Goal: Task Accomplishment & Management: Manage account settings

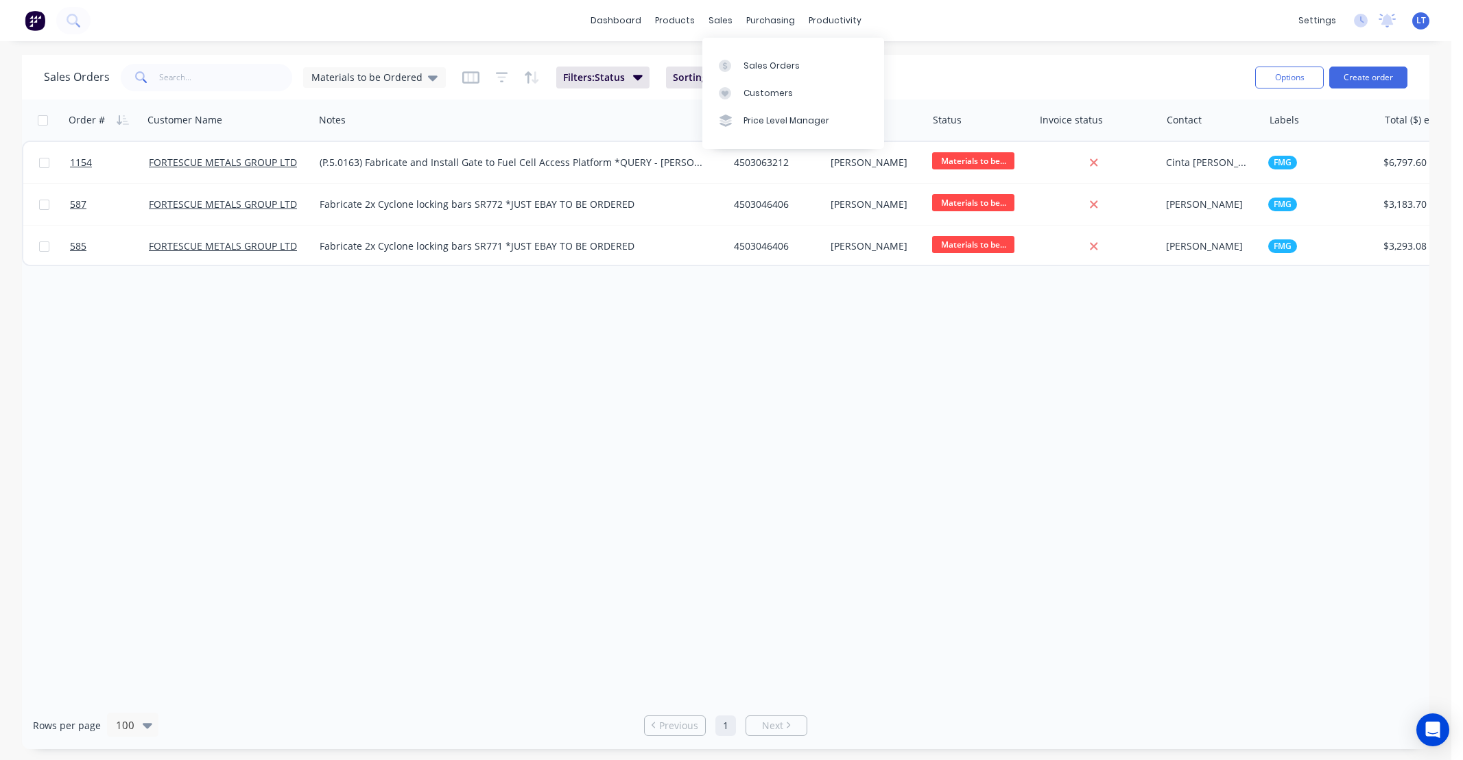
click at [724, 19] on div "sales" at bounding box center [721, 20] width 38 height 21
click at [744, 63] on div "Sales Orders" at bounding box center [772, 66] width 56 height 12
click at [755, 124] on div "Price Level Manager" at bounding box center [787, 121] width 86 height 12
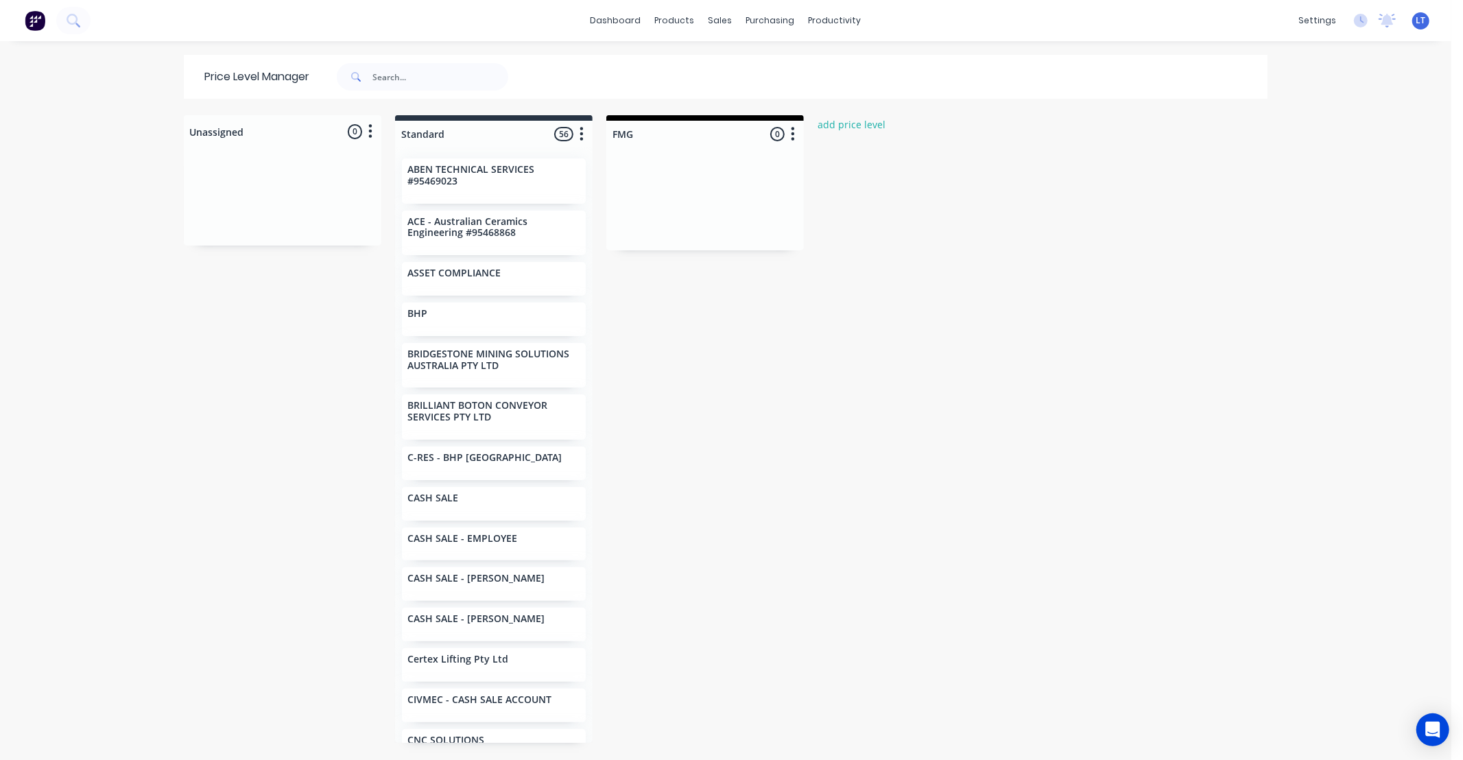
click at [709, 281] on div "Unassigned 0 Move all customers Standard FMG Standard 56 Price level colour #27…" at bounding box center [726, 437] width 1098 height 644
drag, startPoint x: 709, startPoint y: 281, endPoint x: 680, endPoint y: 281, distance: 28.8
click at [680, 281] on div "Unassigned 0 Move all customers Standard FMG Standard 56 Price level colour #27…" at bounding box center [726, 437] width 1098 height 644
drag, startPoint x: 689, startPoint y: 279, endPoint x: 661, endPoint y: 280, distance: 28.8
click at [661, 280] on div "Unassigned 0 Move all customers Standard FMG Standard 56 Price level colour #27…" at bounding box center [726, 437] width 1098 height 644
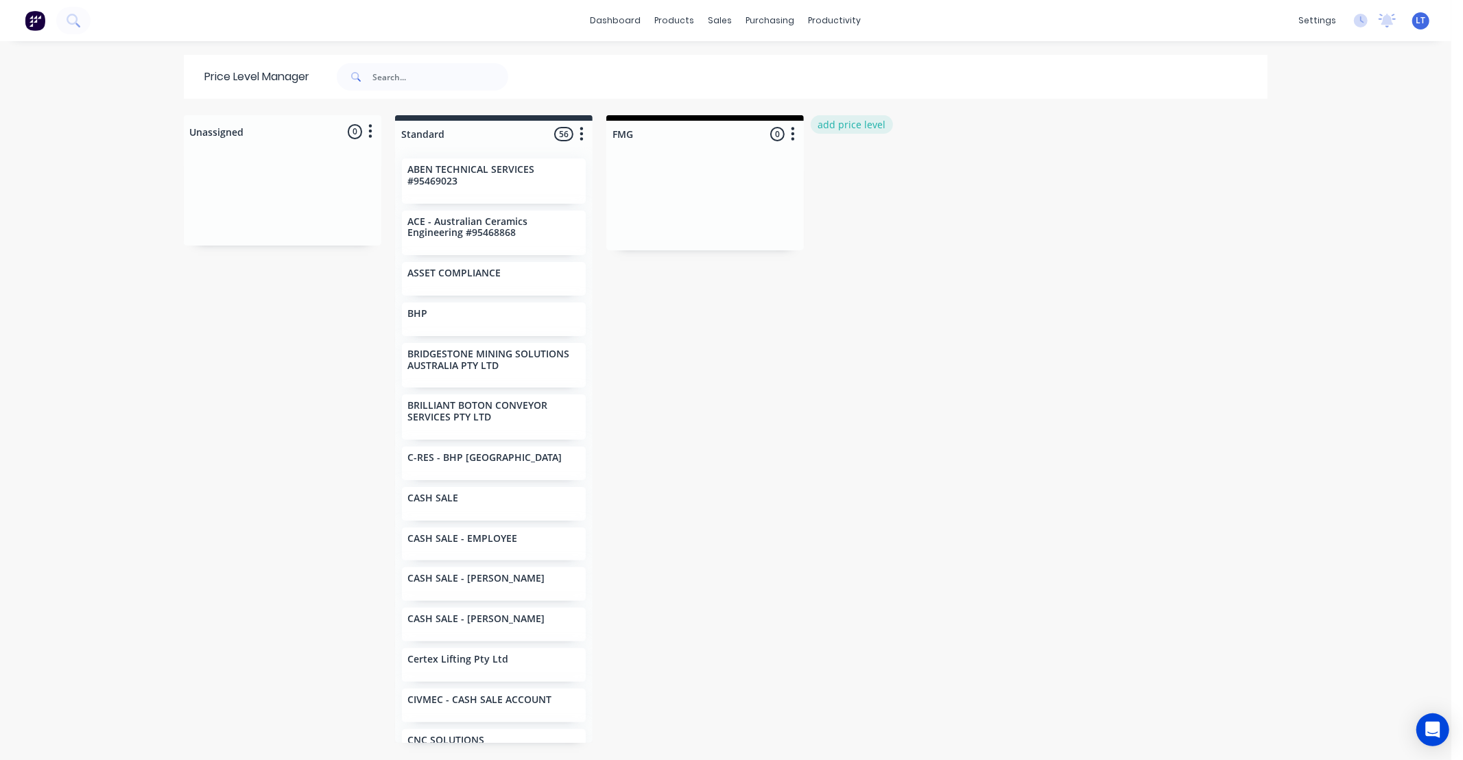
click at [838, 120] on button "add price level" at bounding box center [852, 124] width 82 height 19
click at [959, 172] on button "Cancel" at bounding box center [971, 171] width 75 height 21
click at [792, 134] on icon "button" at bounding box center [793, 134] width 3 height 14
click at [829, 207] on div "Unassigned 0 Move all customers Standard FMG Standard 56 Price level colour #27…" at bounding box center [726, 437] width 1098 height 644
click at [792, 134] on button "button" at bounding box center [793, 134] width 16 height 16
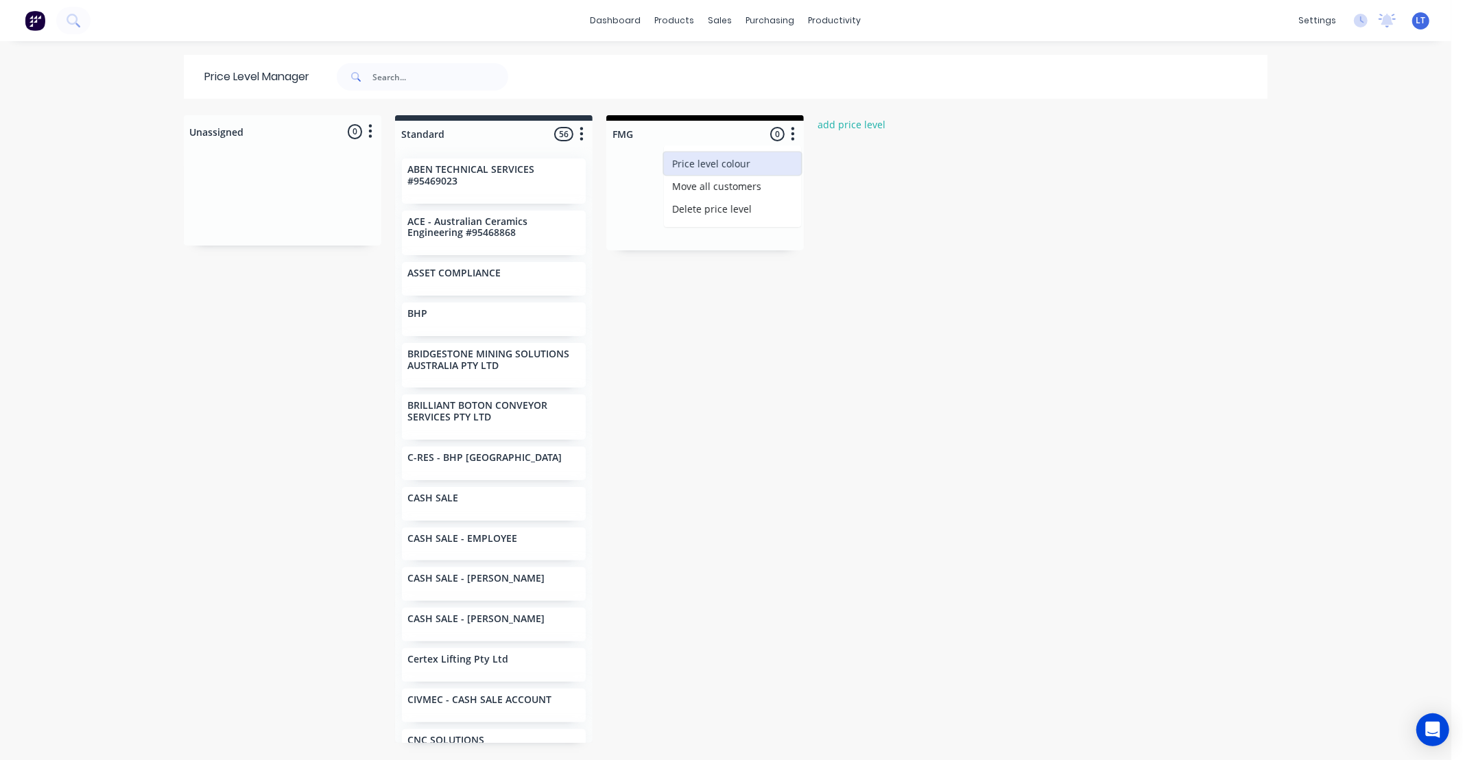
click at [731, 167] on span "Price level colour" at bounding box center [711, 163] width 78 height 14
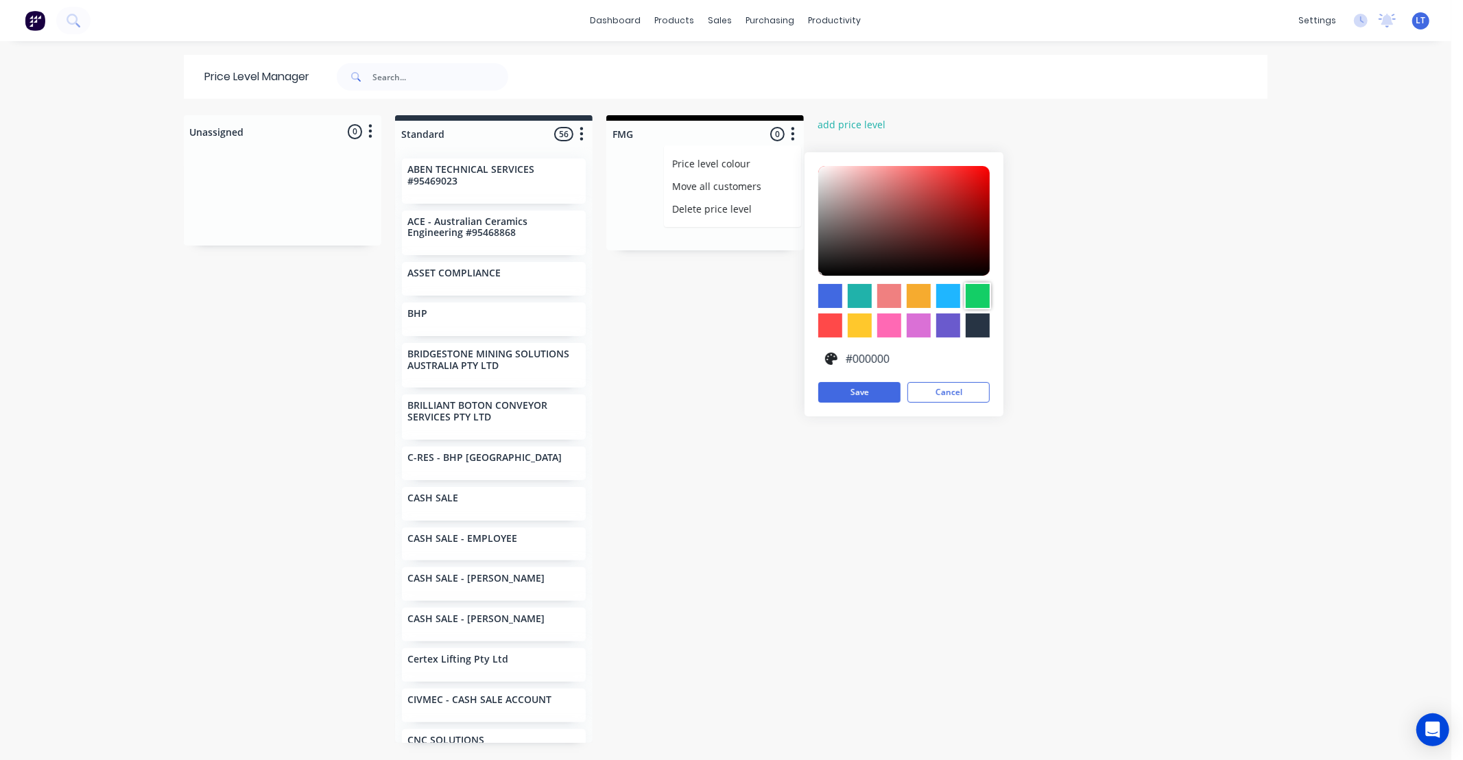
click at [972, 296] on div at bounding box center [978, 296] width 24 height 24
type input "#13CE66"
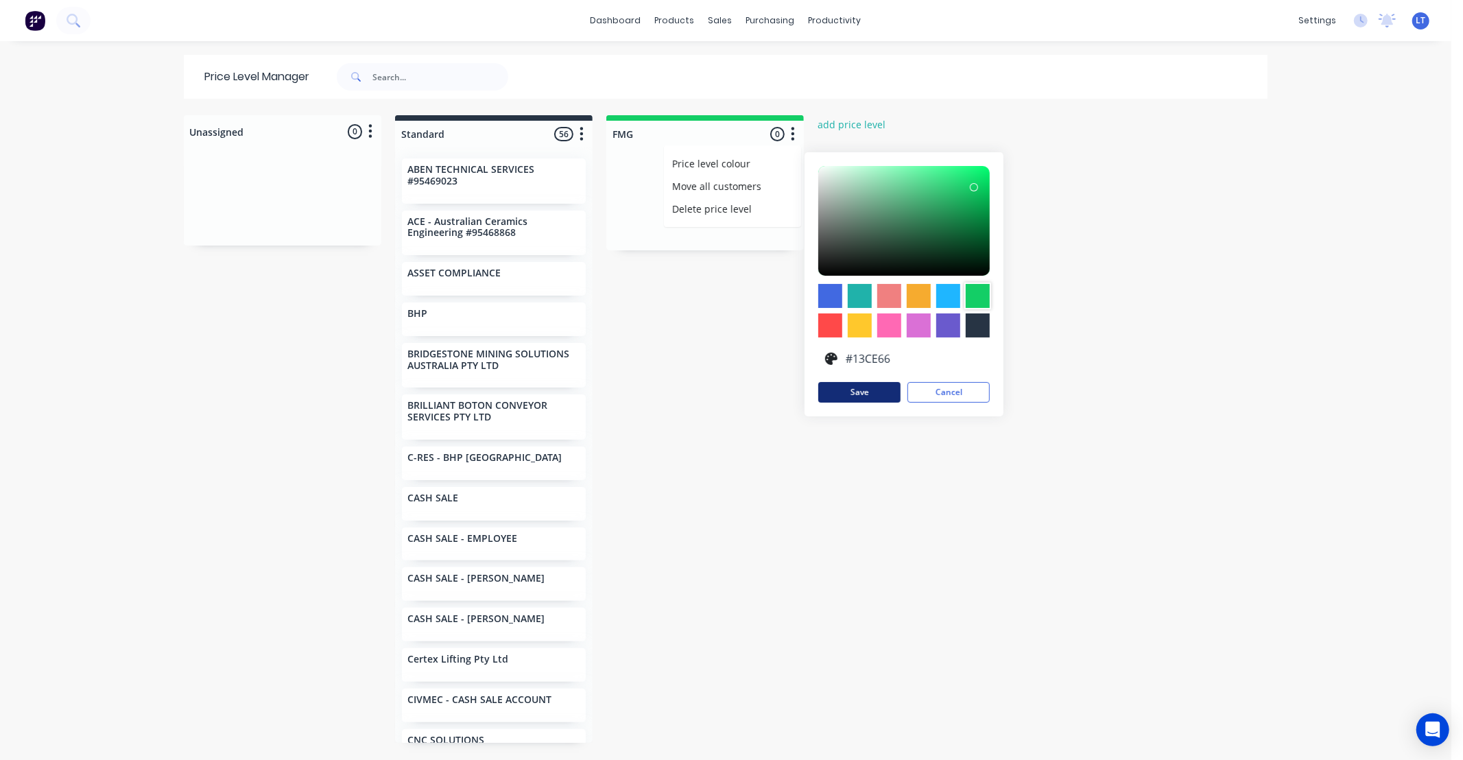
click at [867, 399] on button "Save" at bounding box center [859, 392] width 82 height 21
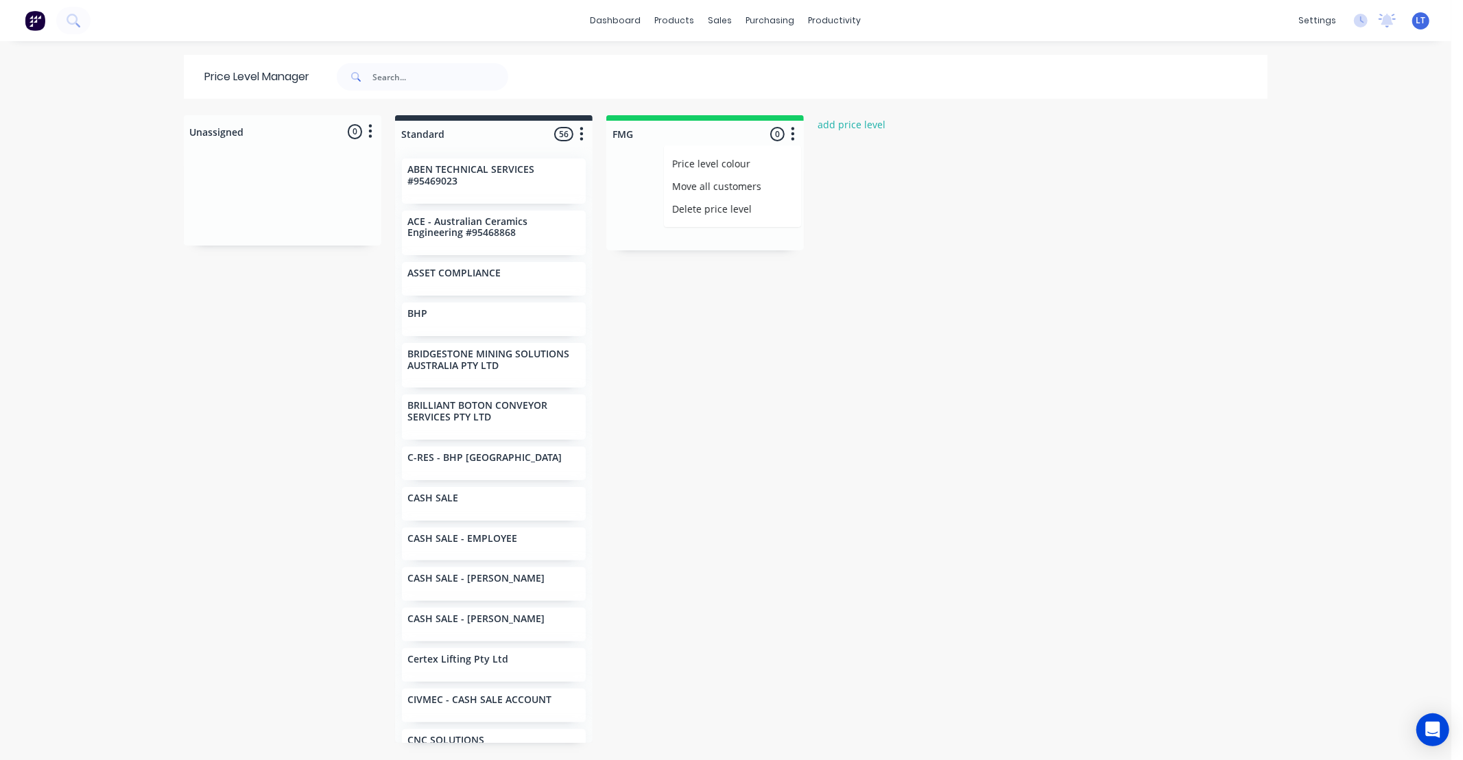
drag, startPoint x: 741, startPoint y: 409, endPoint x: 682, endPoint y: 346, distance: 85.9
click at [682, 346] on div "Unassigned 0 Move all customers Standard FMG Standard 56 Price level colour #27…" at bounding box center [726, 437] width 1098 height 644
click at [781, 73] on link "Purchase Orders" at bounding box center [823, 64] width 182 height 27
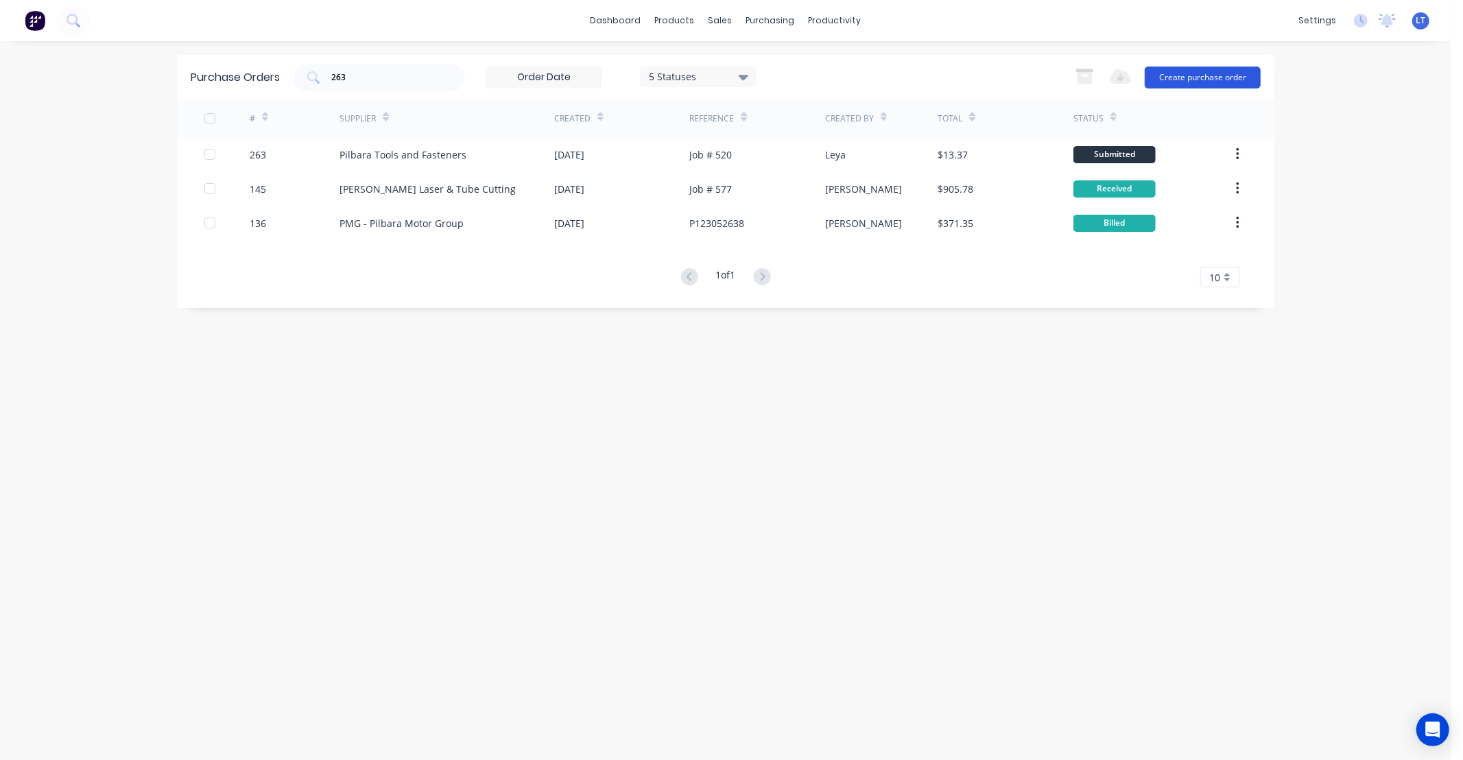
click at [1185, 84] on button "Create purchase order" at bounding box center [1203, 78] width 116 height 22
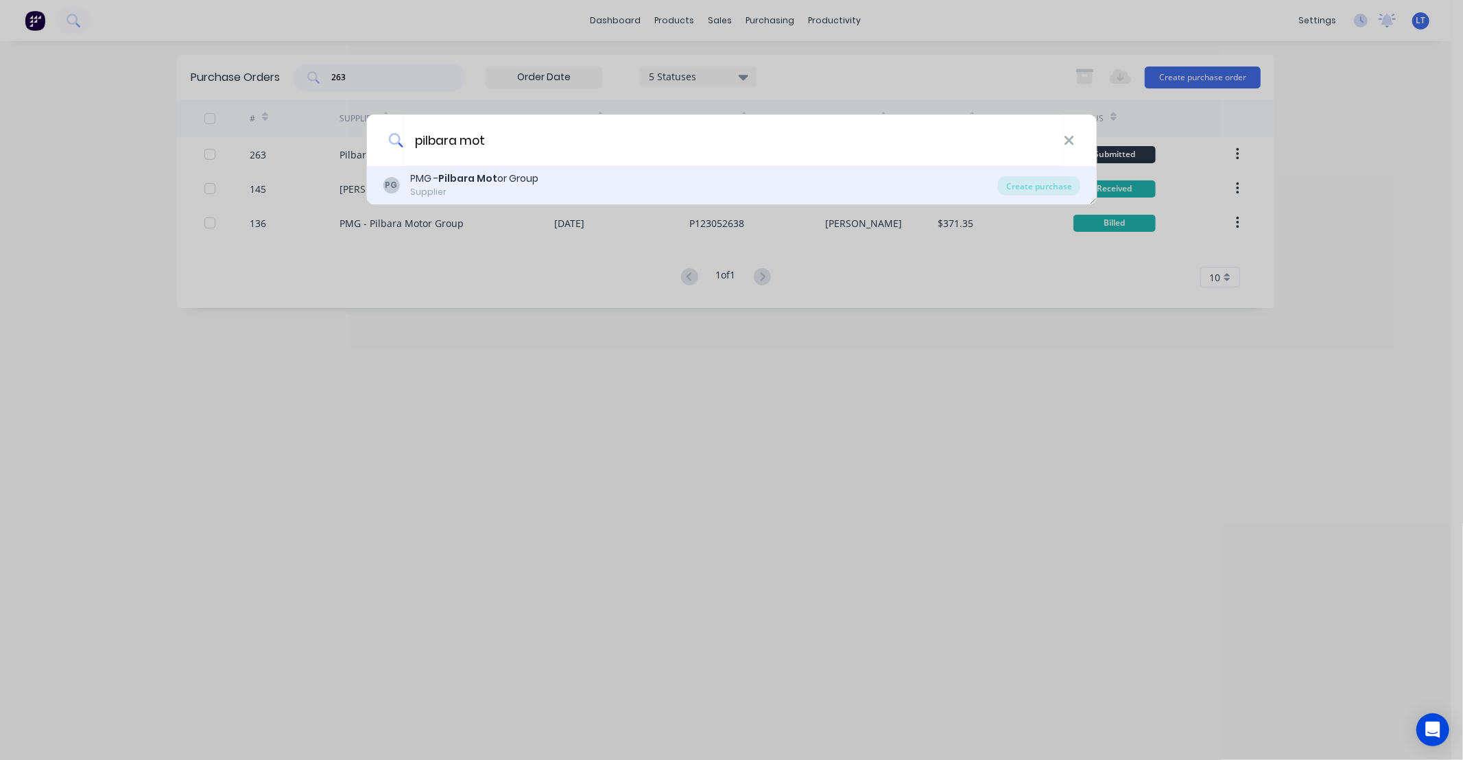
type input "pilbara mot"
click at [519, 174] on div "PMG - Pilbara Mot or Group" at bounding box center [474, 179] width 128 height 14
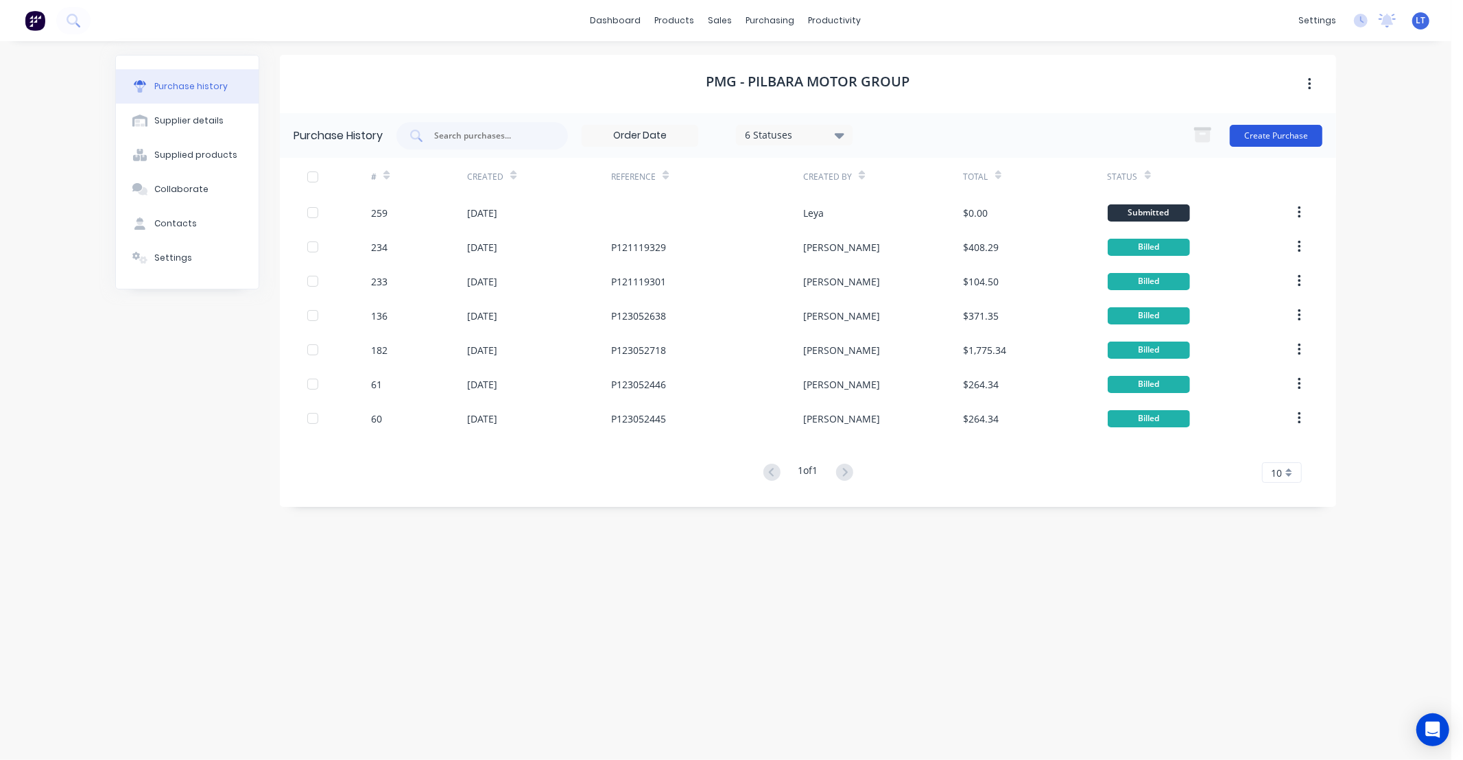
click at [1267, 145] on button "Create Purchase" at bounding box center [1276, 136] width 93 height 22
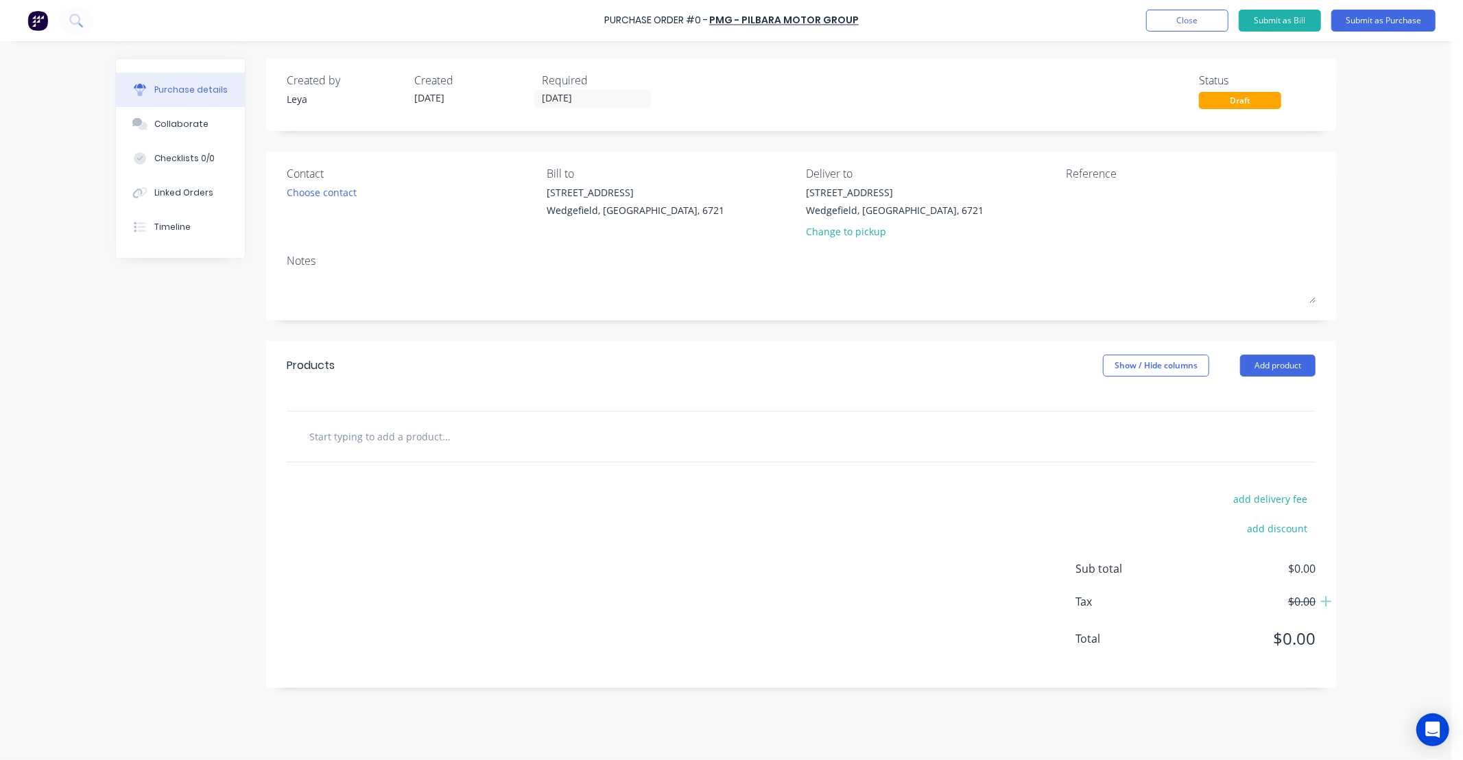
click at [397, 445] on input "text" at bounding box center [446, 436] width 274 height 27
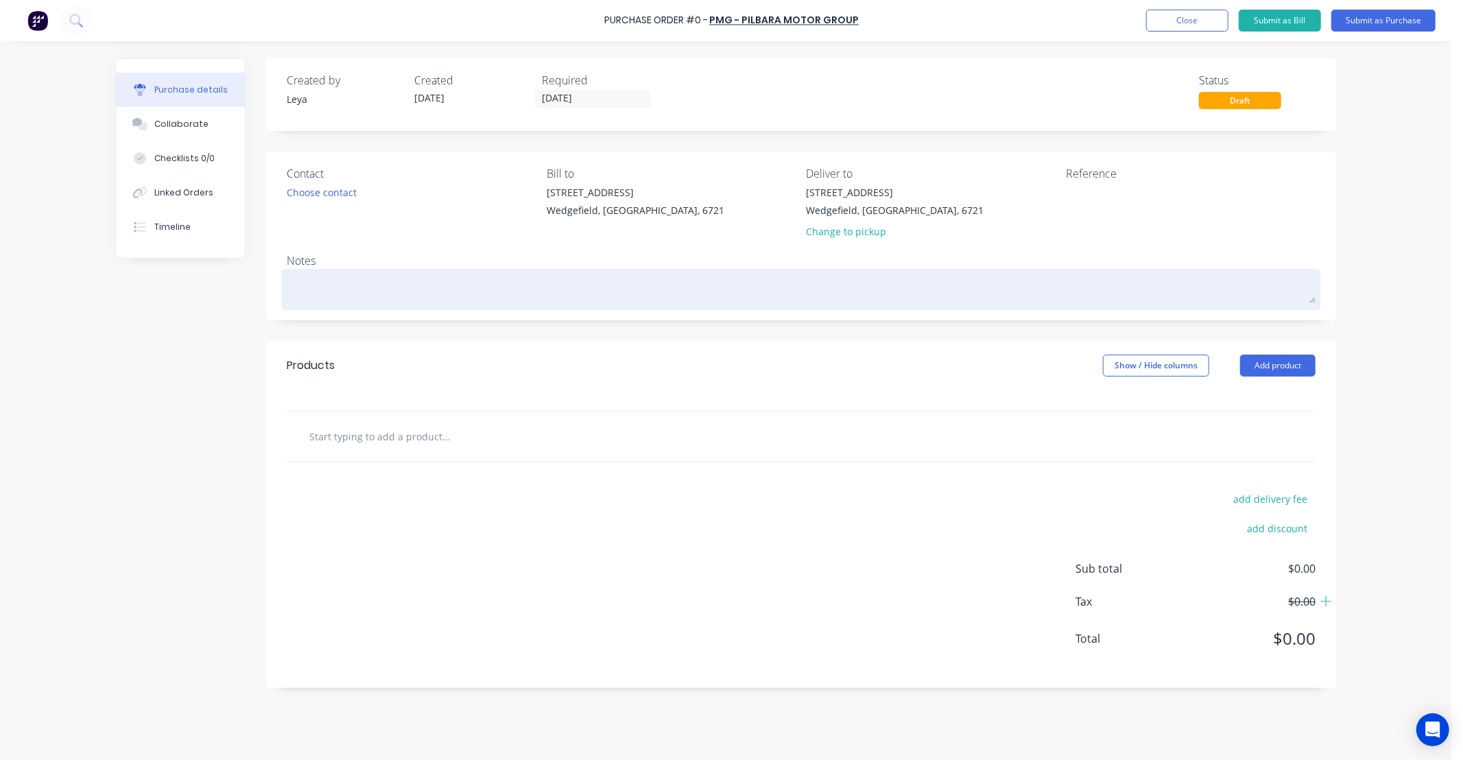
click at [399, 288] on textarea at bounding box center [801, 287] width 1029 height 31
type textarea "x"
type textarea "M"
type textarea "x"
type textarea "MA"
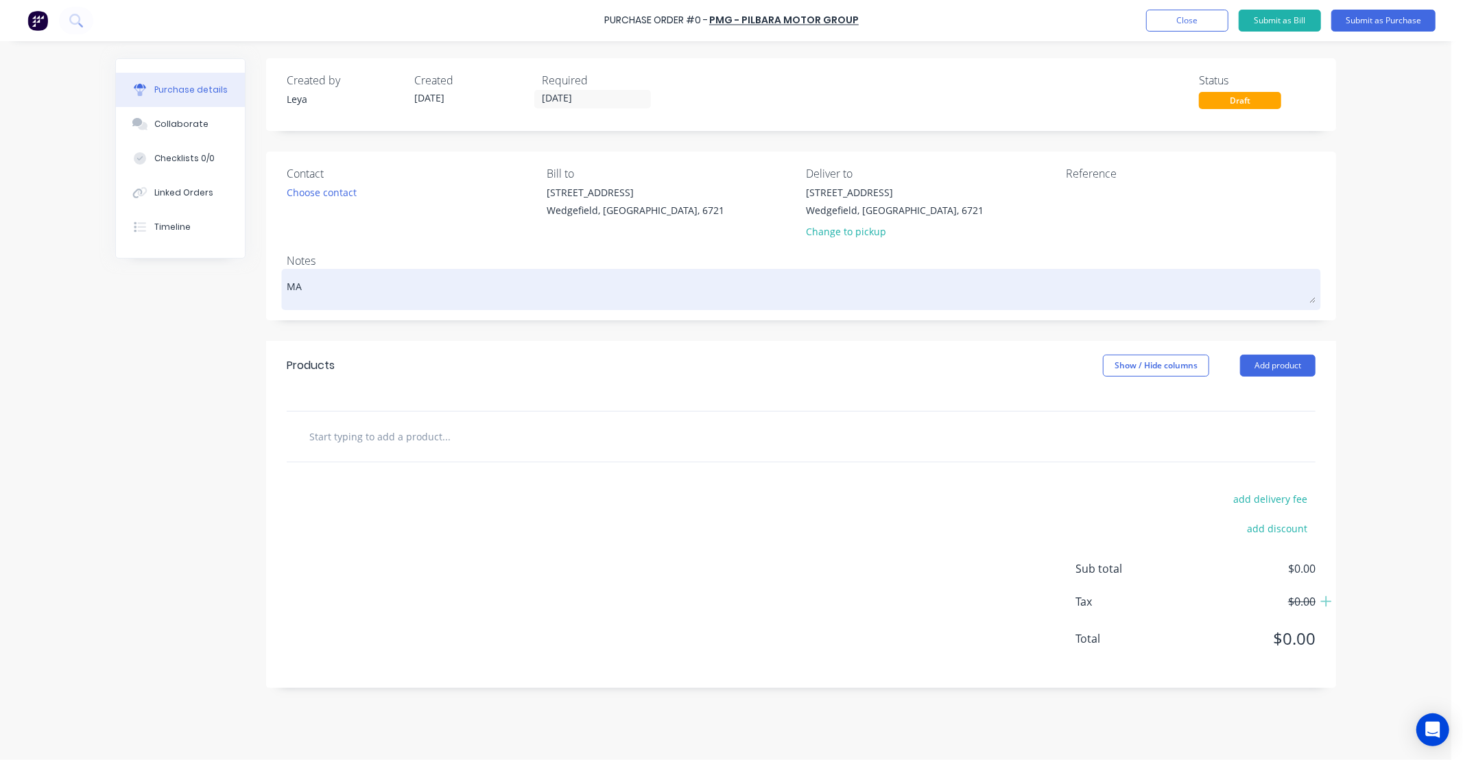
type textarea "x"
type textarea "MAD"
type textarea "x"
type textarea "MAD2"
type textarea "x"
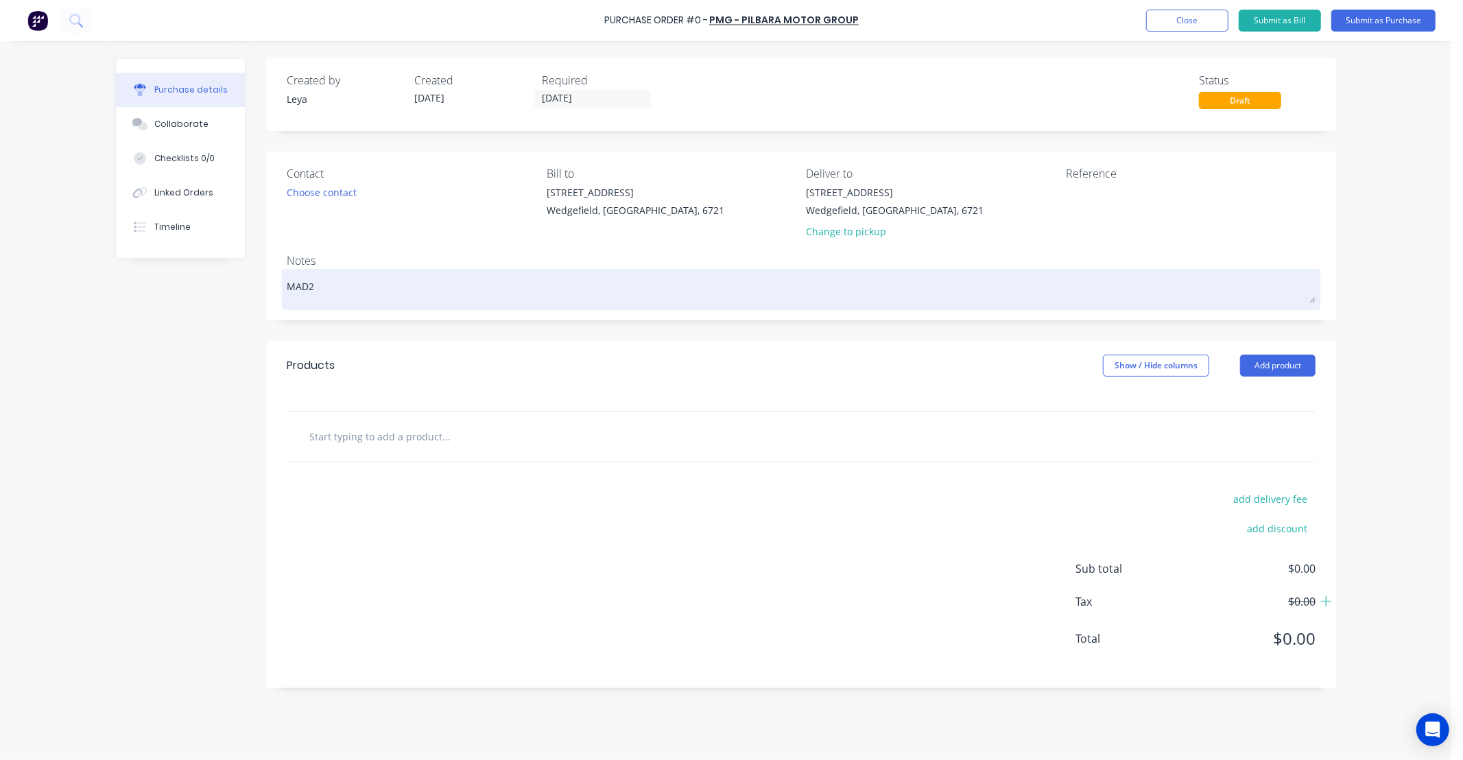
type textarea "MAD22"
type textarea "x"
type textarea "MAD223"
type textarea "x"
type textarea "MAD223"
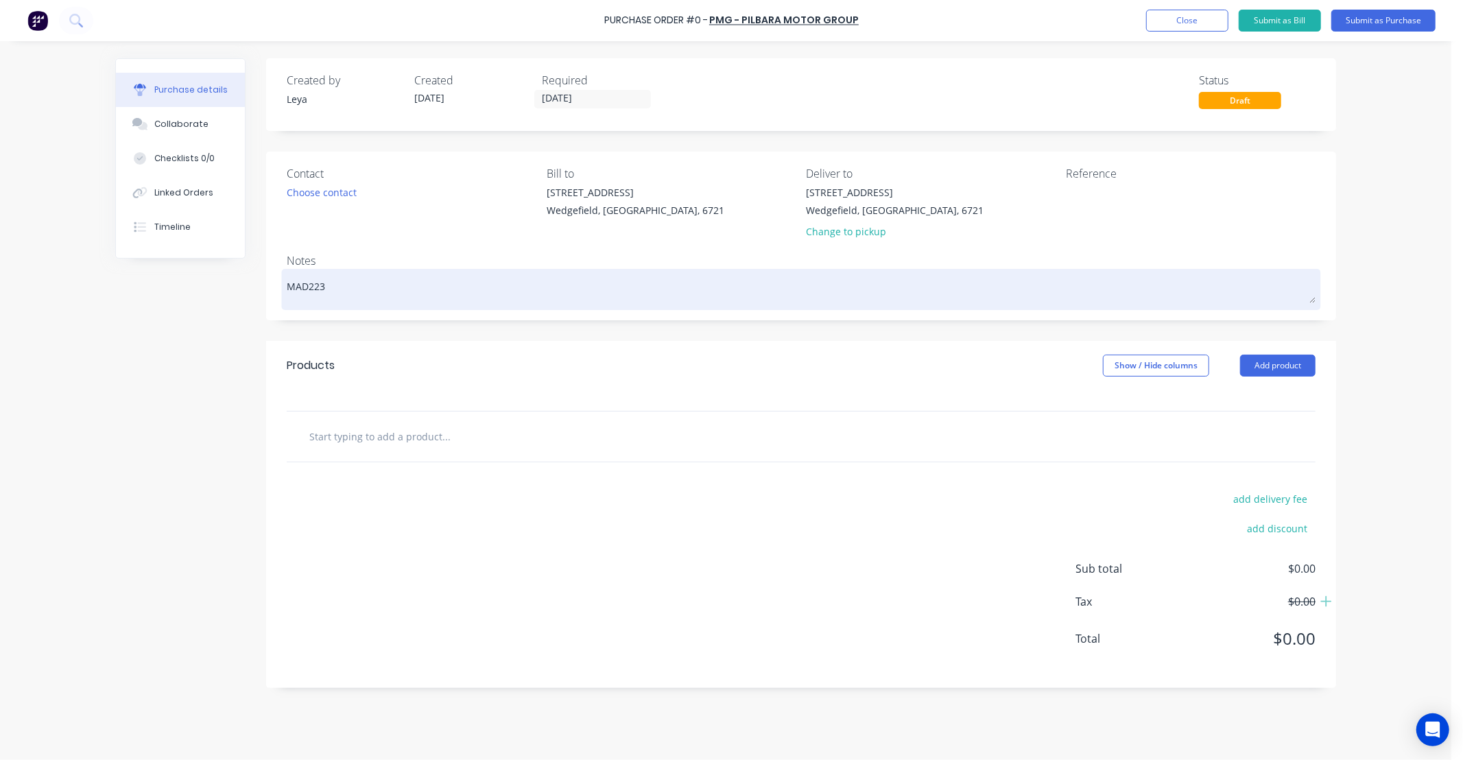
type textarea "x"
type textarea "MAD223"
type textarea "x"
type textarea "MAD22"
type textarea "x"
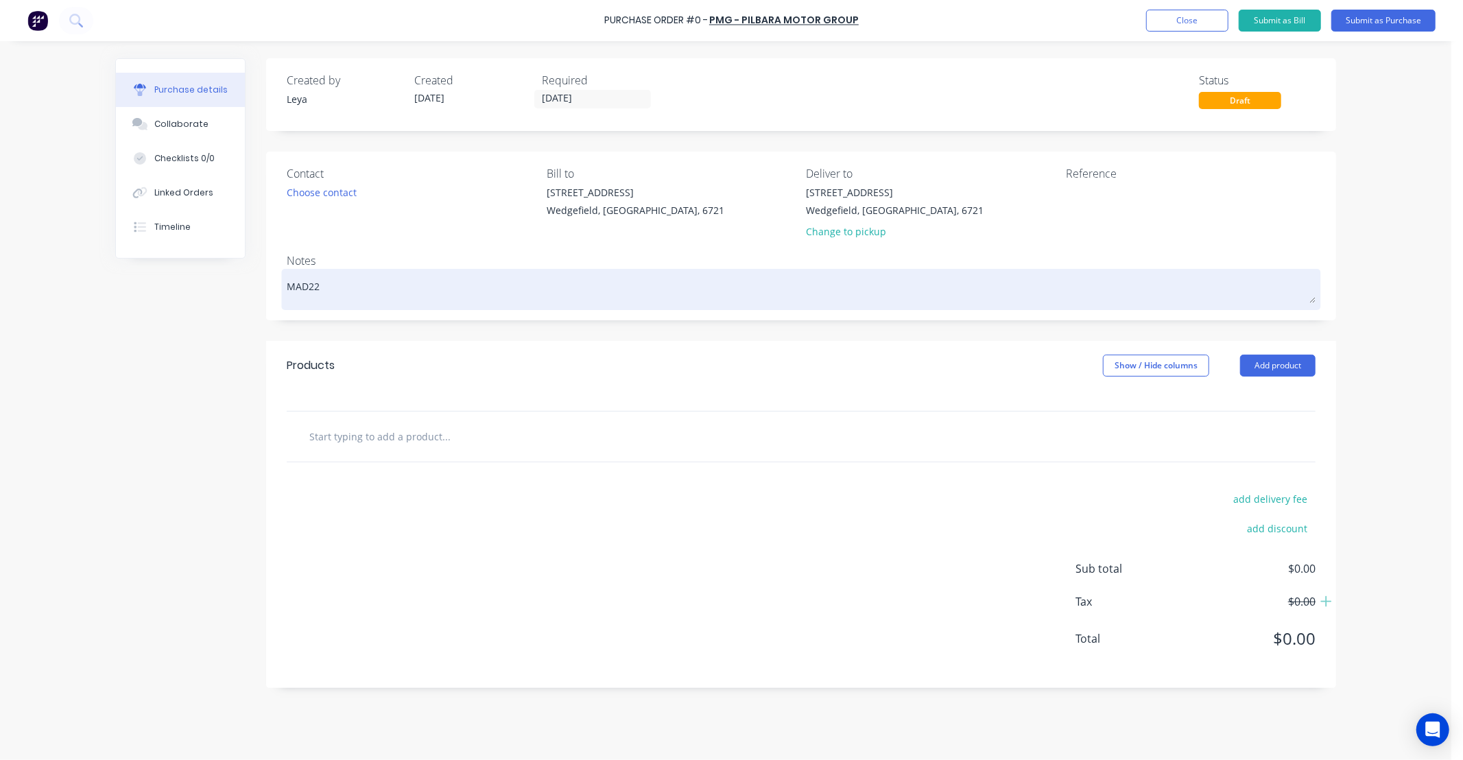
type textarea "MAD22"
type textarea "x"
type textarea "MAD22 -"
type textarea "x"
type textarea "MAD22 -"
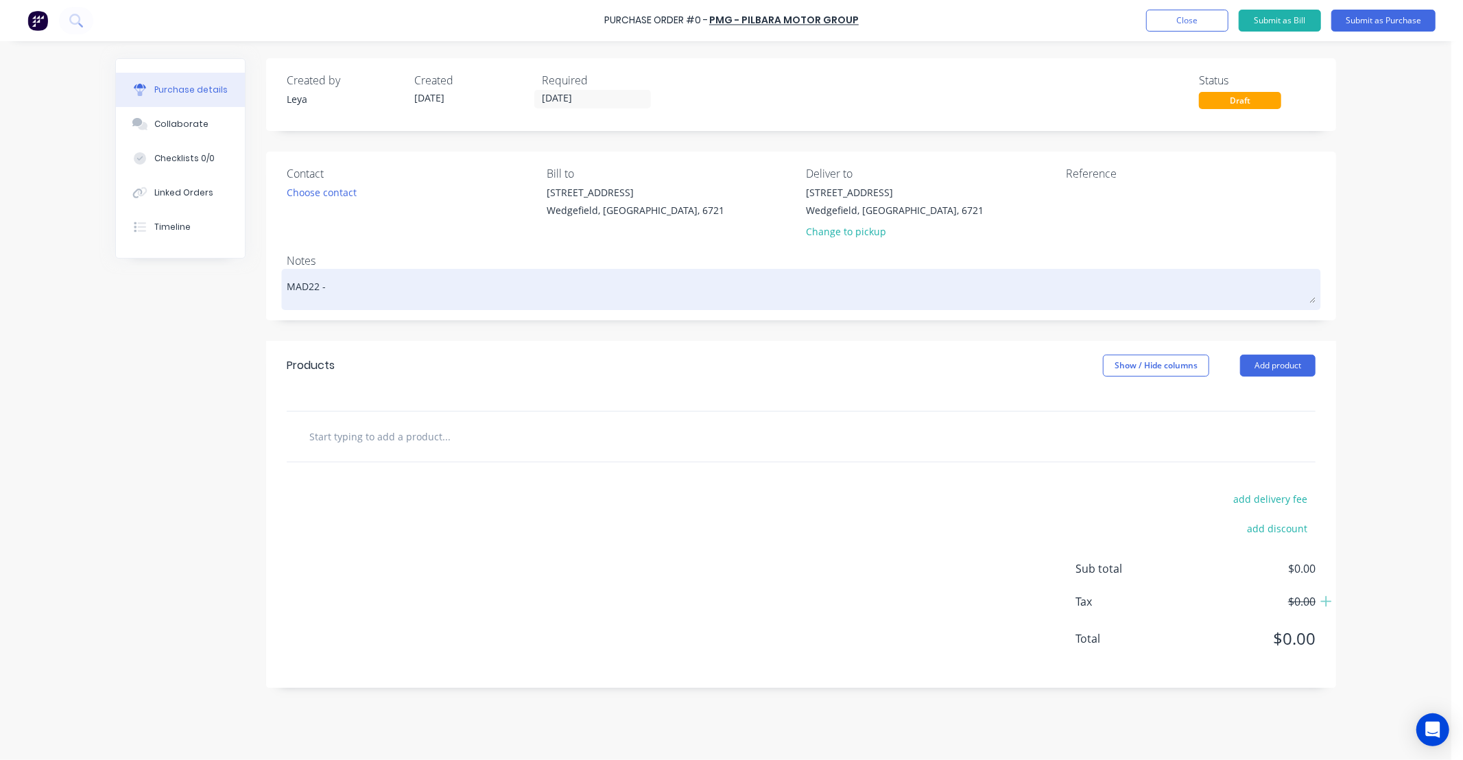
type textarea "x"
type textarea "MAD22 - N"
type textarea "x"
type textarea "MAD22 - Ni"
type textarea "x"
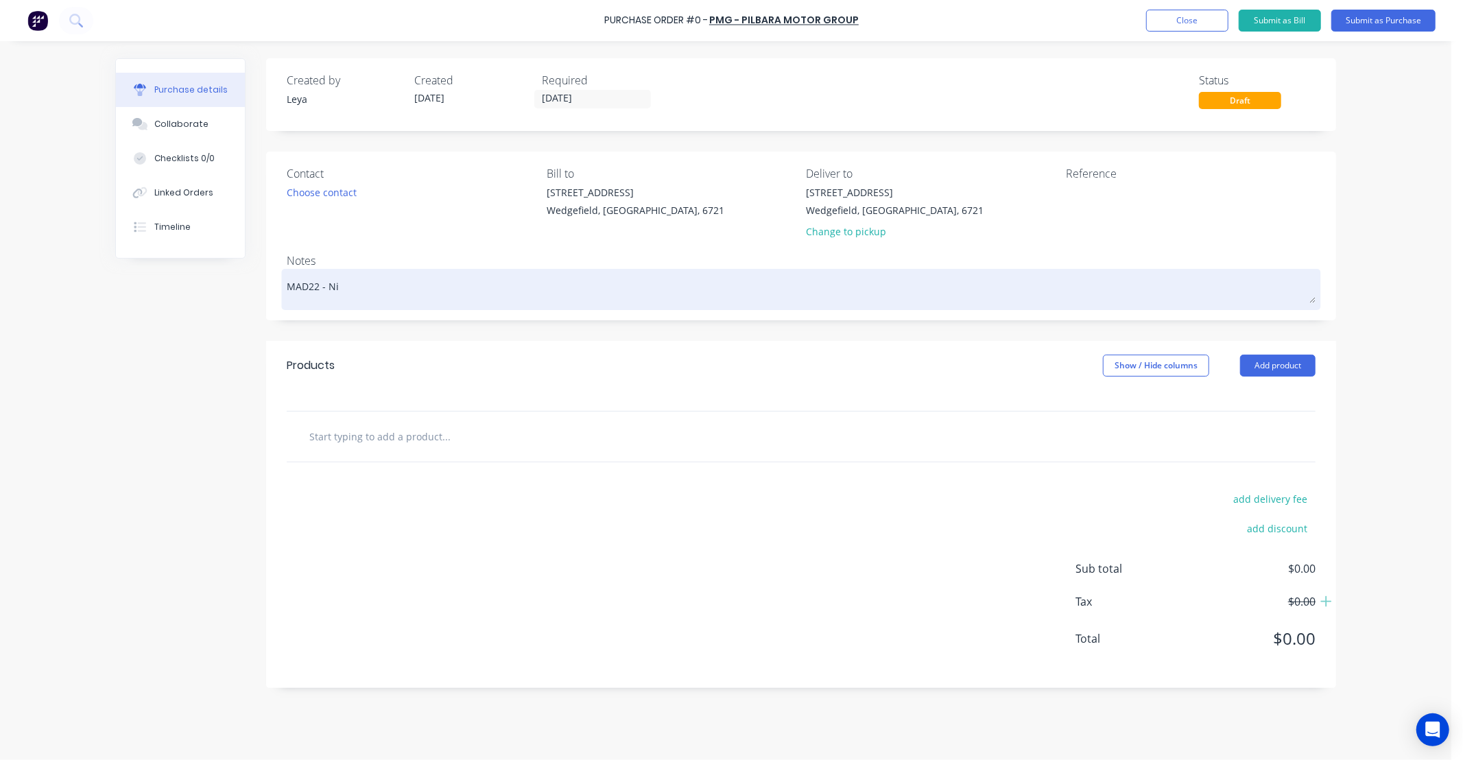
type textarea "MAD22 - Nic"
type textarea "x"
type textarea "MAD22 - Nick"
type textarea "x"
type textarea "MAD22 - Nick"
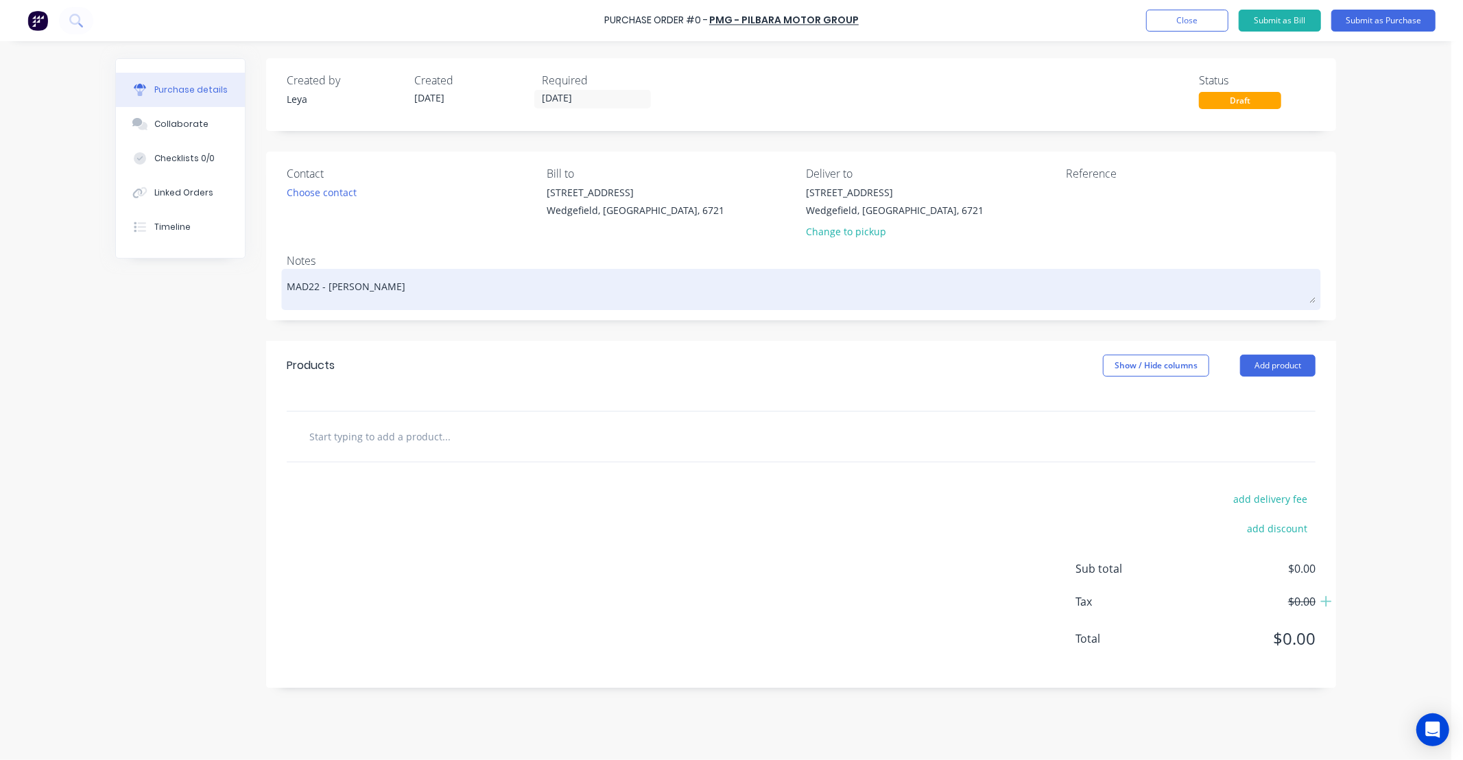
type textarea "x"
type textarea "MAD22 - Nick t"
type textarea "x"
type textarea "MAD22 - Nick to"
type textarea "x"
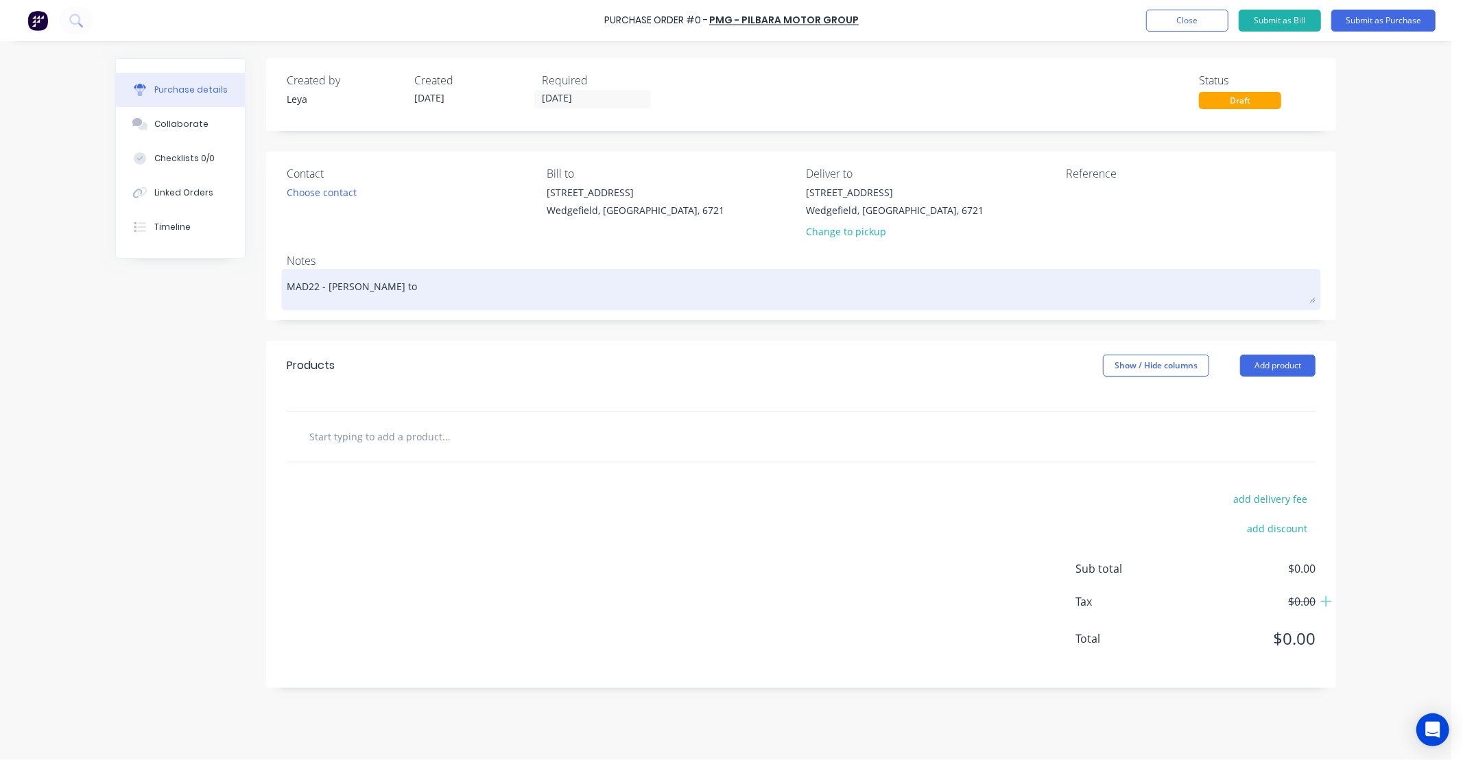
type textarea "MAD22 - Nick to"
type textarea "x"
type textarea "MAD22 - Nick to c"
type textarea "x"
type textarea "MAD22 - Nick to co"
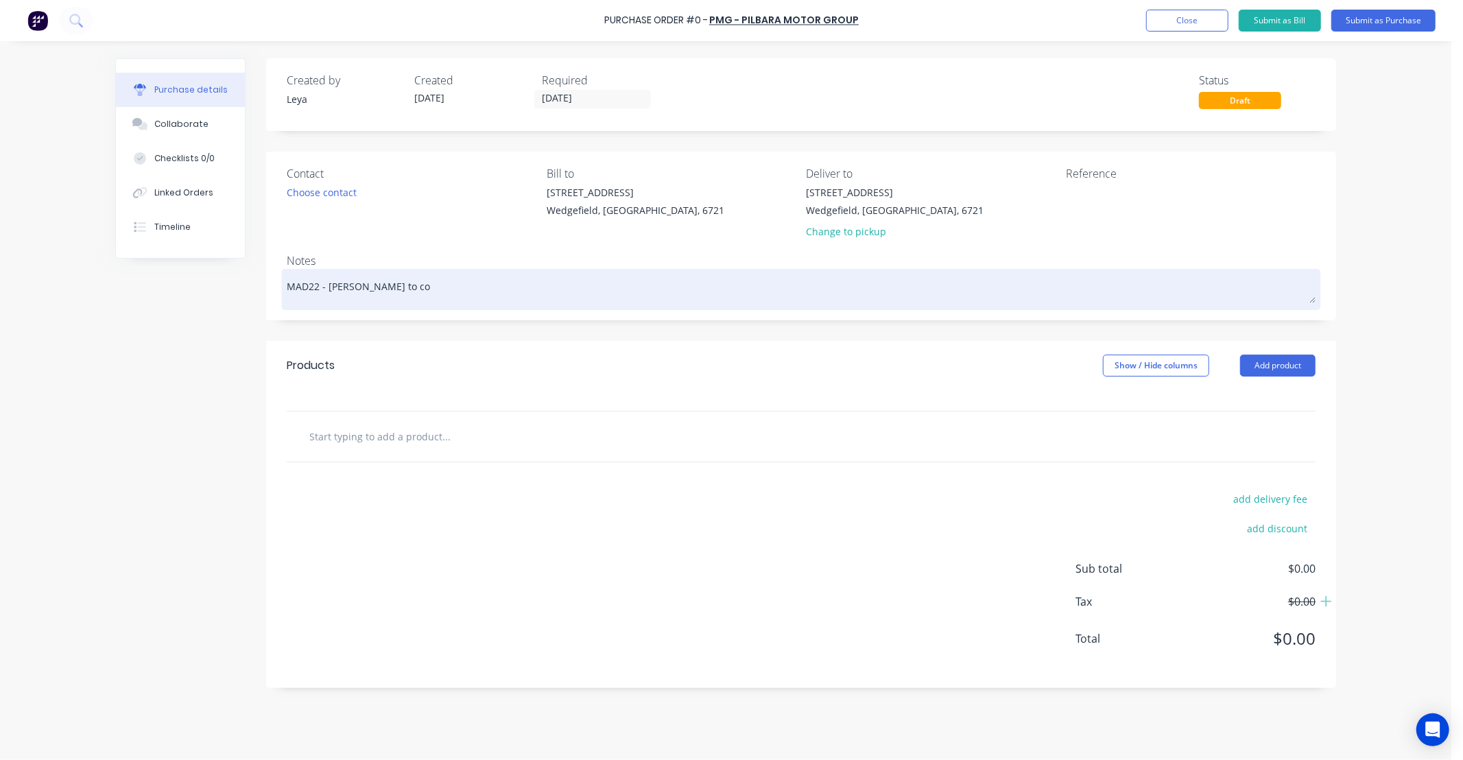
type textarea "x"
type textarea "MAD22 - Nick to col"
type textarea "x"
type textarea "MAD22 - Nick to coll"
type textarea "x"
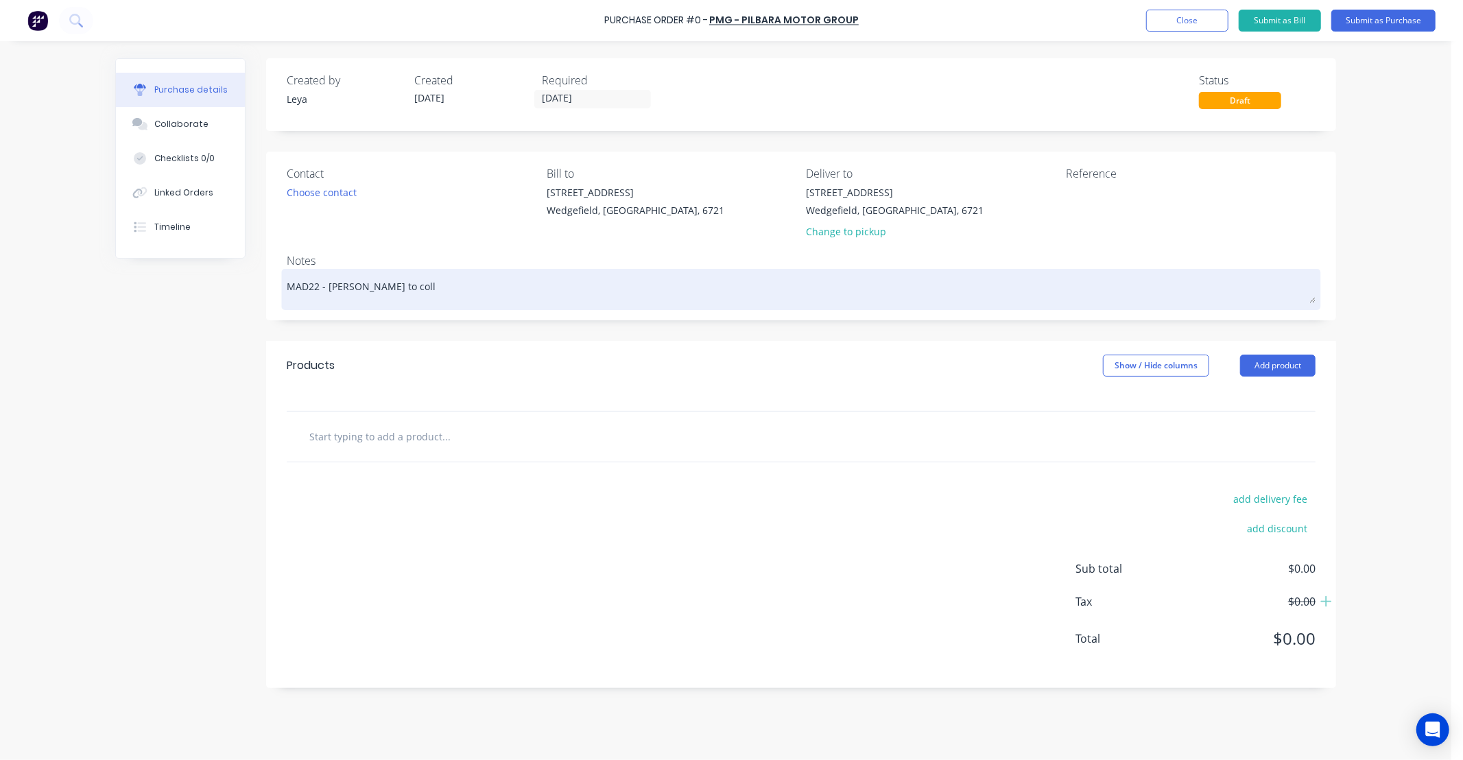
type textarea "MAD22 - Nick to colle"
type textarea "x"
type textarea "MAD22 - Nick to collec"
type textarea "x"
type textarea "MAD22 - Nick to collect"
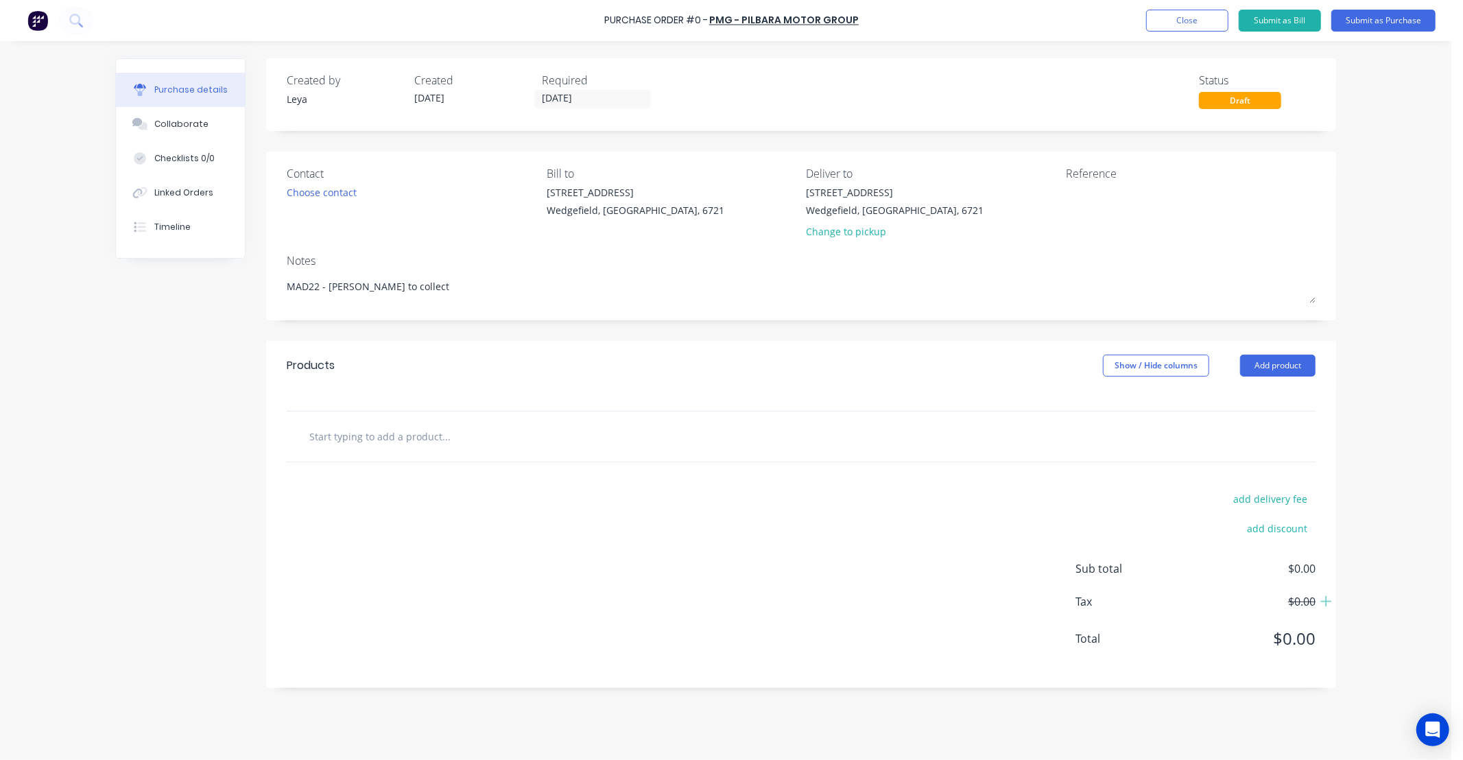
type textarea "x"
type textarea "MAD22 - Nick to collect"
type textarea "x"
type textarea "MAD22 - Nick to collect"
click at [419, 442] on input "text" at bounding box center [446, 436] width 274 height 27
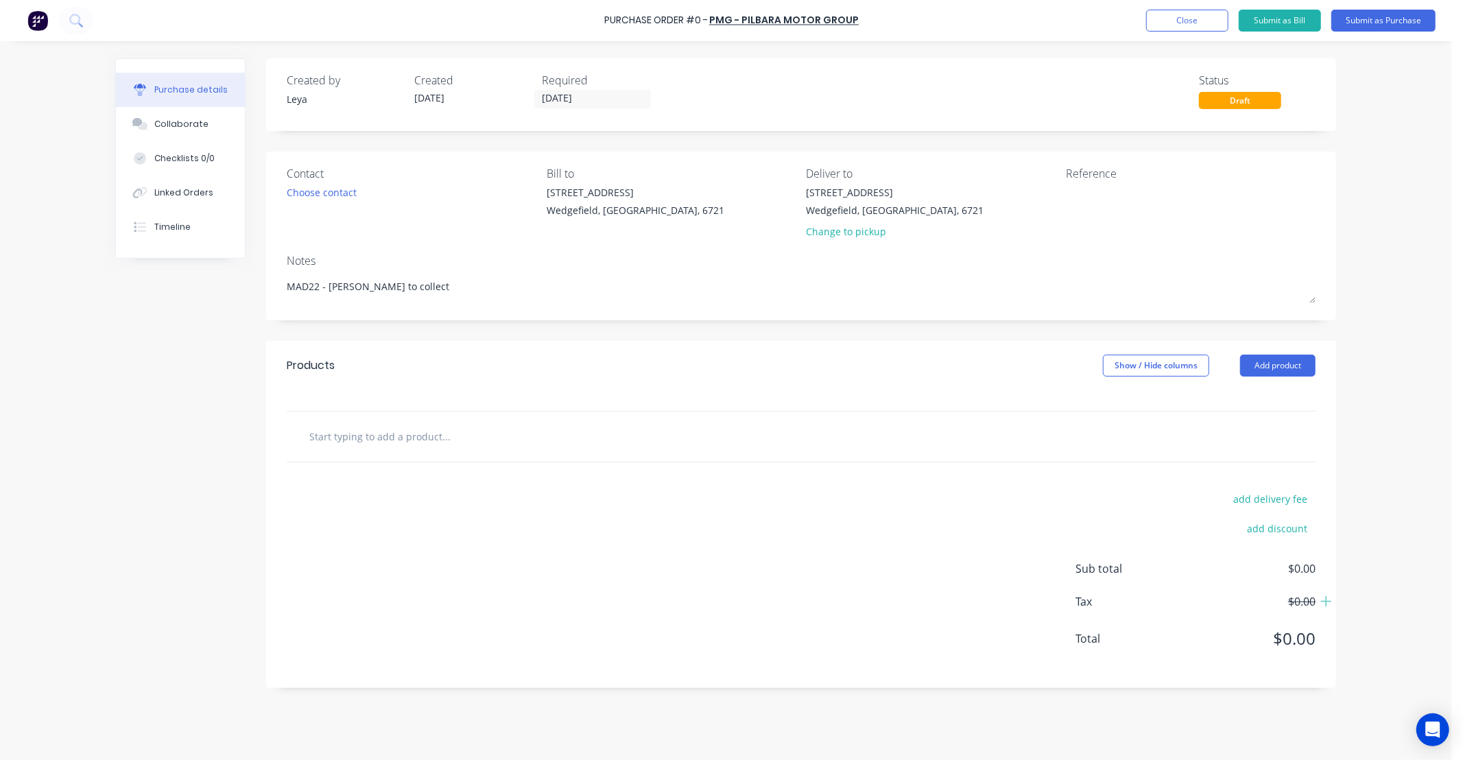
type textarea "x"
type input "R"
type textarea "x"
type input "Re"
type textarea "x"
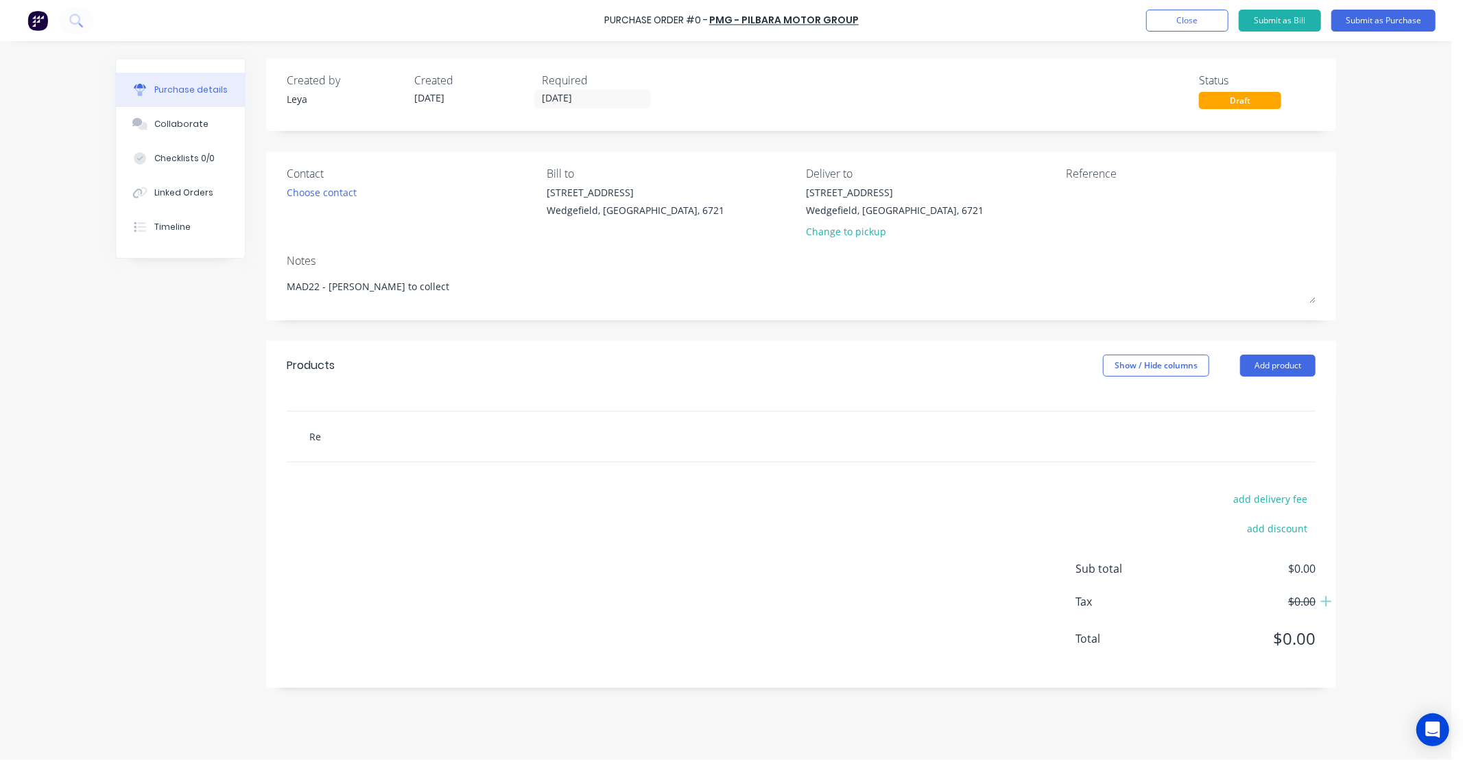
type input "Rea"
type textarea "x"
type input "Rear"
type textarea "x"
type input "Rear"
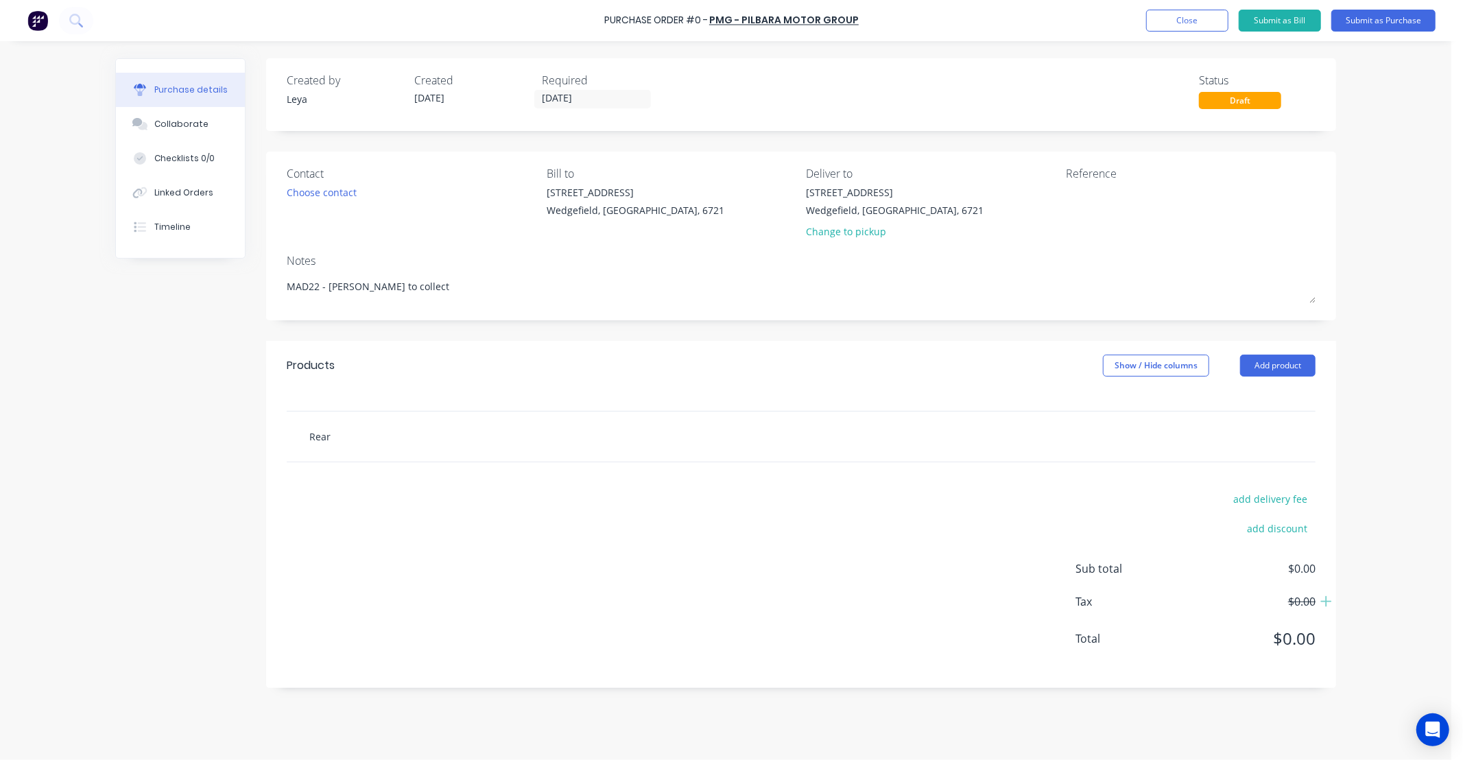
type textarea "x"
type input "Rear m"
type textarea "x"
type input "Rear ma"
type textarea "x"
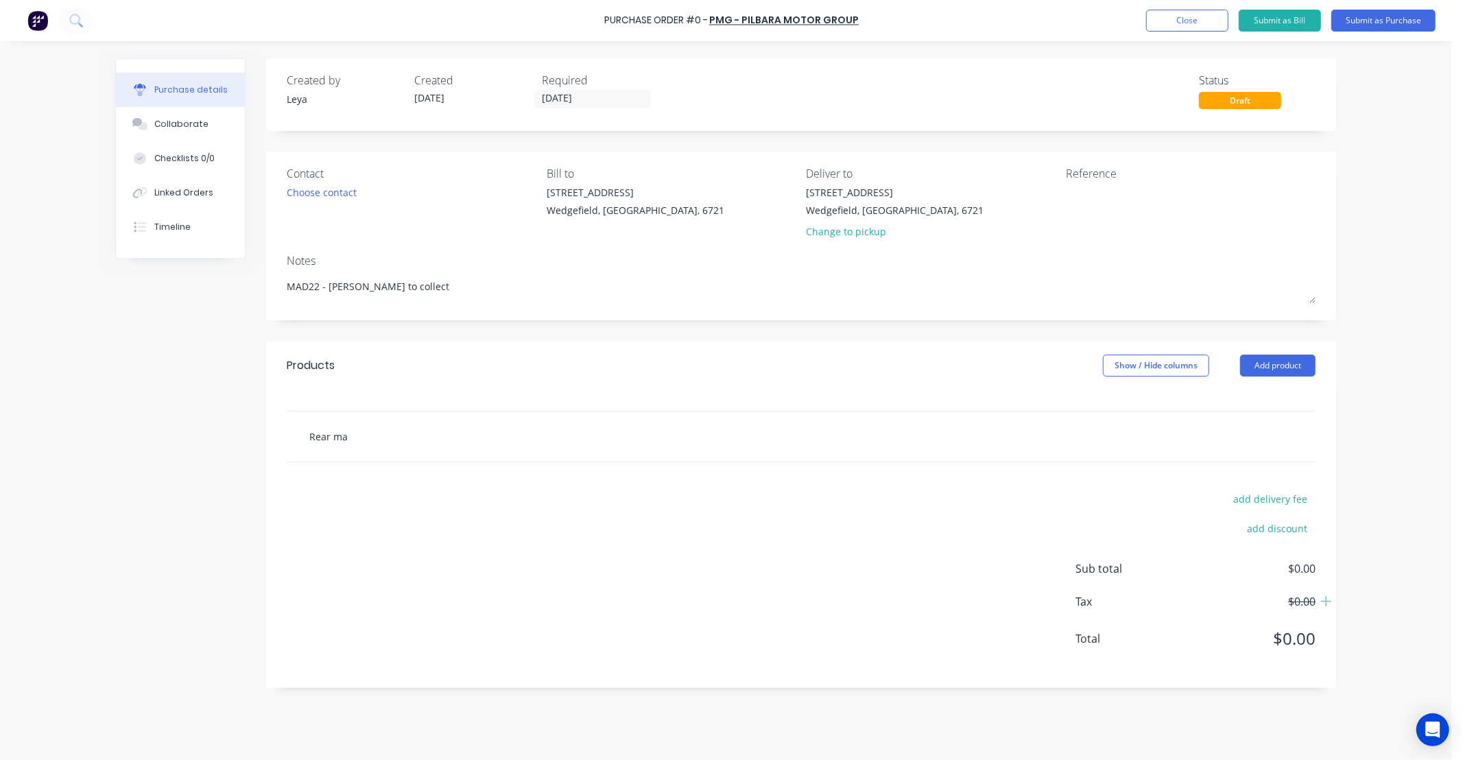
type input "Rear mai"
type textarea "x"
type input "Rear main"
type textarea "x"
type input "Rear main"
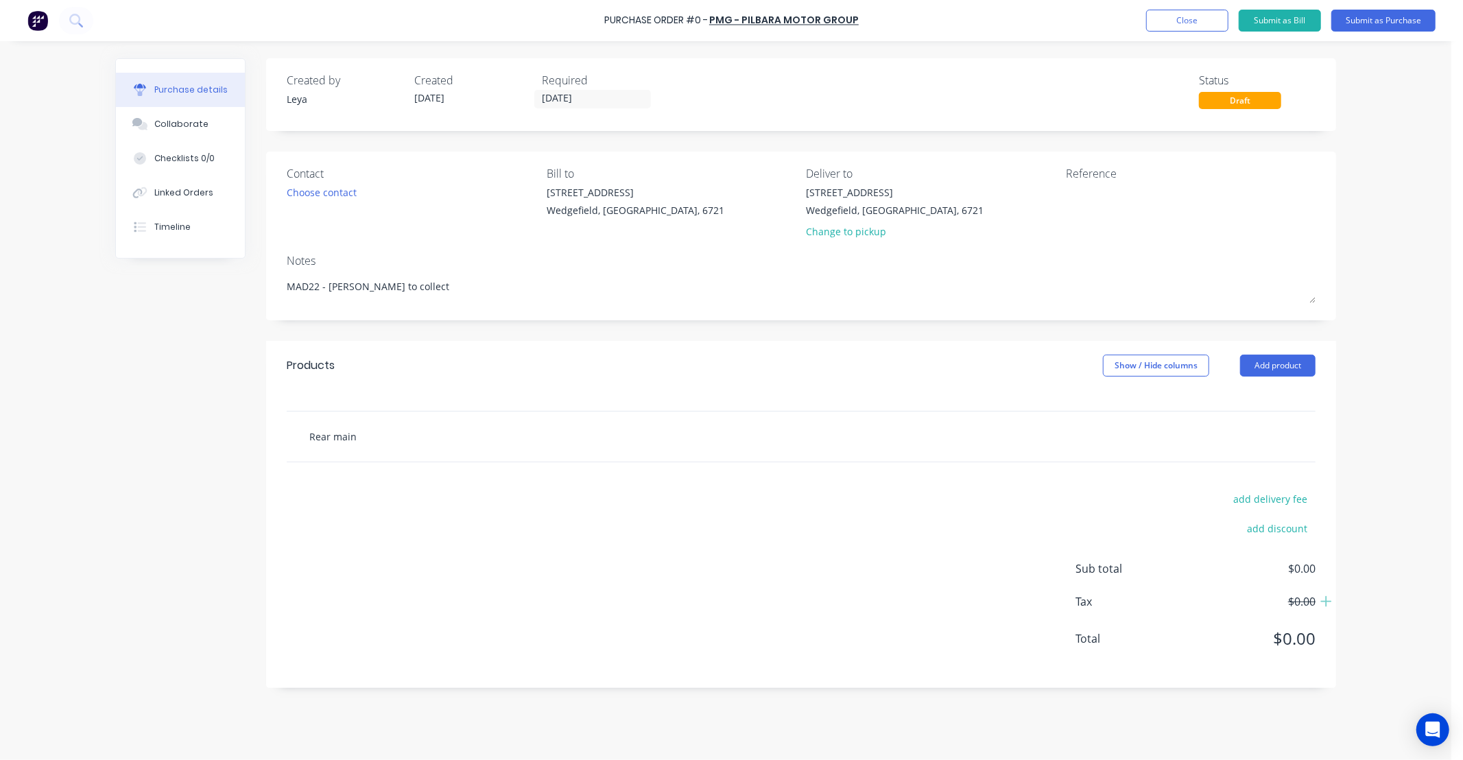
type textarea "x"
type input "Rear main s"
type textarea "x"
type input "Rear main se"
type textarea "x"
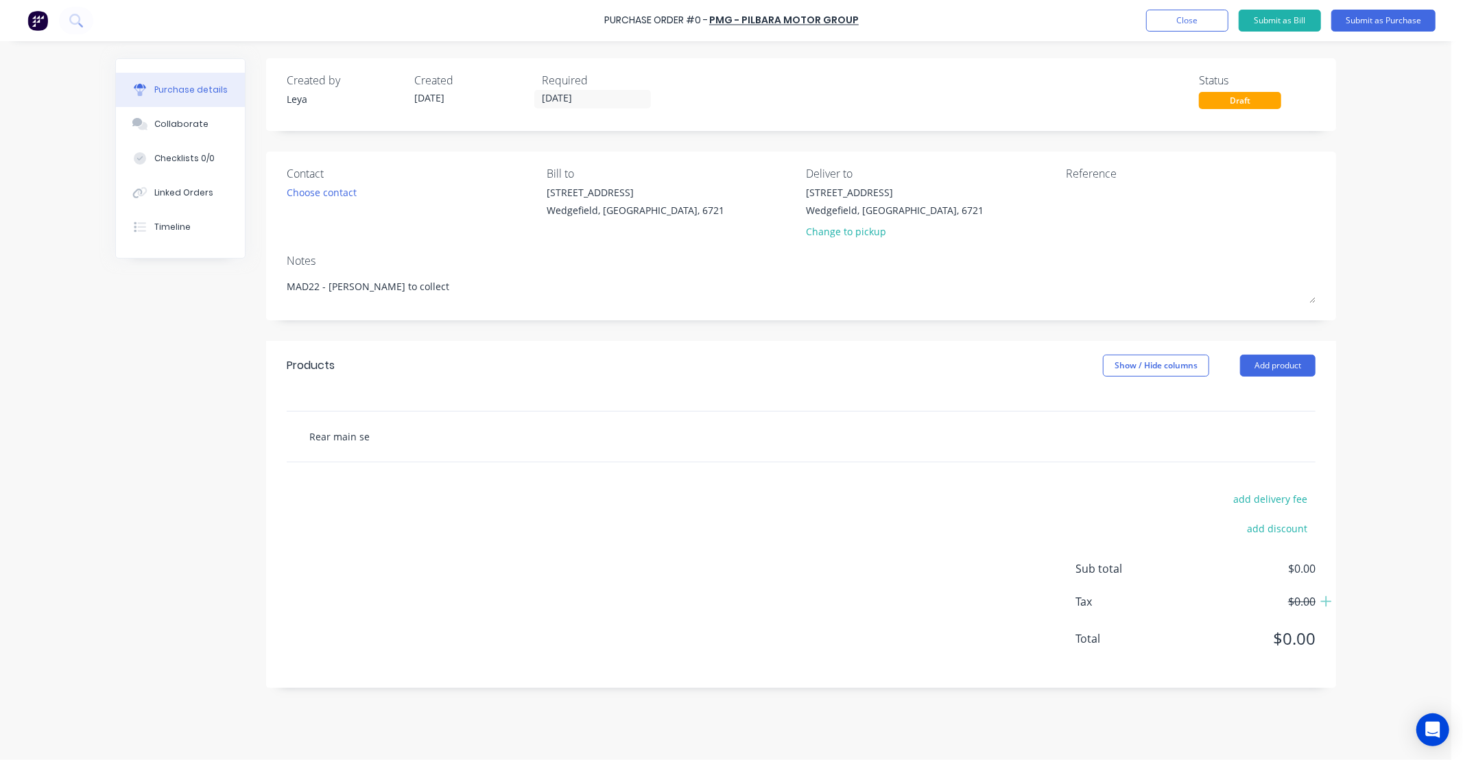
type input "Rear main sea"
type textarea "x"
type input "Rear main seal"
type textarea "x"
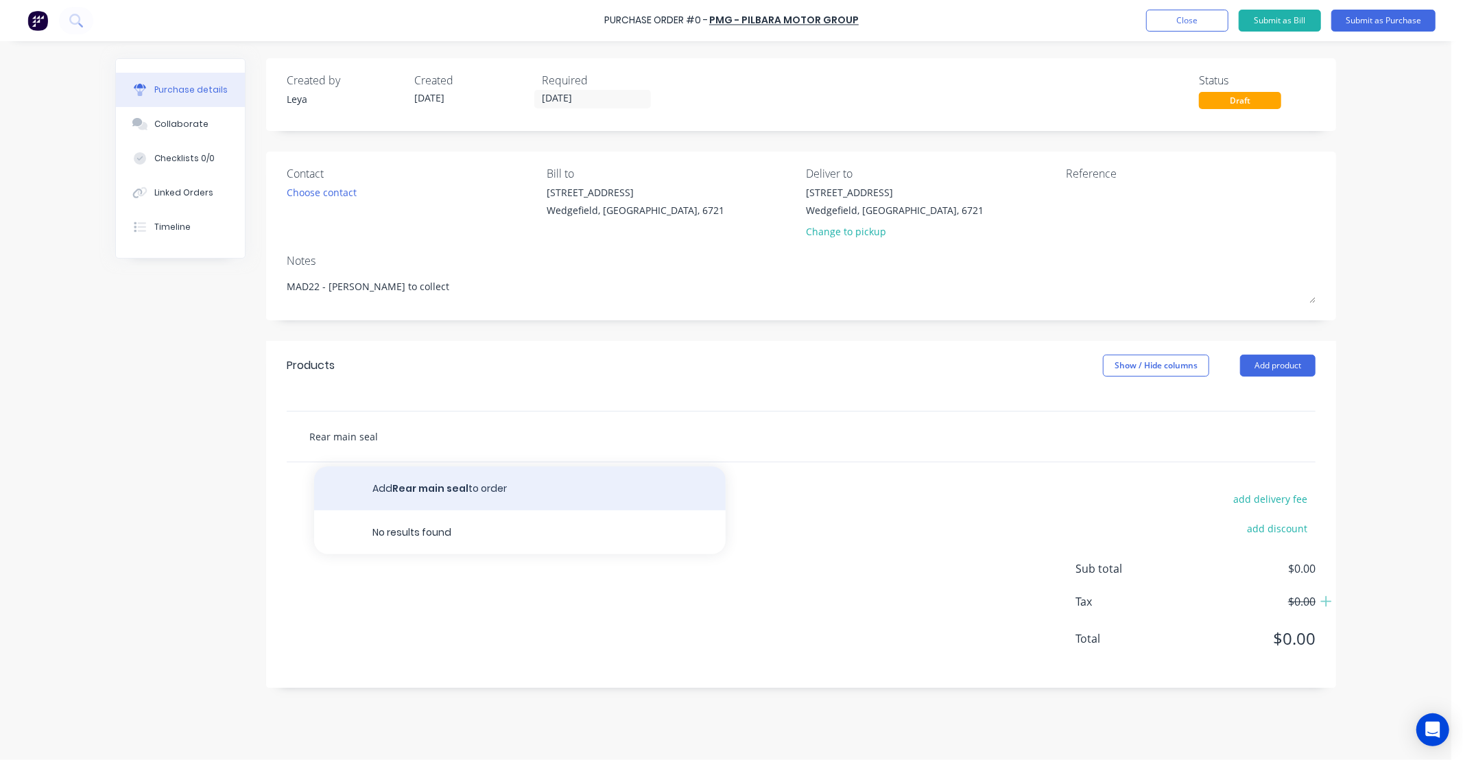
type input "Rear main seal"
click at [414, 493] on button "Add Rear main seal to order" at bounding box center [520, 489] width 412 height 44
type textarea "x"
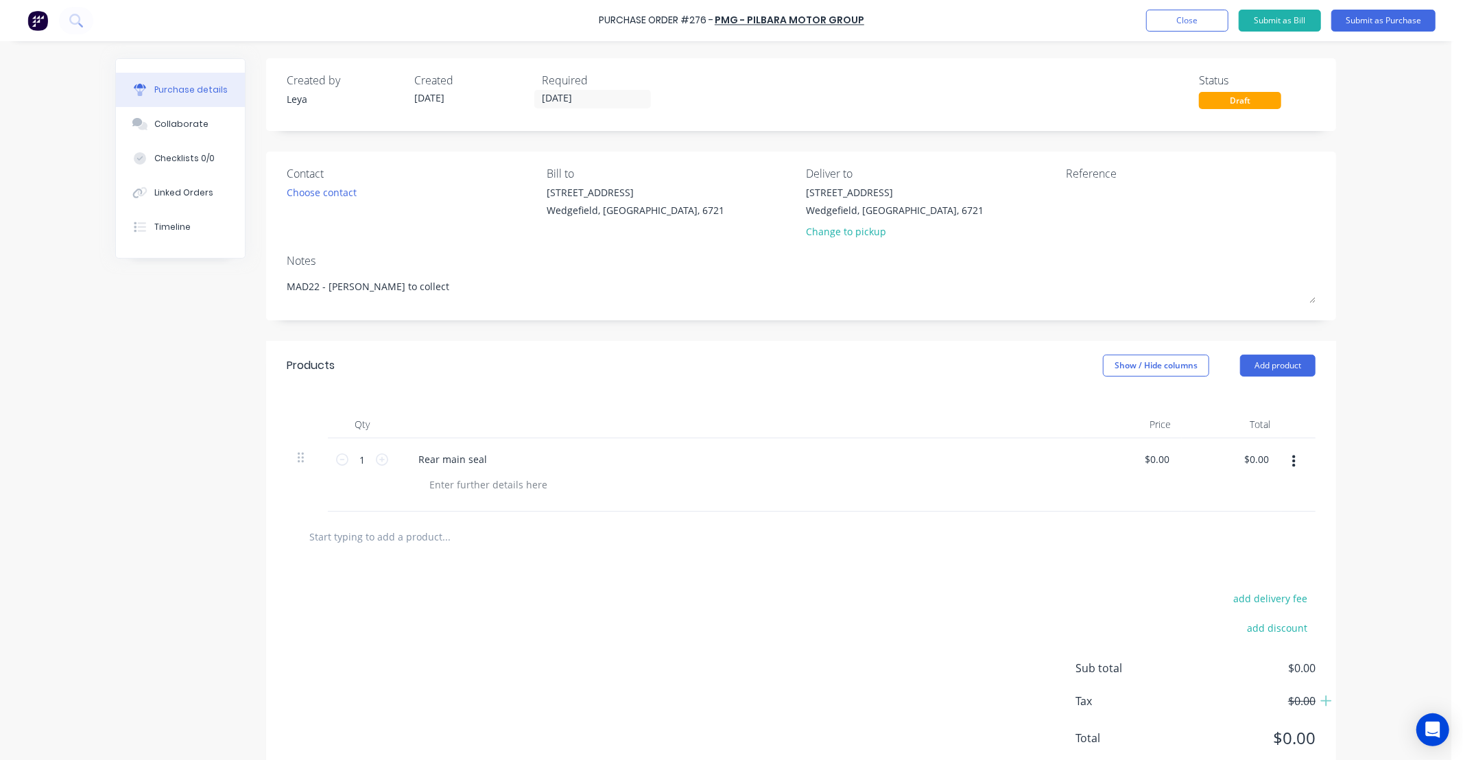
click at [397, 539] on input "text" at bounding box center [446, 536] width 274 height 27
type textarea "x"
type input "S"
type textarea "x"
type input "Sp"
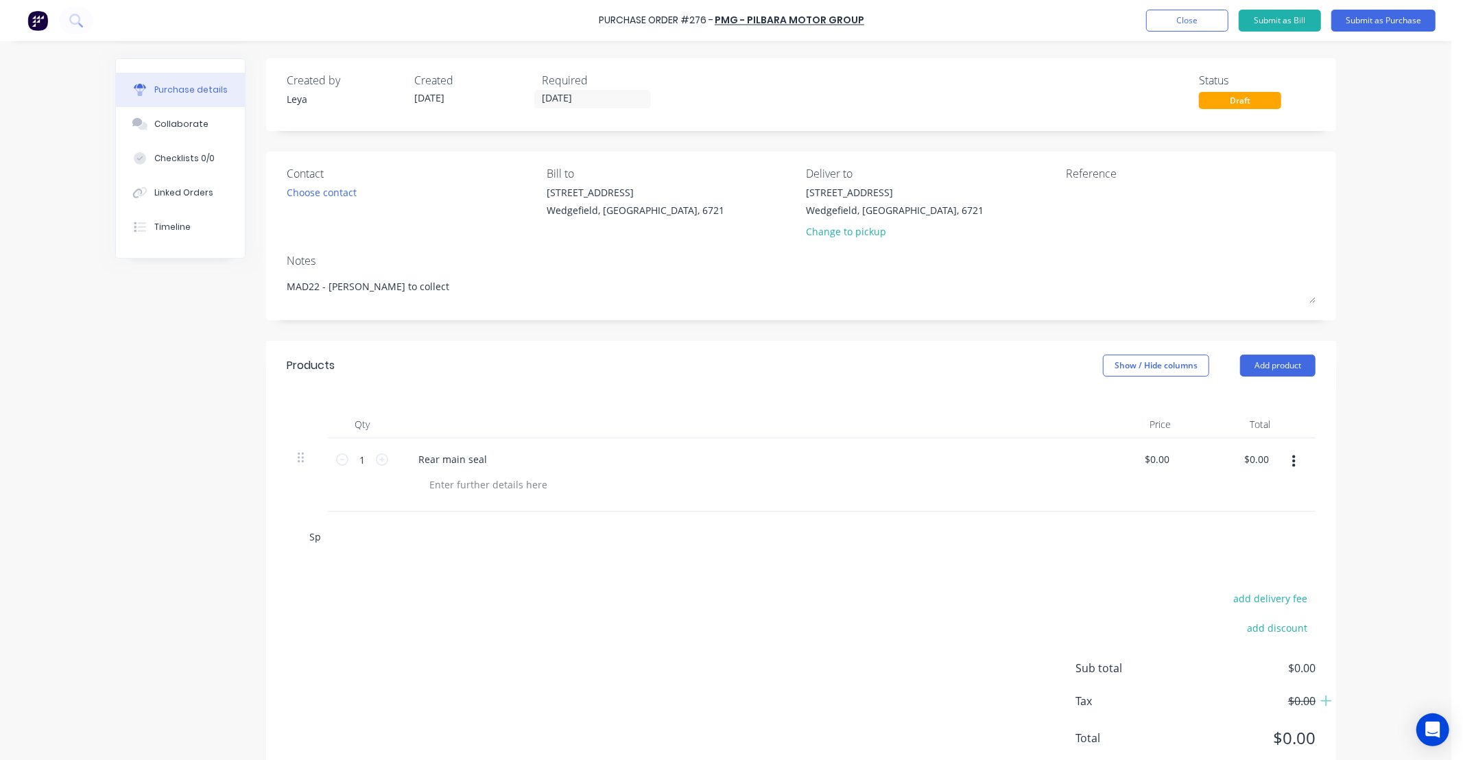
type textarea "x"
type input "Spi"
type textarea "x"
type input "Spig"
type textarea "x"
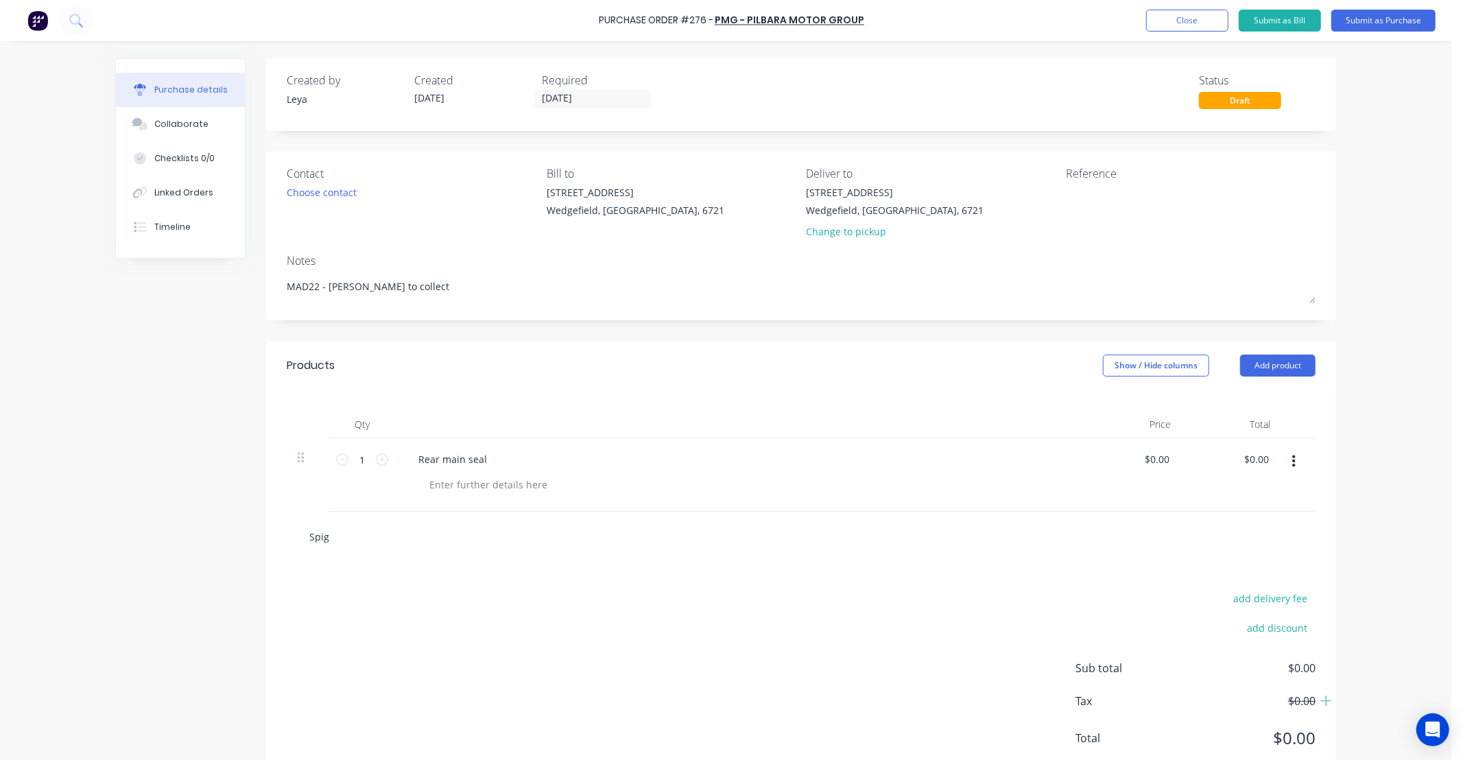
type input "Spigo"
type textarea "x"
type input "Spigot"
type textarea "x"
type input "Spigot"
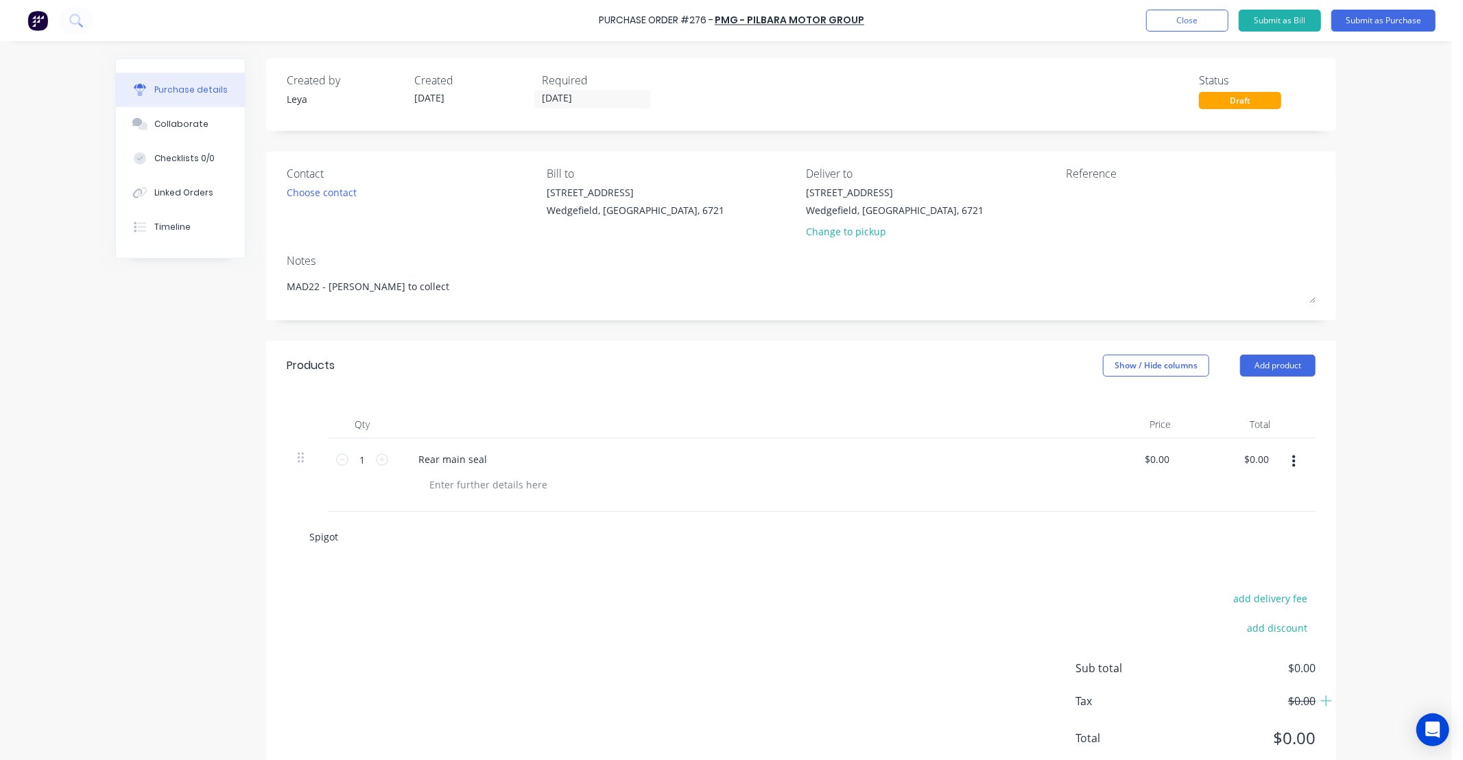
type textarea "x"
type input "Spigot b"
type textarea "x"
type input "Spigot be"
type textarea "x"
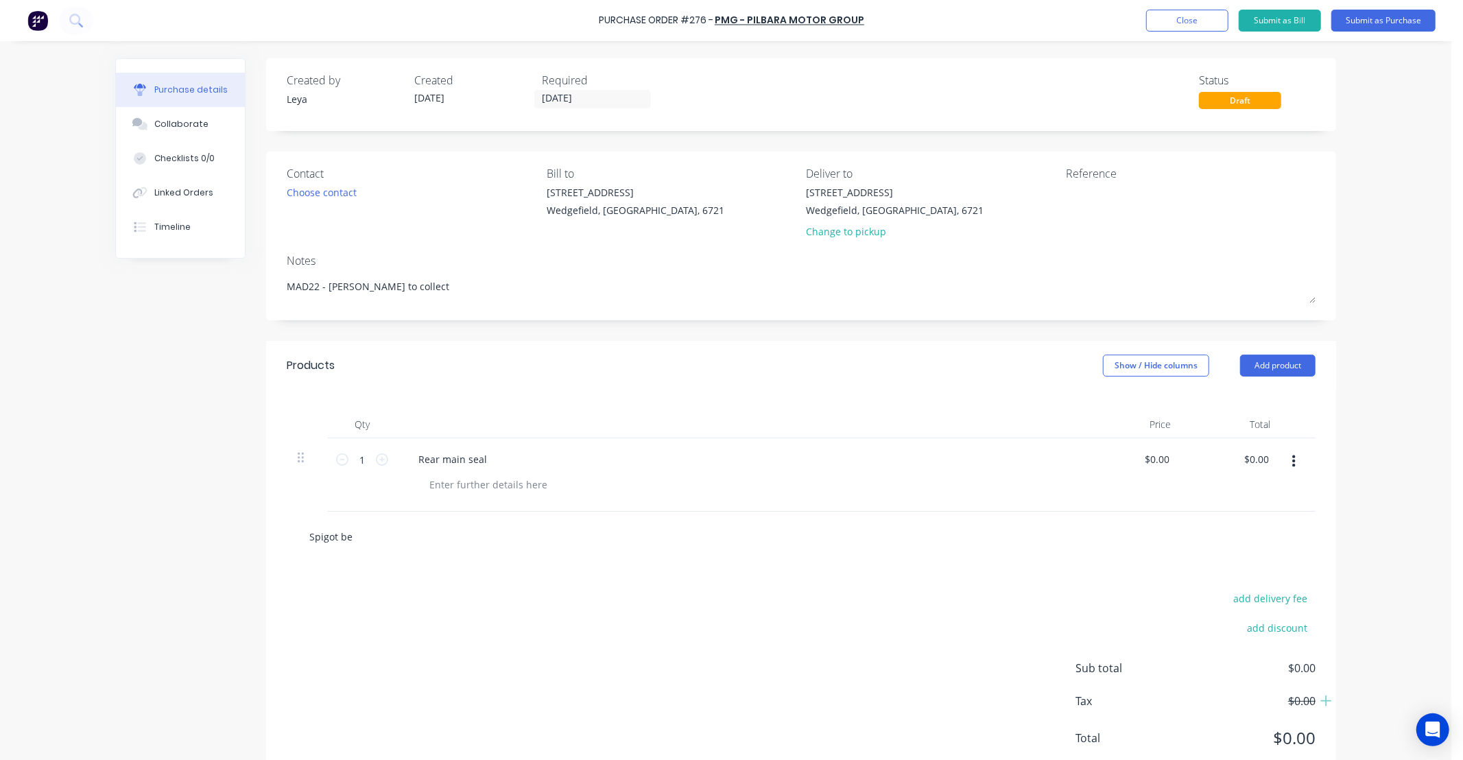
type input "Spigot bea"
type textarea "x"
type input "Spigot bear"
type textarea "x"
type input "Spigot beari"
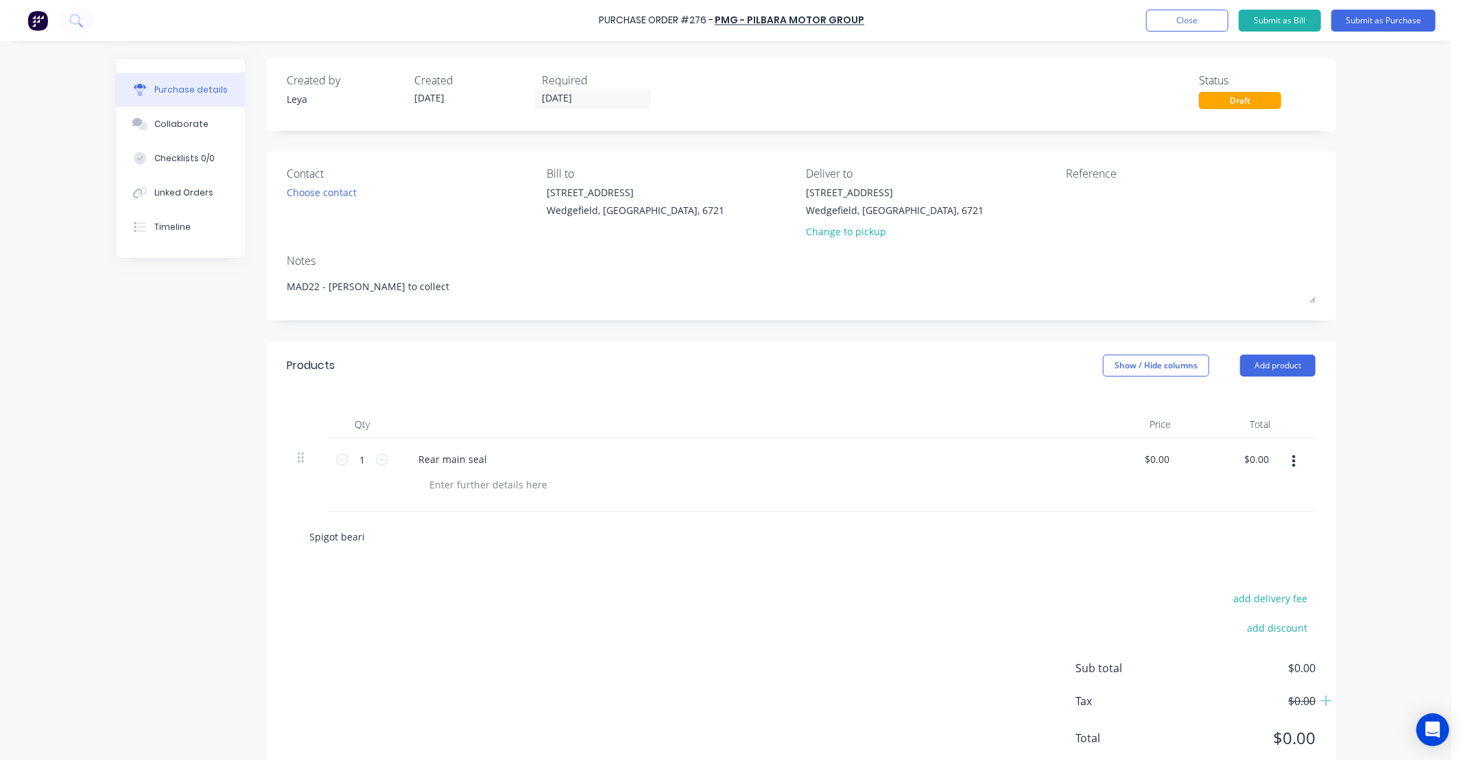
type textarea "x"
type input "Spigot bearin"
type textarea "x"
type input "Spigot bearing"
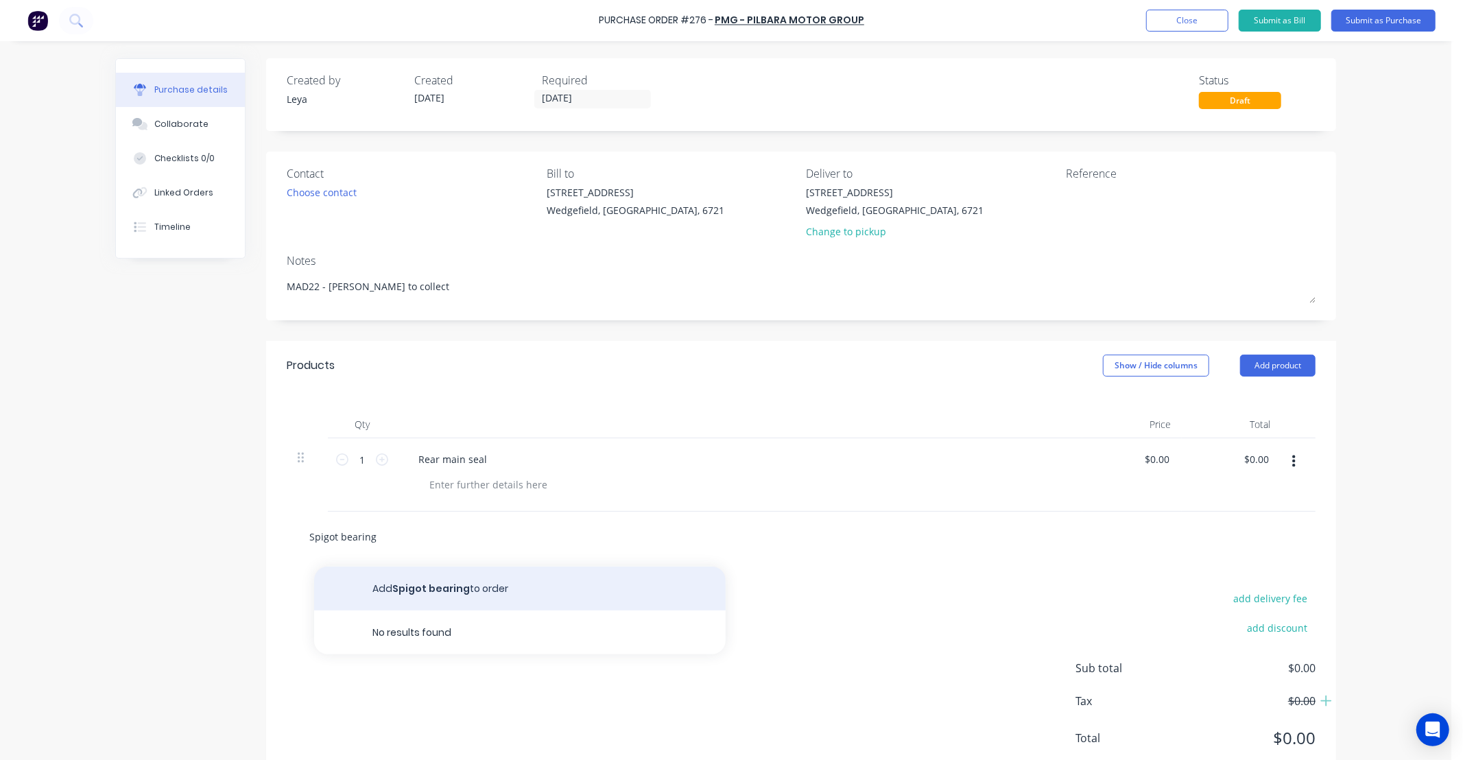
type textarea "x"
type input "Spigot bearing"
click at [385, 574] on button "Add Spigot bearing to order" at bounding box center [520, 589] width 412 height 44
type textarea "x"
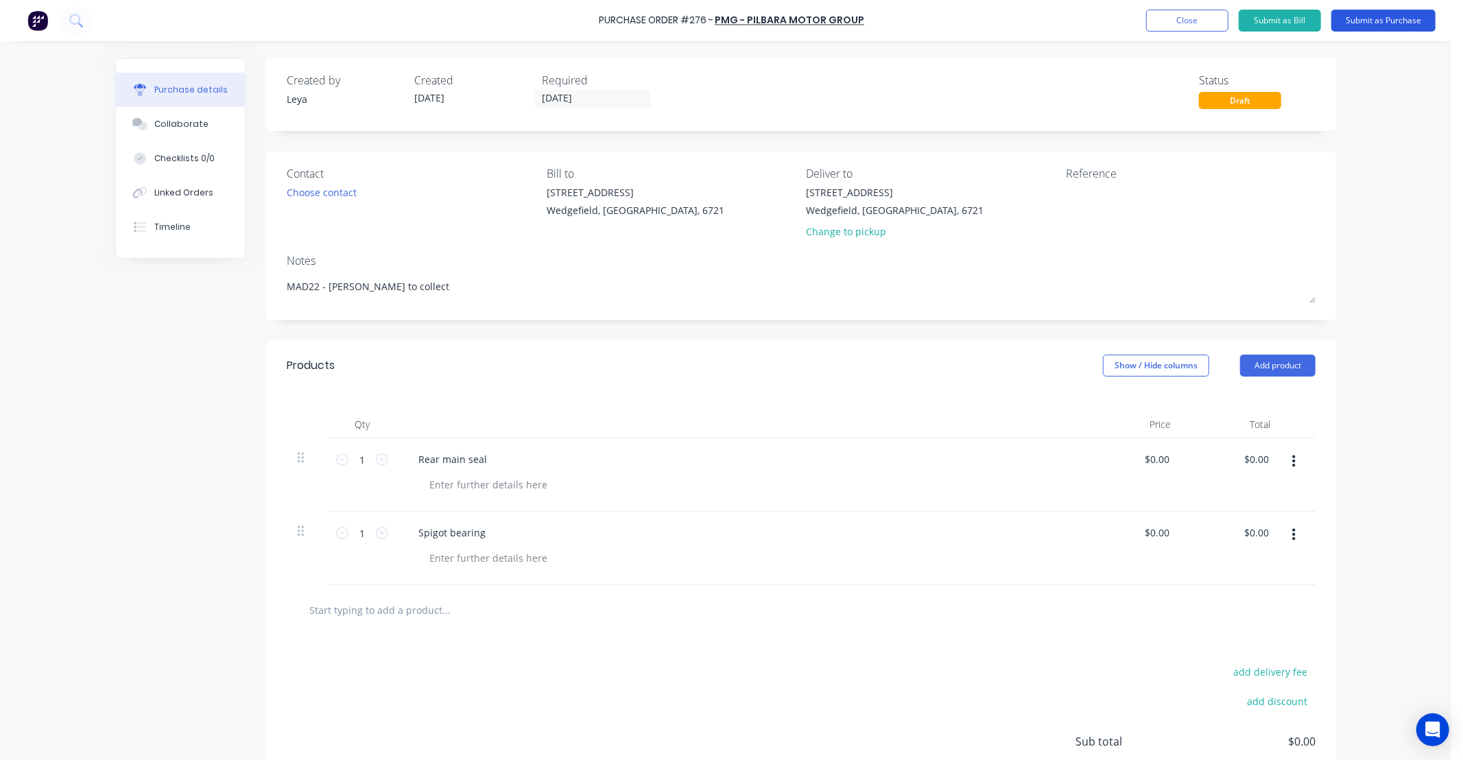
click at [1358, 21] on button "Submit as Purchase" at bounding box center [1384, 21] width 104 height 22
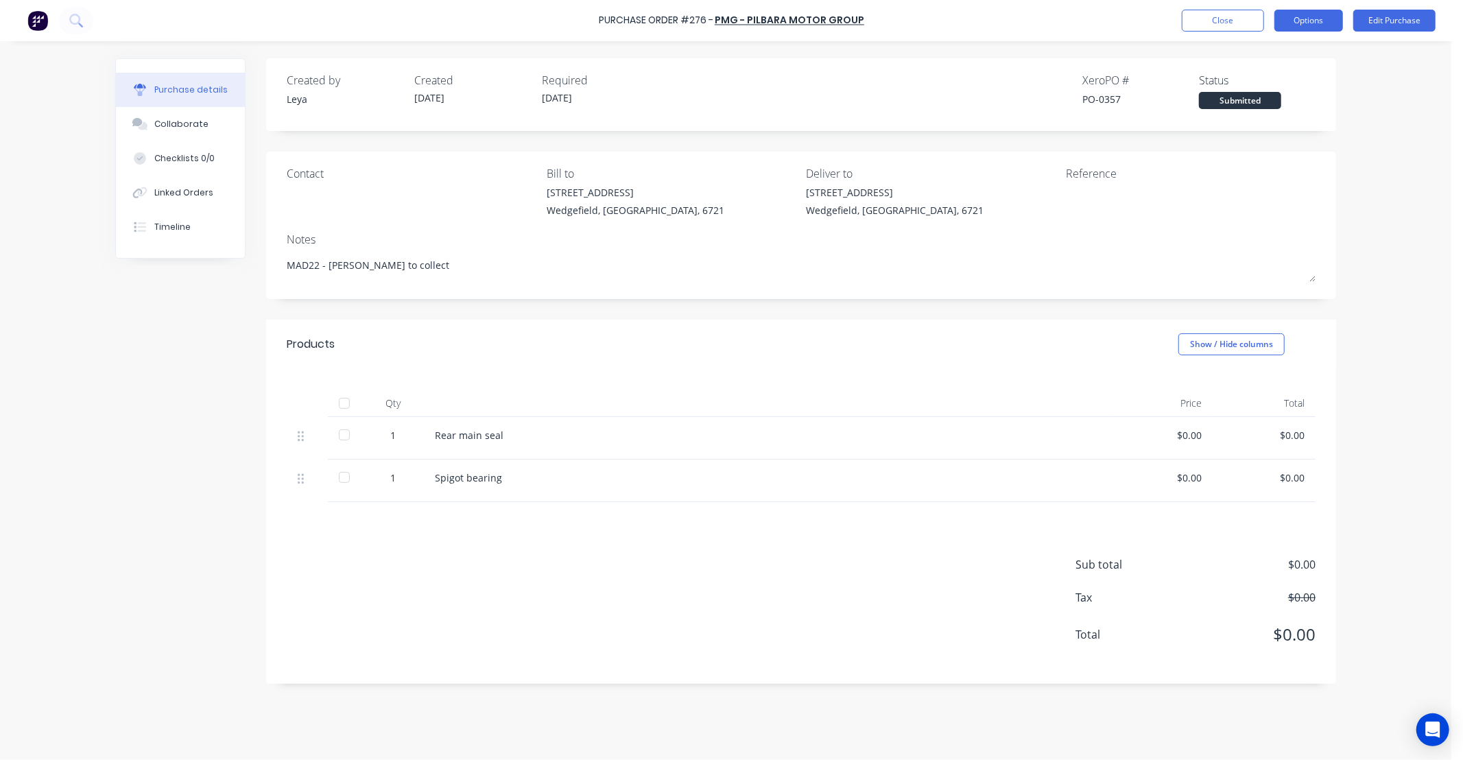
click at [1298, 21] on button "Options" at bounding box center [1309, 21] width 69 height 22
click at [1294, 50] on div "Print / Email" at bounding box center [1278, 56] width 106 height 20
click at [1257, 104] on div "Without pricing" at bounding box center [1278, 111] width 106 height 20
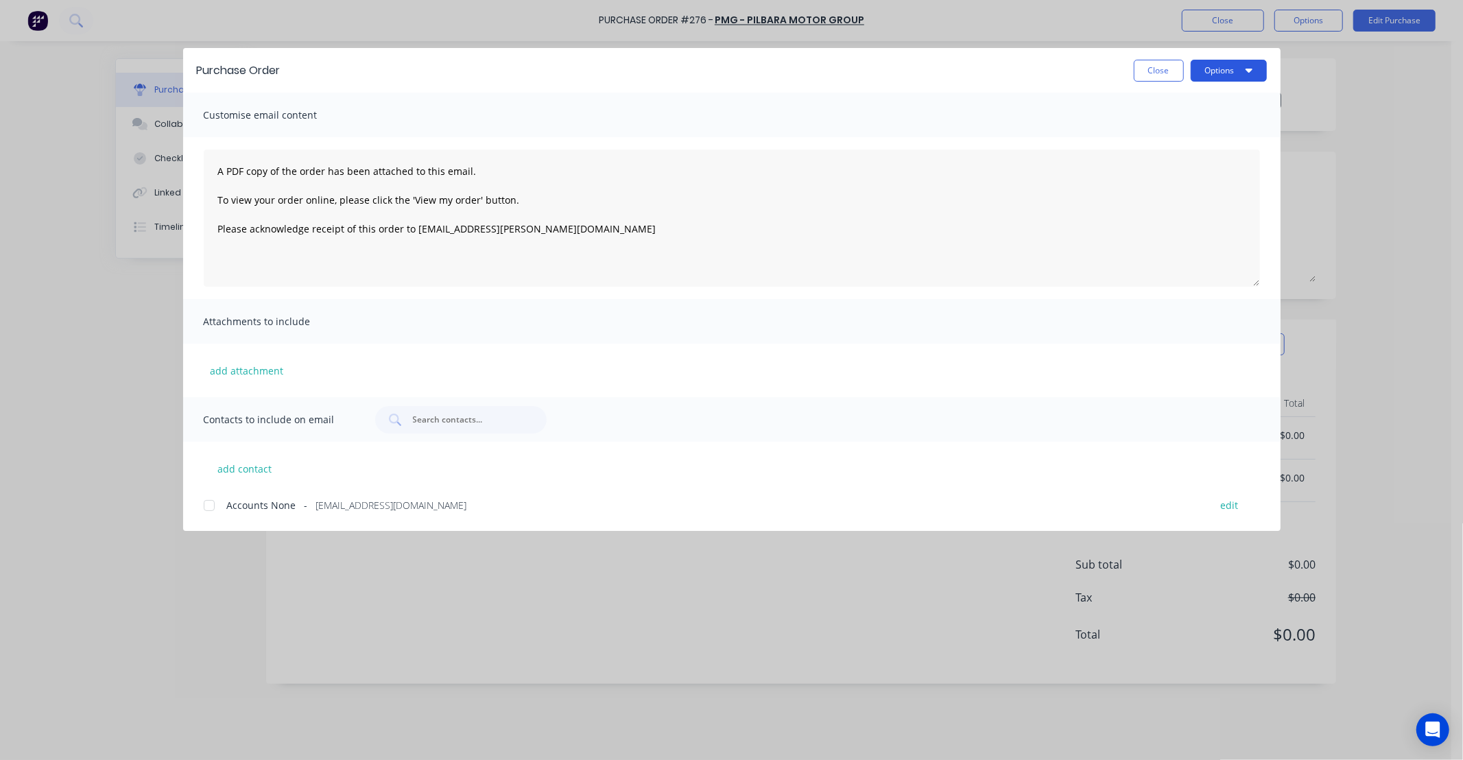
click at [1223, 70] on button "Options" at bounding box center [1229, 71] width 76 height 22
click at [1192, 128] on div "Print" at bounding box center [1202, 133] width 106 height 20
click at [1172, 75] on button "Close" at bounding box center [1159, 71] width 50 height 22
type textarea "x"
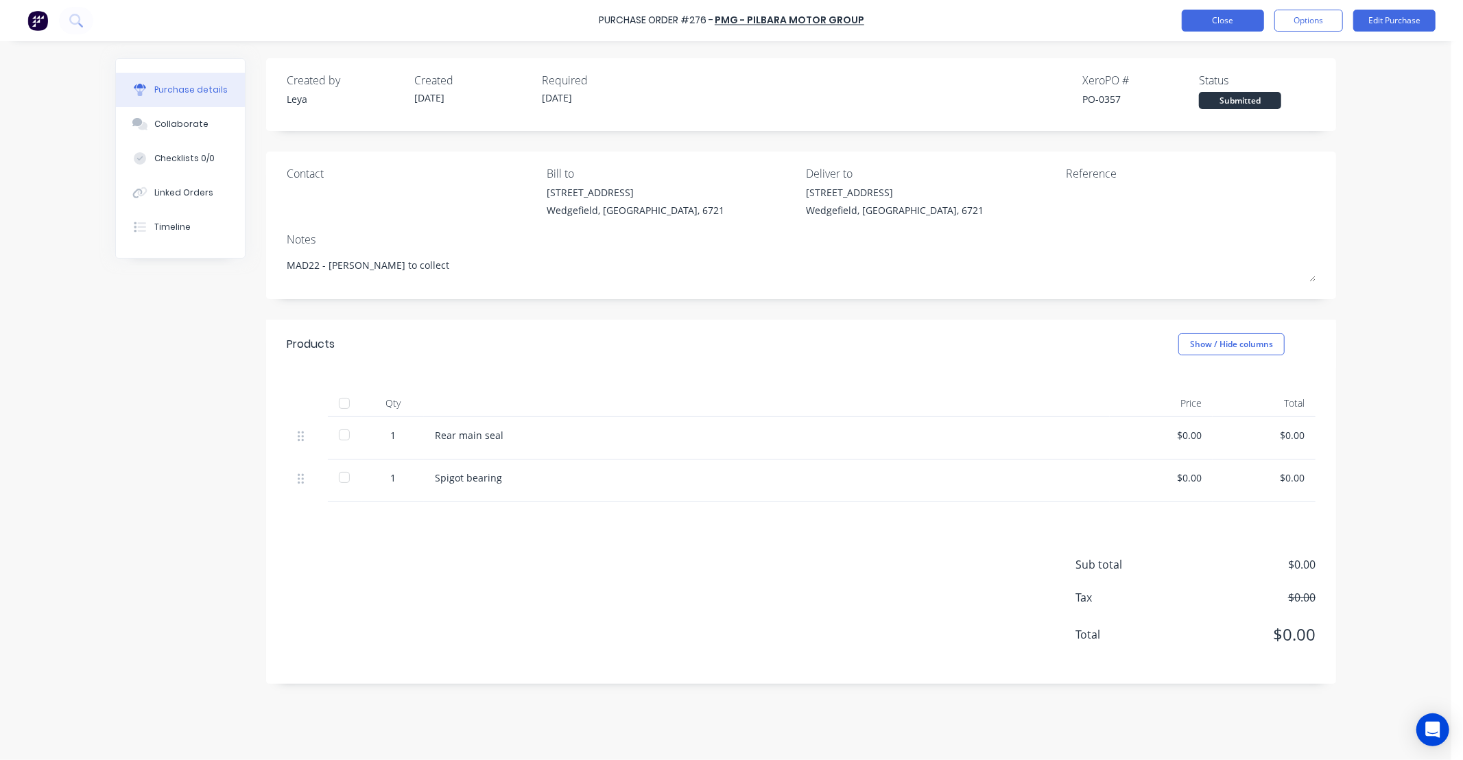
click at [1207, 23] on button "Close" at bounding box center [1223, 21] width 82 height 22
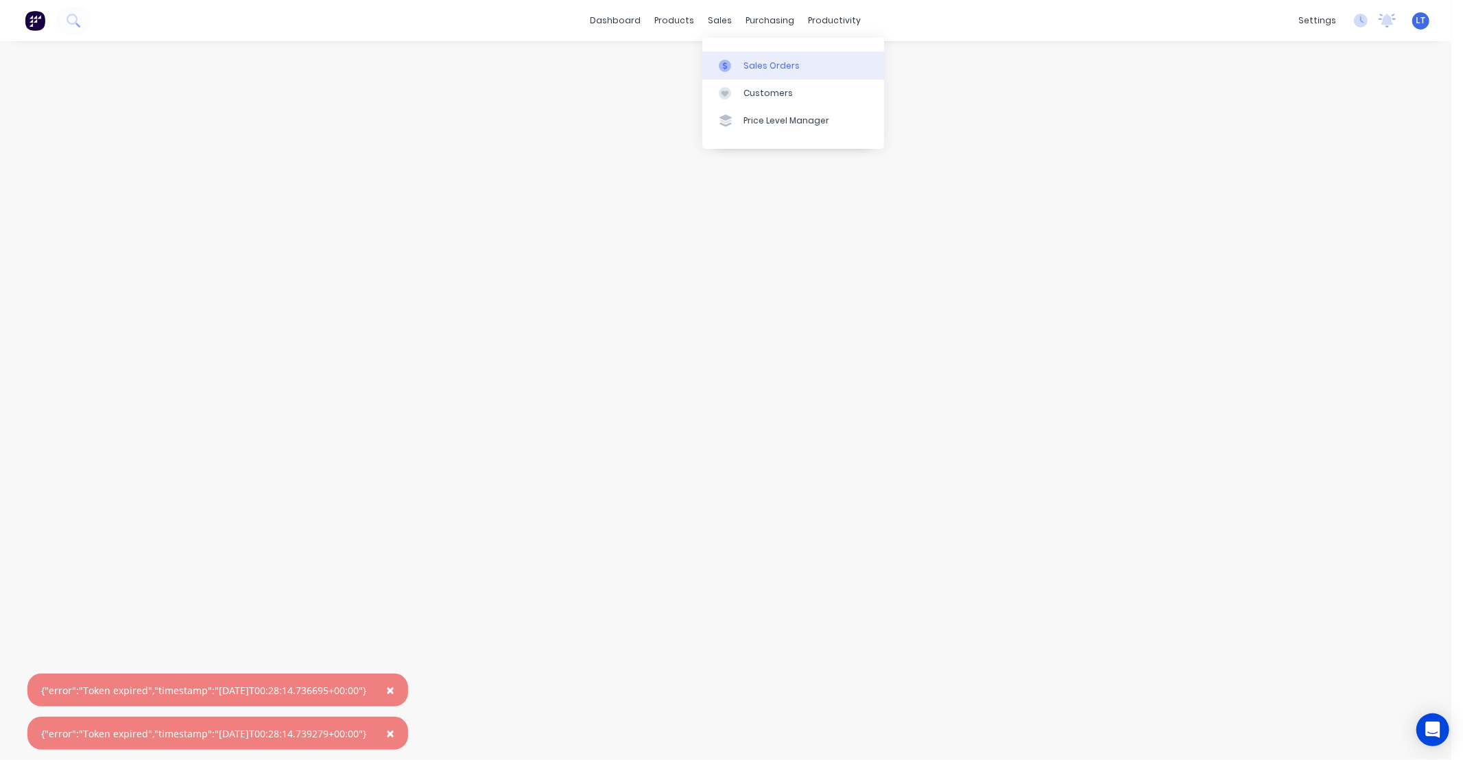
click at [737, 64] on div at bounding box center [729, 66] width 21 height 12
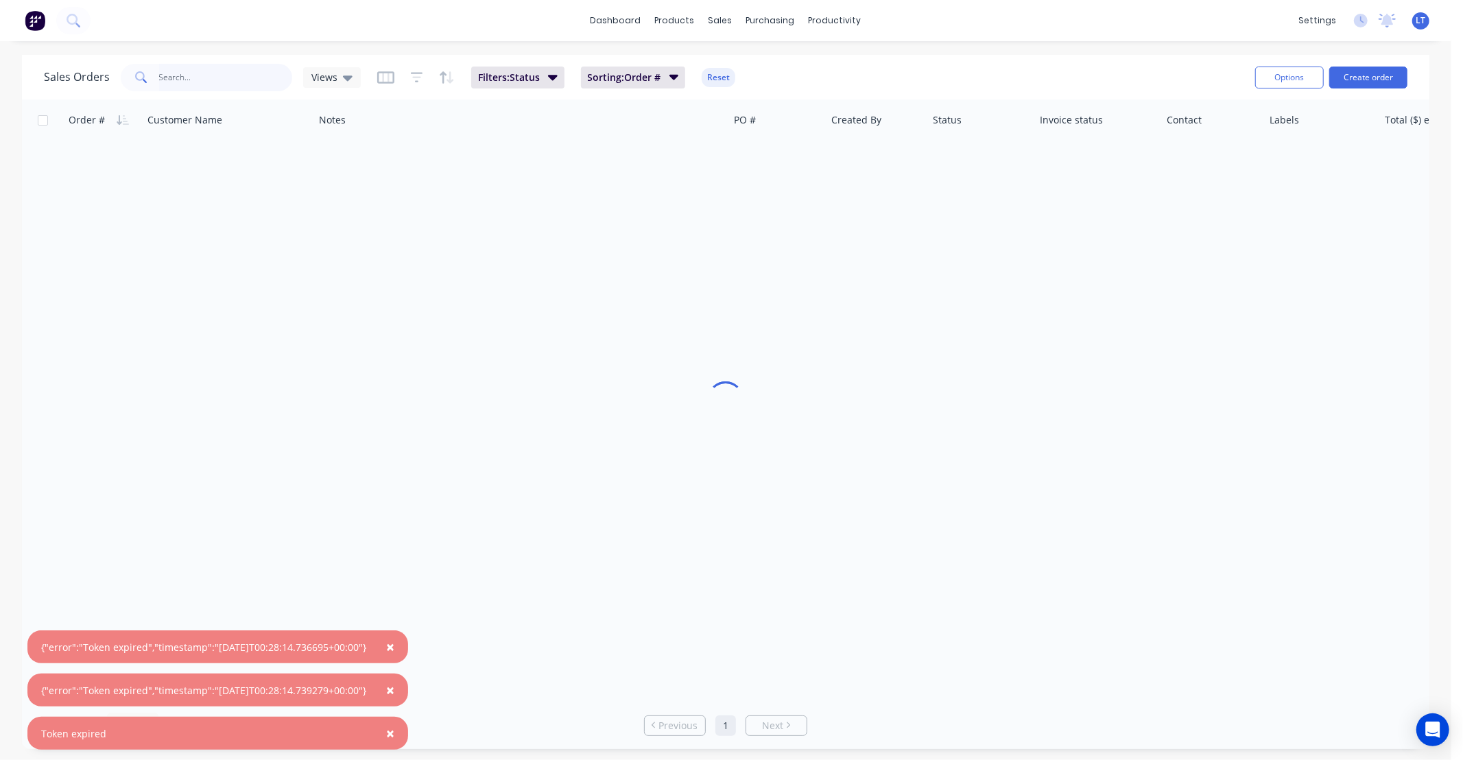
click at [250, 80] on input "text" at bounding box center [226, 77] width 134 height 27
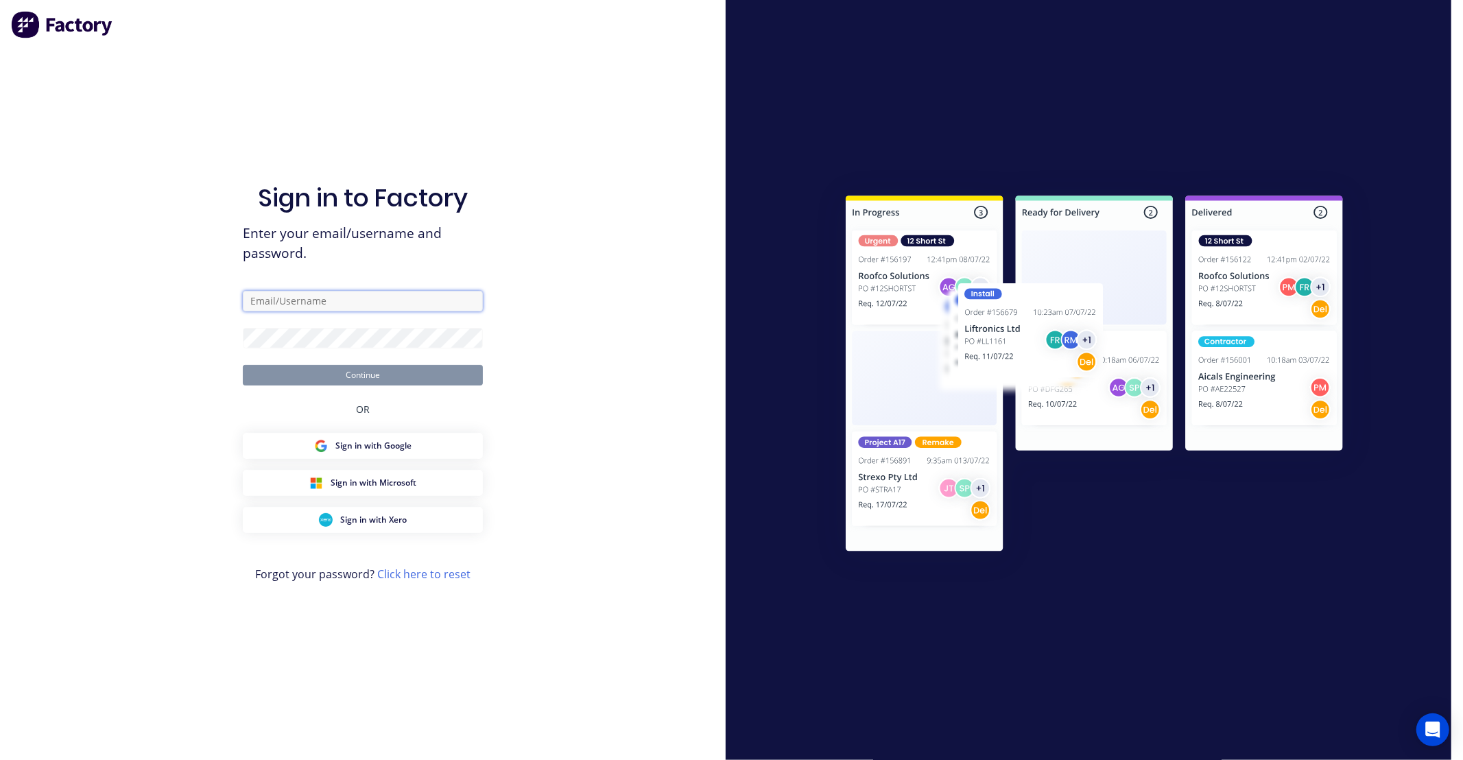
type input "office@madson.com.au"
click at [345, 366] on button "Continue" at bounding box center [363, 375] width 240 height 21
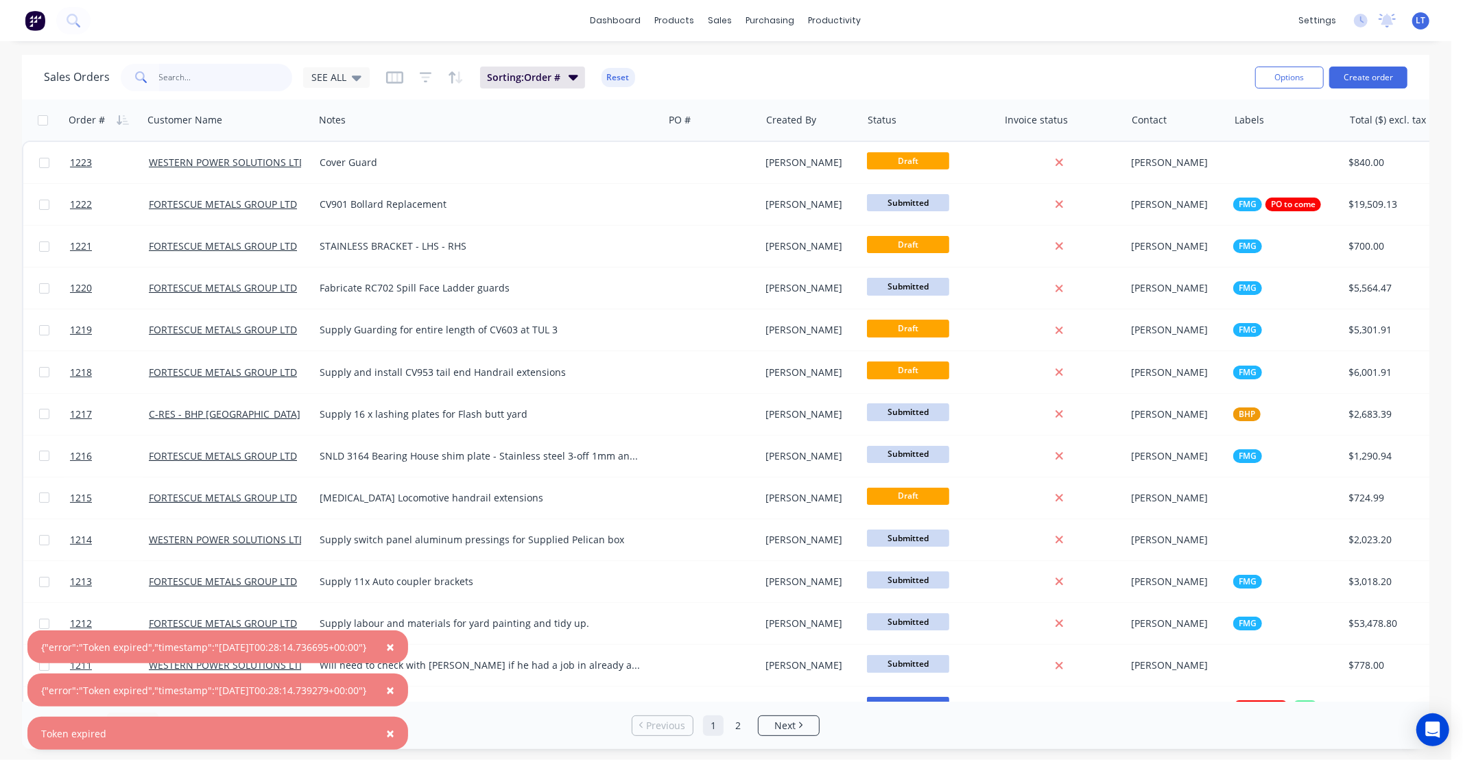
click at [206, 84] on input "text" at bounding box center [226, 77] width 134 height 27
type input "1209"
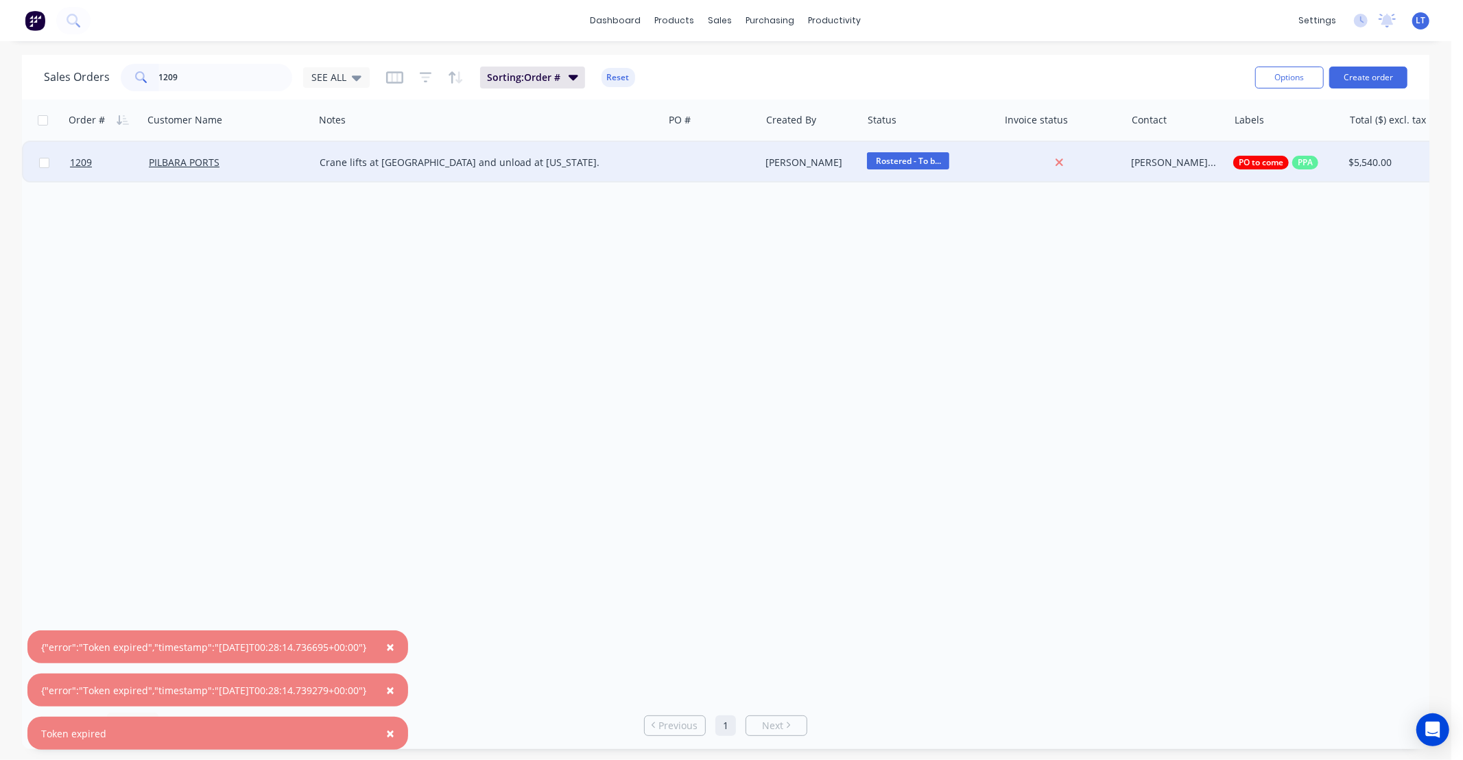
click at [798, 166] on div "Justin Warren" at bounding box center [809, 163] width 86 height 14
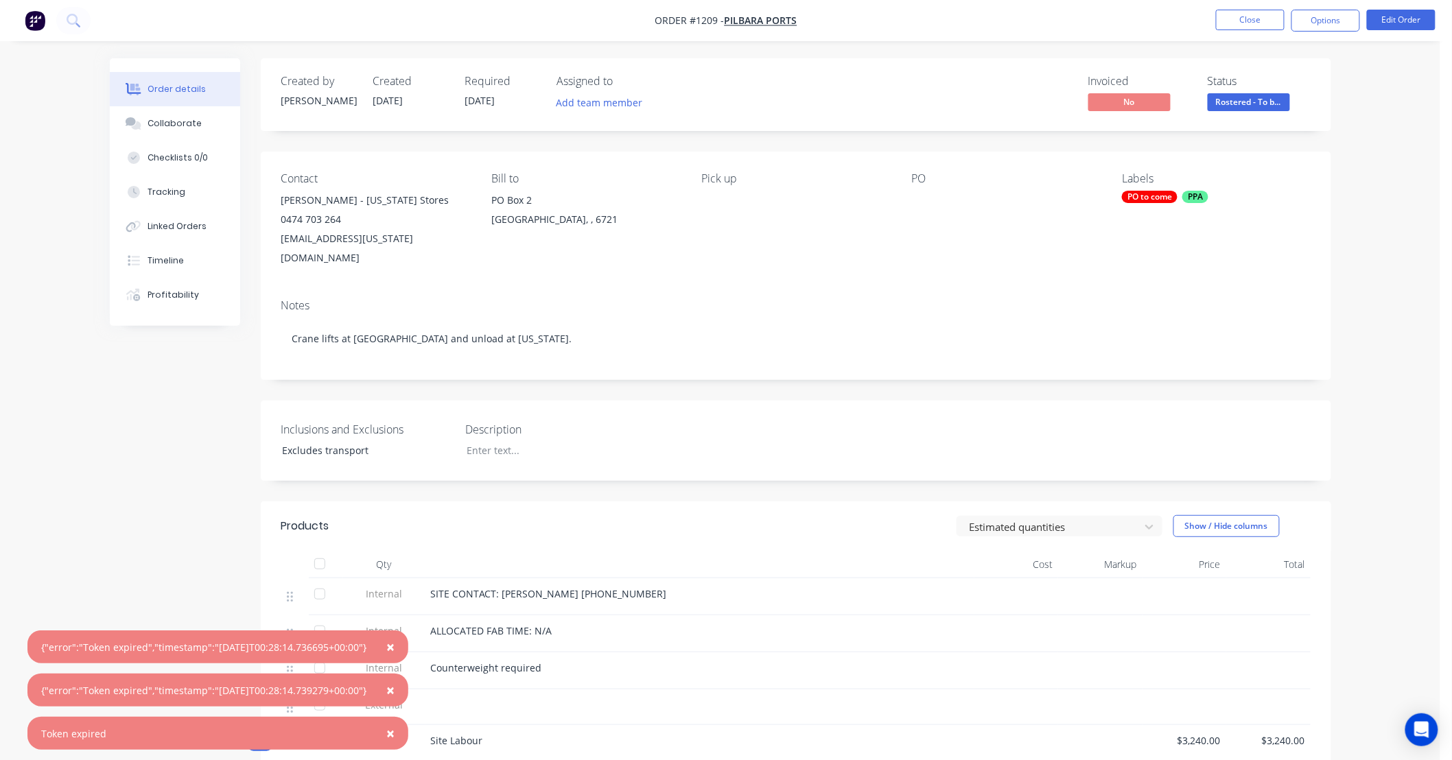
click at [1150, 202] on div "PO to come" at bounding box center [1150, 197] width 56 height 12
click at [1144, 314] on div at bounding box center [1146, 316] width 27 height 27
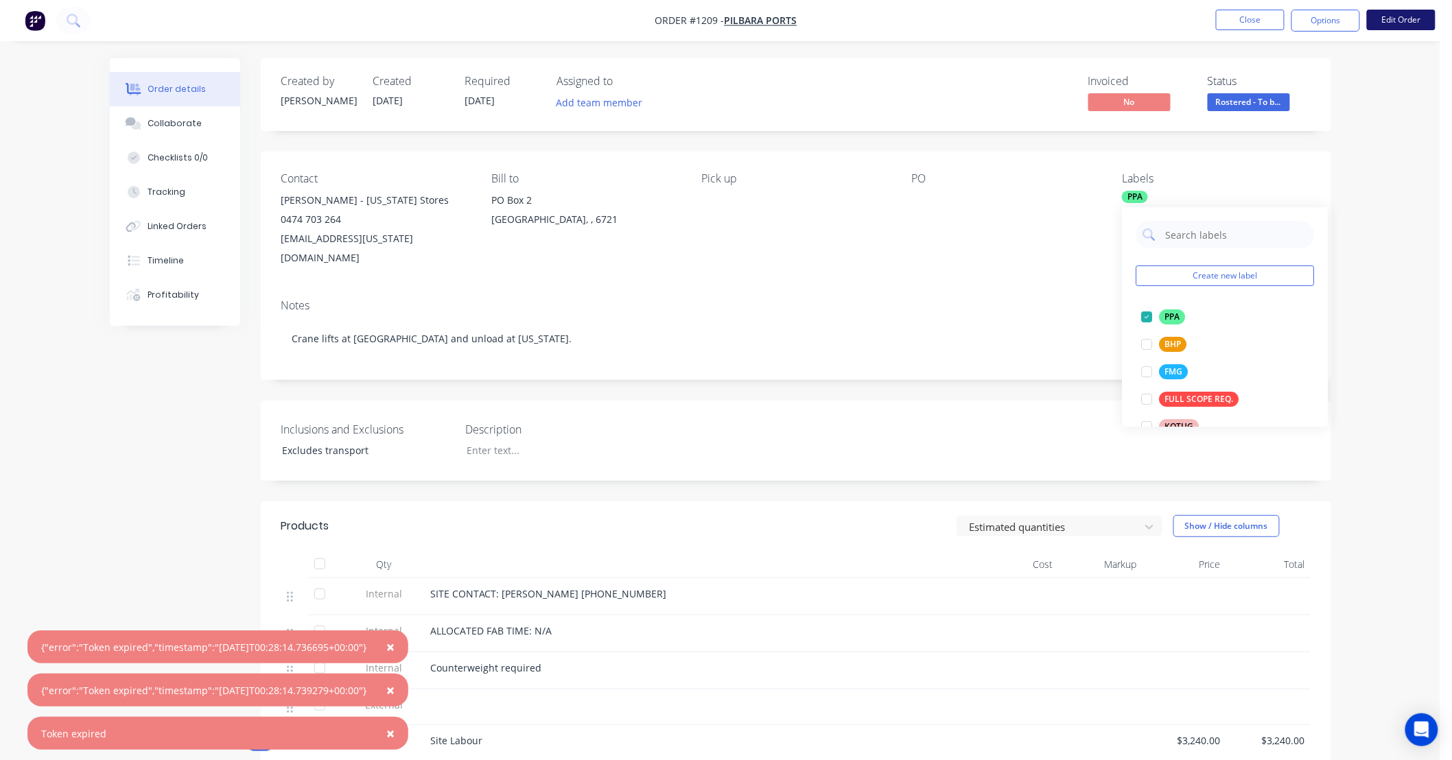
click at [1397, 23] on button "Edit Order" at bounding box center [1401, 20] width 69 height 21
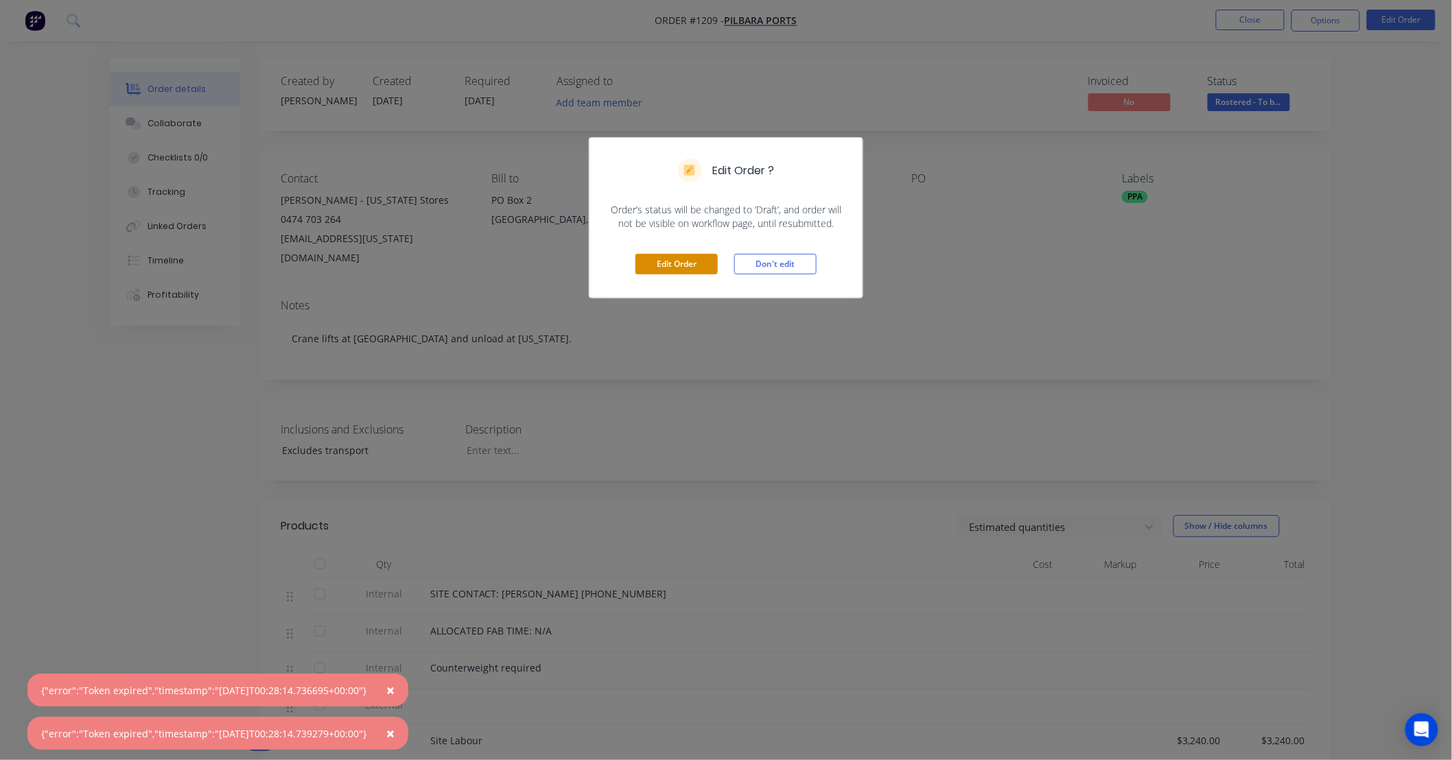
click at [665, 263] on button "Edit Order" at bounding box center [676, 264] width 82 height 21
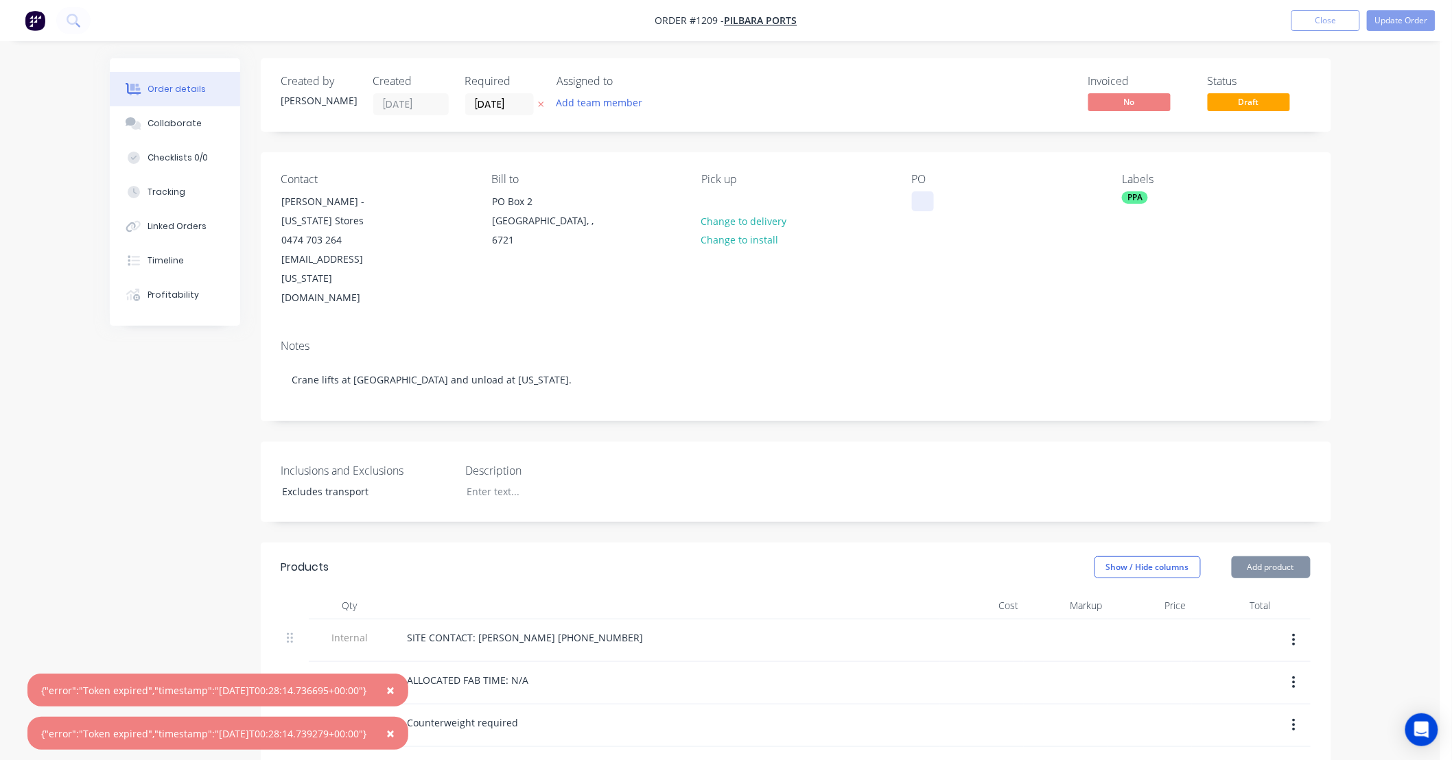
click at [921, 199] on div at bounding box center [923, 201] width 22 height 20
click at [1396, 23] on button "Update Order" at bounding box center [1401, 20] width 69 height 21
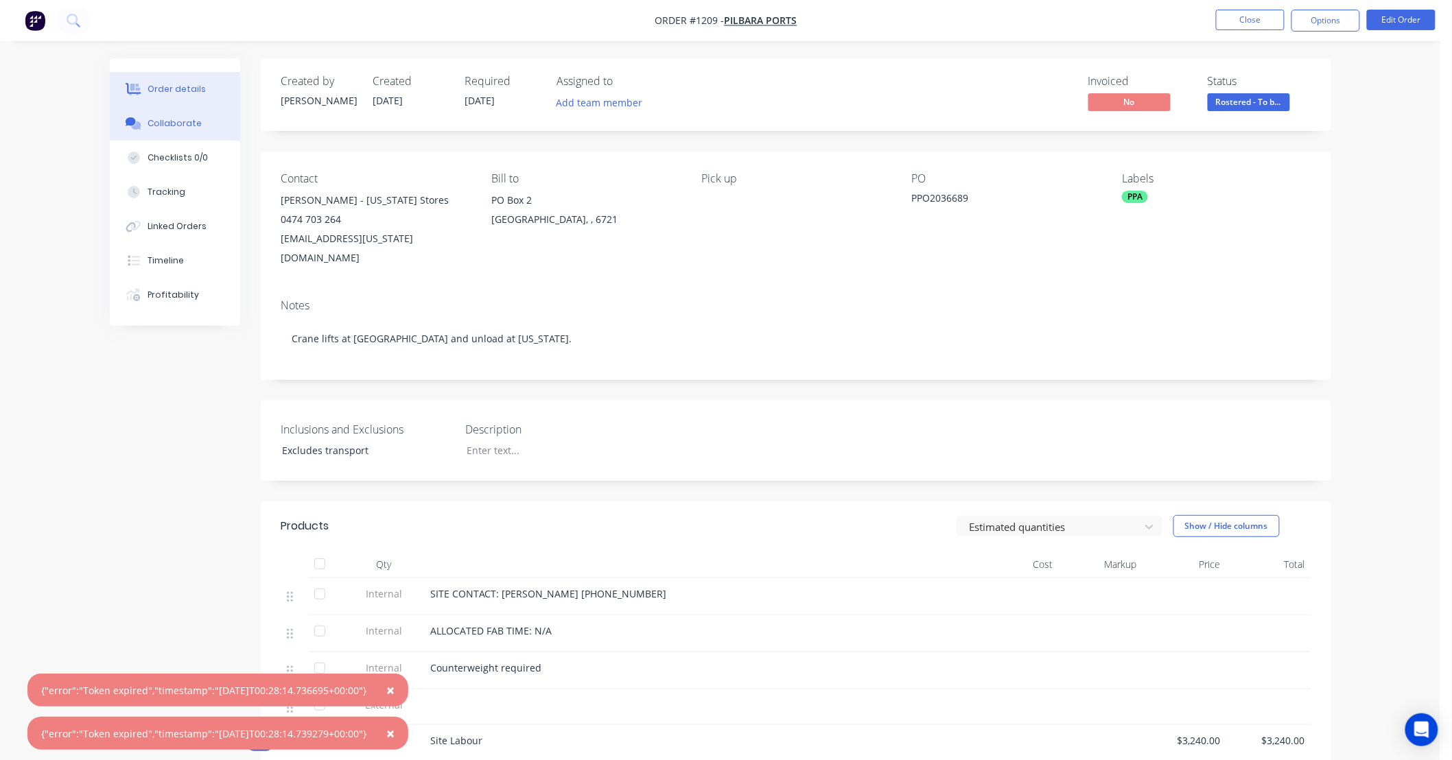
click at [179, 121] on div "Collaborate" at bounding box center [174, 123] width 54 height 12
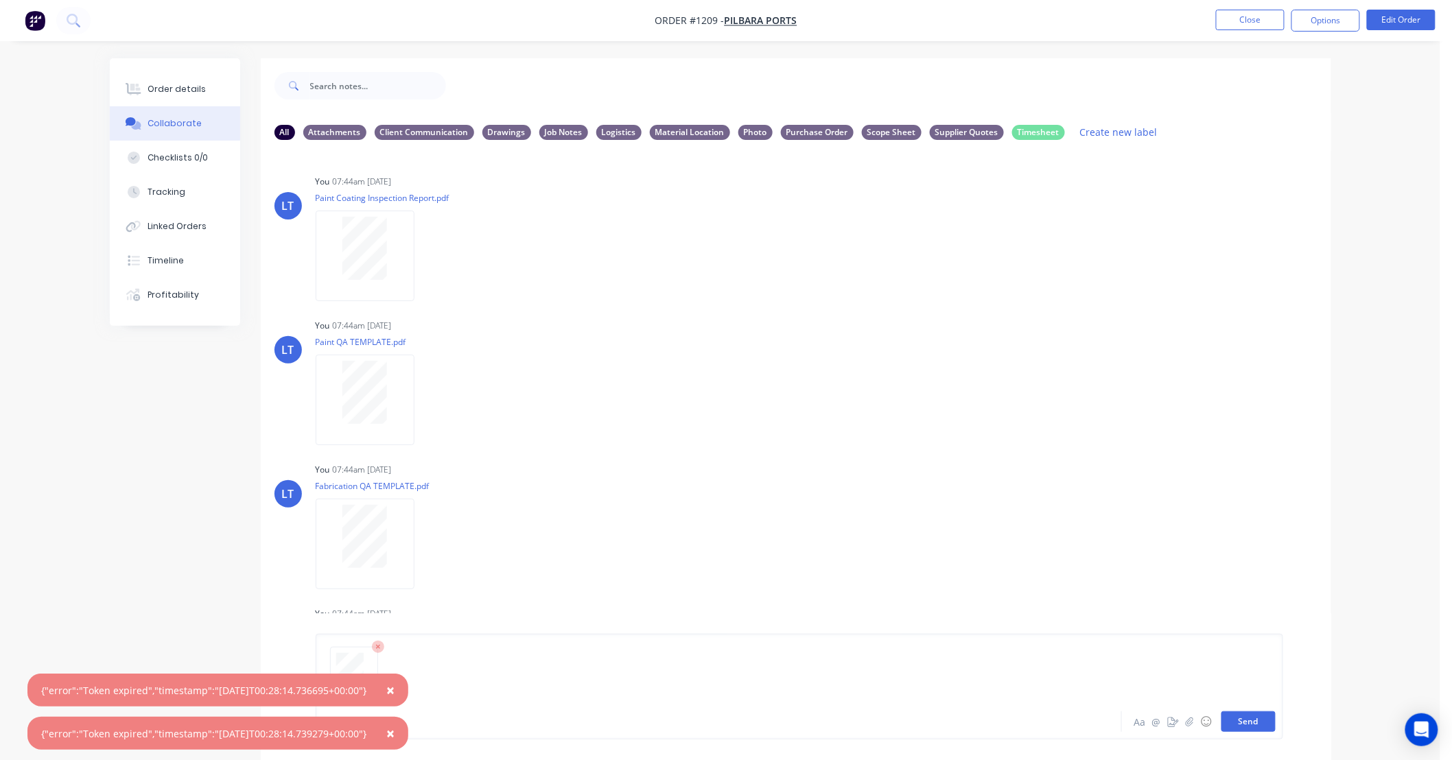
click at [1249, 719] on button "Send" at bounding box center [1248, 721] width 54 height 21
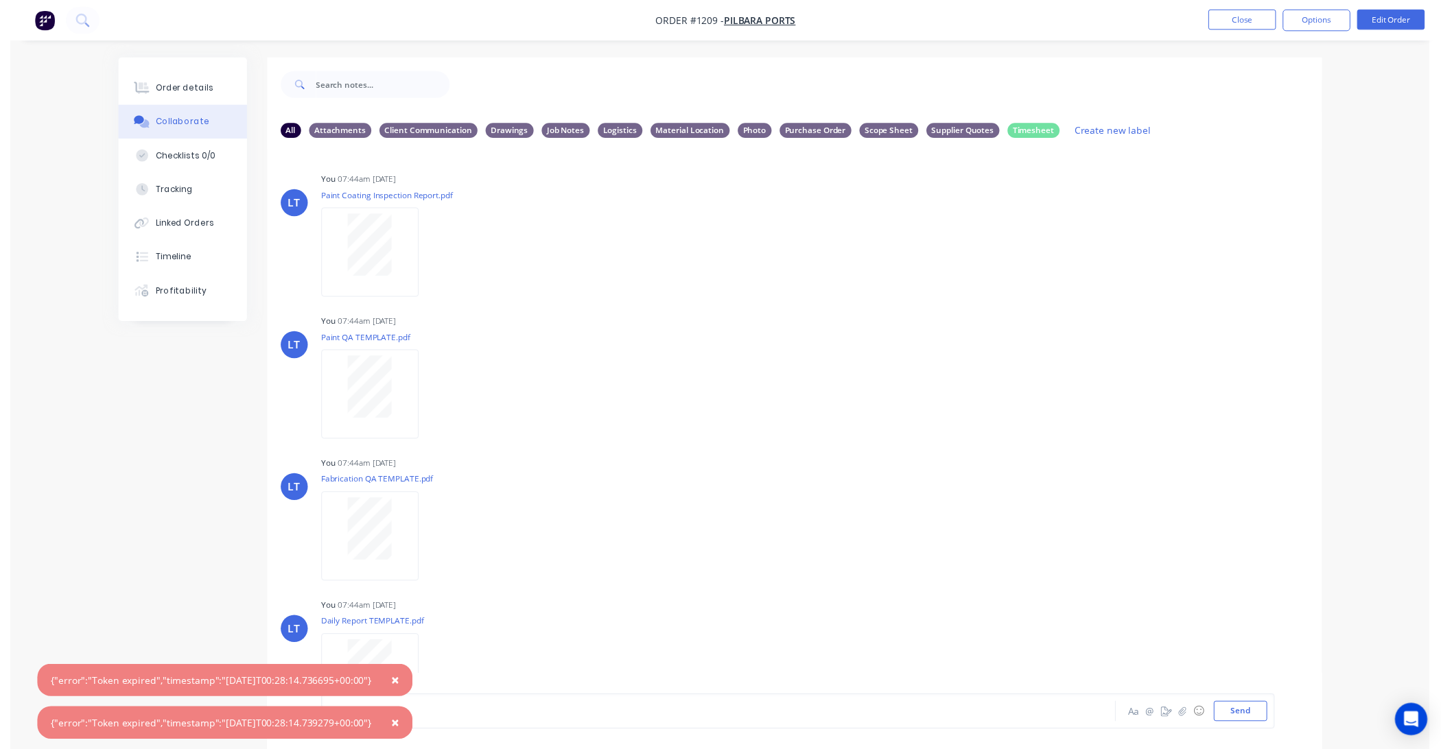
scroll to position [108, 0]
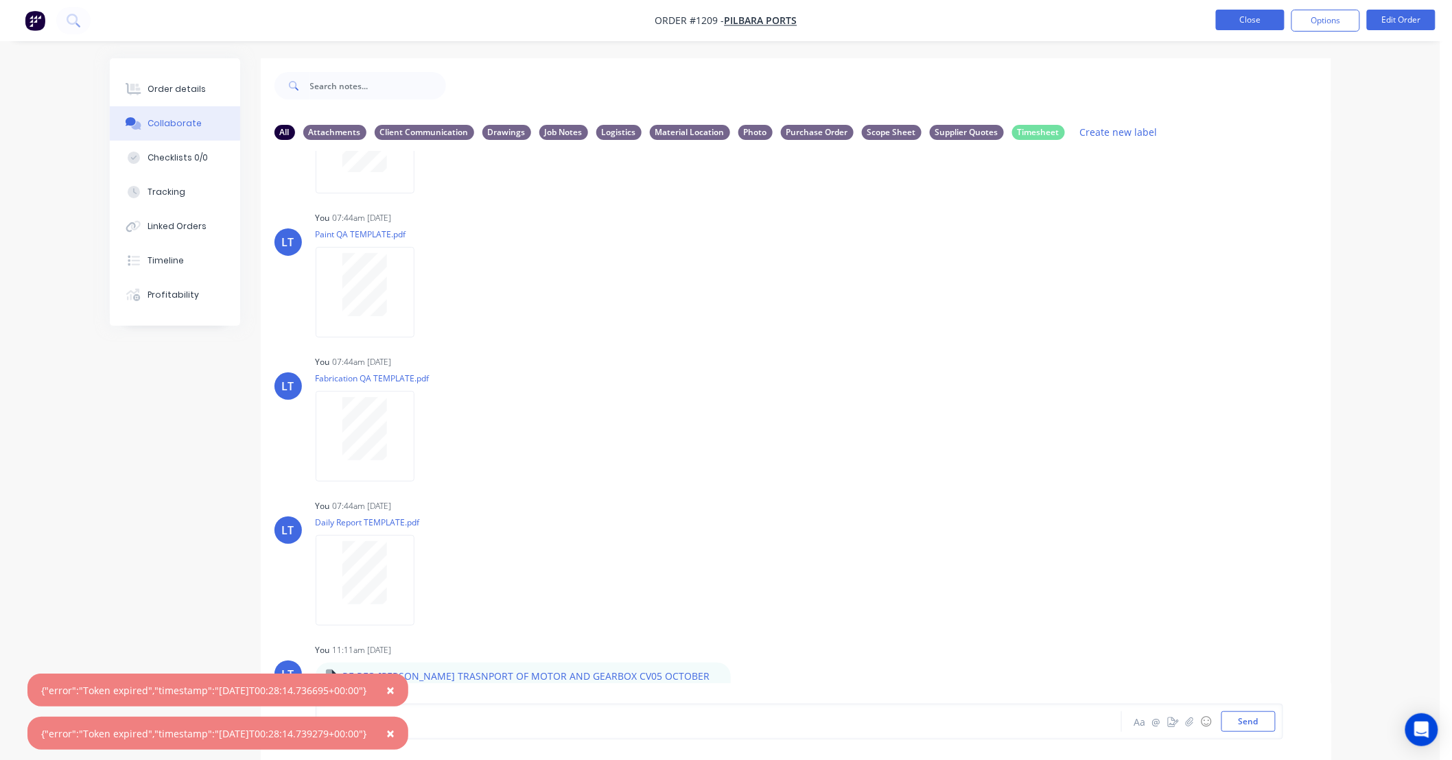
click at [1252, 23] on button "Close" at bounding box center [1250, 20] width 69 height 21
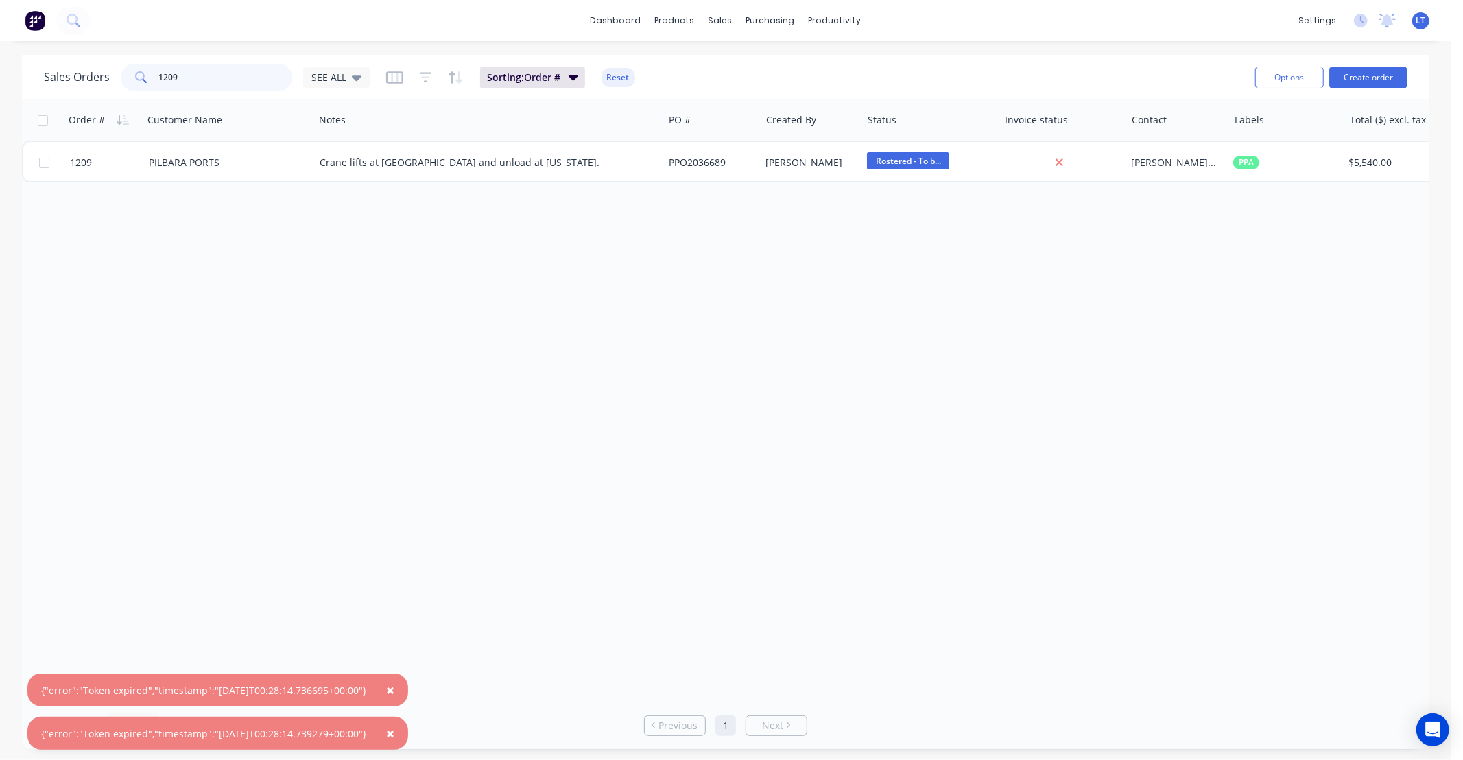
drag, startPoint x: 241, startPoint y: 86, endPoint x: 0, endPoint y: 86, distance: 241.5
click at [0, 86] on div "Sales Orders 1209 SEE ALL Sorting: Order # Reset Options Create order Order # C…" at bounding box center [726, 402] width 1452 height 694
type input "124245"
click at [632, 384] on div "Order # Customer Name Notes PO # Created By Status Invoice status Contact Label…" at bounding box center [726, 400] width 1408 height 602
drag, startPoint x: 620, startPoint y: 383, endPoint x: 569, endPoint y: 374, distance: 51.5
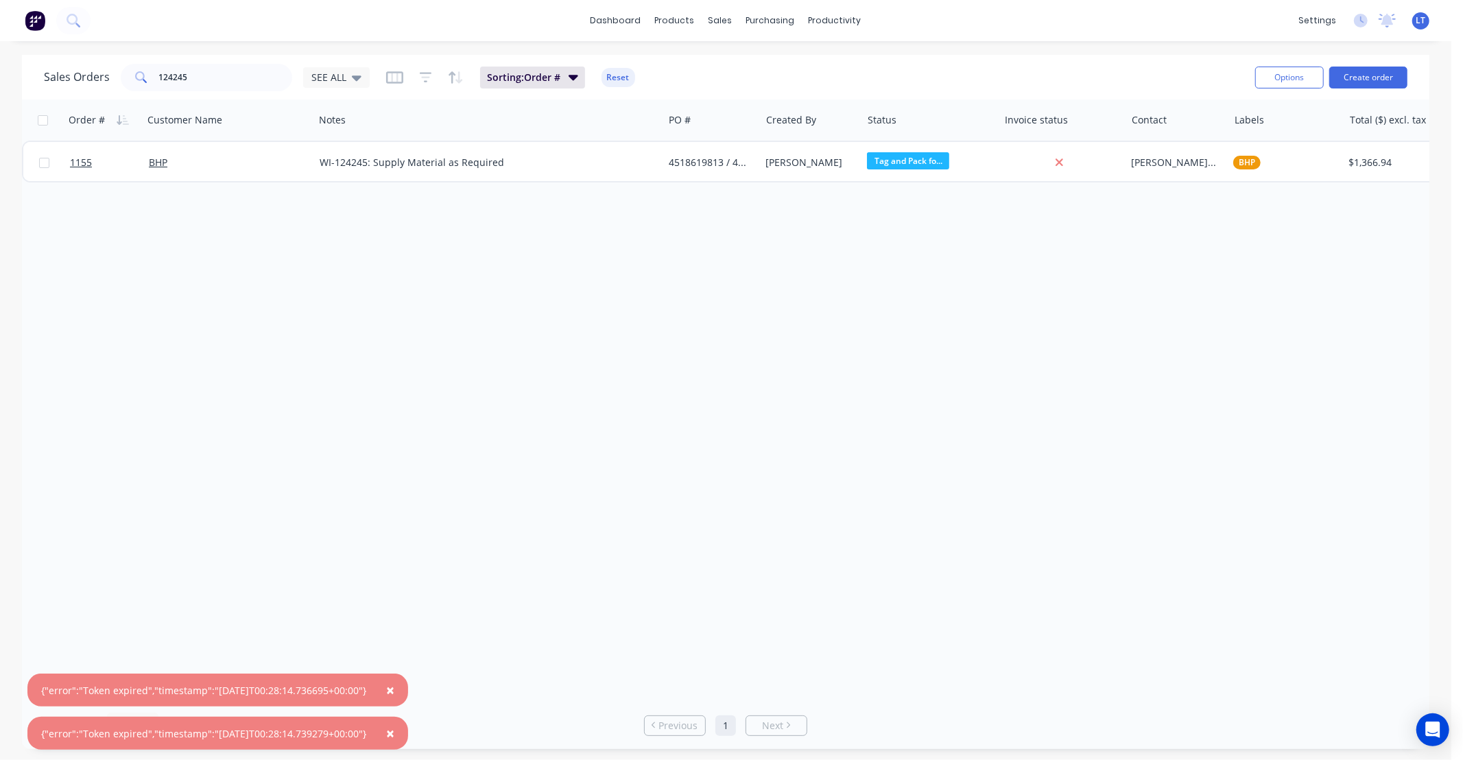
click at [519, 375] on div "Order # Customer Name Notes PO # Created By Status Invoice status Contact Label…" at bounding box center [726, 400] width 1408 height 602
click at [617, 373] on div "Order # Customer Name Notes PO # Created By Status Invoice status Contact Label…" at bounding box center [726, 400] width 1408 height 602
click at [524, 359] on div "Order # Customer Name Notes PO # Created By Status Invoice status Contact Label…" at bounding box center [726, 400] width 1408 height 602
drag, startPoint x: 402, startPoint y: 686, endPoint x: 405, endPoint y: 693, distance: 7.4
click at [394, 686] on span "×" at bounding box center [390, 690] width 8 height 19
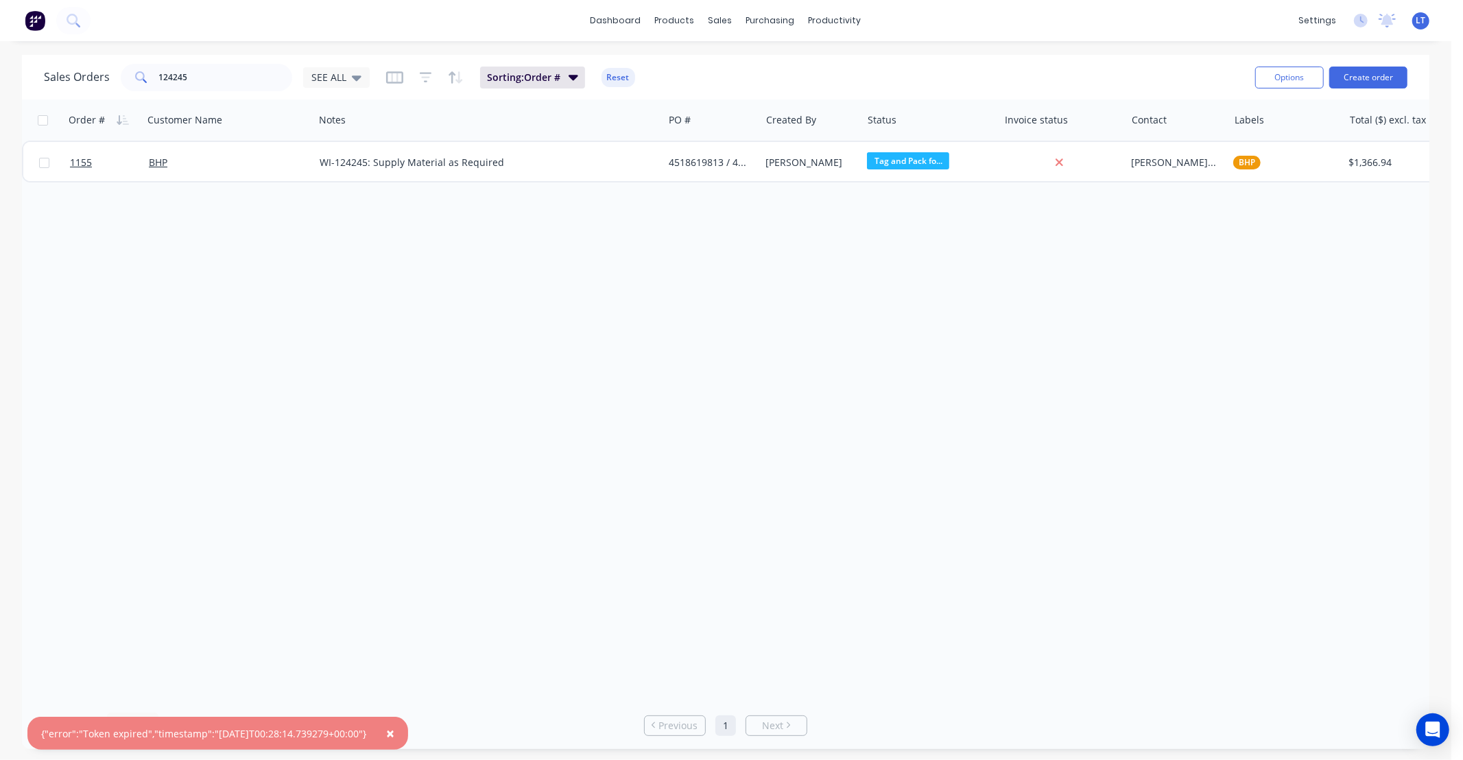
click at [394, 731] on span "×" at bounding box center [390, 733] width 8 height 19
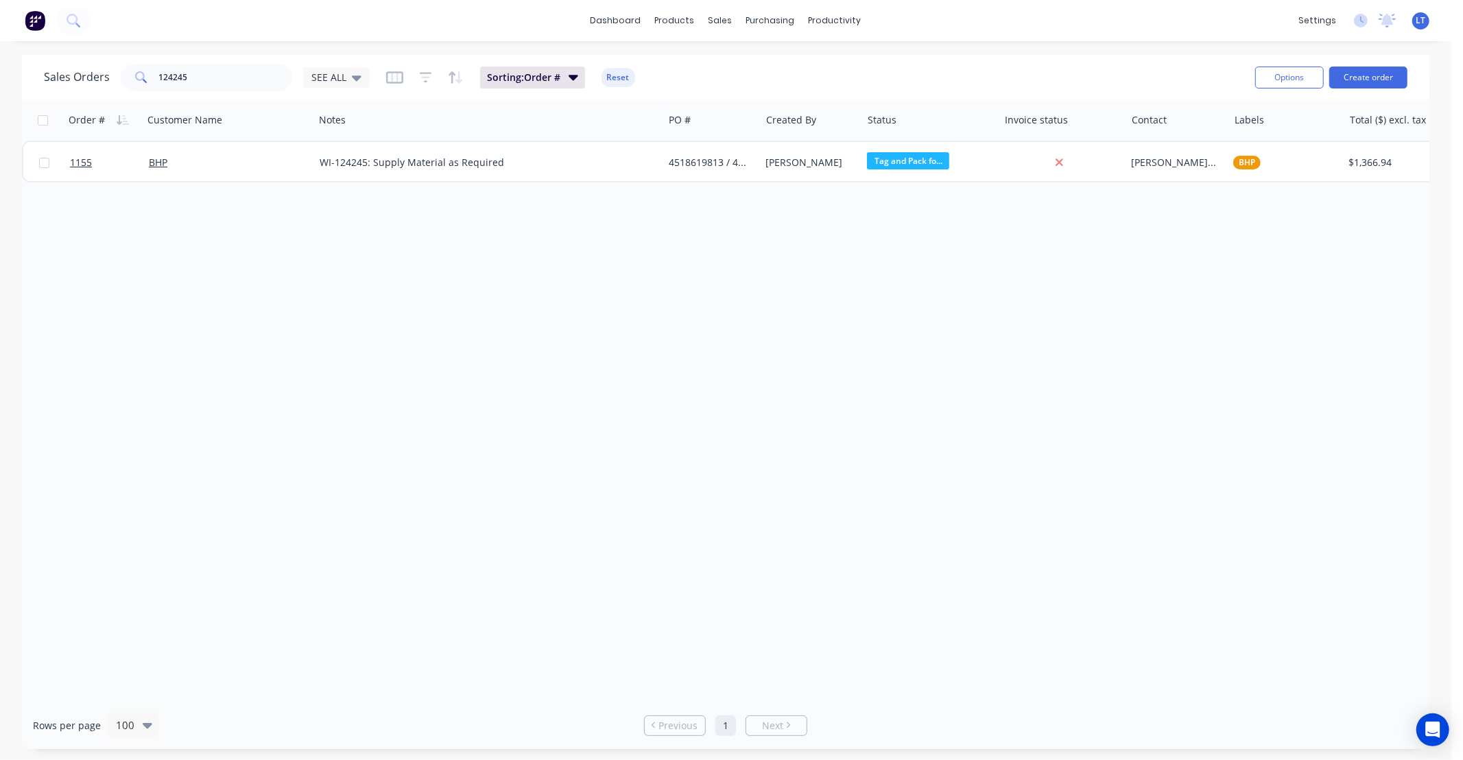
click at [504, 577] on div "Order # Customer Name Notes PO # Created By Status Invoice status Contact Label…" at bounding box center [726, 400] width 1408 height 602
click at [429, 575] on div "Order # Customer Name Notes PO # Created By Status Invoice status Contact Label…" at bounding box center [726, 400] width 1408 height 602
click at [520, 575] on div "Order # Customer Name Notes PO # Created By Status Invoice status Contact Label…" at bounding box center [726, 400] width 1408 height 602
click at [482, 578] on div "Order # Customer Name Notes PO # Created By Status Invoice status Contact Label…" at bounding box center [726, 400] width 1408 height 602
drag, startPoint x: 581, startPoint y: 591, endPoint x: 521, endPoint y: 587, distance: 59.9
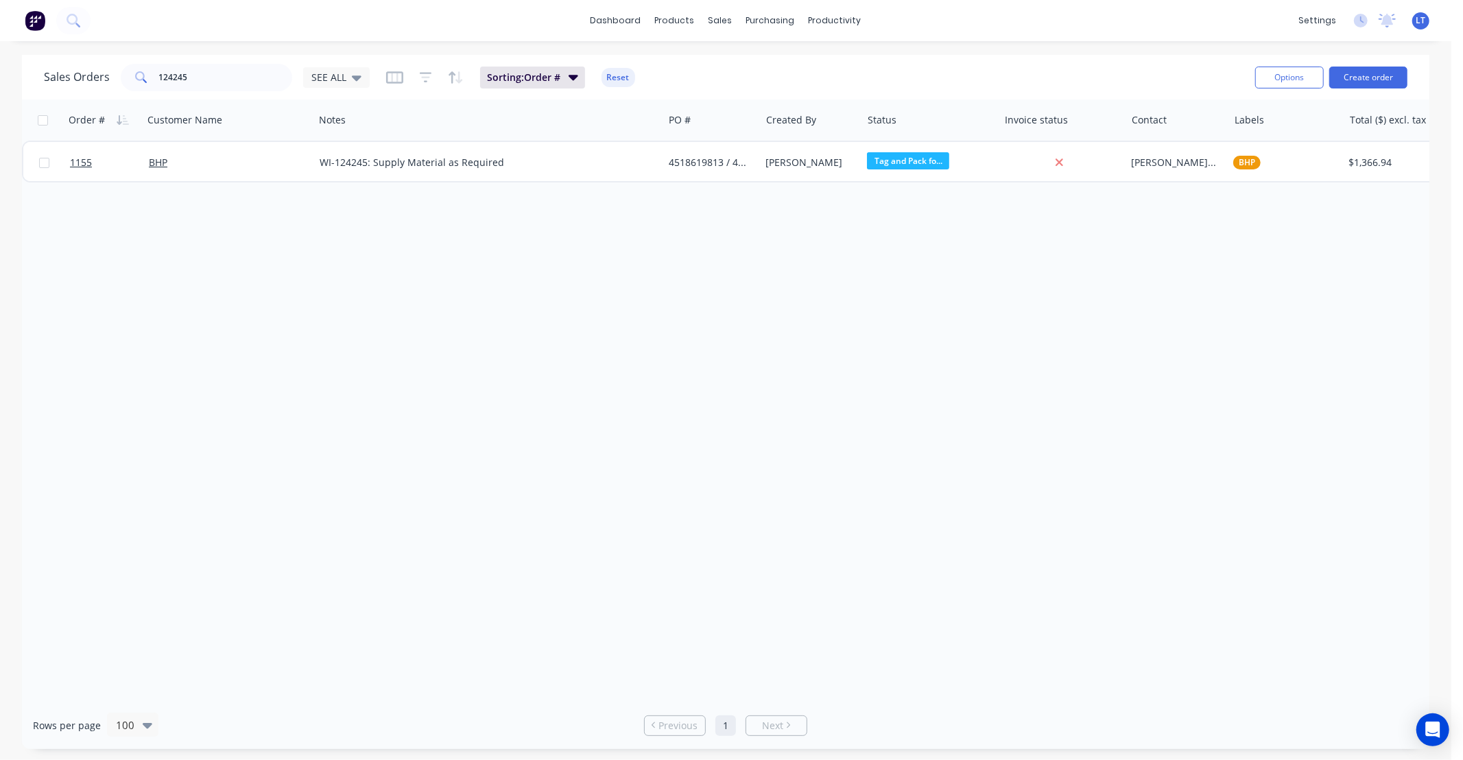
click at [521, 587] on div "Order # Customer Name Notes PO # Created By Status Invoice status Contact Label…" at bounding box center [726, 400] width 1408 height 602
drag, startPoint x: 67, startPoint y: 76, endPoint x: 46, endPoint y: 76, distance: 21.3
click at [46, 76] on div "Sales Orders 124245 SEE ALL" at bounding box center [207, 77] width 326 height 27
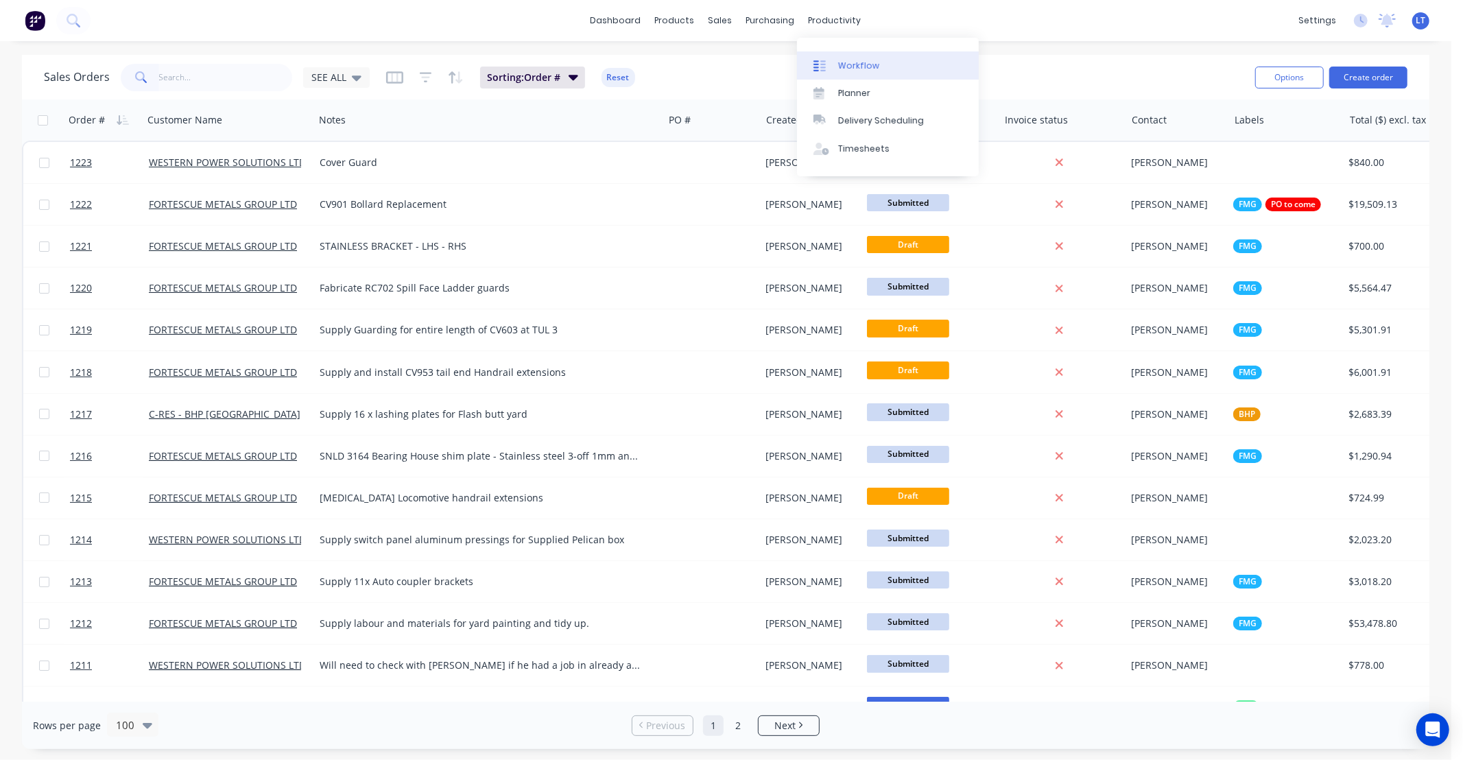
click at [849, 65] on div "Workflow" at bounding box center [858, 66] width 41 height 12
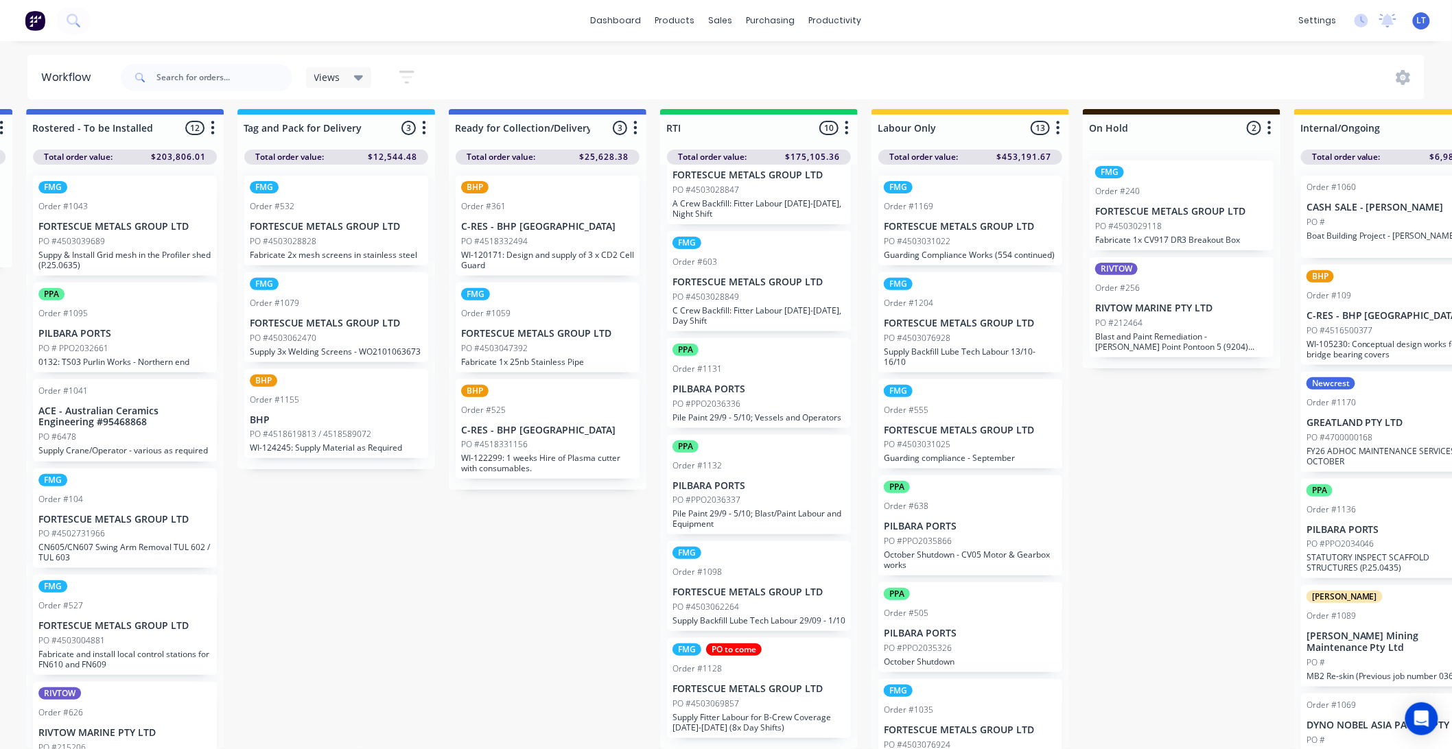
scroll to position [19, 1905]
click at [244, 73] on input "text" at bounding box center [224, 77] width 136 height 27
paste input "4503069857"
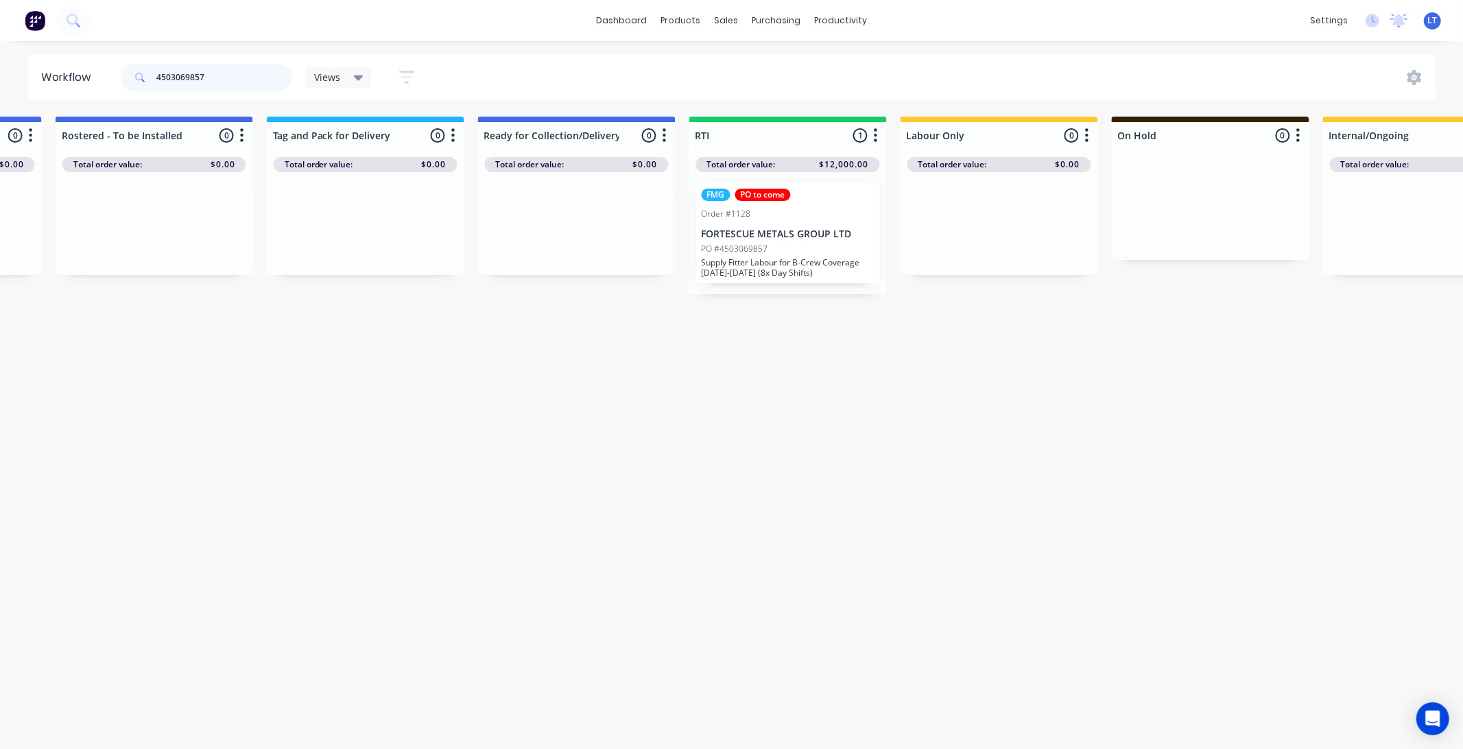
scroll to position [0, 1887]
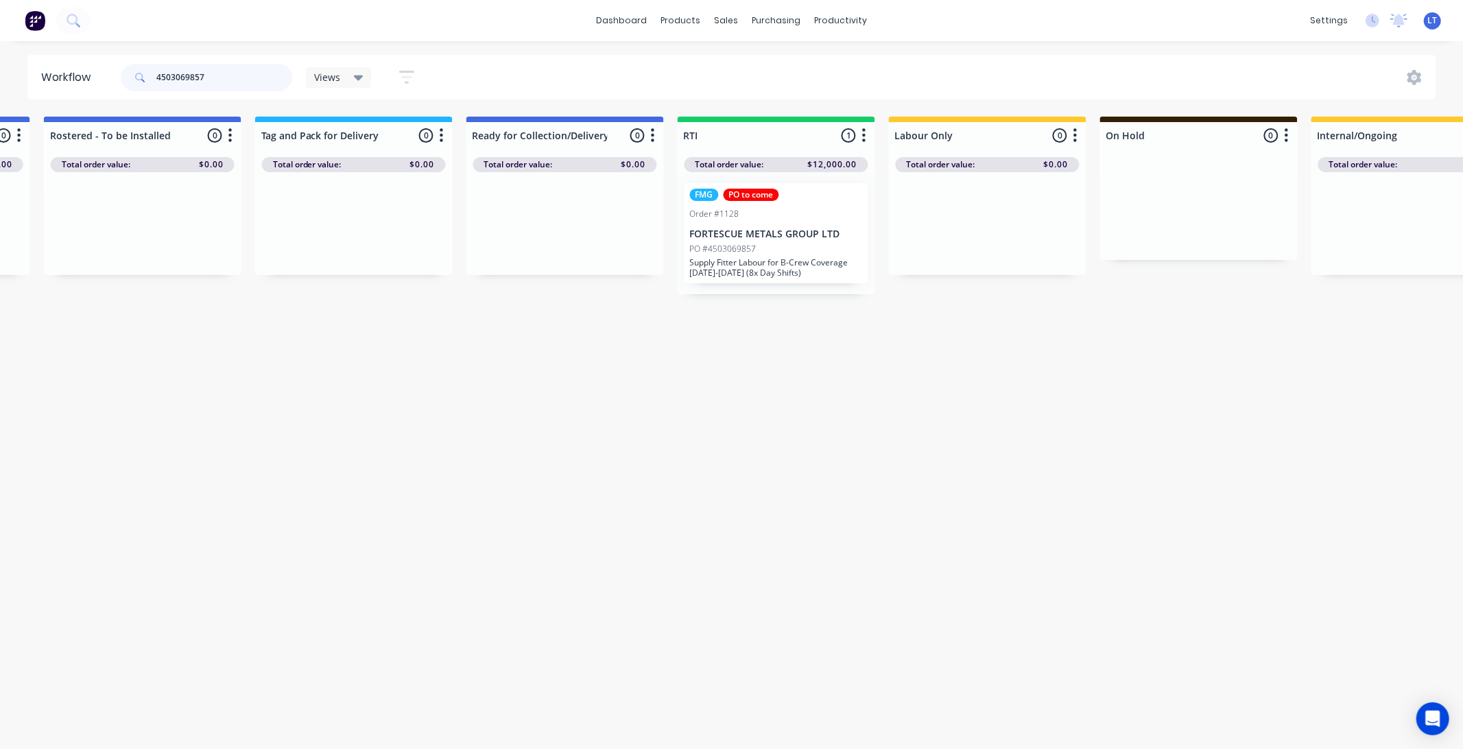
type input "4503069857"
click at [813, 252] on div "PO #4503069857" at bounding box center [776, 249] width 173 height 12
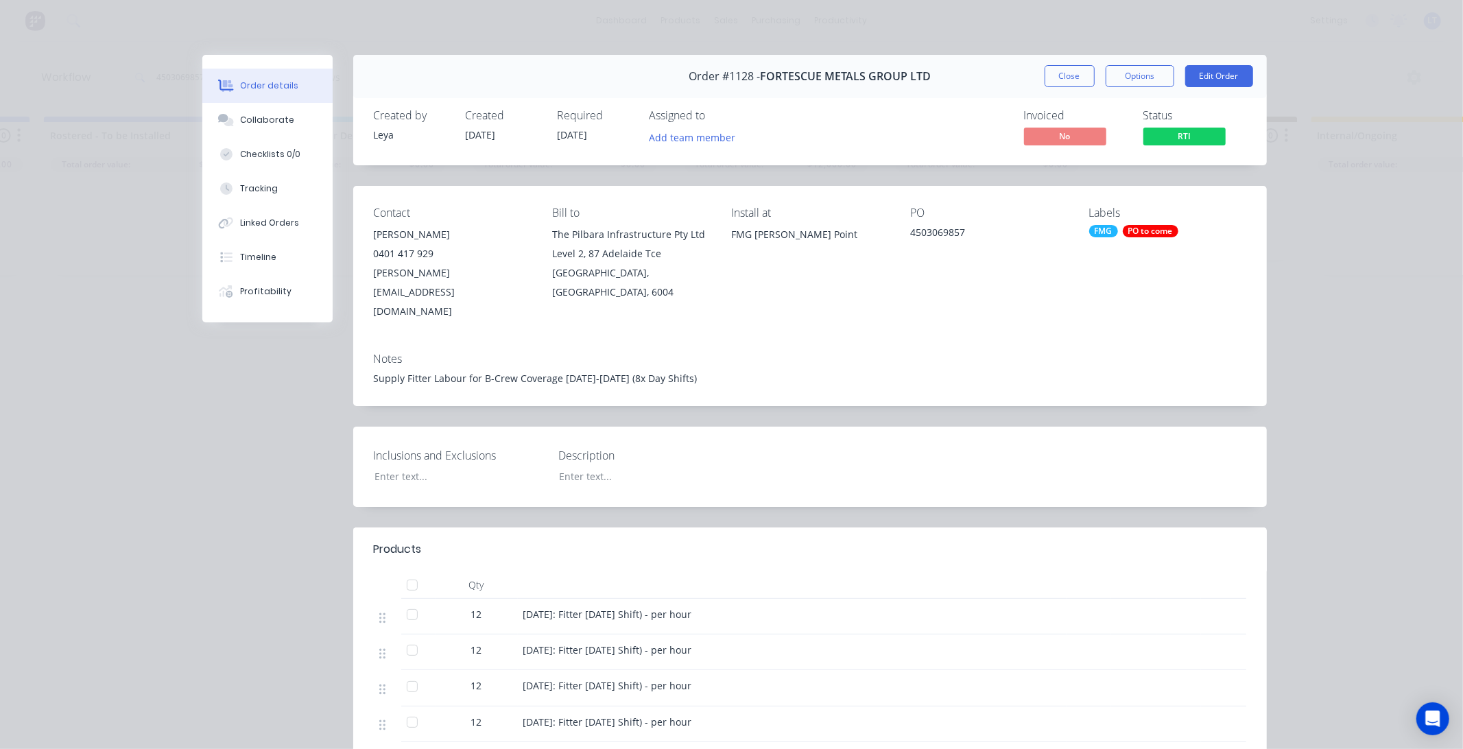
click at [1144, 233] on div "PO to come" at bounding box center [1151, 231] width 56 height 12
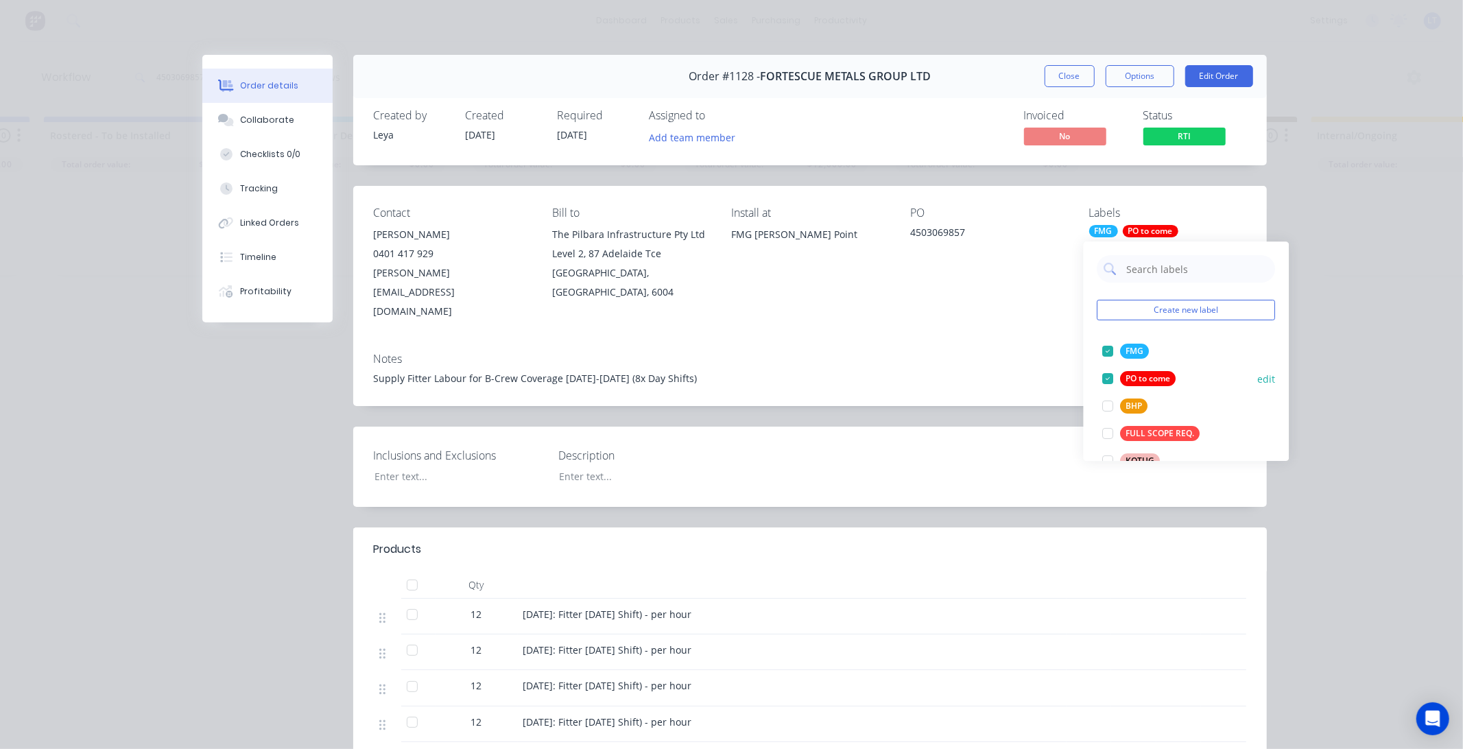
click at [1107, 380] on div at bounding box center [1108, 378] width 27 height 27
click at [1067, 73] on button "Close" at bounding box center [1070, 76] width 50 height 22
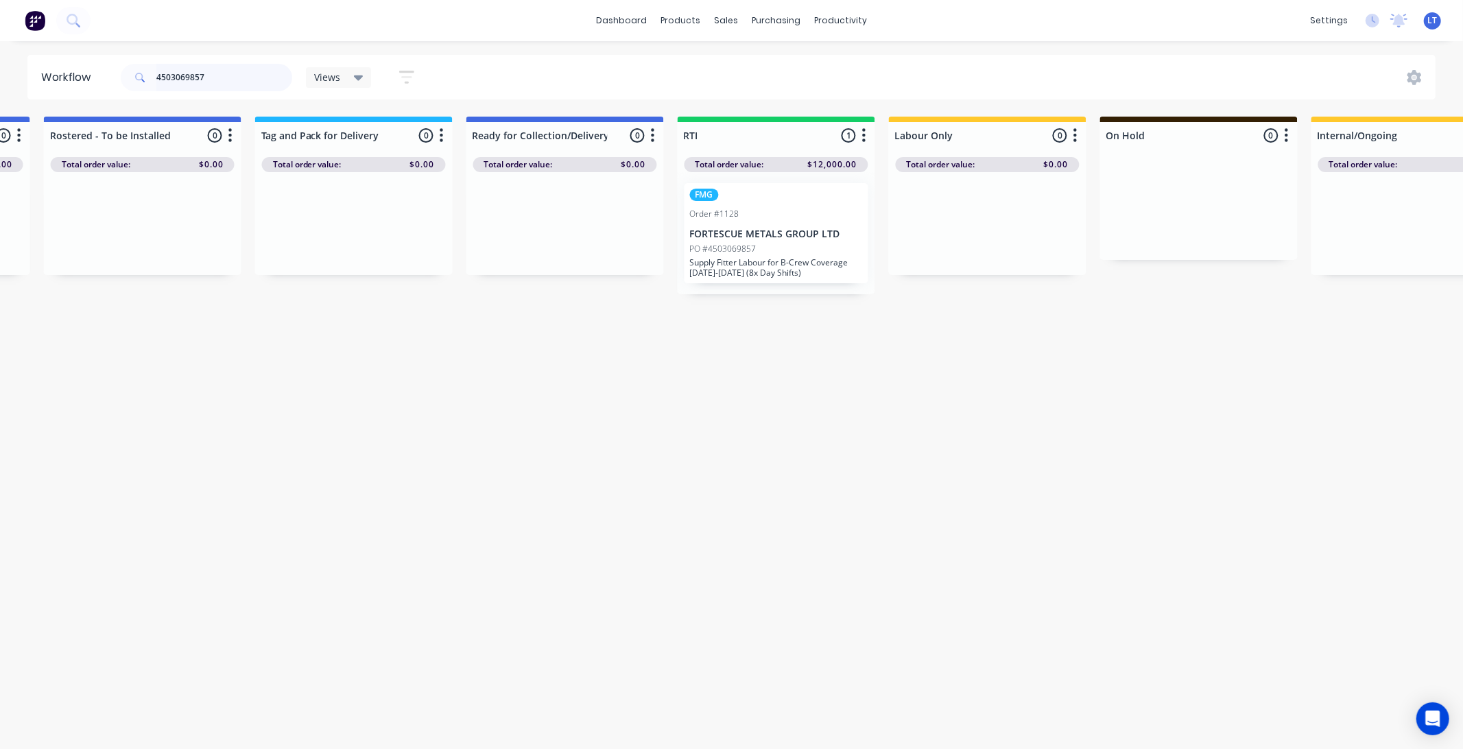
drag, startPoint x: 173, startPoint y: 78, endPoint x: 26, endPoint y: 84, distance: 147.0
click at [27, 84] on header "Workflow 4503069857 Views Save new view None (Default) edit Labour Only edit VI…" at bounding box center [731, 77] width 1409 height 45
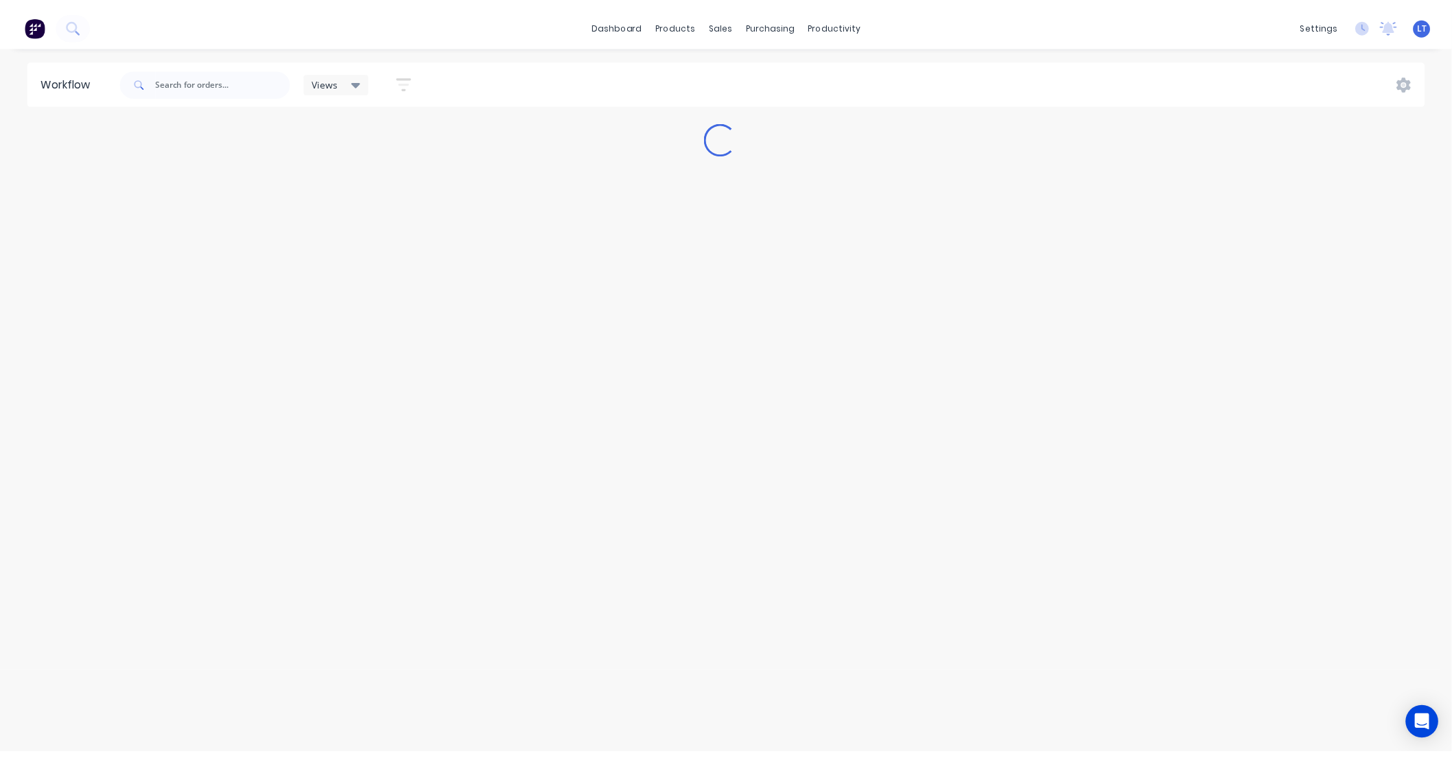
scroll to position [0, 0]
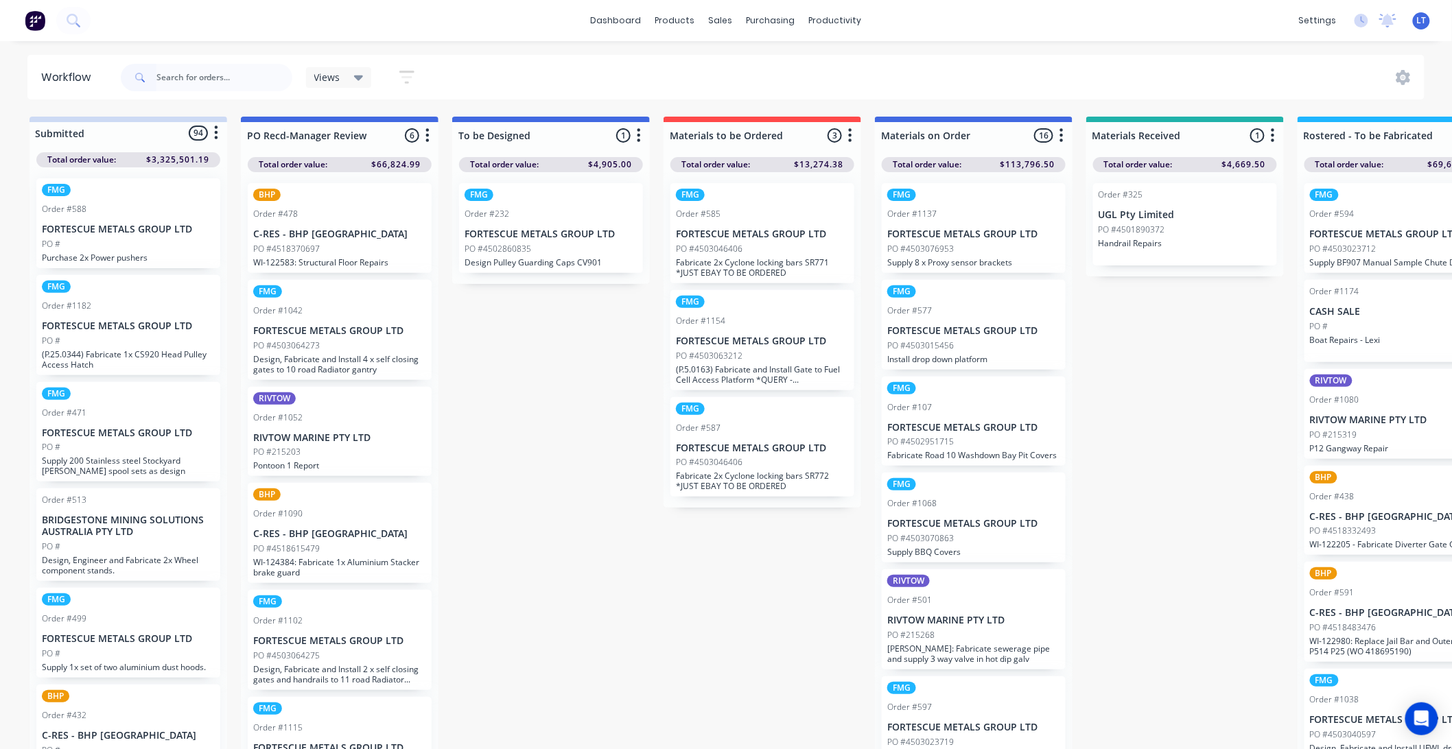
click at [764, 338] on p "FORTESCUE METALS GROUP LTD" at bounding box center [762, 341] width 173 height 12
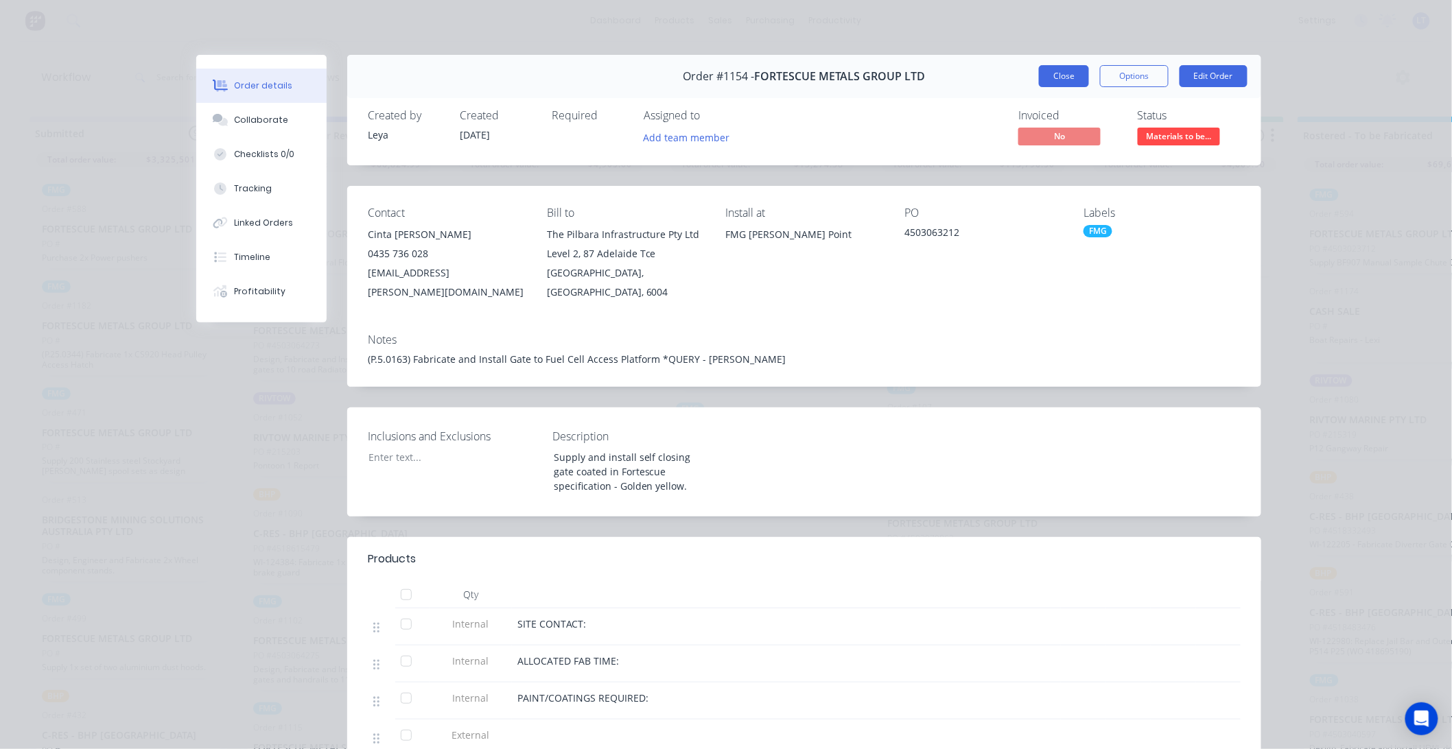
click at [1057, 73] on button "Close" at bounding box center [1064, 76] width 50 height 22
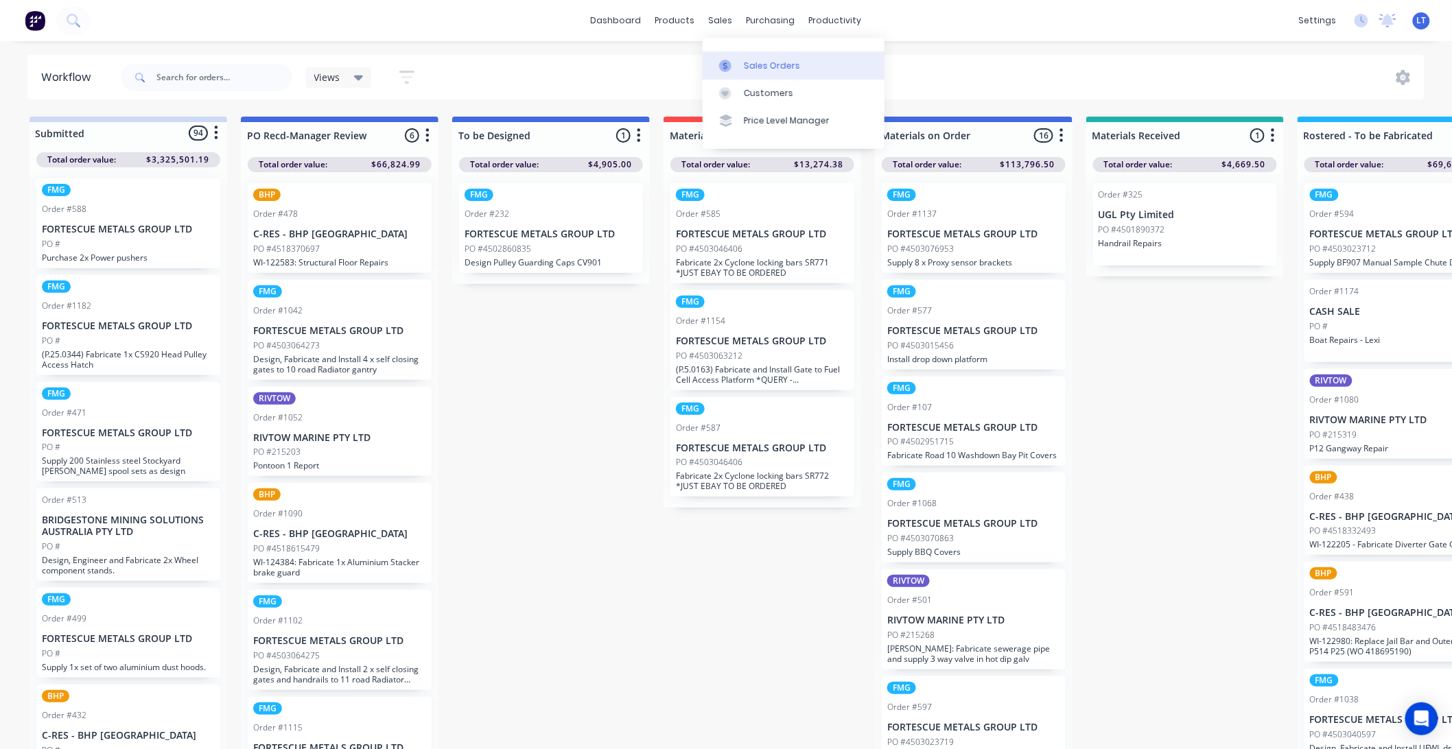
click at [744, 57] on link "Sales Orders" at bounding box center [794, 64] width 182 height 27
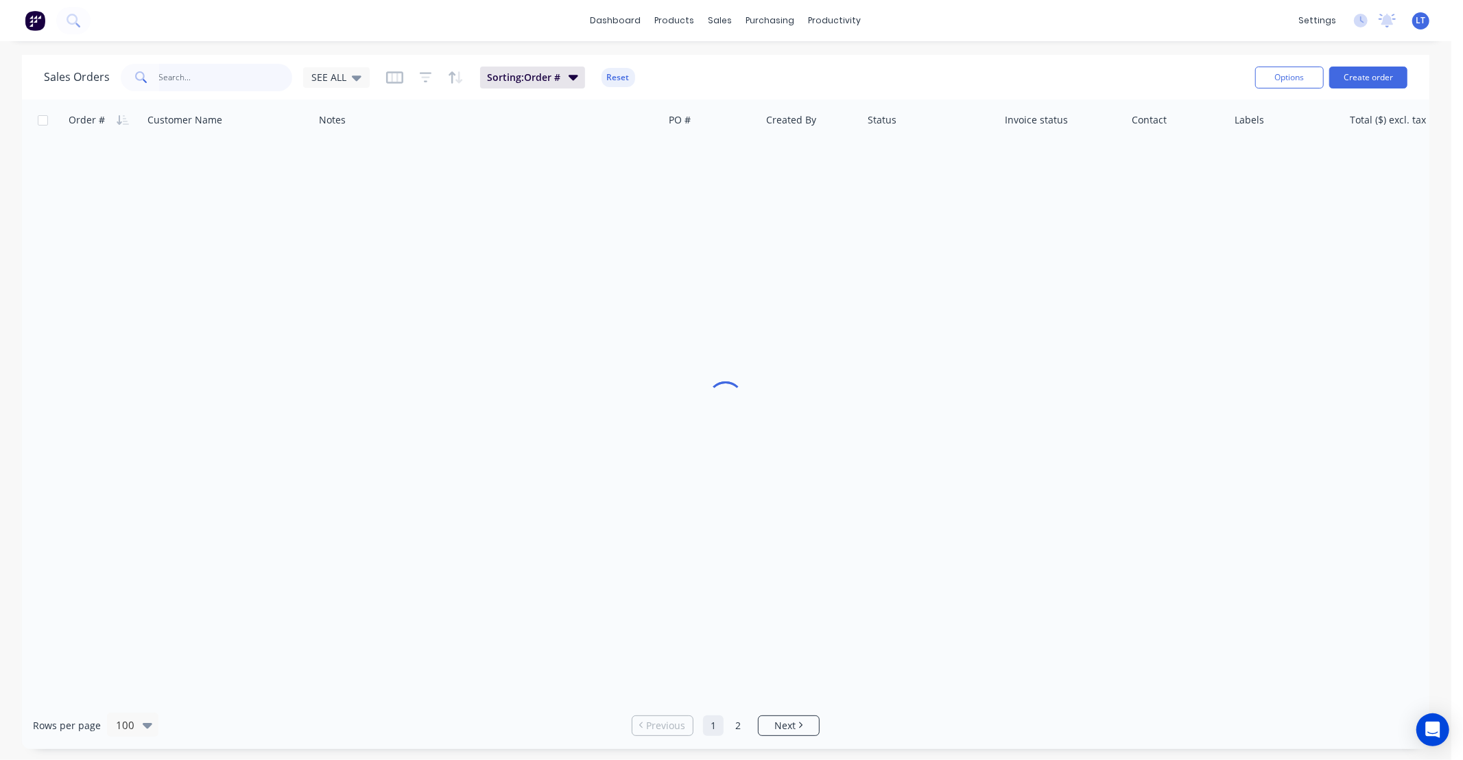
click at [213, 70] on input "text" at bounding box center [226, 77] width 134 height 27
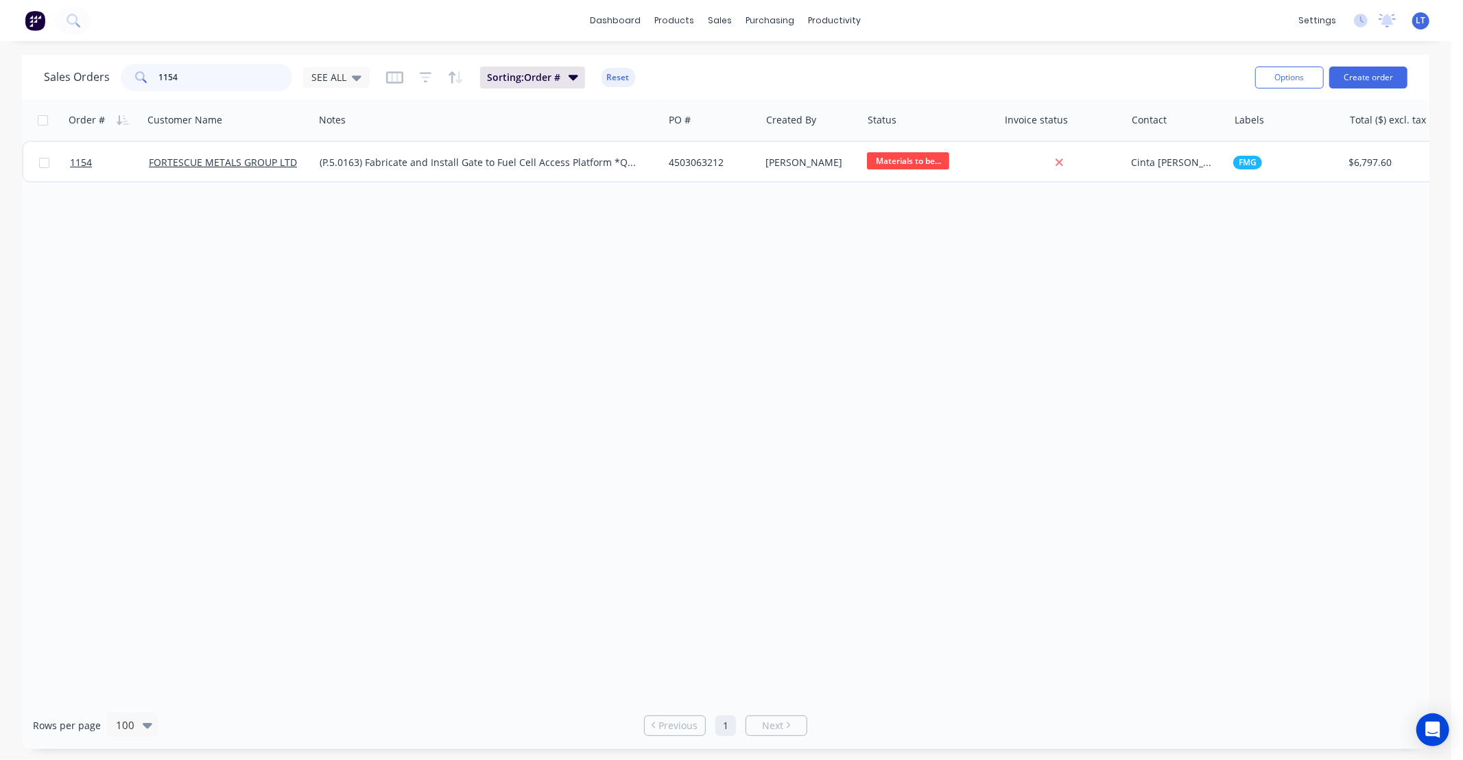
type input "1154"
drag, startPoint x: 661, startPoint y: 244, endPoint x: 619, endPoint y: 244, distance: 41.9
click at [619, 244] on div "Order # Customer Name Notes PO # Created By Status Invoice status Contact Label…" at bounding box center [726, 400] width 1408 height 602
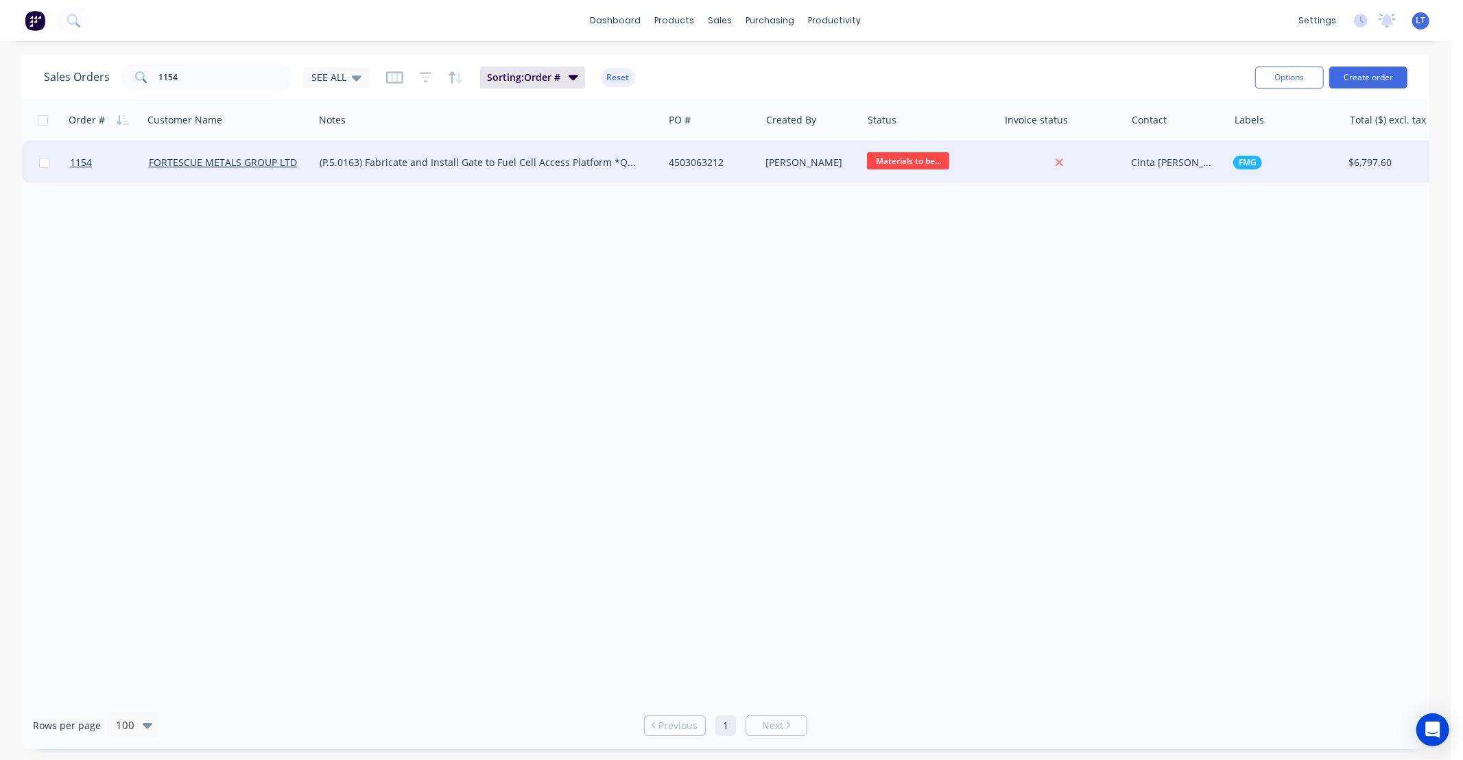
click at [799, 156] on div "[PERSON_NAME]" at bounding box center [809, 163] width 86 height 14
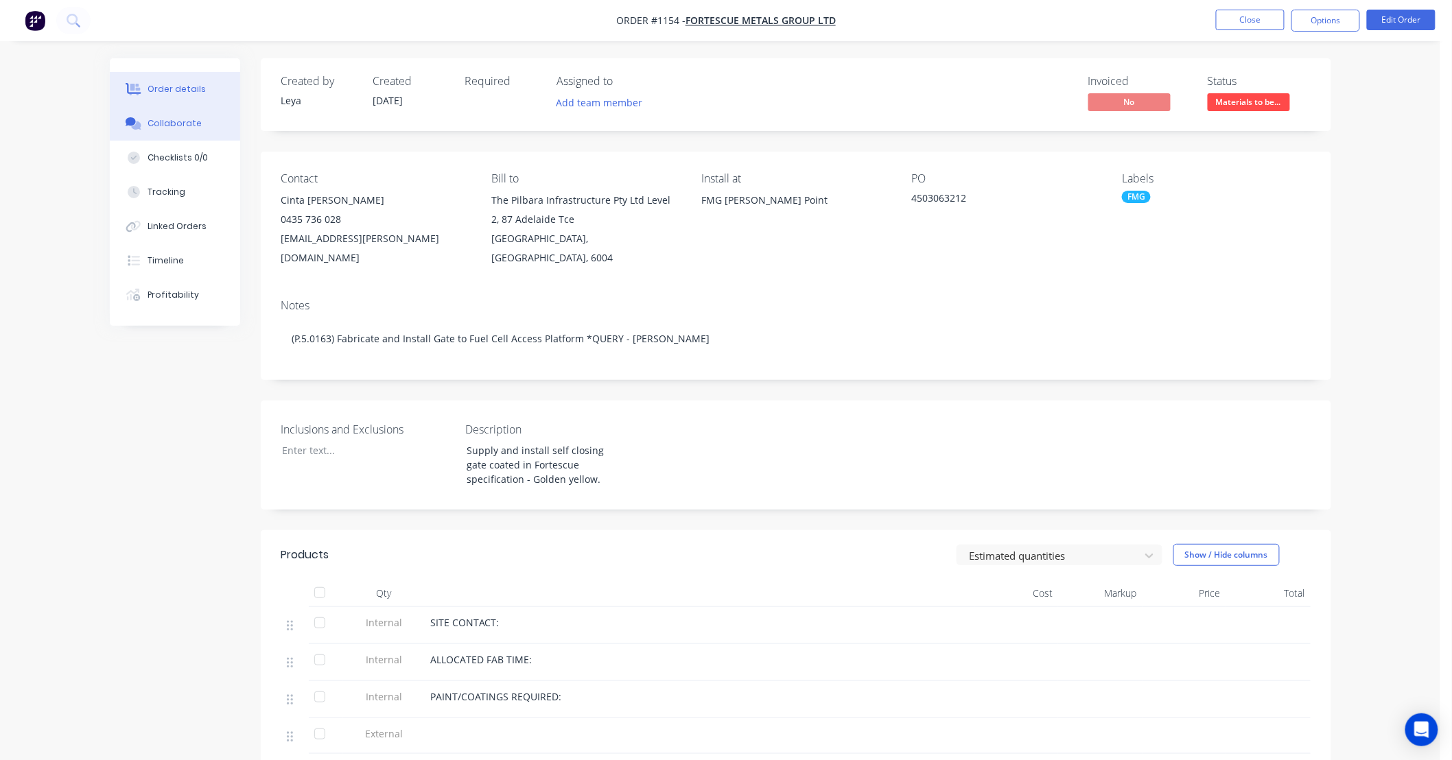
click at [201, 120] on button "Collaborate" at bounding box center [175, 123] width 130 height 34
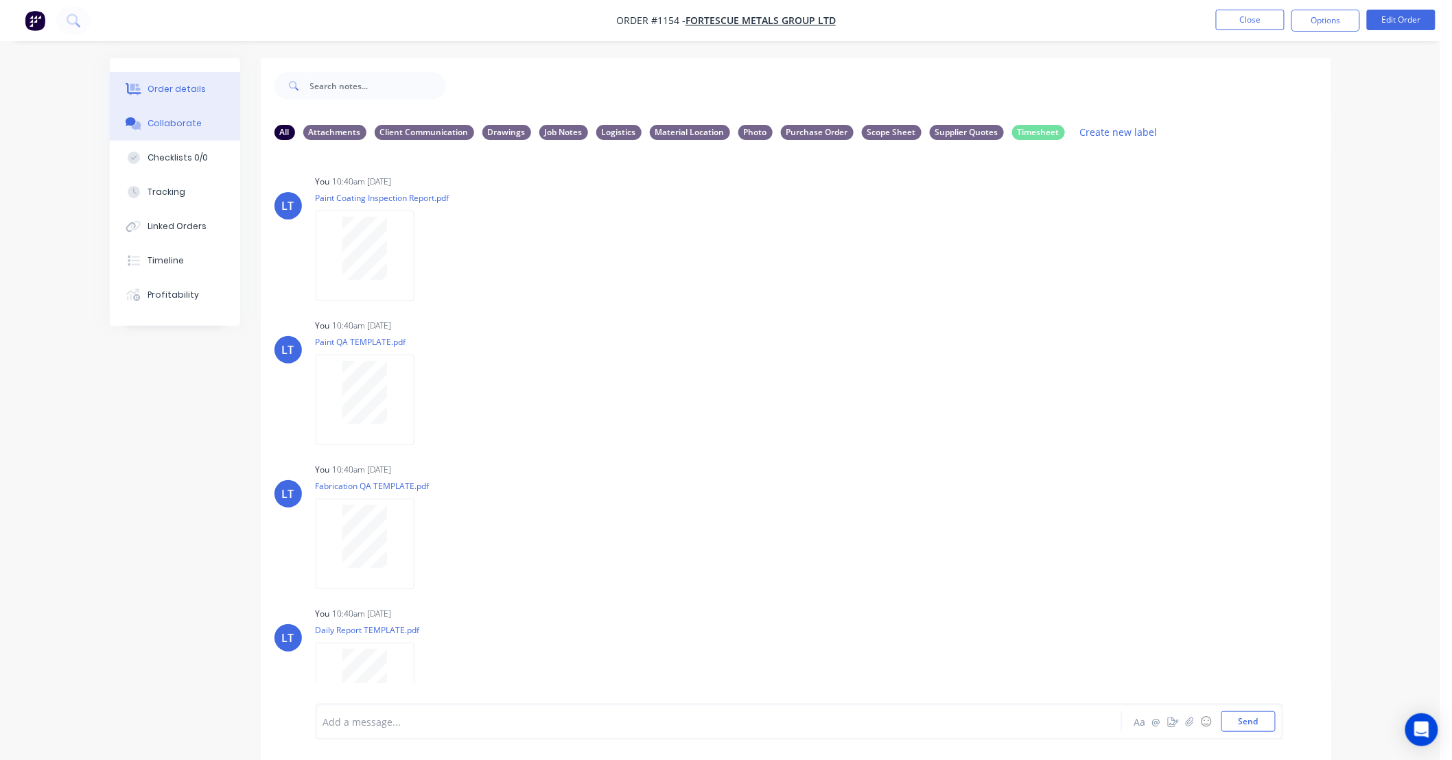
click at [191, 95] on div "Order details" at bounding box center [176, 89] width 58 height 12
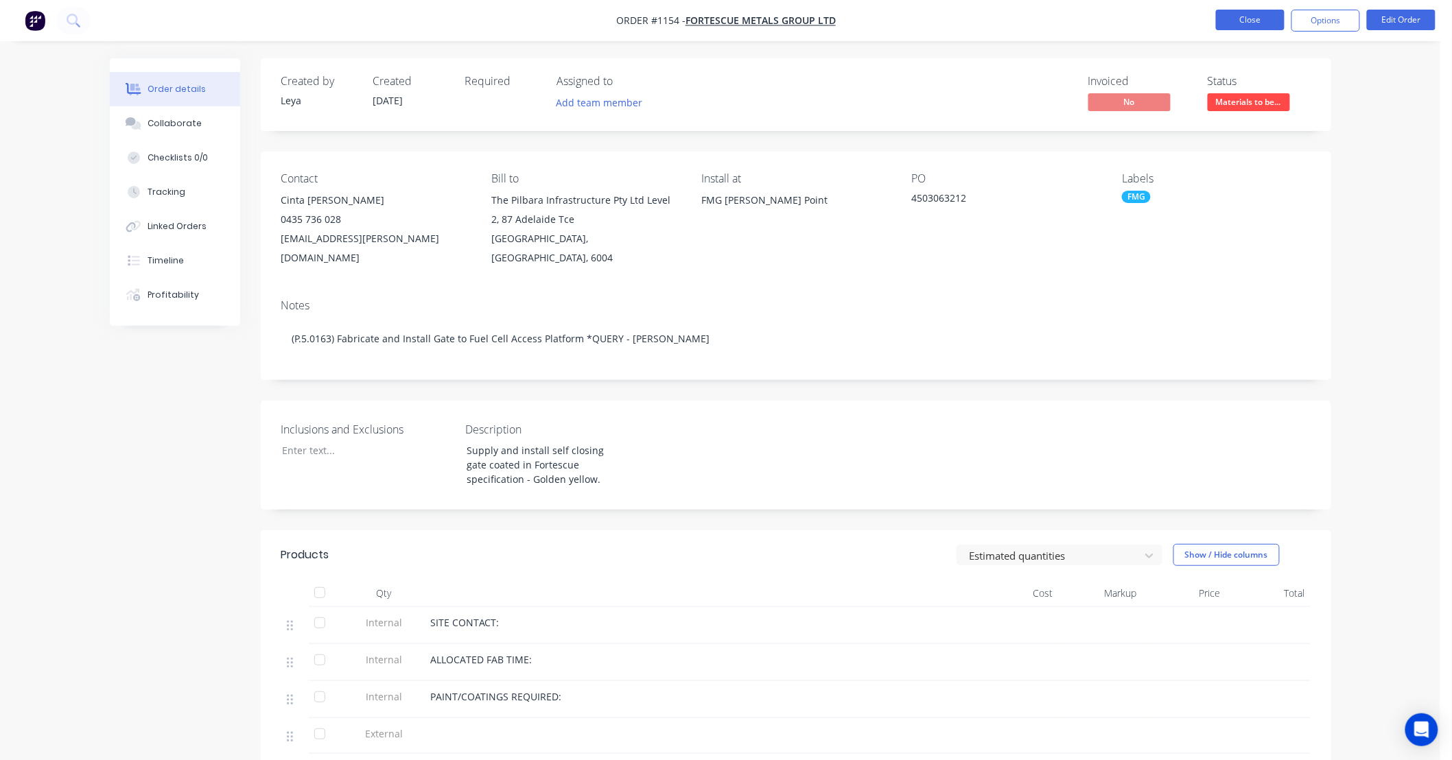
click at [1252, 16] on button "Close" at bounding box center [1250, 20] width 69 height 21
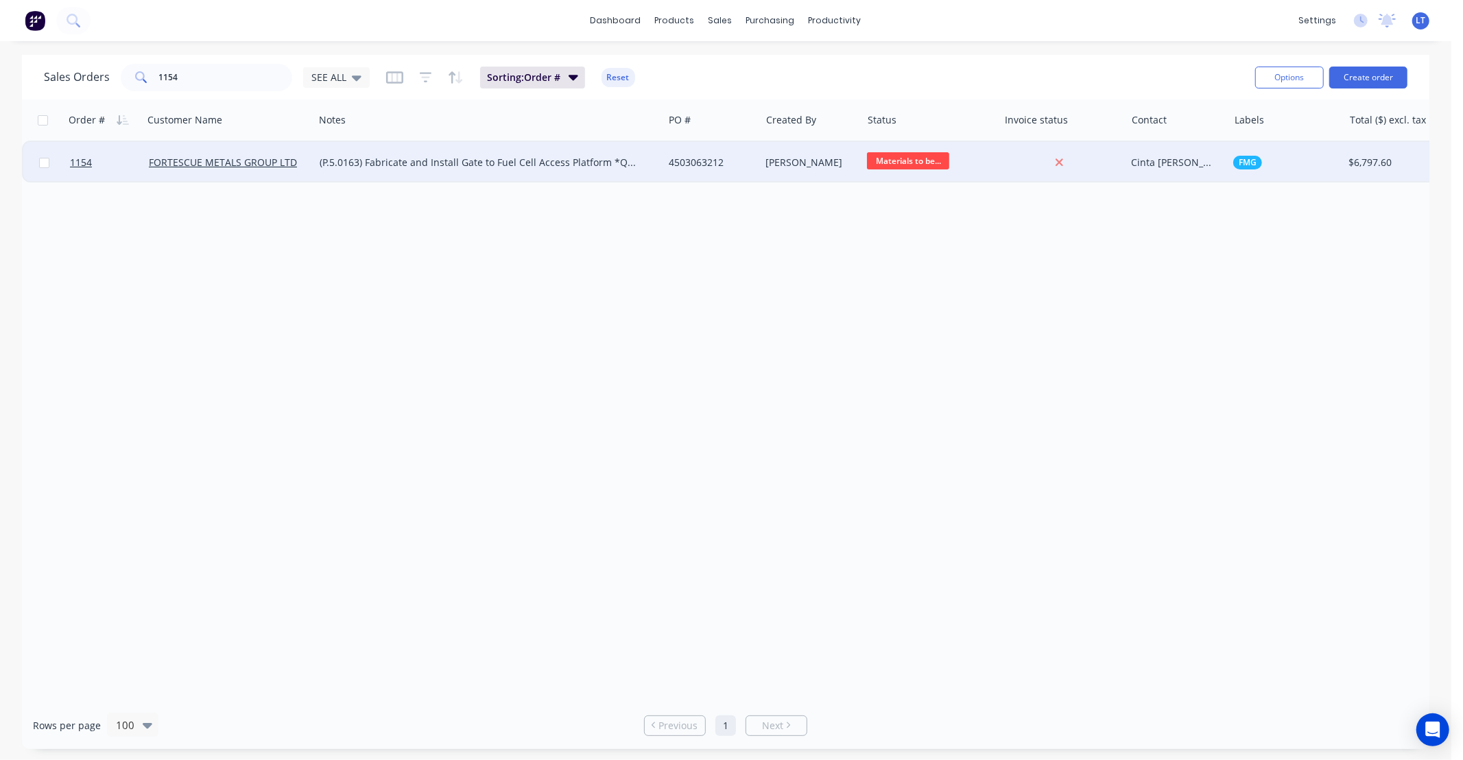
click at [769, 165] on div "[PERSON_NAME]" at bounding box center [809, 163] width 86 height 14
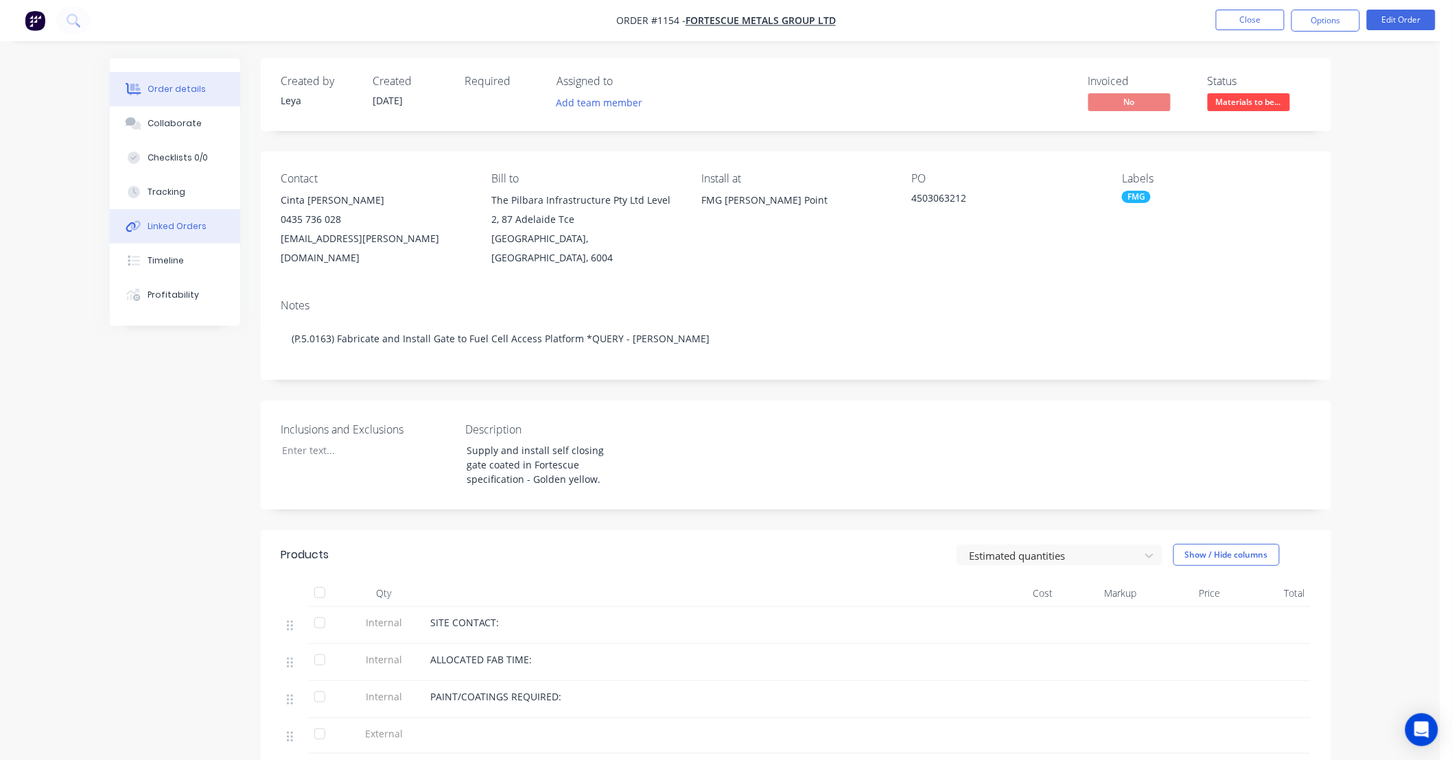
click at [187, 222] on div "Linked Orders" at bounding box center [176, 226] width 59 height 12
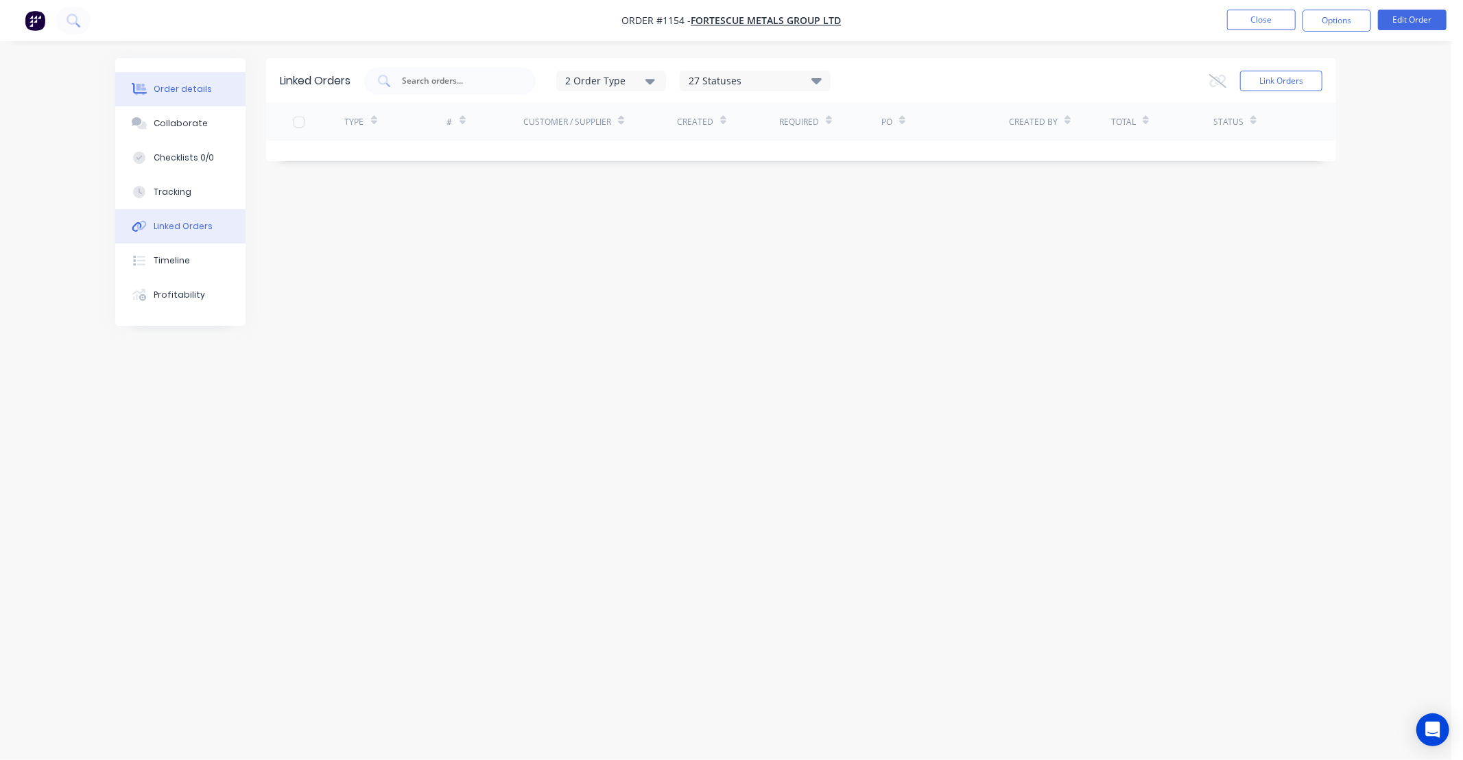
click at [198, 92] on div "Order details" at bounding box center [183, 89] width 58 height 12
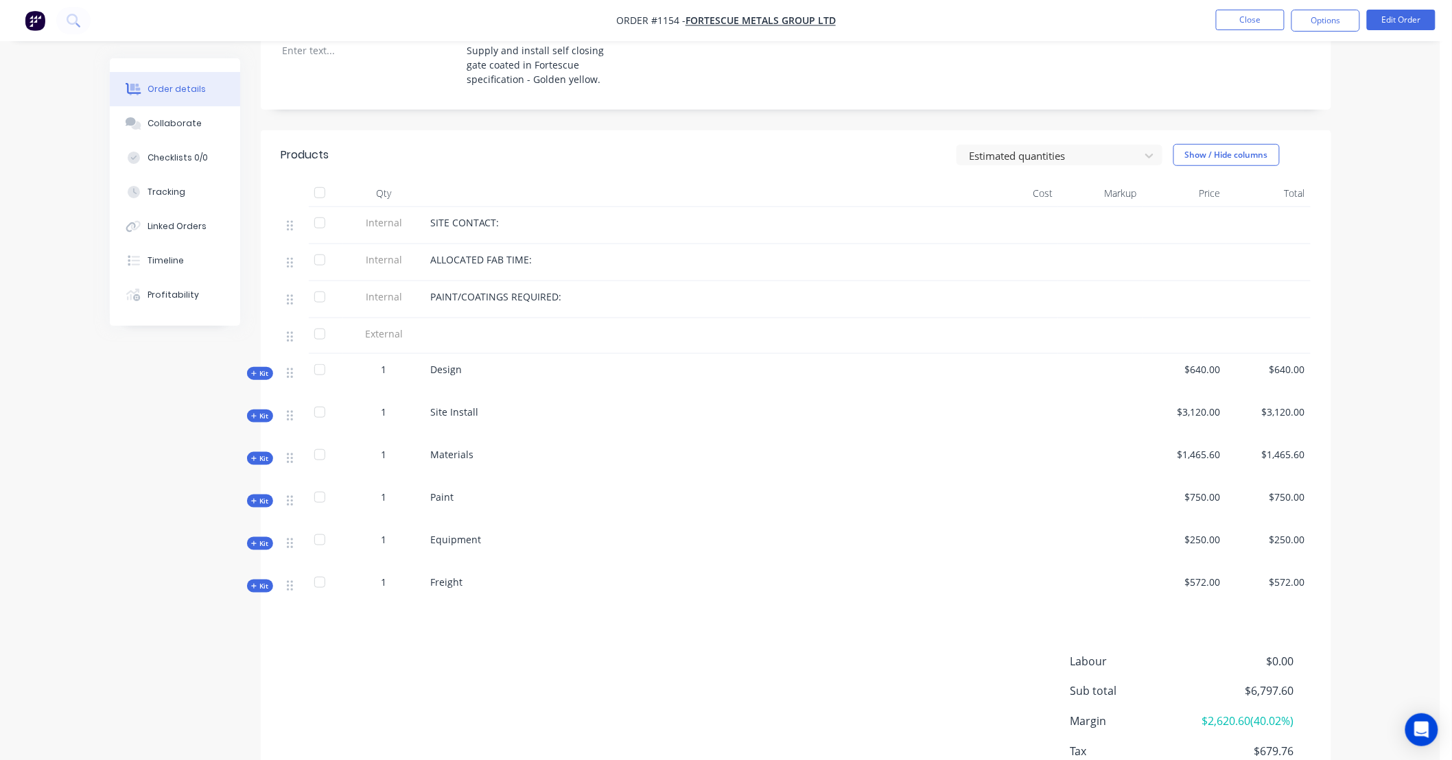
scroll to position [406, 0]
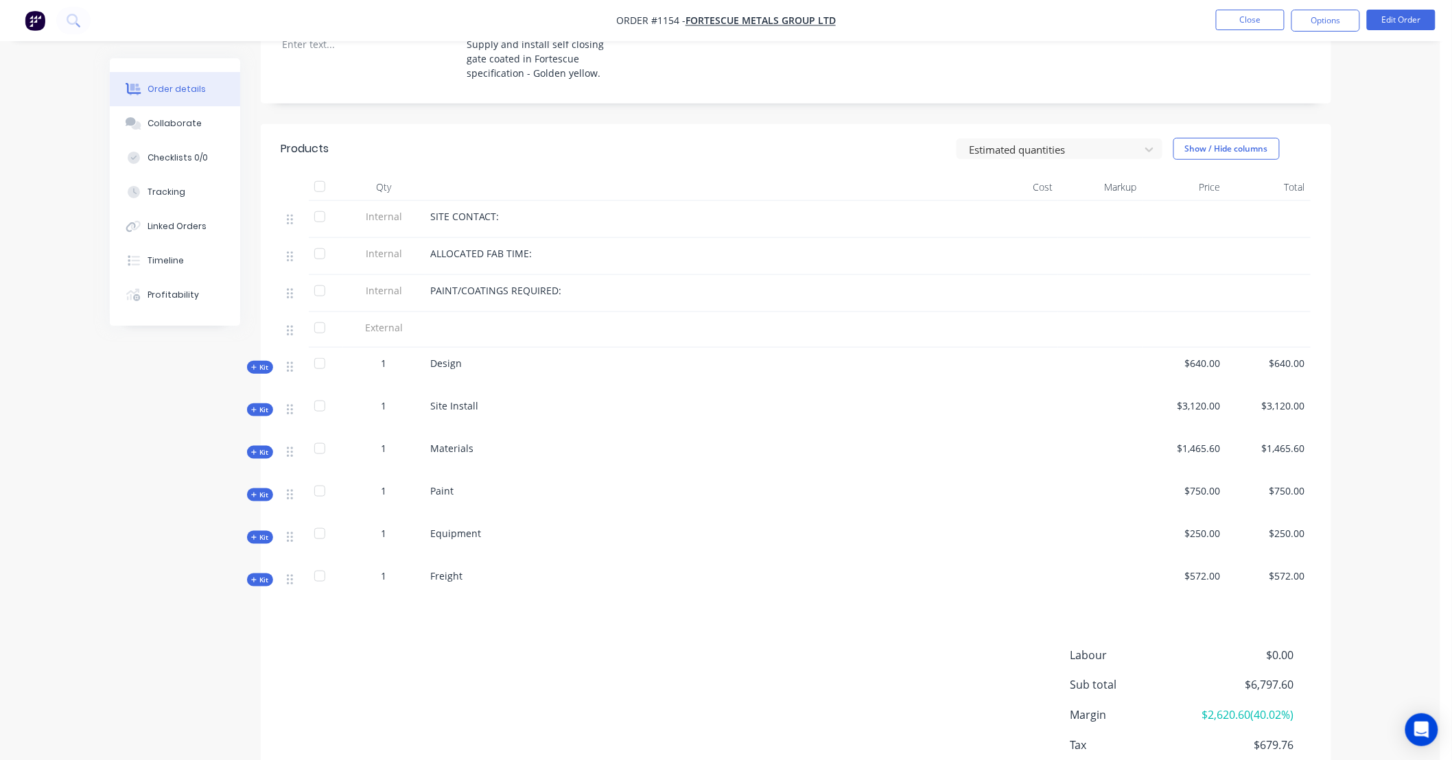
click at [252, 449] on icon "button" at bounding box center [254, 452] width 6 height 7
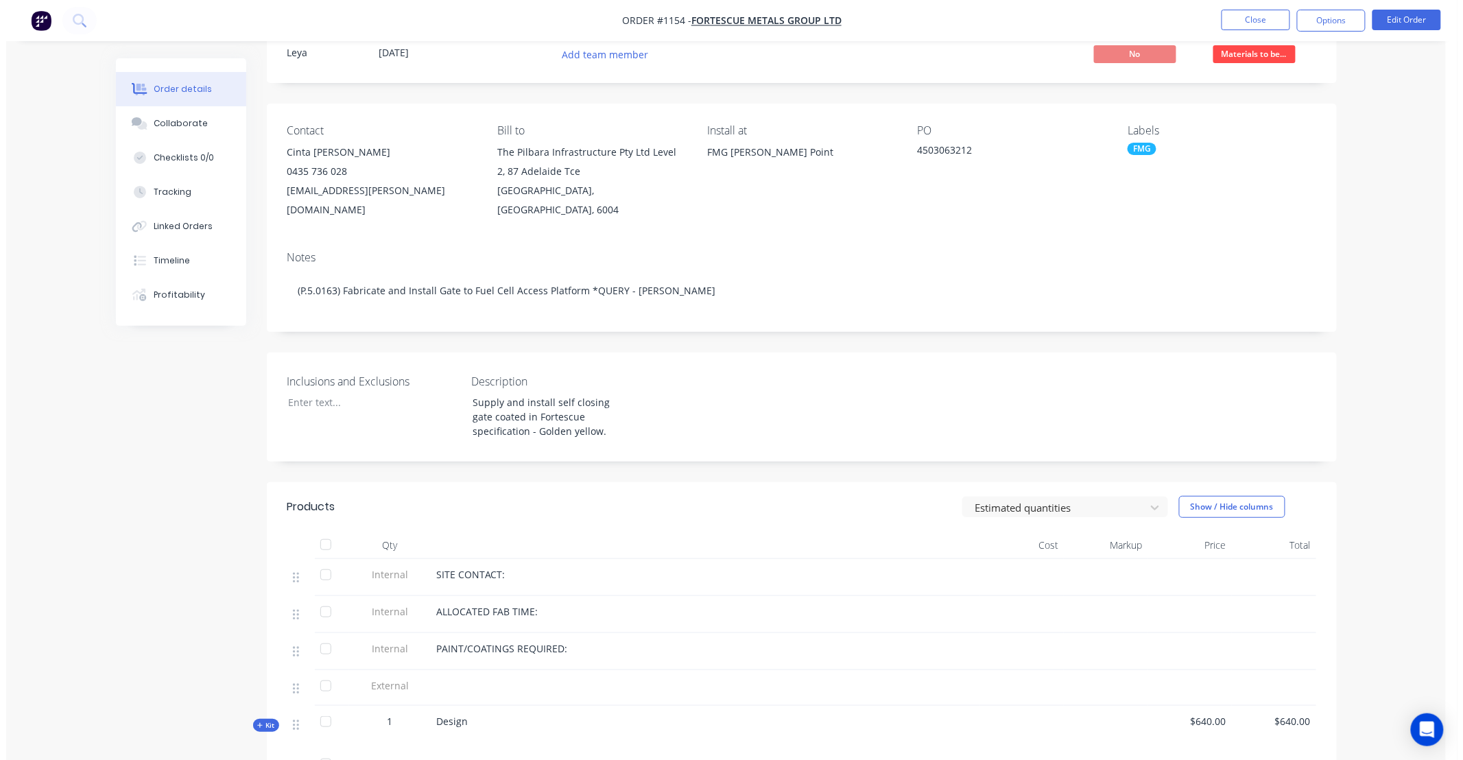
scroll to position [0, 0]
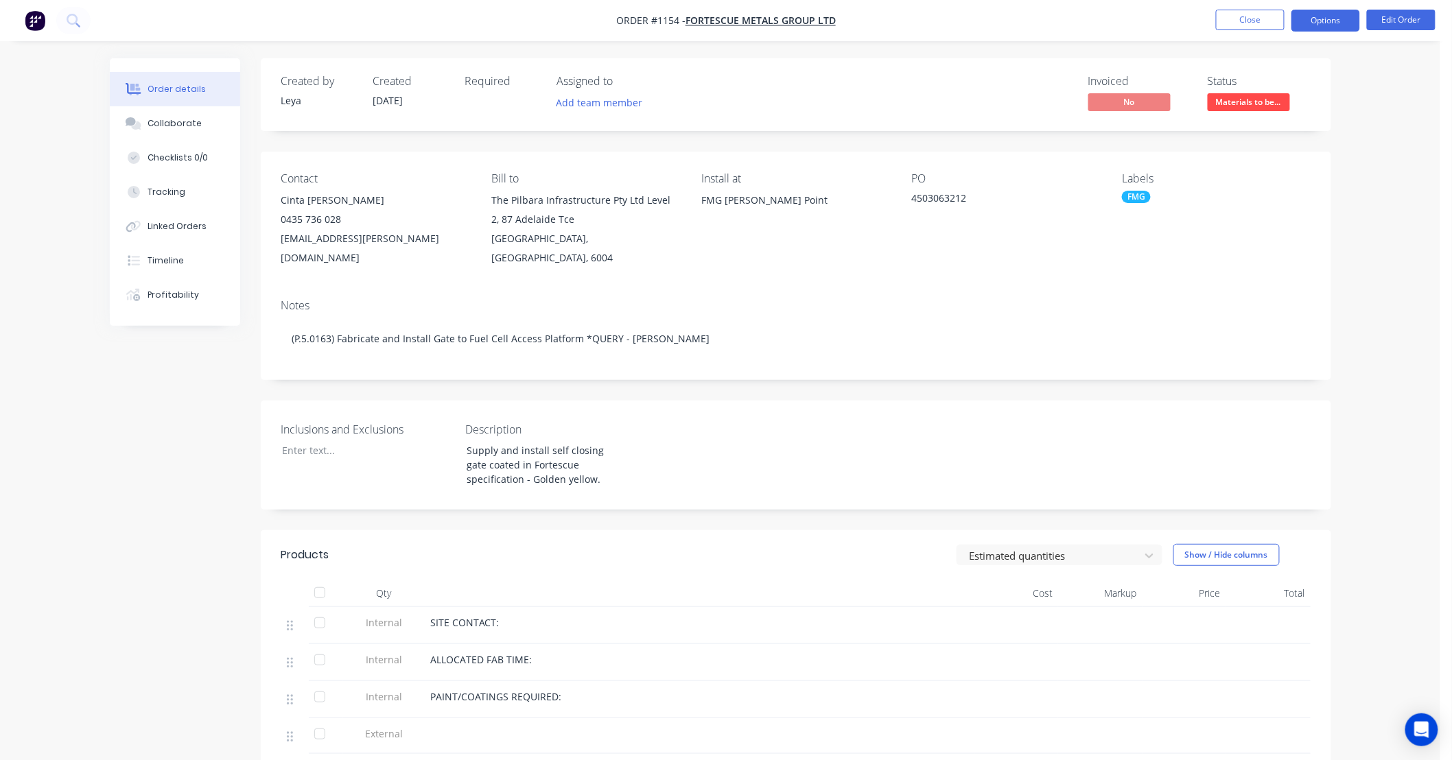
click at [1323, 24] on button "Options" at bounding box center [1325, 21] width 69 height 22
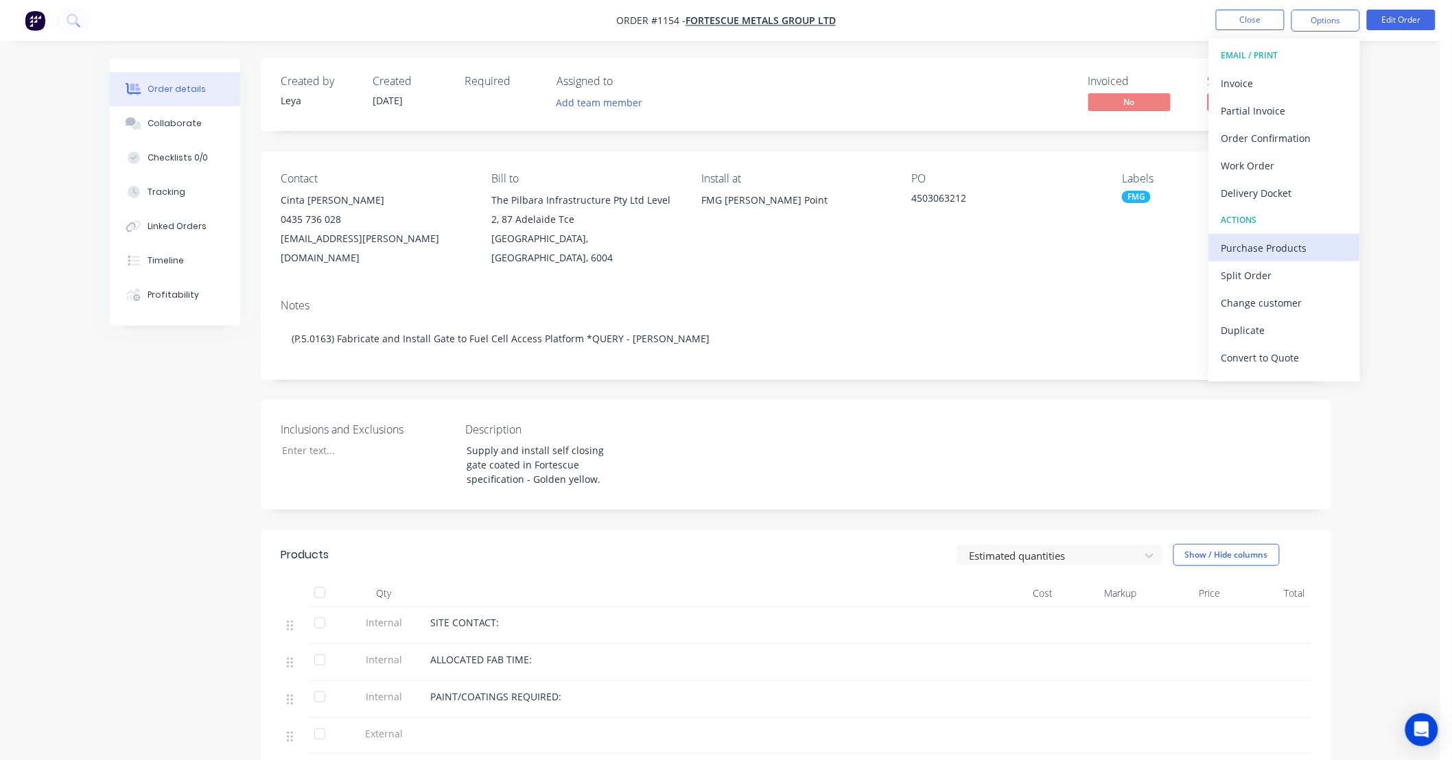
click at [1302, 246] on div "Purchase Products" at bounding box center [1284, 248] width 126 height 20
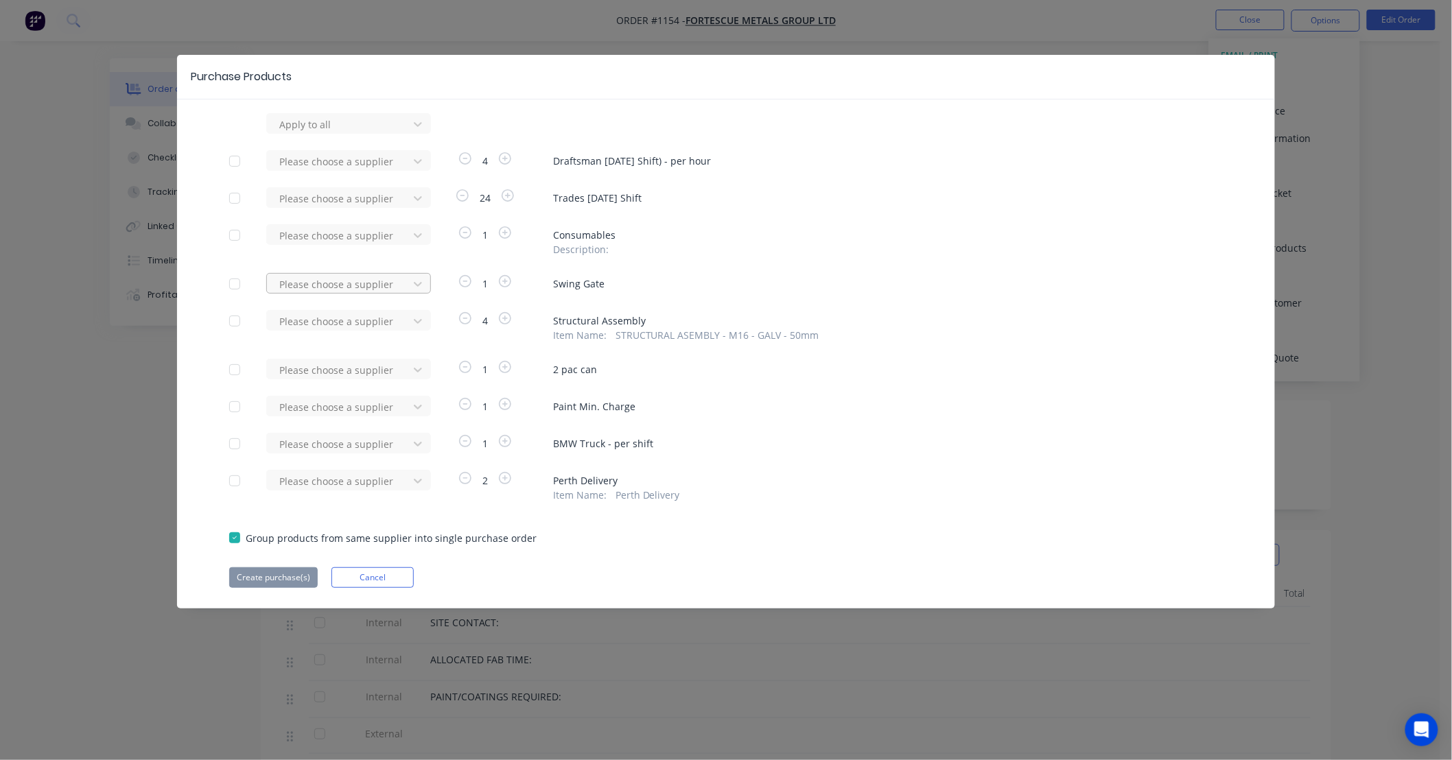
click at [387, 284] on div at bounding box center [339, 284] width 123 height 17
type input "firs"
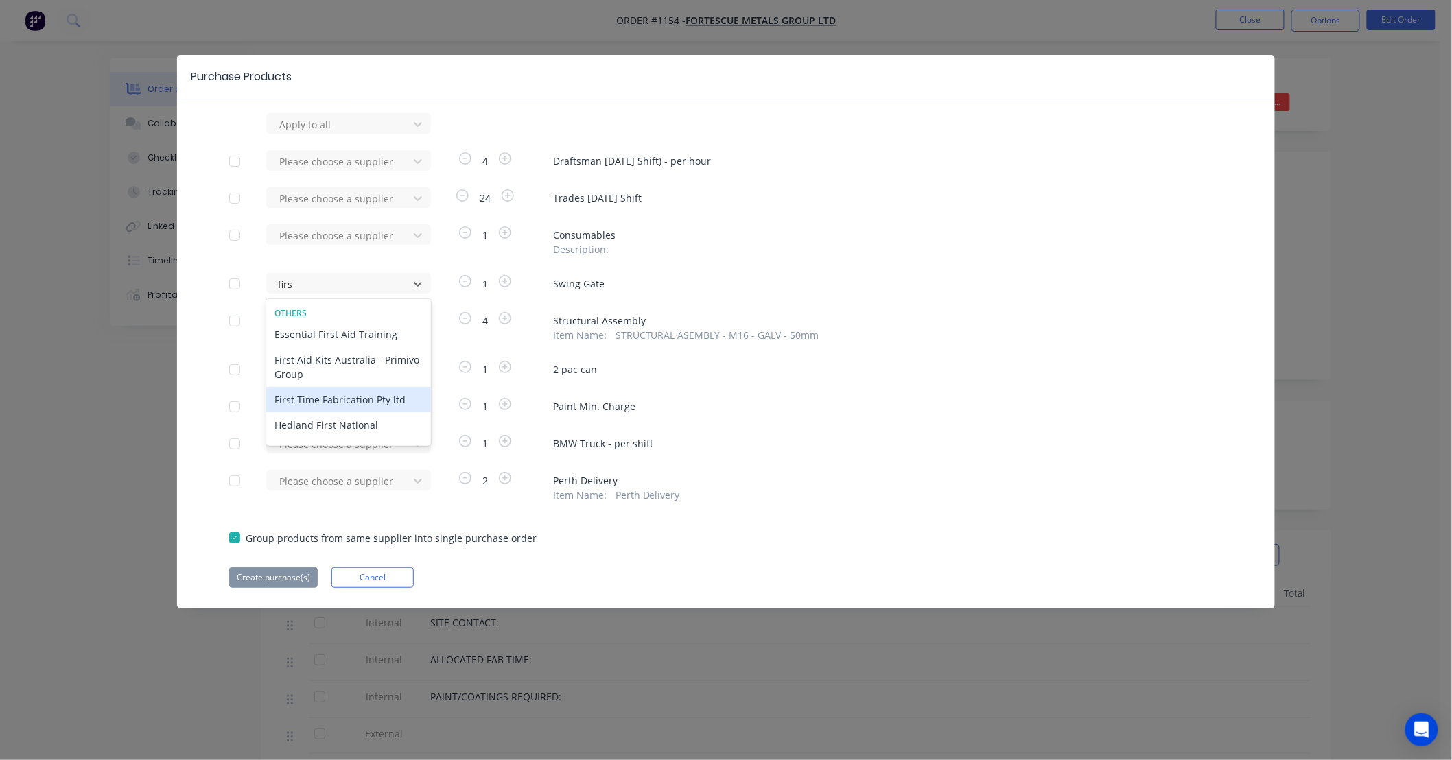
click at [353, 405] on div "First Time Fabrication Pty ltd" at bounding box center [348, 399] width 165 height 25
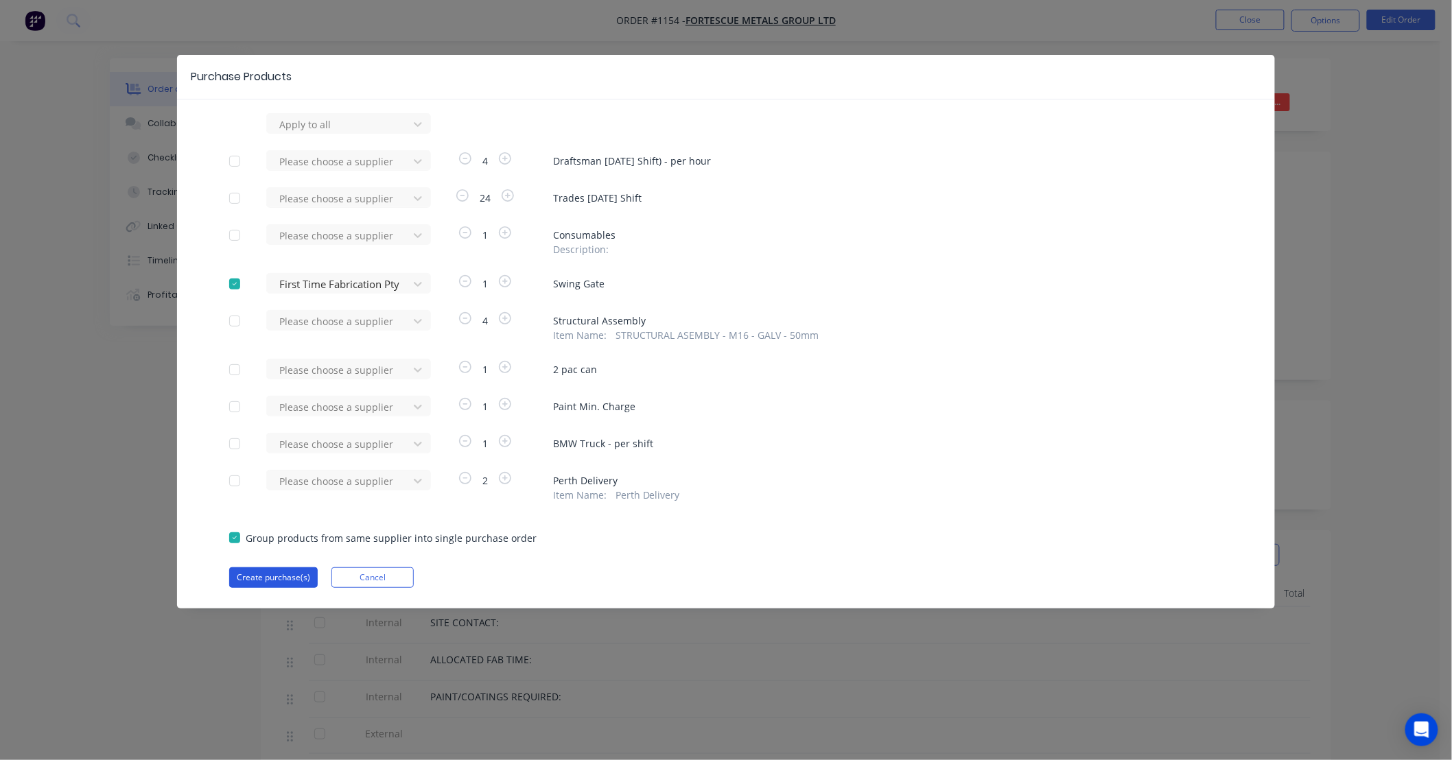
click at [290, 574] on button "Create purchase(s)" at bounding box center [273, 577] width 88 height 21
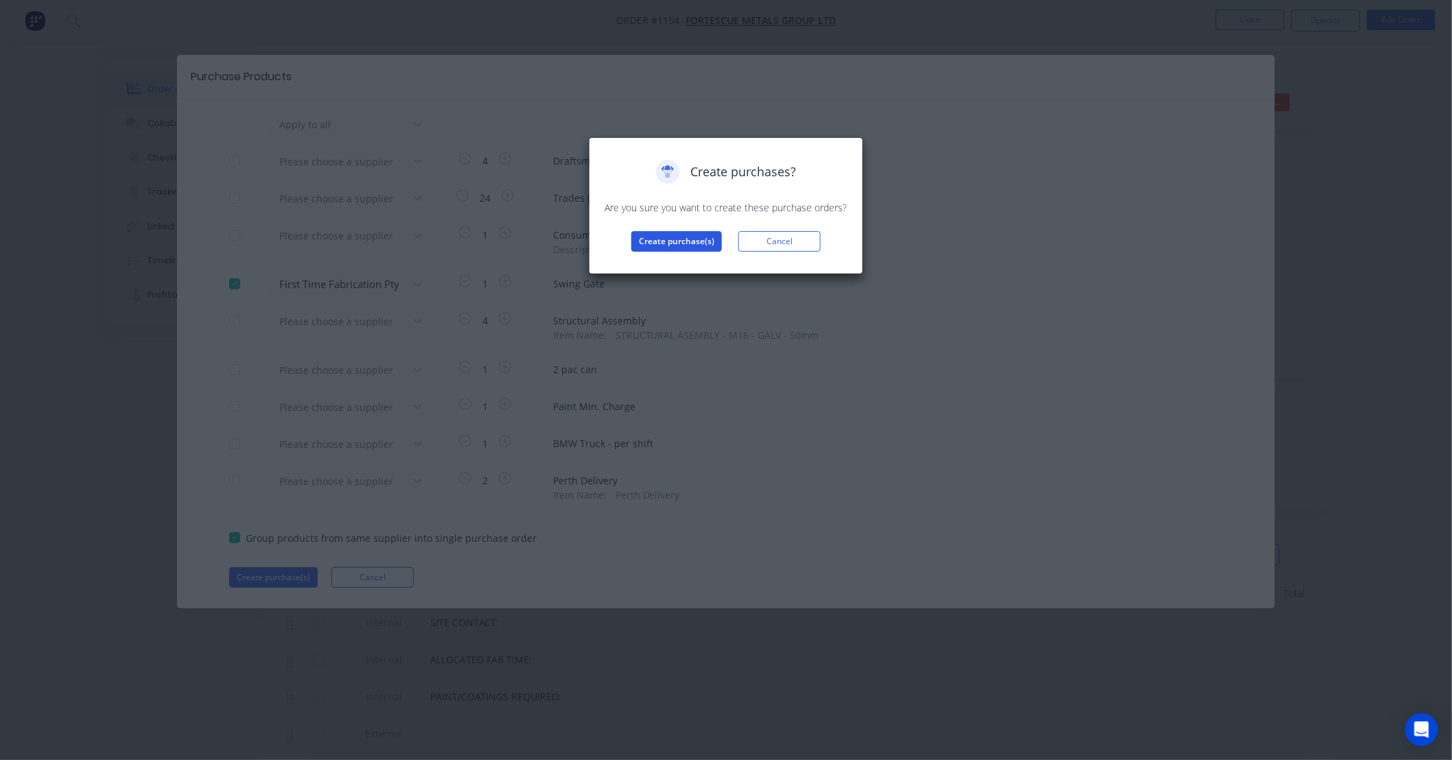
click at [686, 242] on button "Create purchase(s)" at bounding box center [676, 241] width 91 height 21
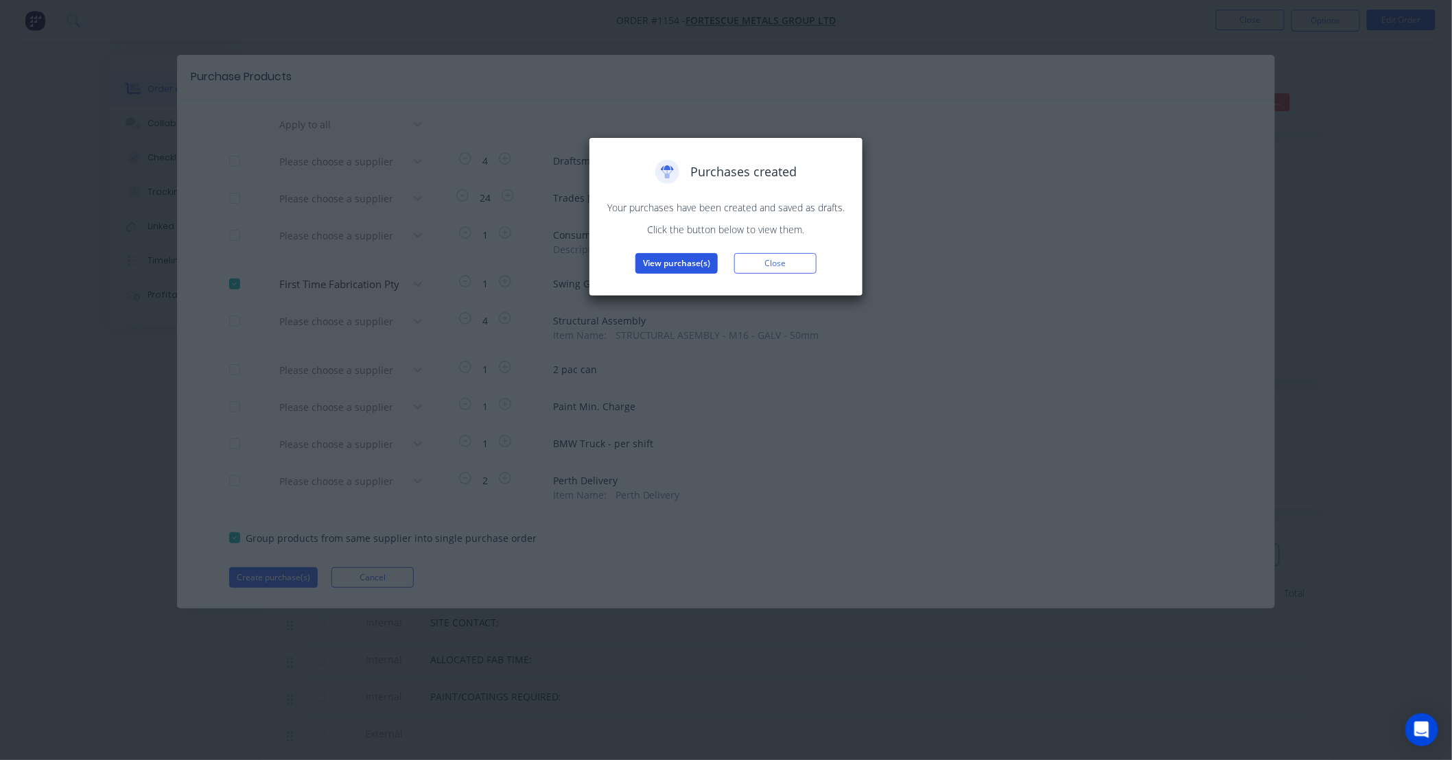
click at [680, 265] on button "View purchase(s)" at bounding box center [676, 263] width 82 height 21
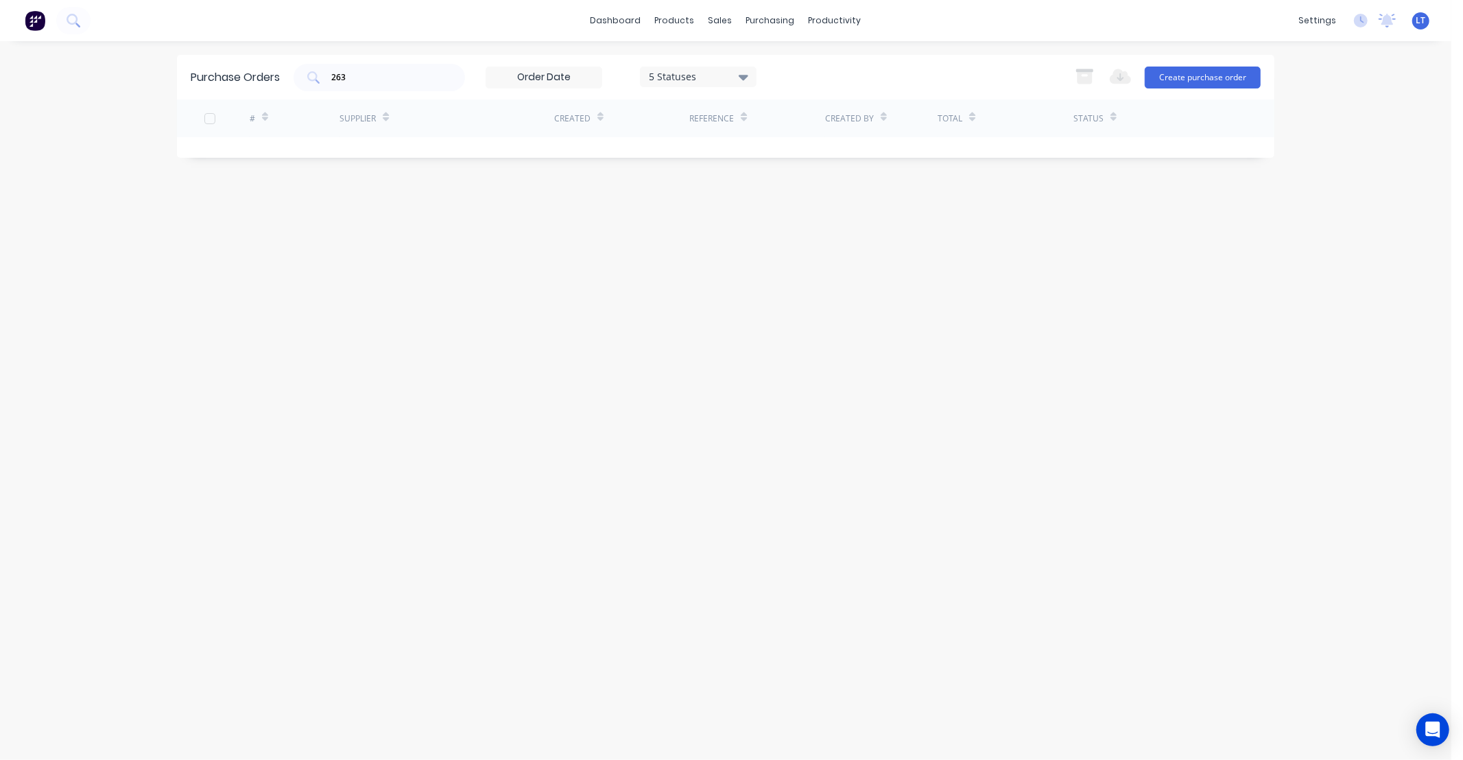
drag, startPoint x: 800, startPoint y: 323, endPoint x: 914, endPoint y: 250, distance: 136.1
click at [731, 312] on div "Purchase Orders 263 5 Statuses 5 Statuses Export to Excel (XLSX) Create purchas…" at bounding box center [726, 401] width 1098 height 692
drag, startPoint x: 443, startPoint y: 77, endPoint x: 129, endPoint y: 59, distance: 314.7
click at [129, 59] on div "dashboard products sales purchasing productivity dashboard products Product Cat…" at bounding box center [726, 380] width 1452 height 760
drag, startPoint x: 448, startPoint y: 213, endPoint x: 413, endPoint y: 93, distance: 125.1
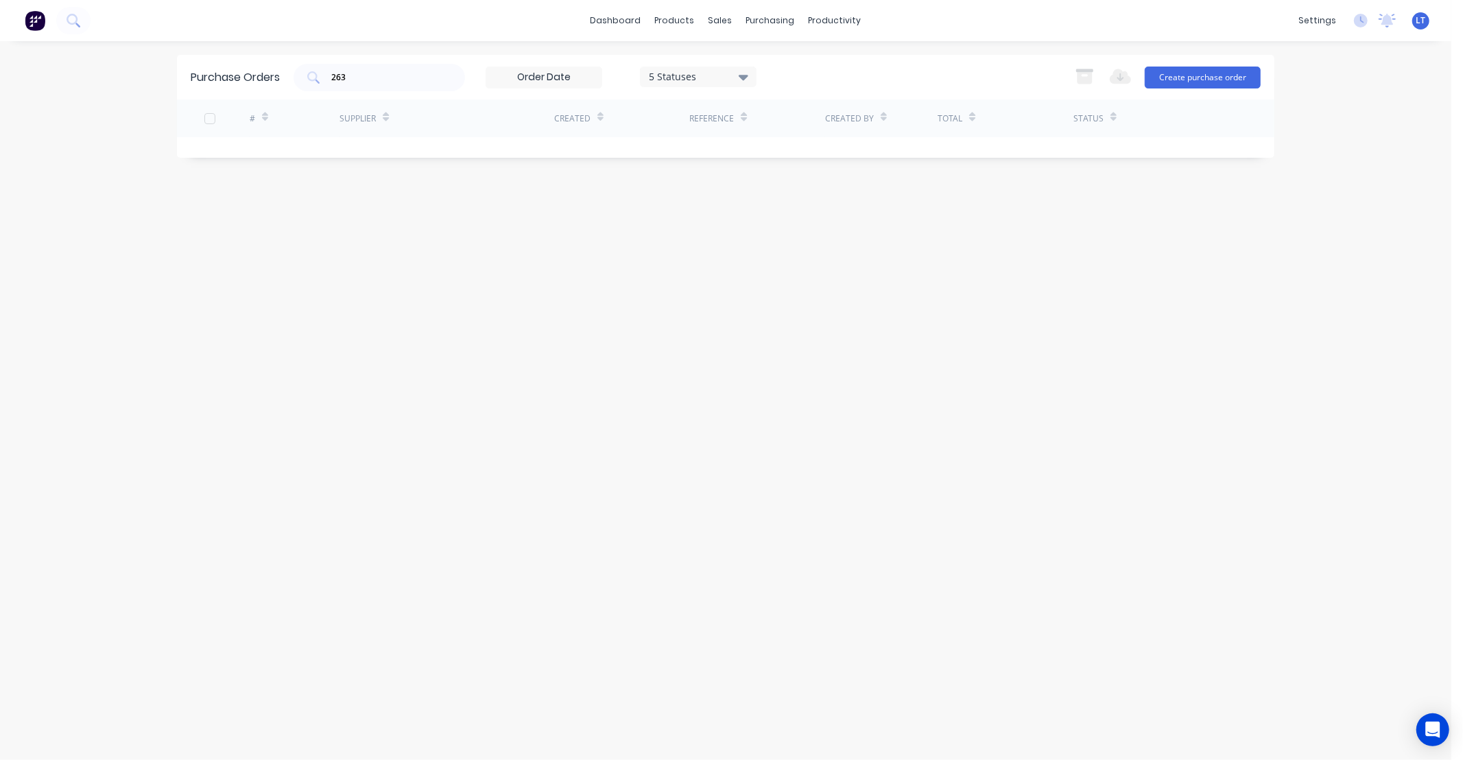
click at [448, 211] on div "Purchase Orders 263 5 Statuses 5 Statuses Export to Excel (XLSX) Create purchas…" at bounding box center [726, 401] width 1098 height 692
click at [362, 69] on div "263" at bounding box center [380, 77] width 172 height 27
click at [339, 78] on input "263" at bounding box center [387, 78] width 114 height 14
click at [1216, 244] on div "Purchase Orders 5 Statuses 5 Statuses Export to Excel (XLSX) Create purchase or…" at bounding box center [726, 401] width 1098 height 692
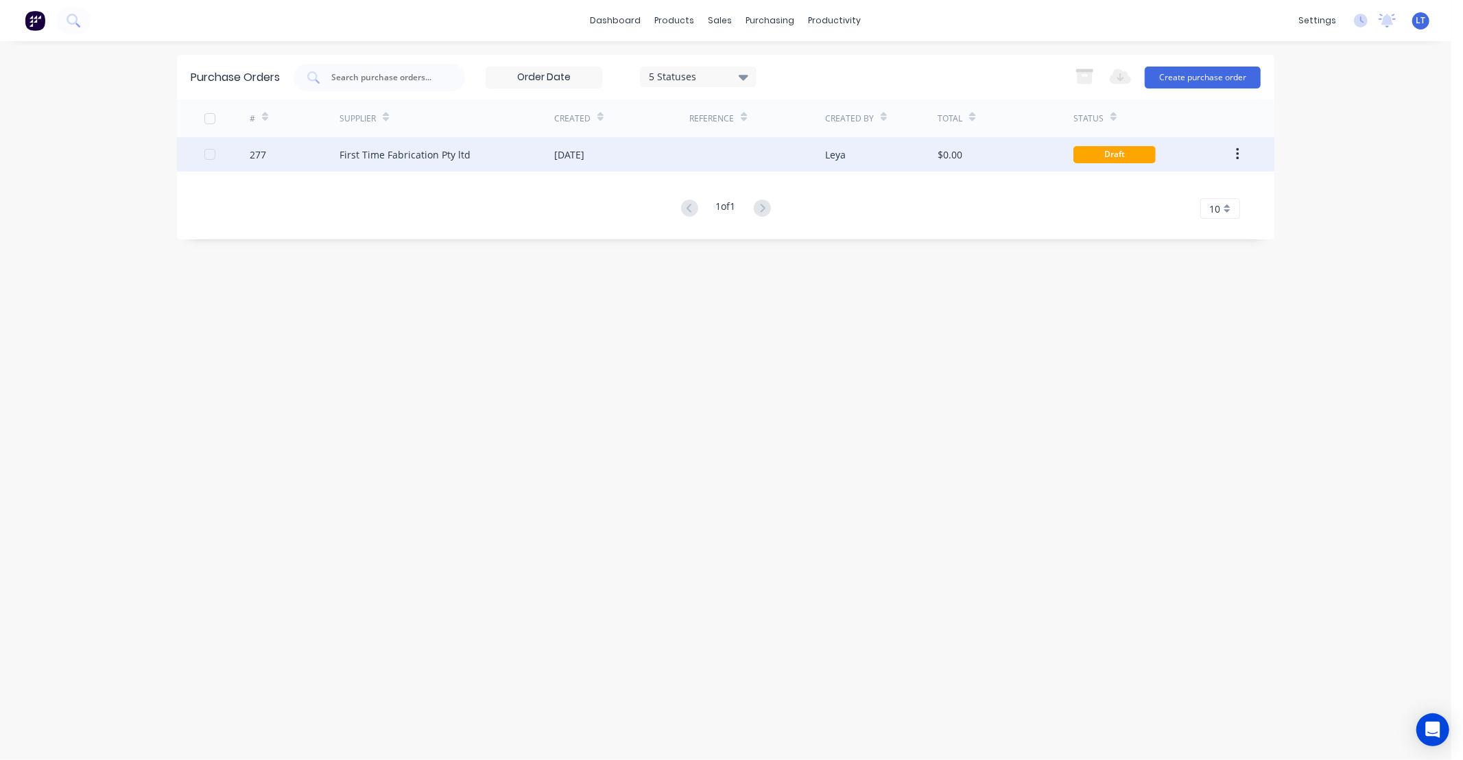
click at [949, 155] on div "$0.00" at bounding box center [950, 154] width 25 height 14
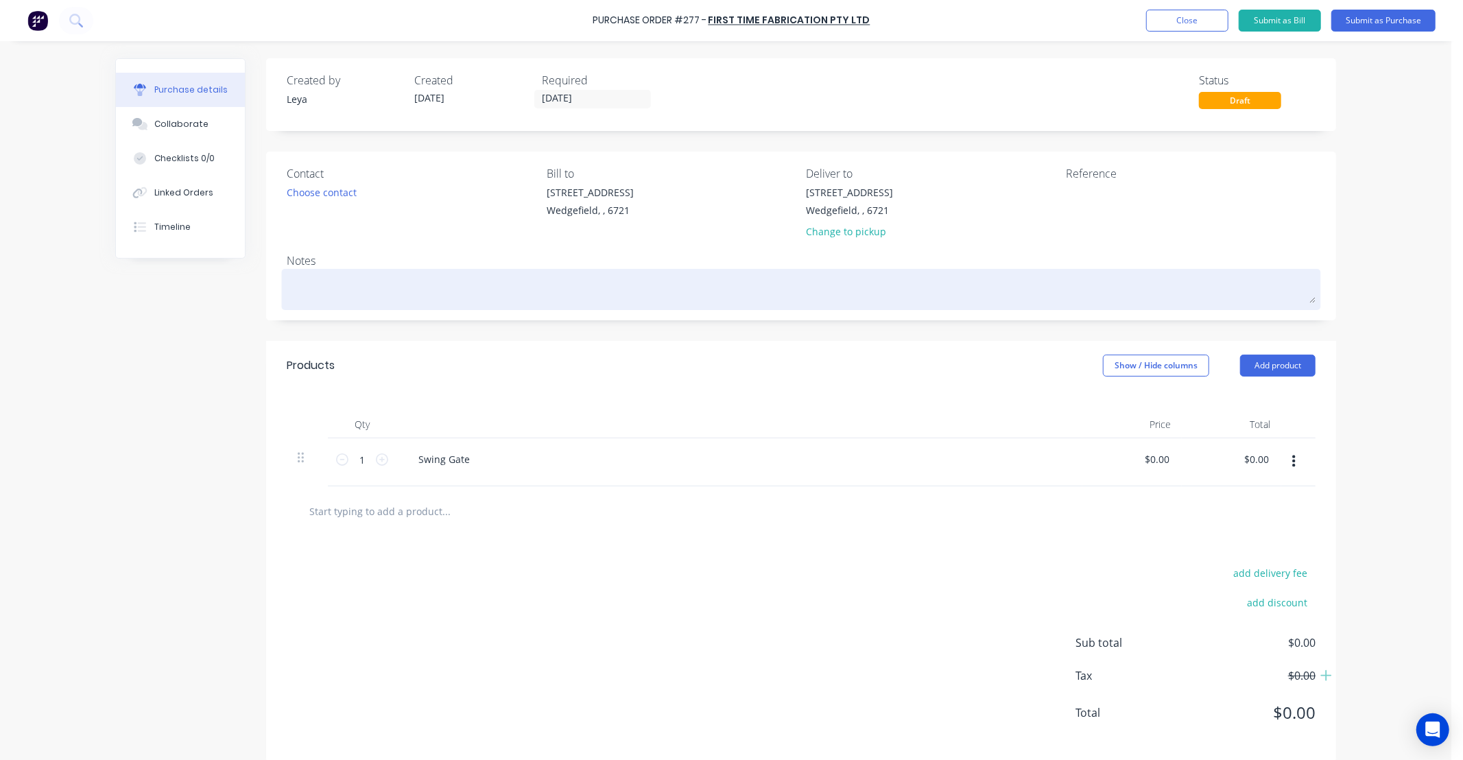
click at [777, 304] on div at bounding box center [801, 289] width 1029 height 34
click at [858, 279] on textarea at bounding box center [801, 287] width 1029 height 31
click at [331, 281] on textarea "ETA -" at bounding box center [801, 287] width 1029 height 31
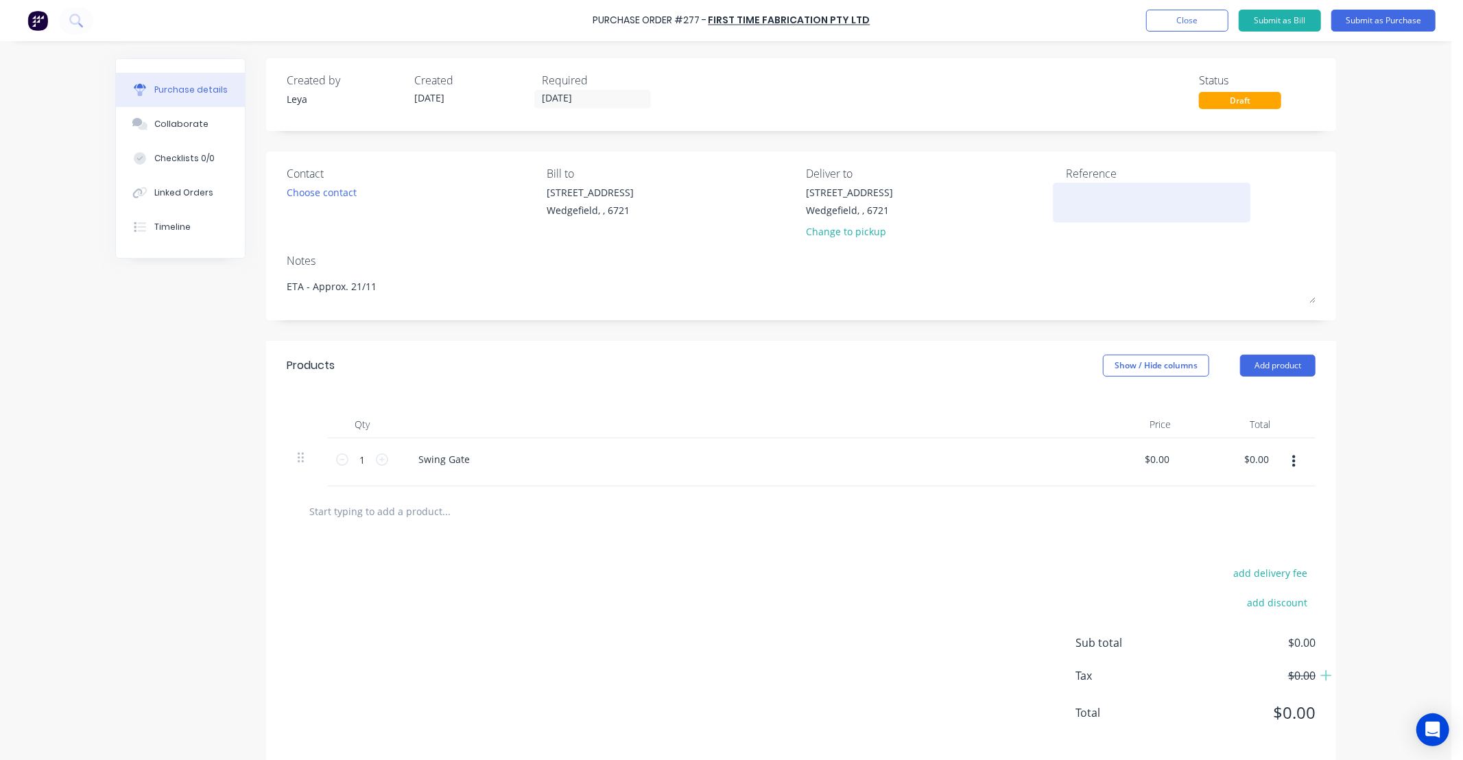
type textarea "ETA - Approx. 21/11"
click at [1091, 195] on textarea at bounding box center [1152, 200] width 172 height 31
type textarea "Job #"
click at [181, 196] on div "Linked Orders" at bounding box center [183, 193] width 59 height 12
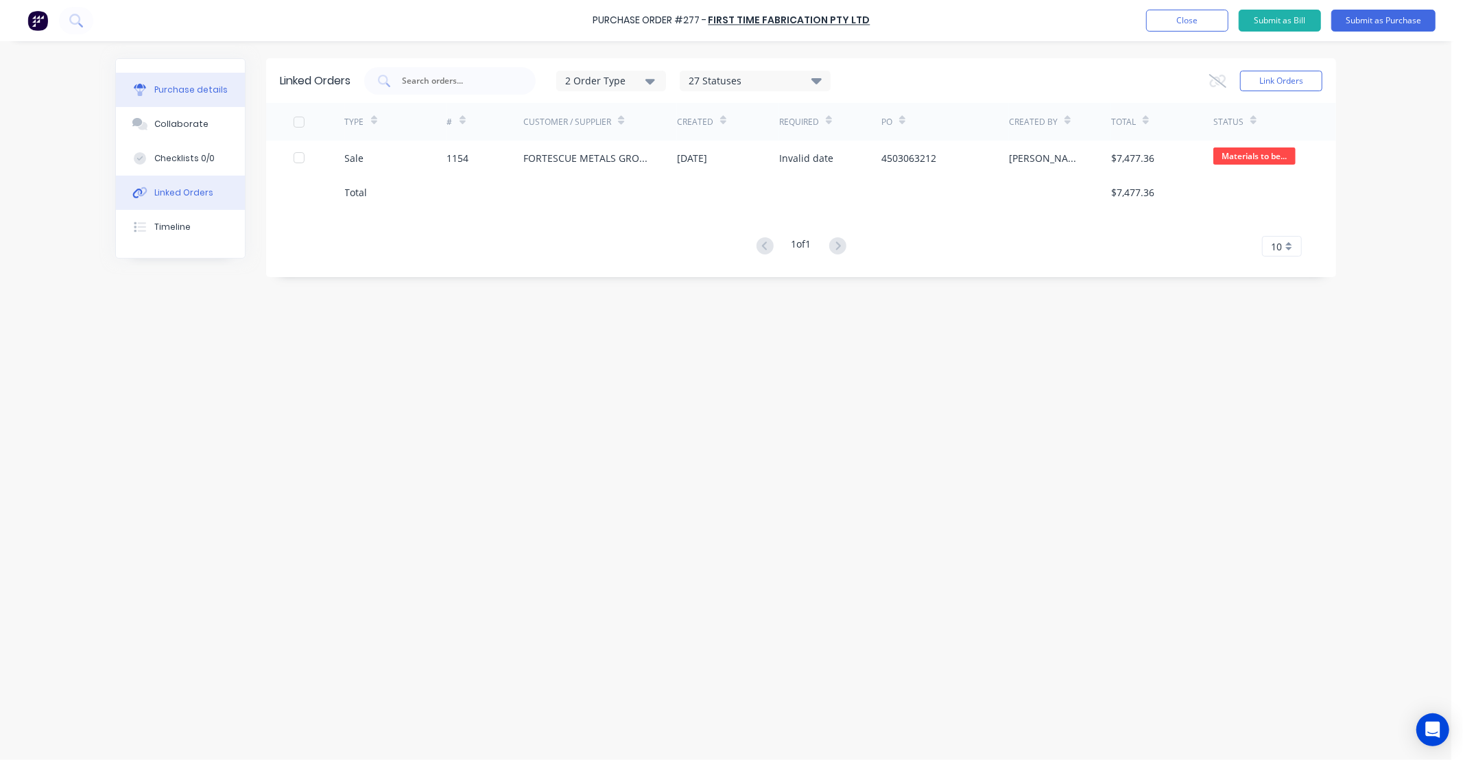
click at [202, 85] on div "Purchase details" at bounding box center [190, 90] width 73 height 12
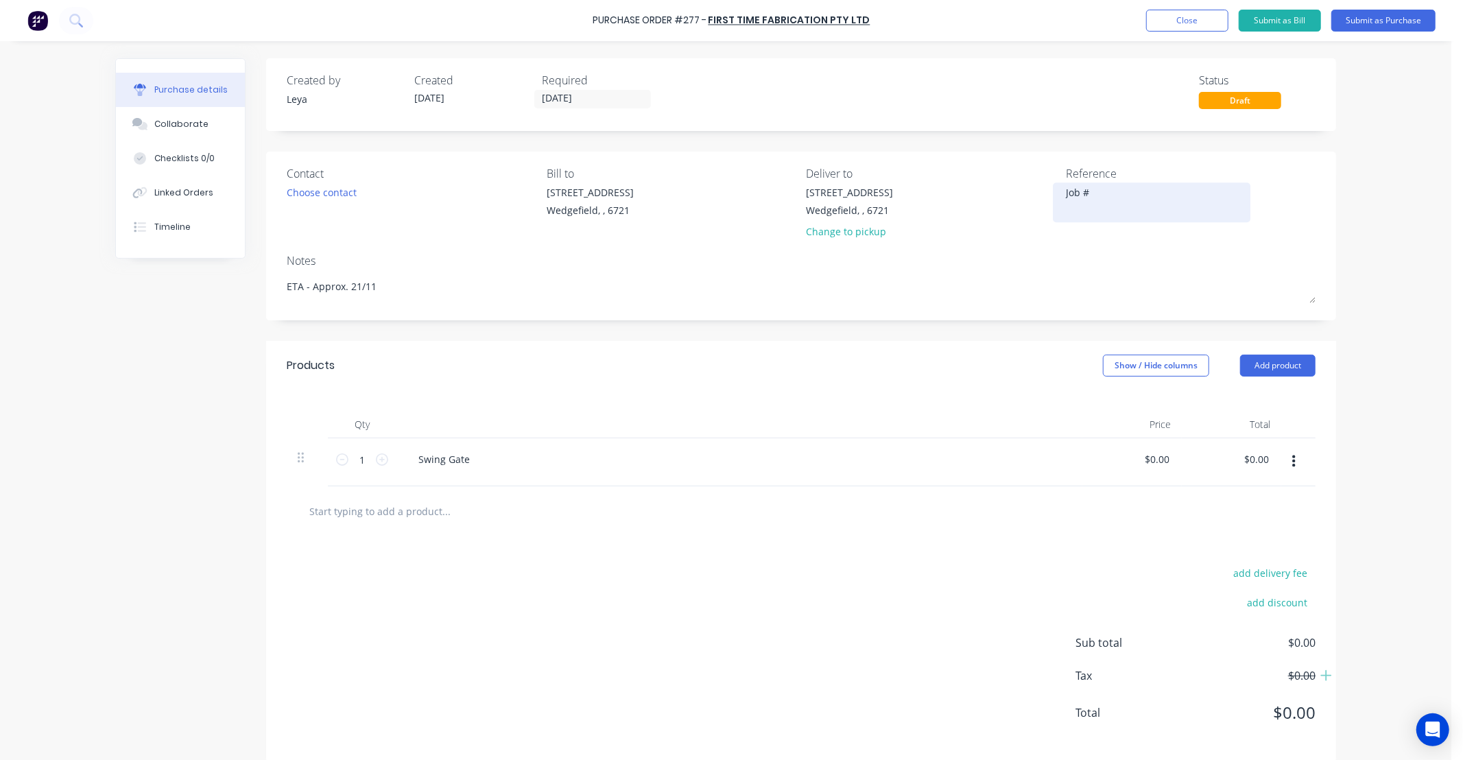
click at [1118, 204] on textarea "Job #" at bounding box center [1152, 200] width 172 height 31
type textarea "Job # 1154"
click at [321, 193] on div "Choose contact" at bounding box center [322, 192] width 70 height 14
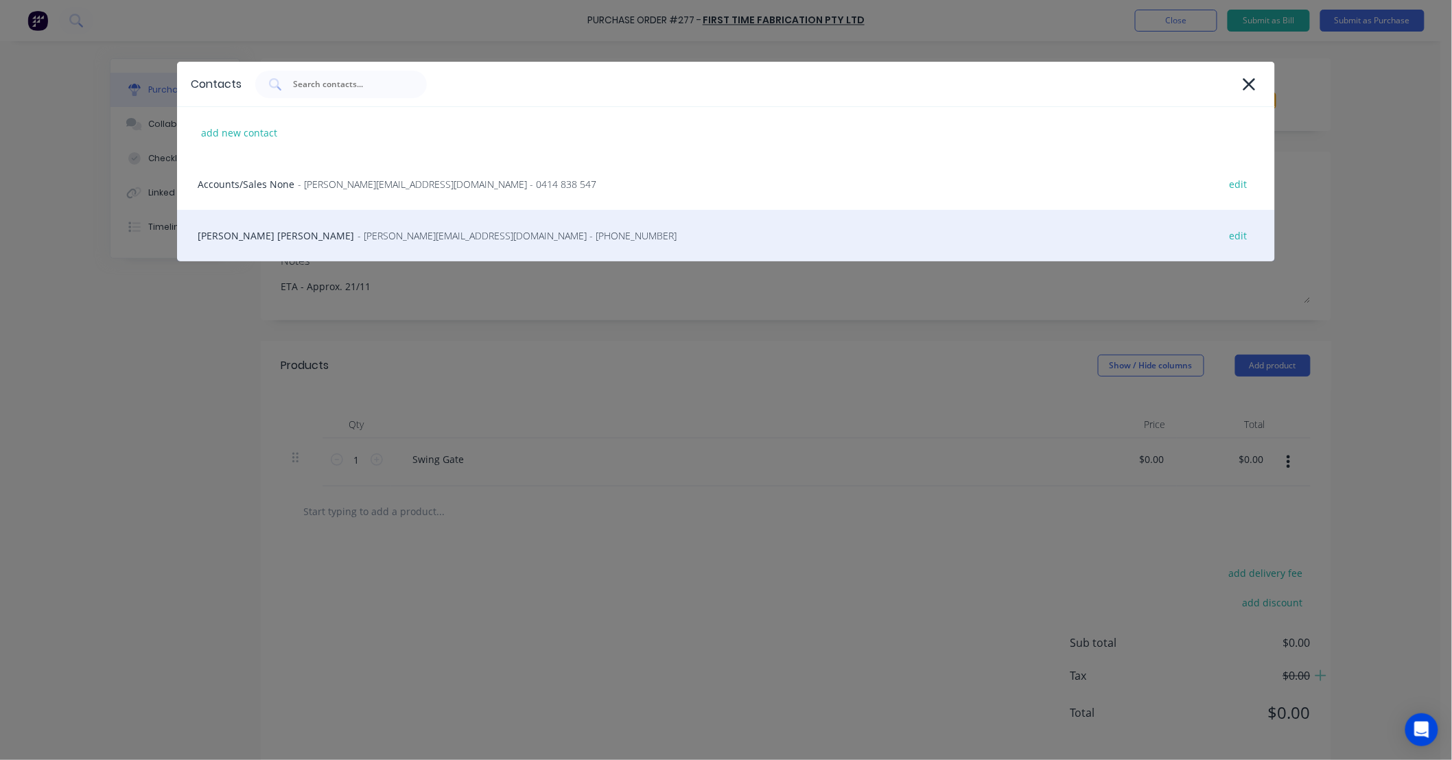
click at [385, 235] on span "- aimone@firsttimefabrication.com.au - (08) 9452 7806" at bounding box center [516, 235] width 319 height 14
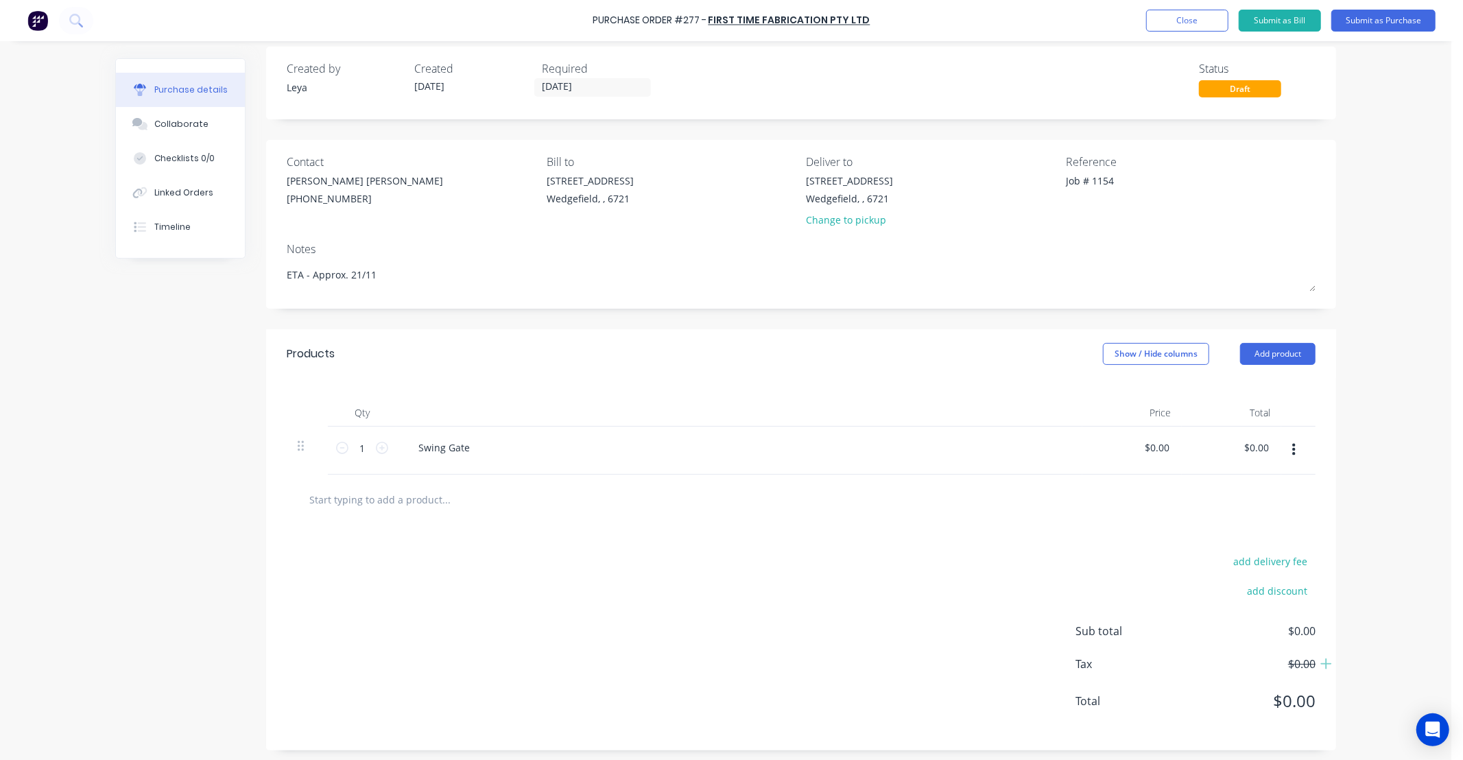
scroll to position [16, 0]
click at [460, 441] on div "Swing Gate" at bounding box center [444, 444] width 73 height 20
drag, startPoint x: 461, startPoint y: 441, endPoint x: 346, endPoint y: 438, distance: 114.6
click at [347, 438] on div "1 1 Swing Gate $0.00 $0.00 $0.00 $0.00" at bounding box center [801, 447] width 1029 height 48
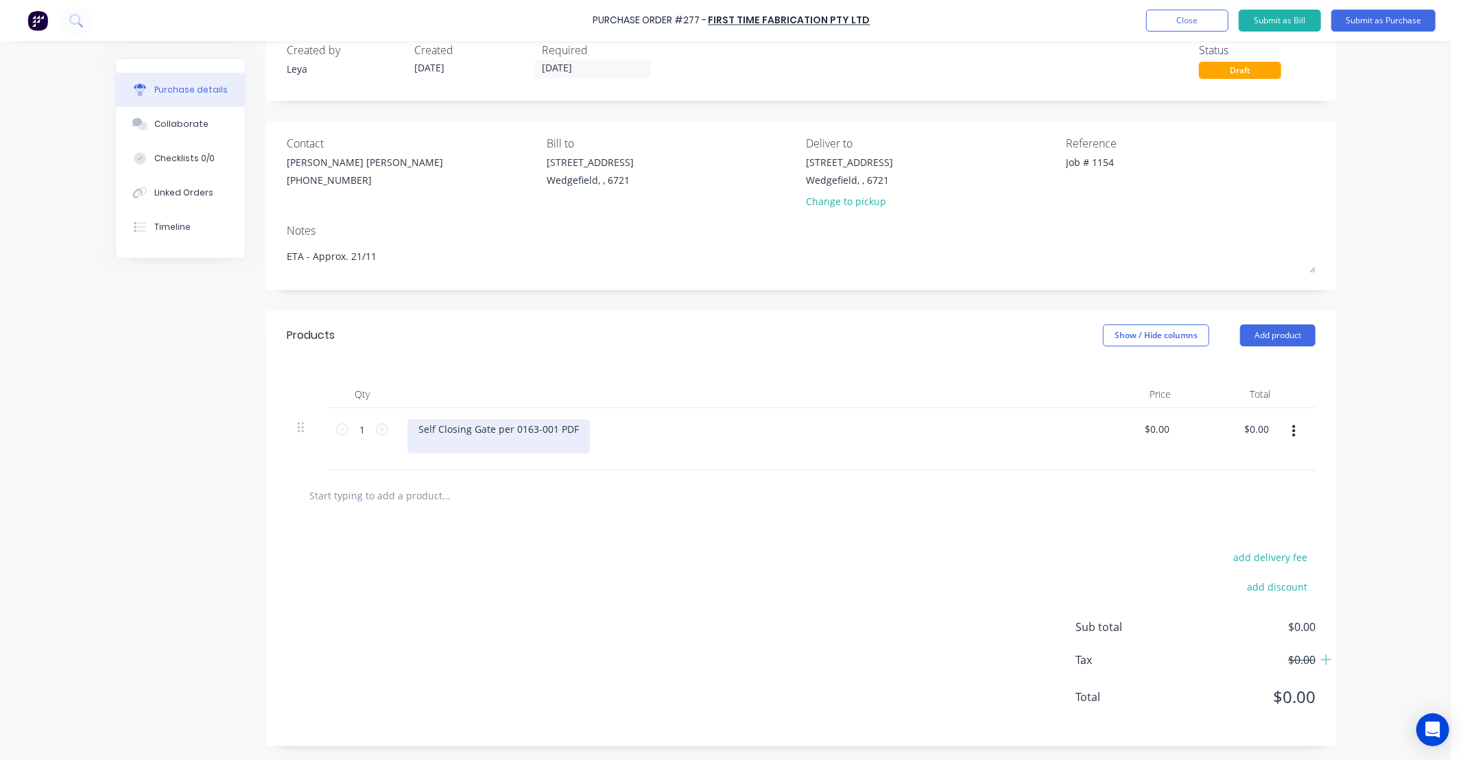
scroll to position [31, 0]
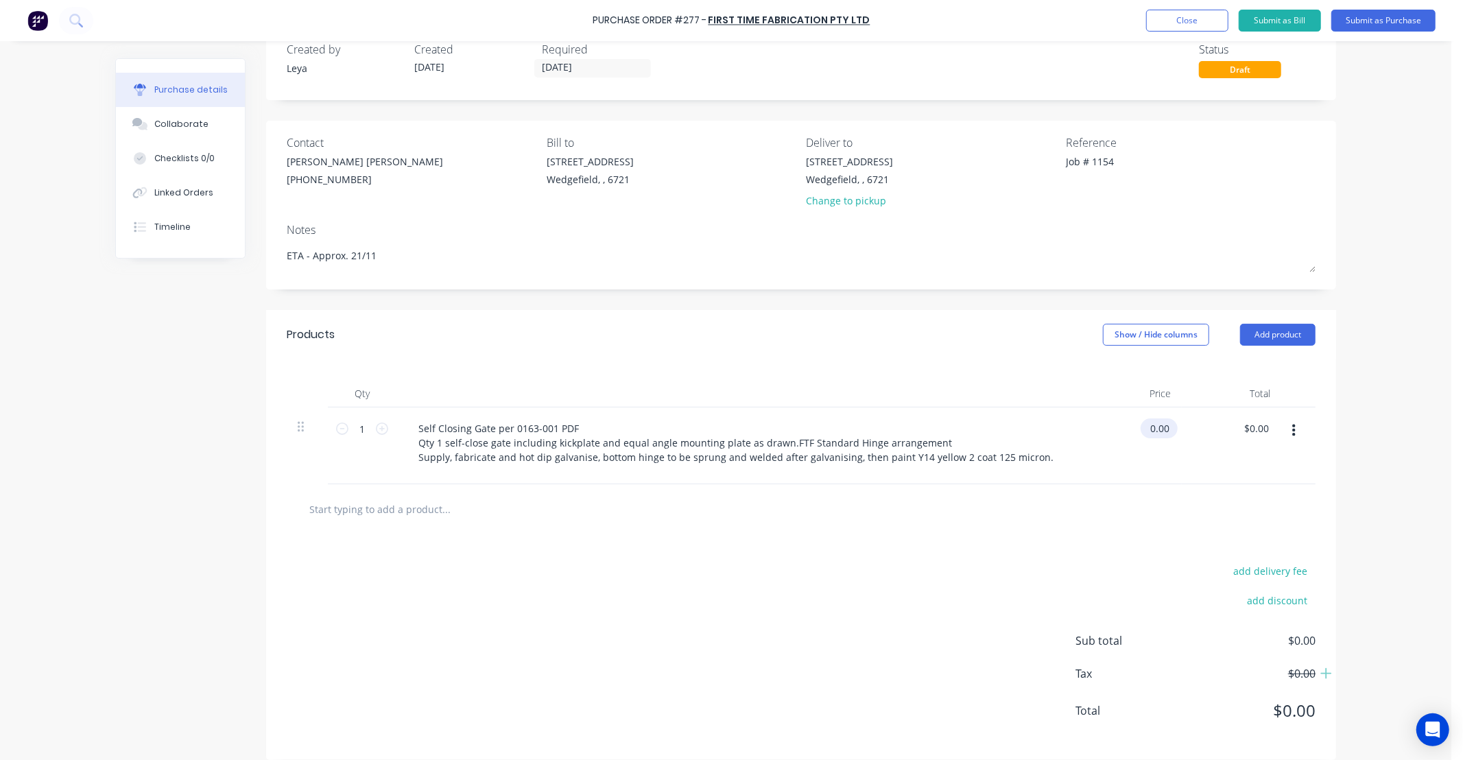
click at [1148, 426] on input "0.00" at bounding box center [1157, 428] width 32 height 20
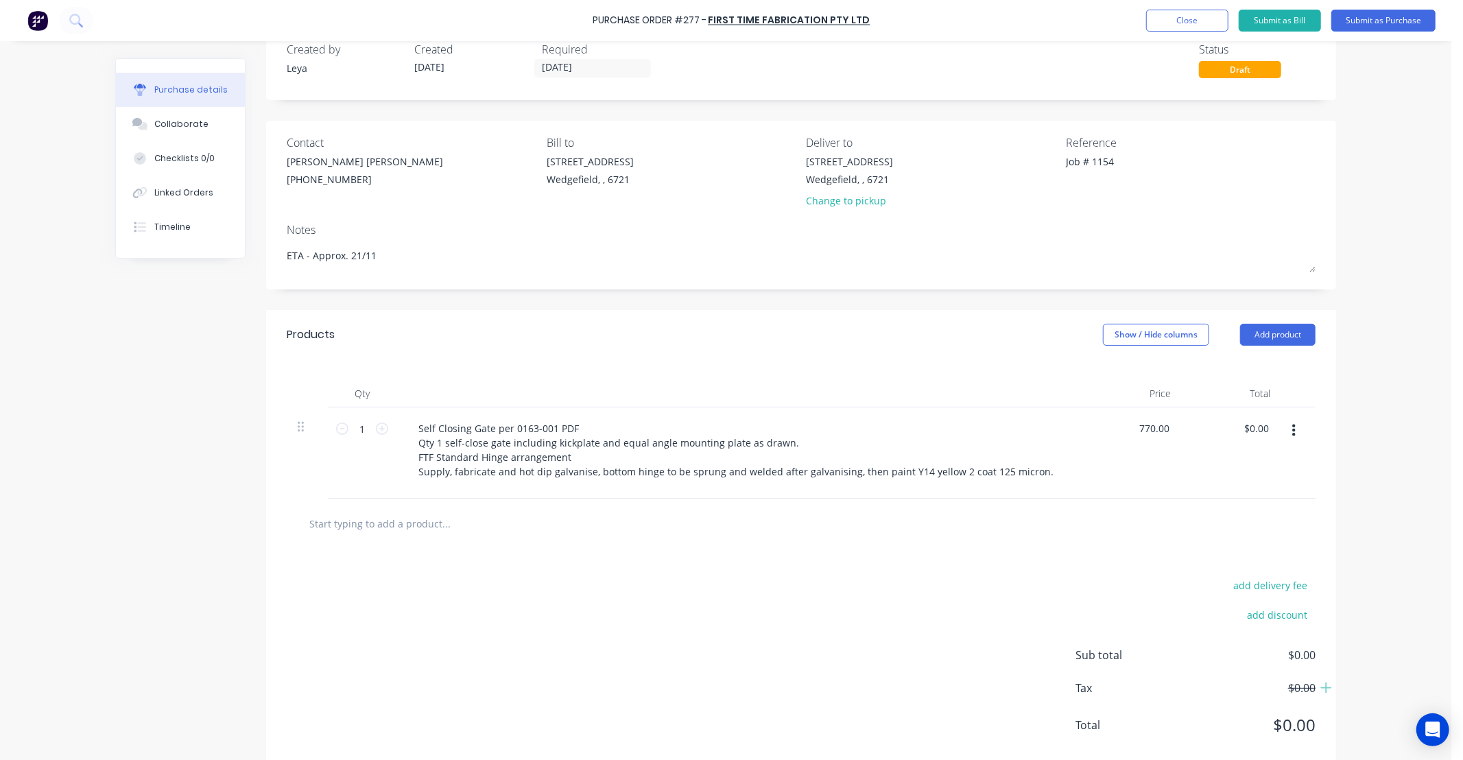
type input "$770.00"
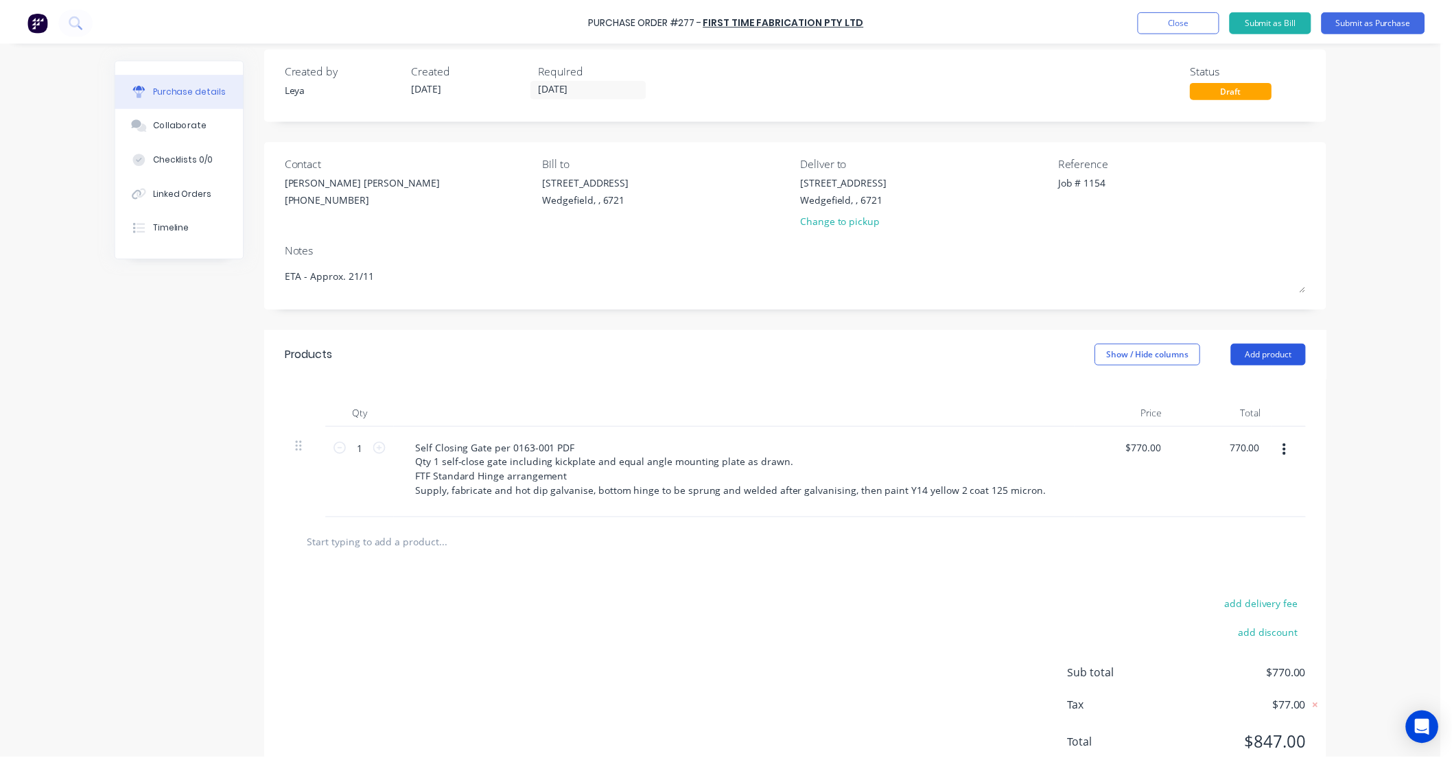
scroll to position [0, 0]
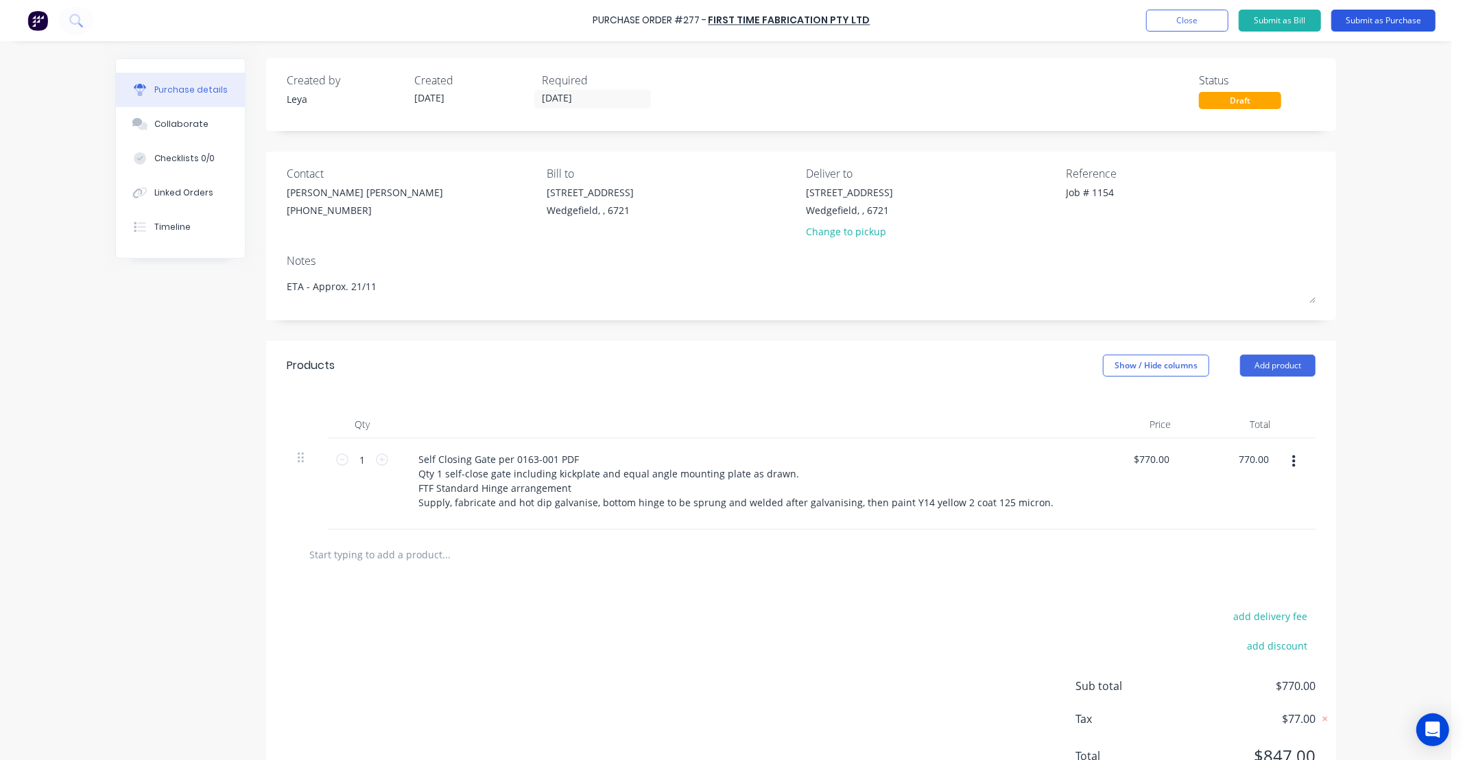
type input "$770.00"
click at [1354, 24] on button "Submit as Purchase" at bounding box center [1384, 21] width 104 height 22
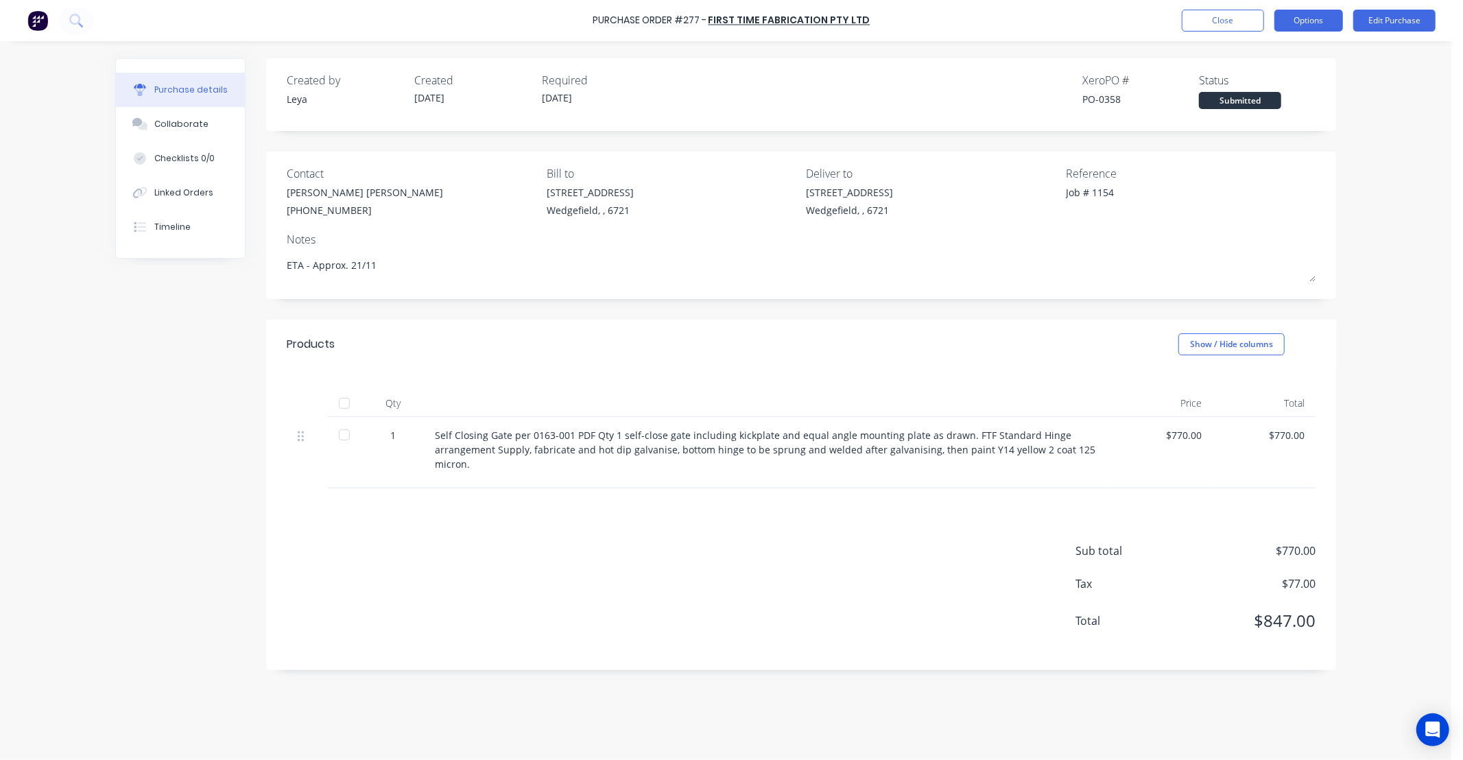
click at [1301, 22] on button "Options" at bounding box center [1309, 21] width 69 height 22
click at [1277, 58] on div "Print / Email" at bounding box center [1278, 56] width 106 height 20
click at [1257, 82] on div "With pricing" at bounding box center [1278, 83] width 106 height 20
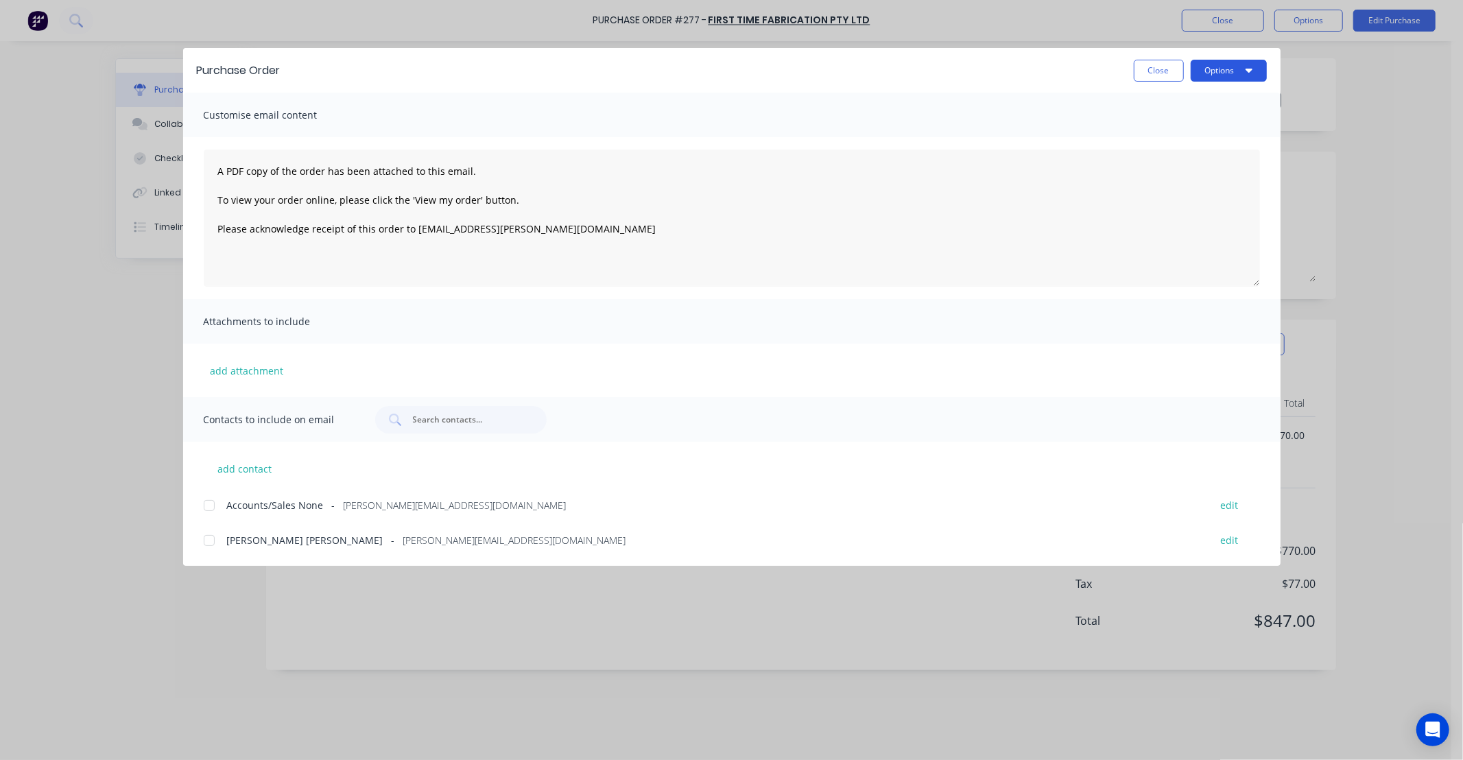
click at [1203, 80] on button "Options" at bounding box center [1229, 71] width 76 height 22
click at [1206, 133] on div "Print" at bounding box center [1202, 133] width 106 height 20
drag, startPoint x: 1149, startPoint y: 69, endPoint x: 1301, endPoint y: 10, distance: 163.3
click at [1149, 69] on button "Close" at bounding box center [1159, 71] width 50 height 22
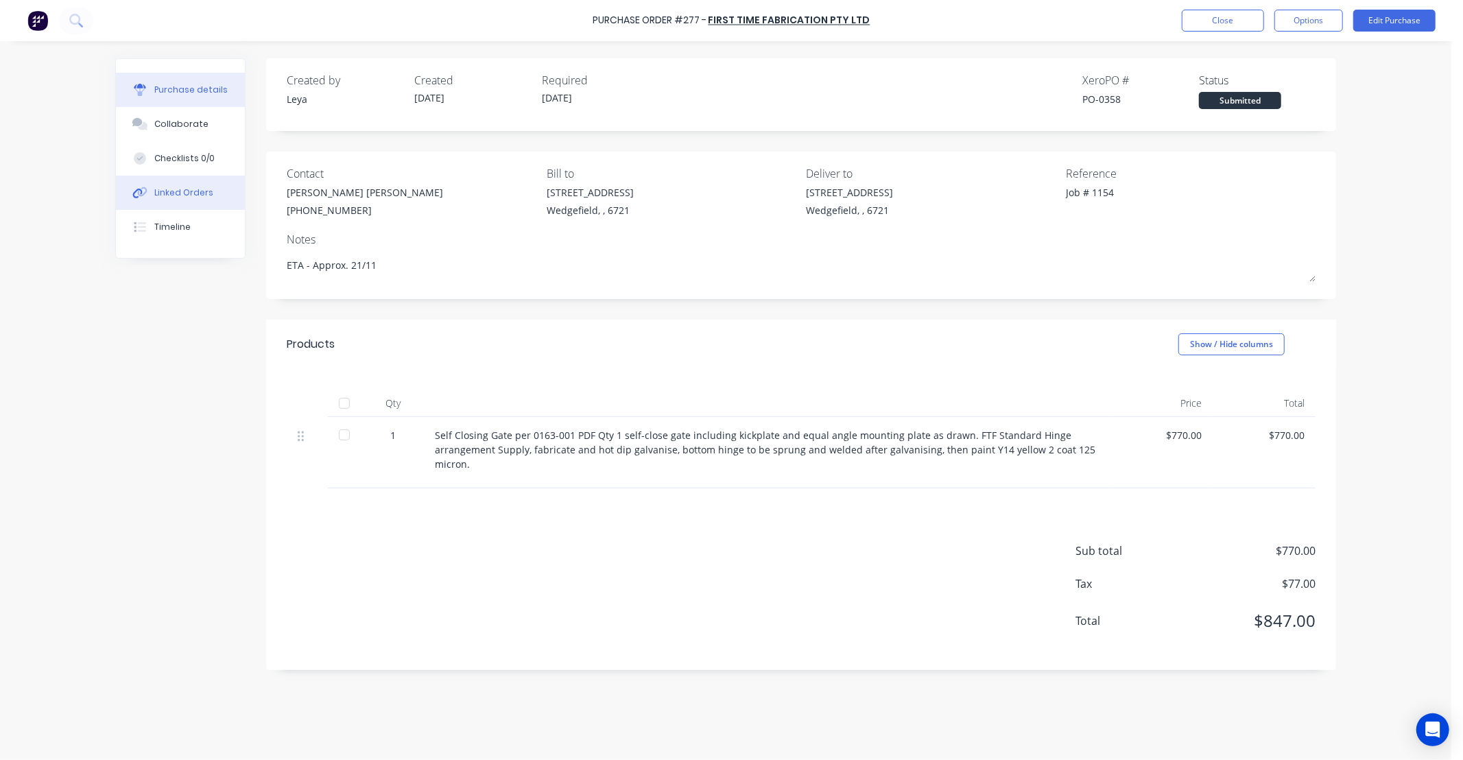
click at [163, 189] on div "Linked Orders" at bounding box center [183, 193] width 59 height 12
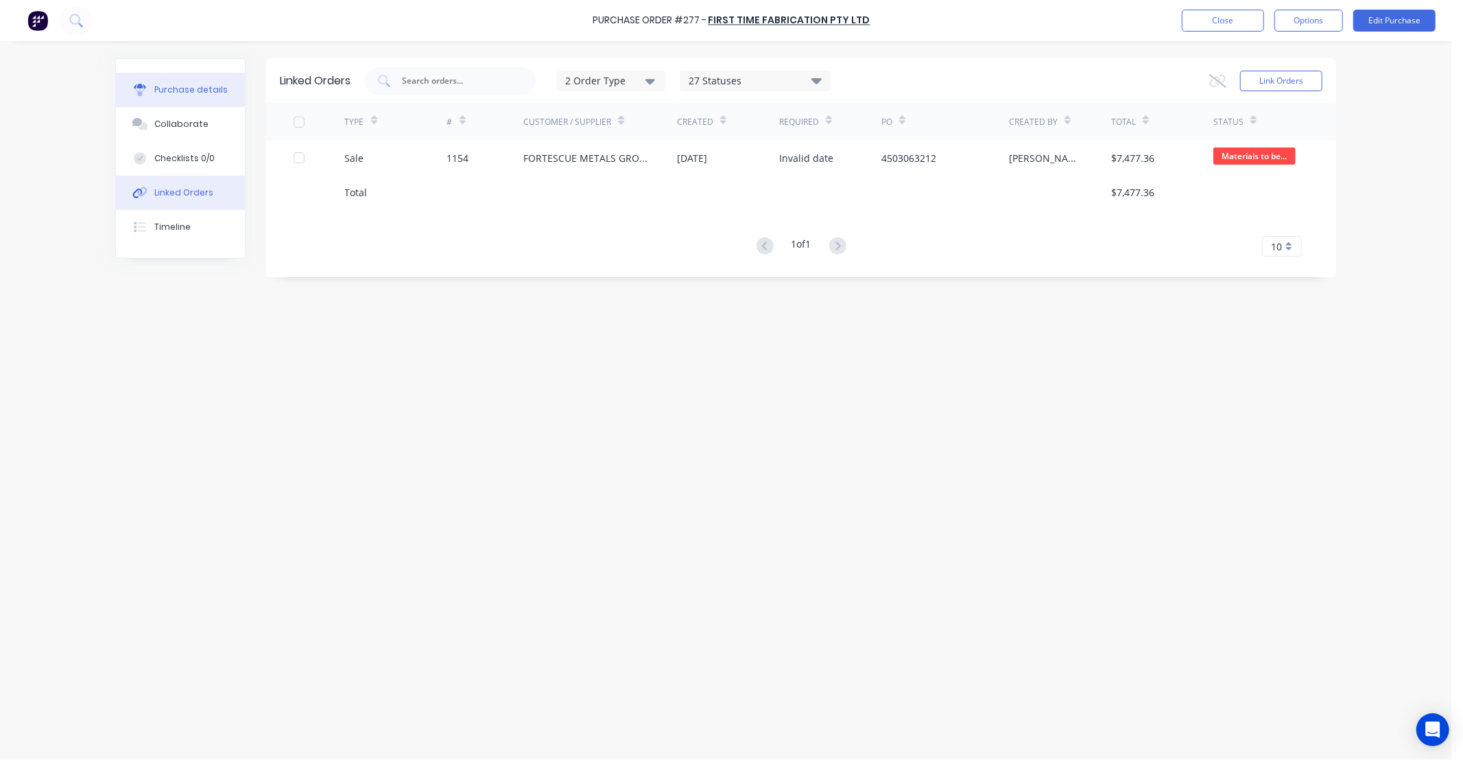
click at [192, 88] on div "Purchase details" at bounding box center [190, 90] width 73 height 12
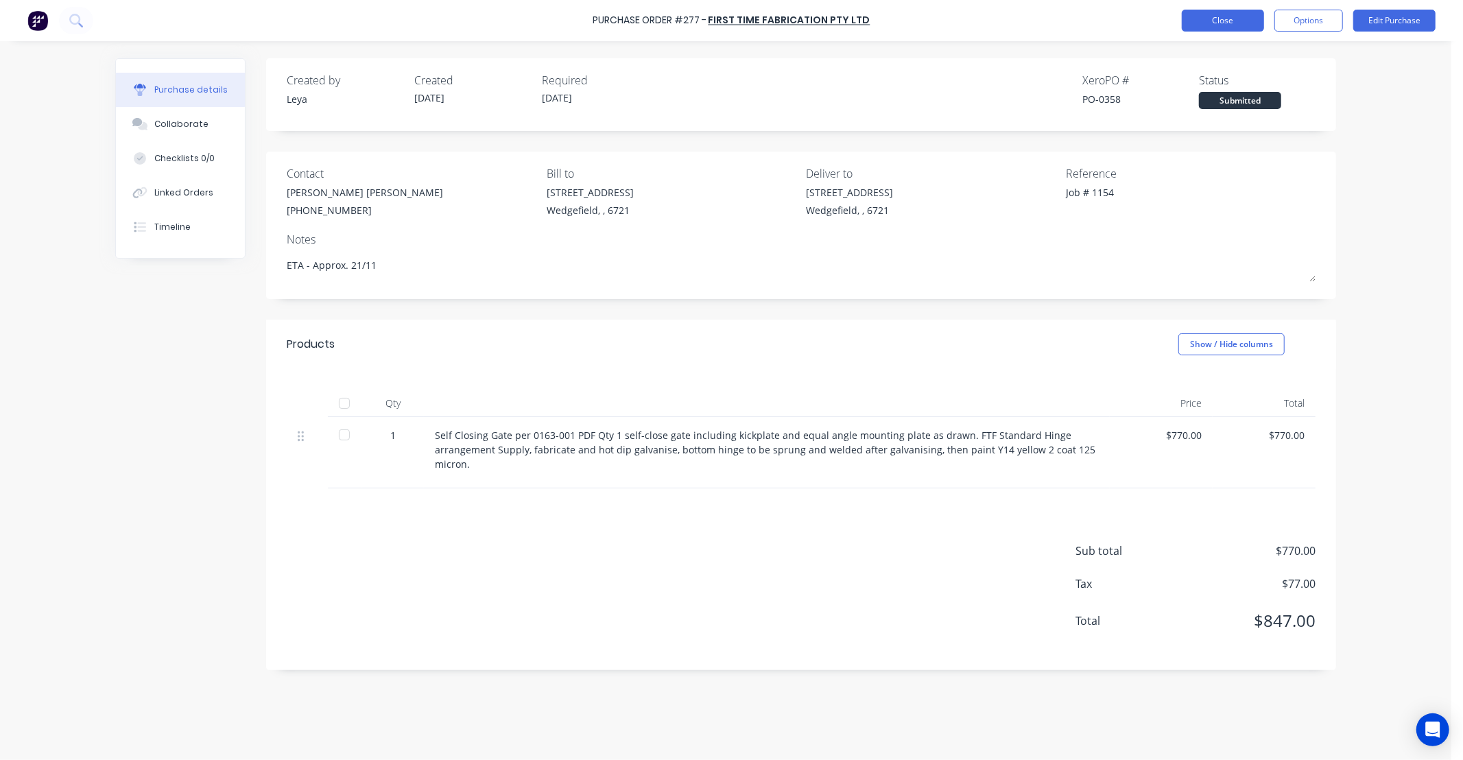
click at [1214, 21] on button "Close" at bounding box center [1223, 21] width 82 height 22
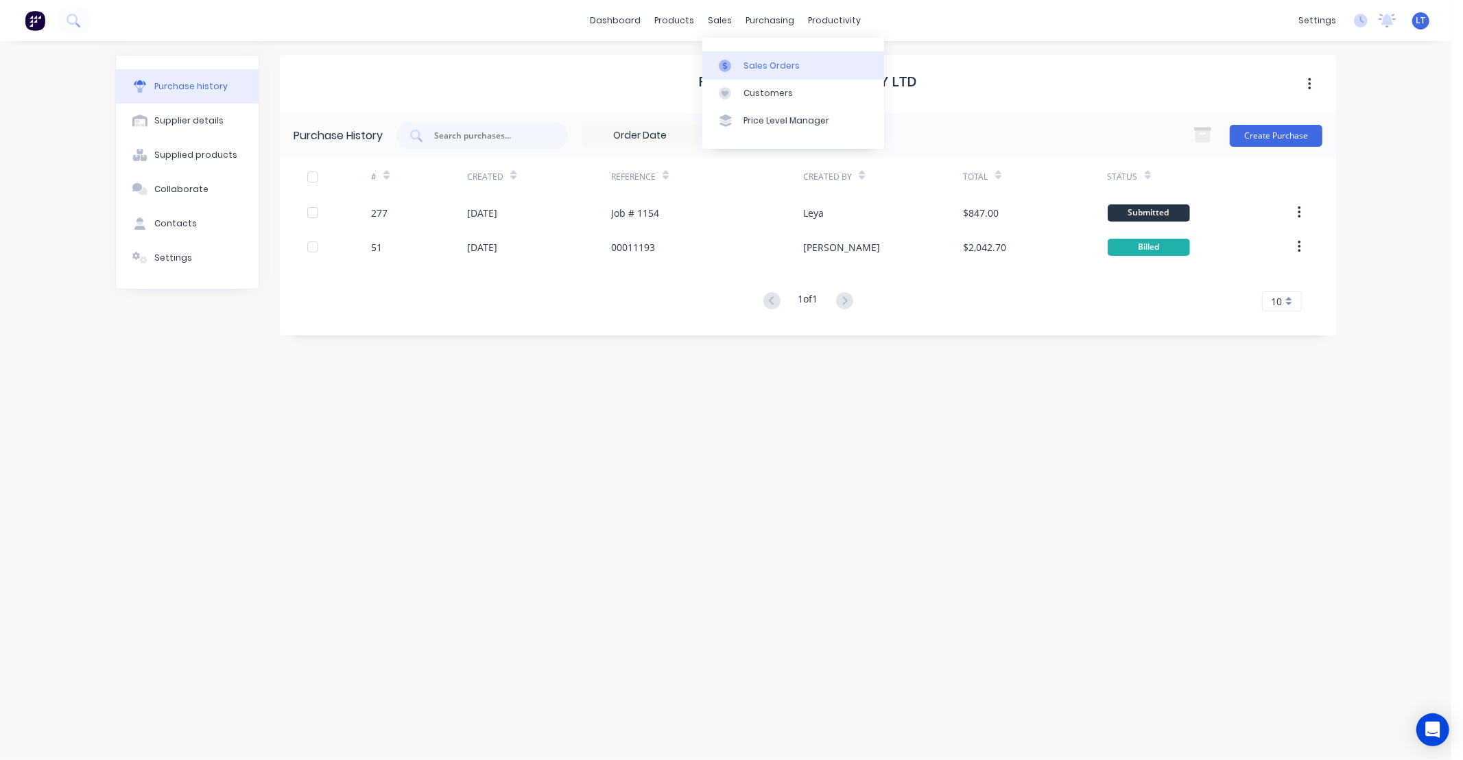
click at [730, 60] on icon at bounding box center [725, 66] width 12 height 12
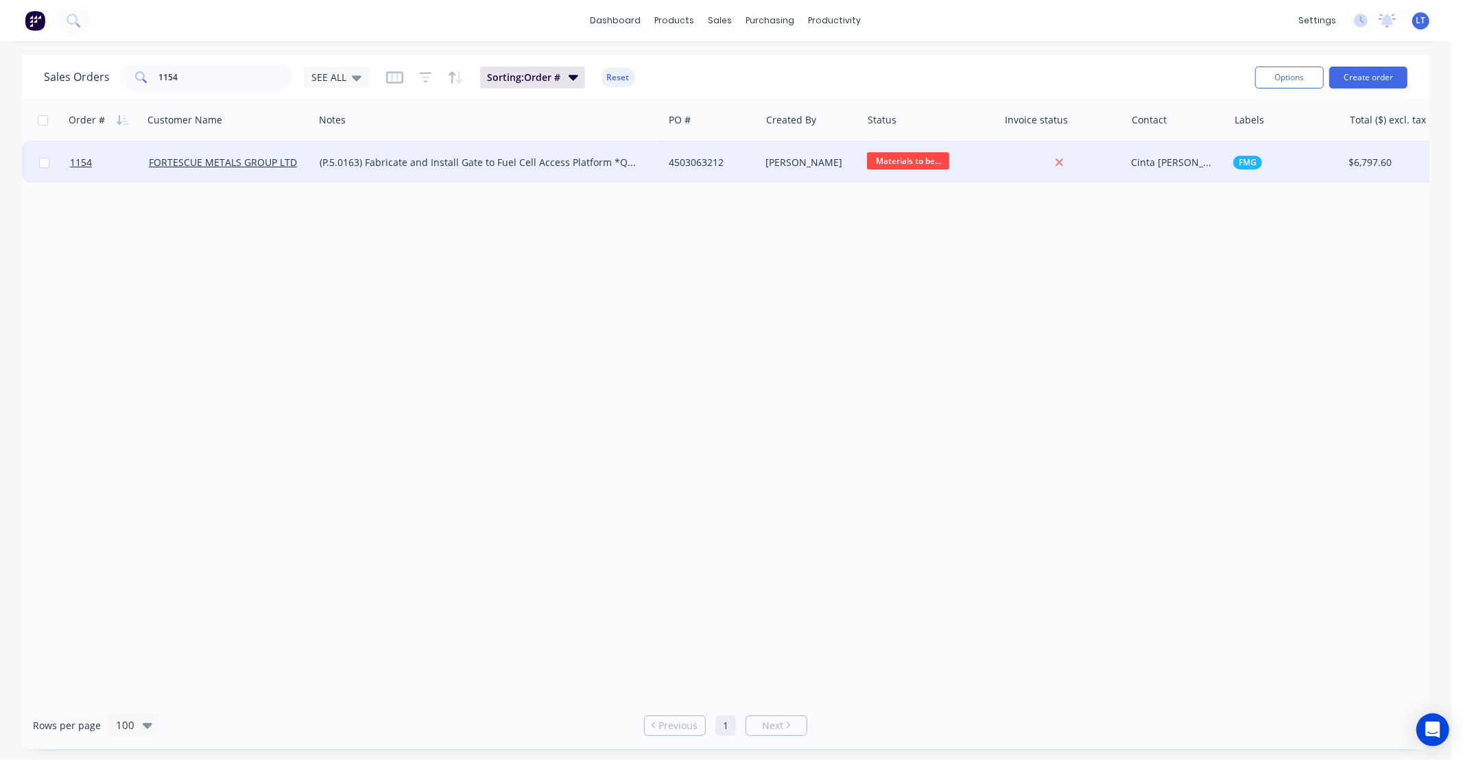
click at [818, 158] on div "[PERSON_NAME]" at bounding box center [809, 163] width 86 height 14
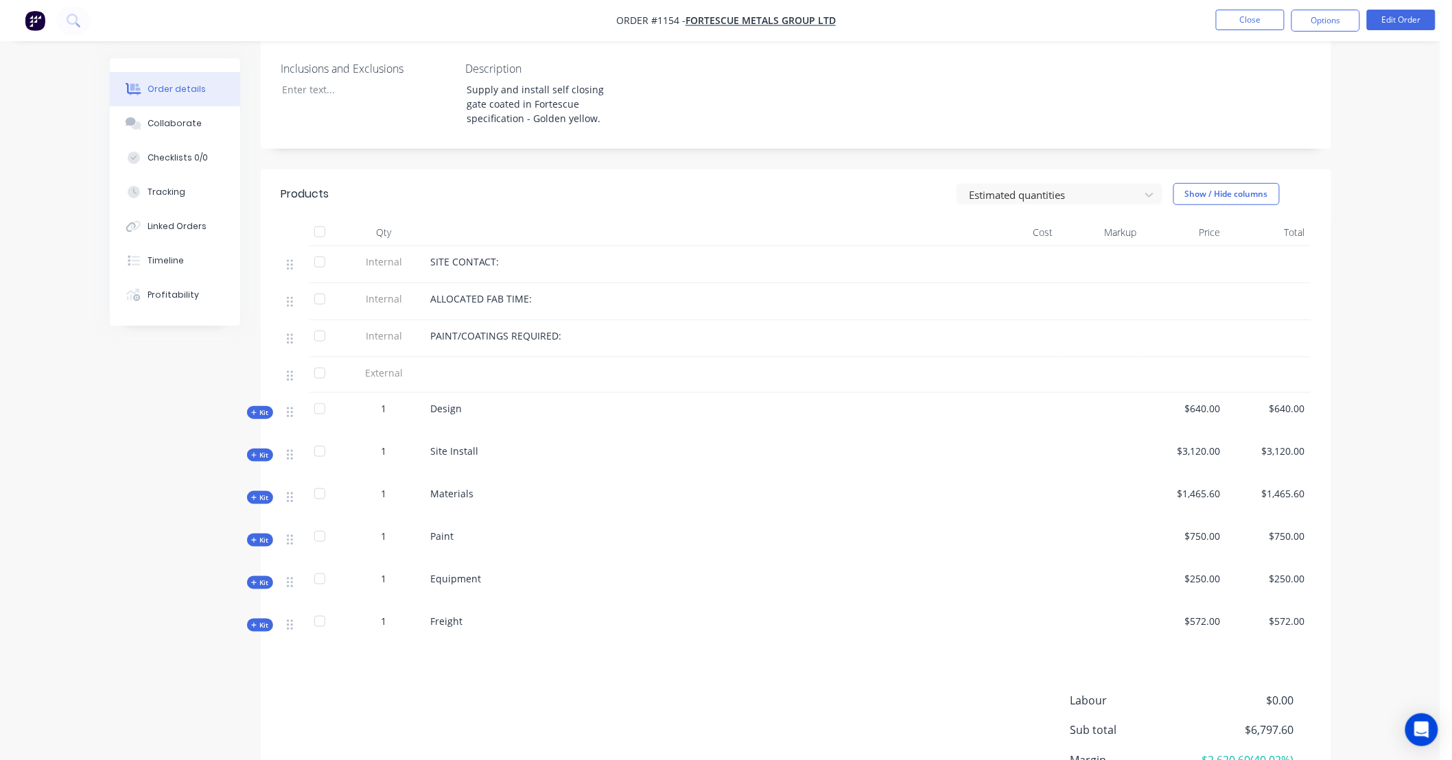
scroll to position [476, 0]
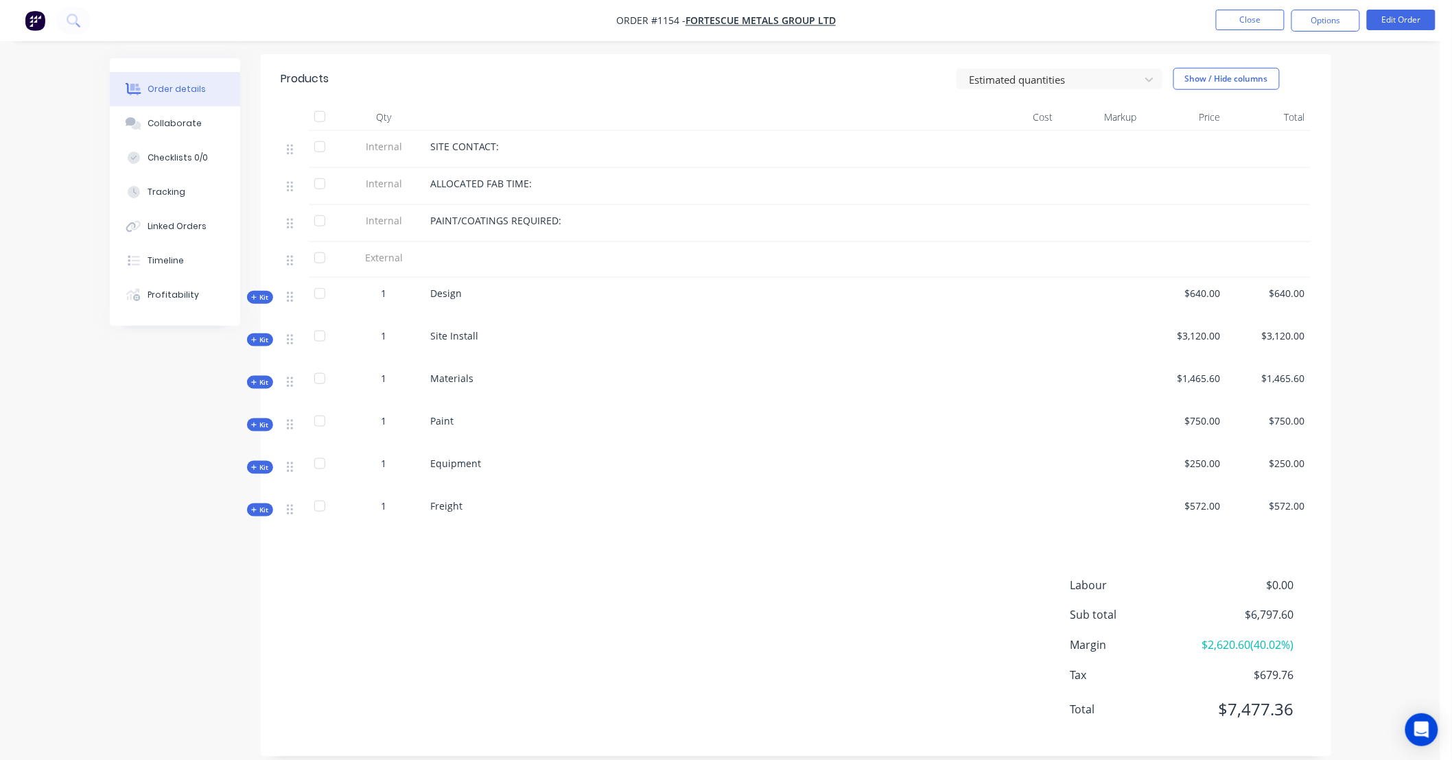
click at [262, 377] on span "Kit" at bounding box center [260, 382] width 18 height 10
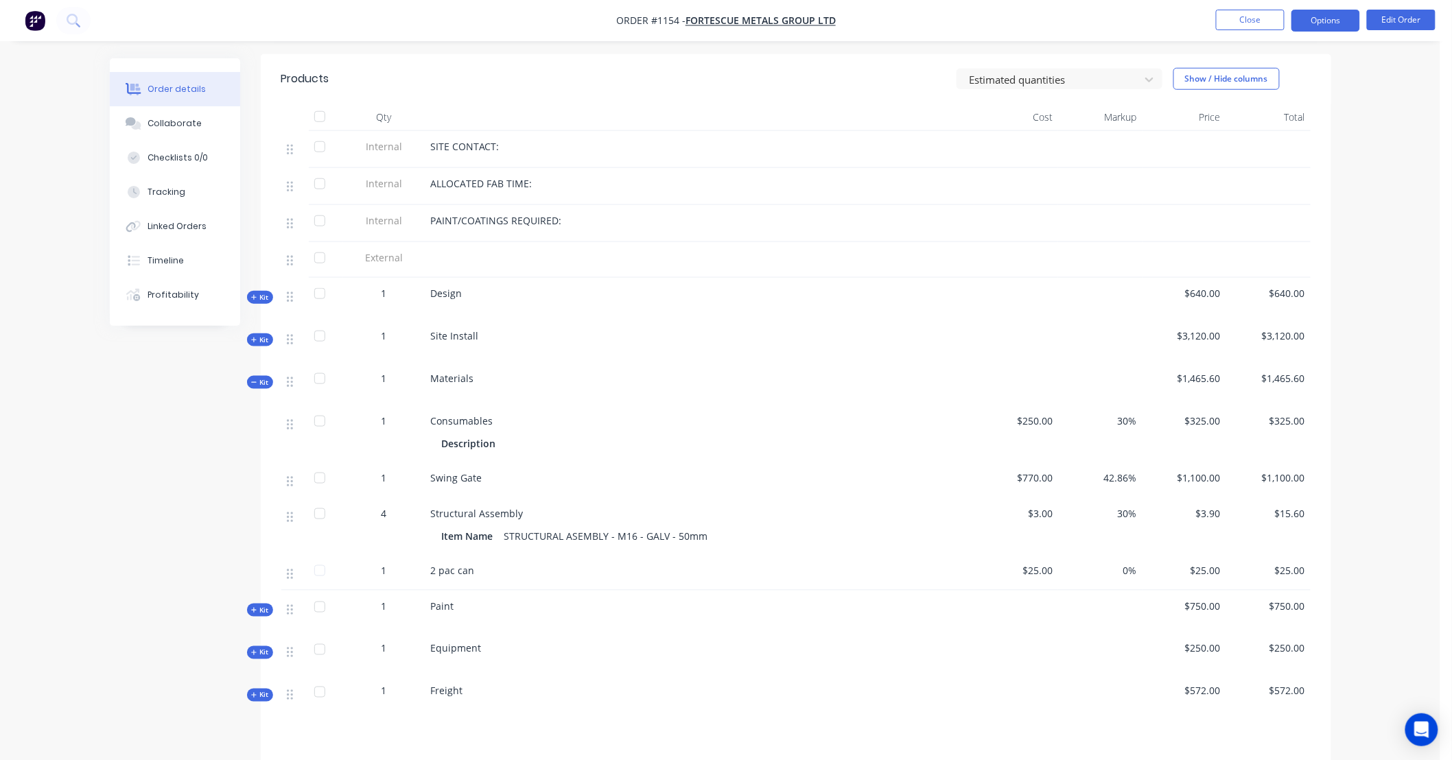
click at [1312, 19] on button "Options" at bounding box center [1325, 21] width 69 height 22
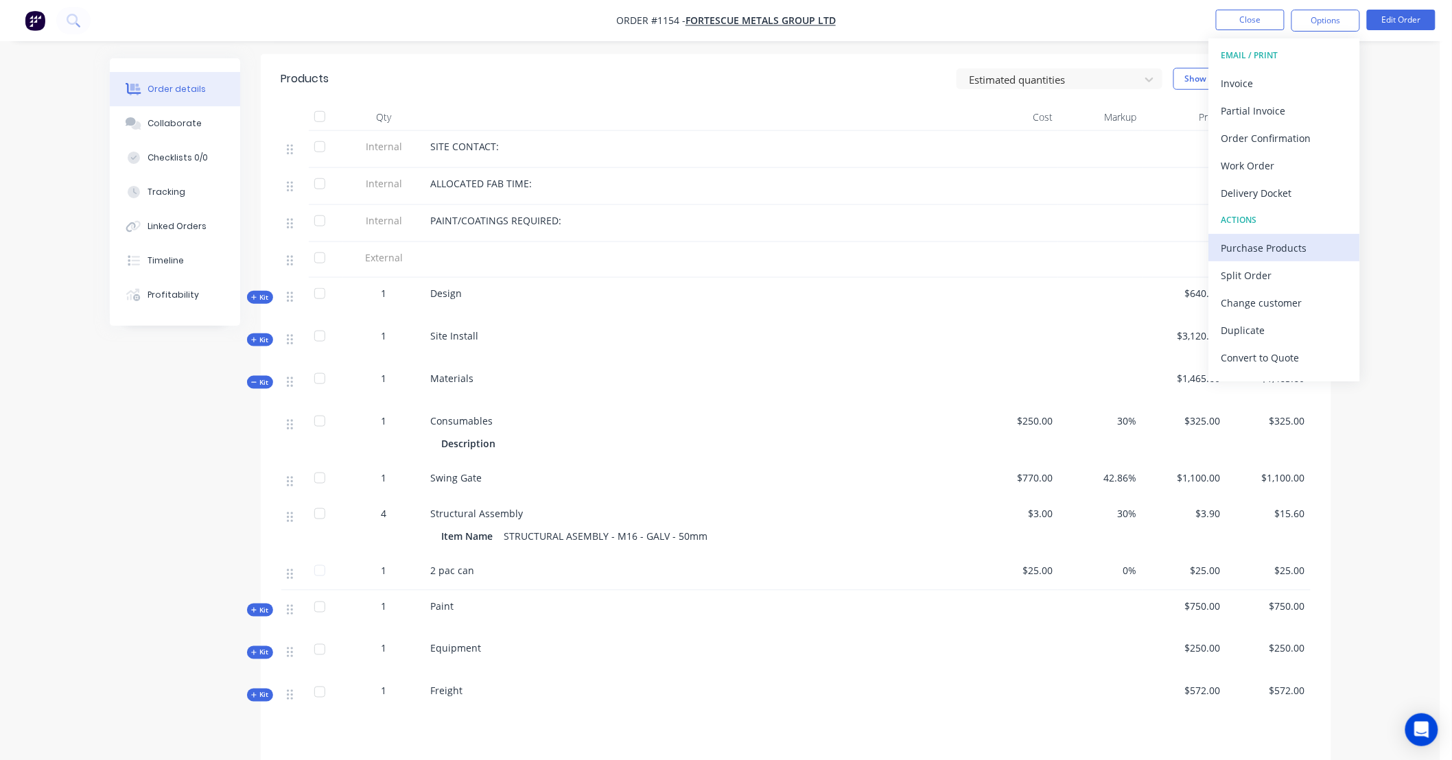
click at [1271, 250] on div "Purchase Products" at bounding box center [1284, 248] width 126 height 20
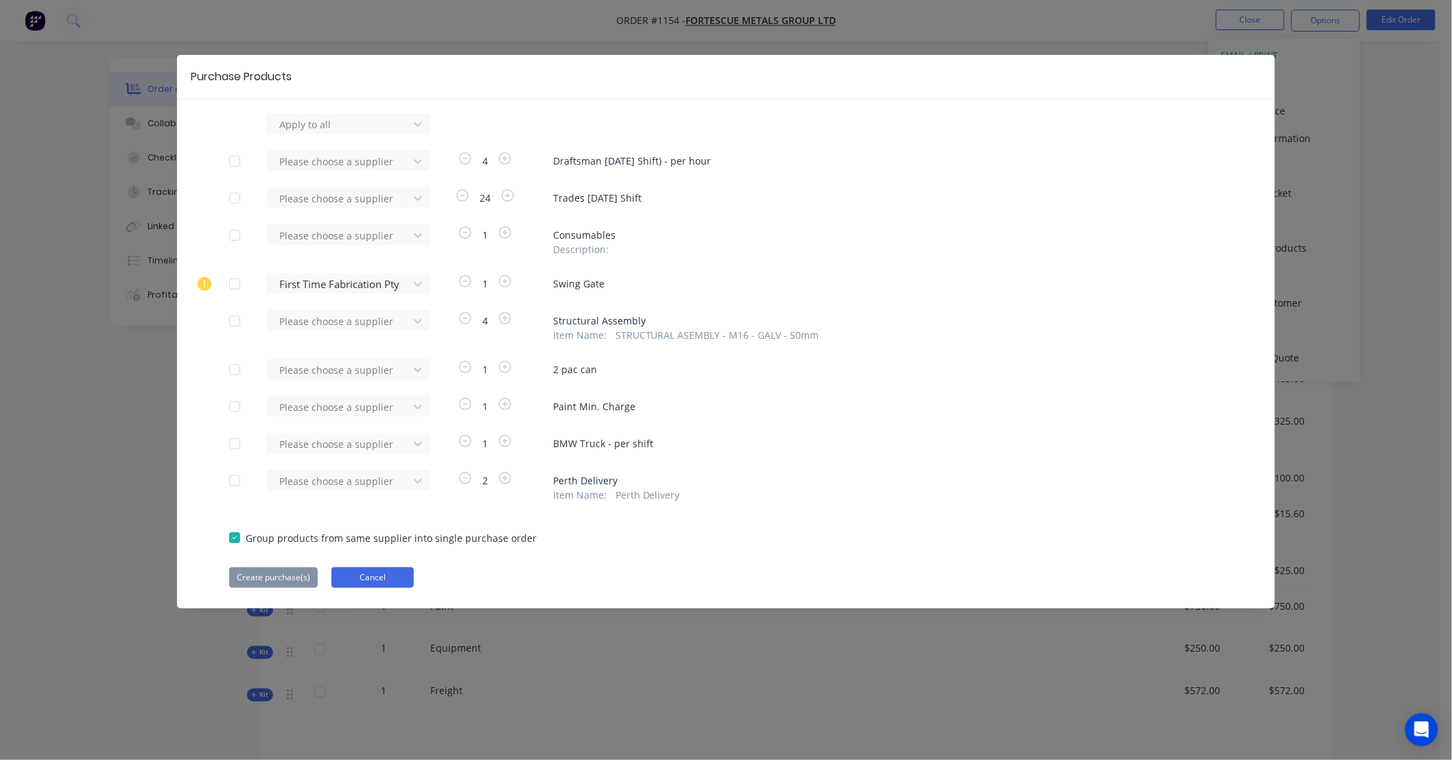
click at [386, 582] on button "Cancel" at bounding box center [372, 577] width 82 height 21
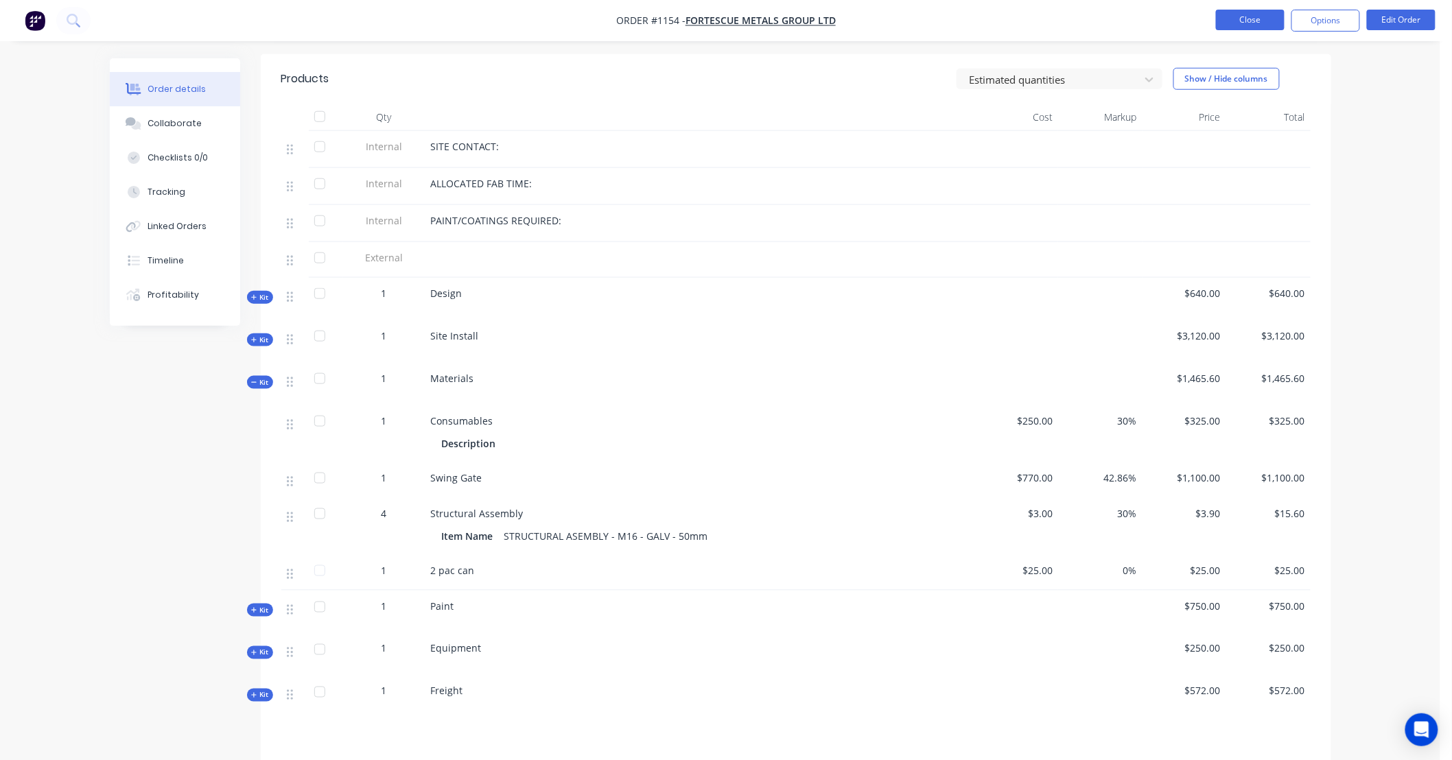
click at [1240, 14] on button "Close" at bounding box center [1250, 20] width 69 height 21
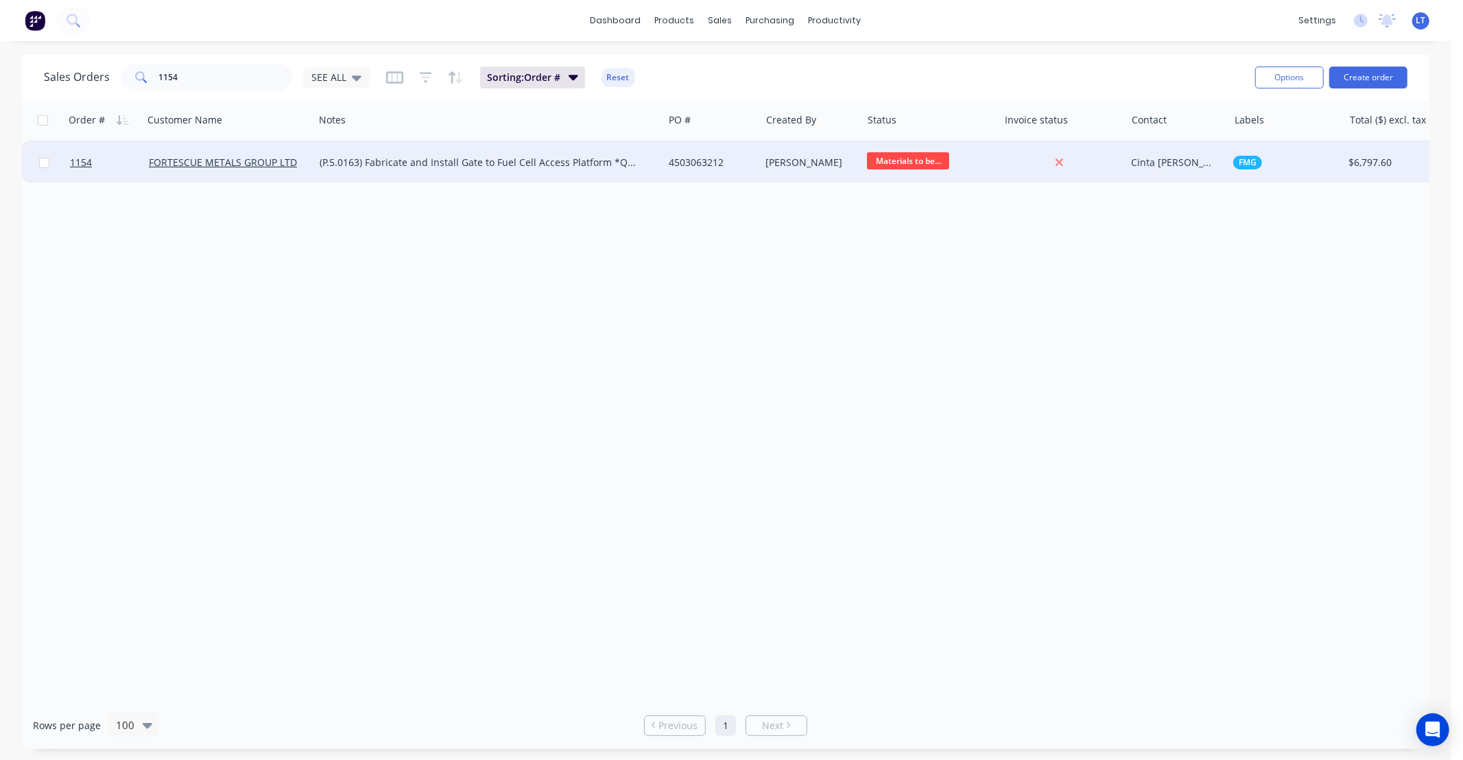
click at [755, 169] on div "4503063212" at bounding box center [711, 162] width 97 height 41
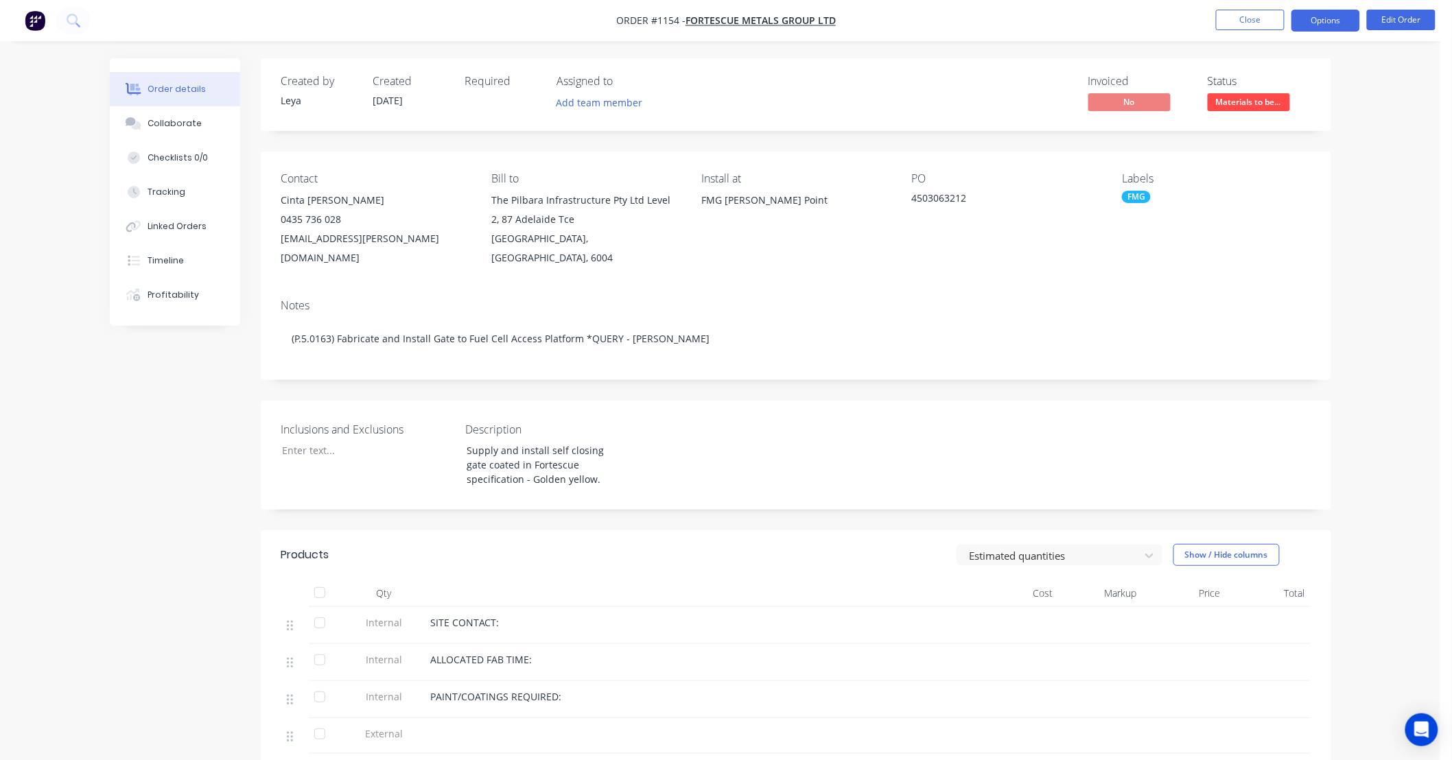
click at [1350, 18] on button "Options" at bounding box center [1325, 21] width 69 height 22
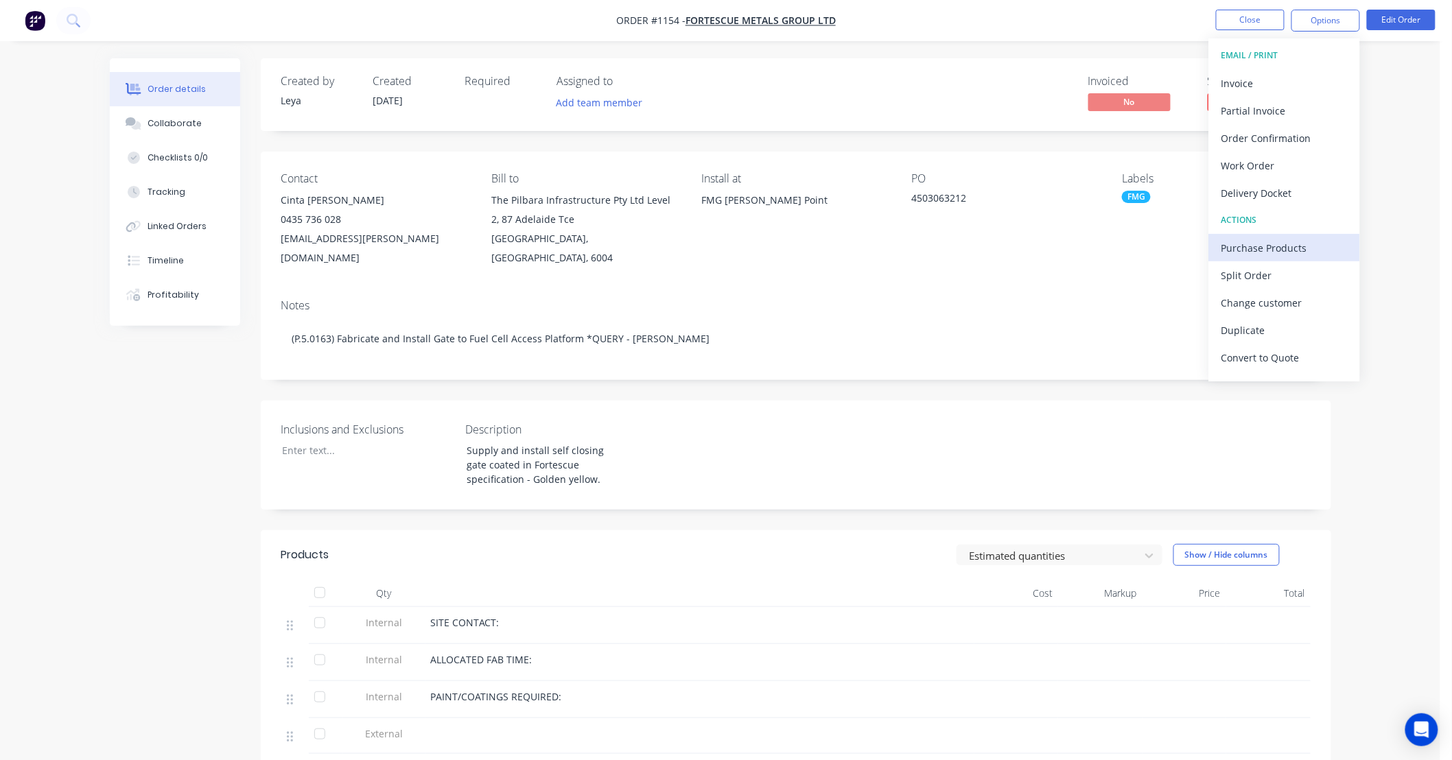
click at [1277, 259] on button "Purchase Products" at bounding box center [1284, 247] width 151 height 27
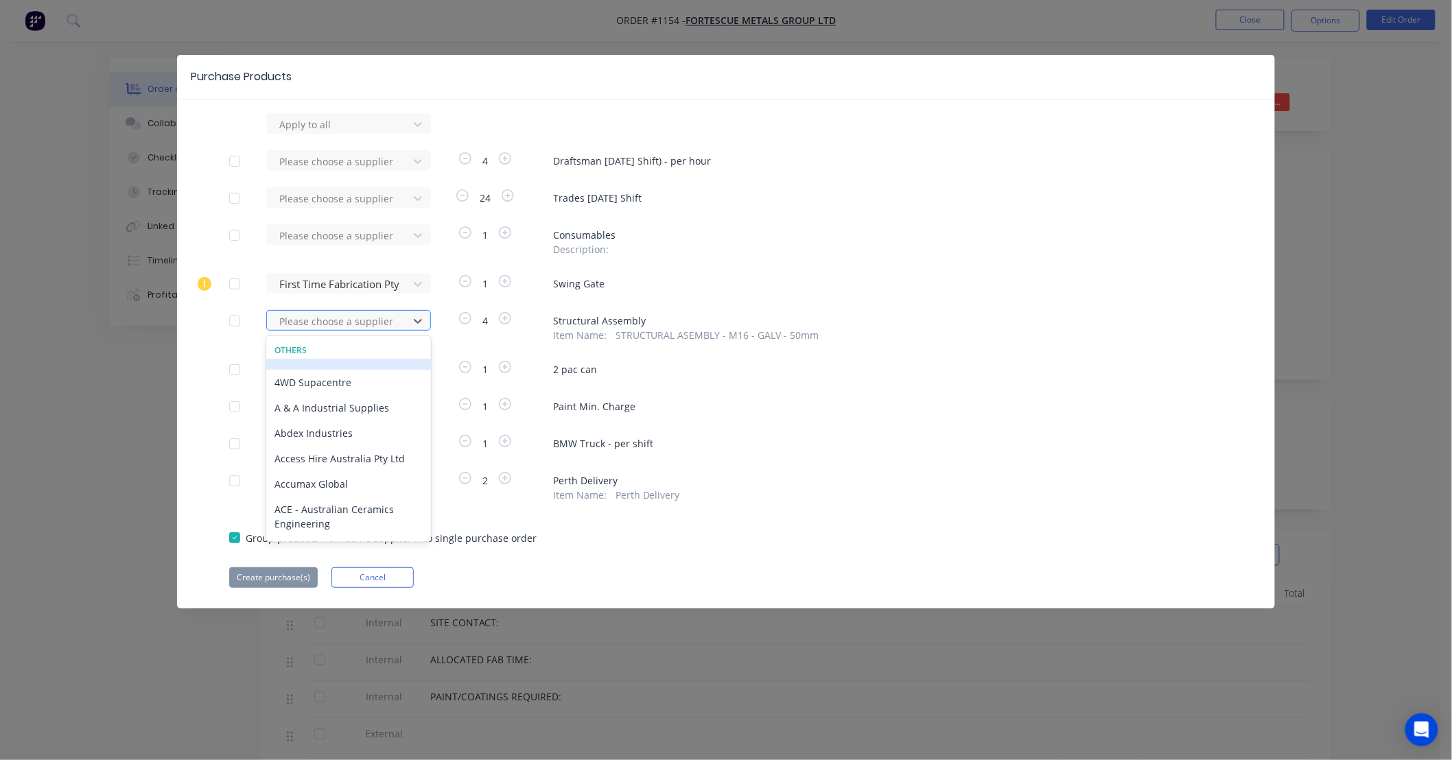
click at [371, 320] on div at bounding box center [339, 321] width 123 height 17
type input "pilbara t"
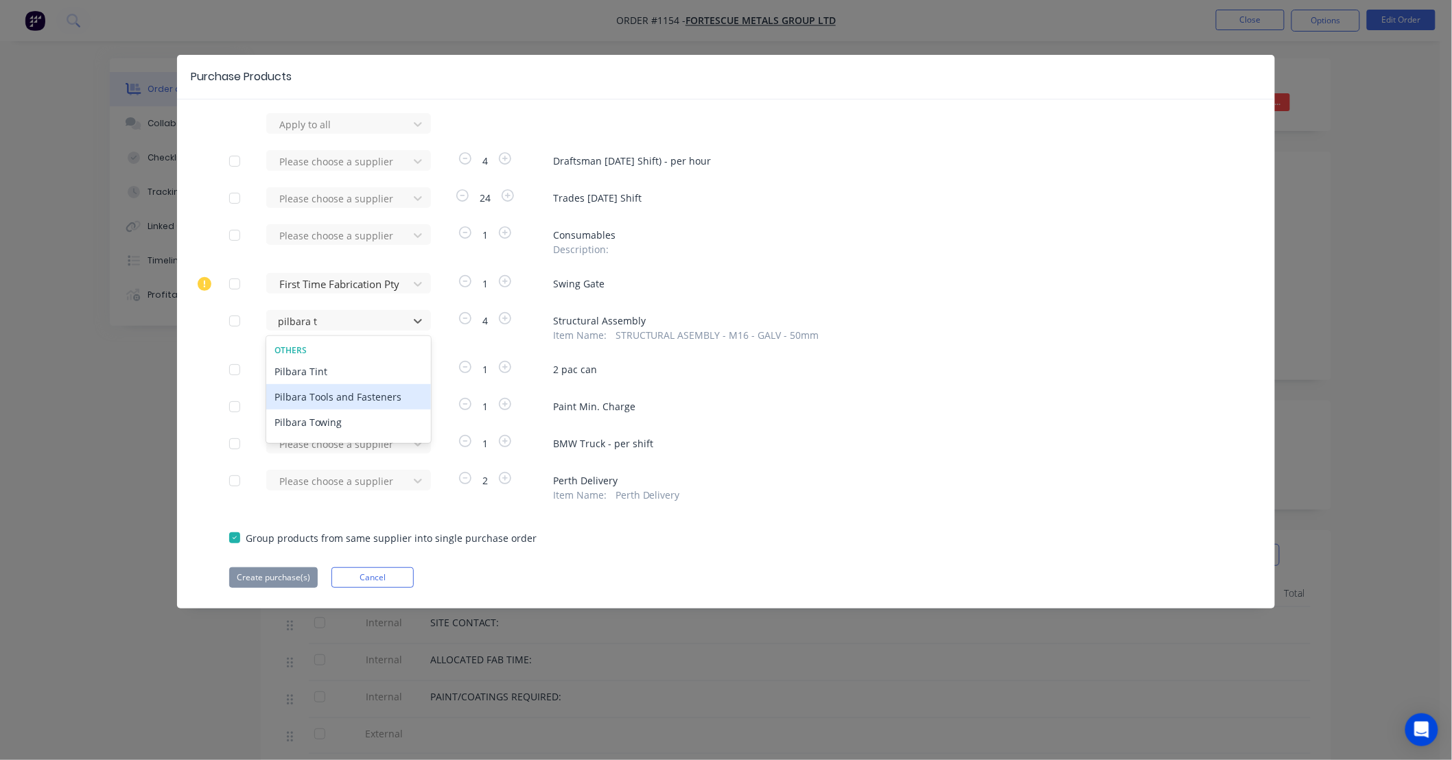
click at [349, 393] on div "Pilbara Tools and Fasteners" at bounding box center [348, 396] width 165 height 25
click at [289, 577] on button "Create purchase(s)" at bounding box center [273, 577] width 88 height 21
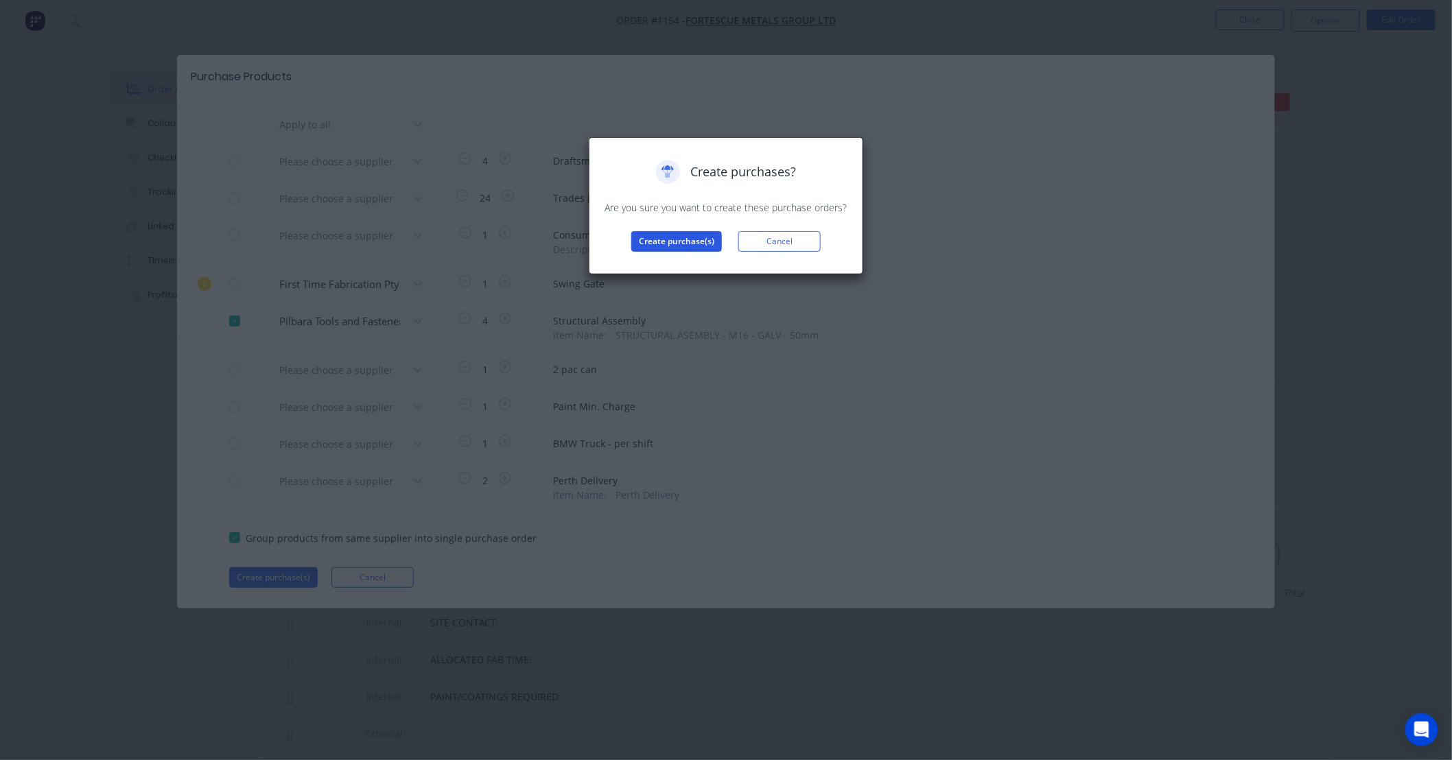
click at [680, 244] on button "Create purchase(s)" at bounding box center [676, 241] width 91 height 21
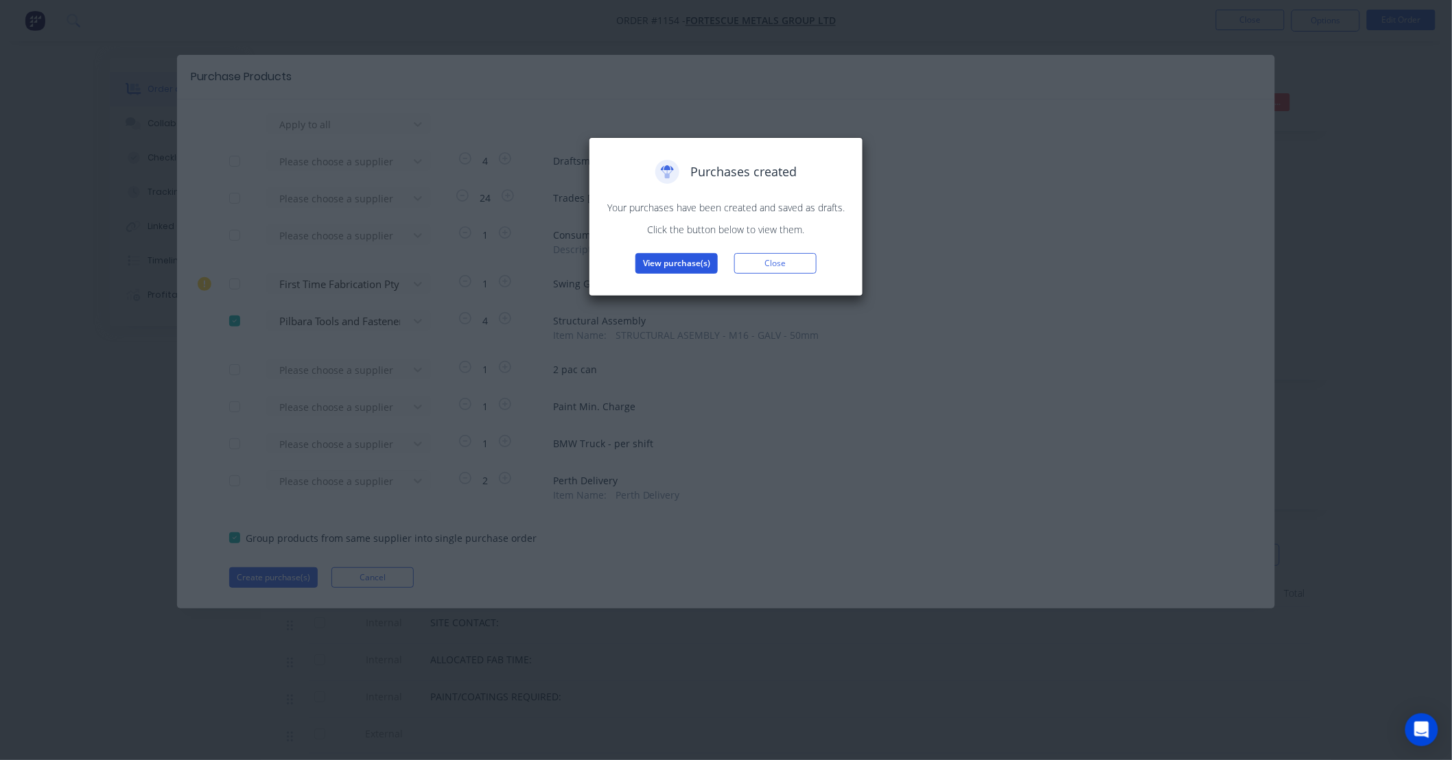
click at [690, 259] on button "View purchase(s)" at bounding box center [676, 263] width 82 height 21
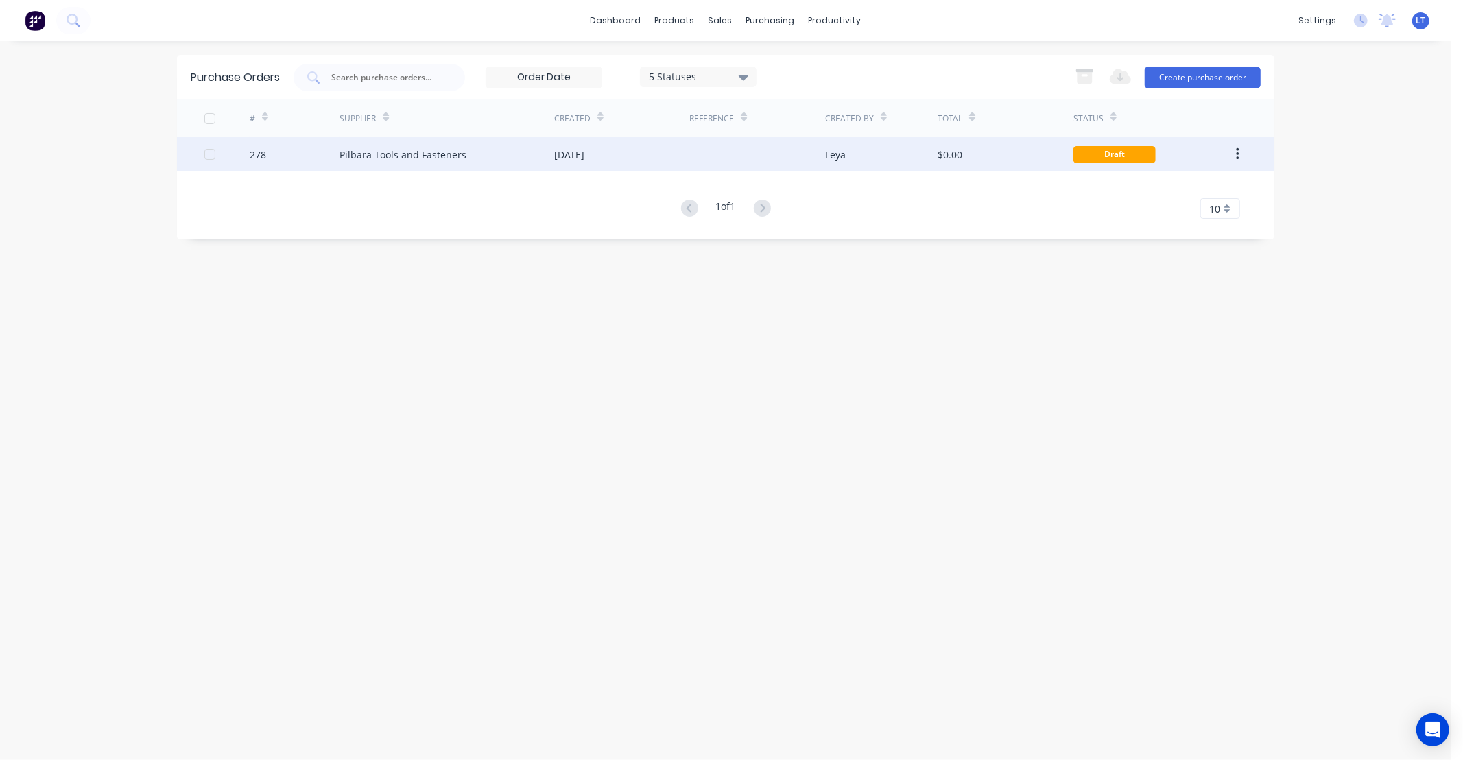
click at [853, 153] on div "Leya" at bounding box center [881, 154] width 113 height 34
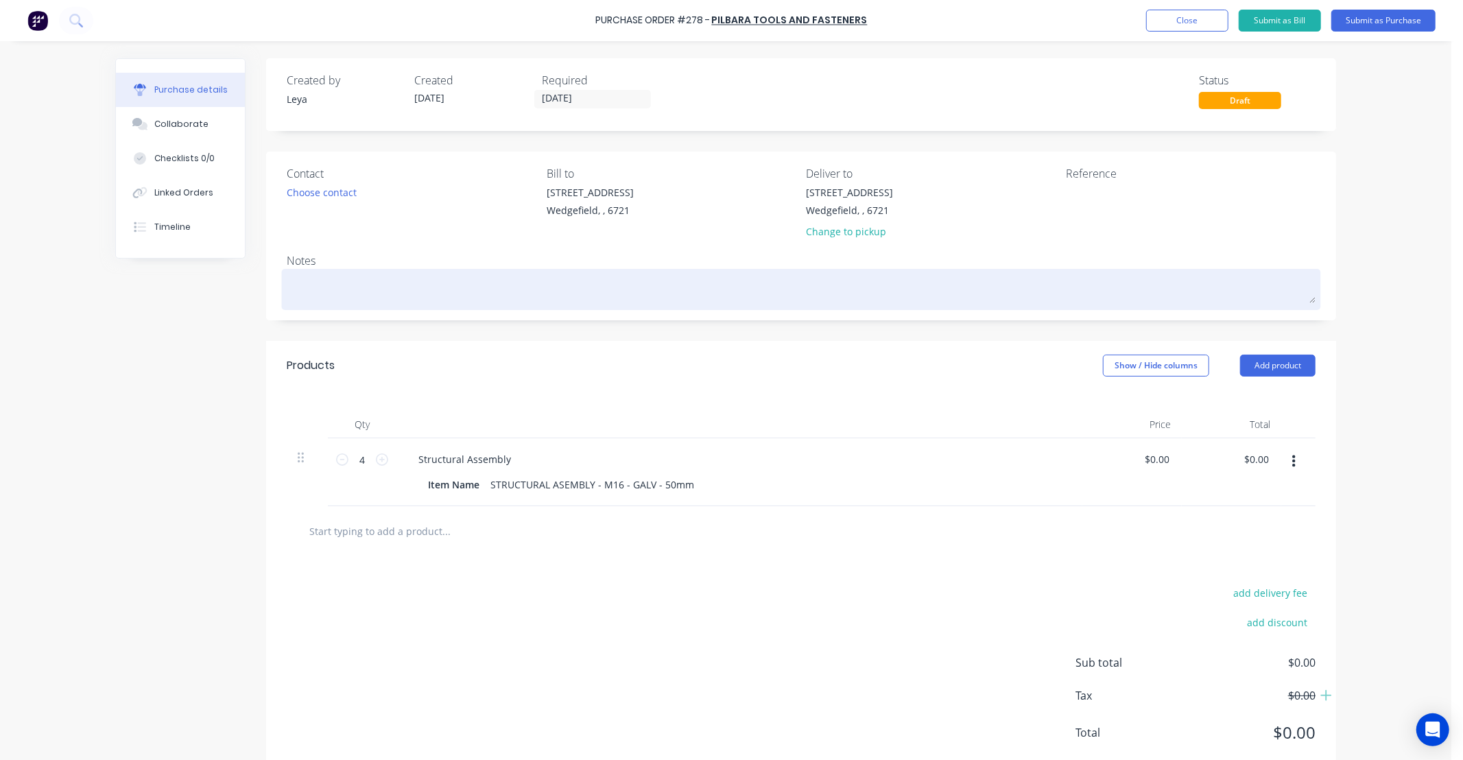
click at [415, 279] on textarea at bounding box center [801, 287] width 1029 height 31
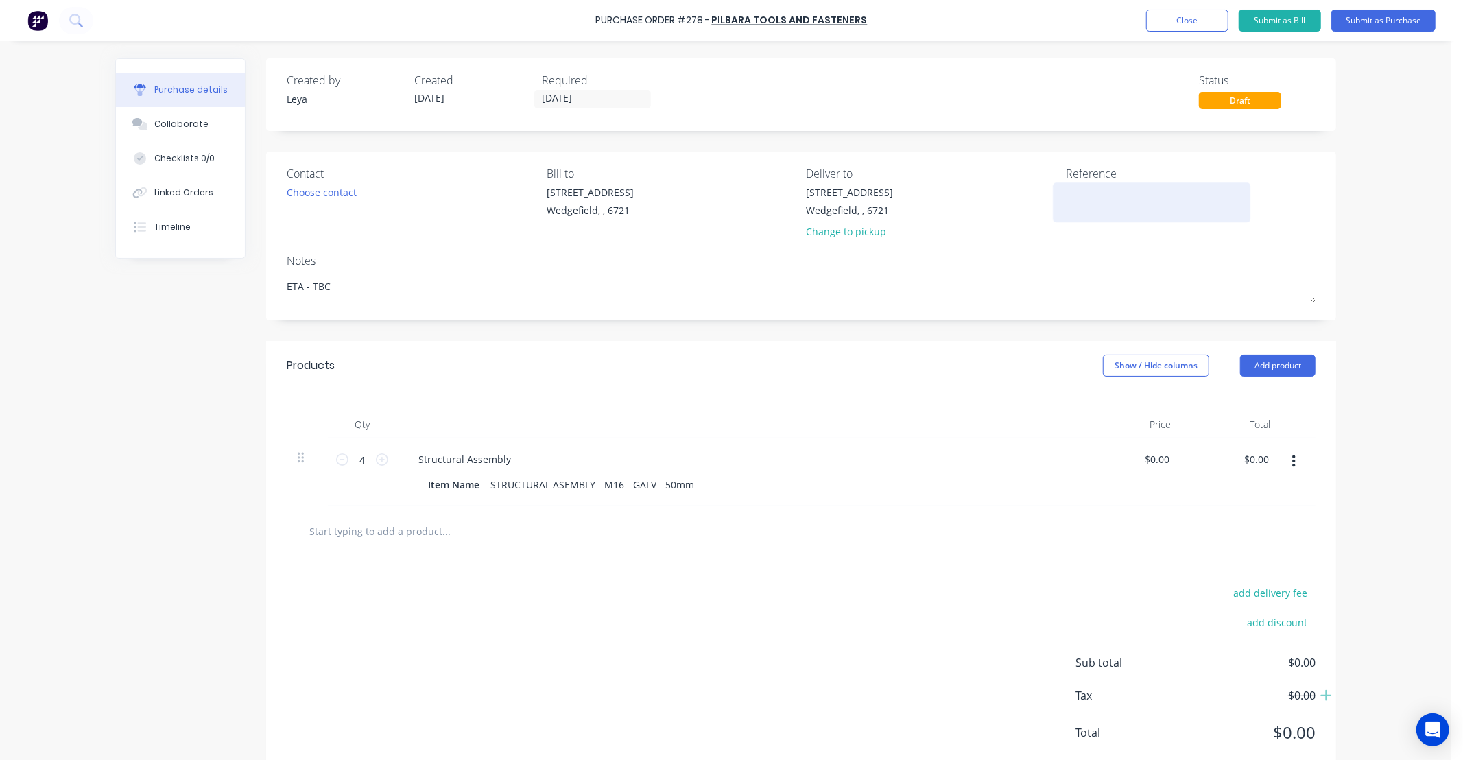
type textarea "ETA - TBC"
click at [1148, 211] on textarea at bounding box center [1152, 200] width 172 height 31
click at [1123, 196] on textarea "Job #" at bounding box center [1152, 200] width 172 height 31
type textarea "Job # 1154"
click at [340, 185] on div "Choose contact" at bounding box center [322, 192] width 70 height 14
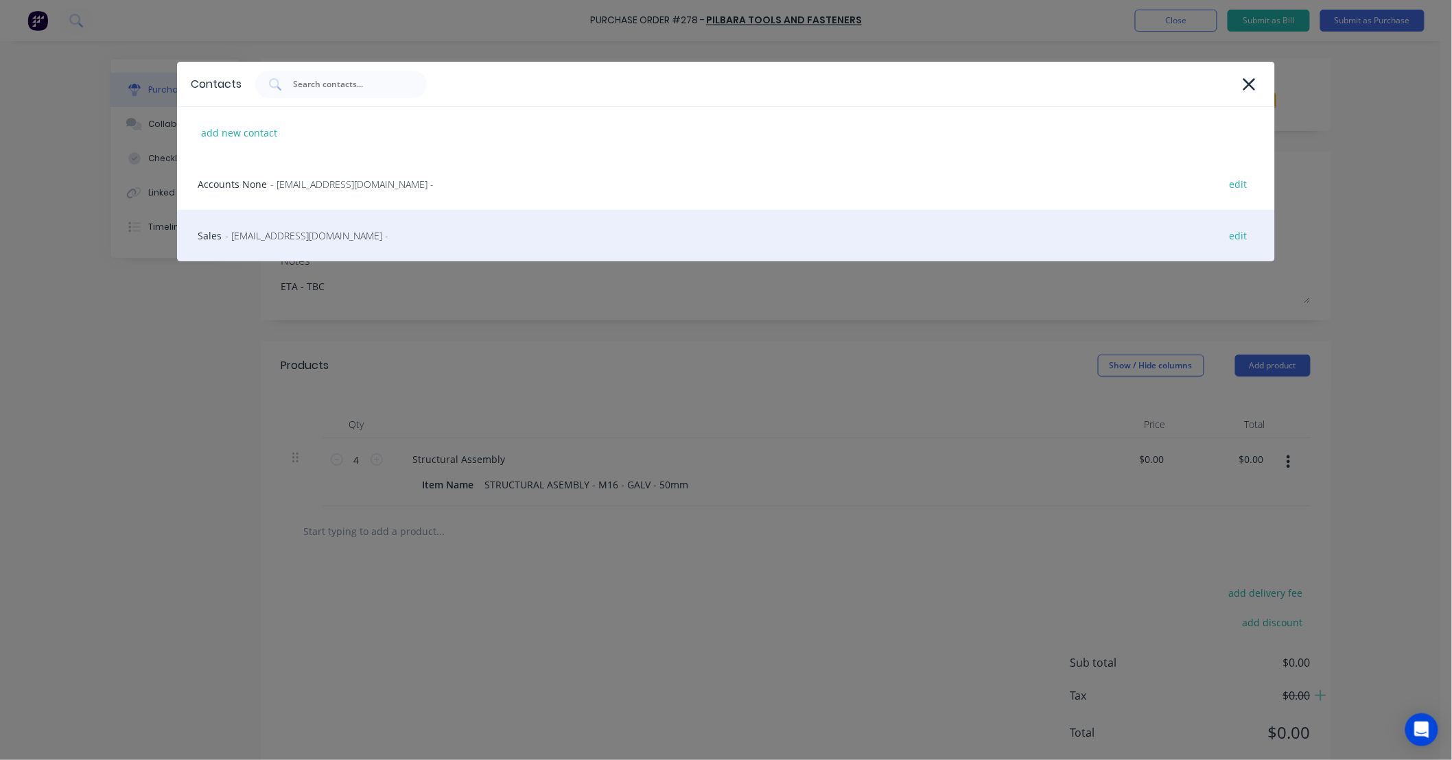
click at [336, 235] on span "- sales@pilbaratools.com.au -" at bounding box center [306, 235] width 163 height 14
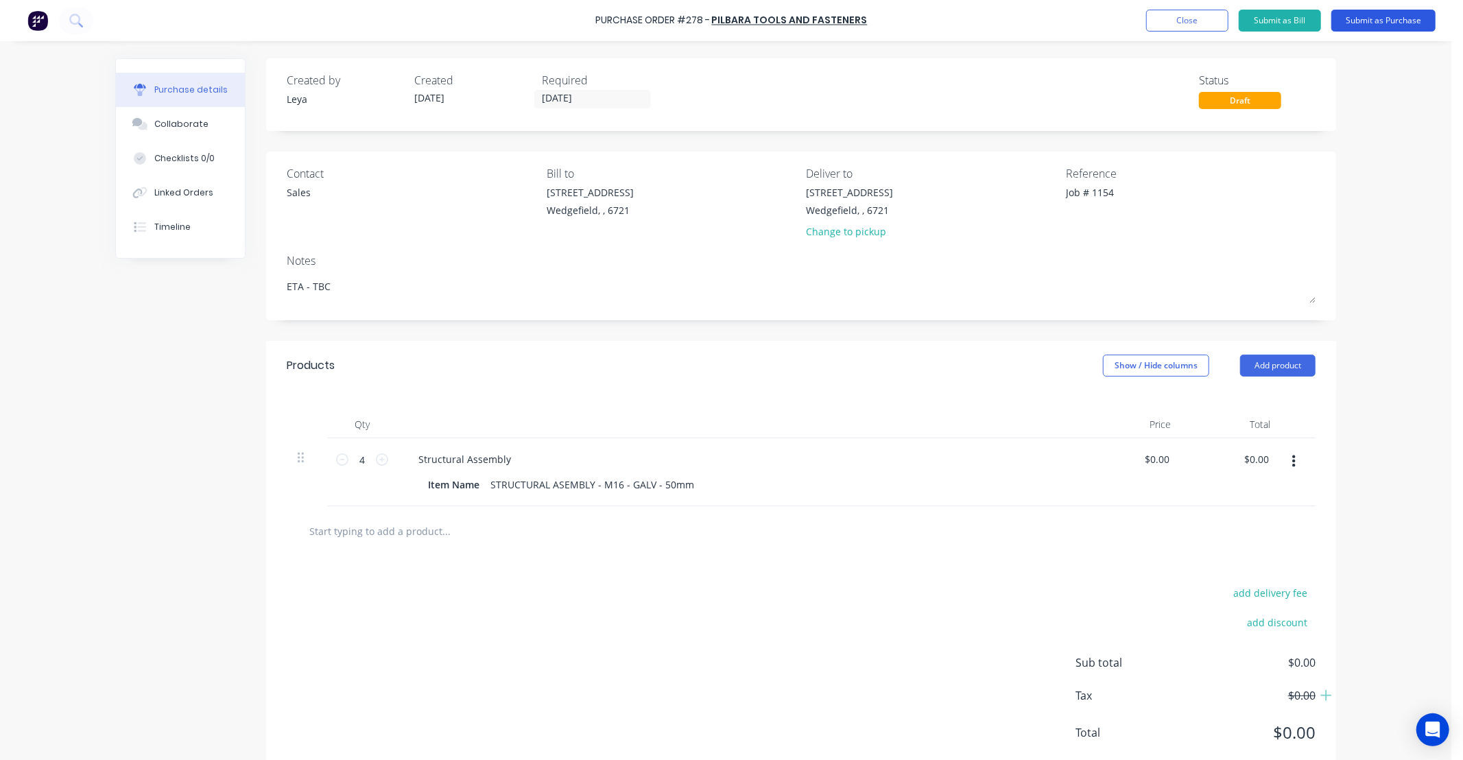
click at [1382, 19] on button "Submit as Purchase" at bounding box center [1384, 21] width 104 height 22
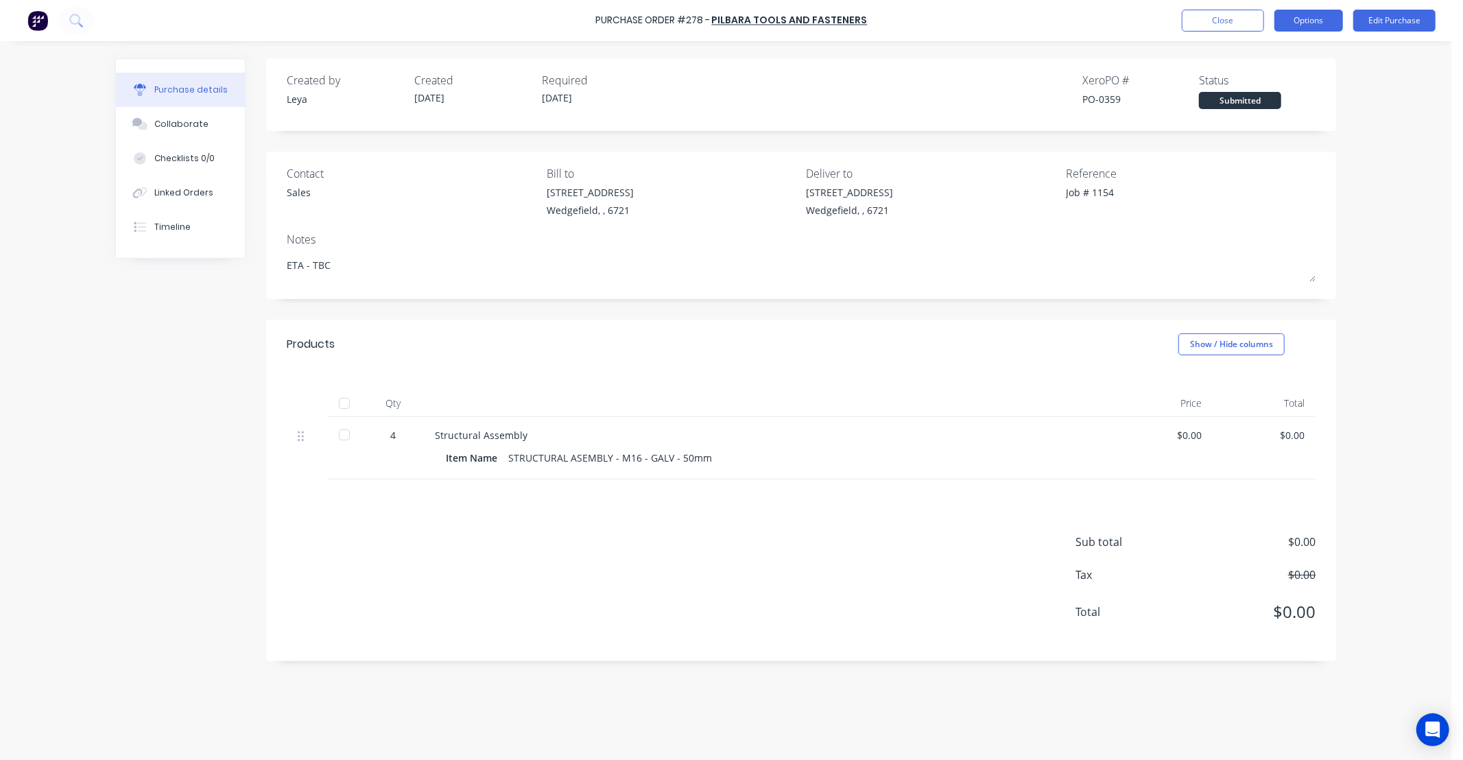
click at [1308, 25] on button "Options" at bounding box center [1309, 21] width 69 height 22
click at [1284, 52] on div "Print / Email" at bounding box center [1278, 56] width 106 height 20
click at [1252, 84] on div "With pricing" at bounding box center [1278, 83] width 106 height 20
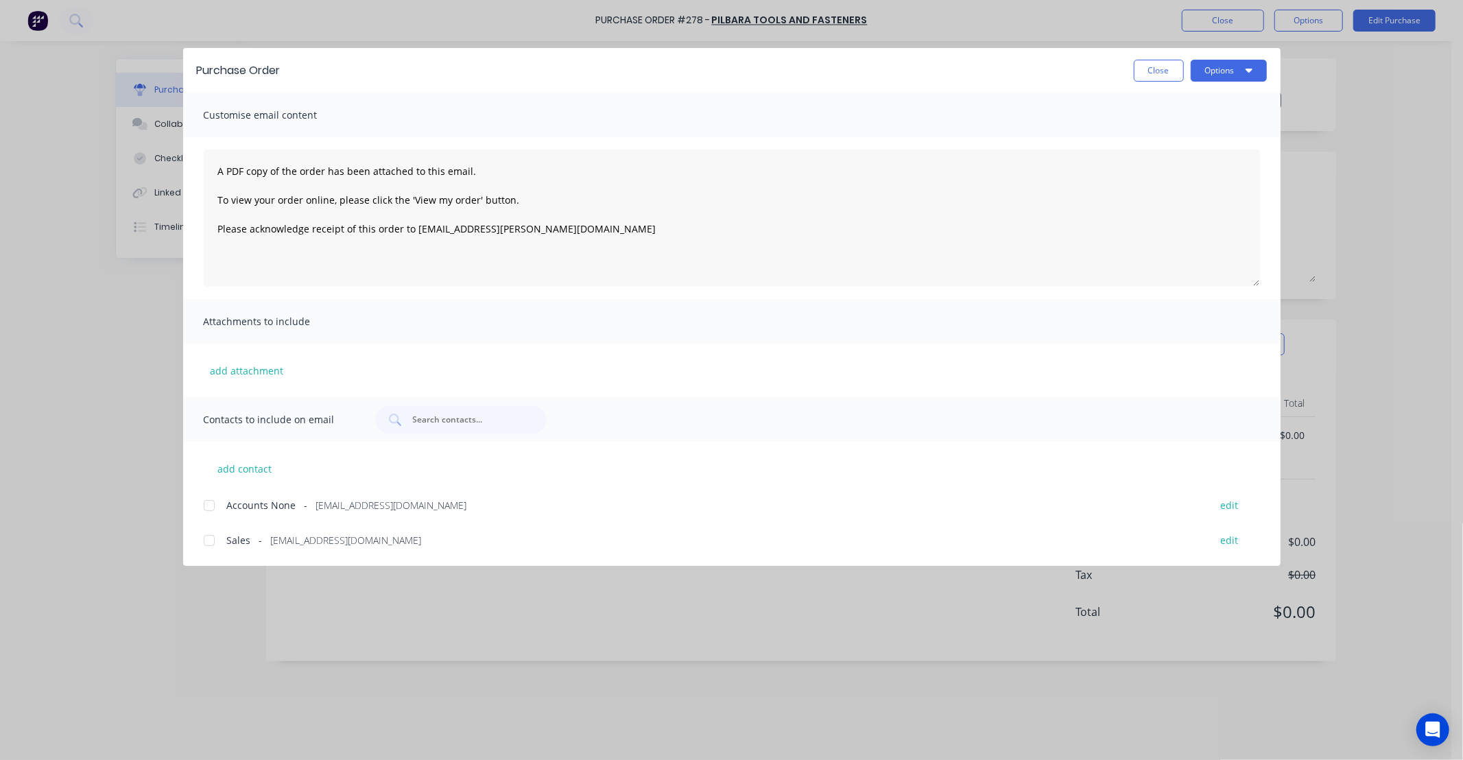
click at [208, 541] on div at bounding box center [209, 540] width 27 height 27
click at [1225, 70] on button "Options" at bounding box center [1229, 71] width 76 height 22
click at [1177, 154] on div "Email" at bounding box center [1202, 160] width 106 height 20
click at [110, 733] on span "×" at bounding box center [113, 733] width 8 height 19
click at [1147, 75] on button "Close" at bounding box center [1159, 71] width 50 height 22
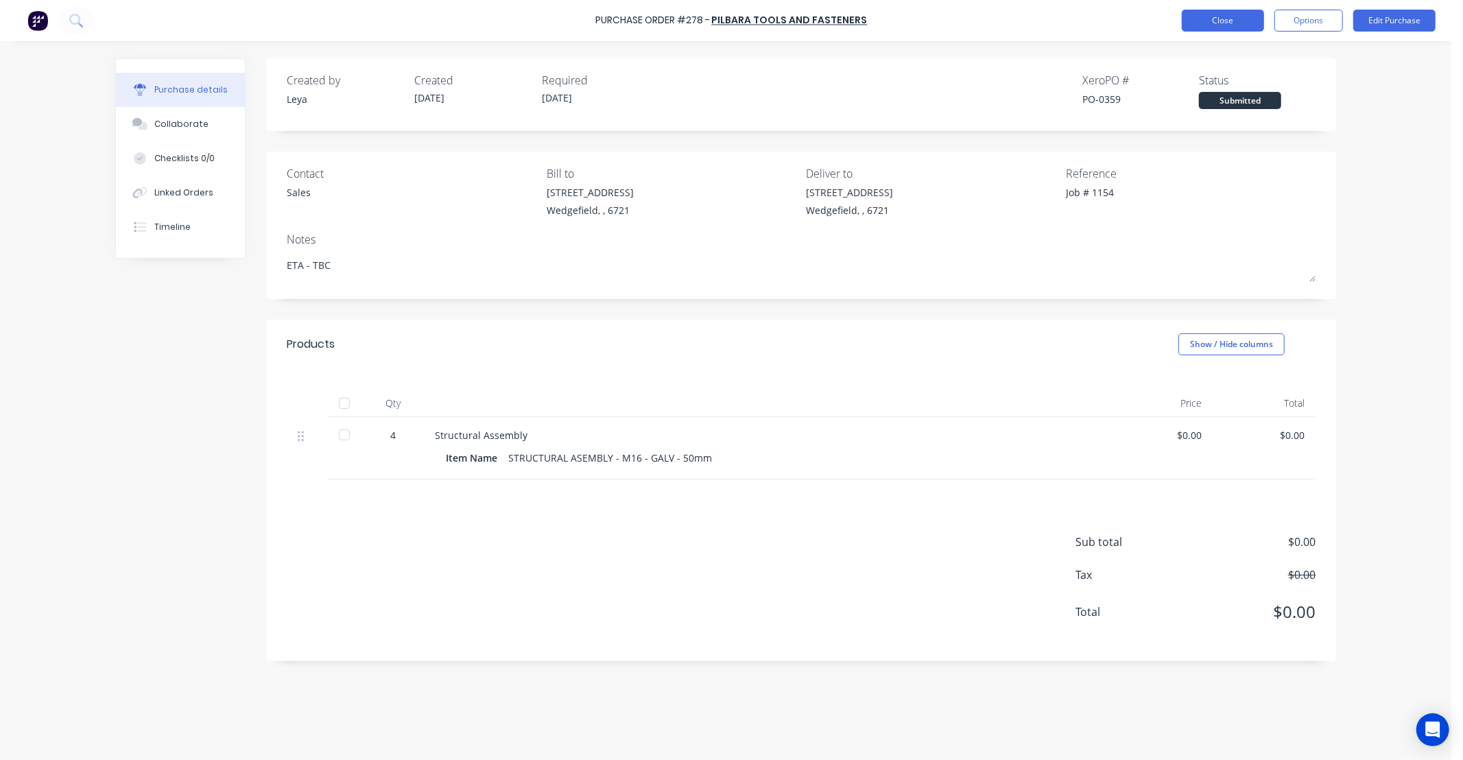
click at [1245, 27] on button "Close" at bounding box center [1223, 21] width 82 height 22
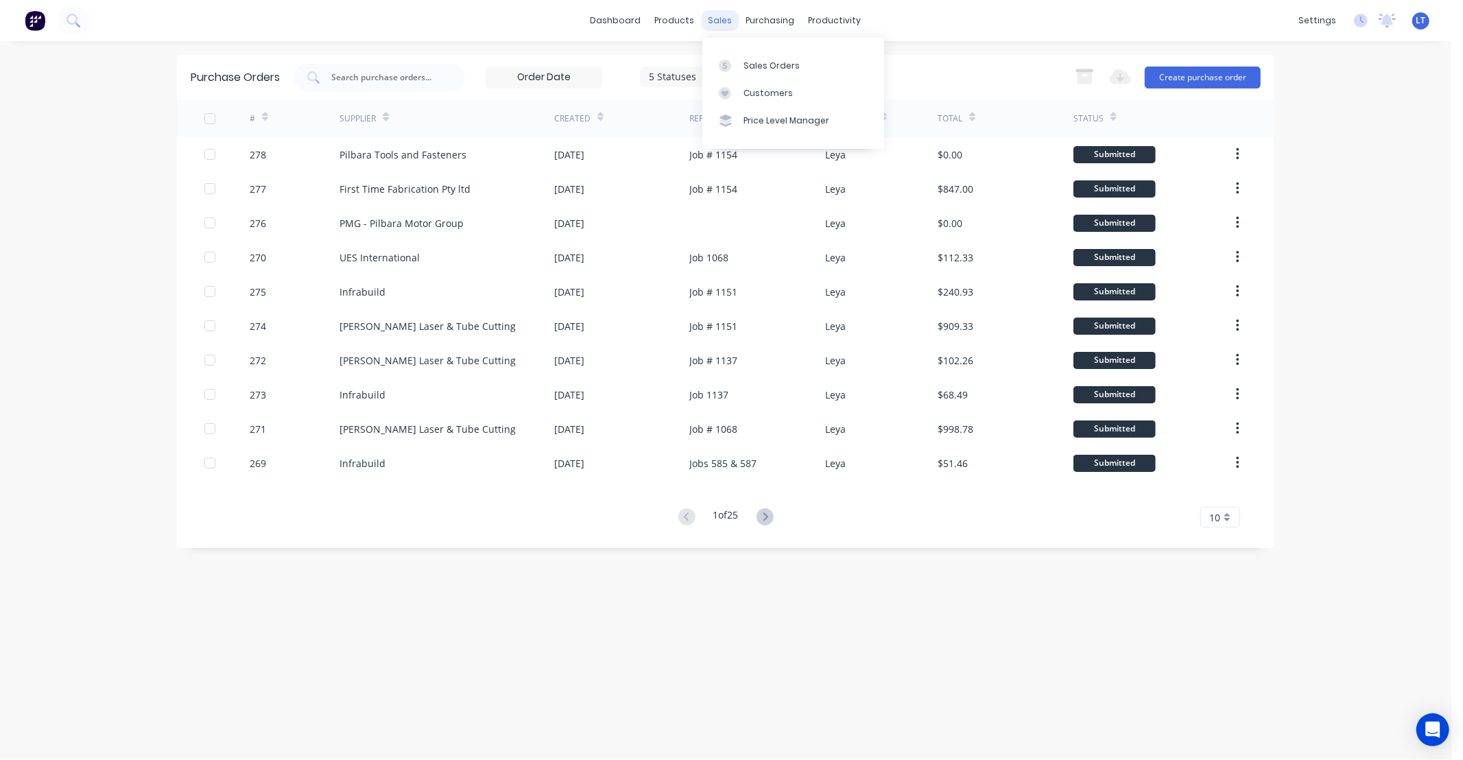
click at [705, 16] on div "sales" at bounding box center [721, 20] width 38 height 21
click at [765, 67] on div "Sales Orders" at bounding box center [772, 66] width 56 height 12
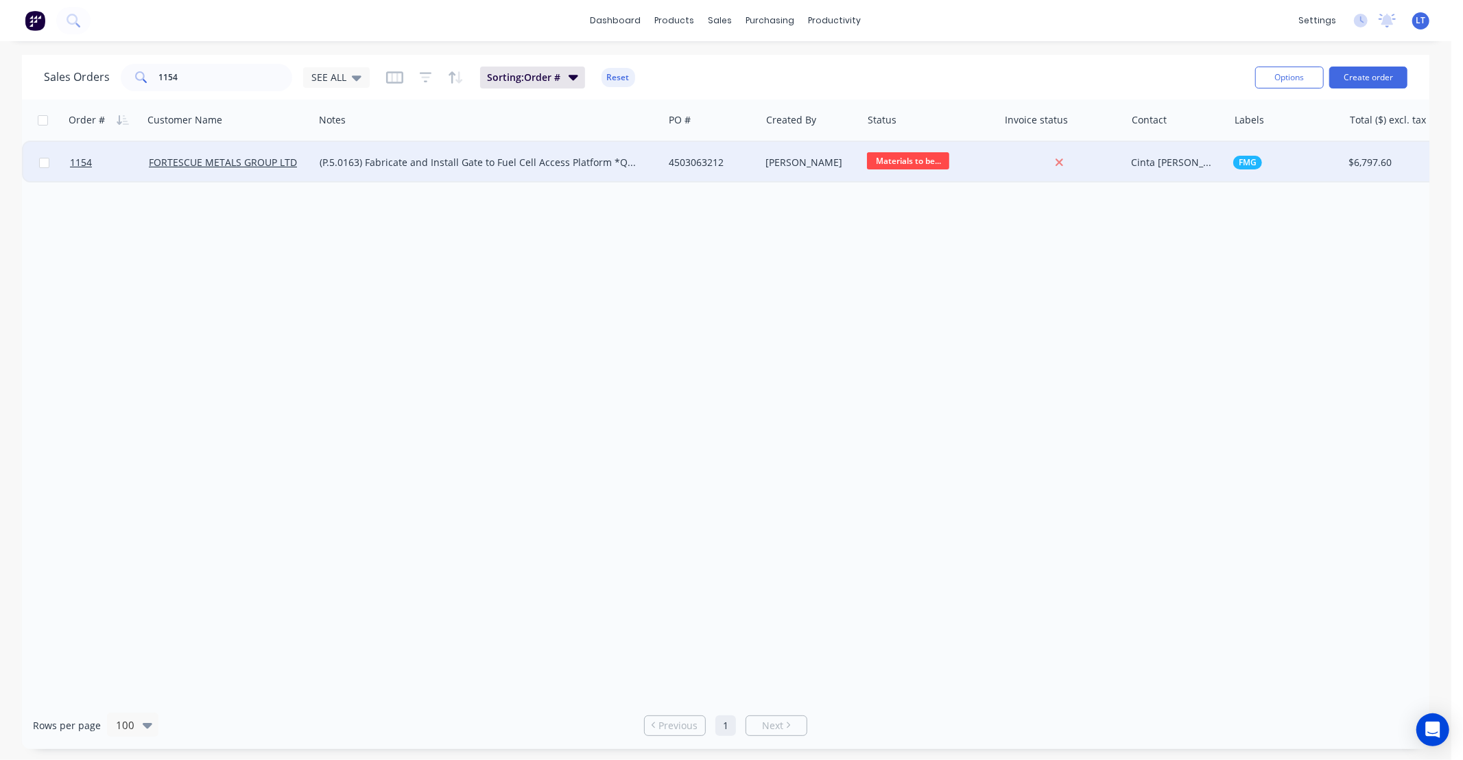
click at [724, 156] on div "4503063212" at bounding box center [710, 163] width 82 height 14
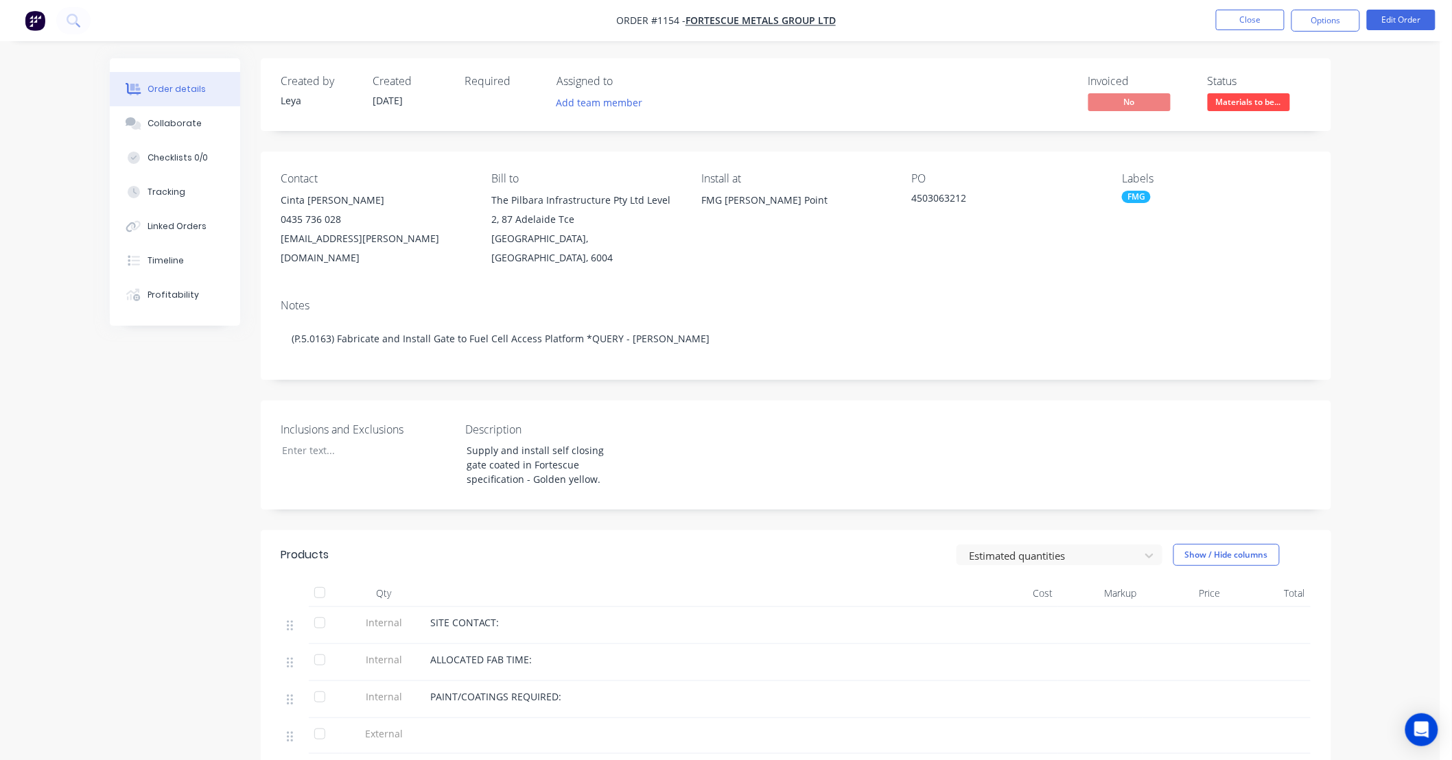
click at [767, 368] on div "Created by Leya Created 25/09/25 Required Assigned to Add team member Invoiced …" at bounding box center [796, 645] width 1070 height 1174
drag, startPoint x: 674, startPoint y: 375, endPoint x: 617, endPoint y: 366, distance: 57.5
click at [621, 374] on div "Created by Leya Created 25/09/25 Required Assigned to Add team member Invoiced …" at bounding box center [796, 645] width 1070 height 1174
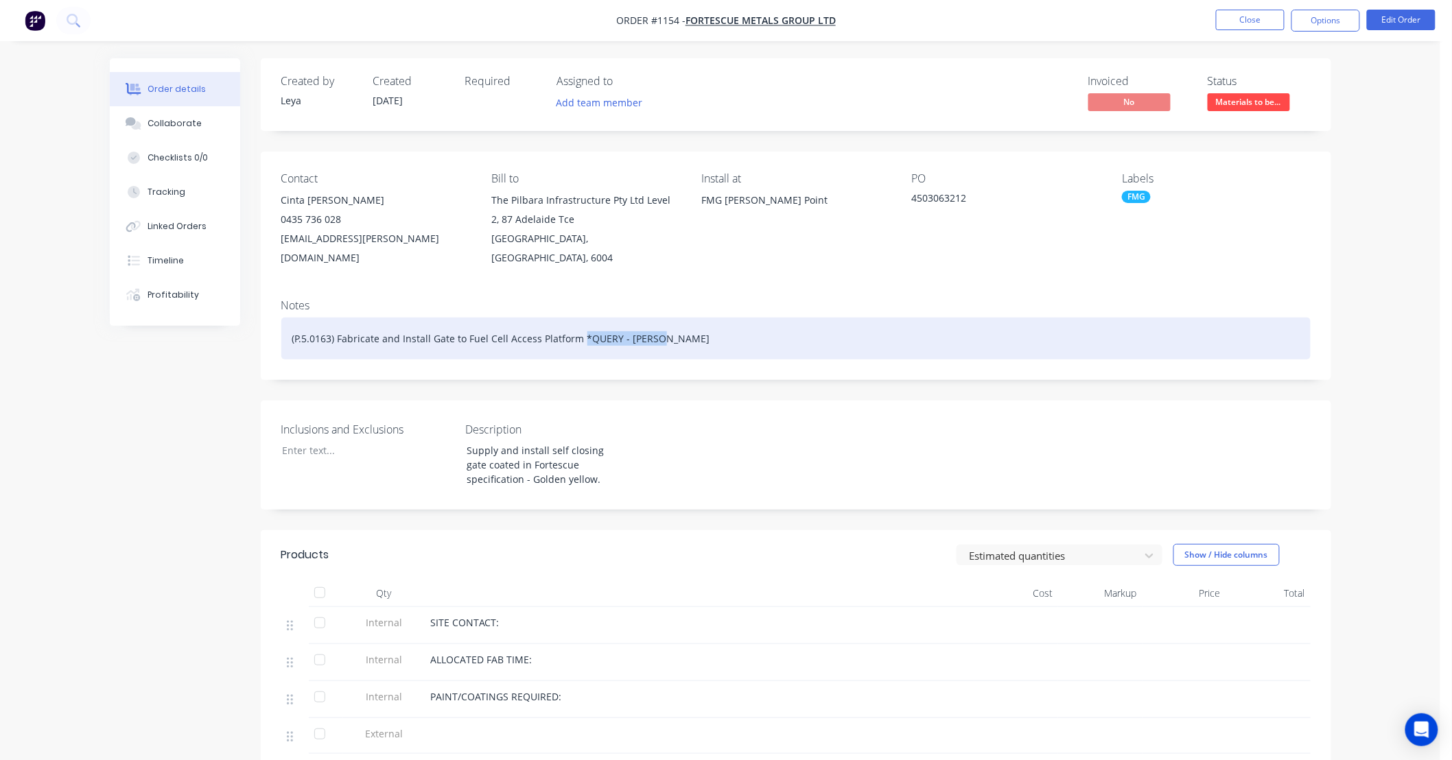
drag, startPoint x: 578, startPoint y: 320, endPoint x: 726, endPoint y: 317, distance: 148.2
click at [726, 318] on div "(P.5.0163) Fabricate and Install Gate to Fuel Cell Access Platform *QUERY - JUS…" at bounding box center [795, 339] width 1029 height 42
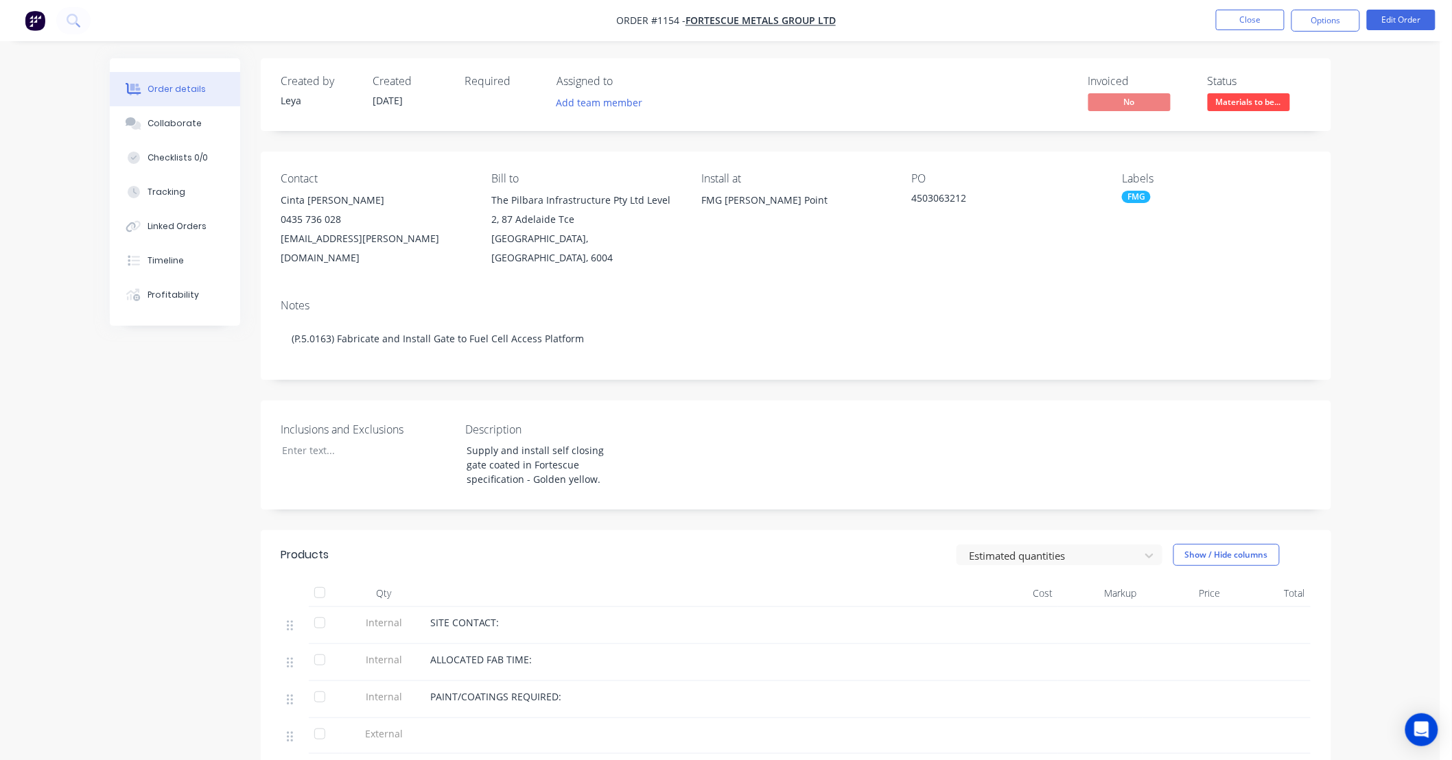
click at [666, 401] on div "Inclusions and Exclusions Description Supply and install self closing gate coat…" at bounding box center [796, 455] width 1070 height 109
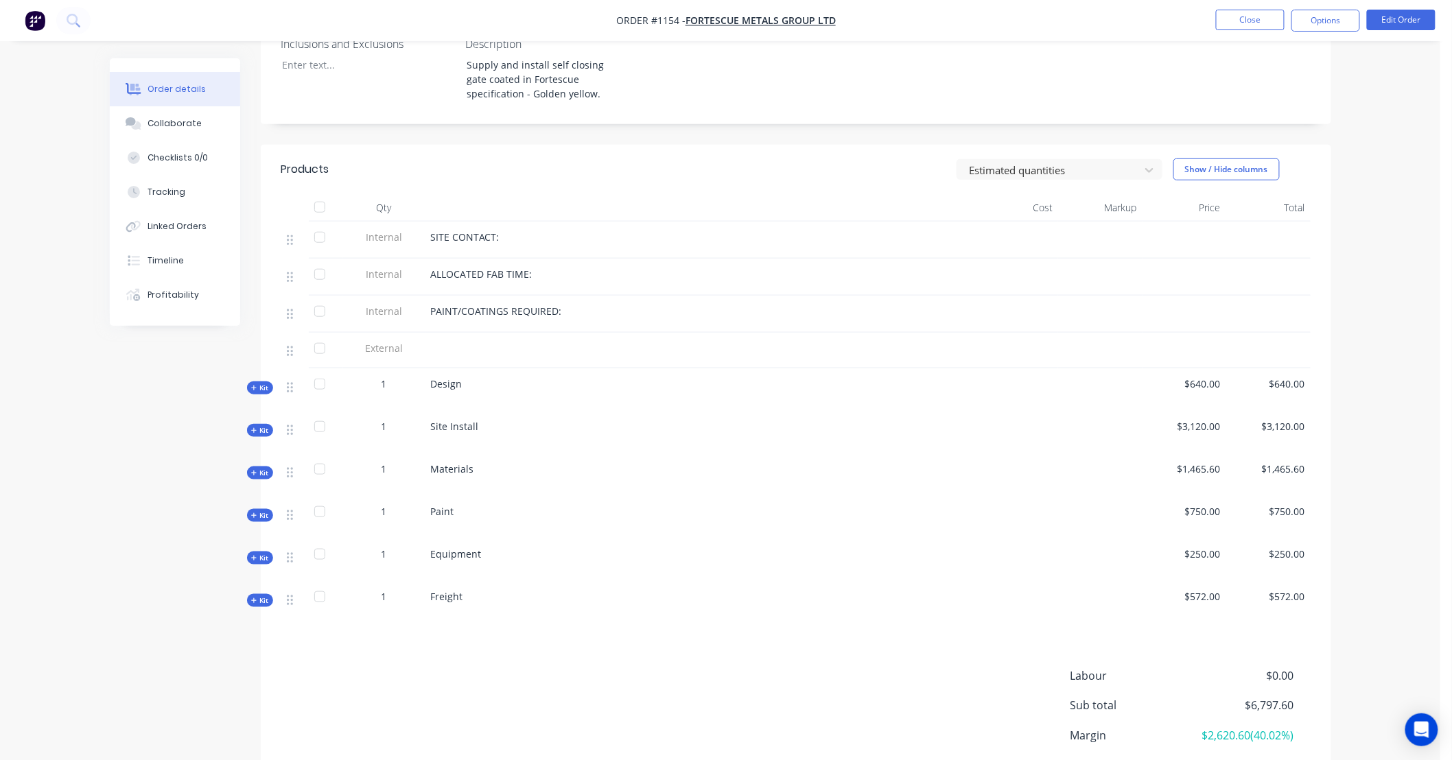
scroll to position [406, 0]
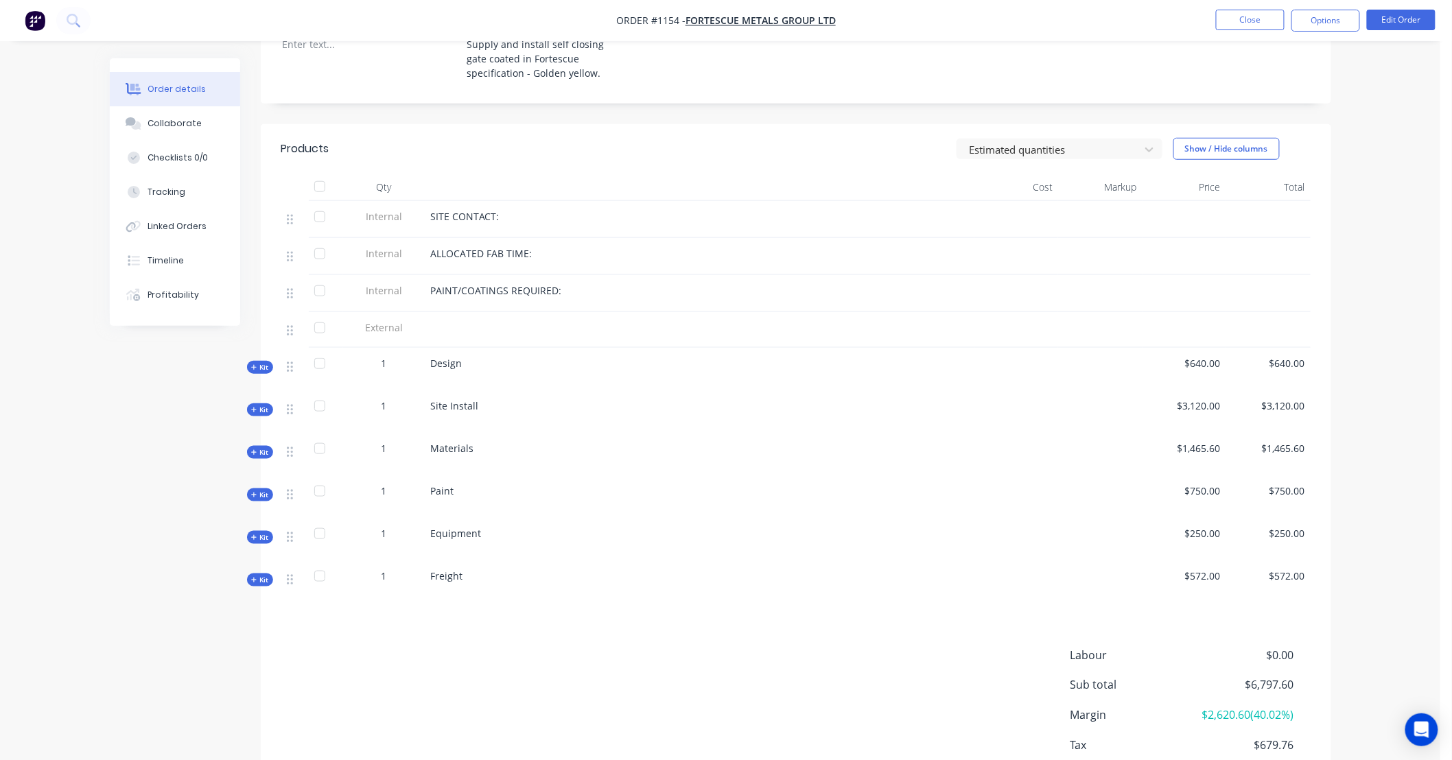
click at [252, 449] on icon "button" at bounding box center [254, 452] width 6 height 7
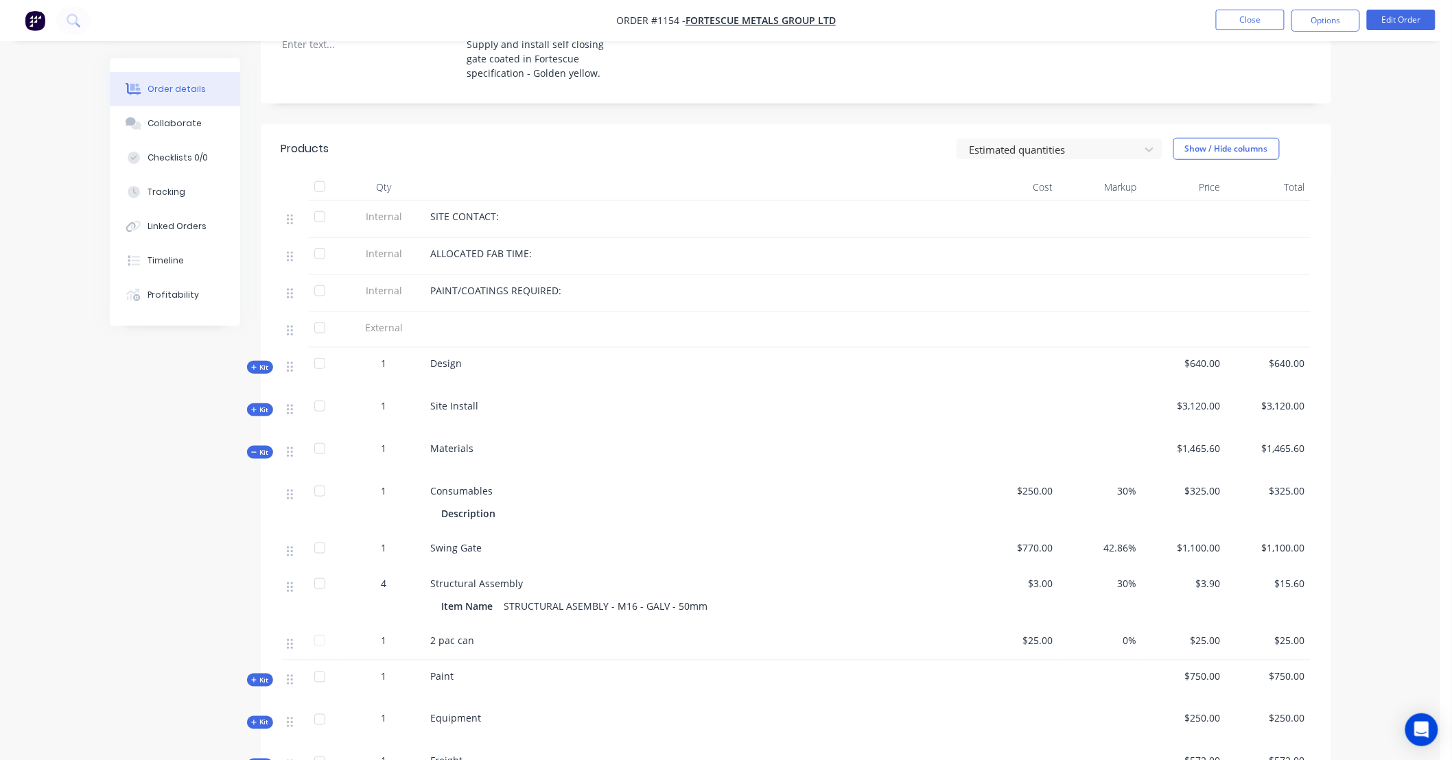
click at [180, 371] on div "Created by Leya Created 25/09/25 Required Assigned to Add team member Invoiced …" at bounding box center [720, 342] width 1221 height 1380
click at [138, 360] on div "Created by Leya Created 25/09/25 Required Assigned to Add team member Invoiced …" at bounding box center [720, 342] width 1221 height 1380
drag, startPoint x: 138, startPoint y: 360, endPoint x: 104, endPoint y: 355, distance: 34.6
click at [104, 355] on div "Order details Collaborate Checklists 0/0 Tracking Linked Orders Timeline Profit…" at bounding box center [720, 342] width 1249 height 1380
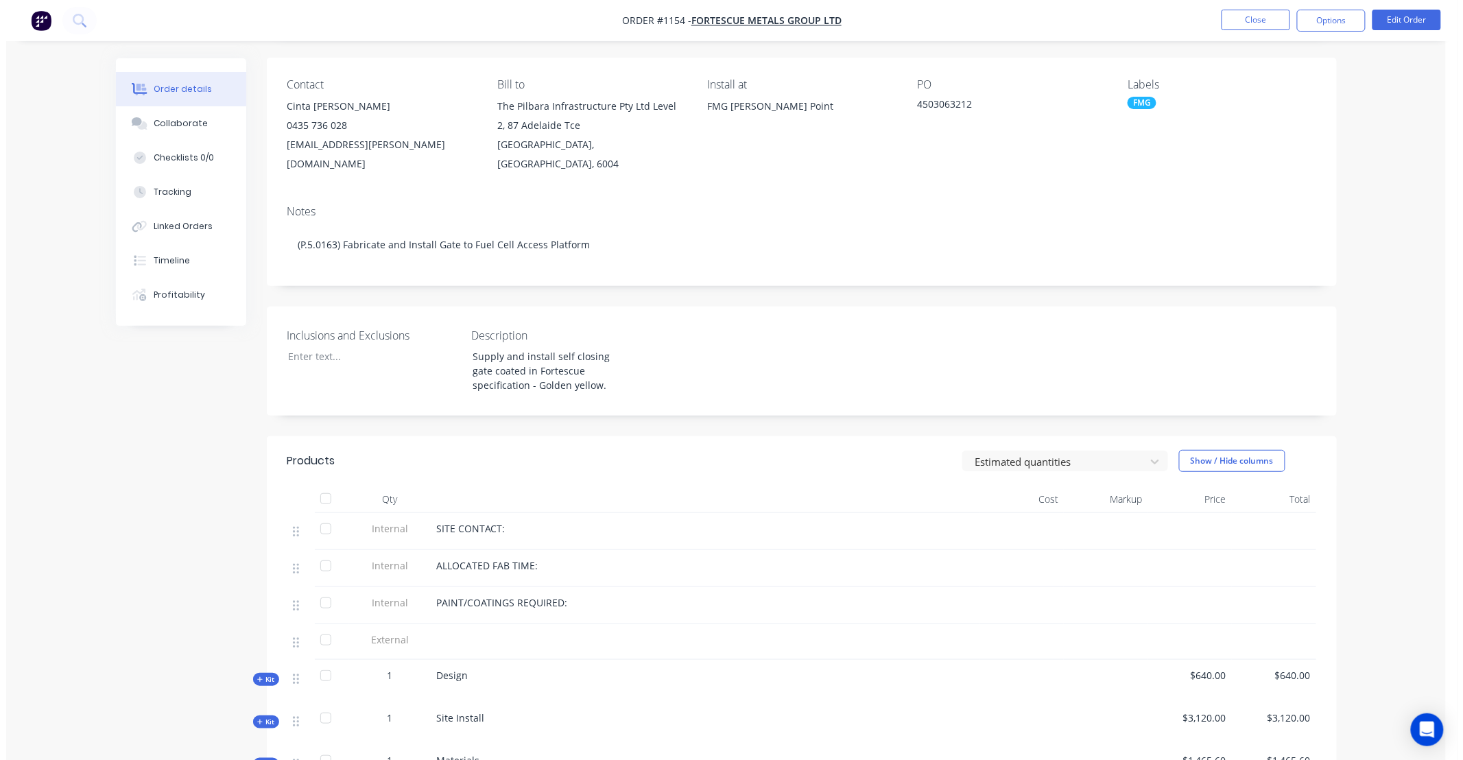
scroll to position [0, 0]
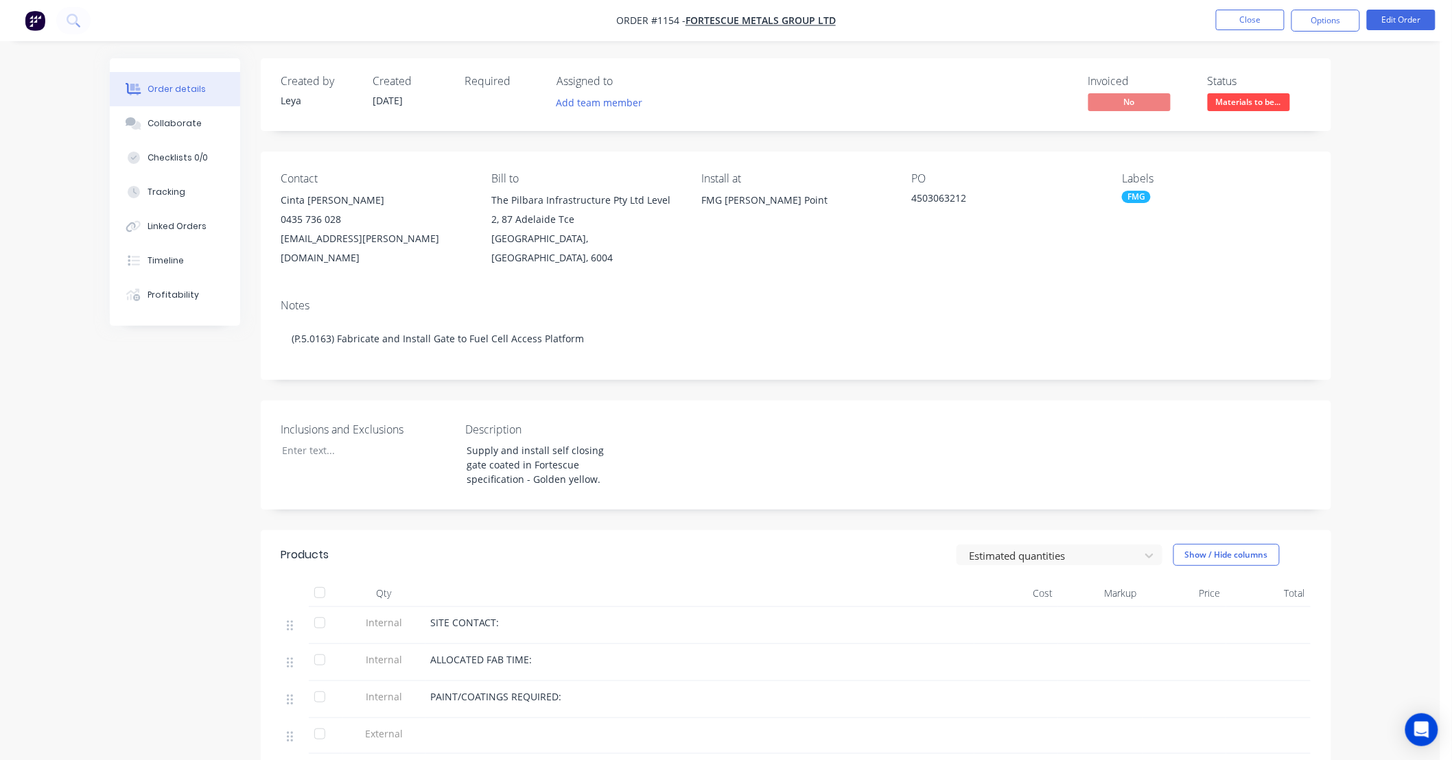
click at [1240, 104] on span "Materials to be..." at bounding box center [1248, 101] width 82 height 17
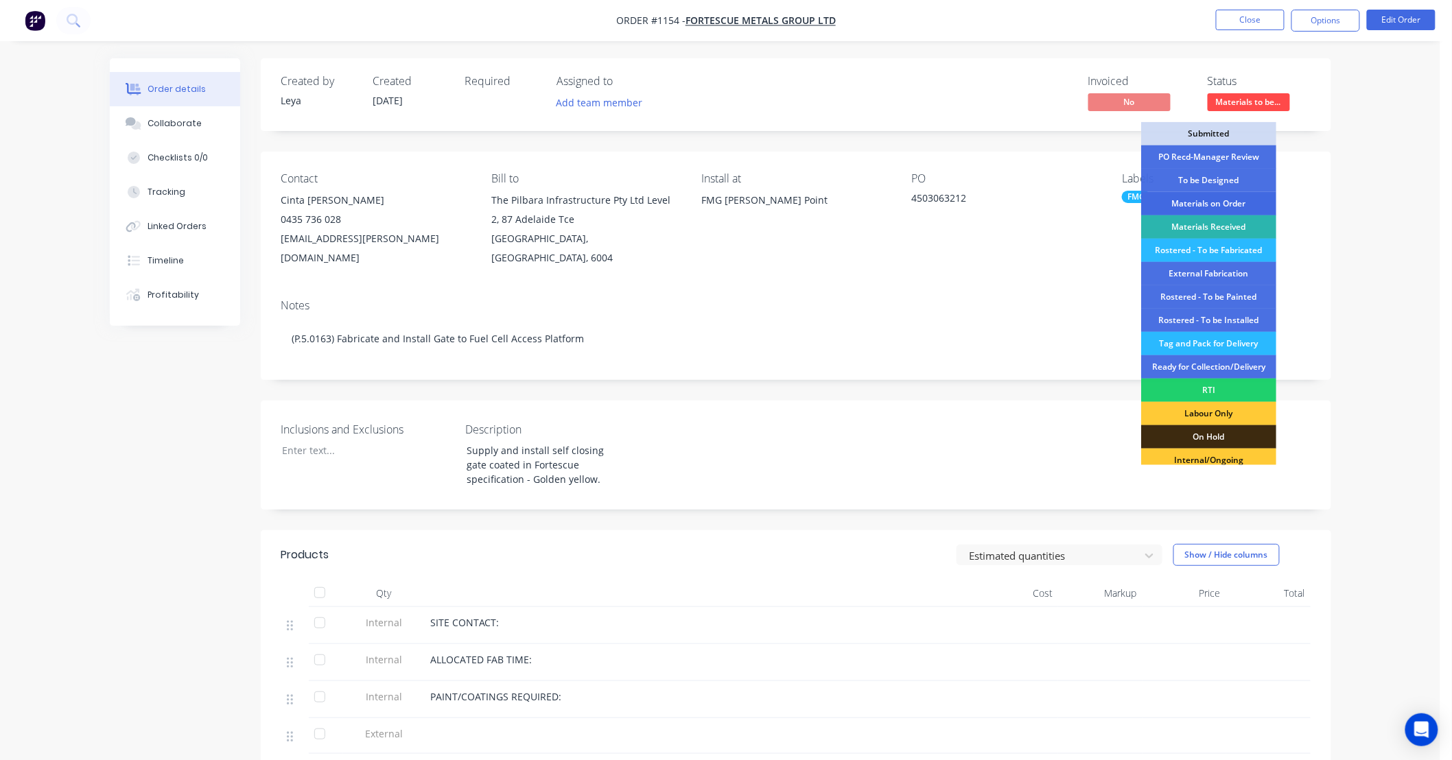
click at [1233, 200] on div "Materials on Order" at bounding box center [1208, 203] width 135 height 23
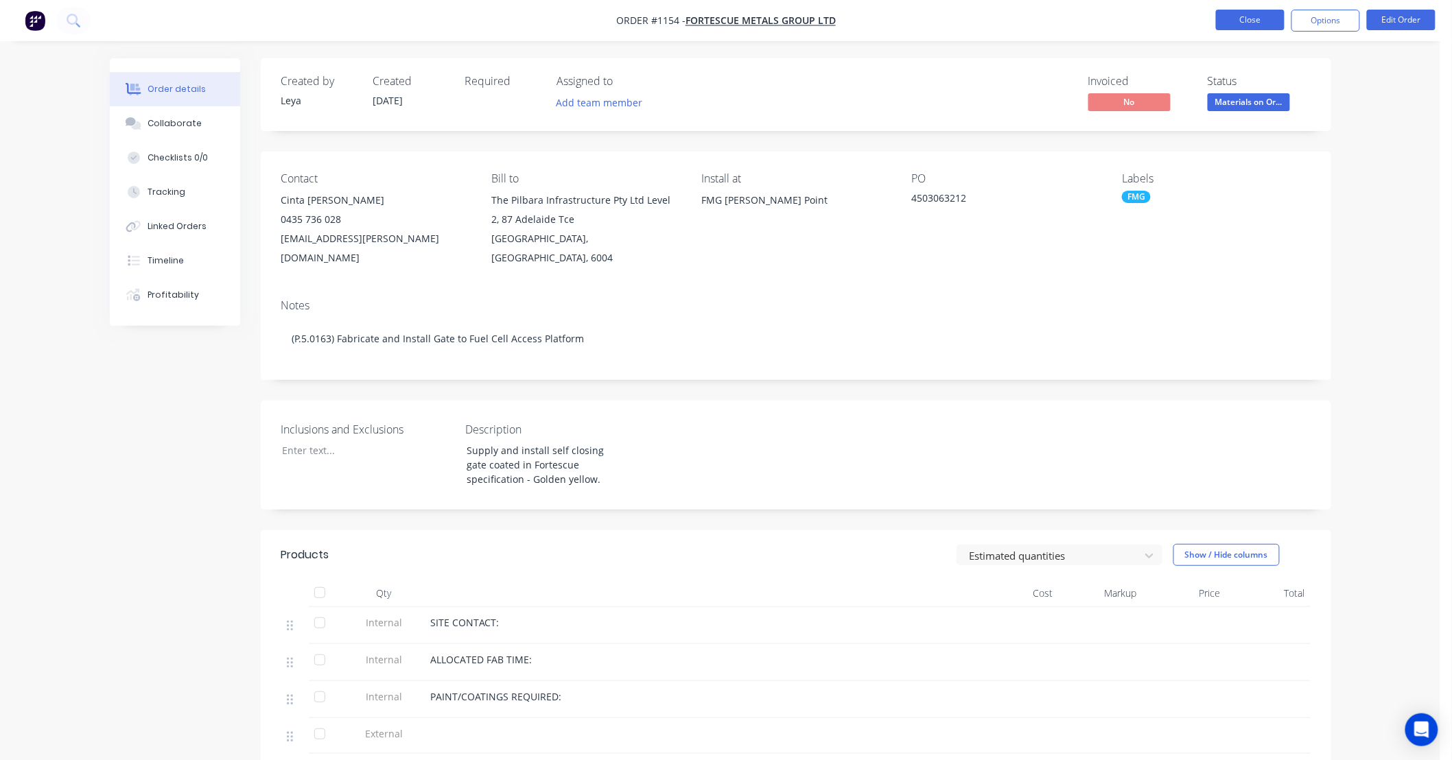
click at [1225, 16] on button "Close" at bounding box center [1250, 20] width 69 height 21
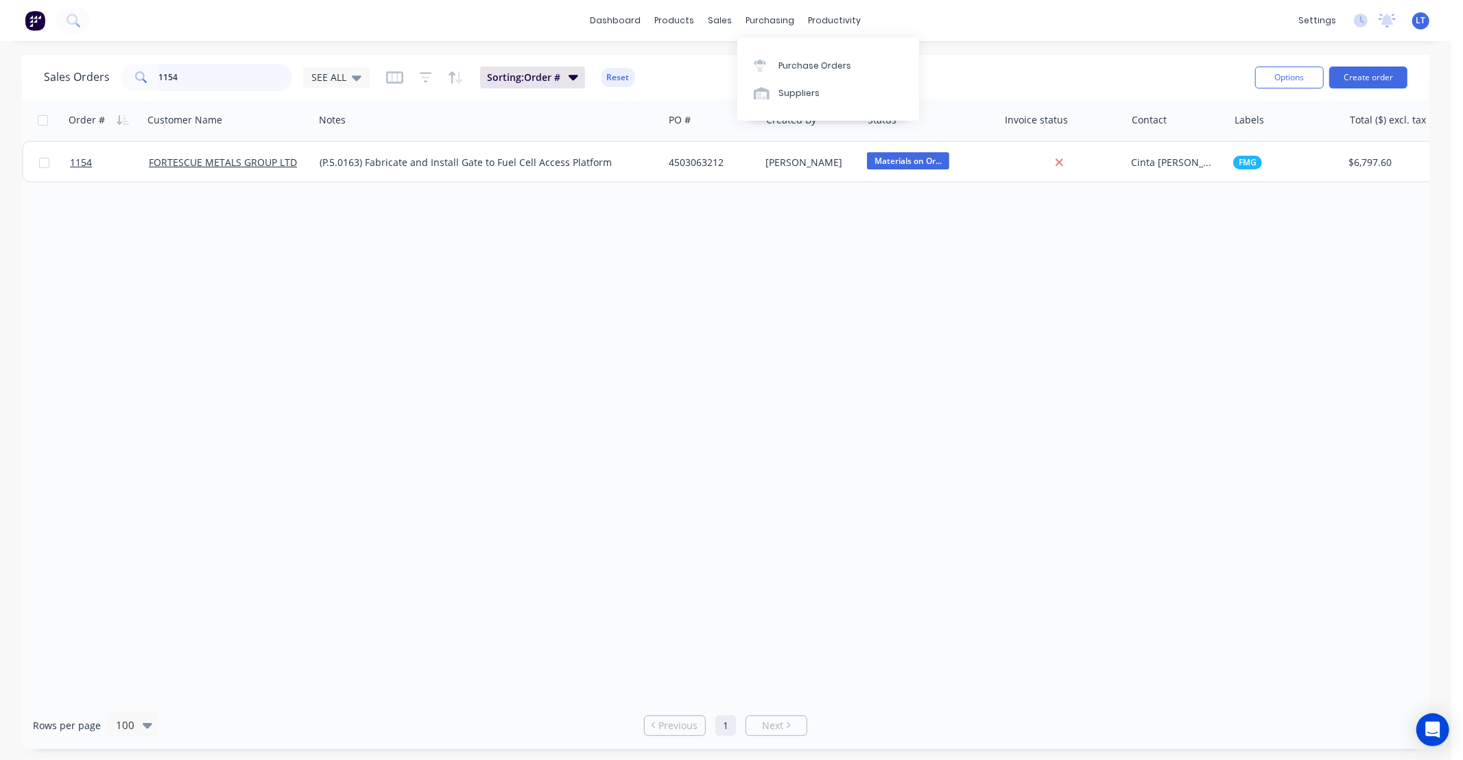
drag, startPoint x: 69, startPoint y: 71, endPoint x: 43, endPoint y: 72, distance: 25.4
click at [44, 72] on div "Sales Orders 1154 SEE ALL" at bounding box center [207, 77] width 326 height 27
click at [860, 67] on div "Workflow" at bounding box center [858, 66] width 41 height 12
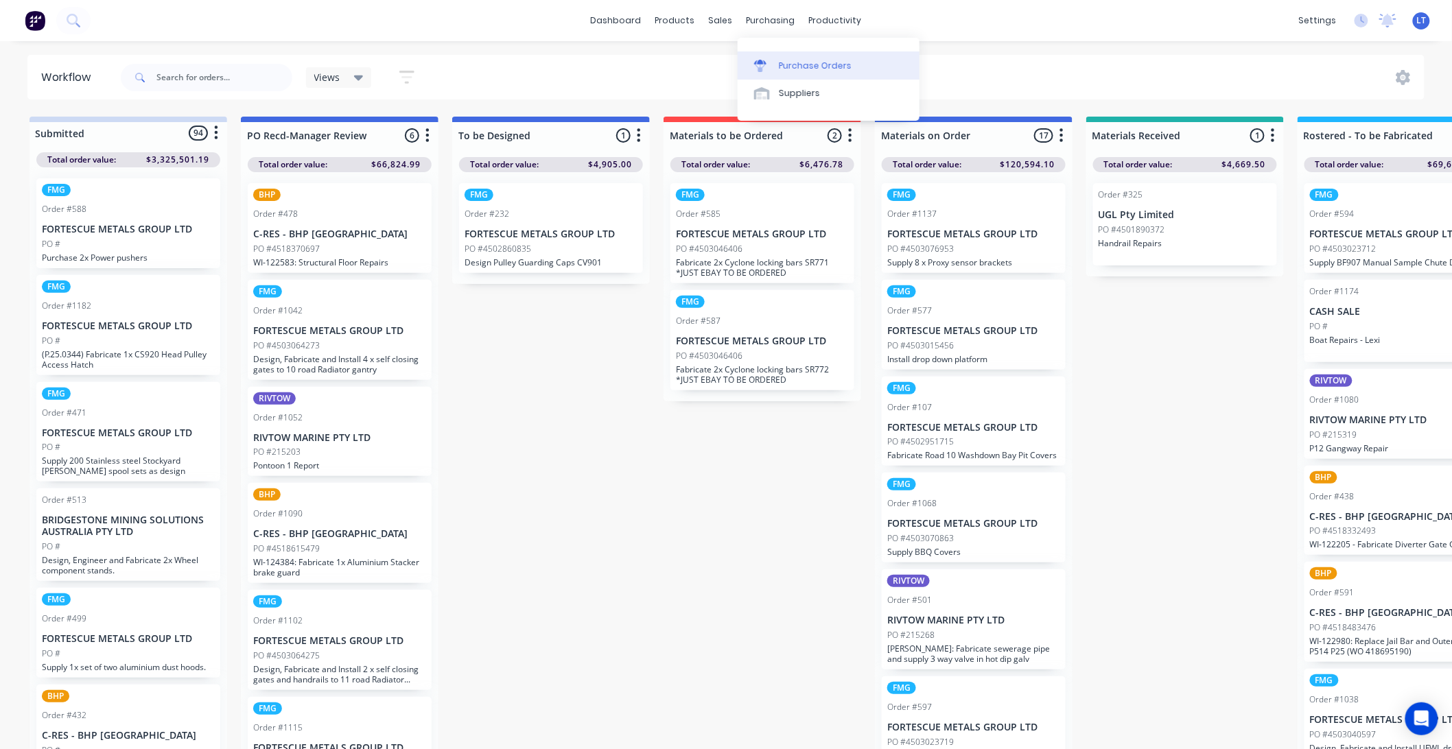
click at [785, 60] on div "Purchase Orders" at bounding box center [815, 66] width 73 height 12
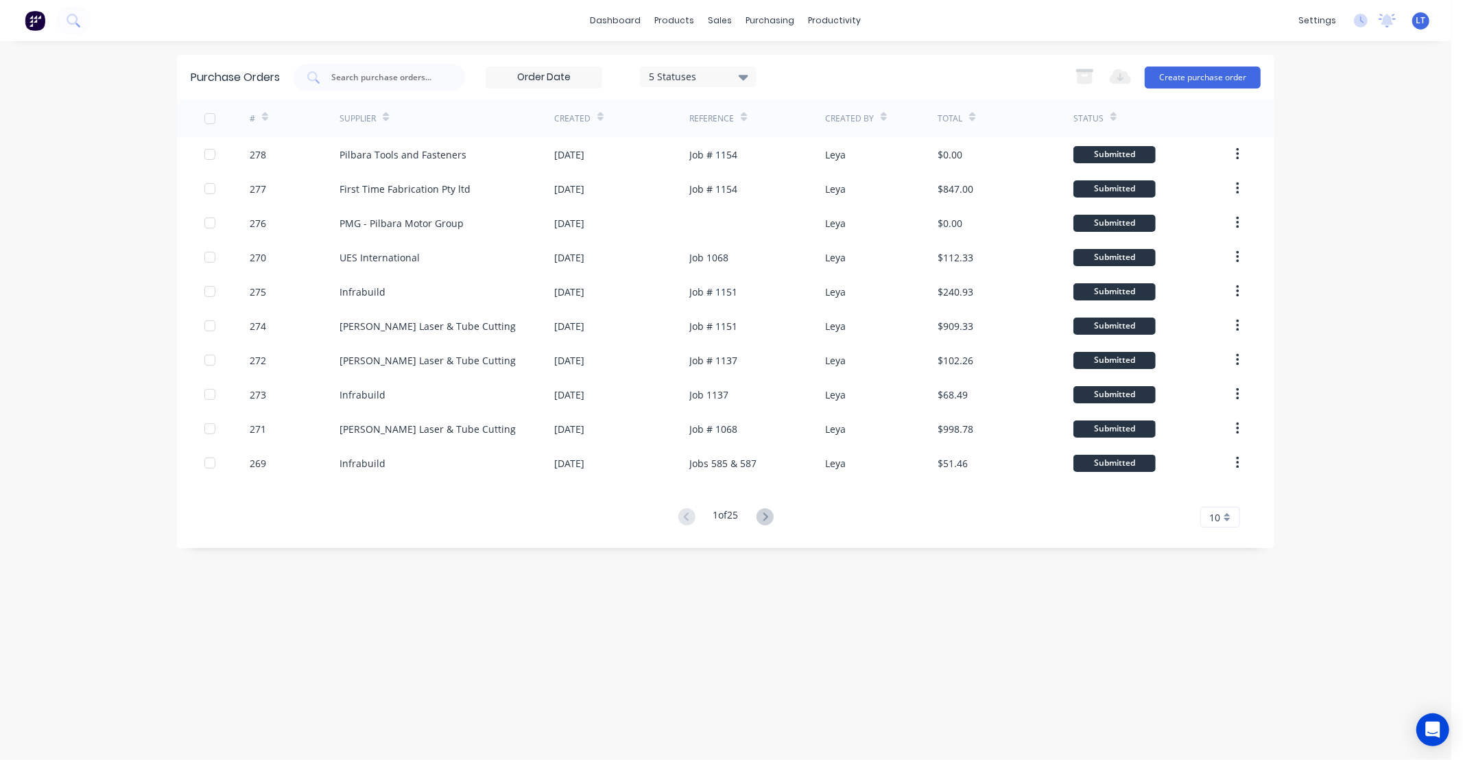
click at [748, 78] on icon at bounding box center [744, 76] width 10 height 15
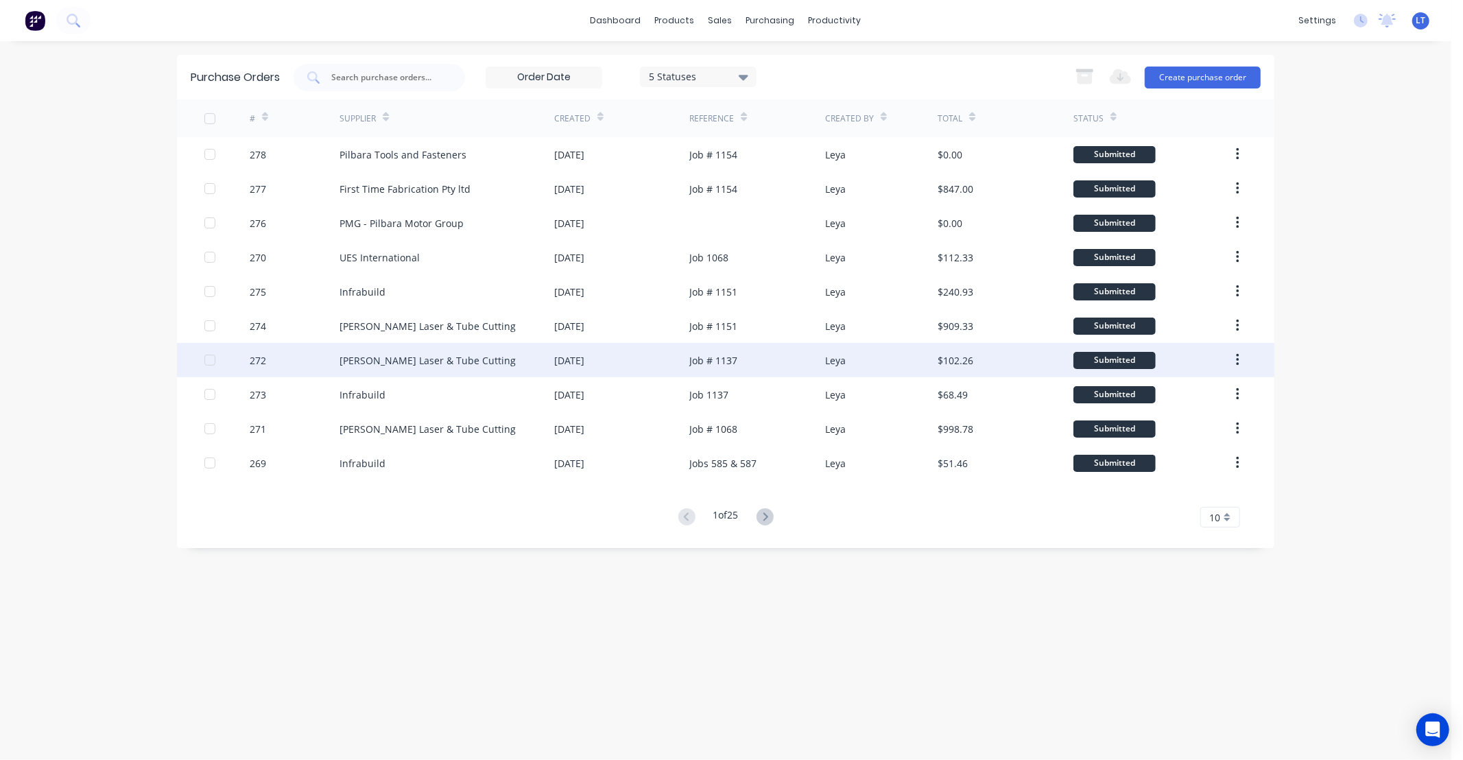
click at [405, 357] on div "Simmonds Laser & Tube Cutting" at bounding box center [428, 360] width 176 height 14
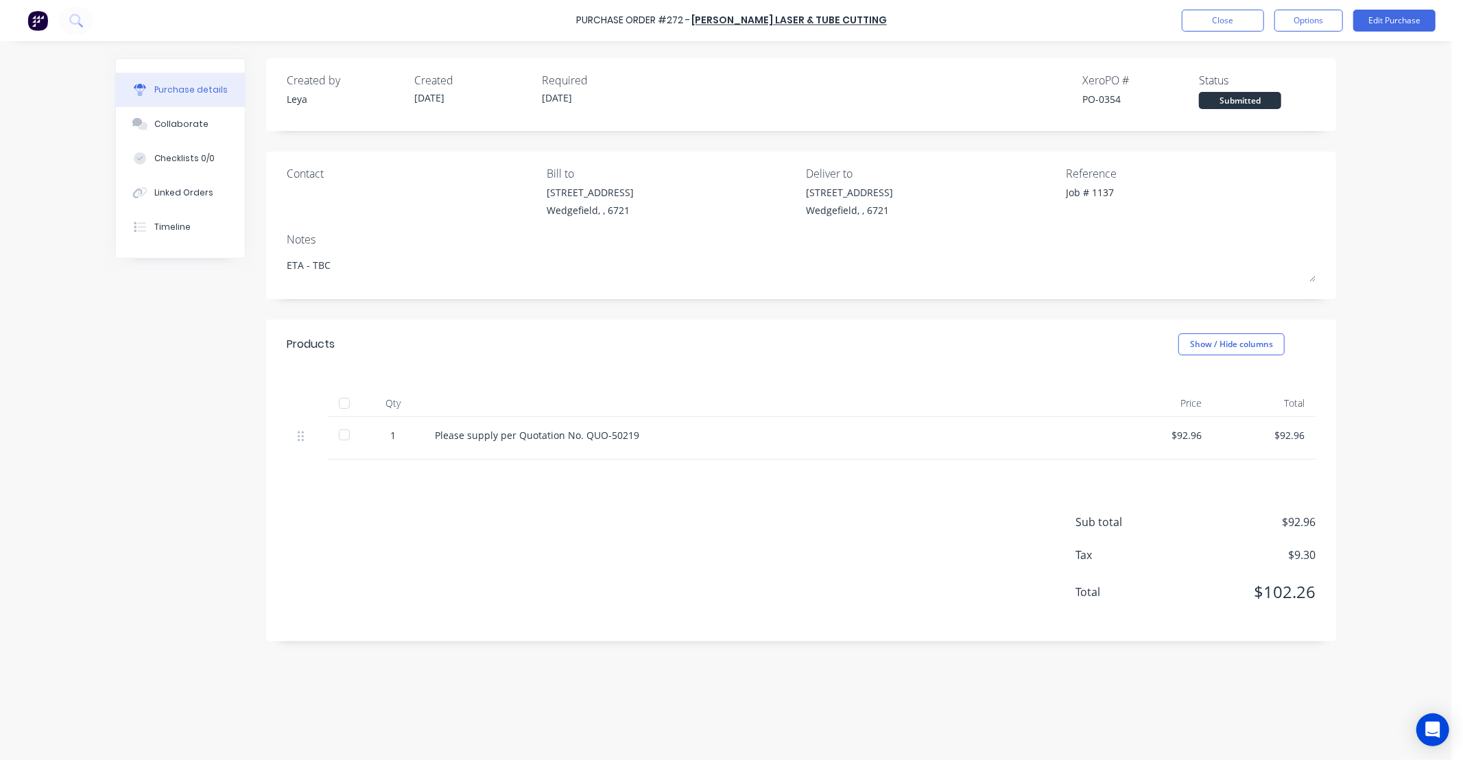
click at [1233, 32] on div "Purchase Order #272 - Simmonds Laser & Tube Cutting Close Options Edit Purchase" at bounding box center [731, 20] width 1463 height 41
click at [1231, 26] on button "Close" at bounding box center [1223, 21] width 82 height 22
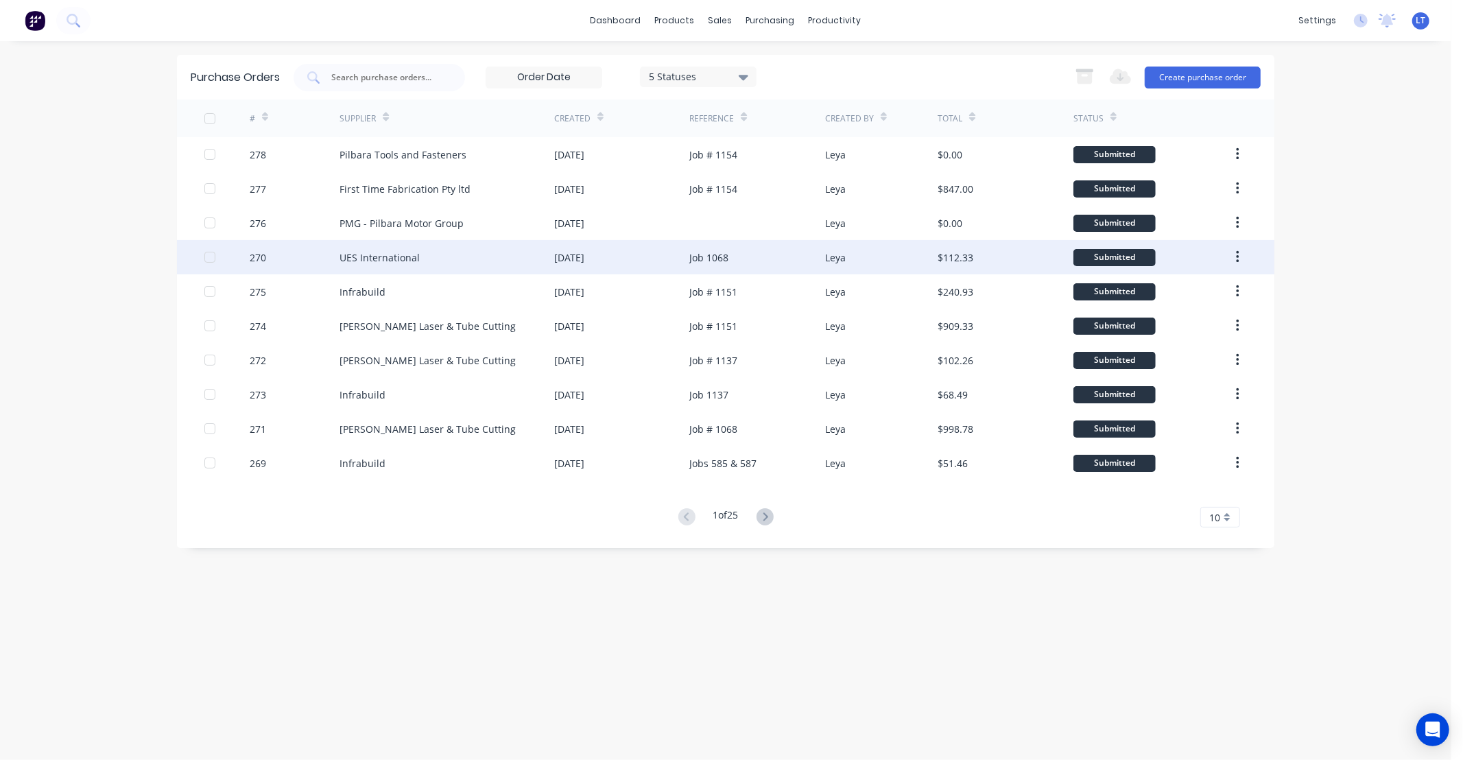
click at [709, 256] on div "Job 1068" at bounding box center [708, 257] width 39 height 14
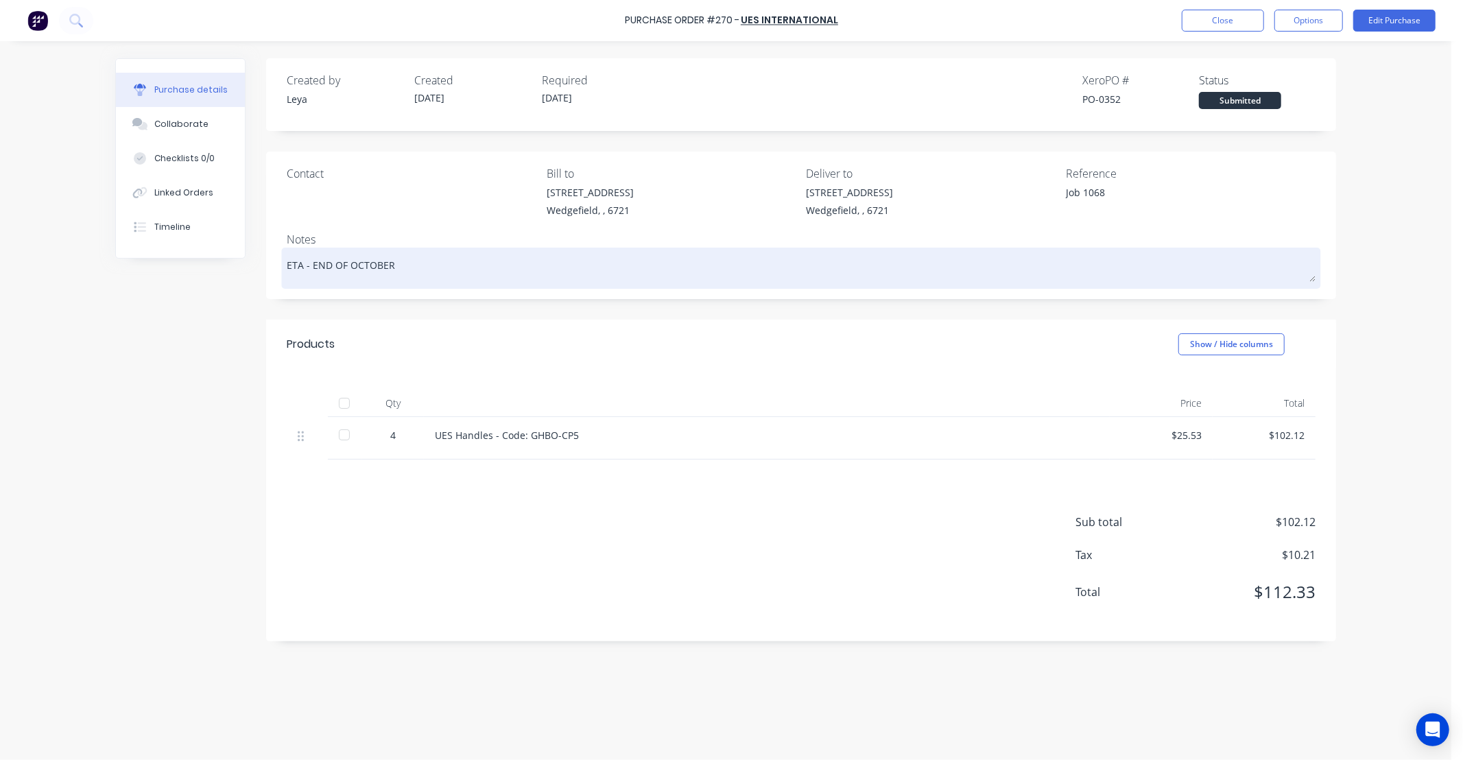
click at [375, 278] on textarea "ETA - END OF OCTOBER" at bounding box center [801, 266] width 1029 height 31
drag, startPoint x: 312, startPoint y: 263, endPoint x: 499, endPoint y: 270, distance: 186.8
click at [499, 270] on textarea "ETA - END OF OCTOBER" at bounding box center [801, 266] width 1029 height 31
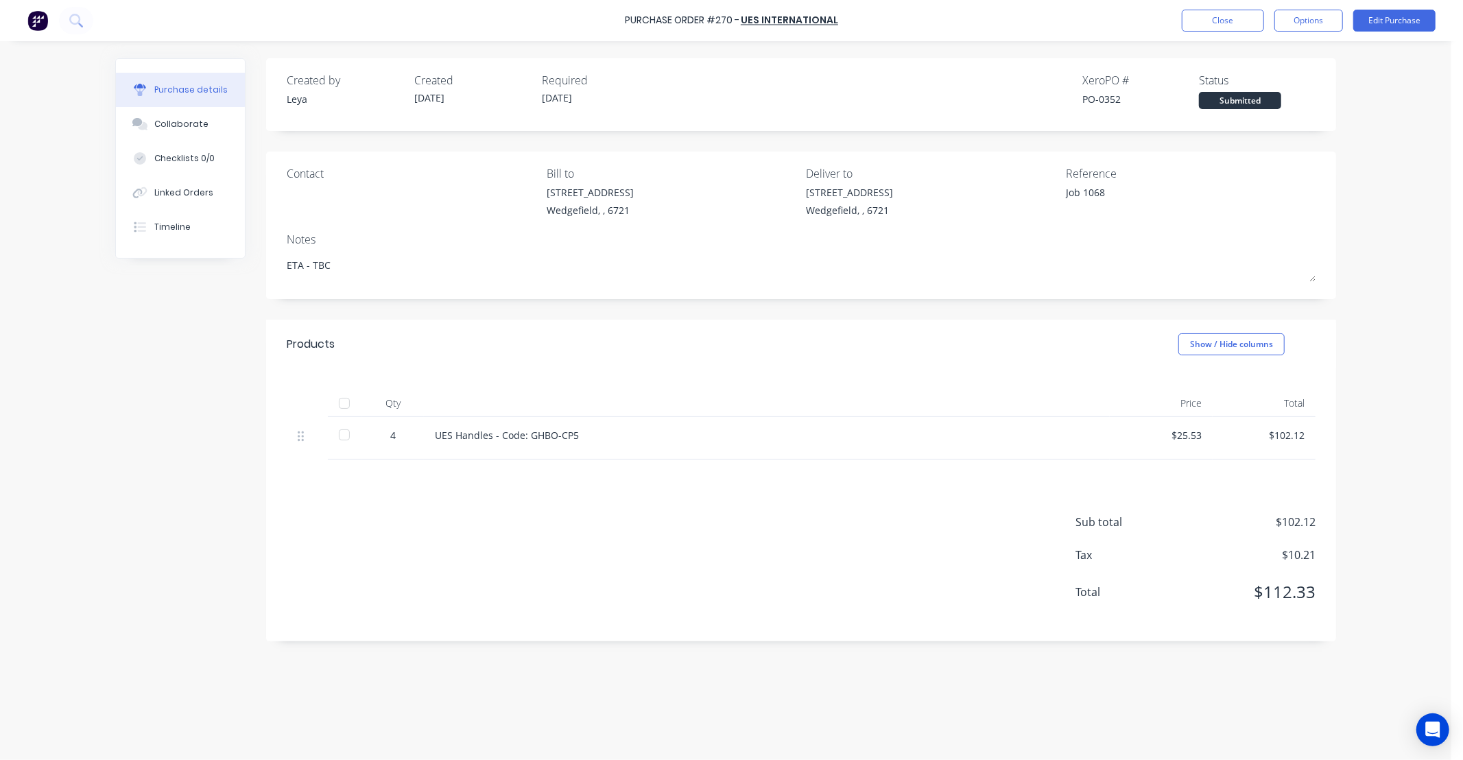
type textarea "ETA - TBC"
click at [350, 329] on div "Products Show / Hide columns" at bounding box center [801, 344] width 1070 height 49
drag, startPoint x: 346, startPoint y: 329, endPoint x: 295, endPoint y: 327, distance: 50.8
click at [293, 327] on div "Products Show / Hide columns" at bounding box center [801, 344] width 1070 height 49
click at [1206, 25] on button "Close" at bounding box center [1223, 21] width 82 height 22
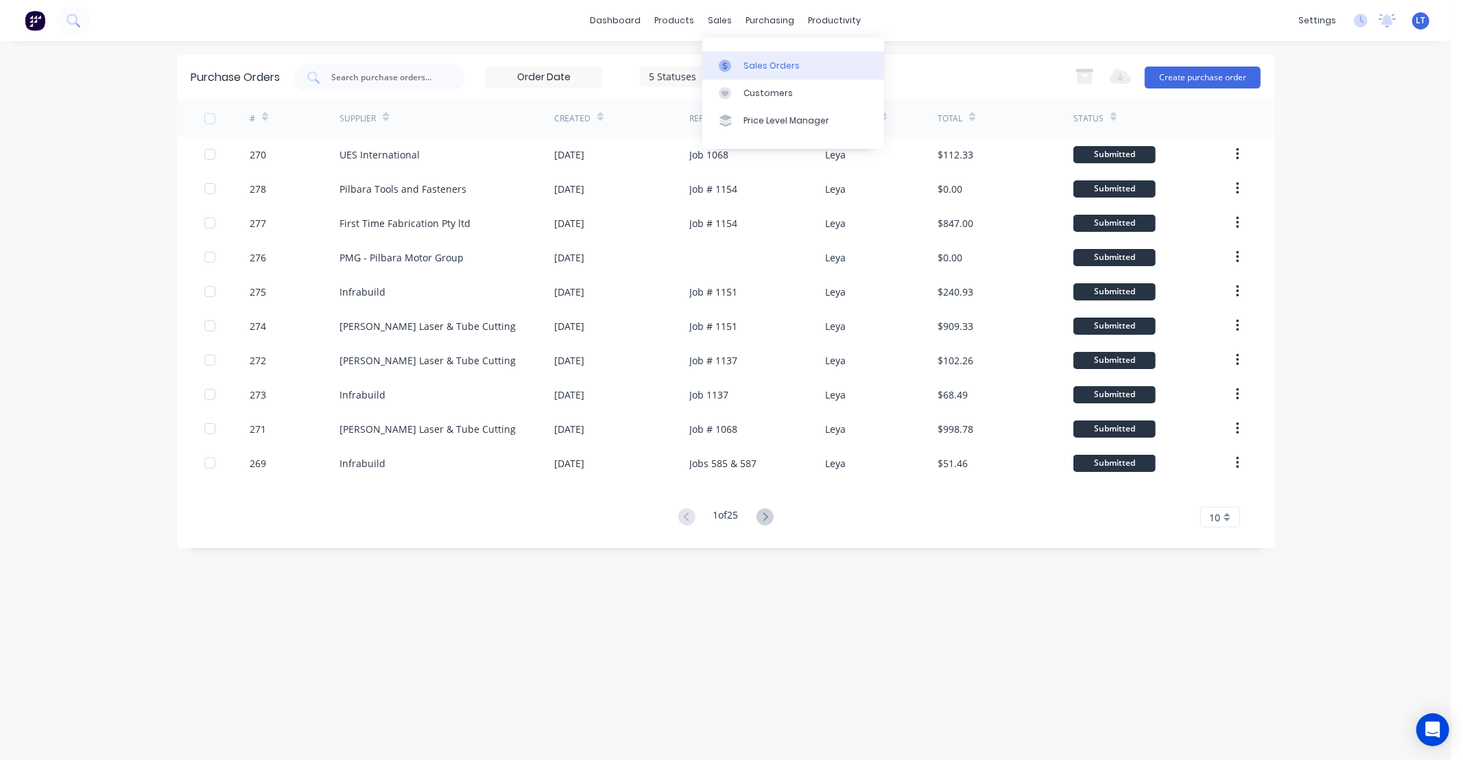
click at [743, 55] on link "Sales Orders" at bounding box center [794, 64] width 182 height 27
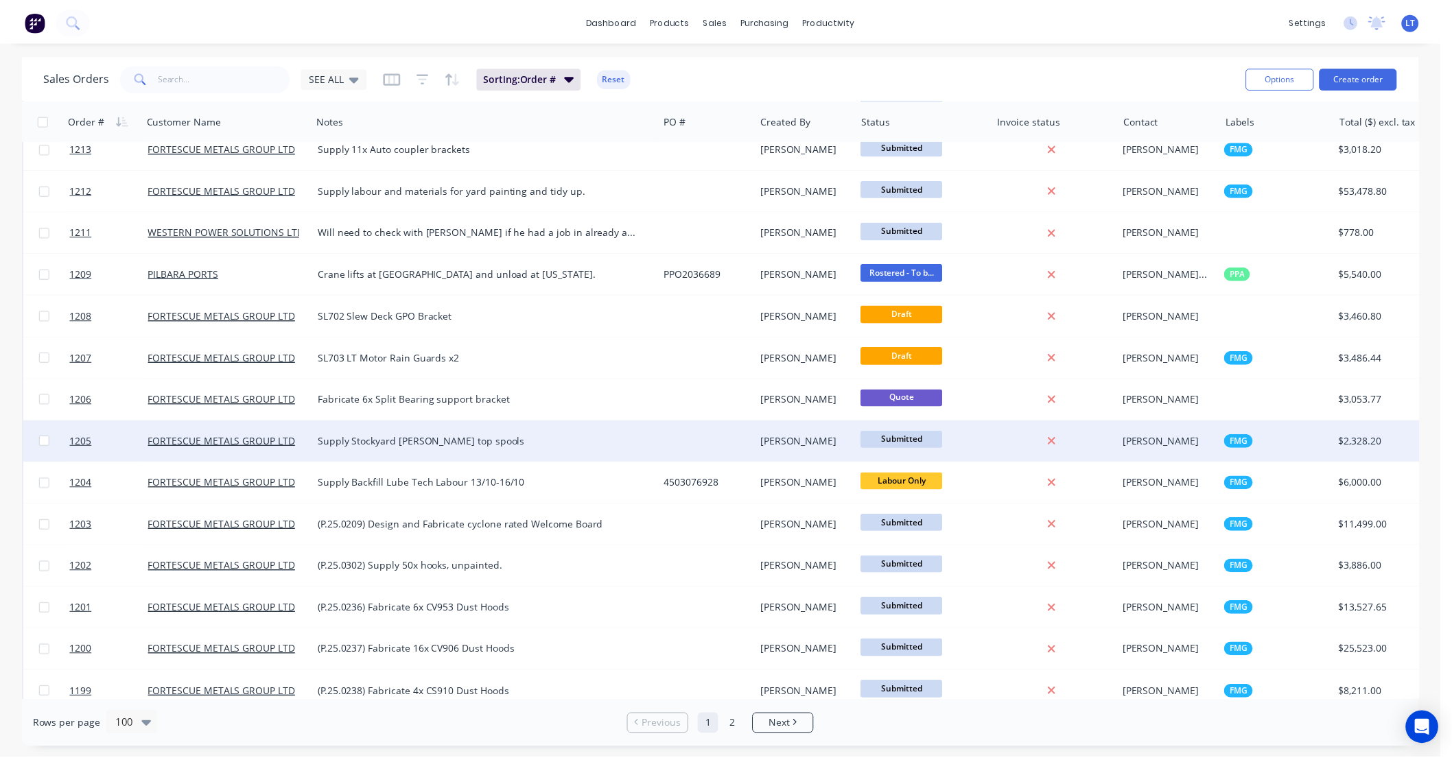
scroll to position [533, 0]
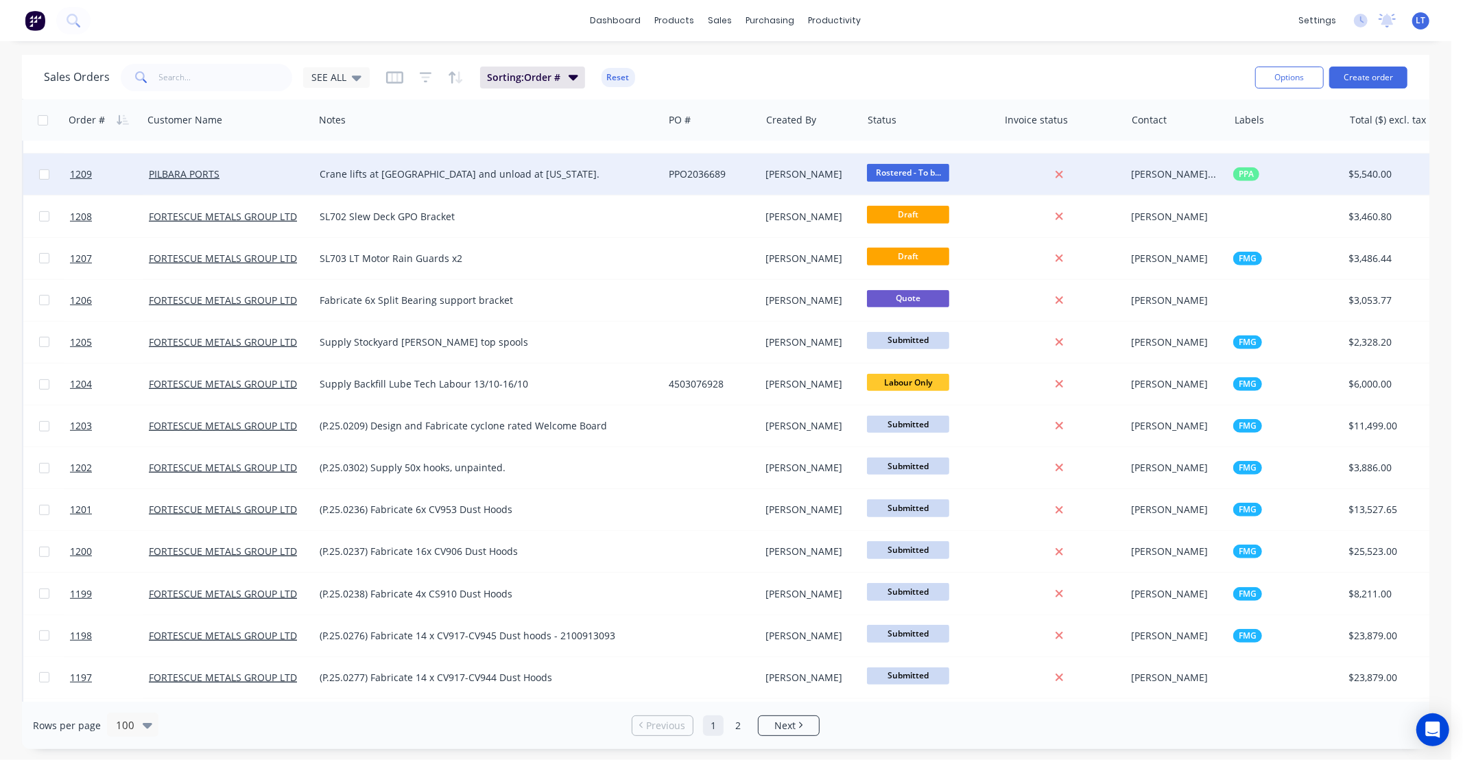
click at [792, 174] on div "Justin Warren" at bounding box center [809, 174] width 86 height 14
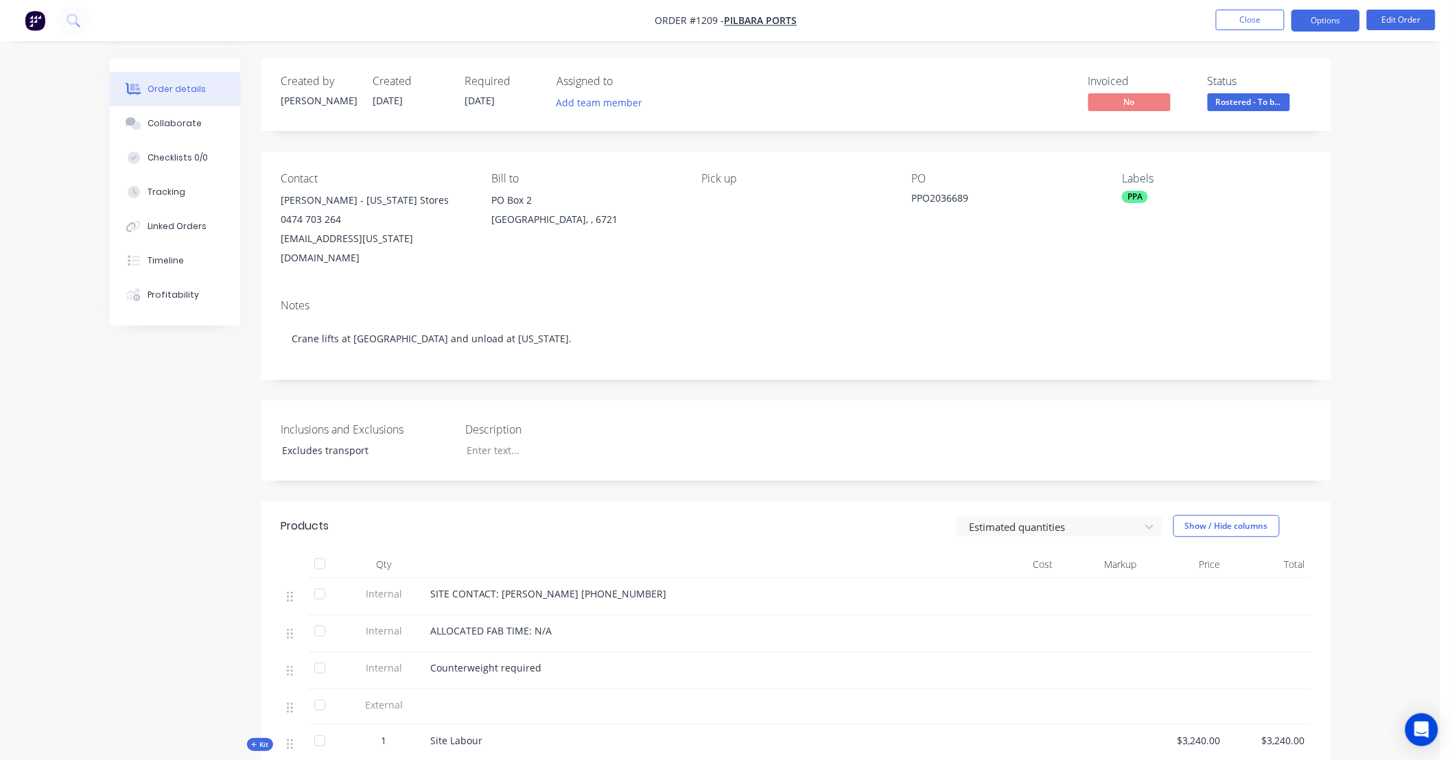
click at [1293, 25] on button "Options" at bounding box center [1325, 21] width 69 height 22
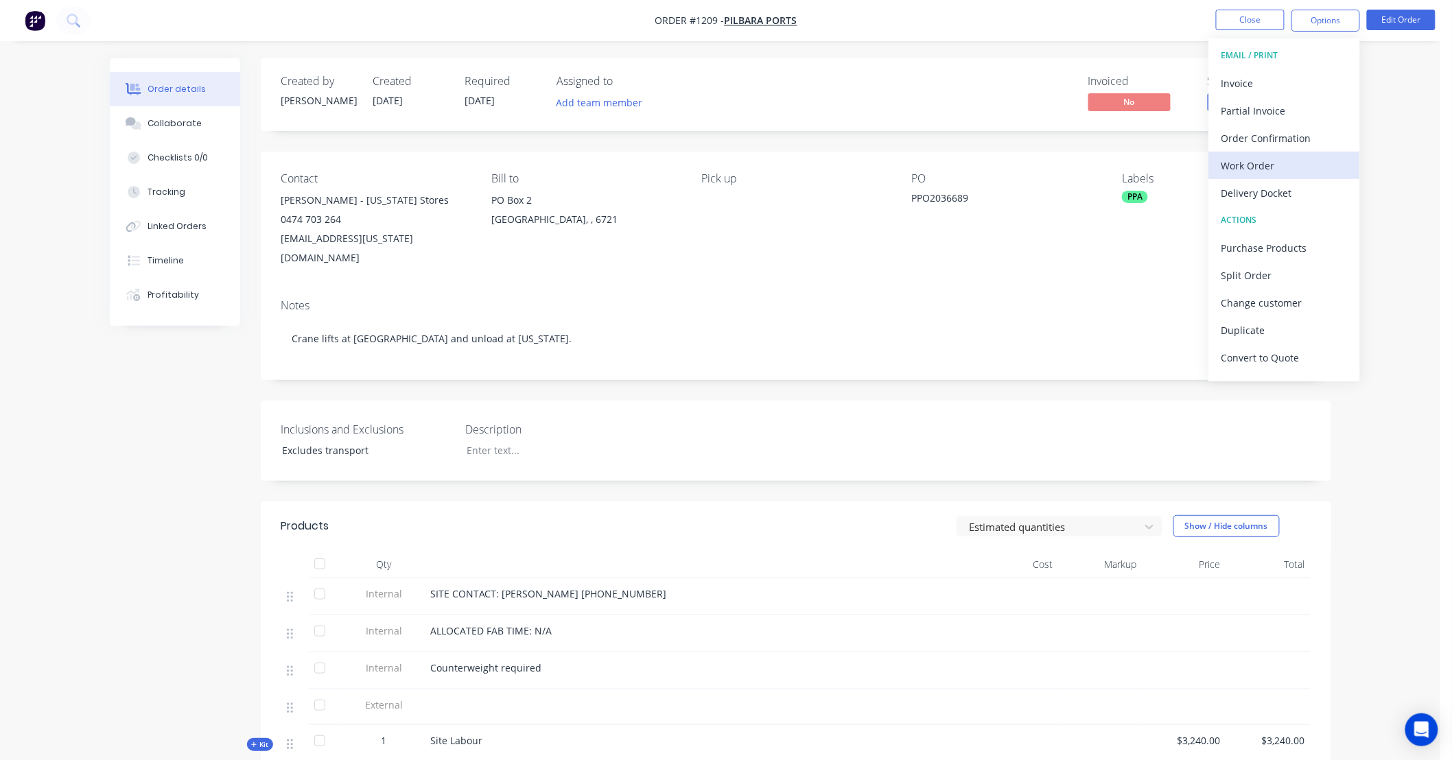
click at [1259, 165] on div "Work Order" at bounding box center [1284, 166] width 126 height 20
click at [1251, 167] on div "Custom" at bounding box center [1284, 166] width 126 height 20
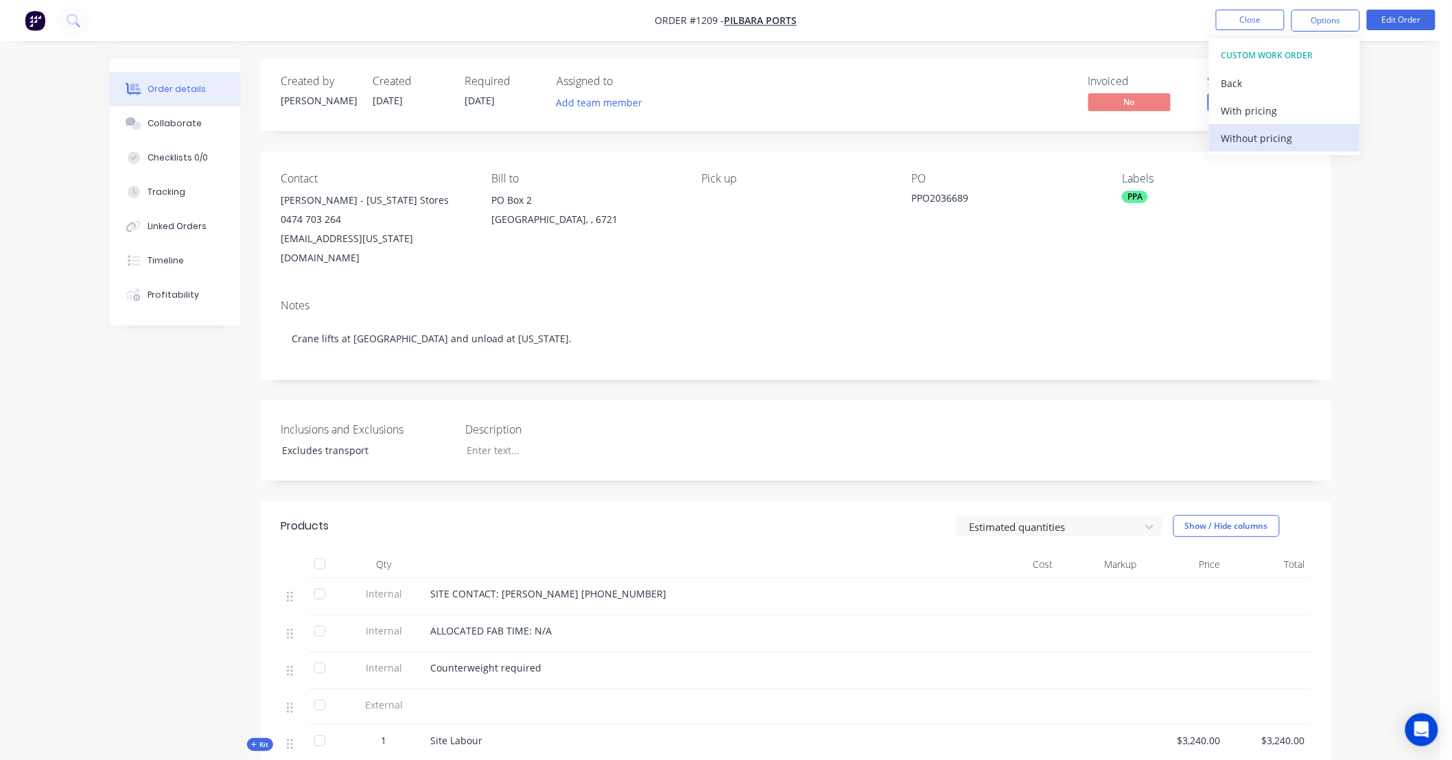
click at [1243, 133] on div "Without pricing" at bounding box center [1284, 138] width 126 height 20
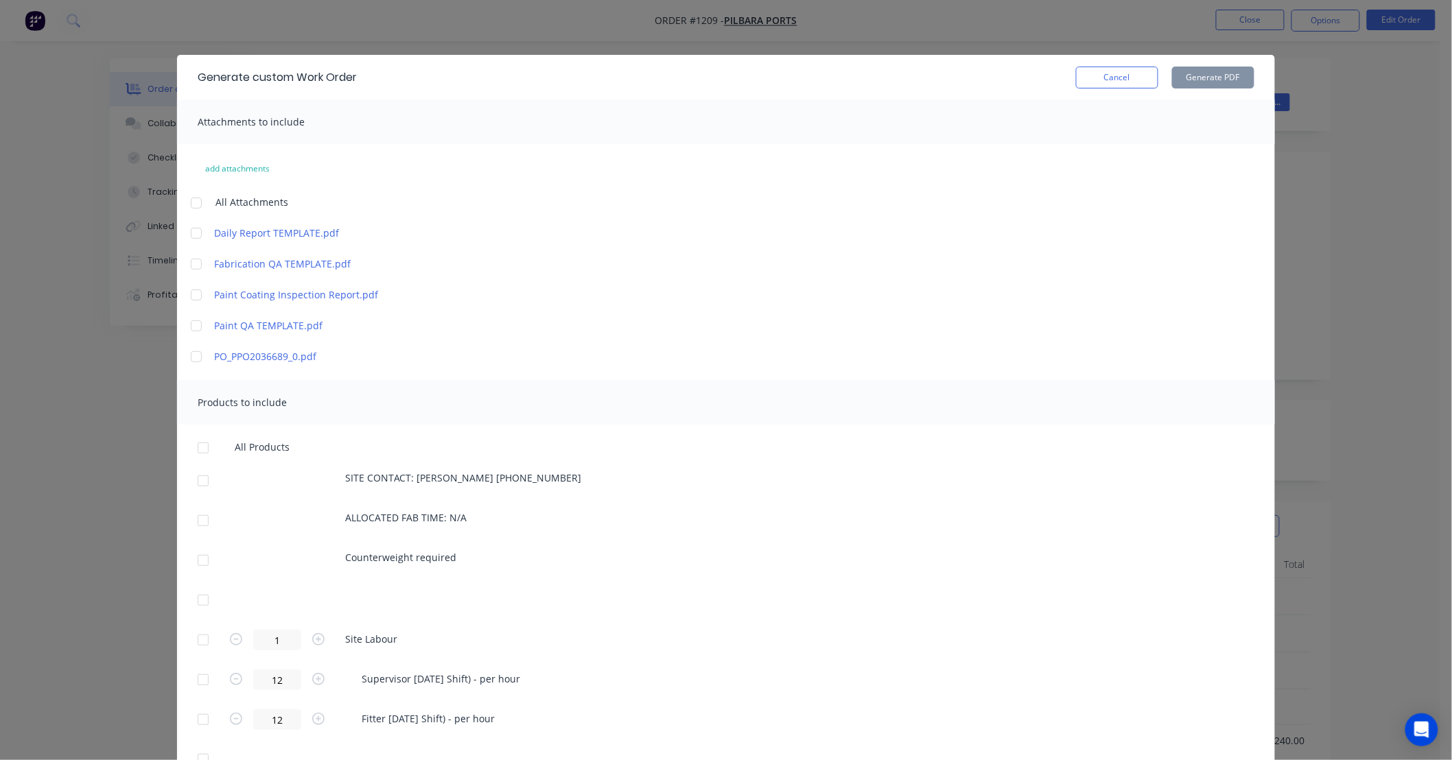
click at [193, 265] on div at bounding box center [195, 263] width 27 height 27
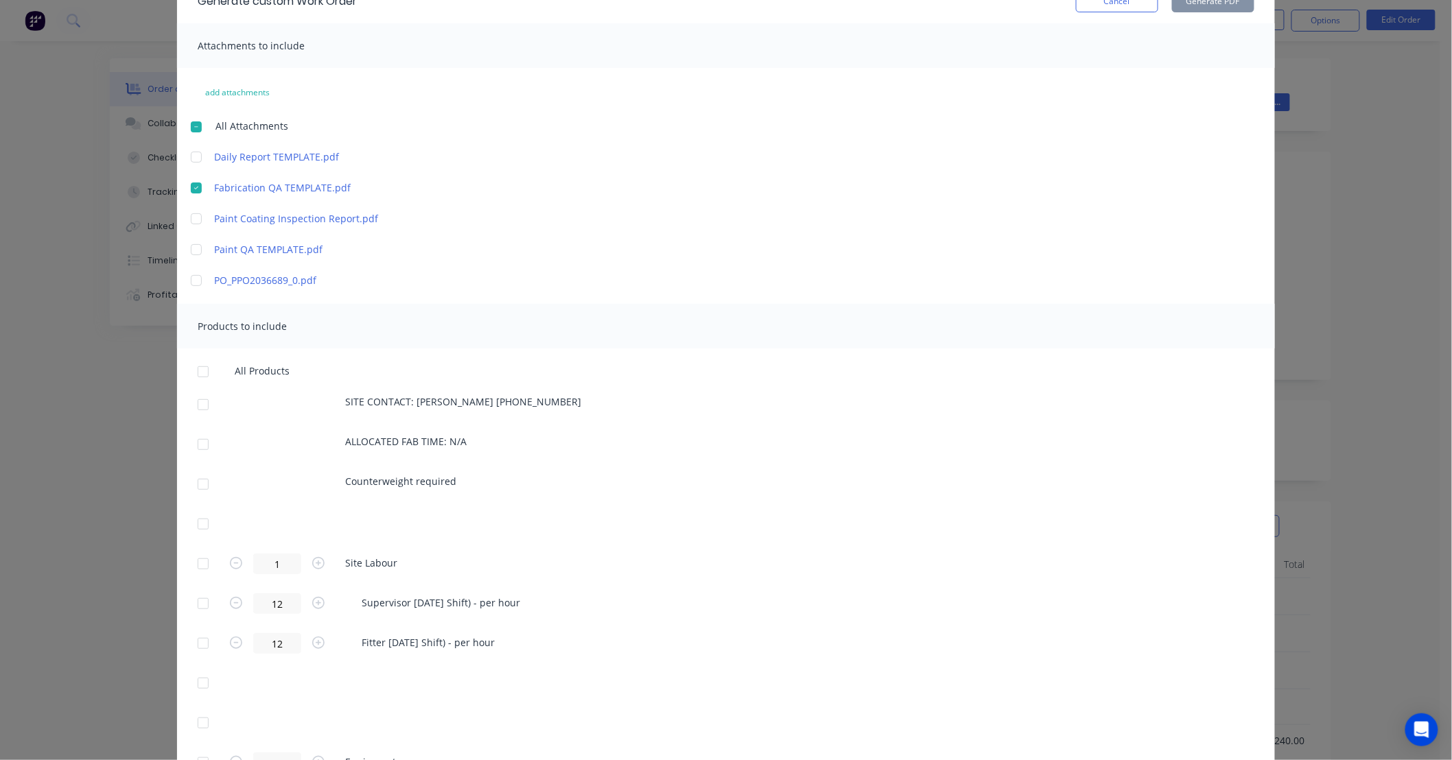
click at [196, 371] on div at bounding box center [202, 371] width 27 height 27
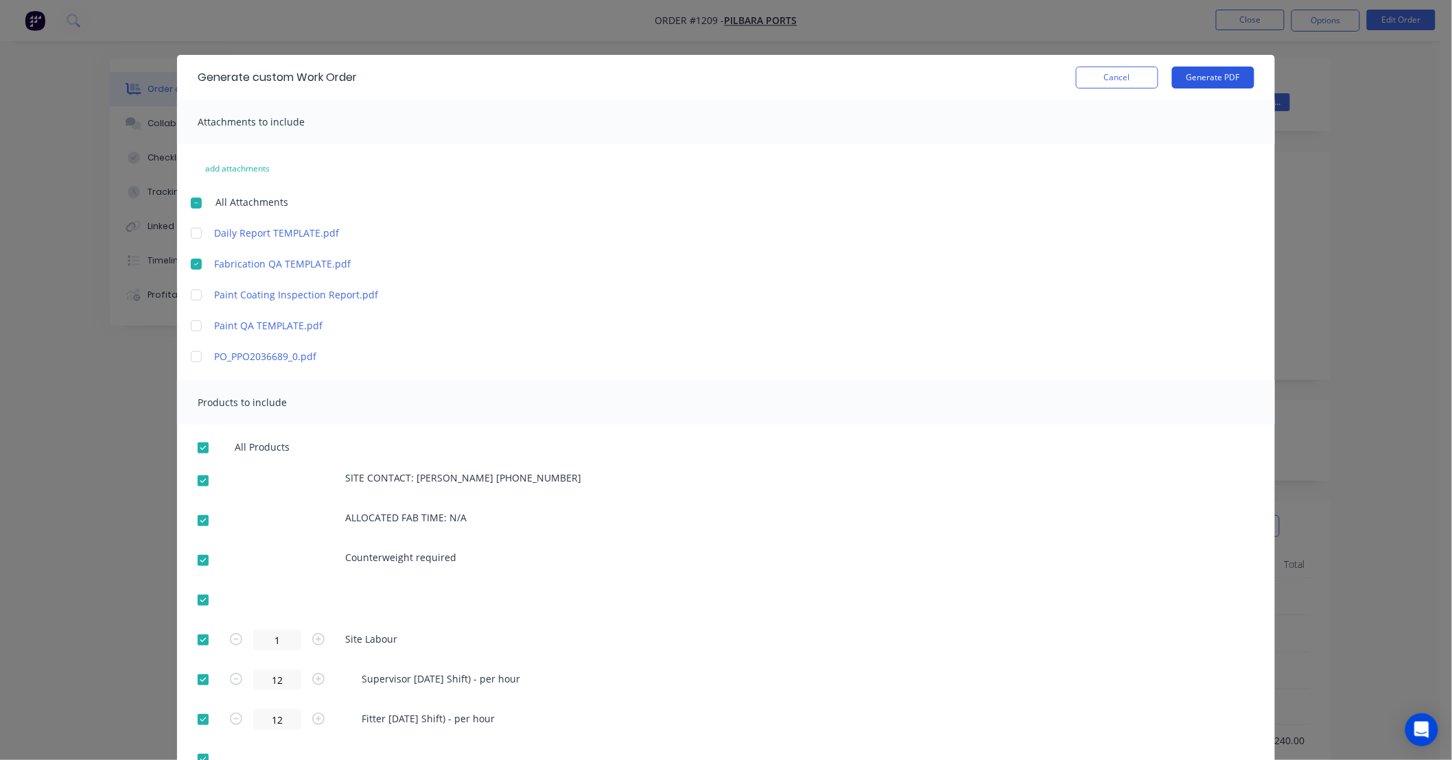
click at [1203, 83] on button "Generate PDF" at bounding box center [1213, 78] width 82 height 22
click at [1242, 71] on button "Generate PDF" at bounding box center [1213, 78] width 82 height 22
drag, startPoint x: 268, startPoint y: 731, endPoint x: 322, endPoint y: 655, distance: 92.9
click at [268, 731] on button "×" at bounding box center [282, 733] width 36 height 33
click at [189, 263] on div at bounding box center [195, 263] width 27 height 27
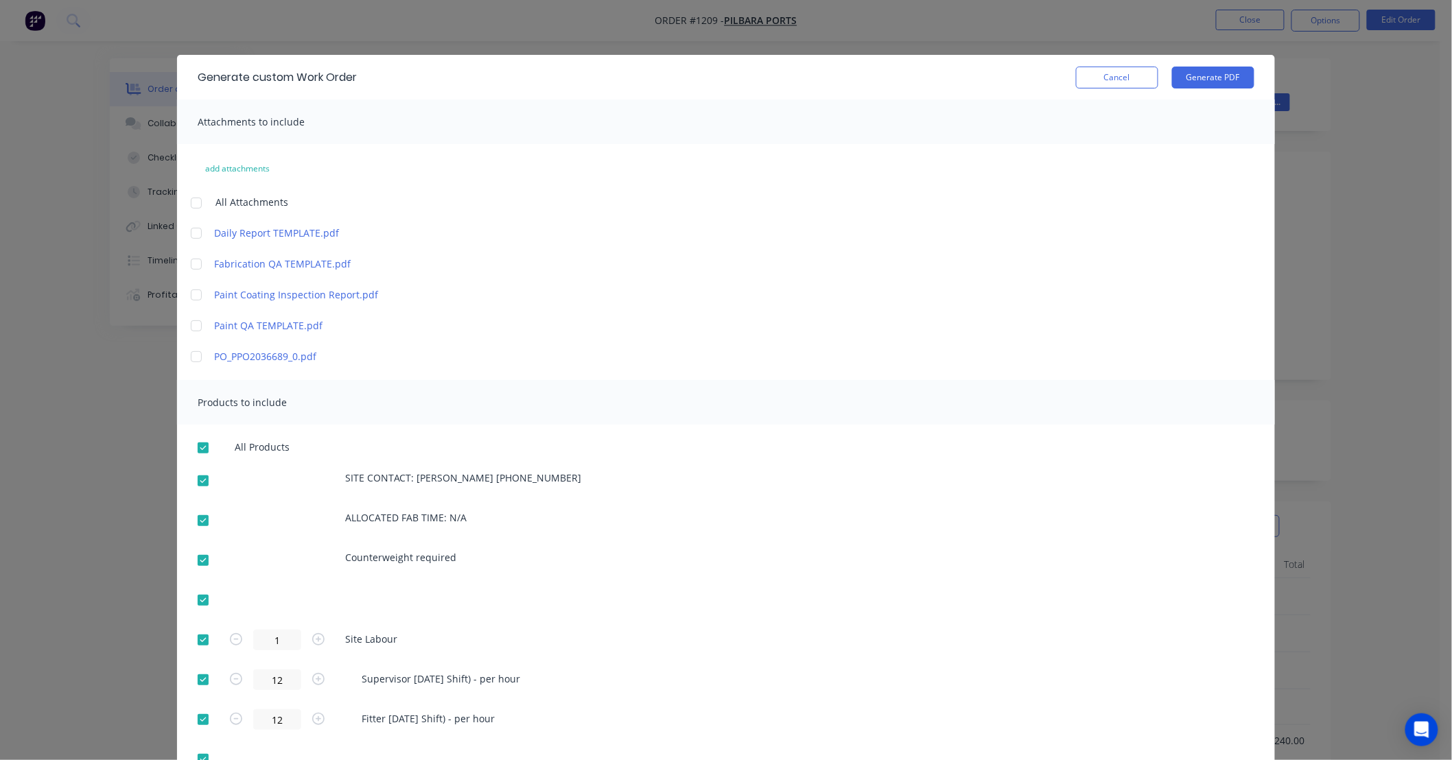
click at [189, 355] on div at bounding box center [195, 356] width 27 height 27
click at [1212, 76] on button "Generate PDF" at bounding box center [1213, 78] width 82 height 22
click at [1106, 84] on button "Cancel" at bounding box center [1117, 78] width 82 height 22
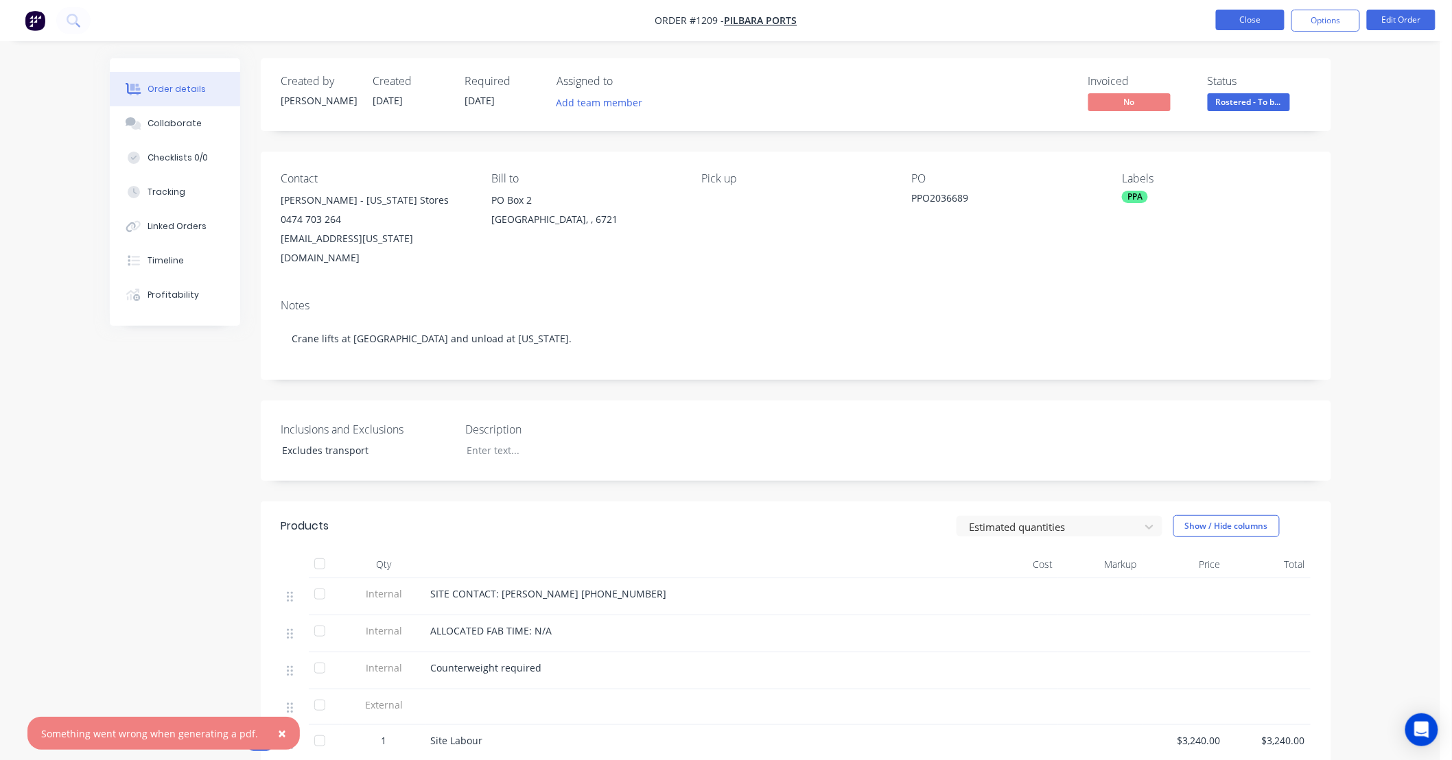
click at [1236, 24] on button "Close" at bounding box center [1250, 20] width 69 height 21
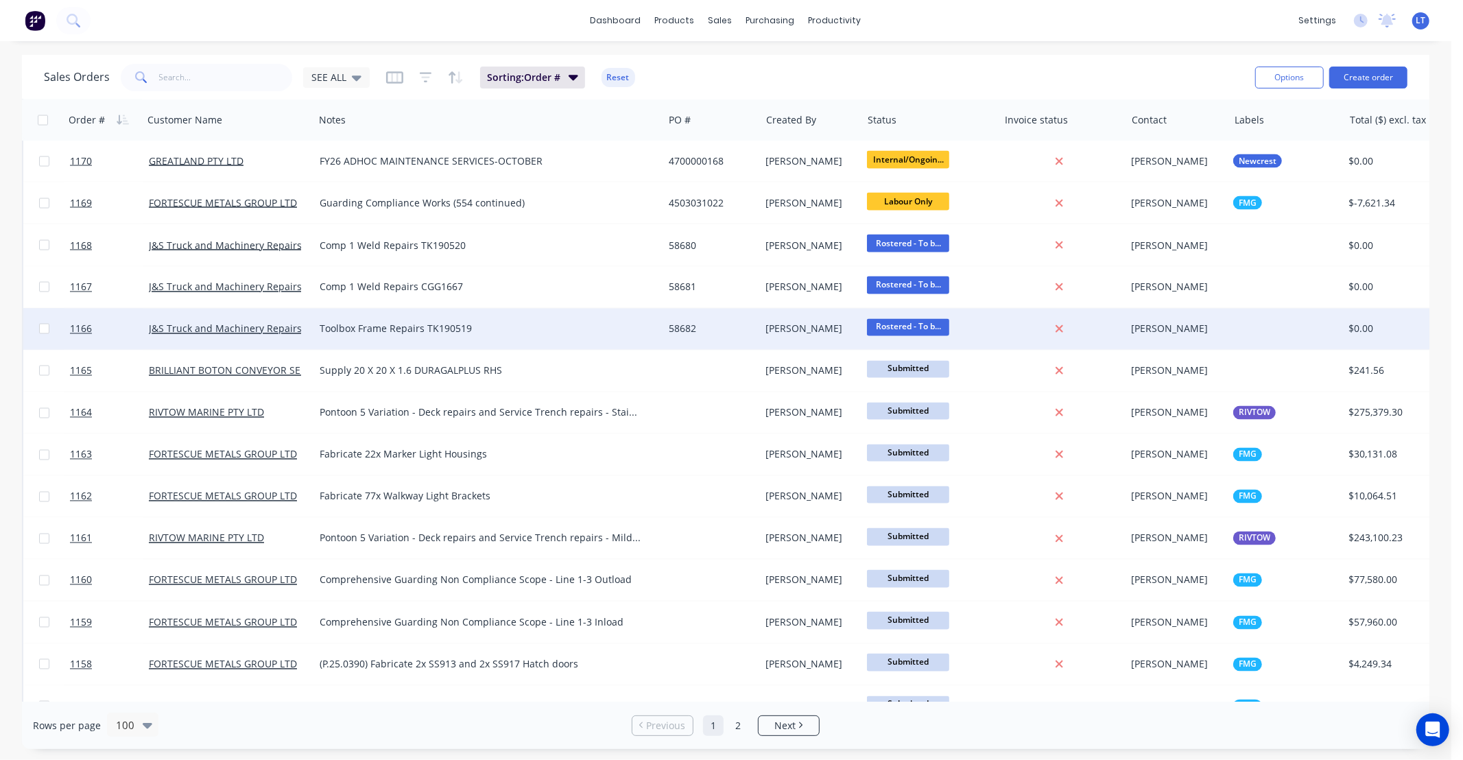
scroll to position [2007, 0]
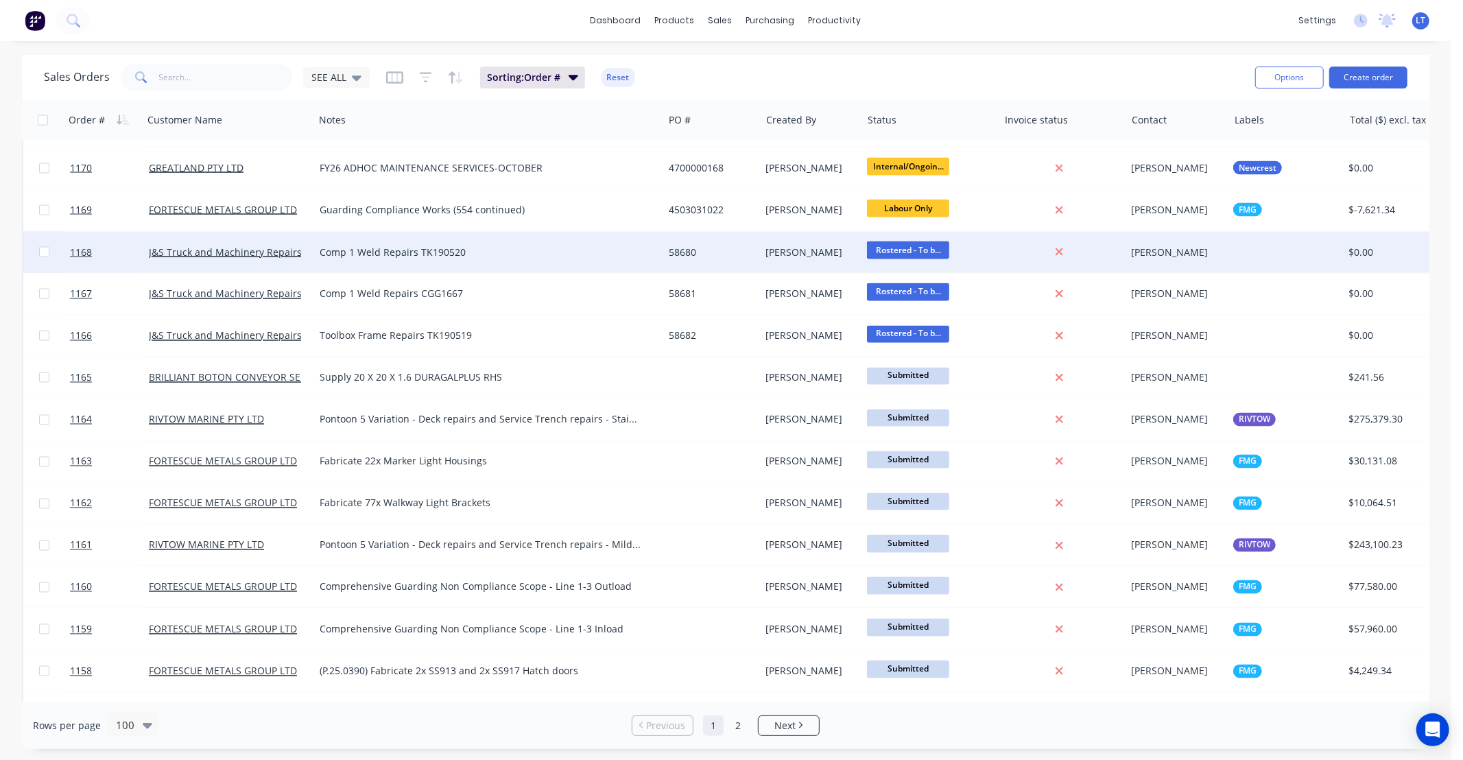
click at [917, 250] on span "Rostered - To b..." at bounding box center [908, 249] width 82 height 17
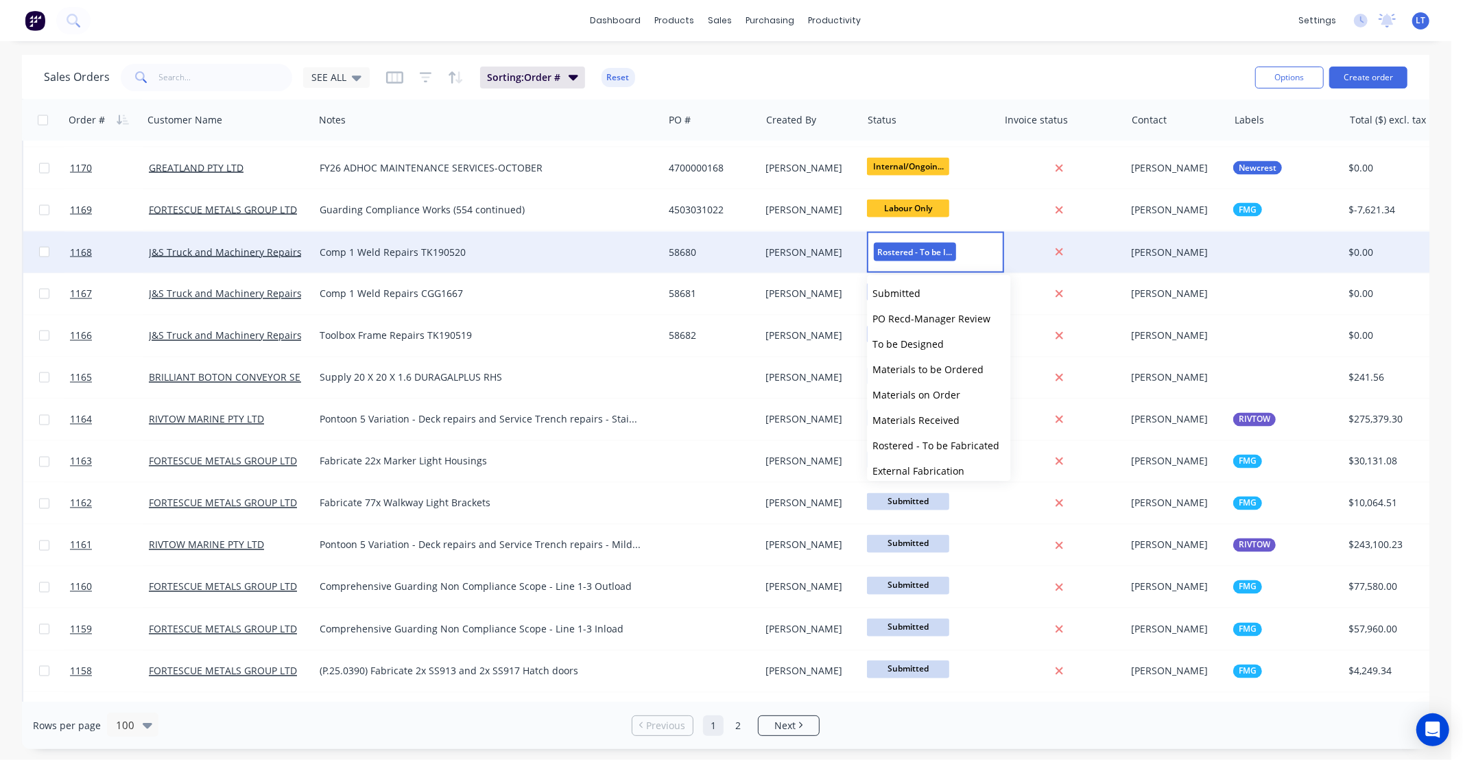
click at [924, 248] on span "Rostered - To be Installed" at bounding box center [915, 252] width 82 height 19
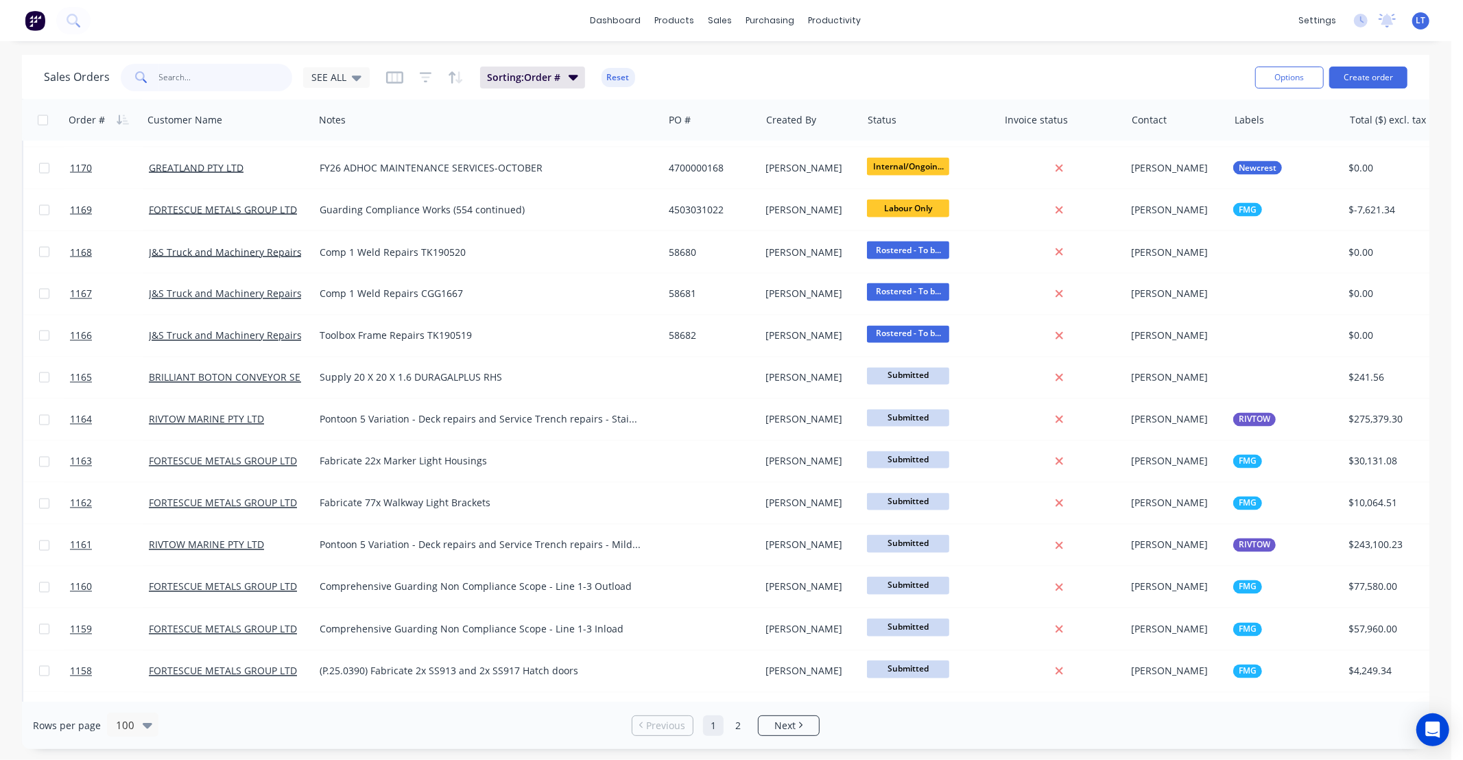
click at [251, 80] on input "text" at bounding box center [226, 77] width 134 height 27
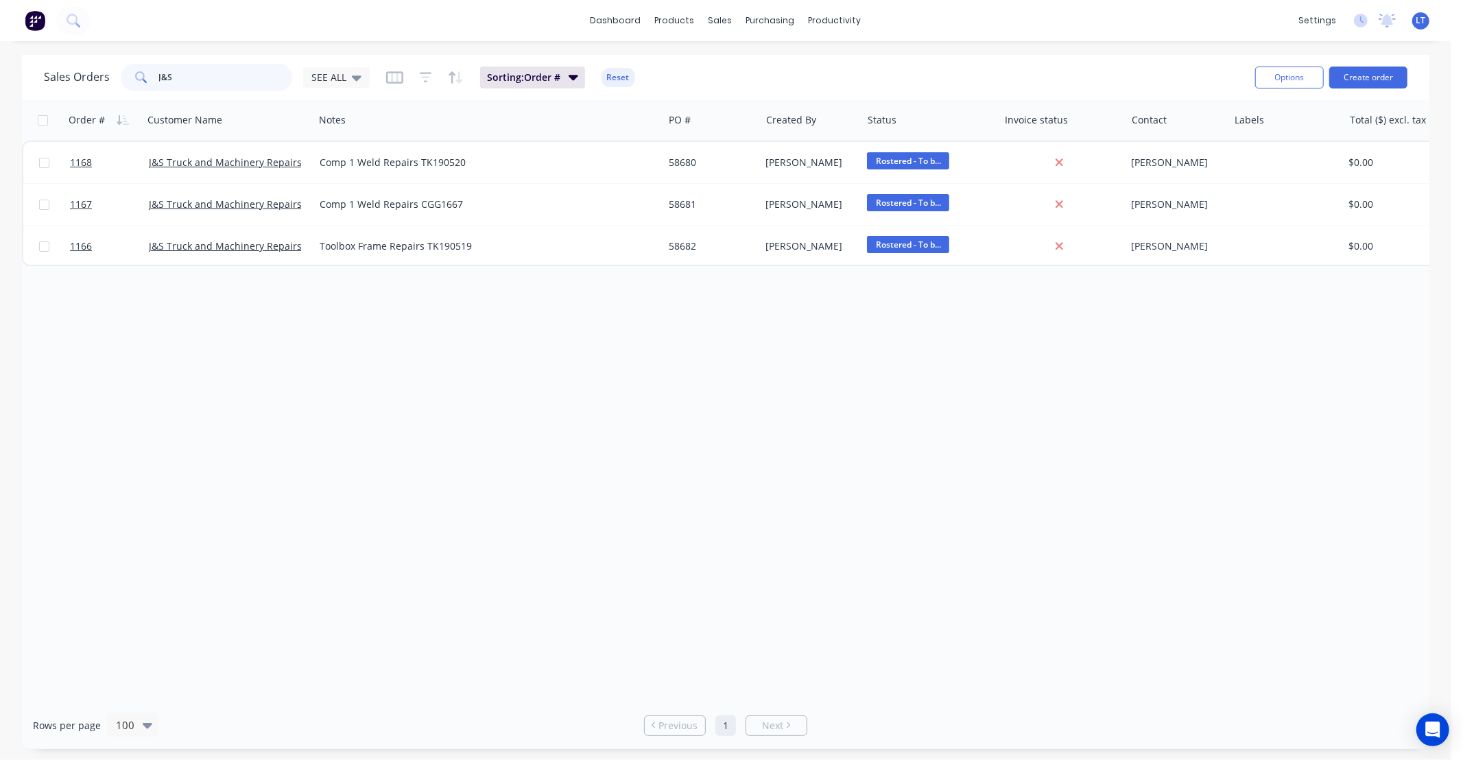
scroll to position [0, 0]
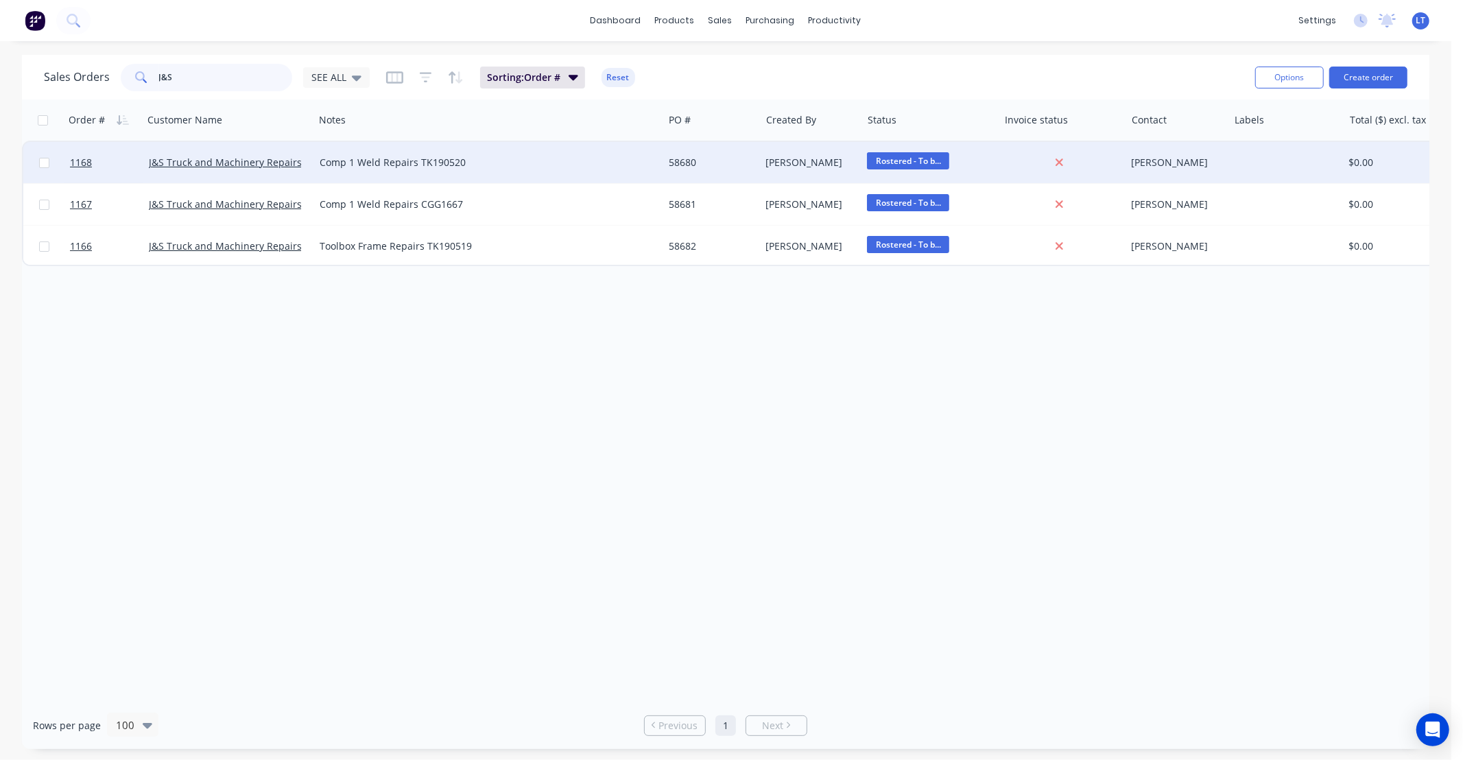
type input "J&S"
click at [561, 158] on div "Comp 1 Weld Repairs TK190520" at bounding box center [480, 163] width 321 height 14
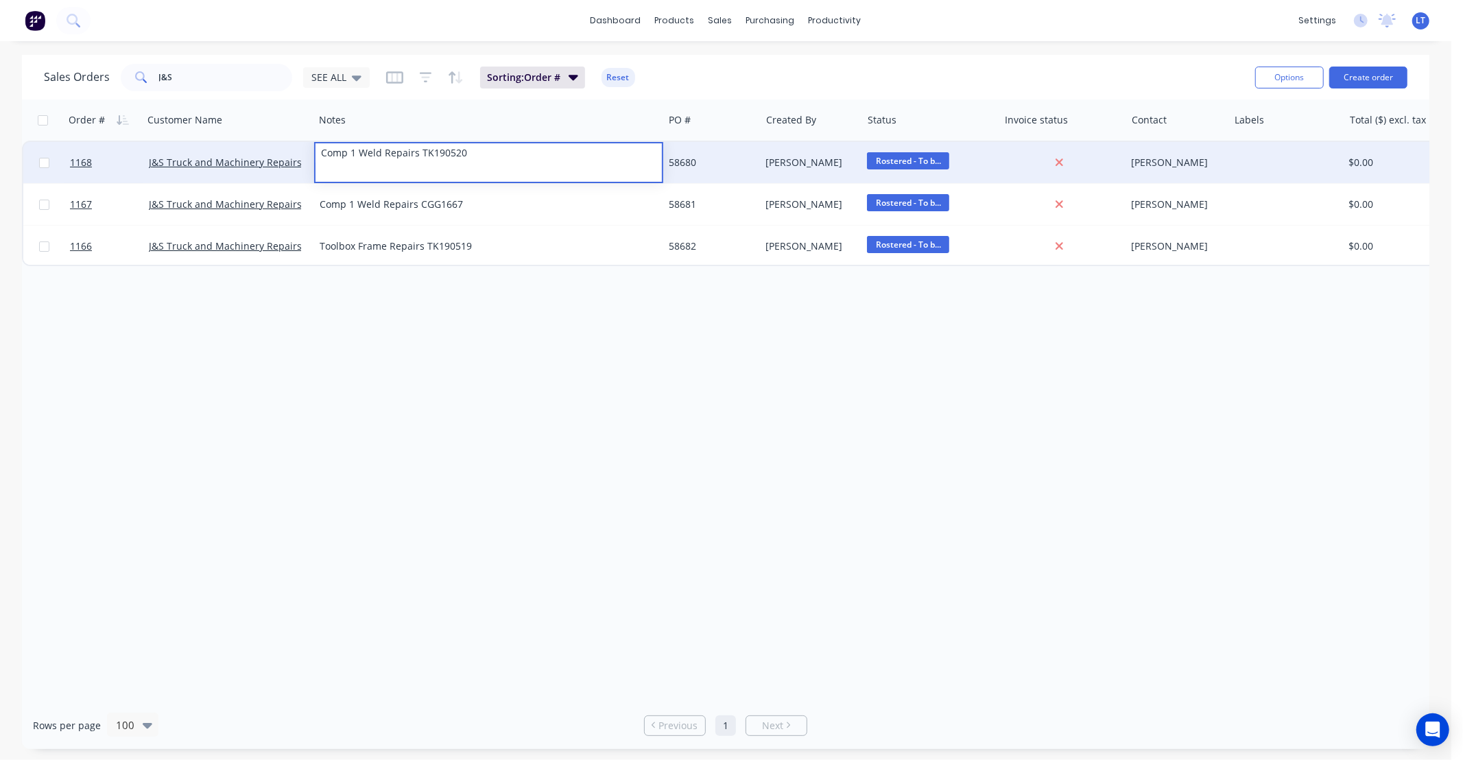
click at [526, 346] on div "Order # Customer Name Notes PO # Created By Status Invoice status Contact Label…" at bounding box center [726, 400] width 1408 height 602
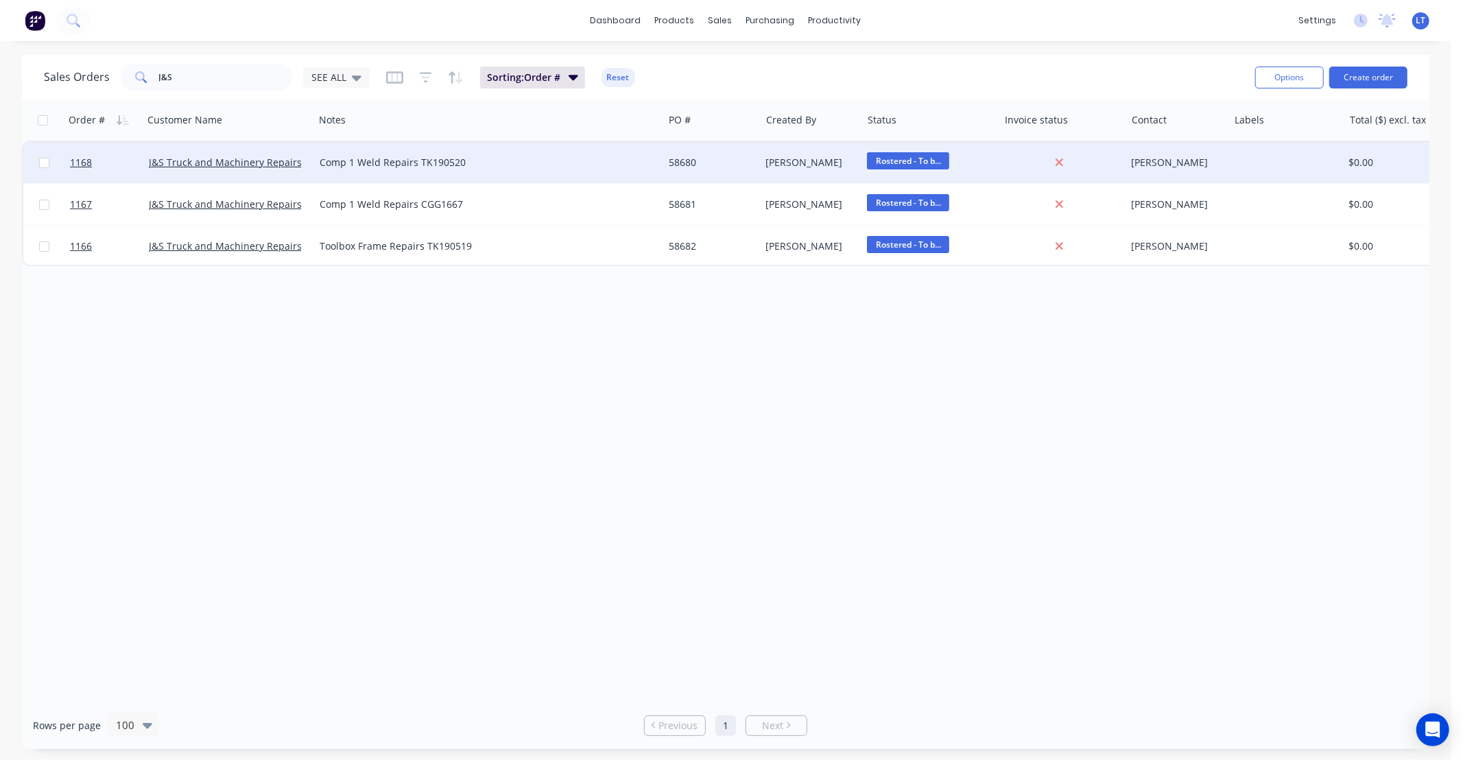
click at [722, 161] on div "58680" at bounding box center [710, 163] width 82 height 14
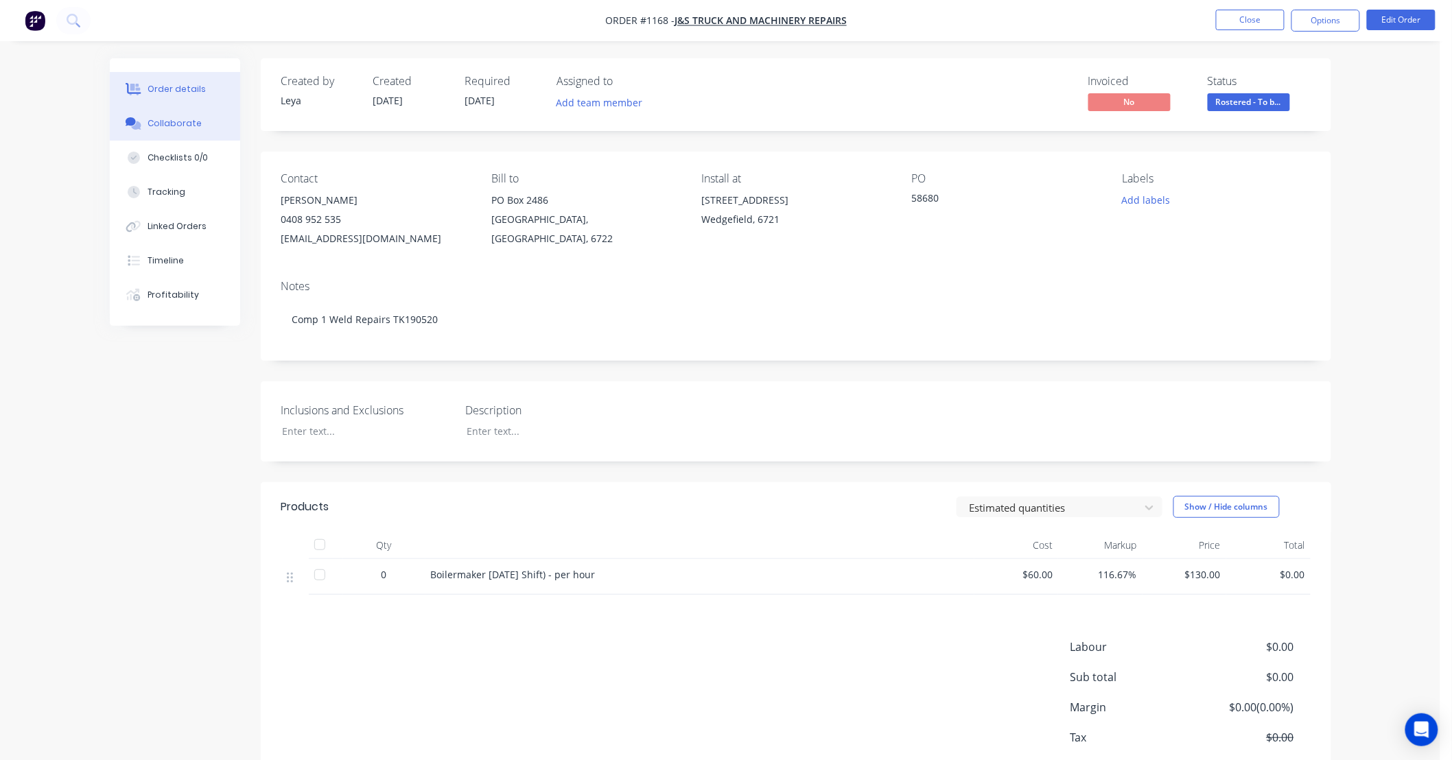
click at [163, 125] on div "Collaborate" at bounding box center [174, 123] width 54 height 12
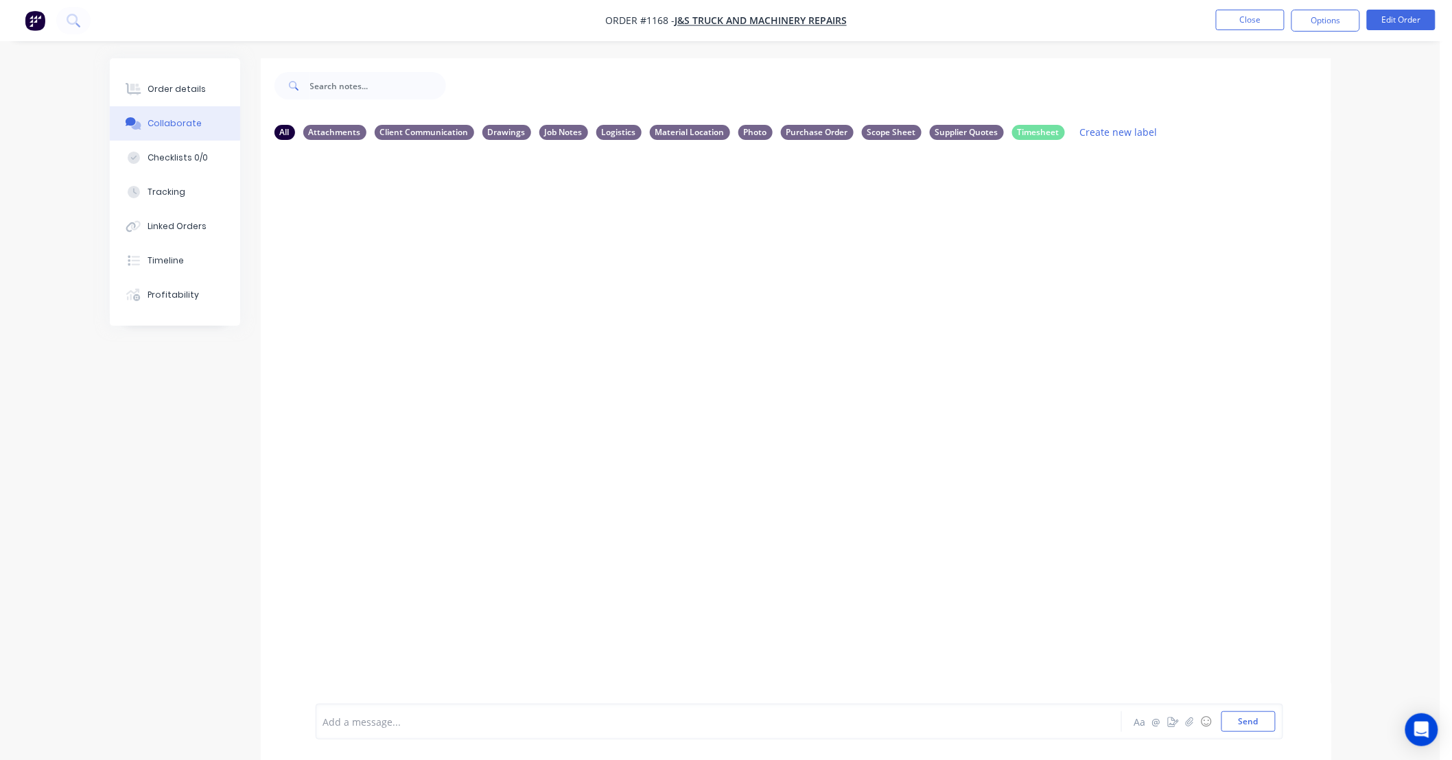
click at [393, 719] on div at bounding box center [680, 722] width 713 height 14
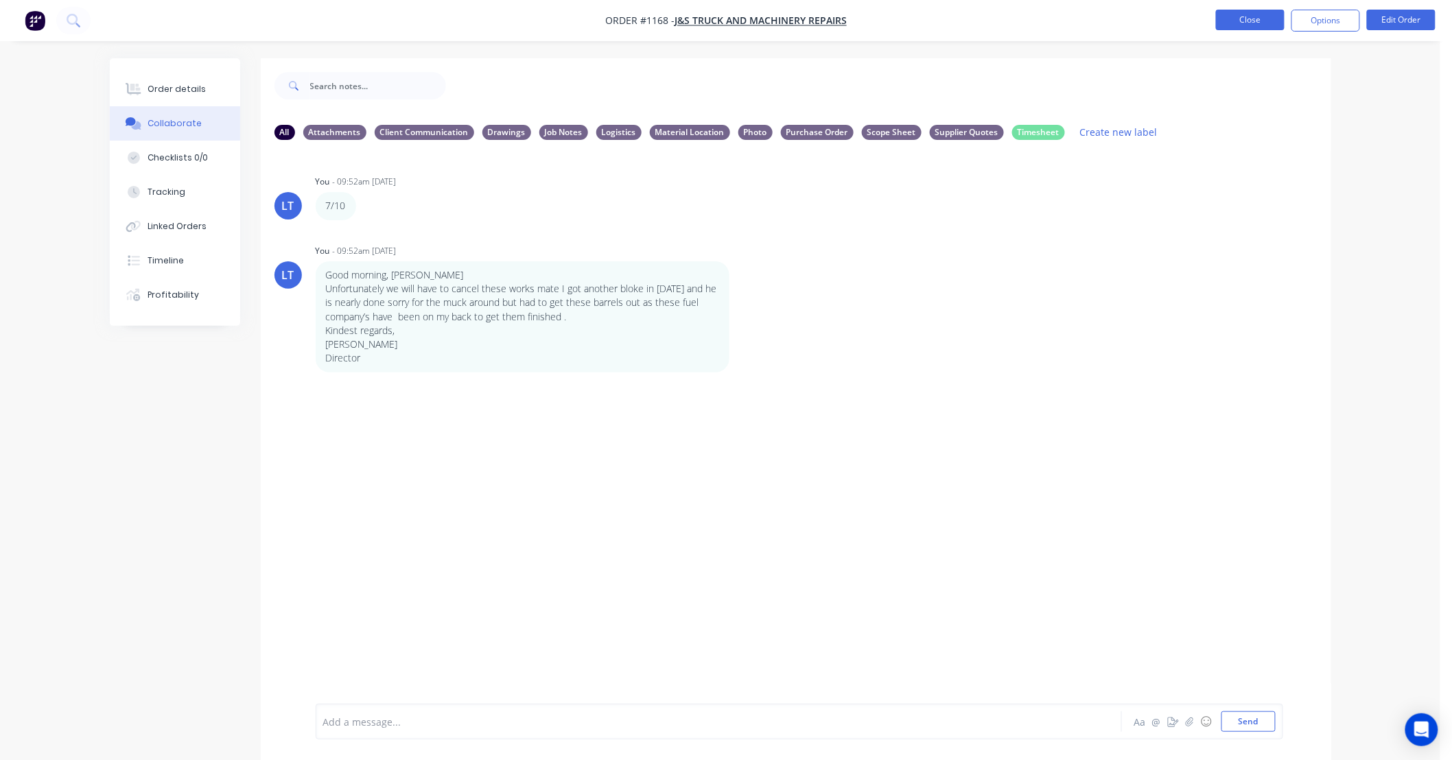
click at [1250, 25] on button "Close" at bounding box center [1250, 20] width 69 height 21
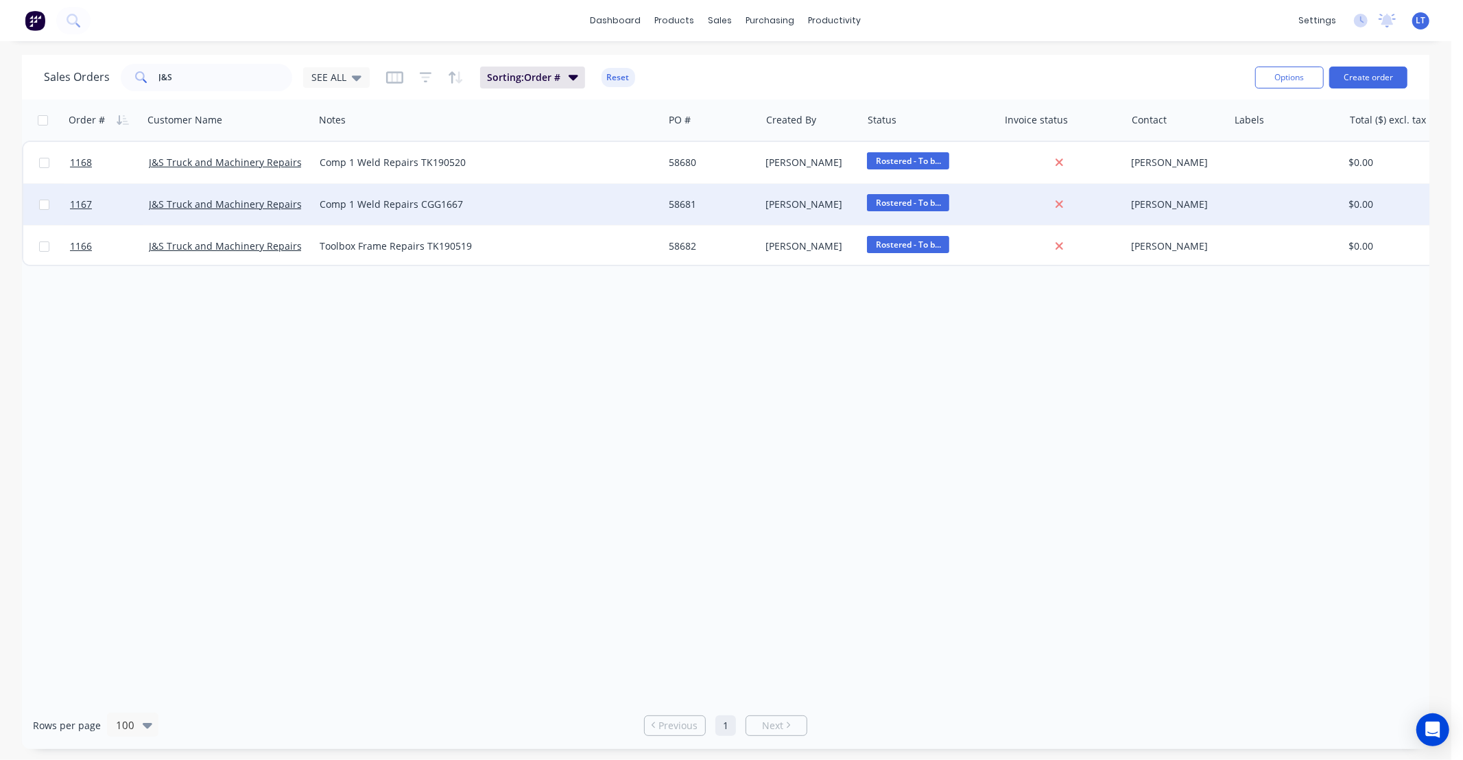
click at [698, 204] on div "58681" at bounding box center [710, 205] width 82 height 14
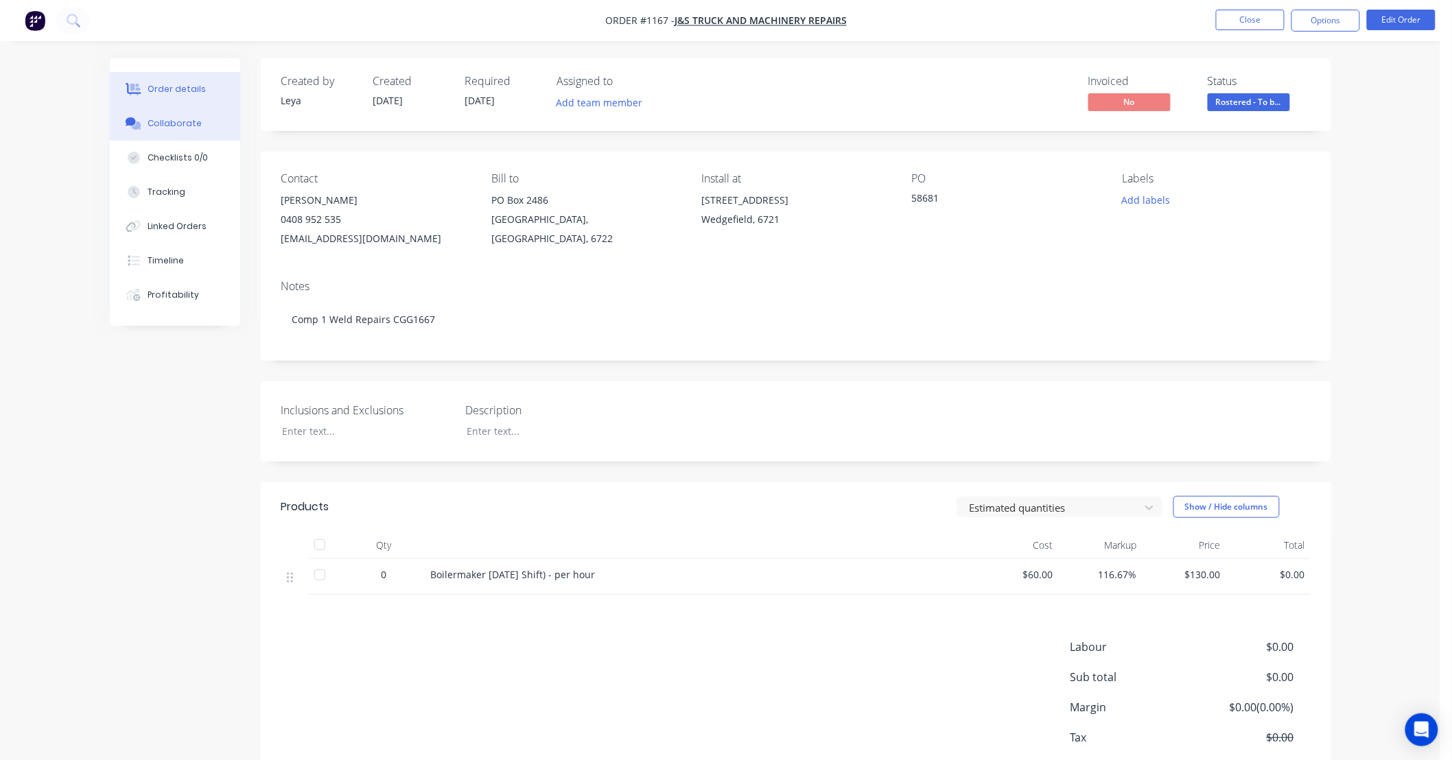
click at [179, 126] on div "Collaborate" at bounding box center [174, 123] width 54 height 12
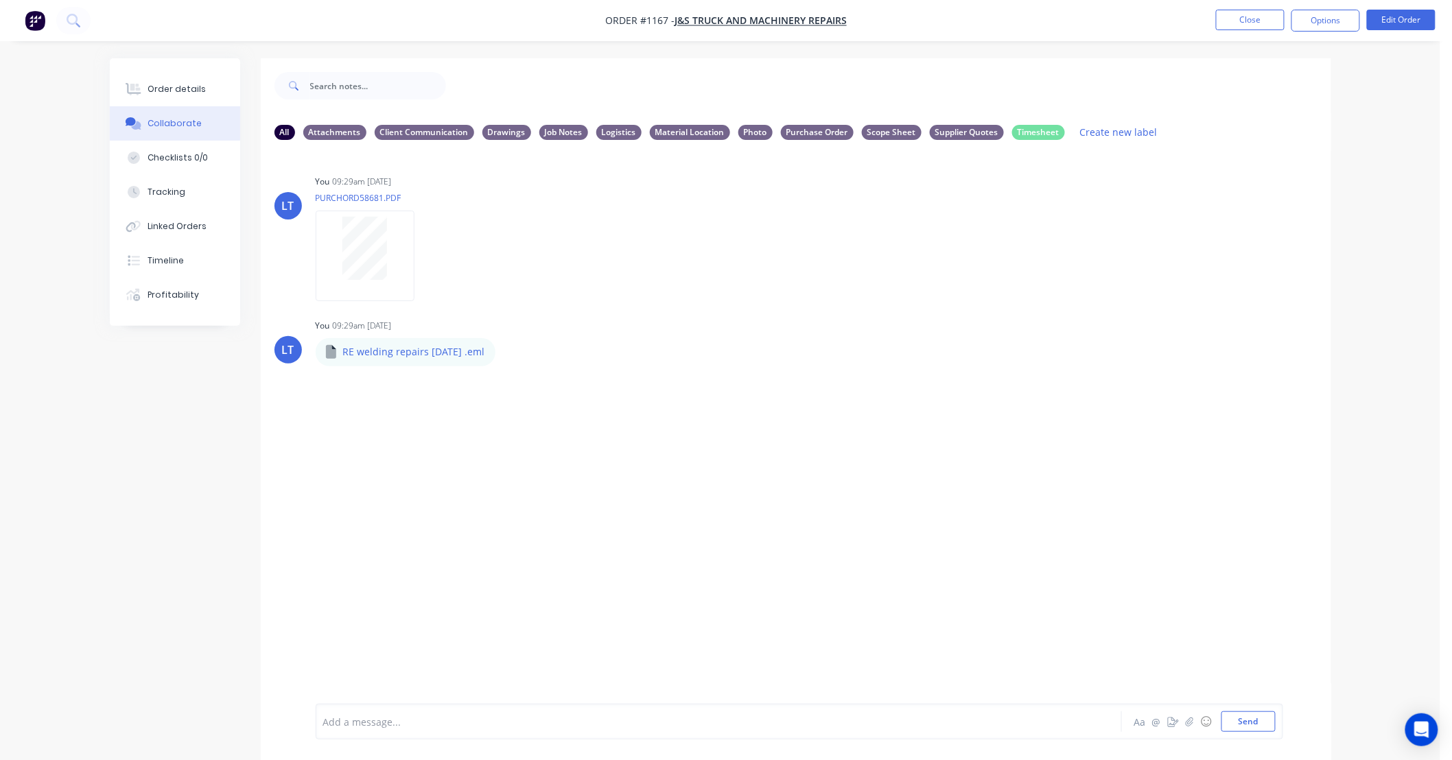
click at [381, 724] on div at bounding box center [680, 722] width 713 height 14
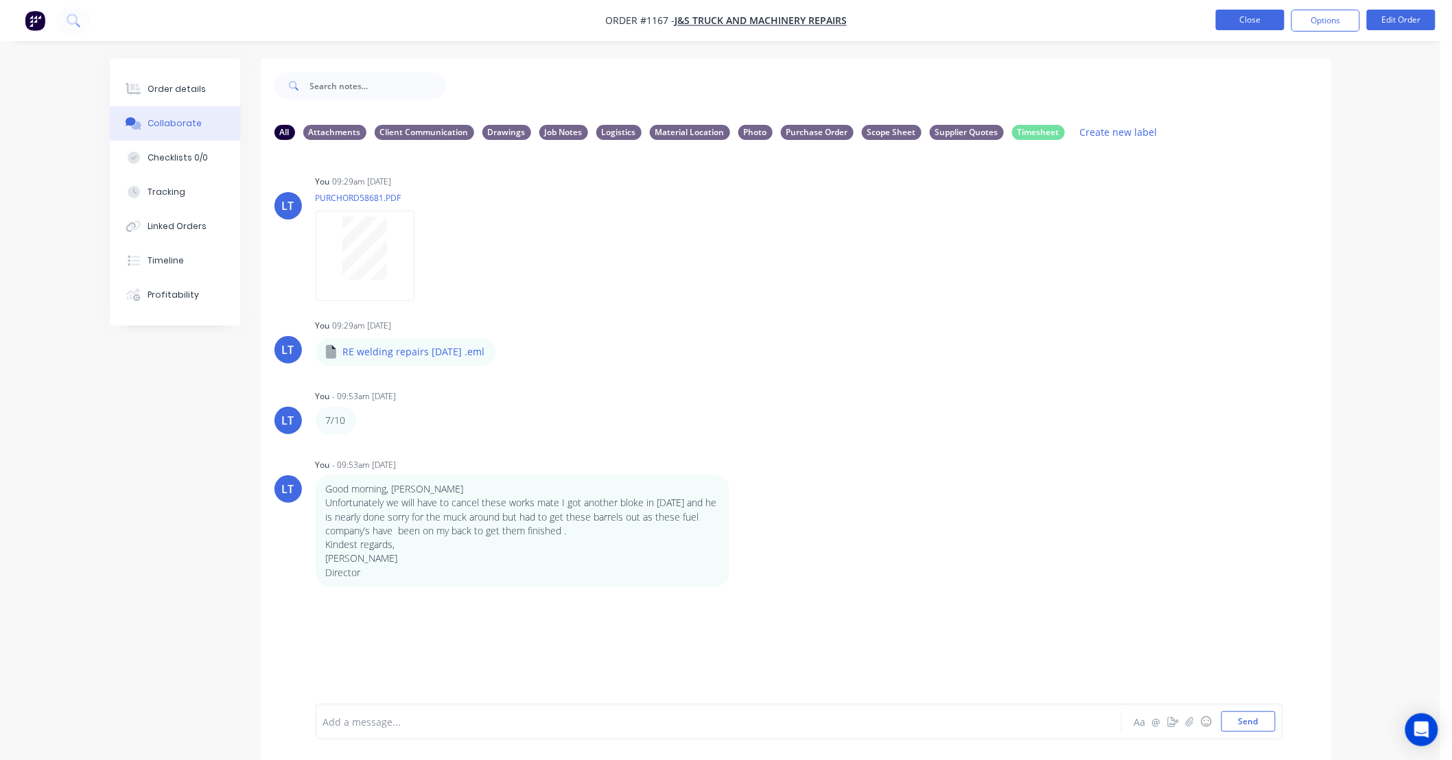
click at [1279, 19] on button "Close" at bounding box center [1250, 20] width 69 height 21
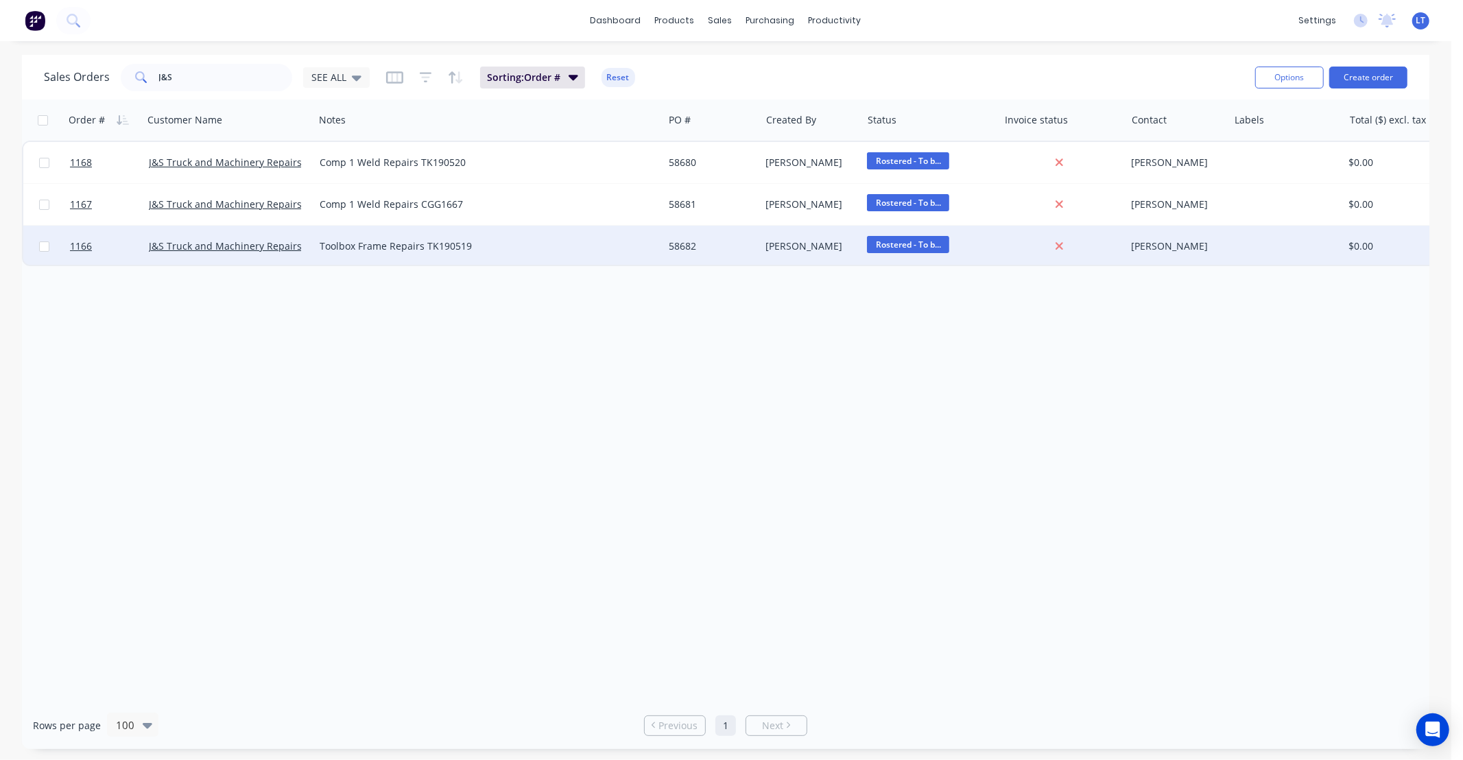
click at [723, 245] on div "58682" at bounding box center [710, 246] width 82 height 14
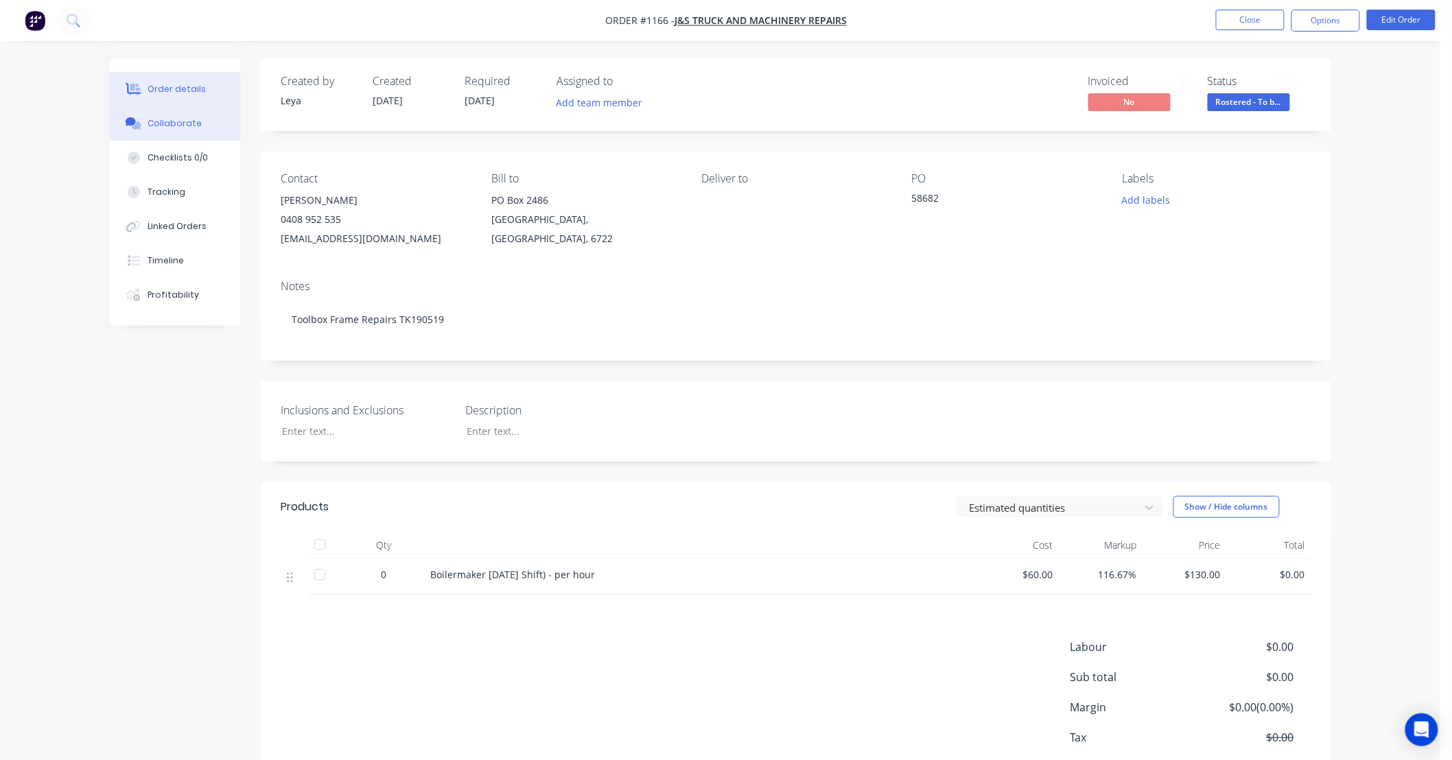
click at [155, 115] on button "Collaborate" at bounding box center [175, 123] width 130 height 34
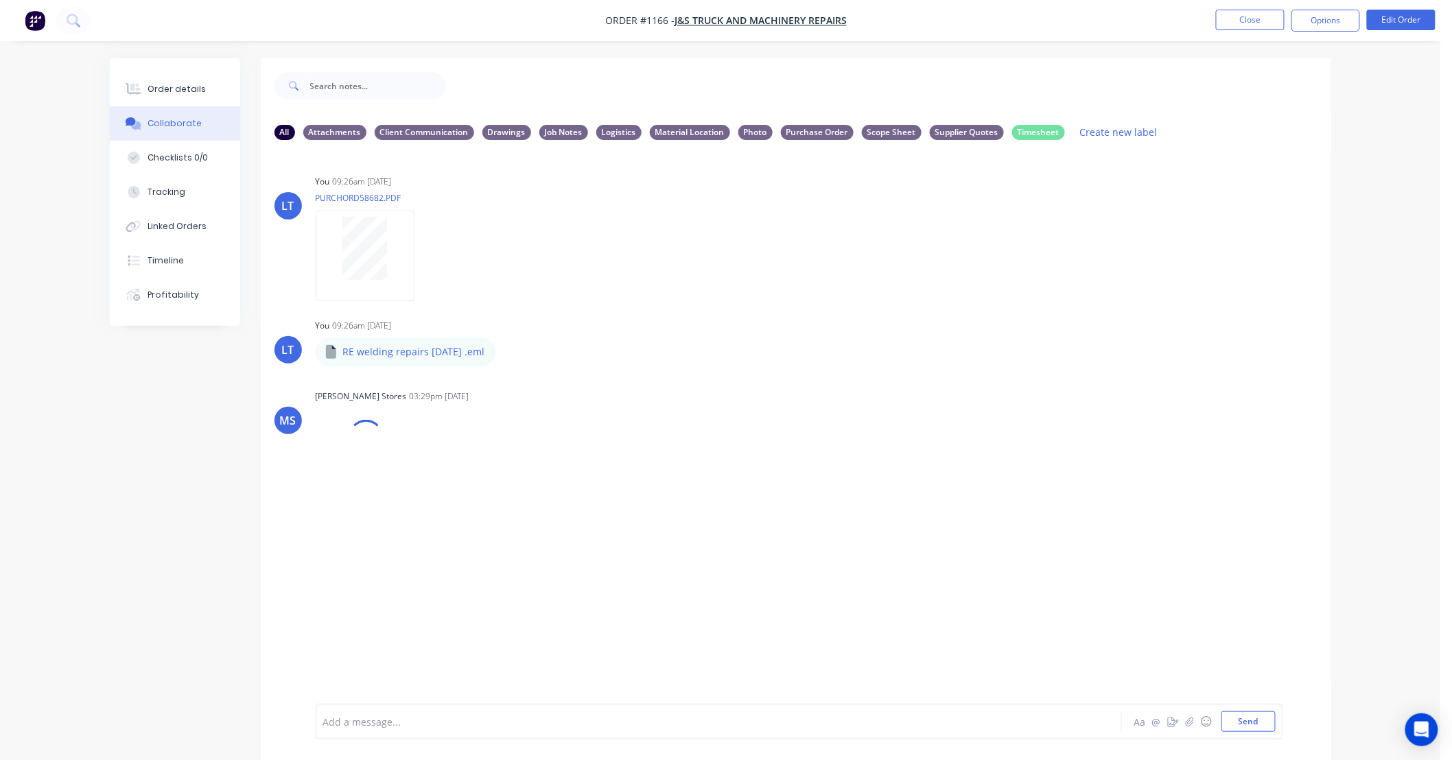
click at [405, 726] on div at bounding box center [680, 722] width 713 height 14
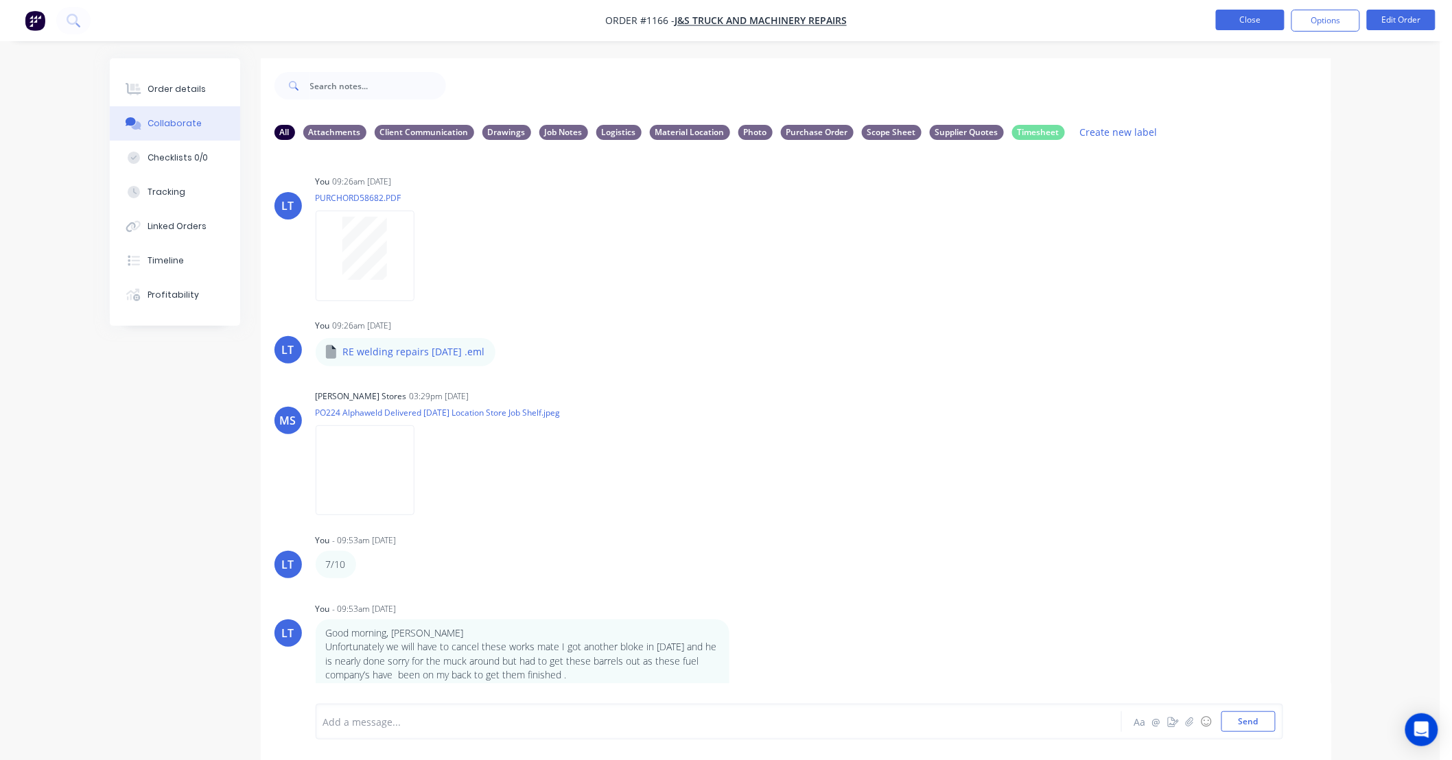
click at [1237, 16] on button "Close" at bounding box center [1250, 20] width 69 height 21
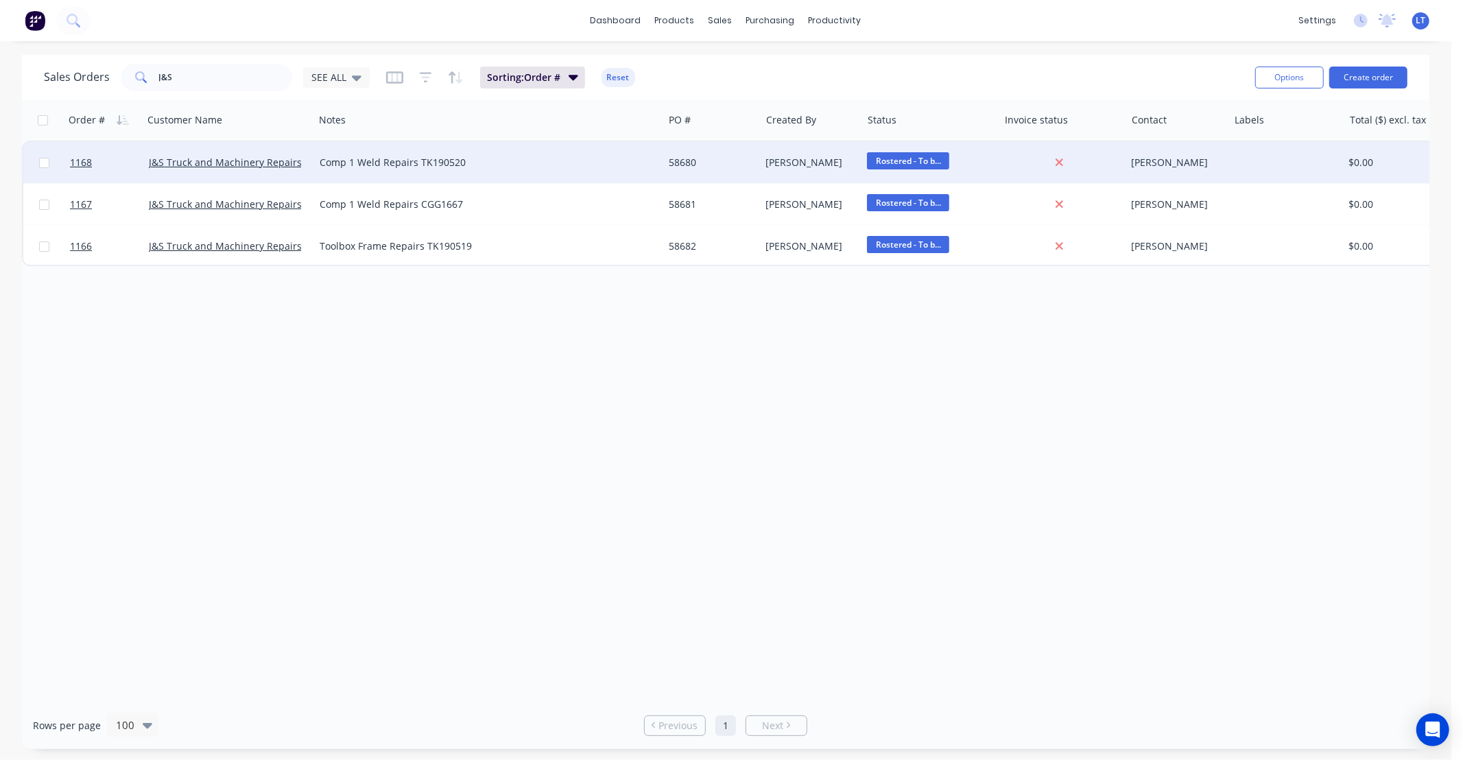
click at [893, 161] on span "Rostered - To b..." at bounding box center [908, 160] width 82 height 17
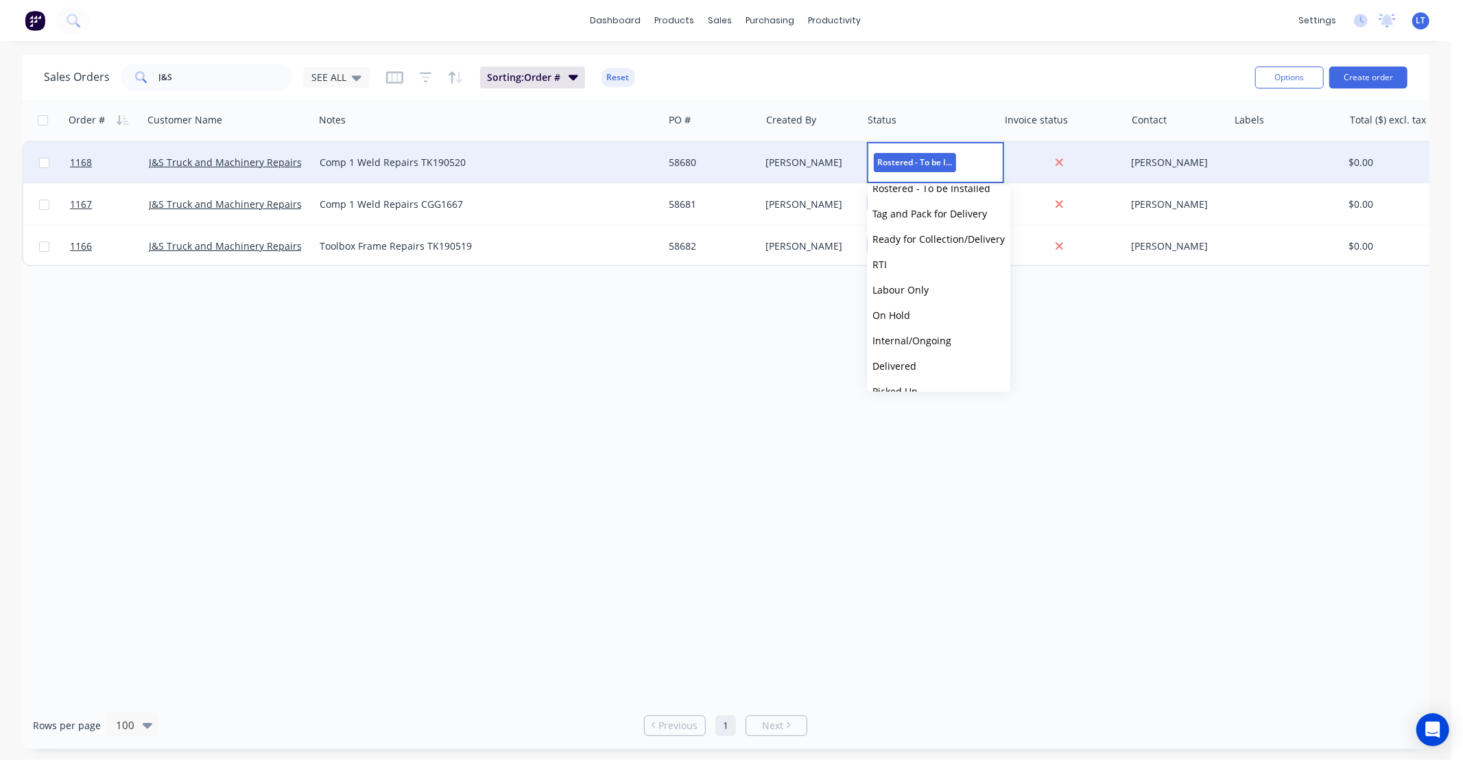
scroll to position [261, 0]
click at [904, 300] on span "On Hold" at bounding box center [892, 298] width 38 height 13
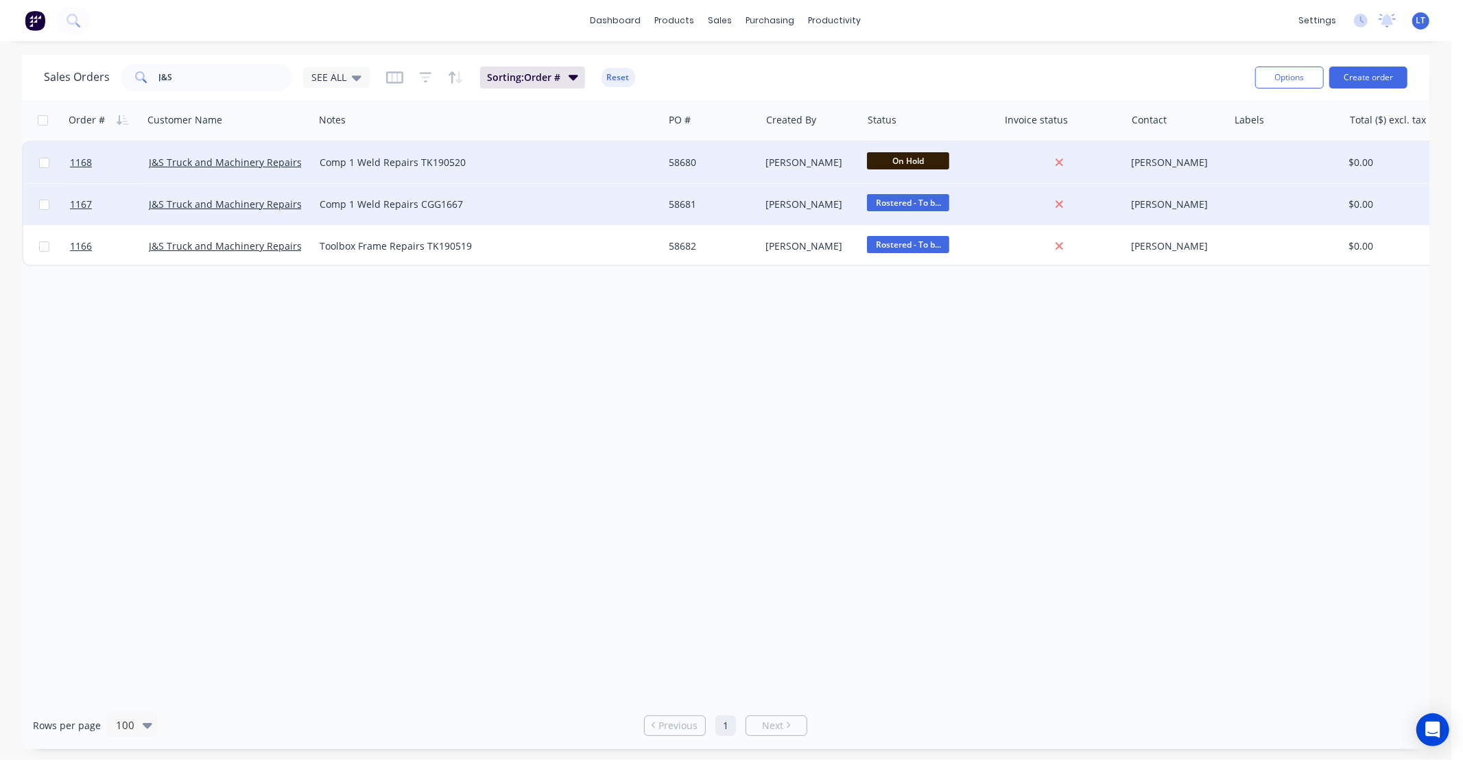
click at [909, 202] on span "Rostered - To b..." at bounding box center [908, 202] width 82 height 17
click at [899, 340] on span "On Hold" at bounding box center [892, 339] width 38 height 13
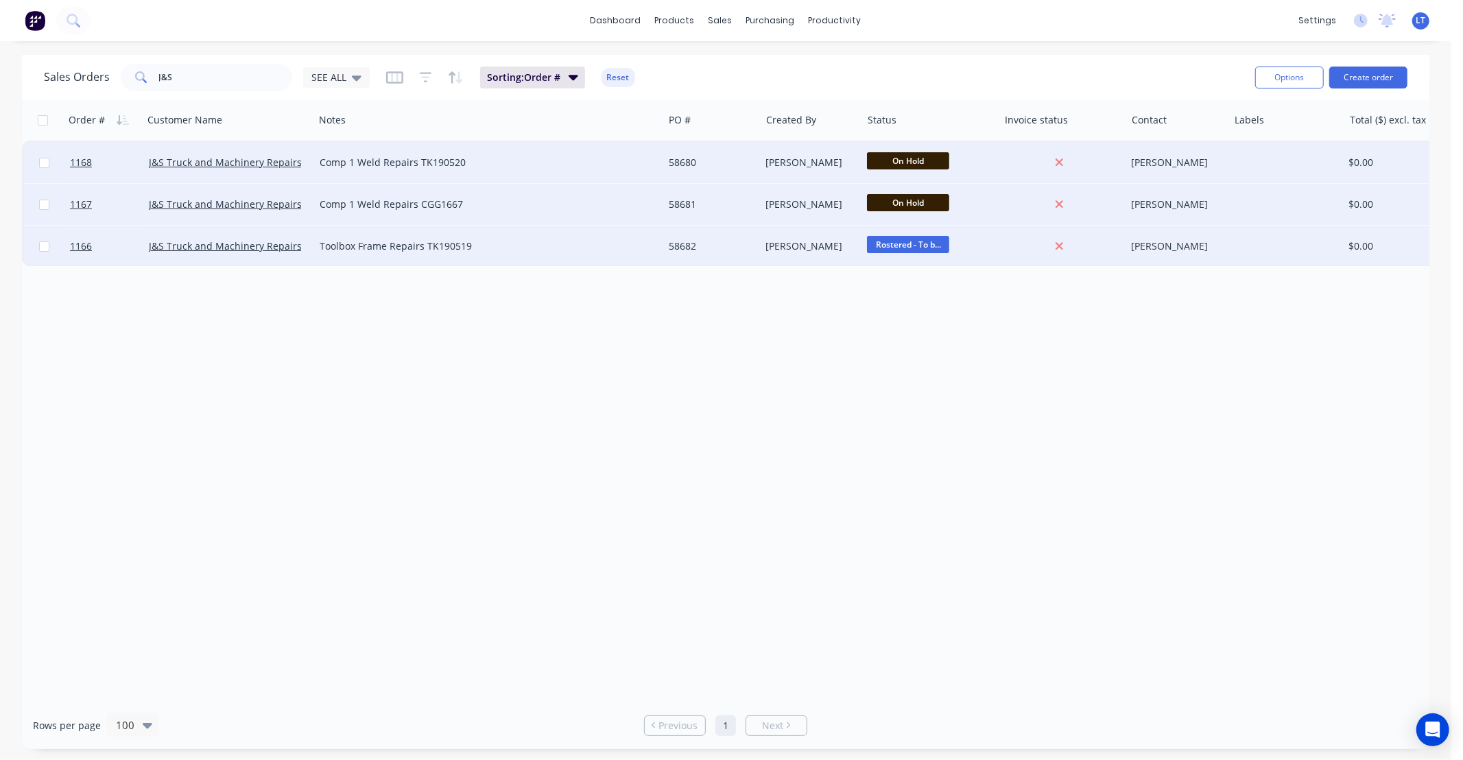
click at [897, 243] on span "Rostered - To b..." at bounding box center [908, 244] width 82 height 17
click at [902, 381] on span "On Hold" at bounding box center [892, 381] width 38 height 13
click at [838, 160] on button "Archive" at bounding box center [878, 157] width 137 height 27
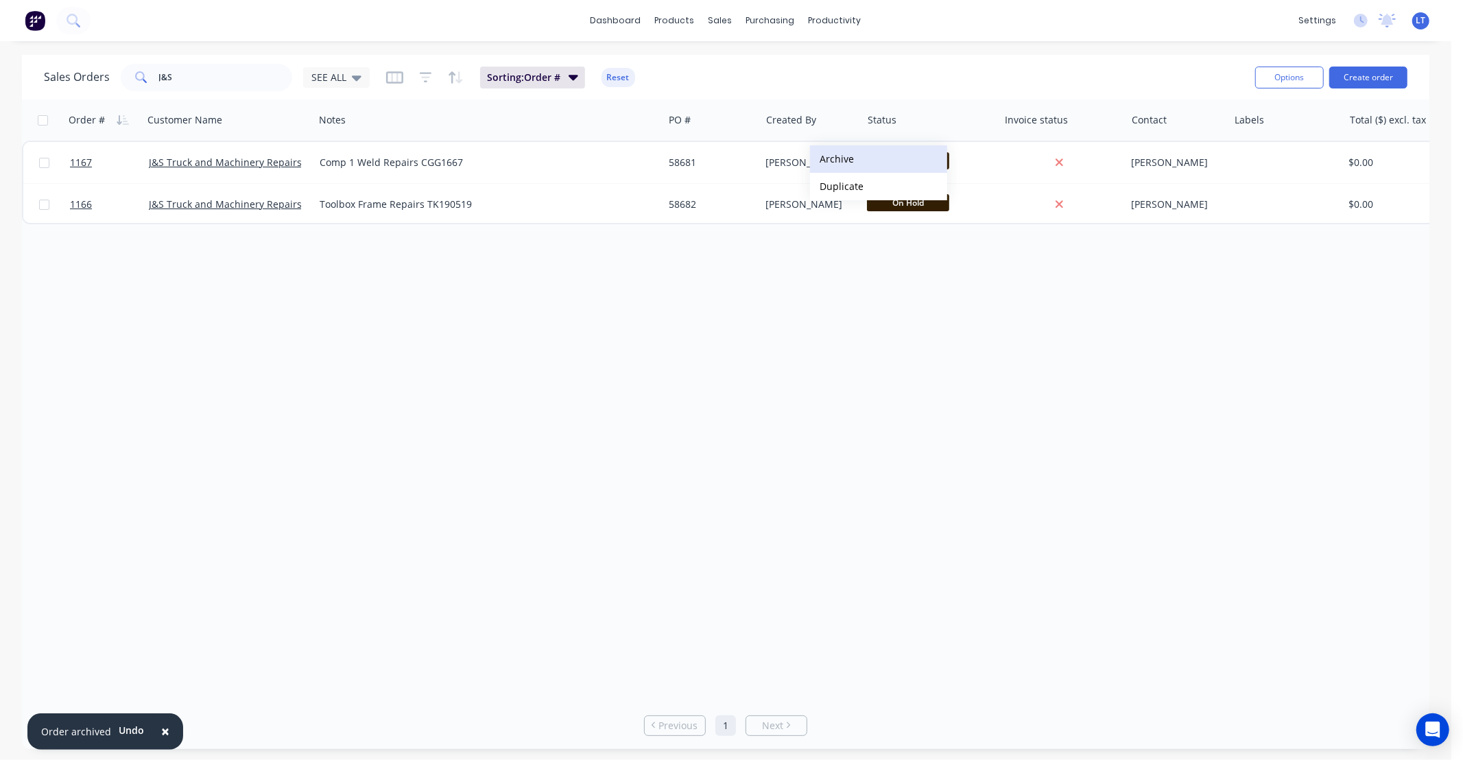
click at [838, 165] on button "Archive" at bounding box center [878, 158] width 137 height 27
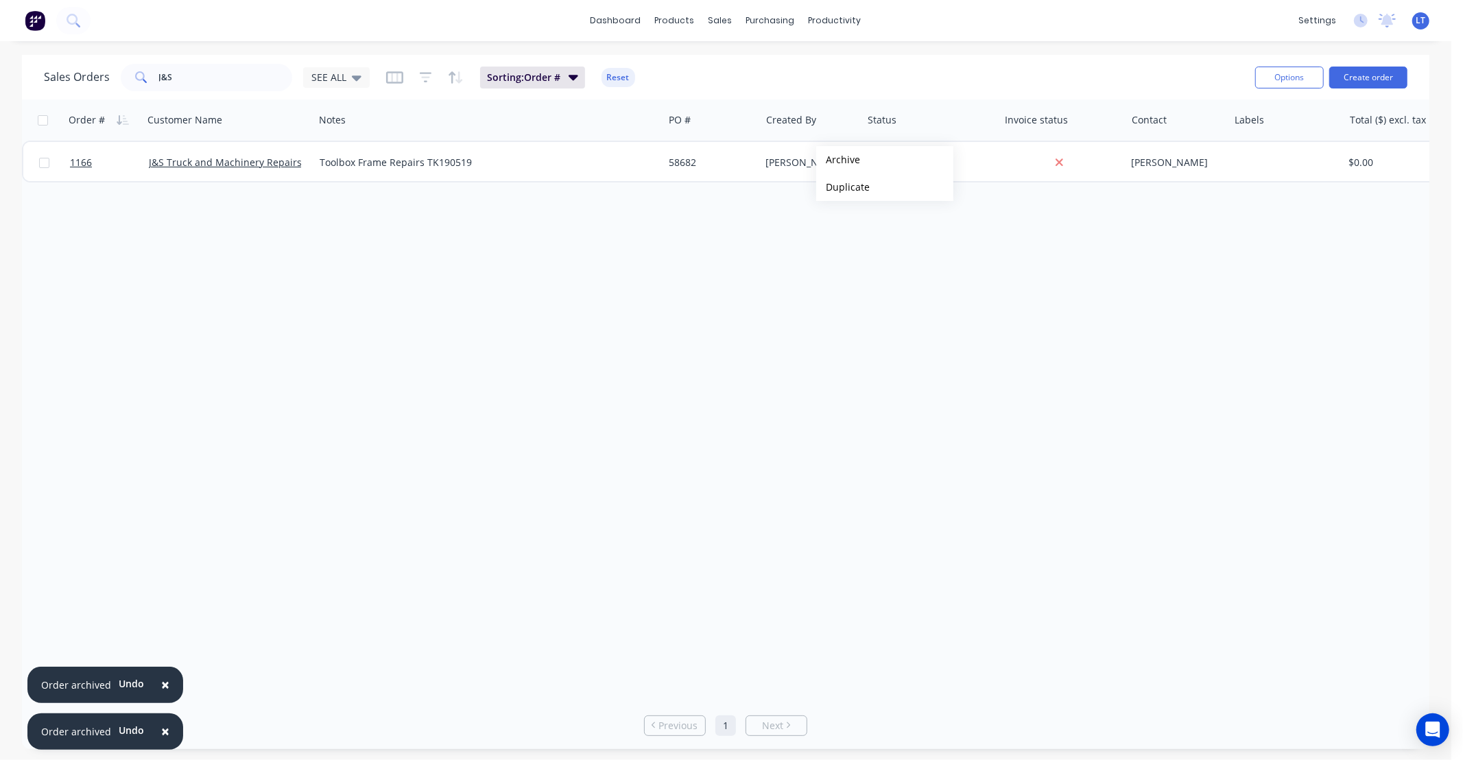
click at [846, 162] on button "Archive" at bounding box center [884, 159] width 137 height 27
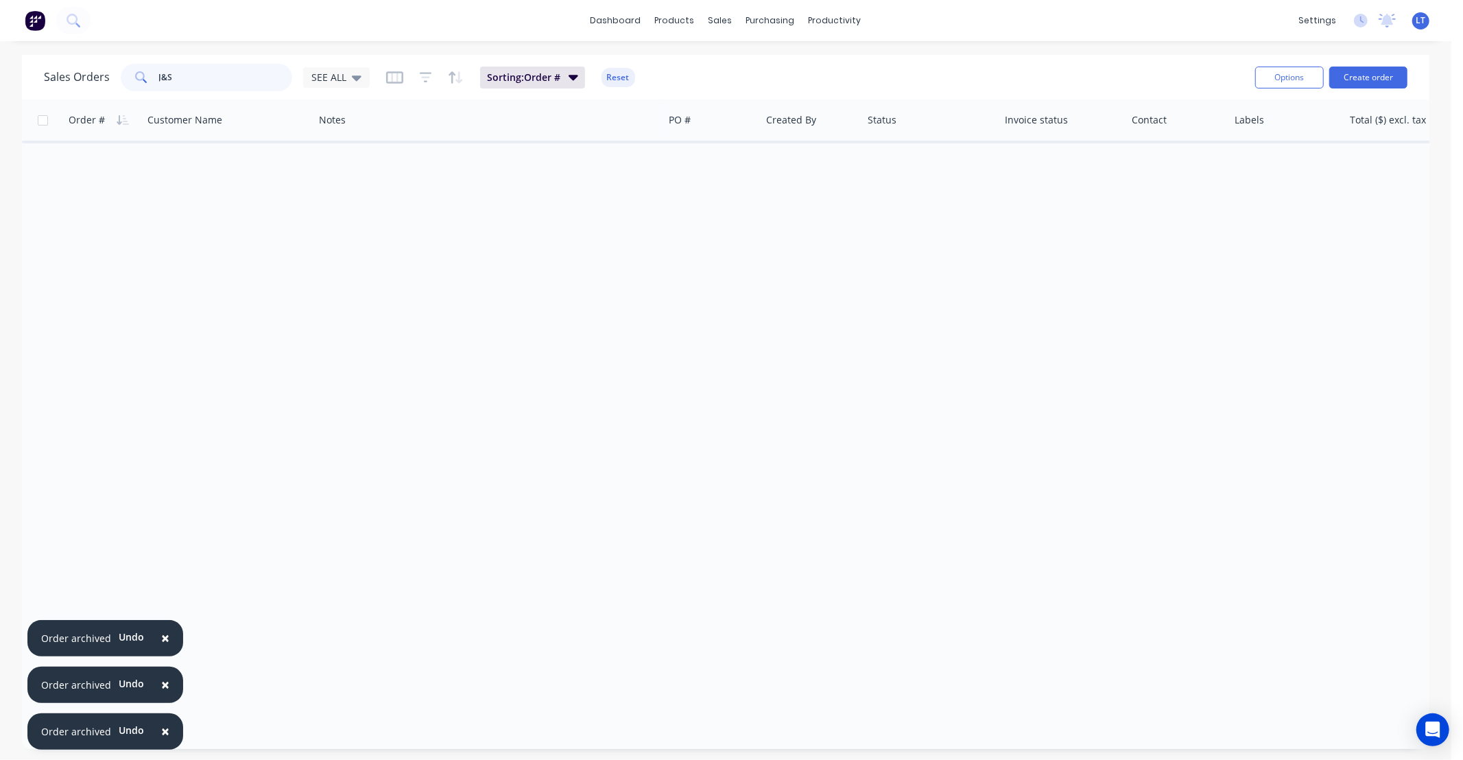
drag, startPoint x: 239, startPoint y: 78, endPoint x: -95, endPoint y: 69, distance: 334.2
click at [0, 69] on html "× Order archived Undo × Order archived Undo × Order archived Undo dashboard pro…" at bounding box center [731, 380] width 1463 height 760
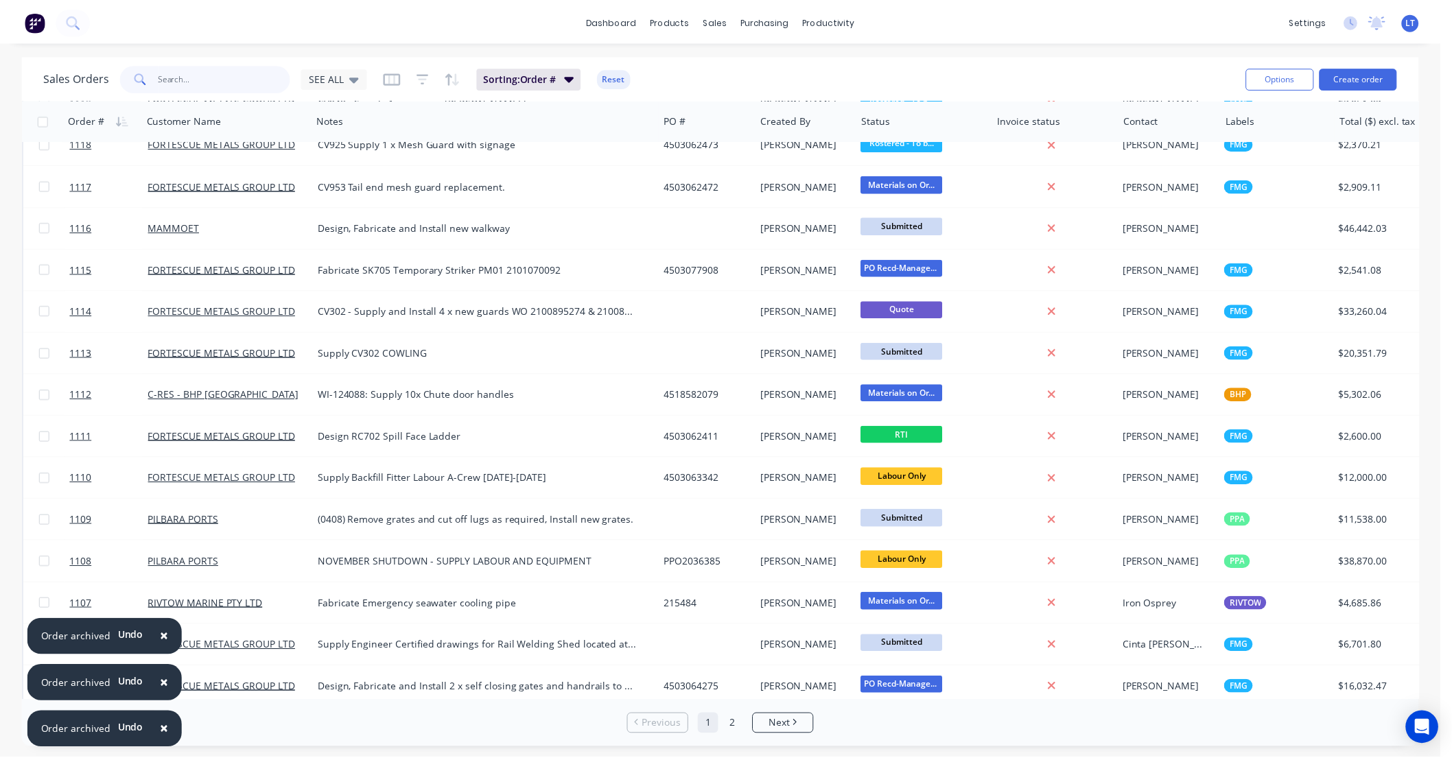
scroll to position [3557, 0]
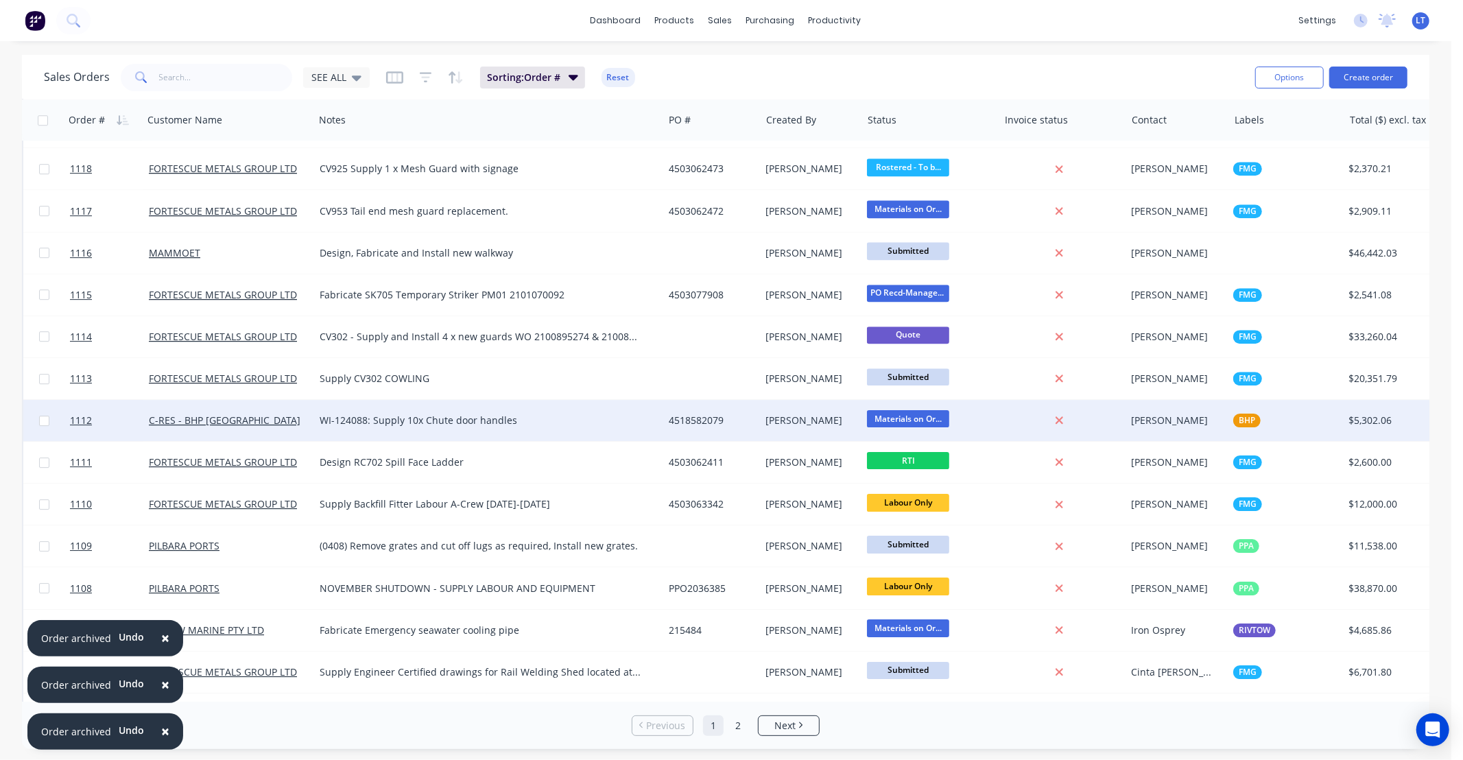
click at [702, 421] on div "4518582079" at bounding box center [710, 421] width 82 height 14
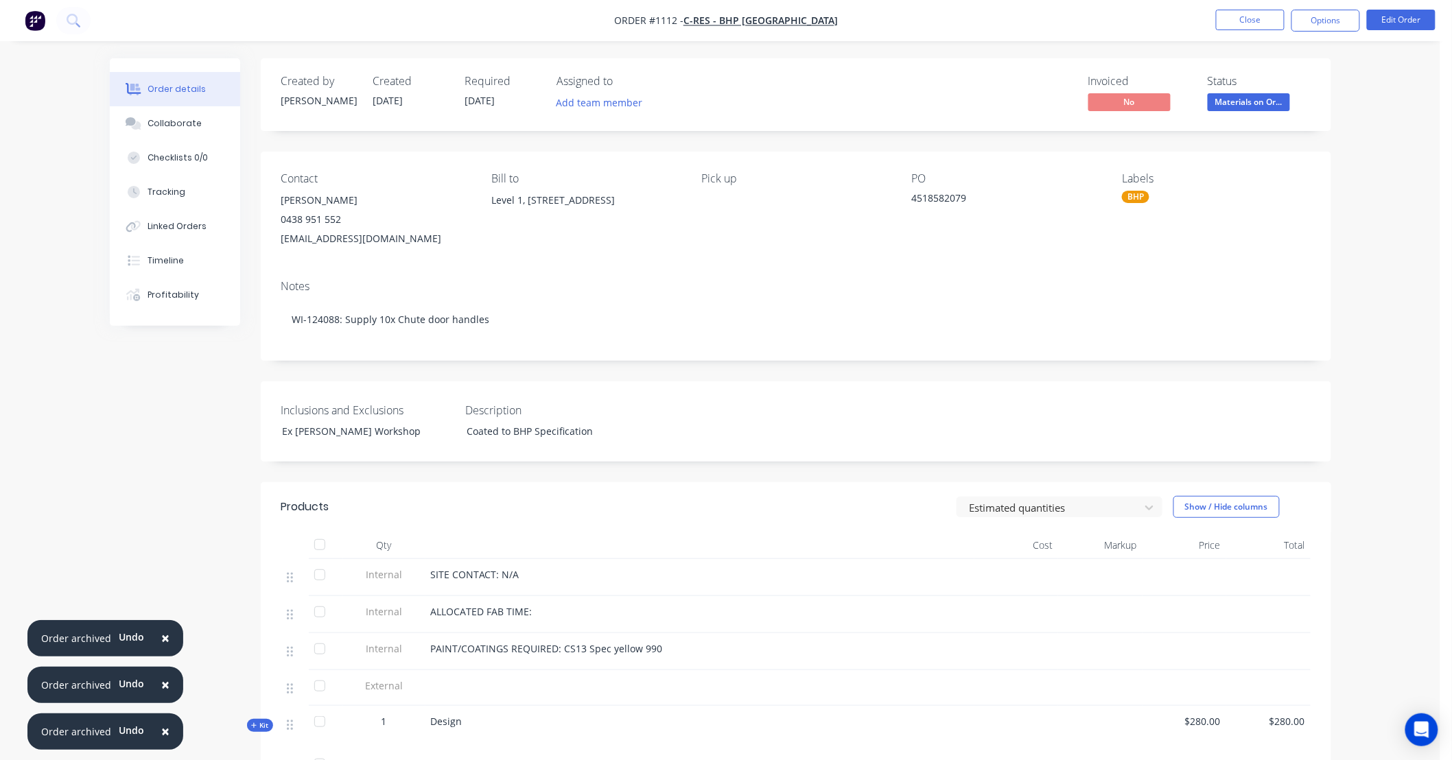
click at [167, 641] on button "×" at bounding box center [165, 638] width 36 height 33
click at [163, 689] on span "×" at bounding box center [165, 684] width 8 height 19
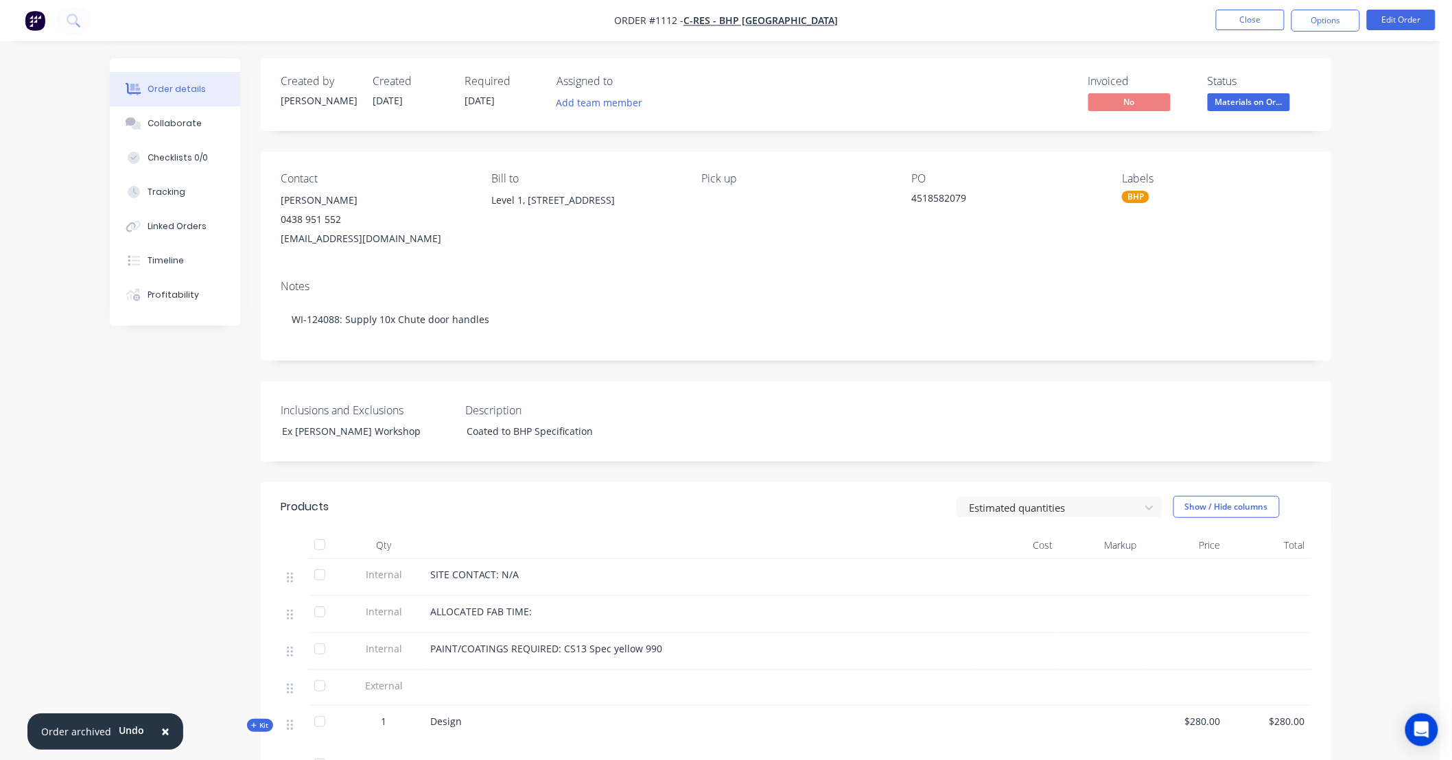
drag, startPoint x: 163, startPoint y: 731, endPoint x: 172, endPoint y: 438, distance: 293.1
click at [163, 726] on span "×" at bounding box center [165, 731] width 8 height 19
click at [1331, 21] on button "Options" at bounding box center [1325, 21] width 69 height 22
click at [189, 126] on div "Collaborate" at bounding box center [174, 123] width 54 height 12
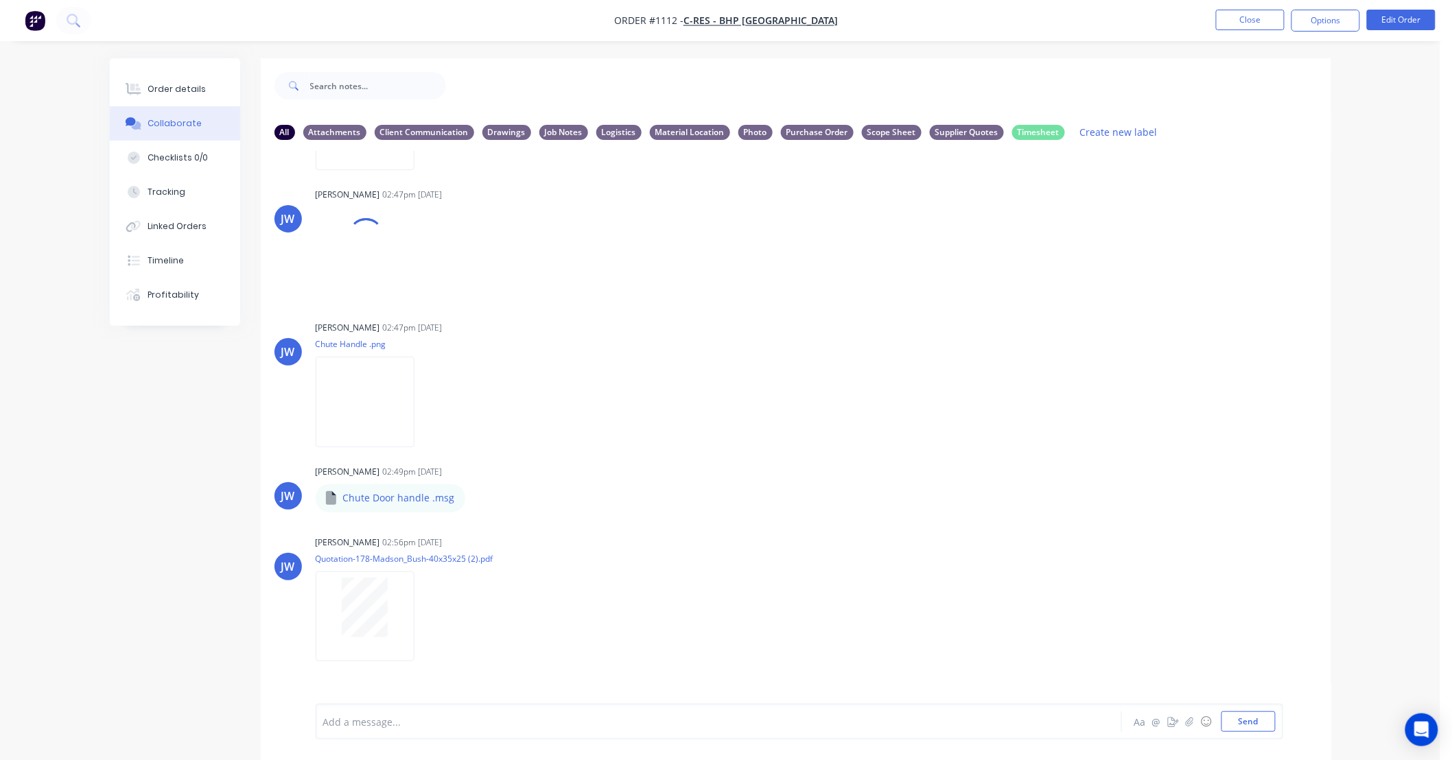
scroll to position [582, 0]
click at [1321, 8] on nav "Order #1112 - C-RES - BHP Port Hedland Close Options Edit Order" at bounding box center [726, 20] width 1452 height 41
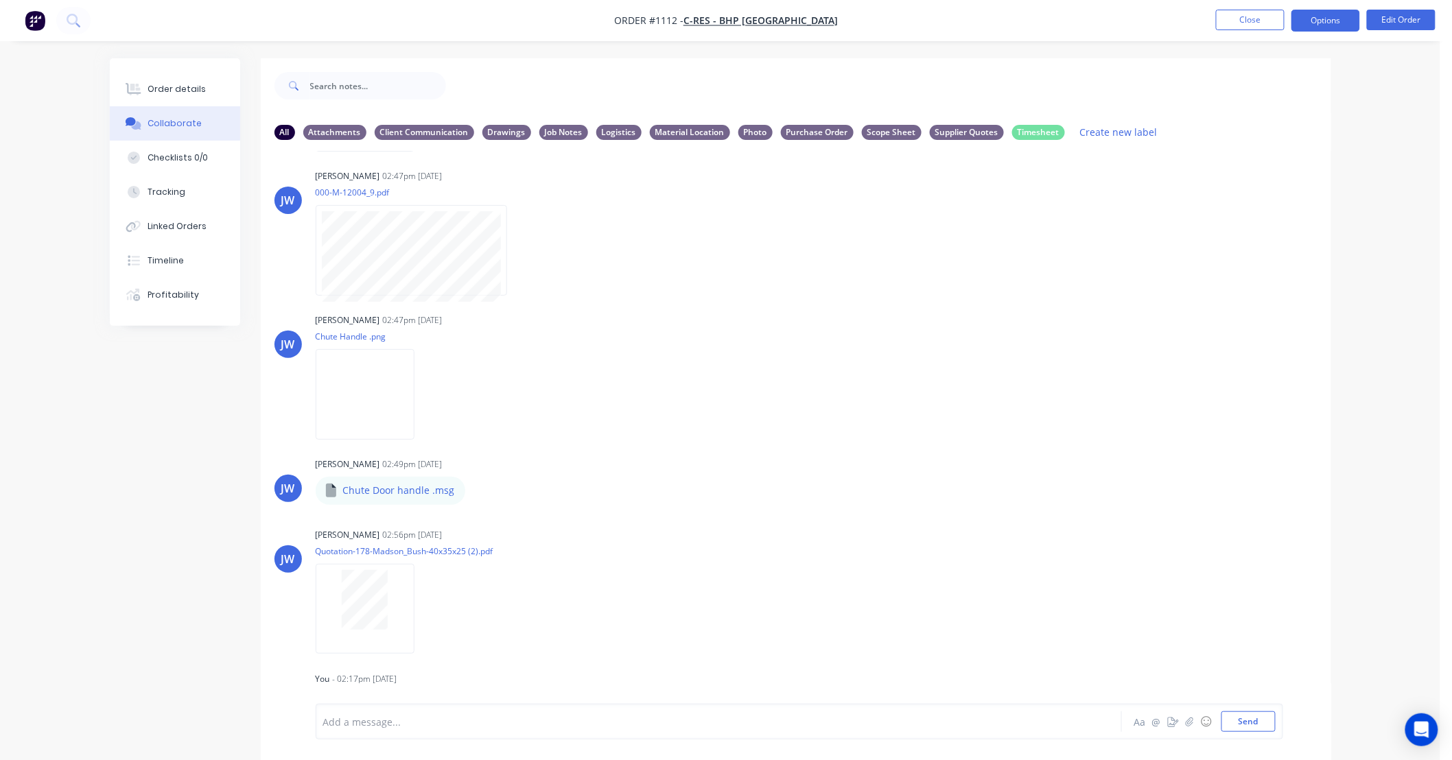
click at [1319, 19] on button "Options" at bounding box center [1325, 21] width 69 height 22
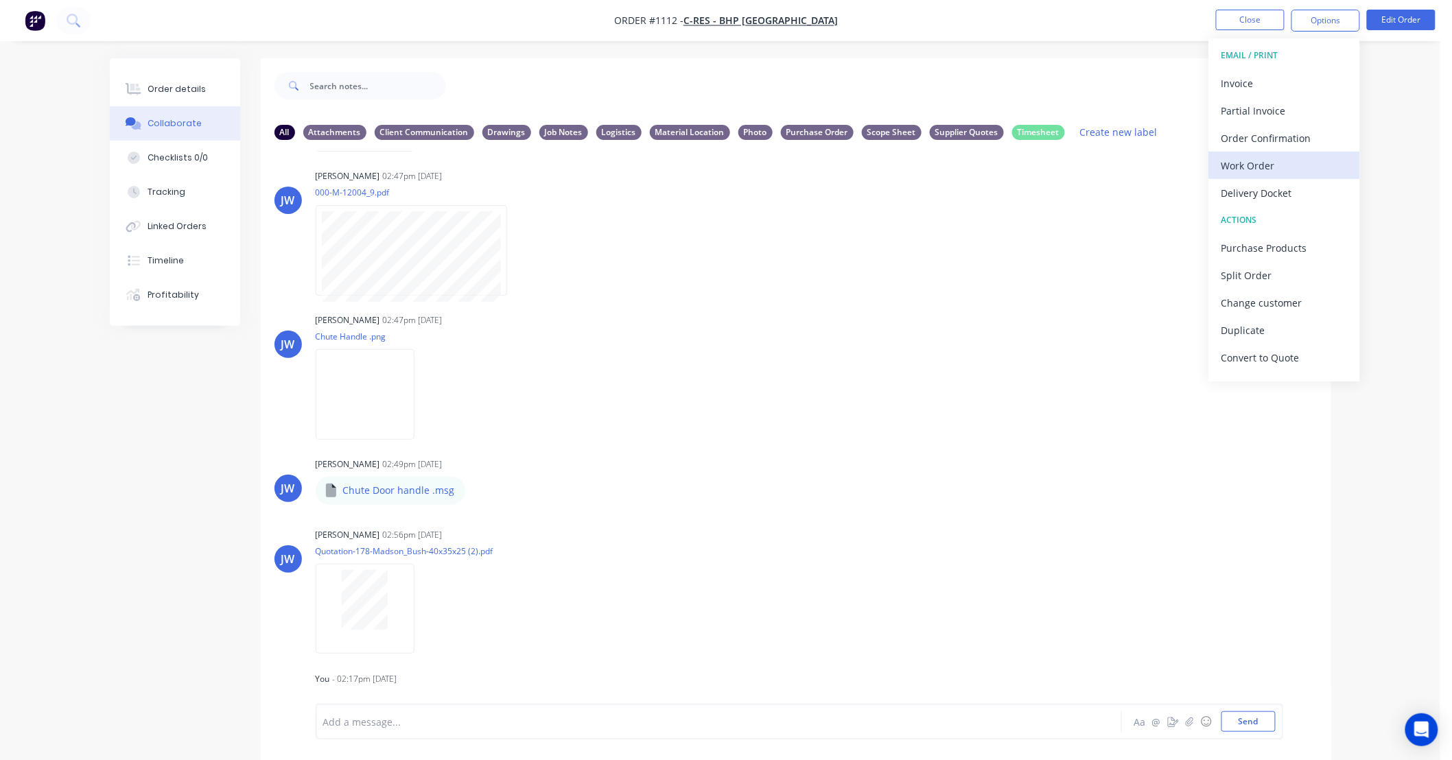
click at [1262, 165] on div "Work Order" at bounding box center [1284, 166] width 126 height 20
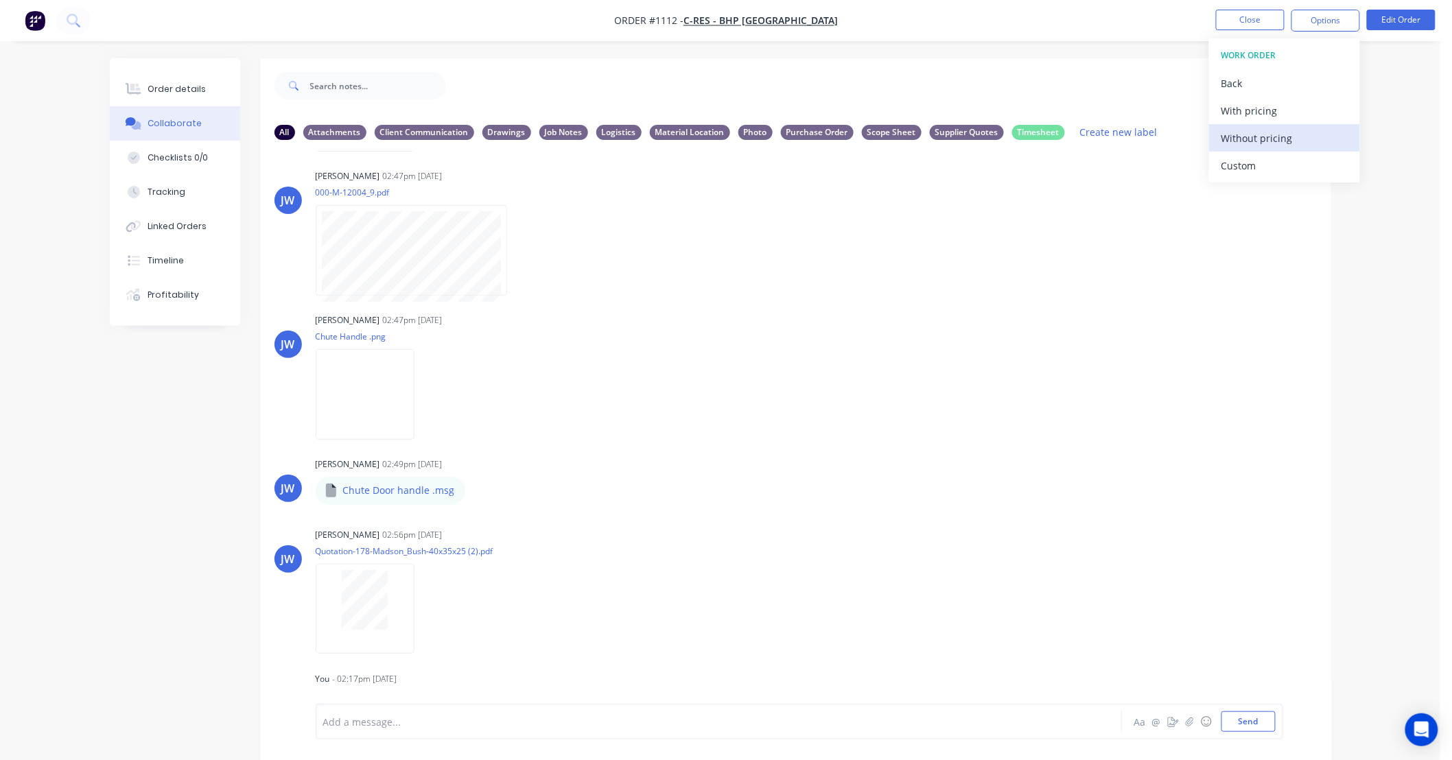
click at [1264, 139] on div "Without pricing" at bounding box center [1284, 138] width 126 height 20
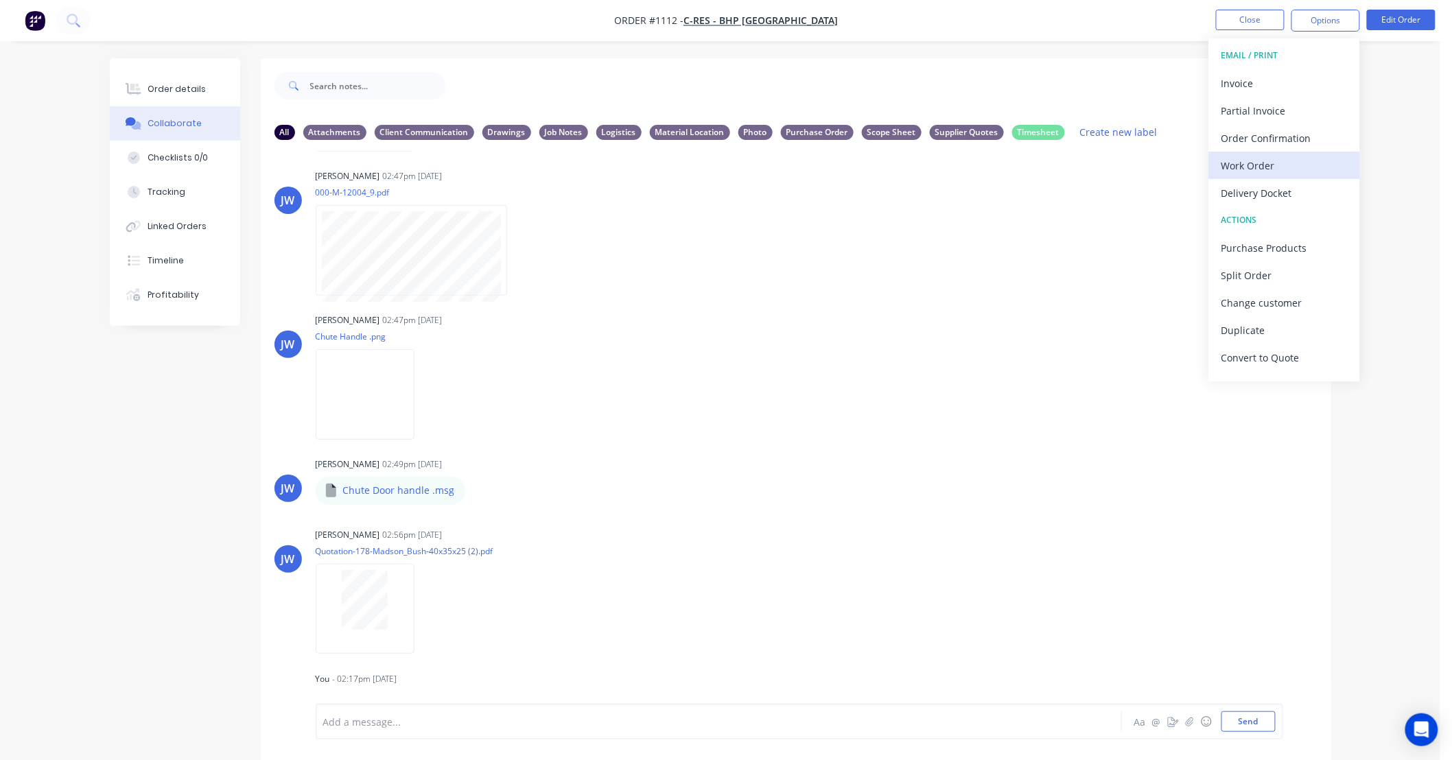
click at [1253, 160] on div "Work Order" at bounding box center [1284, 166] width 126 height 20
click at [1252, 173] on div "Custom" at bounding box center [1284, 166] width 126 height 20
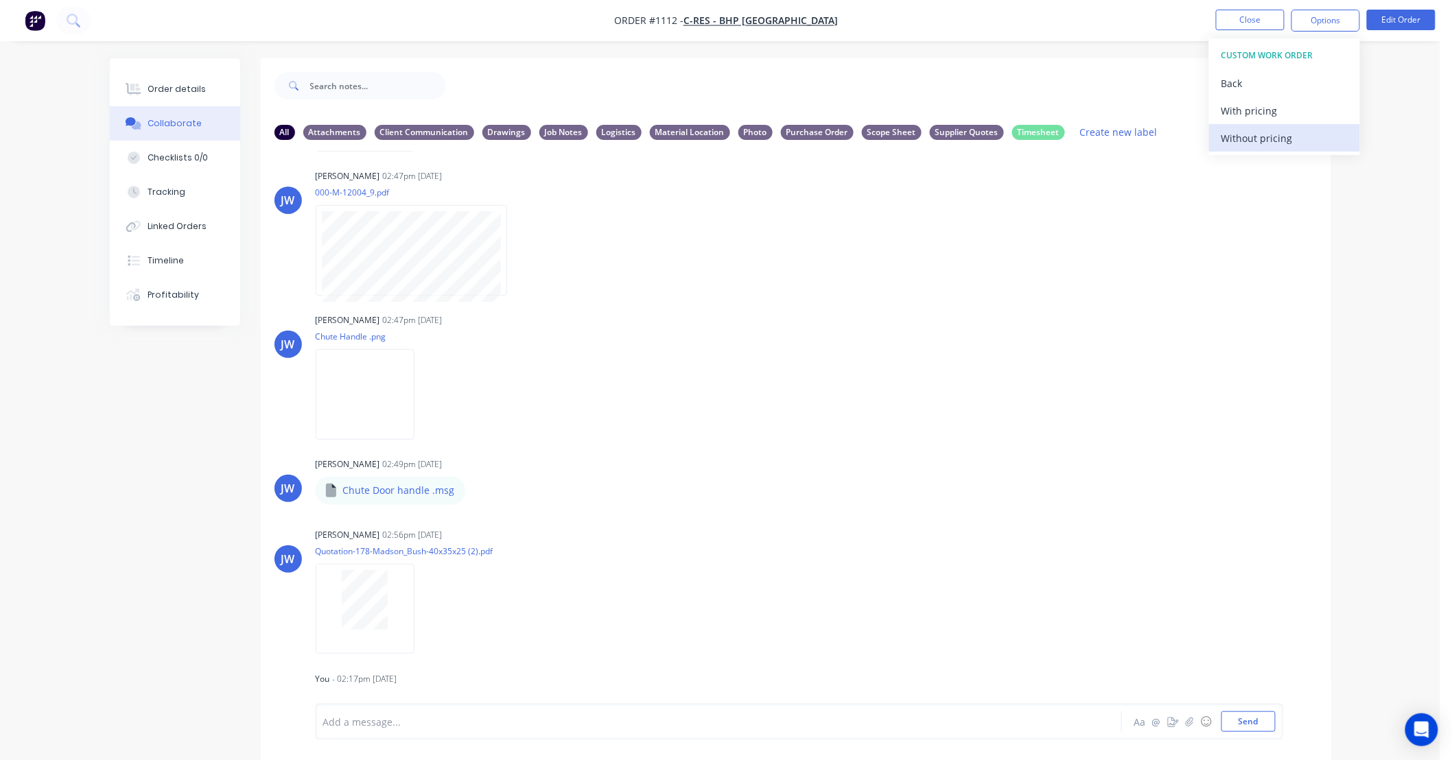
click at [1251, 137] on div "Without pricing" at bounding box center [1284, 138] width 126 height 20
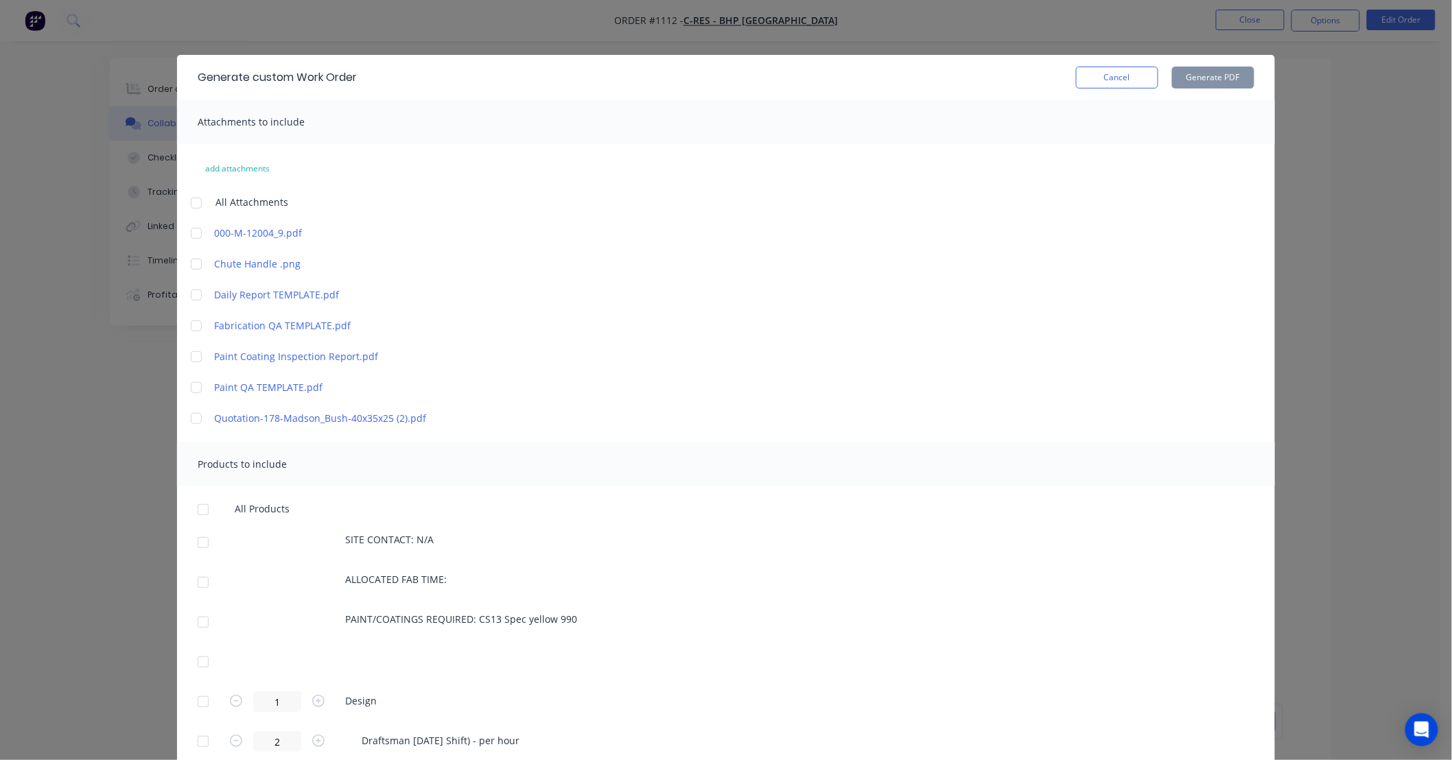
click at [187, 235] on div at bounding box center [195, 233] width 27 height 27
click at [188, 259] on div at bounding box center [195, 263] width 27 height 27
click at [198, 537] on div at bounding box center [202, 542] width 27 height 27
click at [1187, 82] on button "Generate PDF" at bounding box center [1213, 78] width 82 height 22
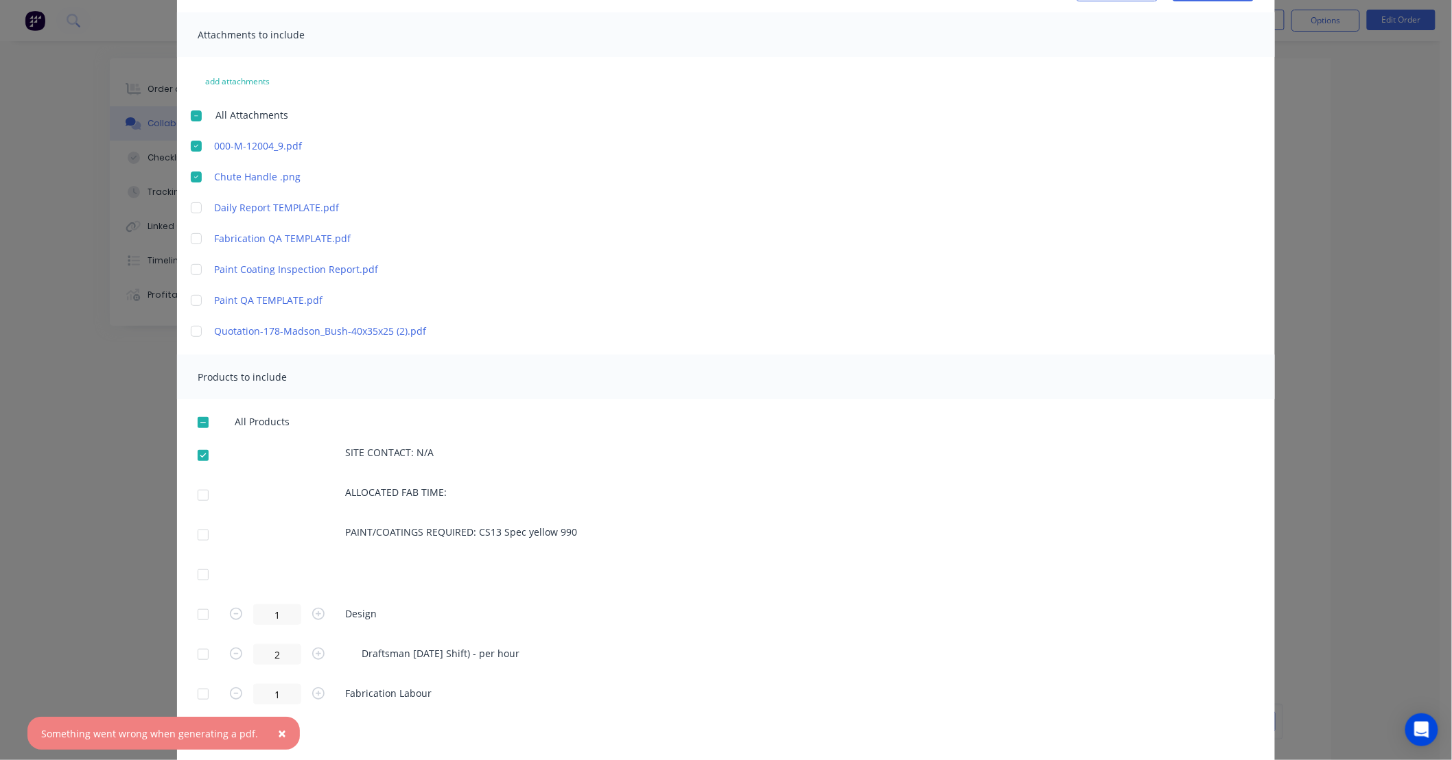
scroll to position [101, 0]
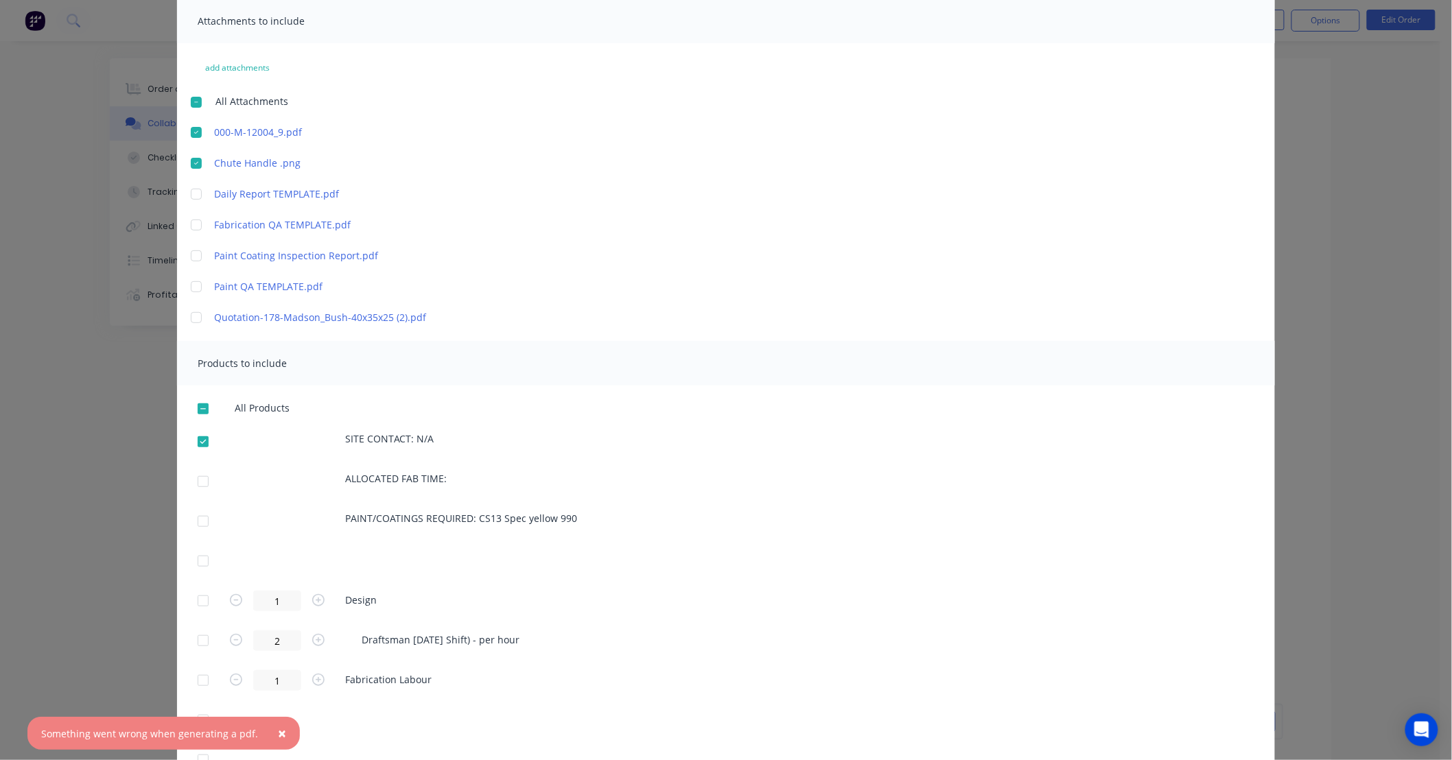
click at [199, 405] on div at bounding box center [202, 408] width 27 height 27
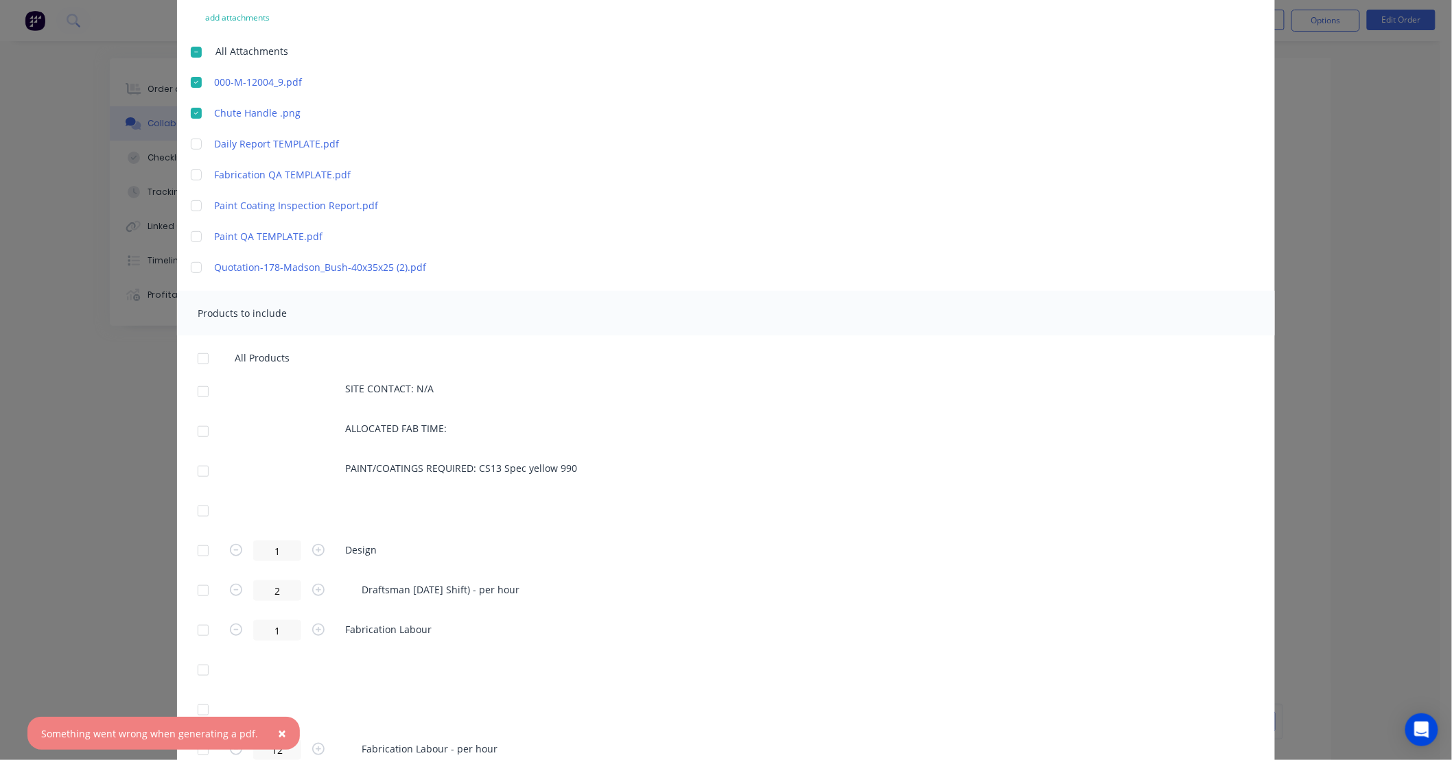
scroll to position [152, 0]
click at [193, 546] on div at bounding box center [202, 549] width 27 height 27
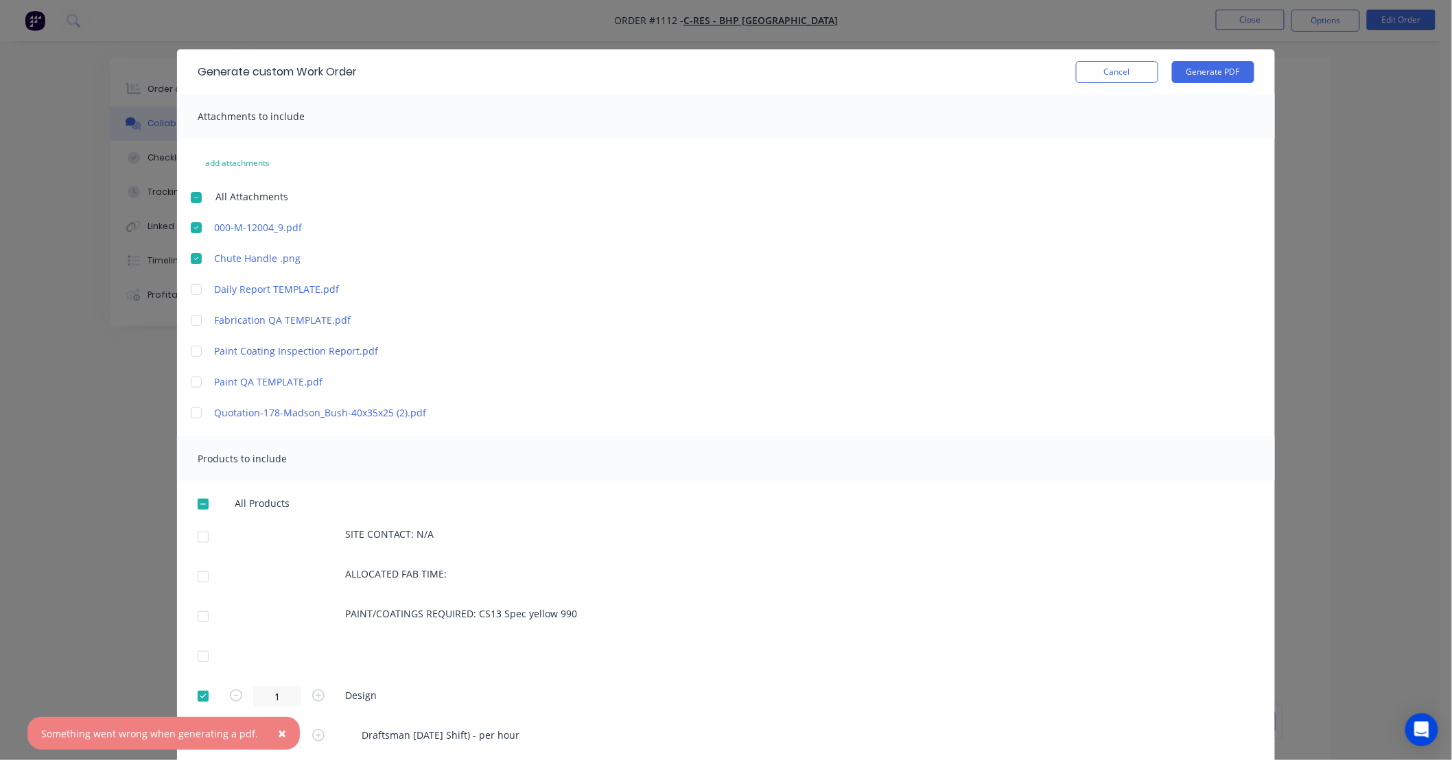
scroll to position [0, 0]
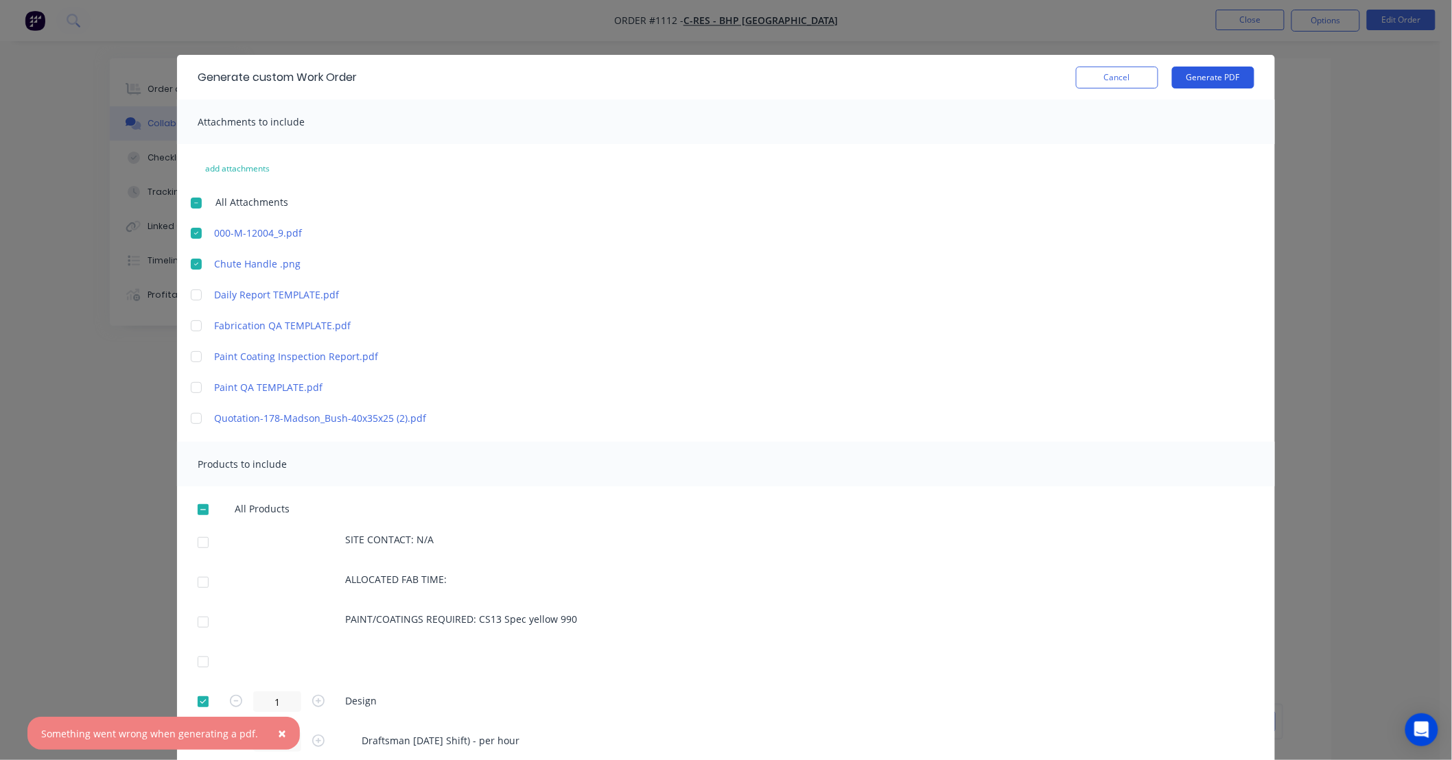
click at [1201, 79] on button "Generate PDF" at bounding box center [1213, 78] width 82 height 22
click at [193, 203] on div at bounding box center [195, 202] width 27 height 27
click at [1183, 71] on button "Generate PDF" at bounding box center [1213, 78] width 82 height 22
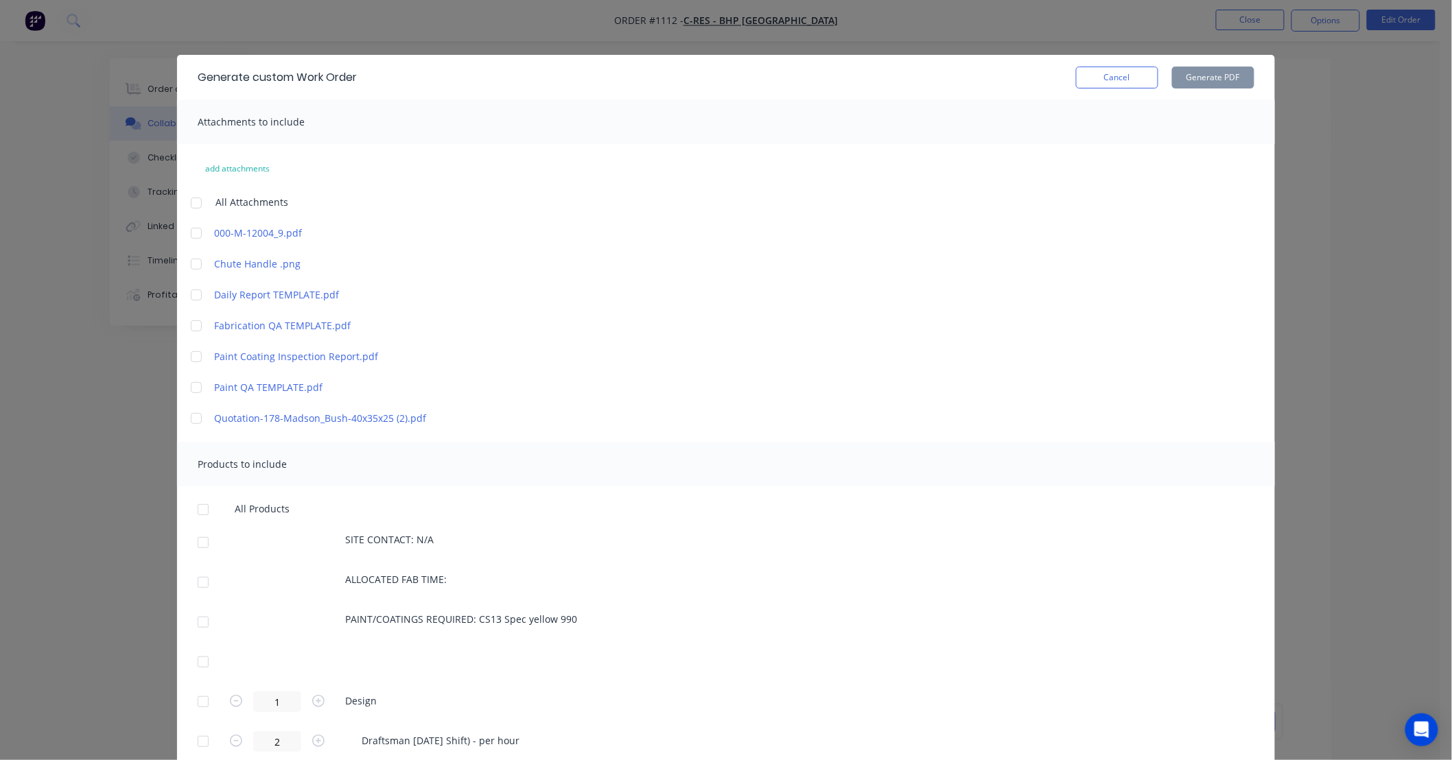
click at [188, 264] on div at bounding box center [195, 263] width 27 height 27
click at [198, 705] on div at bounding box center [202, 701] width 27 height 27
click at [1192, 87] on button "Generate PDF" at bounding box center [1213, 78] width 82 height 22
click at [1101, 67] on button "Cancel" at bounding box center [1117, 78] width 82 height 22
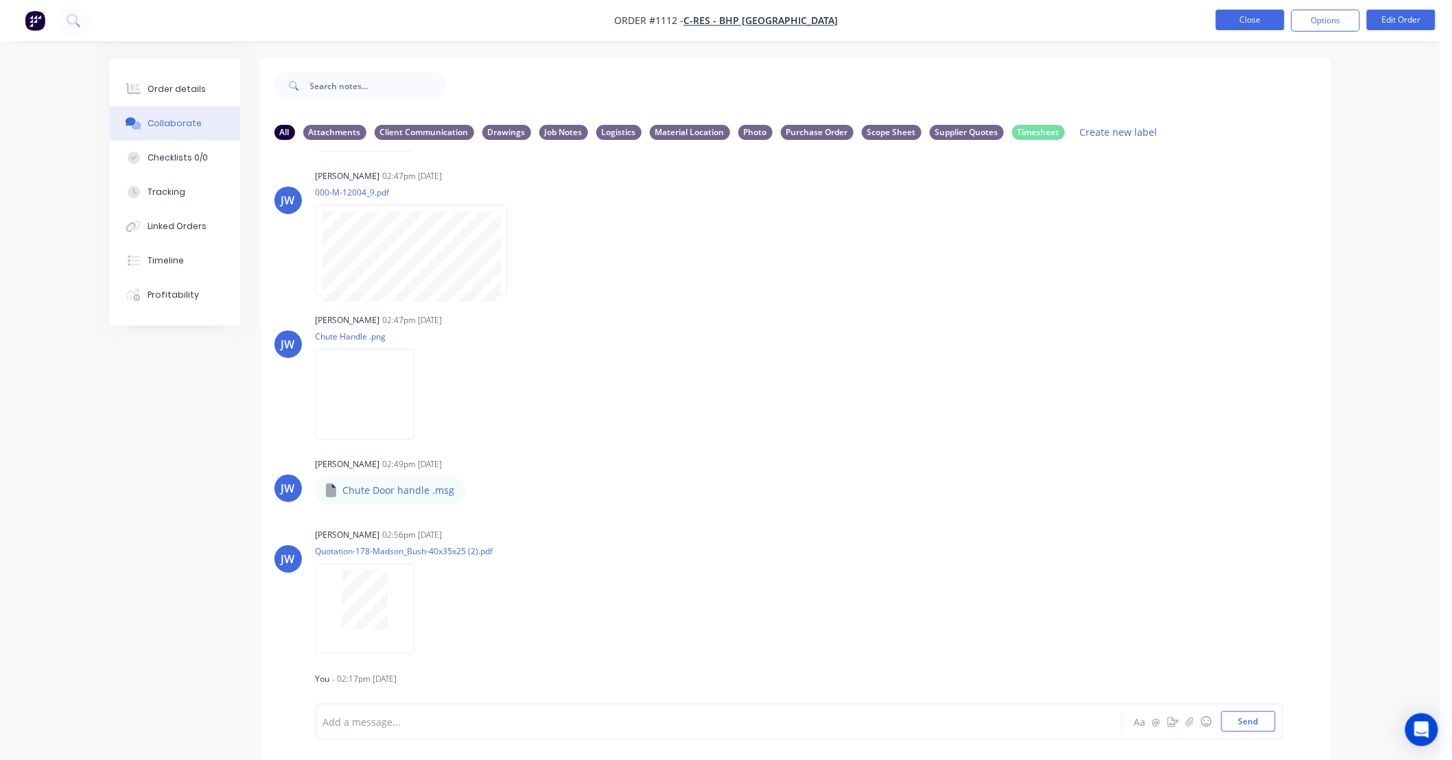
click at [1236, 14] on button "Close" at bounding box center [1250, 20] width 69 height 21
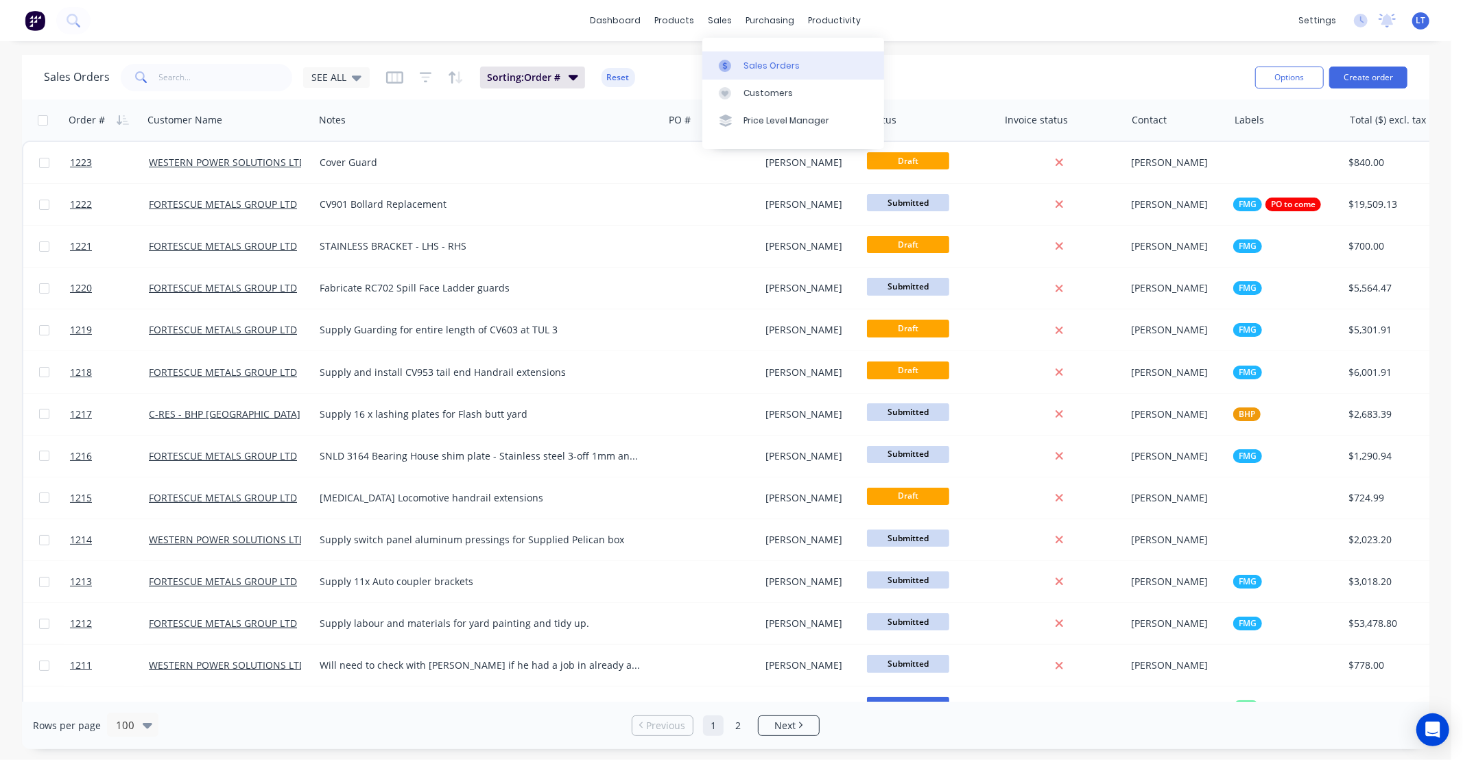
click at [729, 64] on icon at bounding box center [725, 66] width 12 height 12
click at [255, 86] on input "text" at bounding box center [226, 77] width 134 height 27
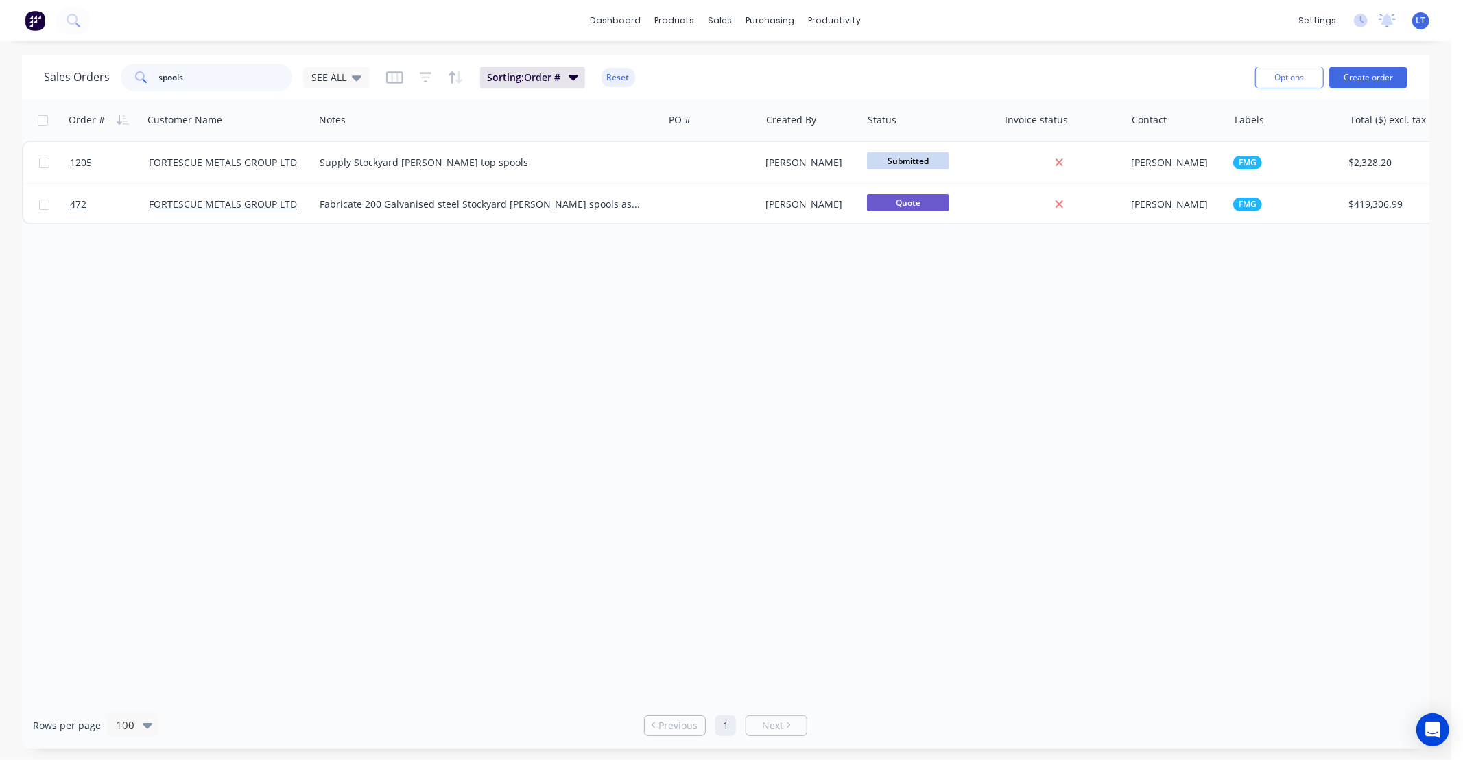
type input "spools"
drag, startPoint x: 526, startPoint y: 322, endPoint x: 435, endPoint y: 316, distance: 90.8
click at [435, 317] on div "Order # Customer Name Notes PO # Created By Status Invoice status Contact Label…" at bounding box center [726, 400] width 1408 height 602
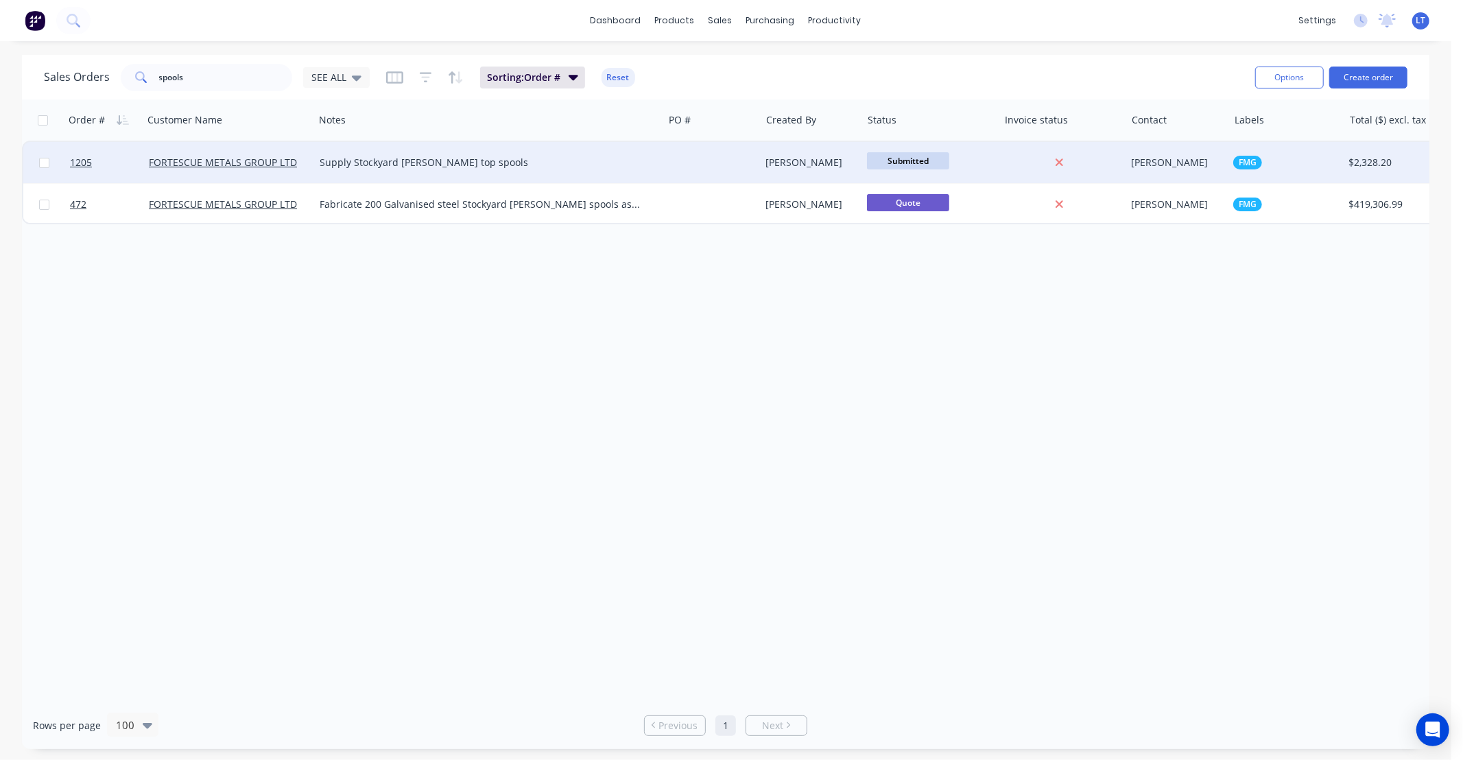
click at [805, 163] on div "Justin Warren" at bounding box center [809, 163] width 86 height 14
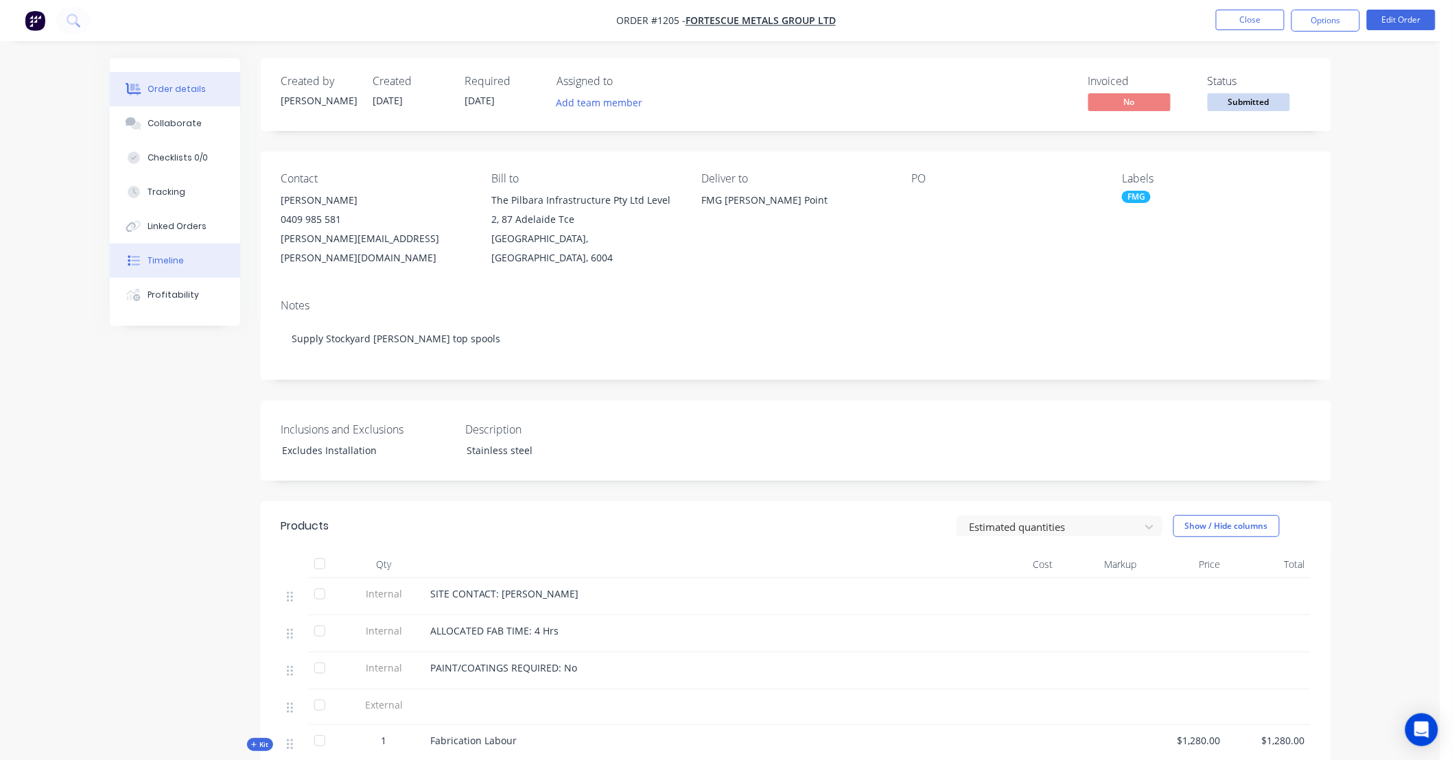
click at [184, 257] on button "Timeline" at bounding box center [175, 261] width 130 height 34
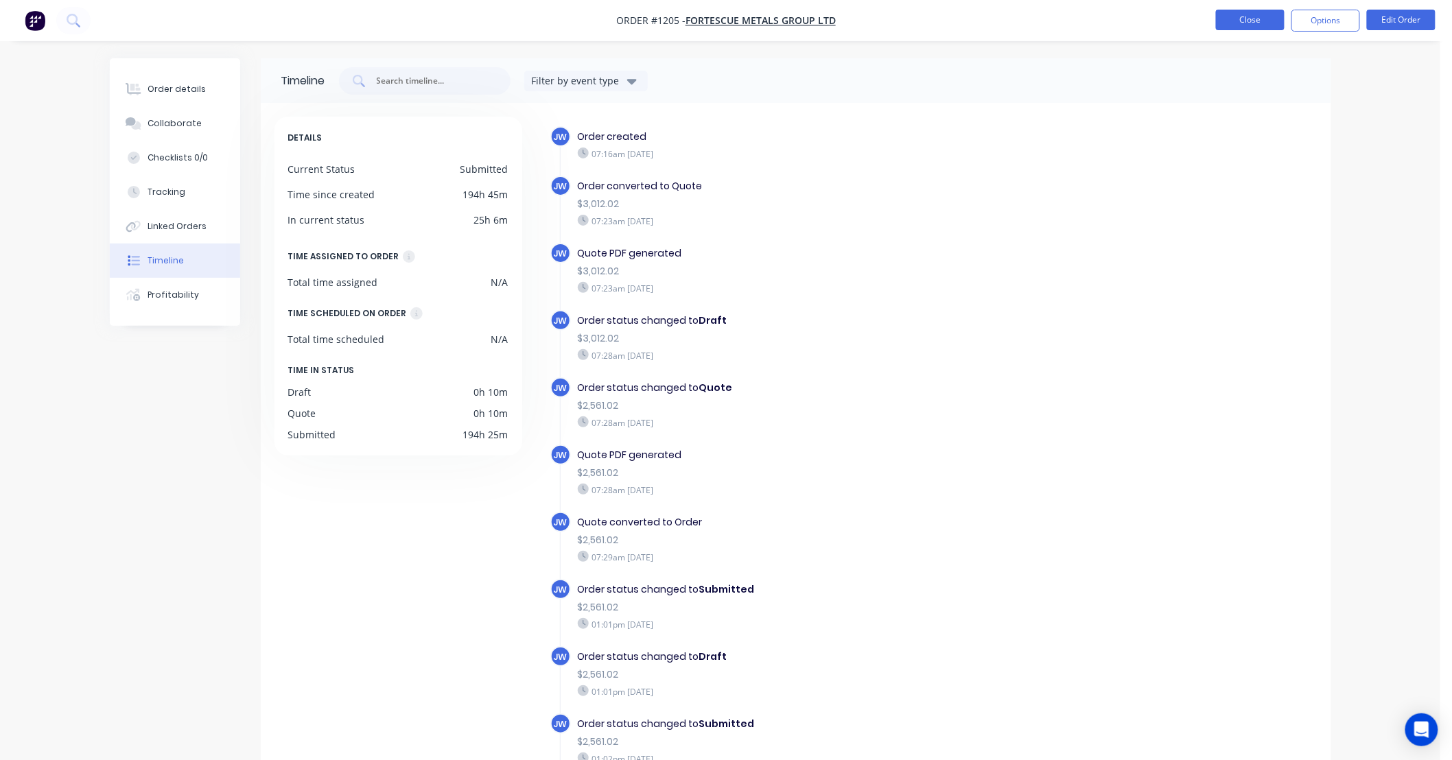
click at [1242, 26] on button "Close" at bounding box center [1250, 20] width 69 height 21
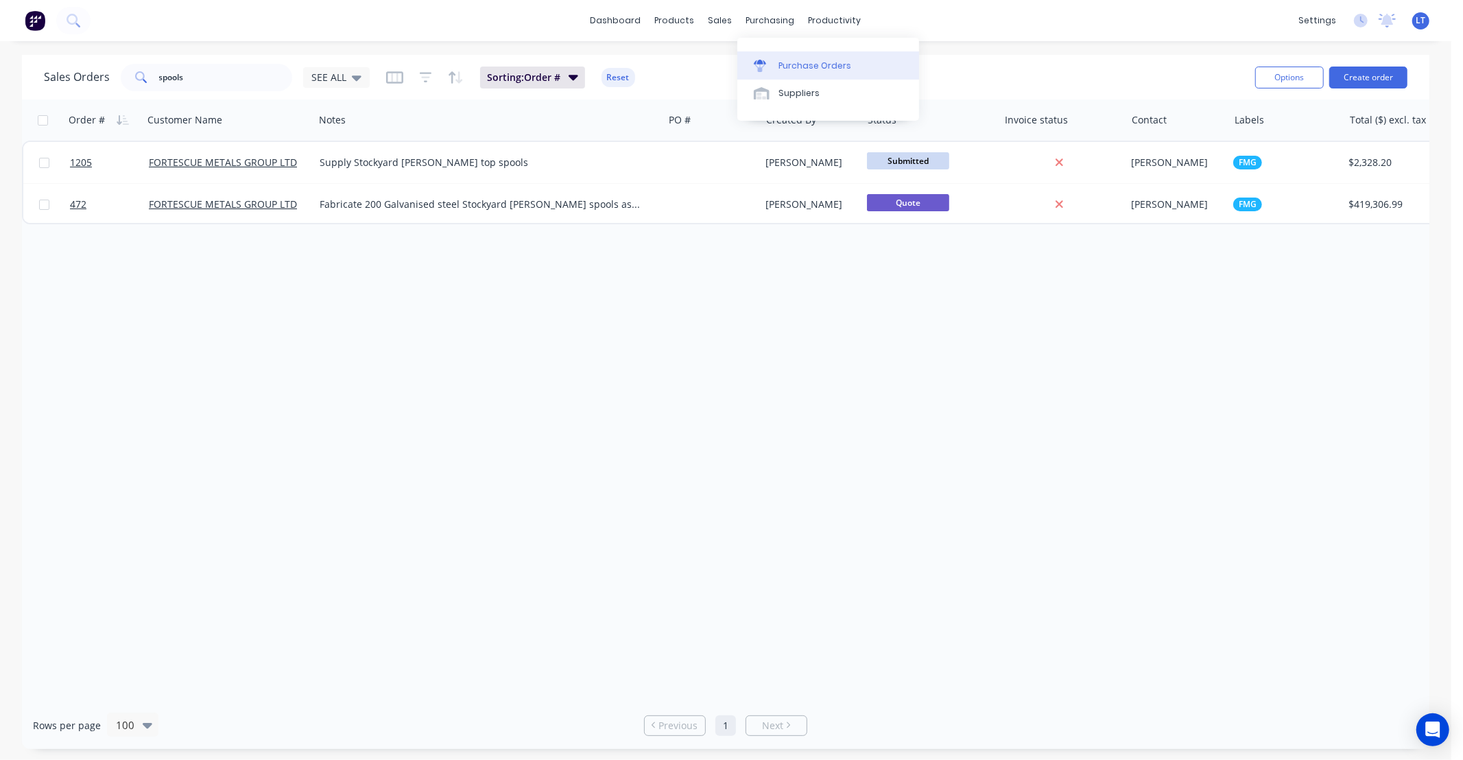
click at [783, 63] on div "Purchase Orders" at bounding box center [815, 66] width 73 height 12
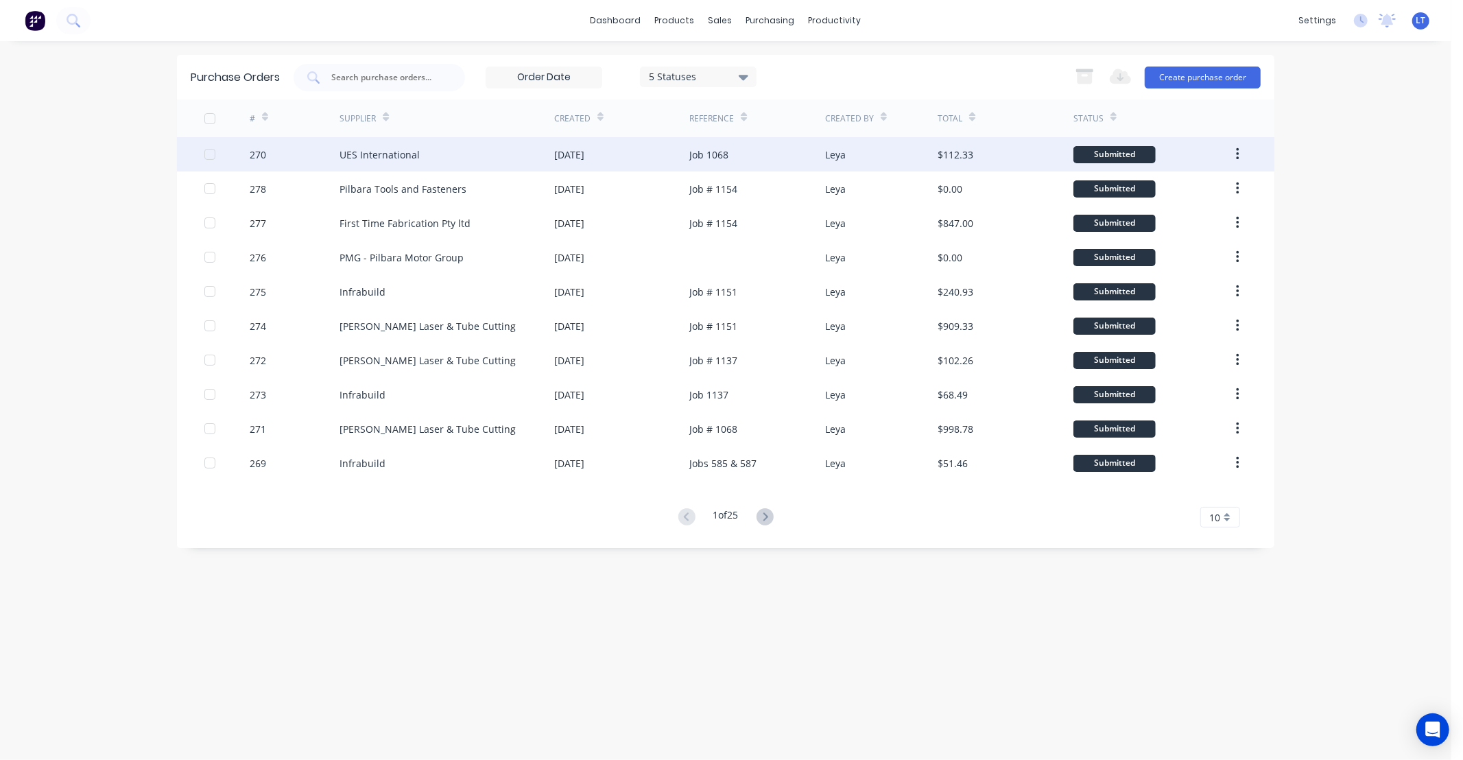
click at [705, 154] on div "Job 1068" at bounding box center [708, 154] width 39 height 14
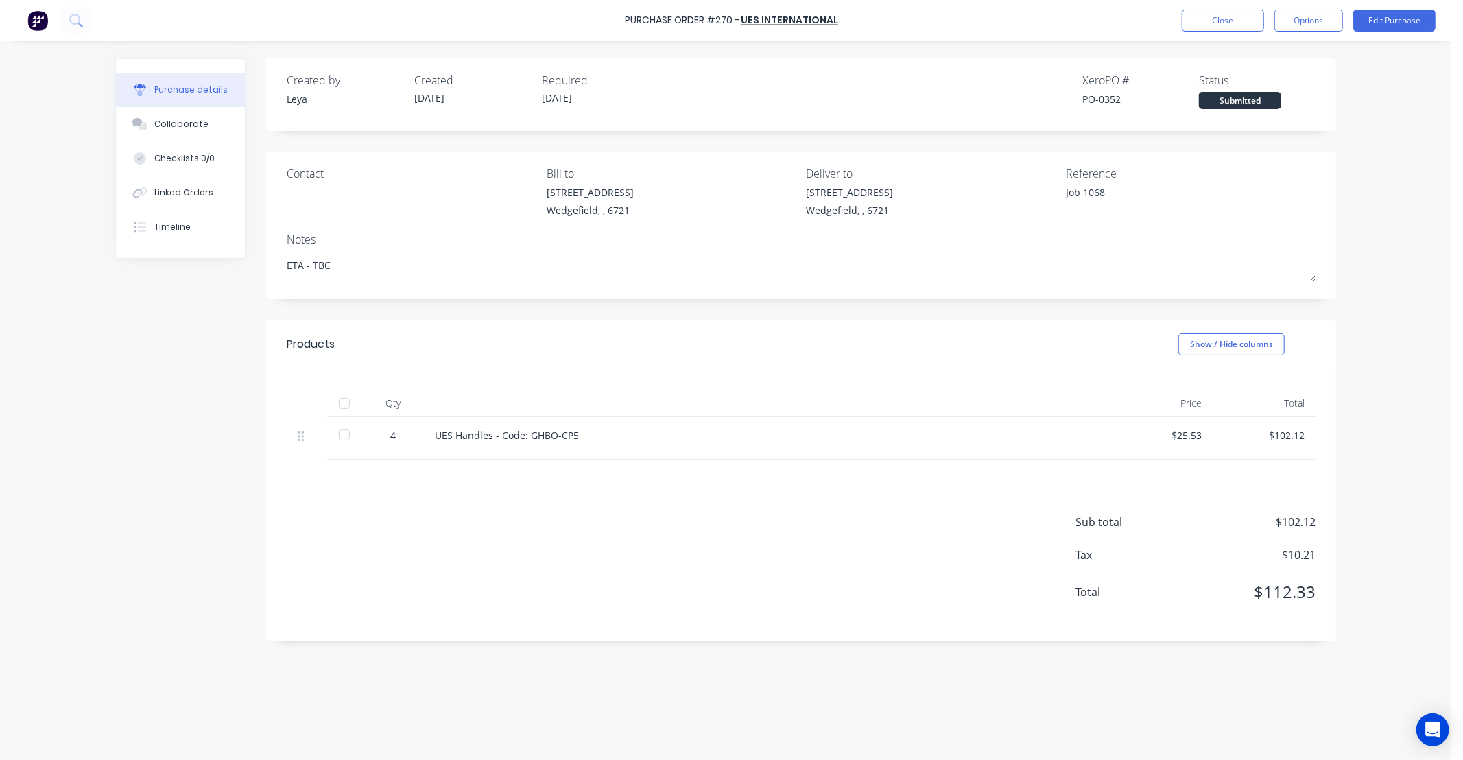
click at [508, 442] on div "UES Handles - Code: GHBO-CP5" at bounding box center [767, 435] width 664 height 14
click at [1408, 19] on button "Edit Purchase" at bounding box center [1395, 21] width 82 height 22
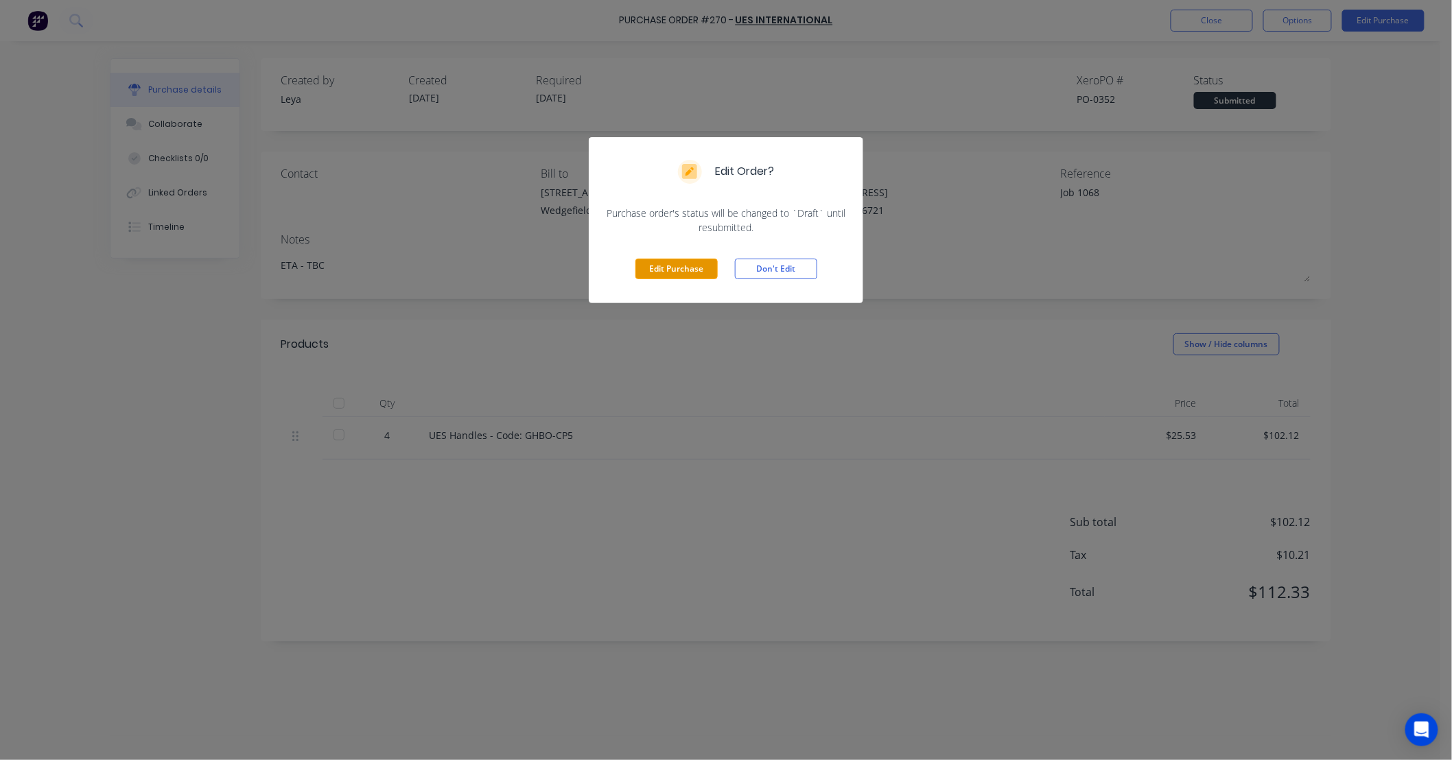
click at [685, 270] on button "Edit Purchase" at bounding box center [676, 269] width 82 height 21
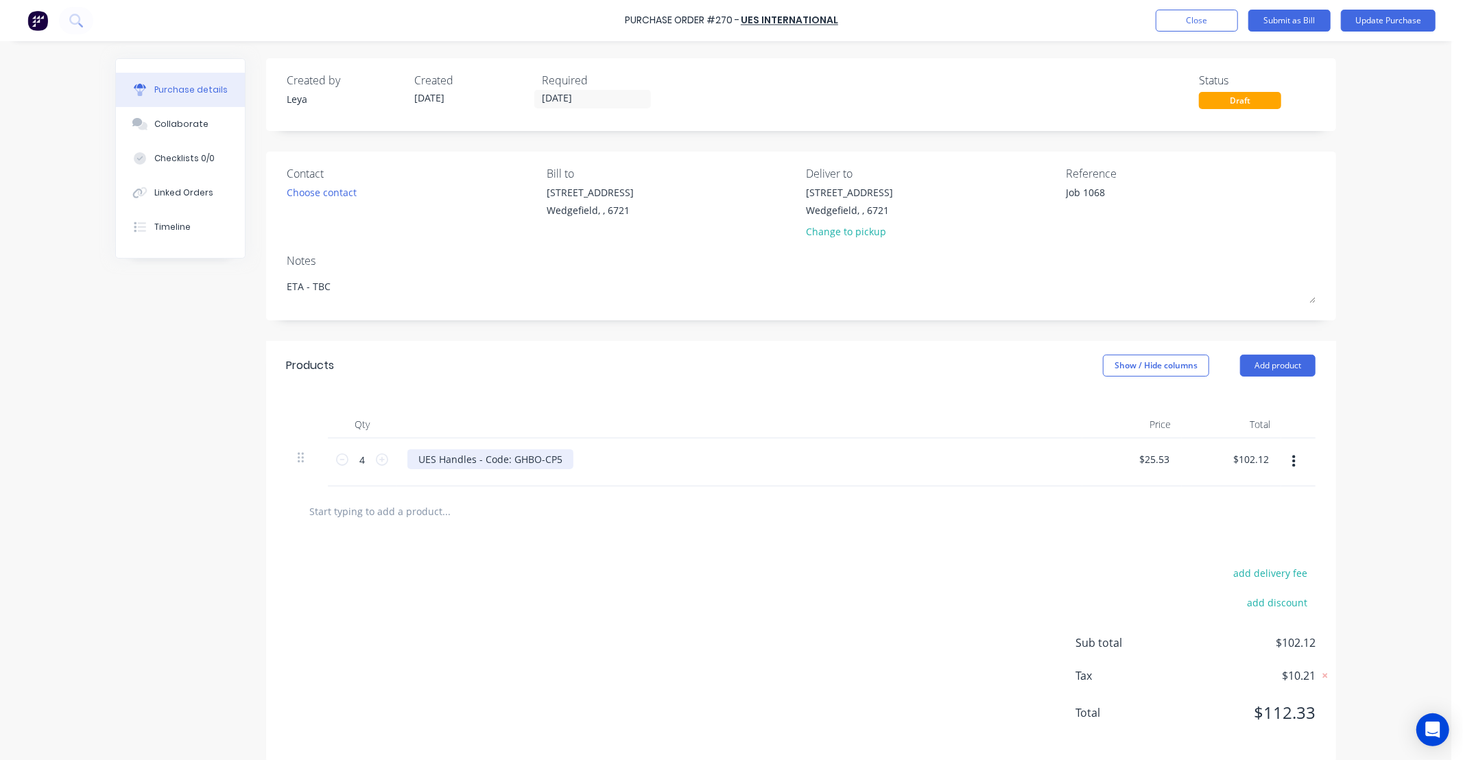
click at [532, 461] on div "UES Handles - Code: GHBO-CP5" at bounding box center [491, 459] width 166 height 20
drag, startPoint x: 508, startPoint y: 460, endPoint x: 613, endPoint y: 462, distance: 105.7
click at [613, 462] on div "UES Handles - Code: GHBO-CP5" at bounding box center [740, 459] width 664 height 20
paste div
click at [1151, 455] on input "25.53" at bounding box center [1153, 459] width 37 height 20
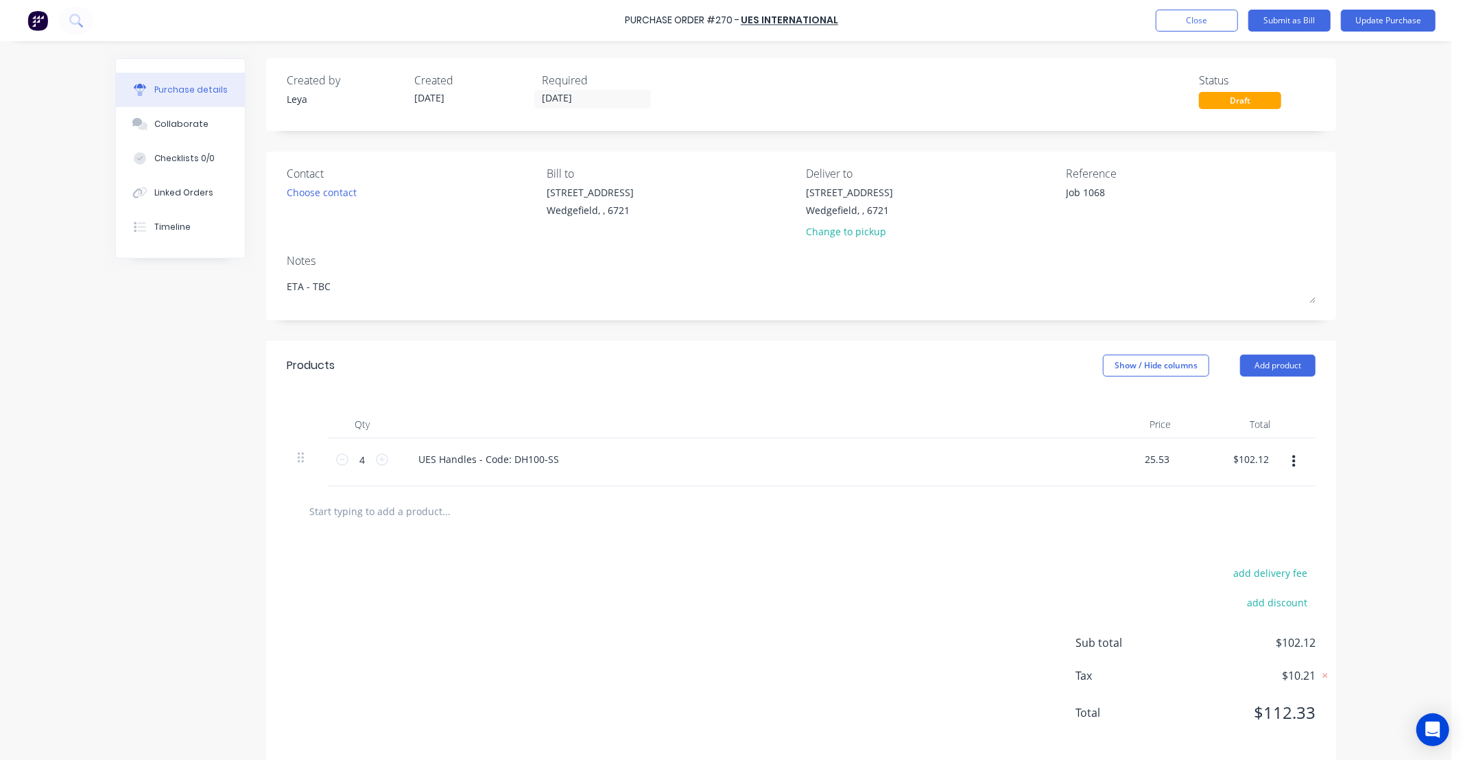
drag, startPoint x: 1166, startPoint y: 456, endPoint x: 888, endPoint y: 443, distance: 278.2
click at [895, 445] on div "4 4 UES Handles - Code: DH100-SS 25.53 25.53 $102.12 $102.12" at bounding box center [801, 462] width 1029 height 48
type input "$13.65"
type input "$54.60"
click at [506, 447] on div "UES Handles - Code: DH100-SS" at bounding box center [740, 462] width 686 height 48
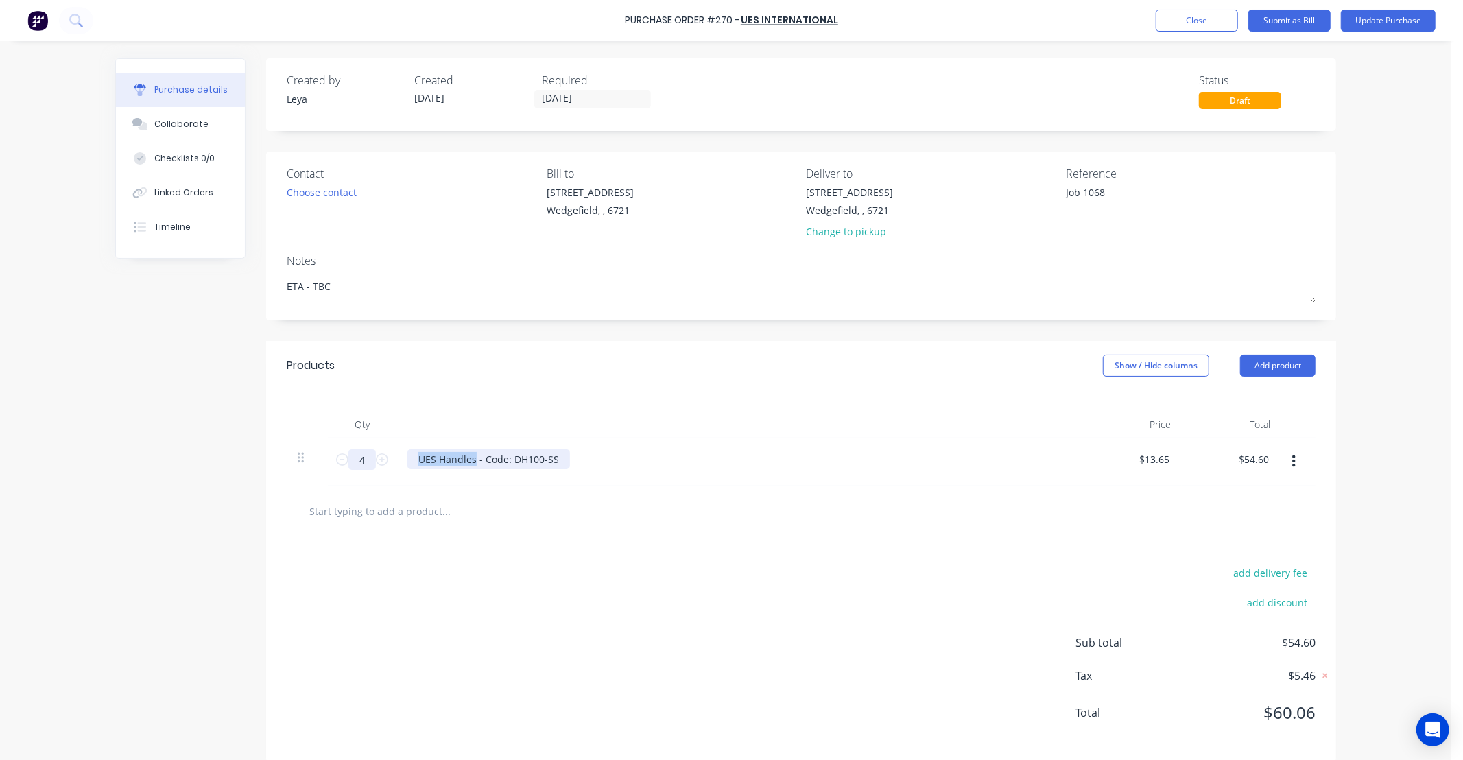
drag, startPoint x: 408, startPoint y: 460, endPoint x: 349, endPoint y: 460, distance: 59.7
click at [349, 460] on div "4 4 UES Handles - Code: DH100-SS $13.65 $13.65 $54.60 $54.60" at bounding box center [801, 462] width 1029 height 48
click at [565, 593] on div "add delivery fee add discount Sub total $54.60 Tax $5.46 Total $60.06" at bounding box center [801, 649] width 1070 height 226
click at [1367, 15] on button "Update Purchase" at bounding box center [1388, 21] width 95 height 22
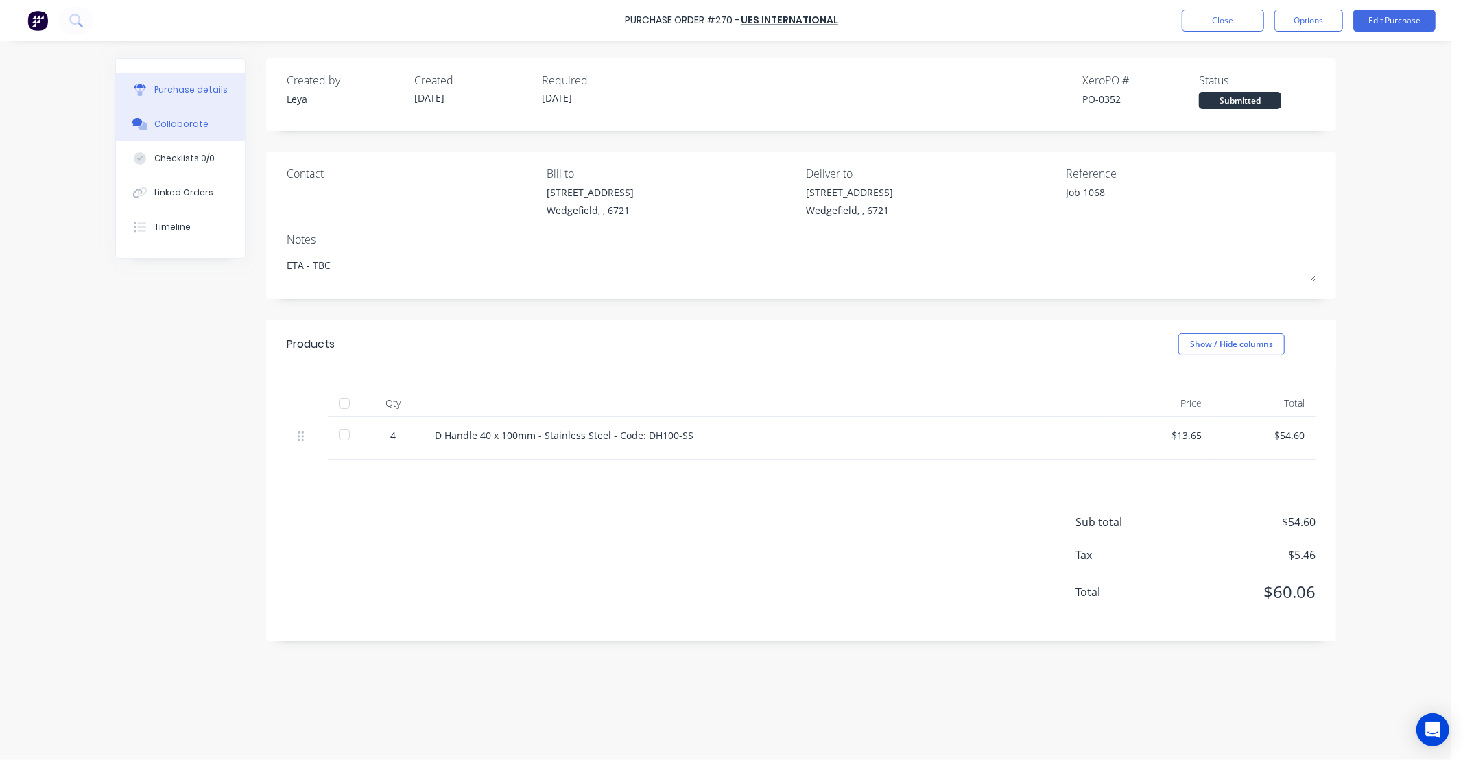
drag, startPoint x: 176, startPoint y: 187, endPoint x: 199, endPoint y: 111, distance: 79.6
click at [176, 187] on div "Linked Orders" at bounding box center [183, 193] width 59 height 12
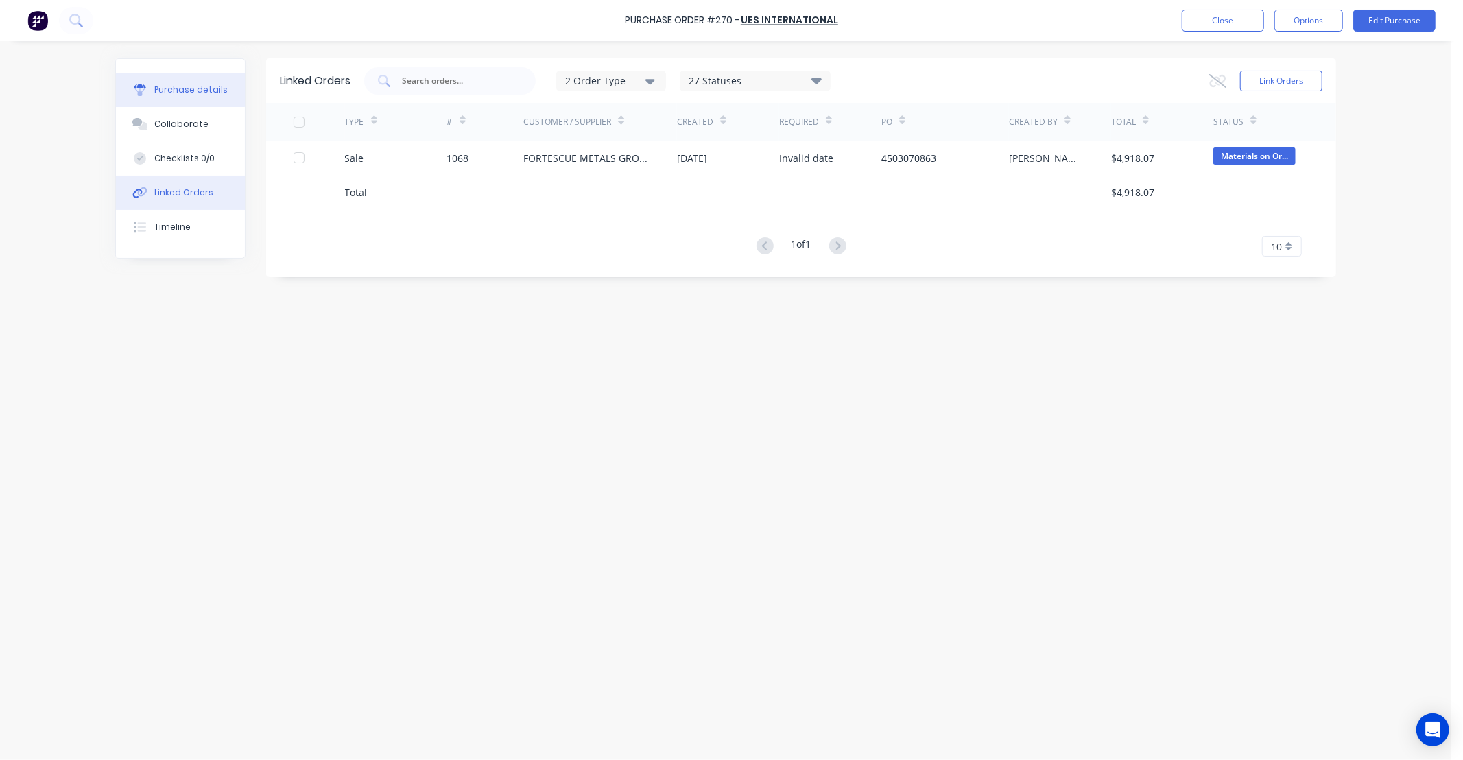
click at [196, 85] on div "Purchase details" at bounding box center [190, 90] width 73 height 12
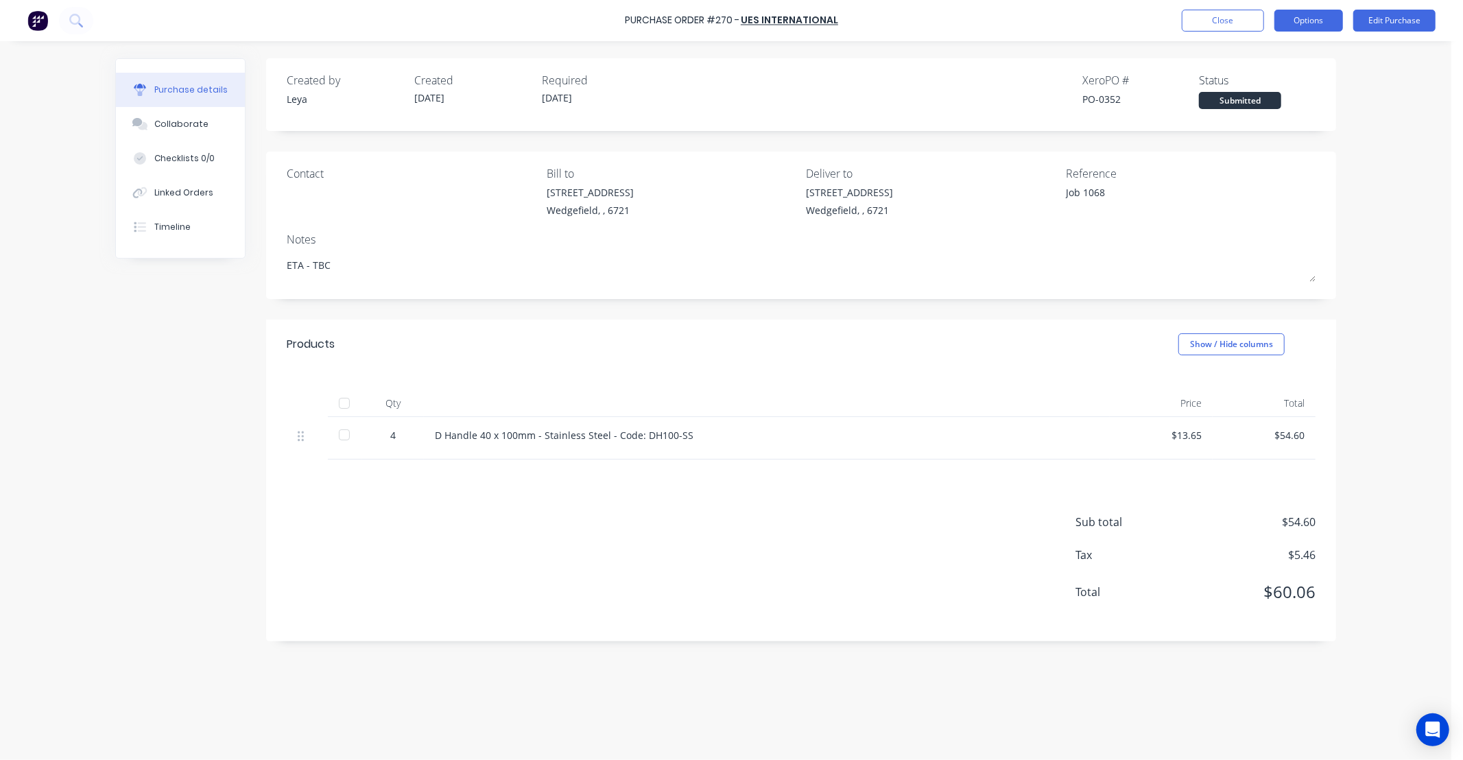
click at [1305, 21] on button "Options" at bounding box center [1309, 21] width 69 height 22
click at [1285, 51] on div "Print / Email" at bounding box center [1278, 56] width 106 height 20
click at [1253, 82] on div "With pricing" at bounding box center [1278, 83] width 106 height 20
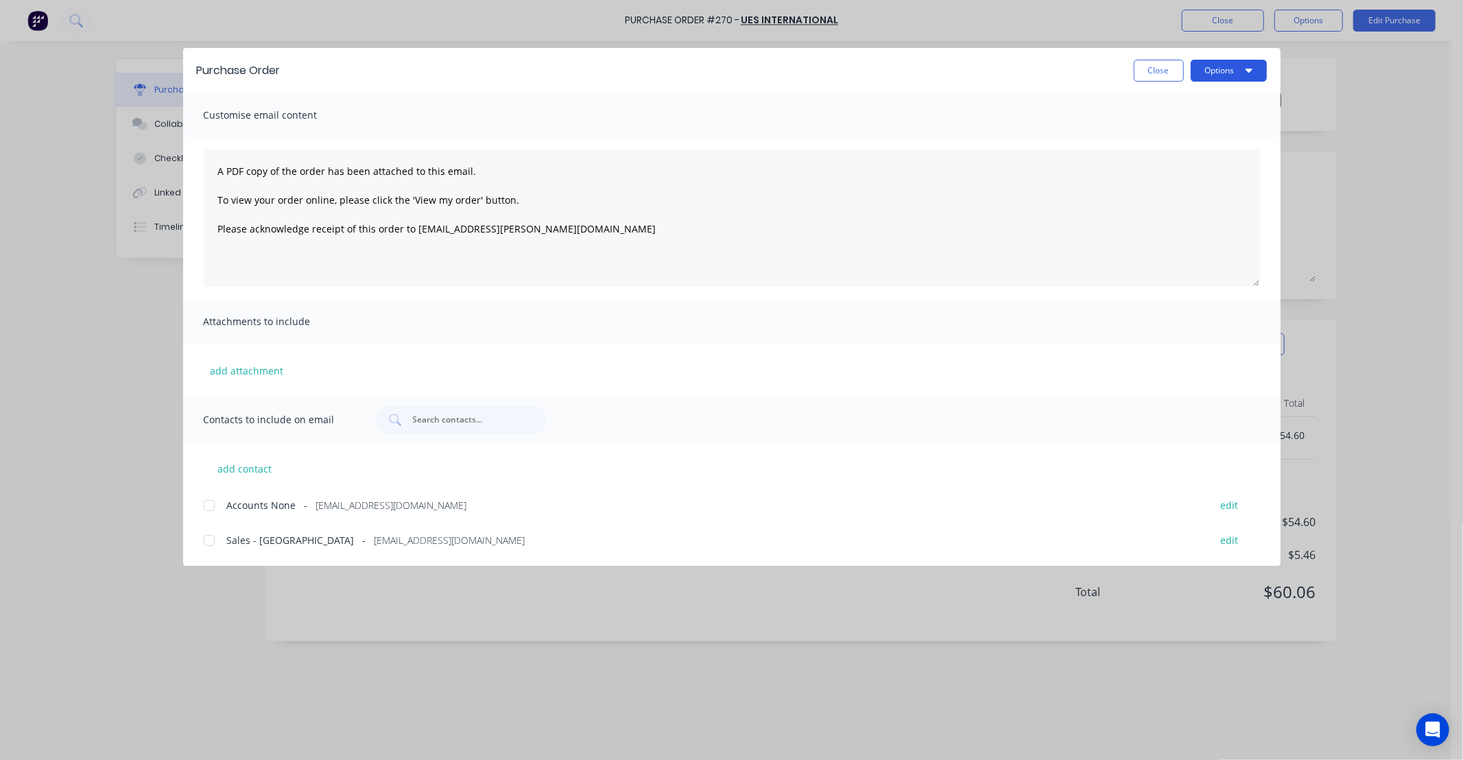
click at [1224, 73] on button "Options" at bounding box center [1229, 71] width 76 height 22
click at [1163, 134] on div "Print" at bounding box center [1202, 133] width 106 height 20
click at [1161, 77] on button "Close" at bounding box center [1159, 71] width 50 height 22
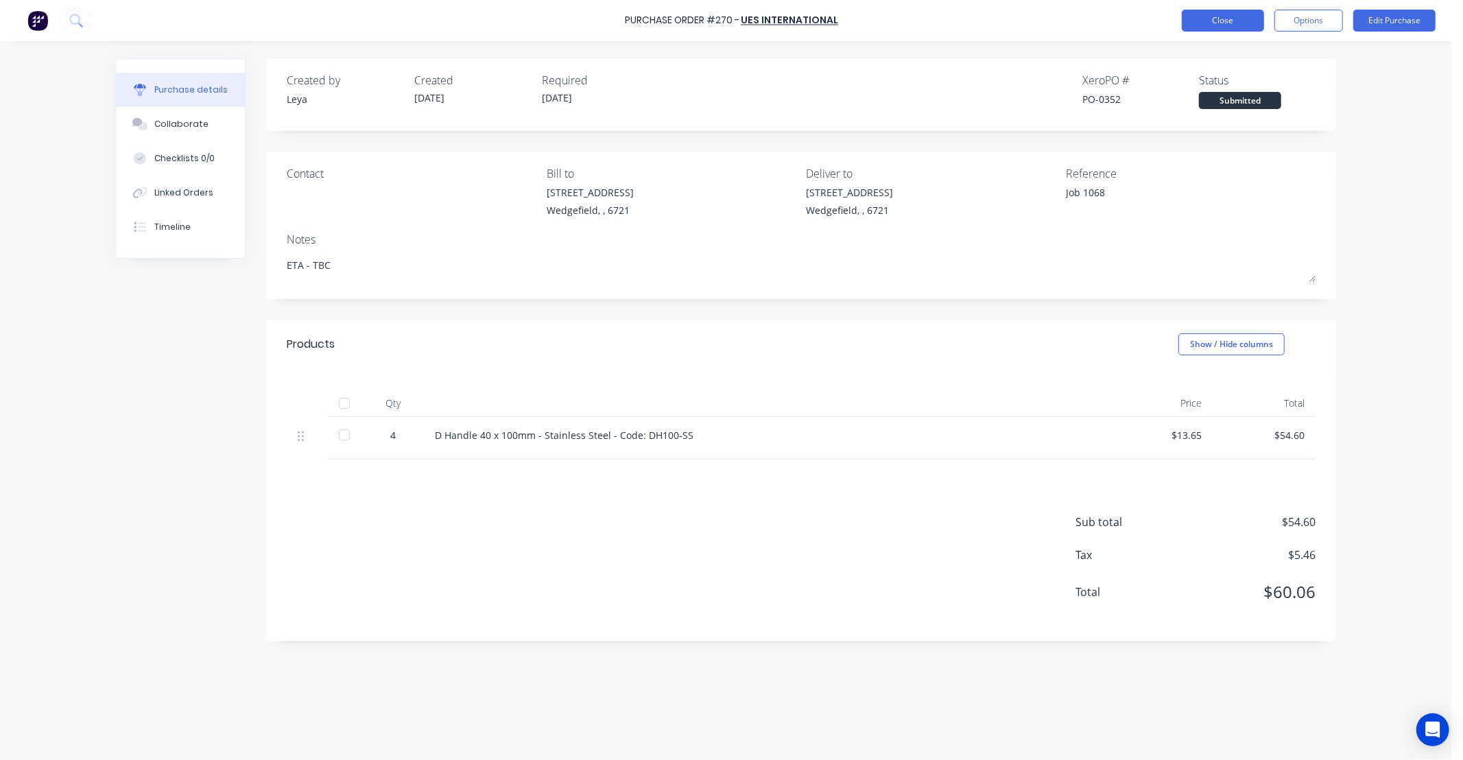
click at [1215, 23] on button "Close" at bounding box center [1223, 21] width 82 height 22
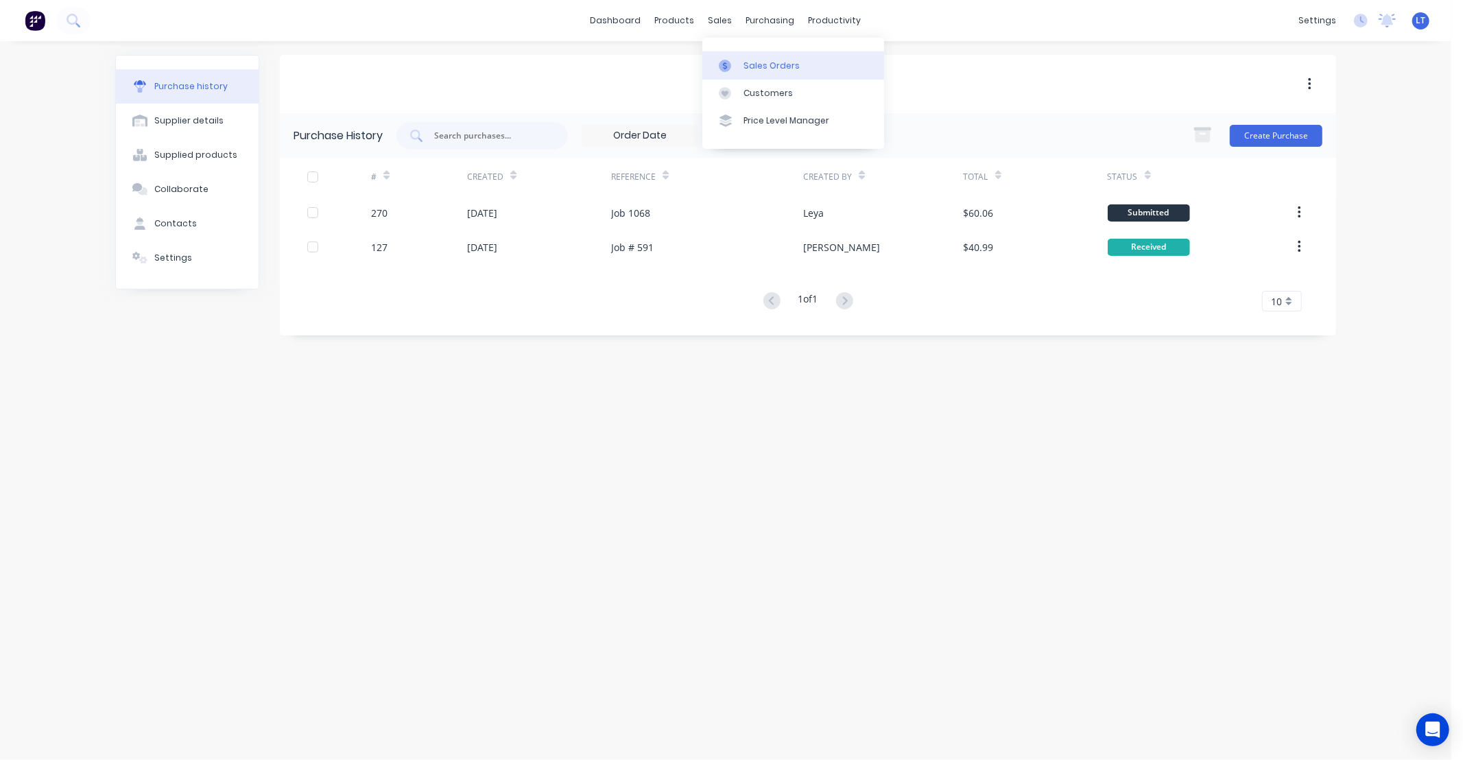
click at [758, 74] on link "Sales Orders" at bounding box center [794, 64] width 182 height 27
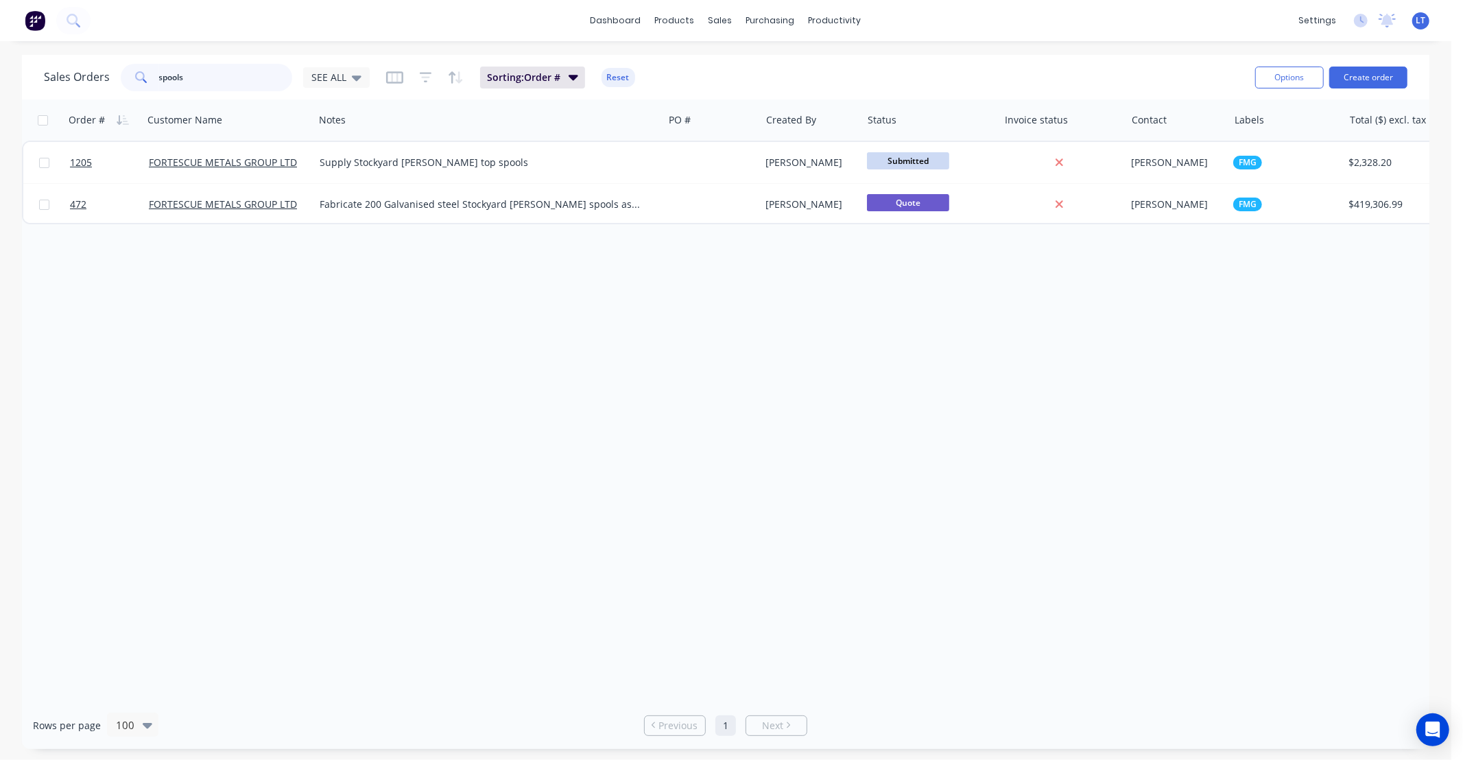
drag, startPoint x: 231, startPoint y: 77, endPoint x: -33, endPoint y: 76, distance: 264.1
click at [0, 76] on html "dashboard products sales purchasing productivity dashboard products Product Cat…" at bounding box center [731, 380] width 1463 height 760
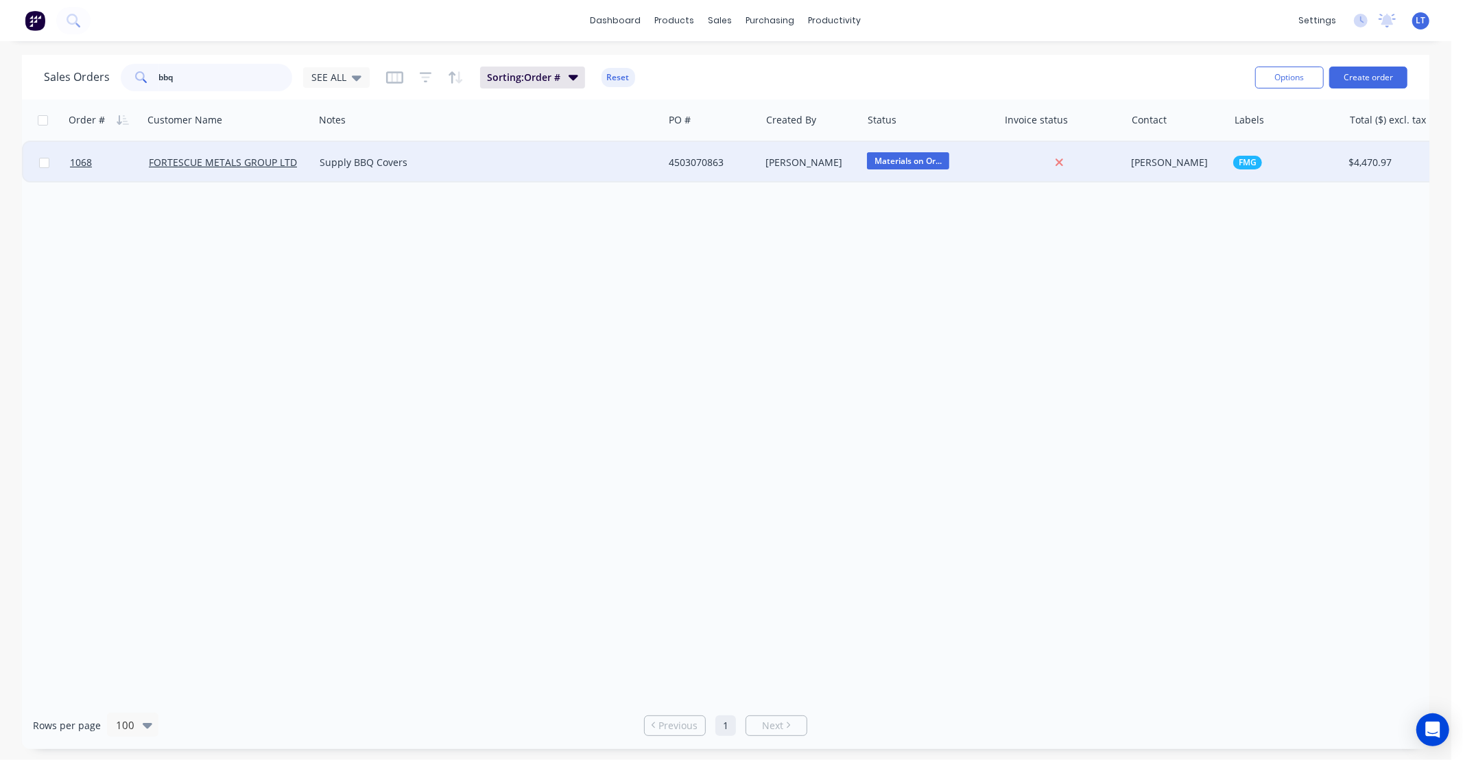
type input "bbq"
click at [698, 168] on div "4503070863" at bounding box center [710, 163] width 82 height 14
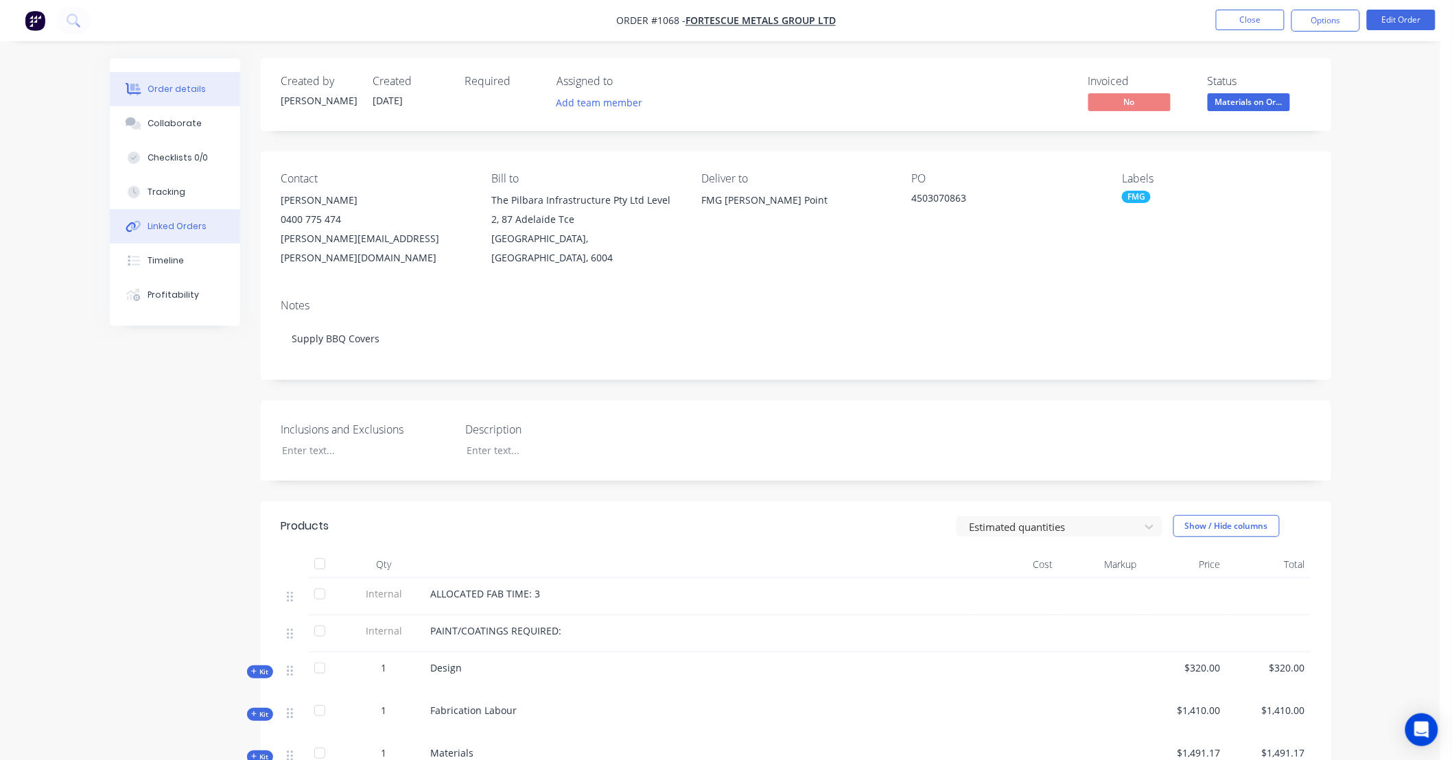
click at [169, 222] on div "Linked Orders" at bounding box center [176, 226] width 59 height 12
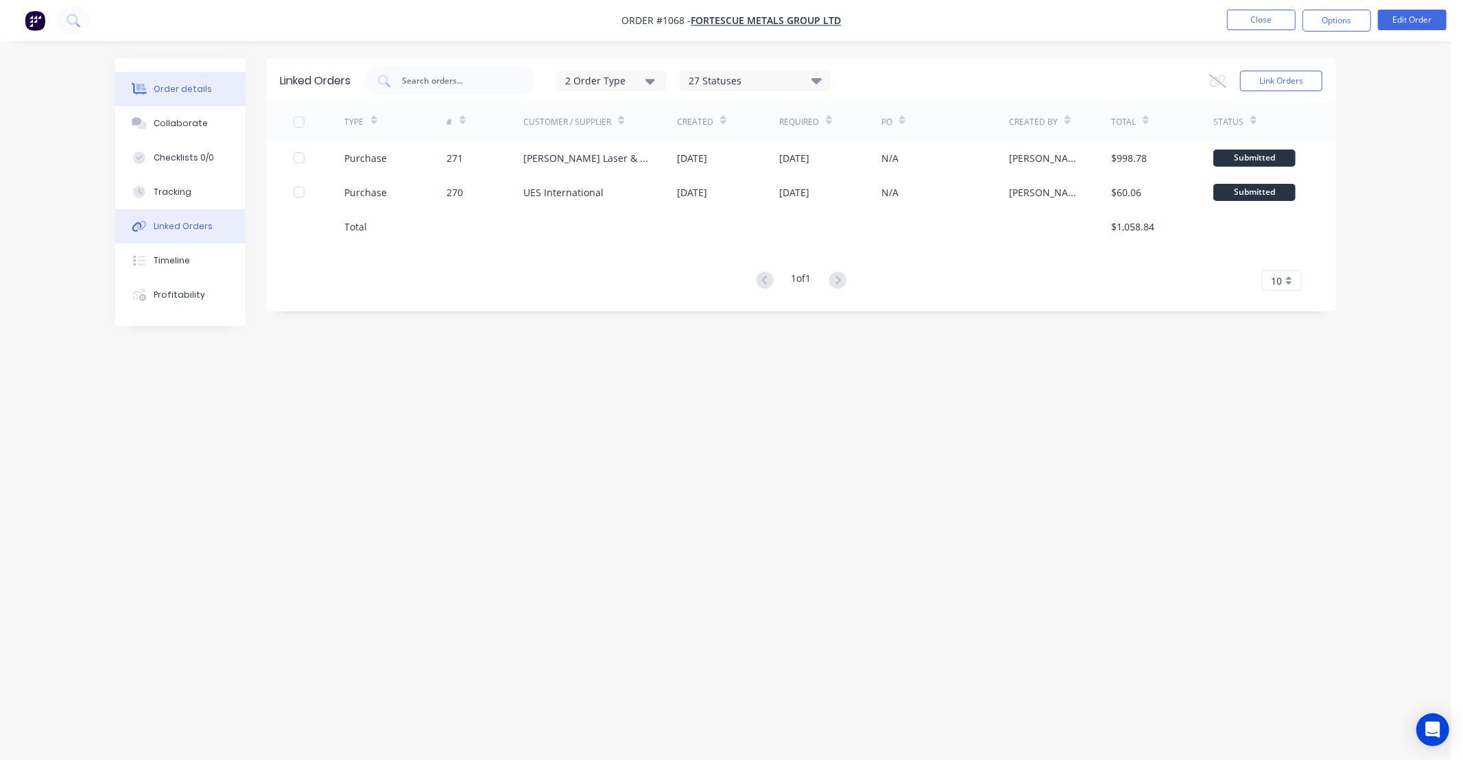
click at [167, 86] on div "Order details" at bounding box center [183, 89] width 58 height 12
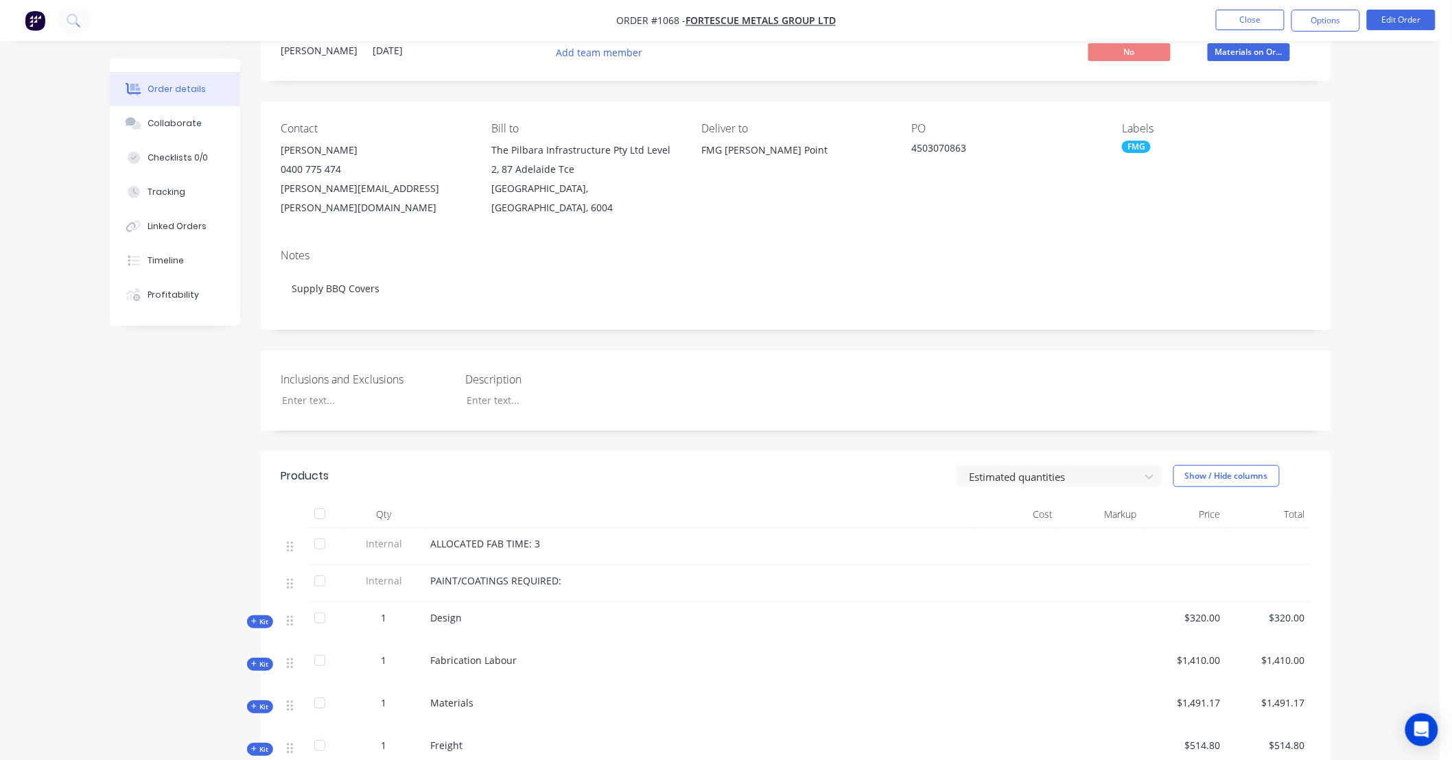
scroll to position [51, 0]
click at [263, 701] on span "Kit" at bounding box center [260, 706] width 18 height 10
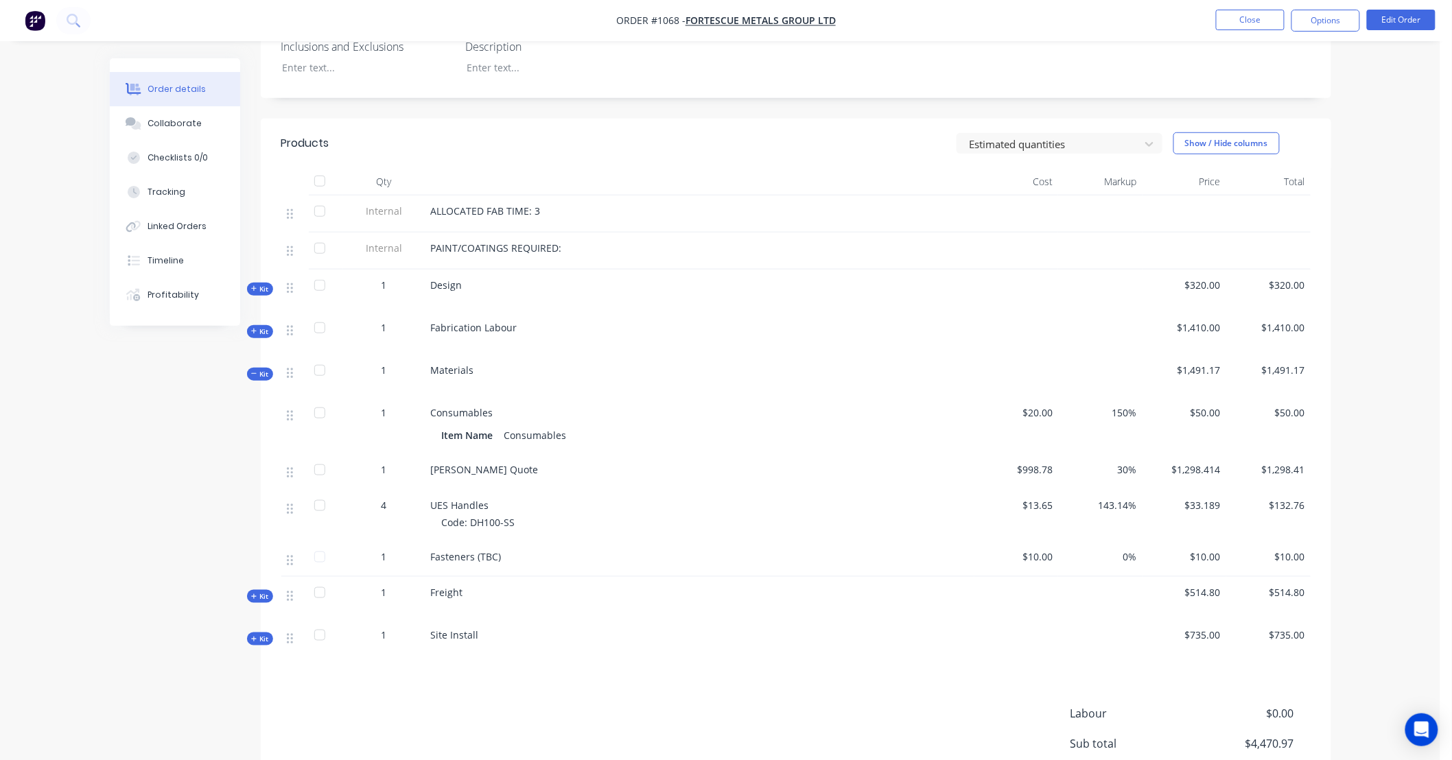
scroll to position [360, 0]
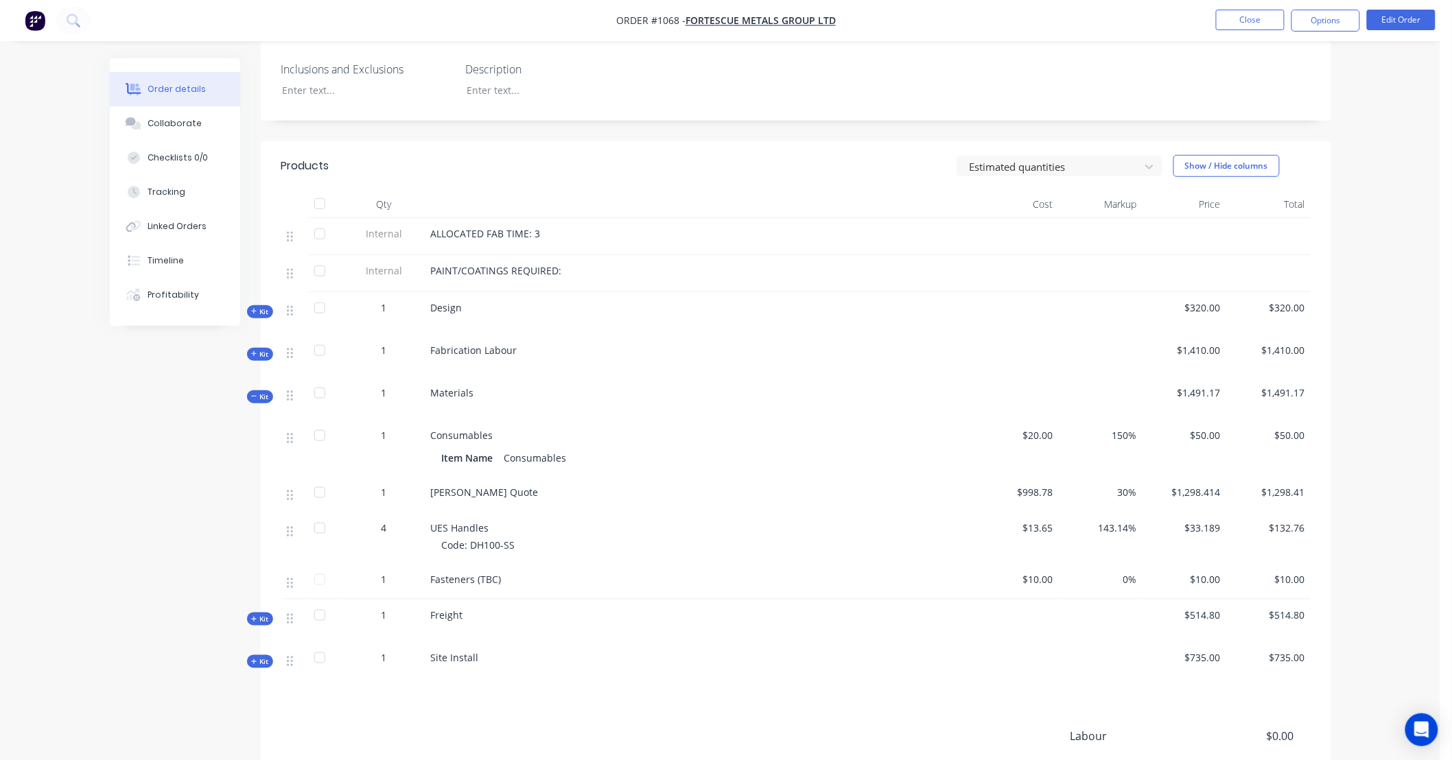
click at [167, 439] on div "Created by Trent Created 15/09/25 Required Assigned to Add team member Invoiced…" at bounding box center [720, 313] width 1221 height 1231
drag, startPoint x: 167, startPoint y: 439, endPoint x: 117, endPoint y: 435, distance: 50.2
drag, startPoint x: 117, startPoint y: 435, endPoint x: 15, endPoint y: 438, distance: 102.3
click at [83, 427] on div "Order details Collaborate Checklists 0/0 Tracking Linked Orders Timeline Profit…" at bounding box center [720, 284] width 1440 height 1289
click at [1254, 24] on button "Close" at bounding box center [1250, 20] width 69 height 21
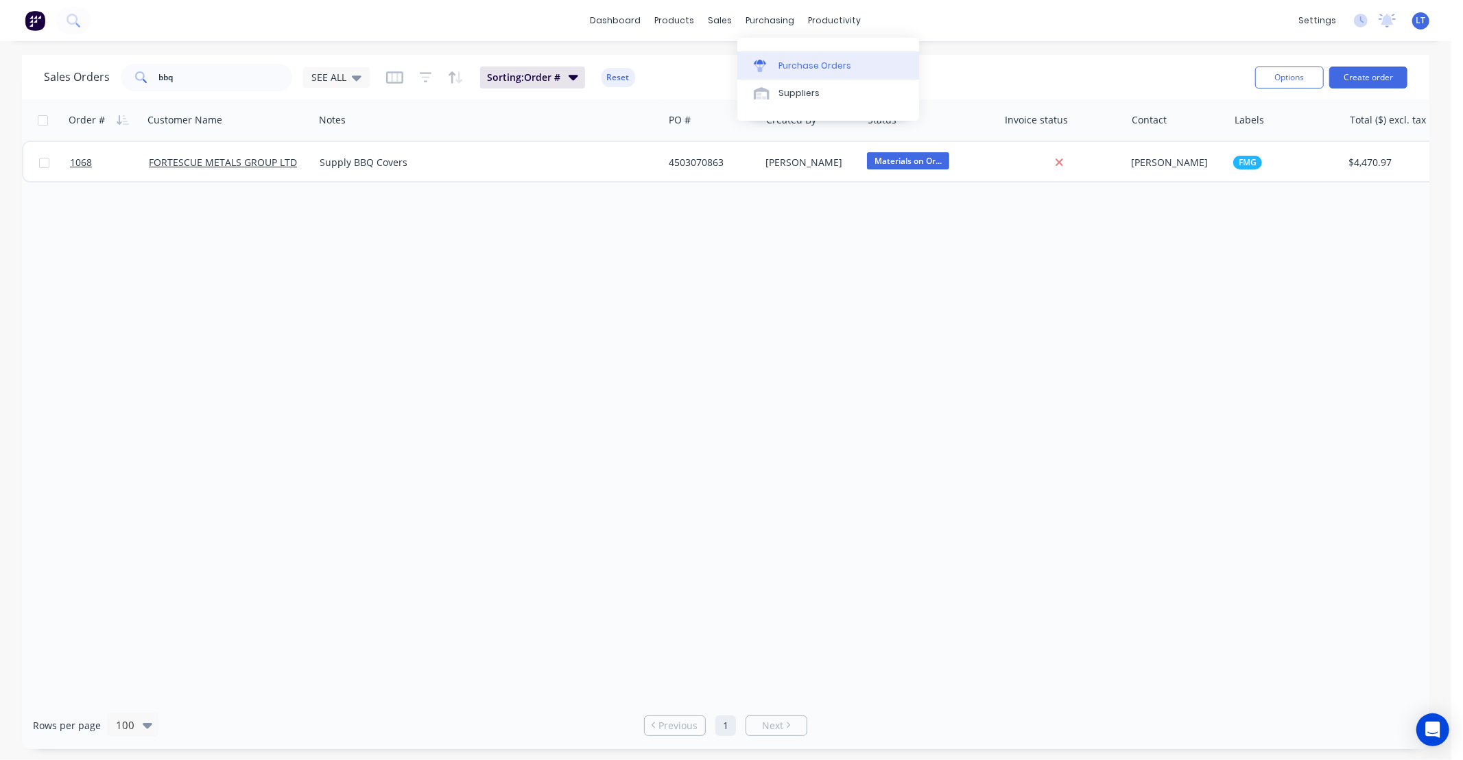
click at [789, 67] on div "Purchase Orders" at bounding box center [815, 66] width 73 height 12
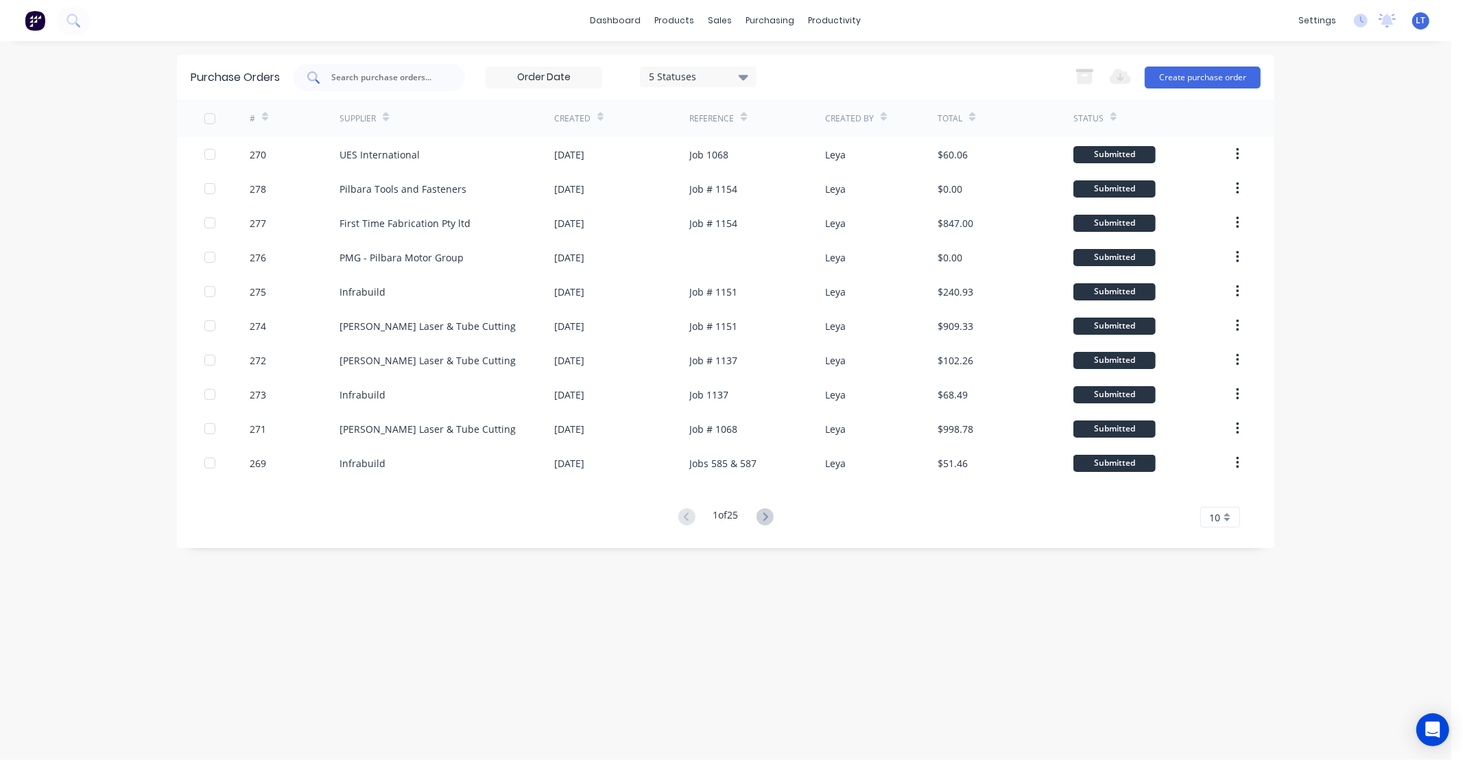
click at [391, 77] on input "text" at bounding box center [387, 78] width 114 height 14
type input "269"
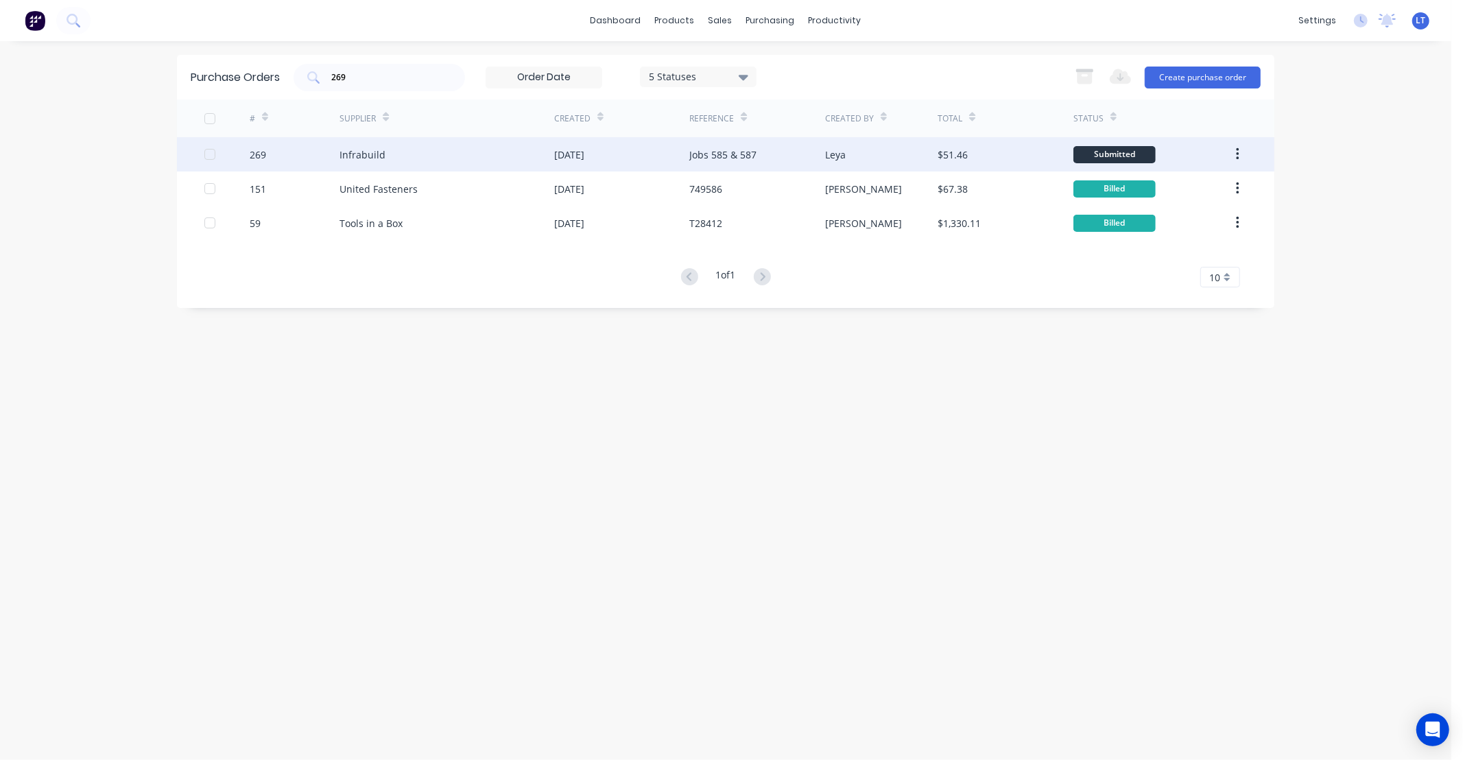
click at [910, 153] on div "Leya" at bounding box center [881, 154] width 113 height 34
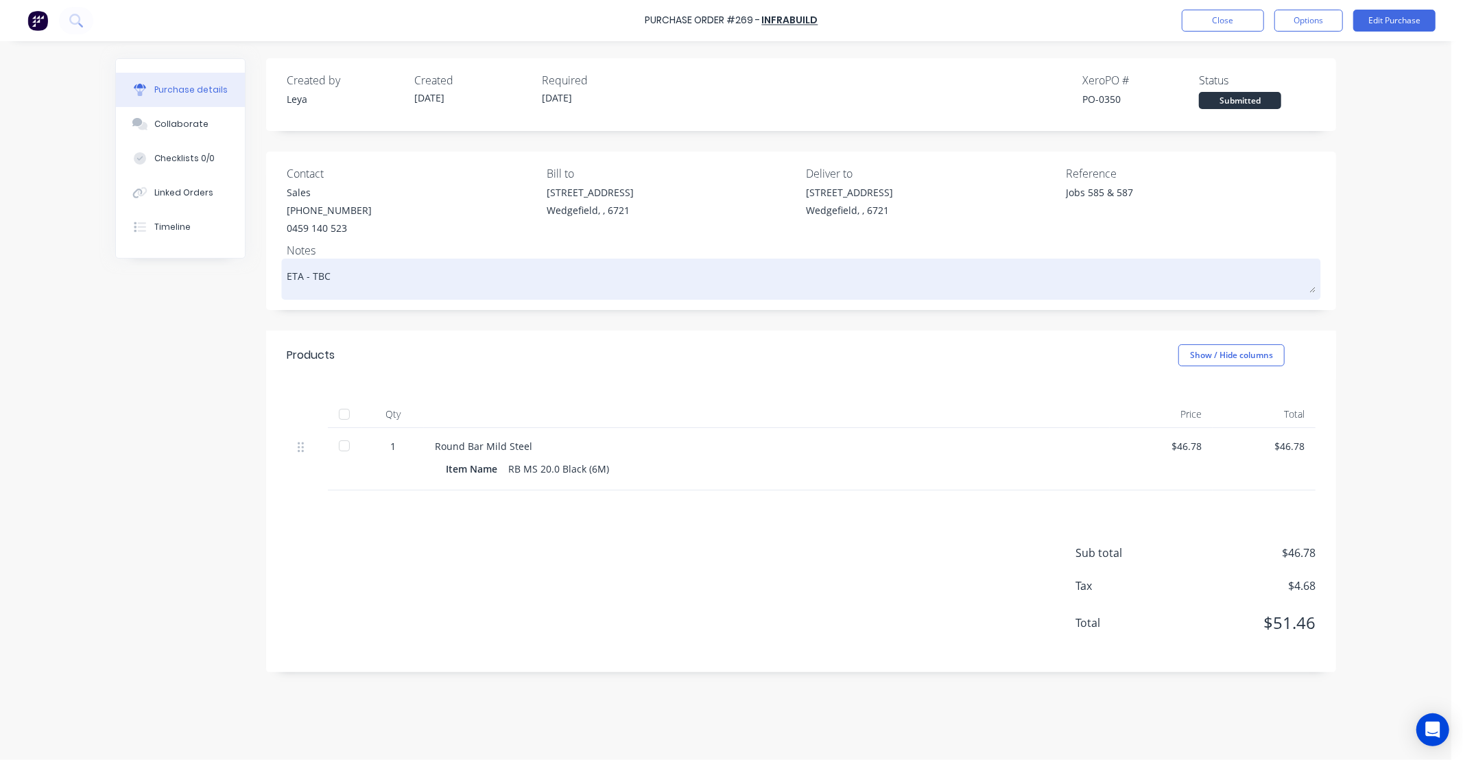
click at [366, 284] on textarea "ETA - TBC" at bounding box center [801, 277] width 1029 height 31
click at [326, 281] on textarea "ETA - TBC" at bounding box center [801, 277] width 1029 height 31
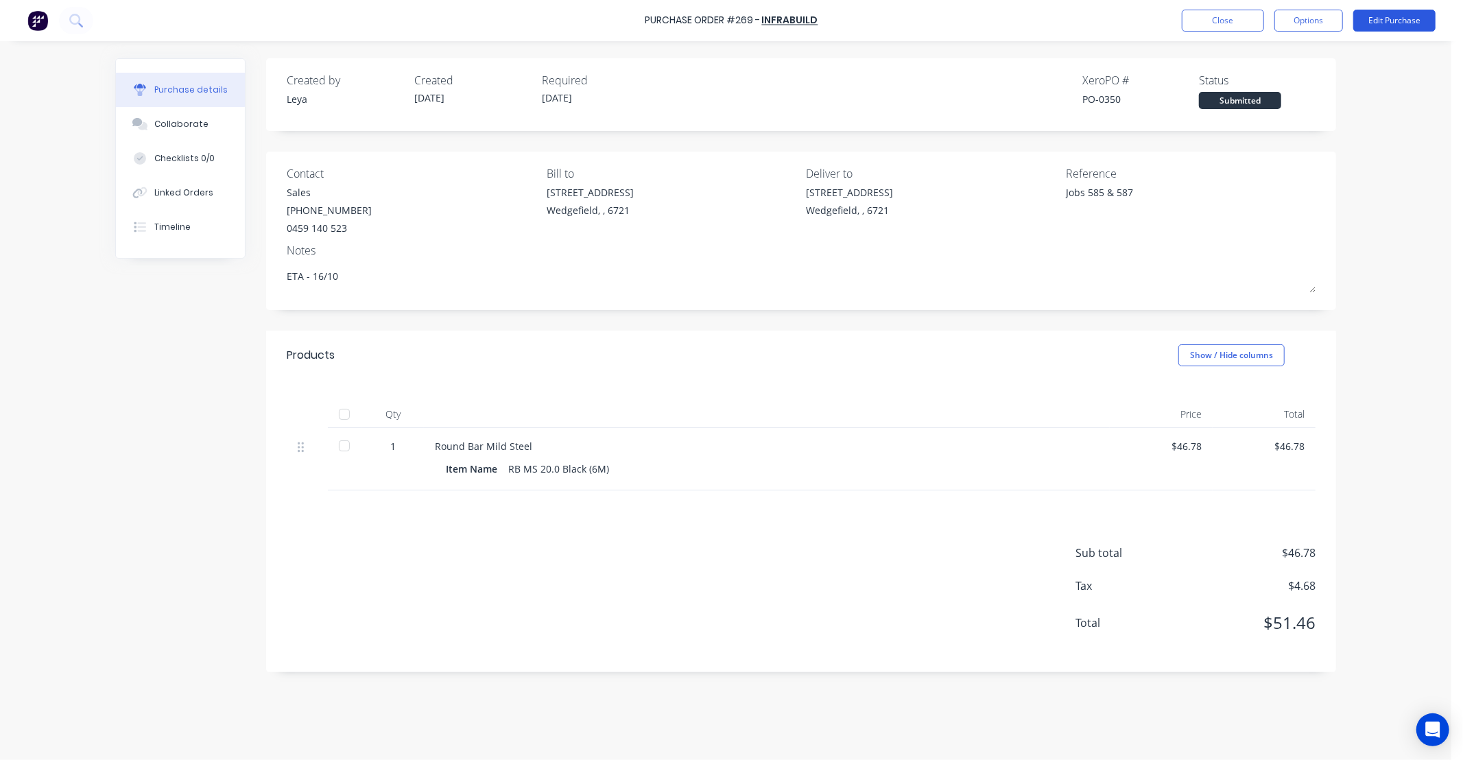
type textarea "ETA - 16/10"
click at [1416, 23] on button "Edit Purchase" at bounding box center [1395, 21] width 82 height 22
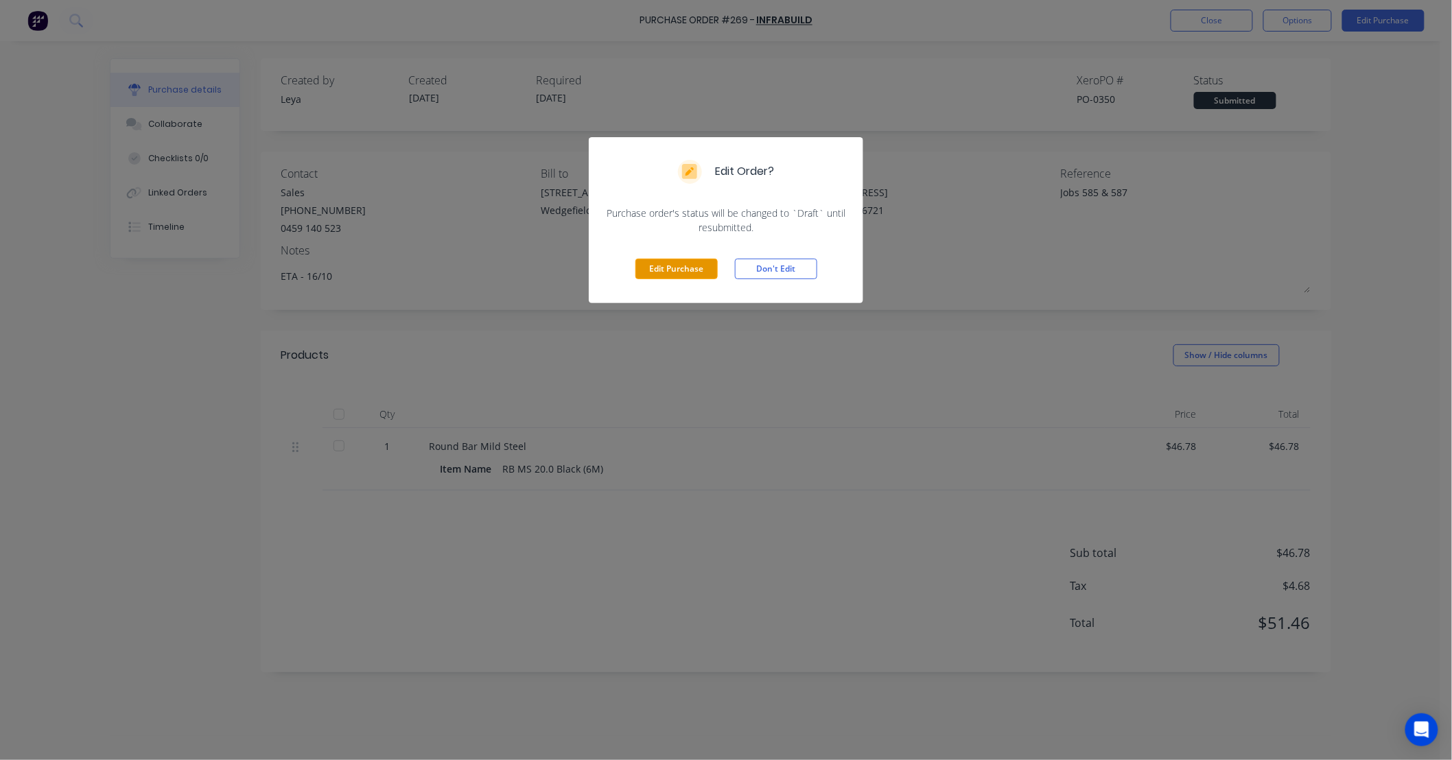
click at [694, 276] on button "Edit Purchase" at bounding box center [676, 269] width 82 height 21
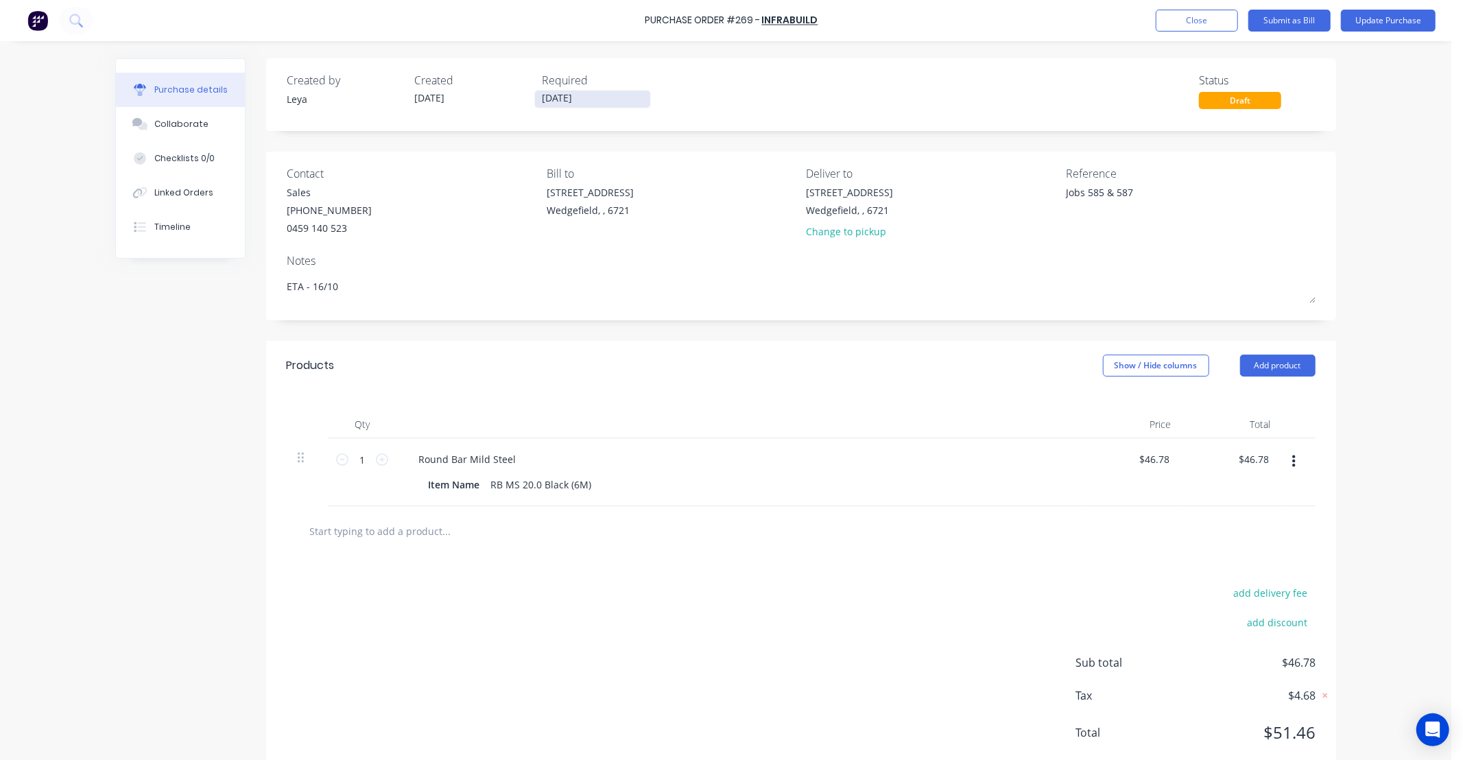
click at [560, 97] on input "09/10/25" at bounding box center [592, 99] width 115 height 17
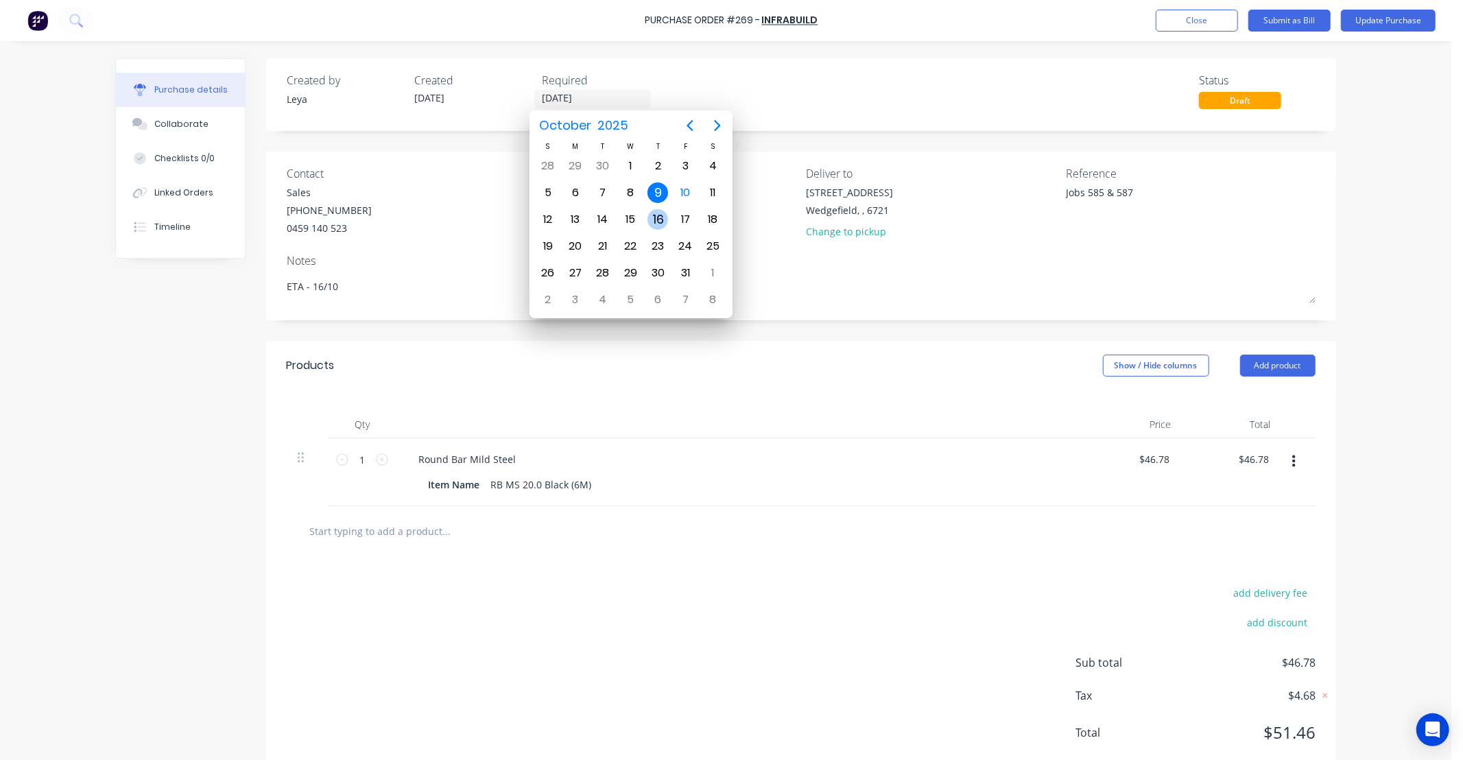
click at [657, 215] on div "16" at bounding box center [658, 219] width 21 height 21
type input "16/10/25"
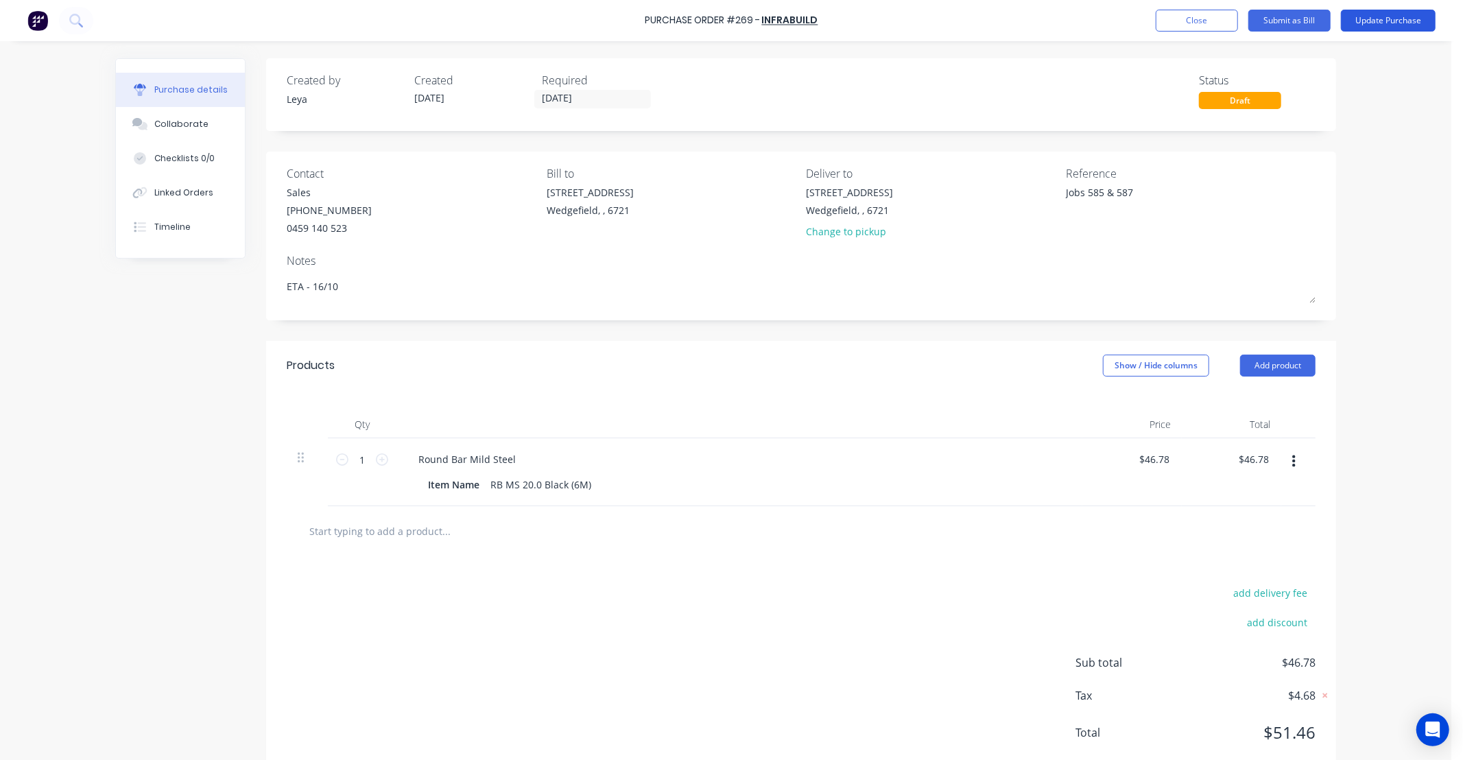
click at [1359, 21] on button "Update Purchase" at bounding box center [1388, 21] width 95 height 22
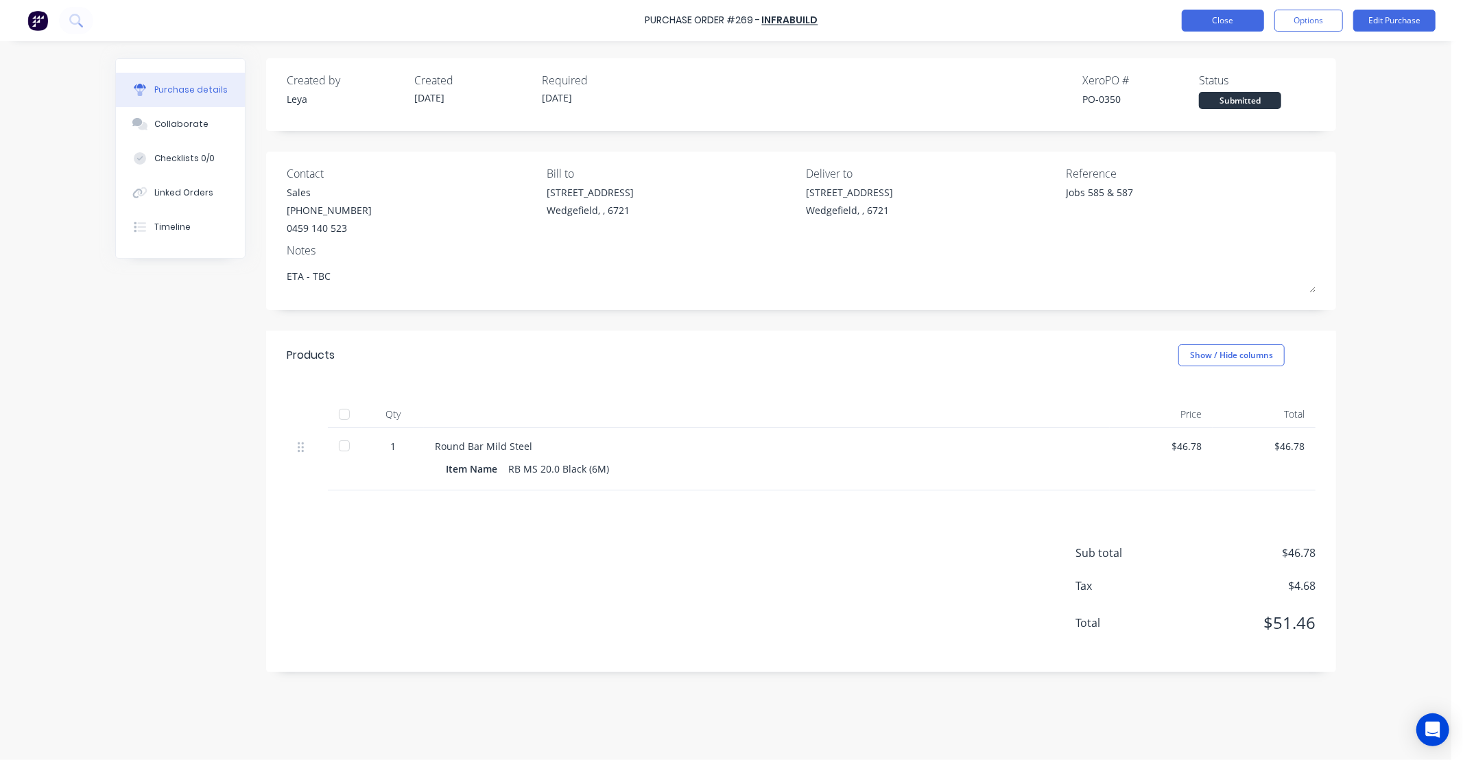
click at [1233, 26] on button "Close" at bounding box center [1223, 21] width 82 height 22
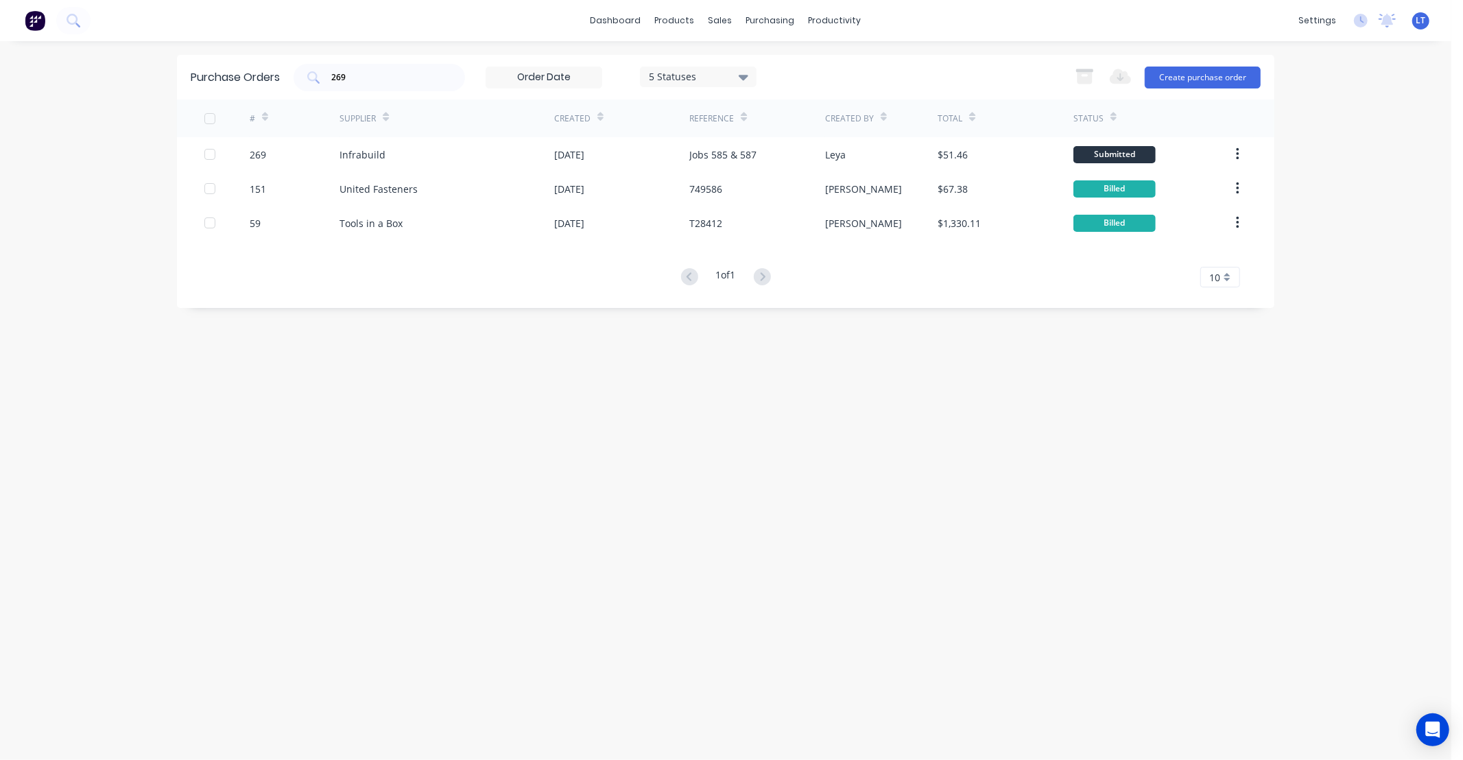
drag, startPoint x: 367, startPoint y: 84, endPoint x: 119, endPoint y: 86, distance: 248.4
click at [119, 87] on div "dashboard products sales purchasing productivity dashboard products Product Cat…" at bounding box center [726, 380] width 1452 height 760
drag, startPoint x: 374, startPoint y: 75, endPoint x: 151, endPoint y: 74, distance: 223.0
click at [152, 74] on div "dashboard products sales purchasing productivity dashboard products Product Cat…" at bounding box center [726, 380] width 1452 height 760
type input "269"
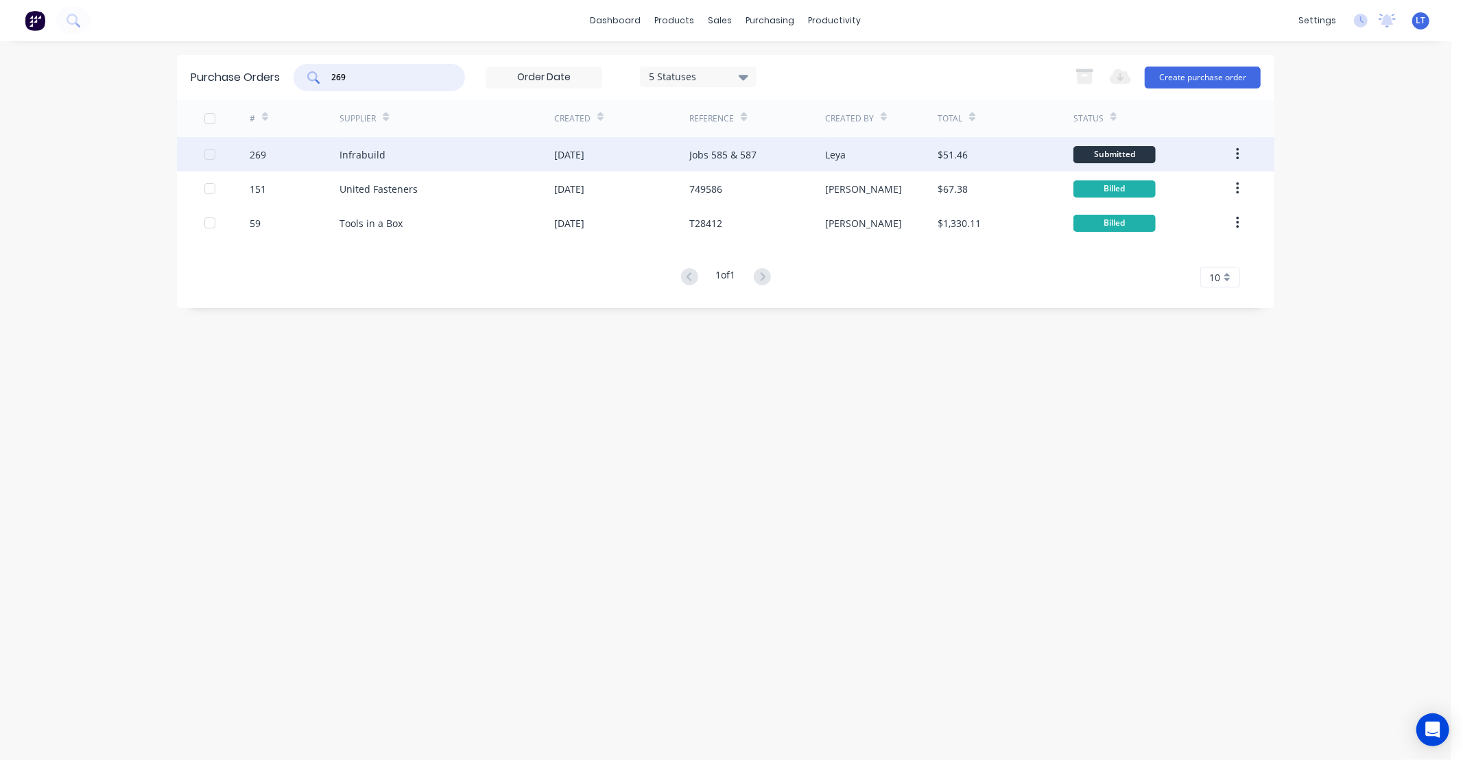
click at [580, 155] on div "09 Oct 2025" at bounding box center [569, 154] width 30 height 14
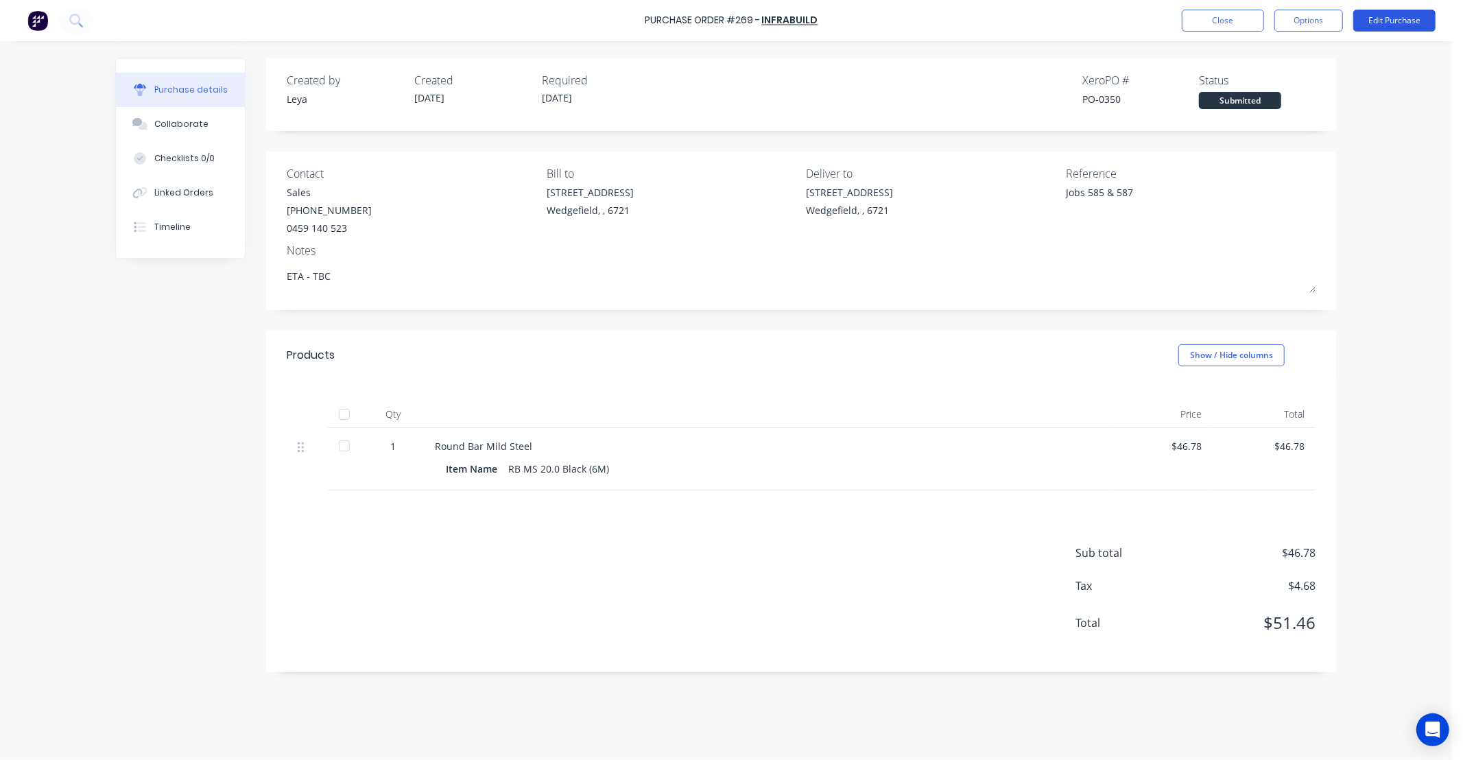
click at [1375, 23] on button "Edit Purchase" at bounding box center [1395, 21] width 82 height 22
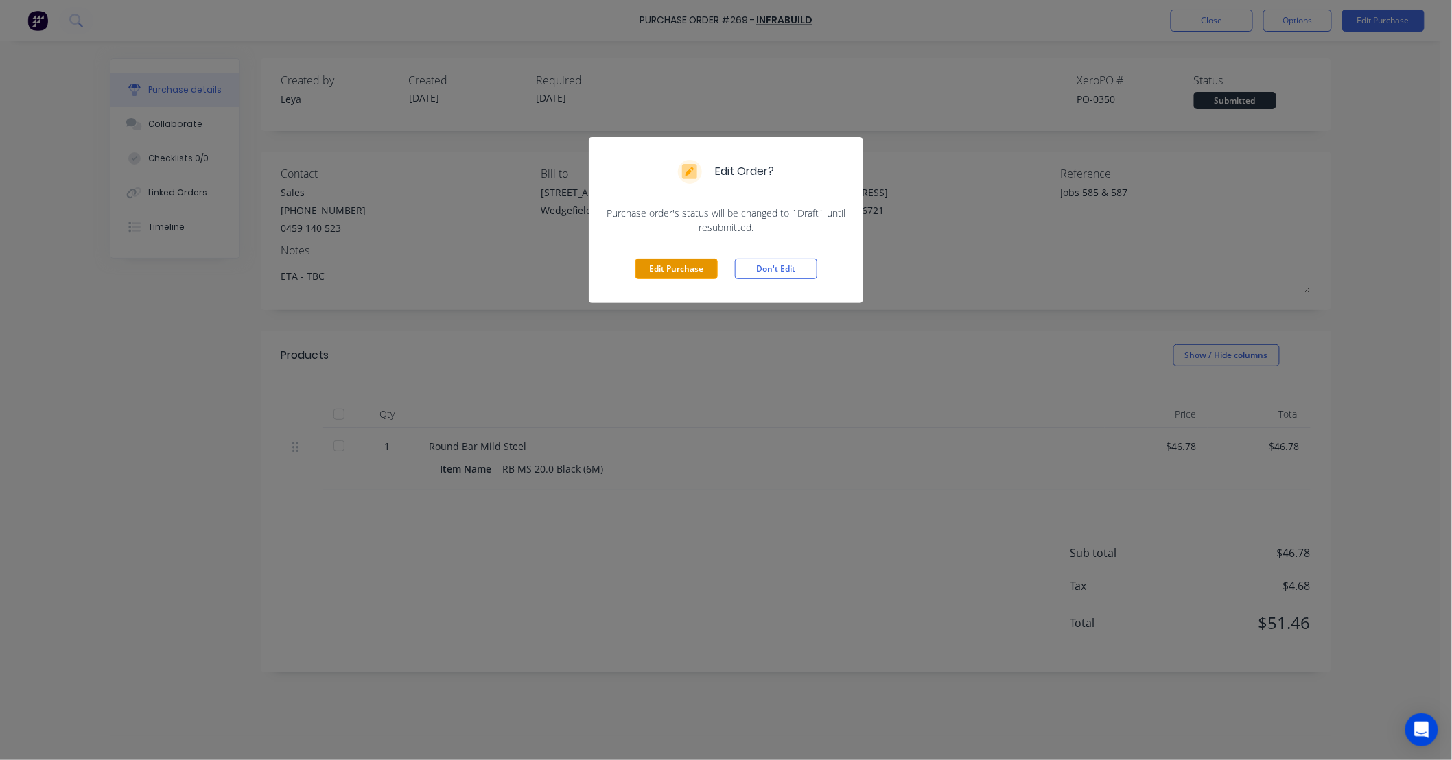
click at [681, 269] on button "Edit Purchase" at bounding box center [676, 269] width 82 height 21
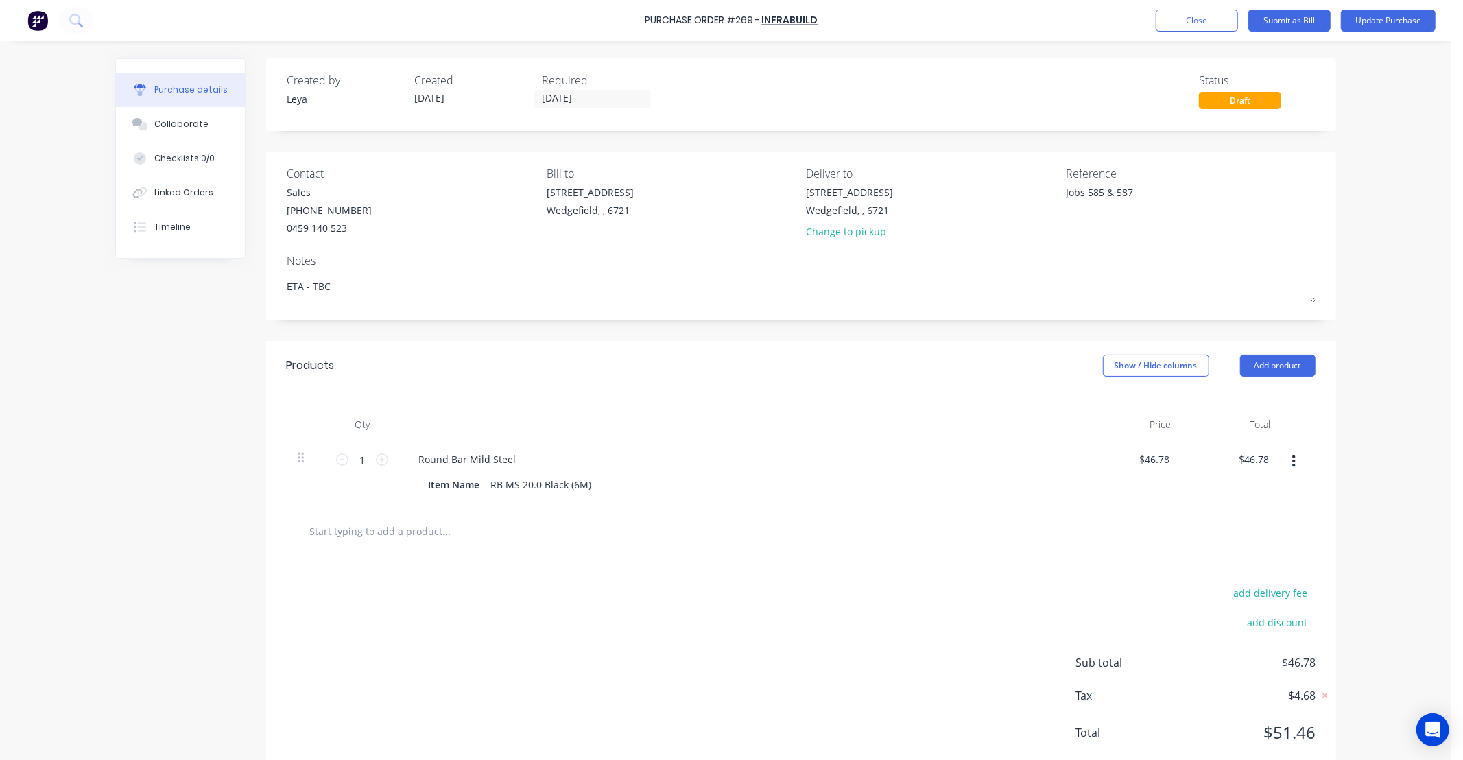
click at [421, 539] on input "text" at bounding box center [446, 530] width 274 height 27
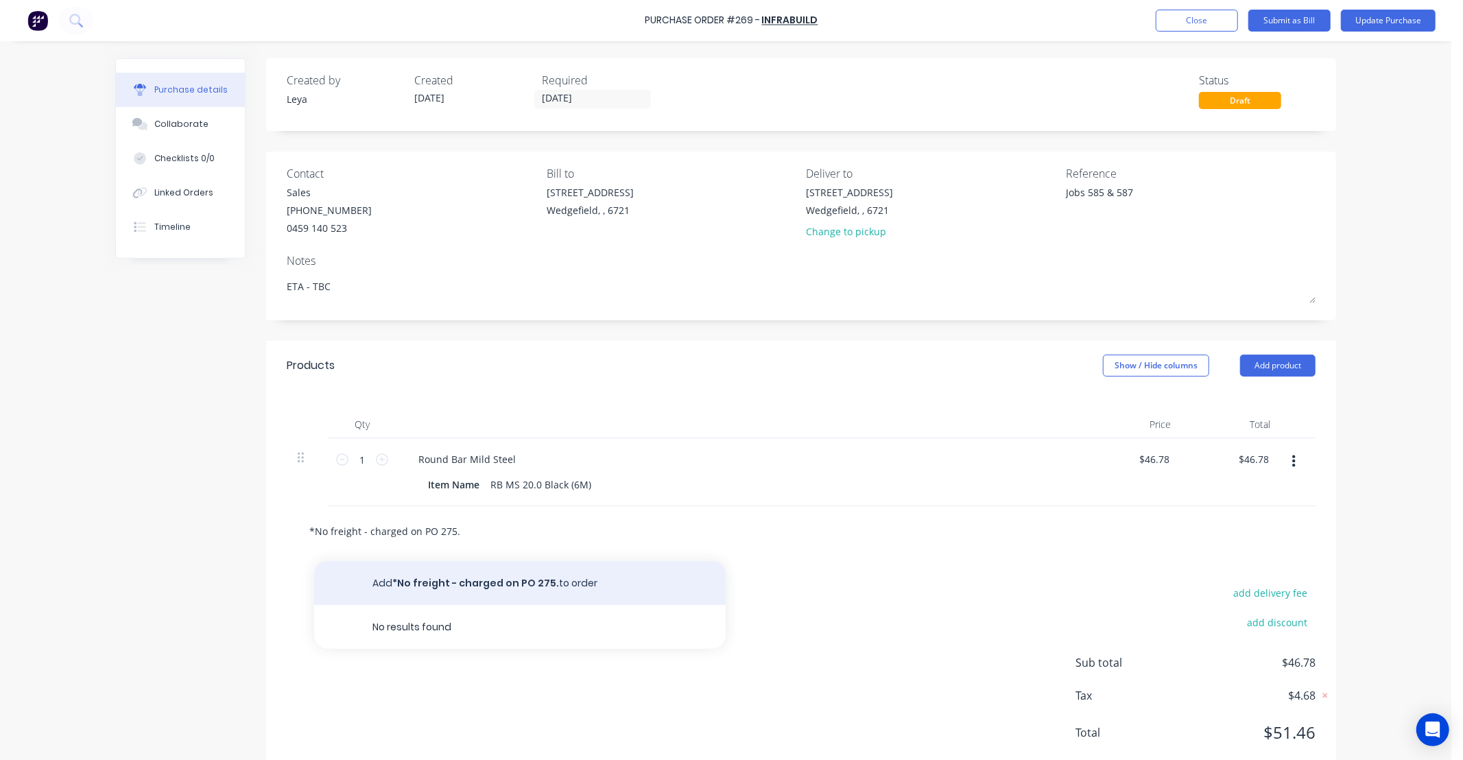
type input "*No freight - charged on PO 275."
click at [467, 589] on button "Add *No freight - charged on PO 275. to order" at bounding box center [520, 583] width 412 height 44
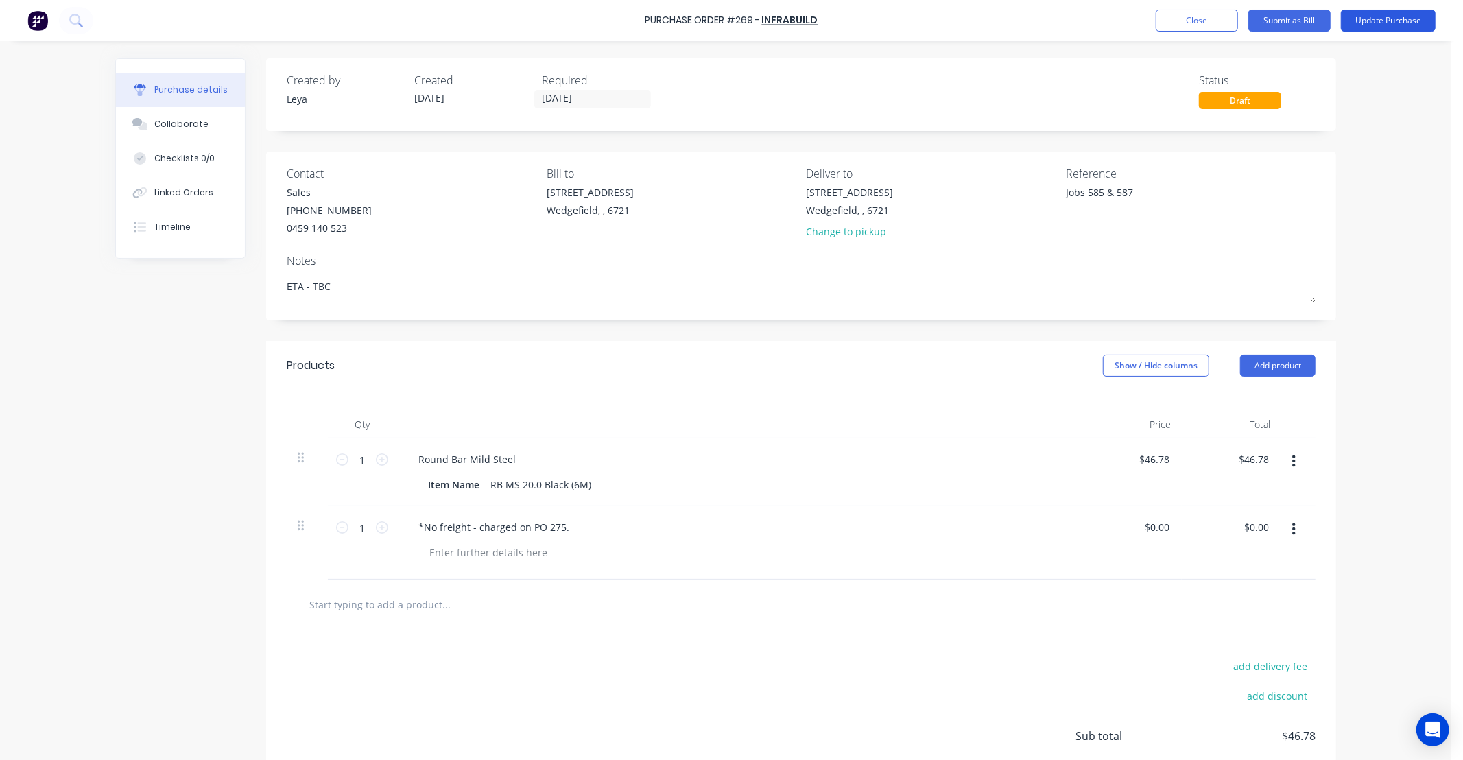
click at [1373, 21] on button "Update Purchase" at bounding box center [1388, 21] width 95 height 22
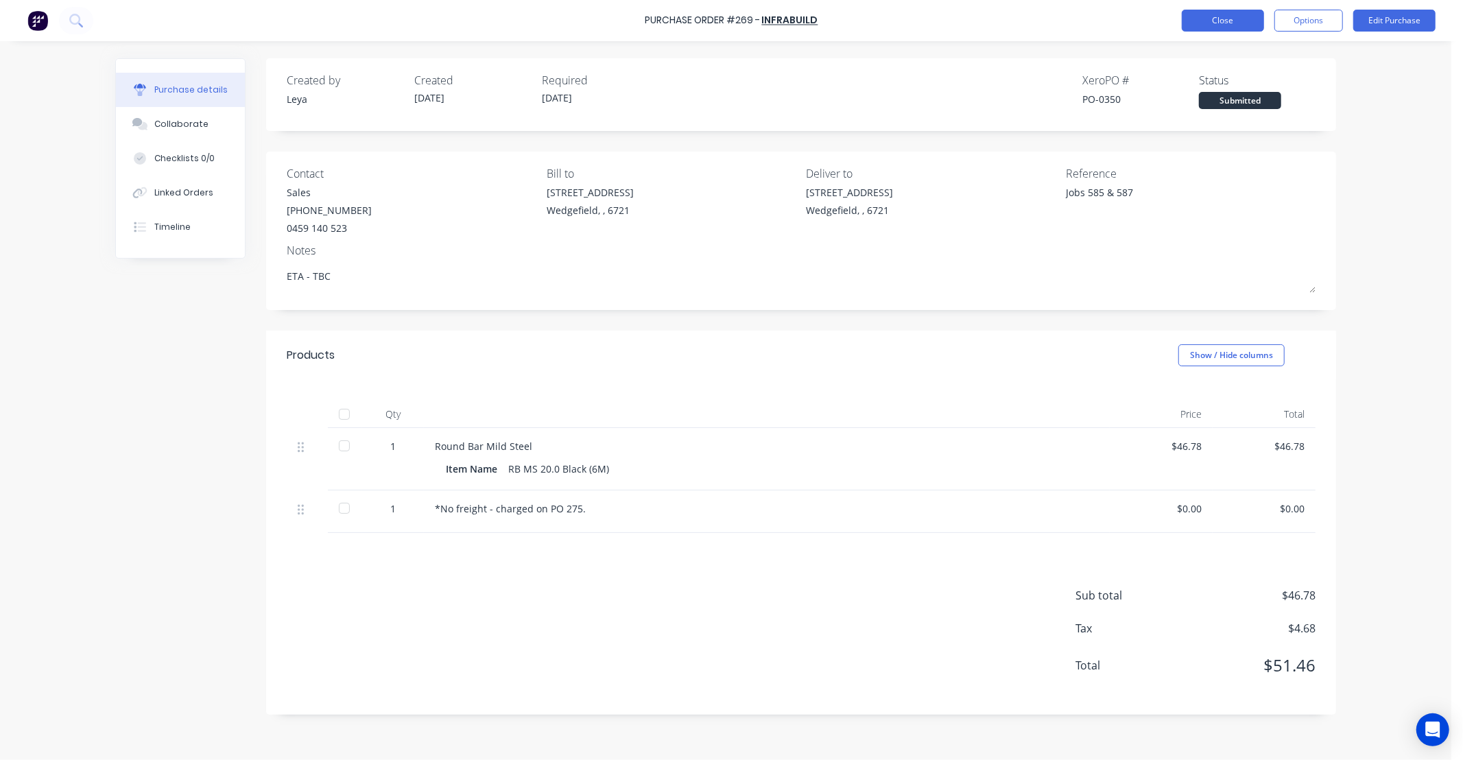
click at [1216, 21] on button "Close" at bounding box center [1223, 21] width 82 height 22
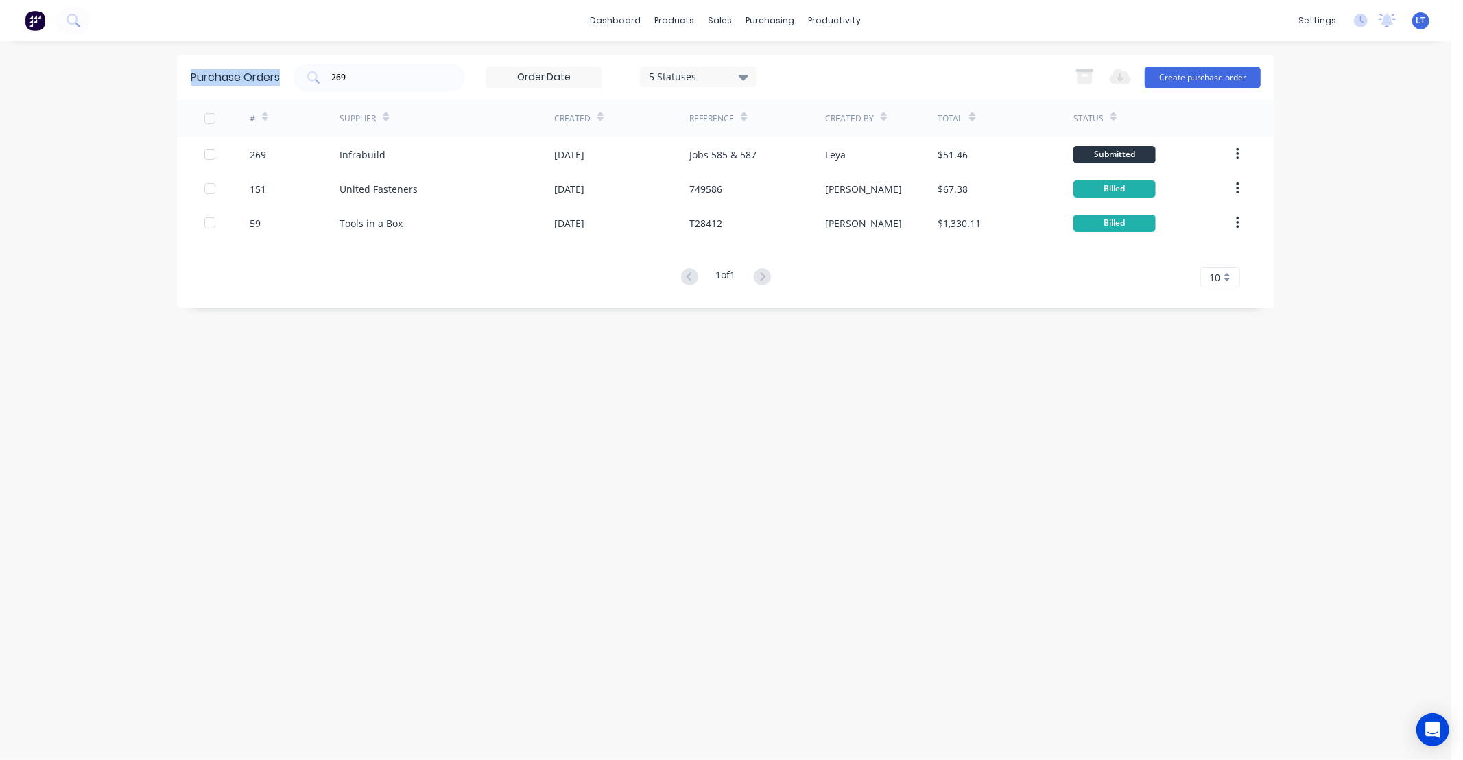
drag, startPoint x: 365, startPoint y: 88, endPoint x: -3, endPoint y: 77, distance: 367.9
click at [0, 77] on html "dashboard products sales purchasing productivity dashboard products Product Cat…" at bounding box center [731, 380] width 1463 height 760
click at [344, 73] on input "269" at bounding box center [387, 78] width 114 height 14
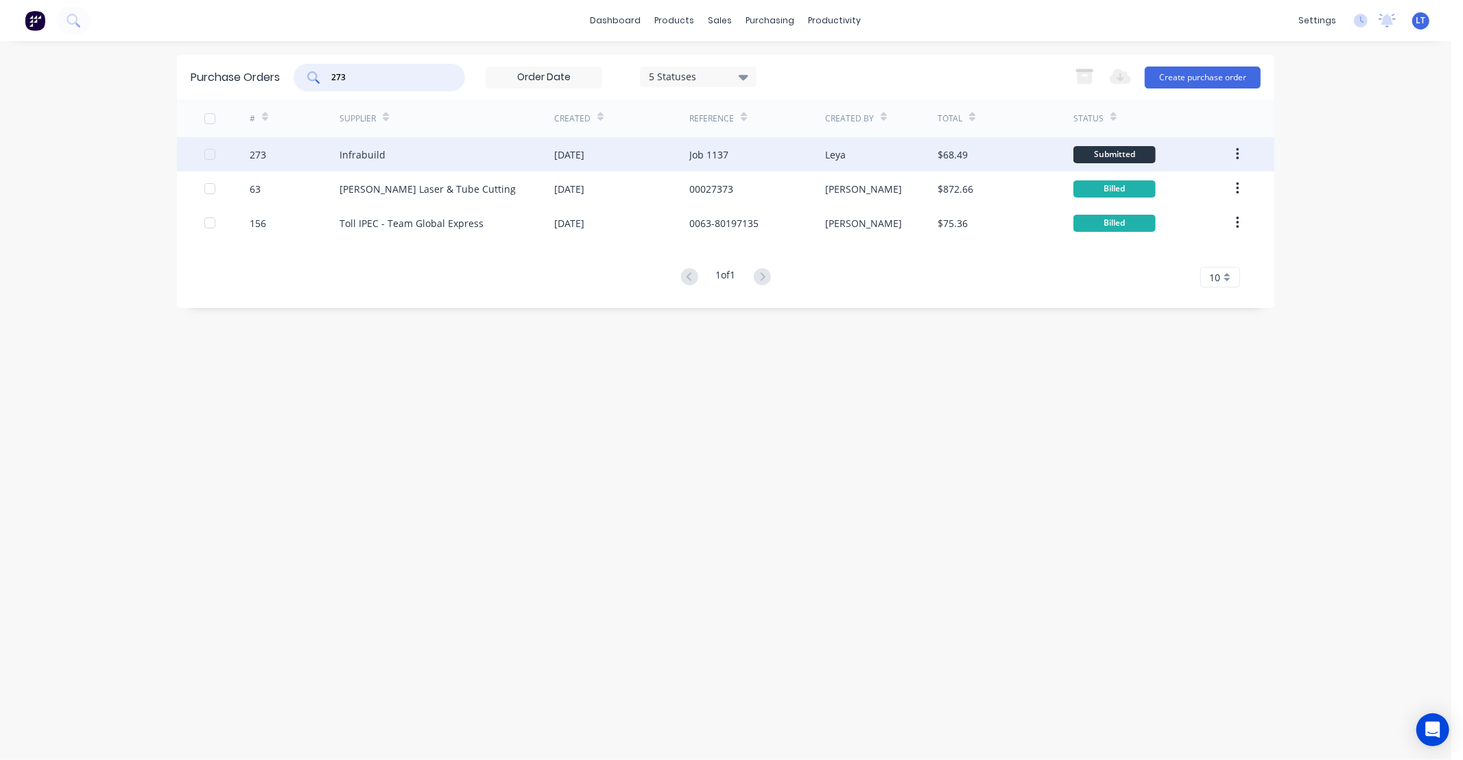
type input "273"
click at [730, 155] on div "Job 1137" at bounding box center [756, 154] width 135 height 34
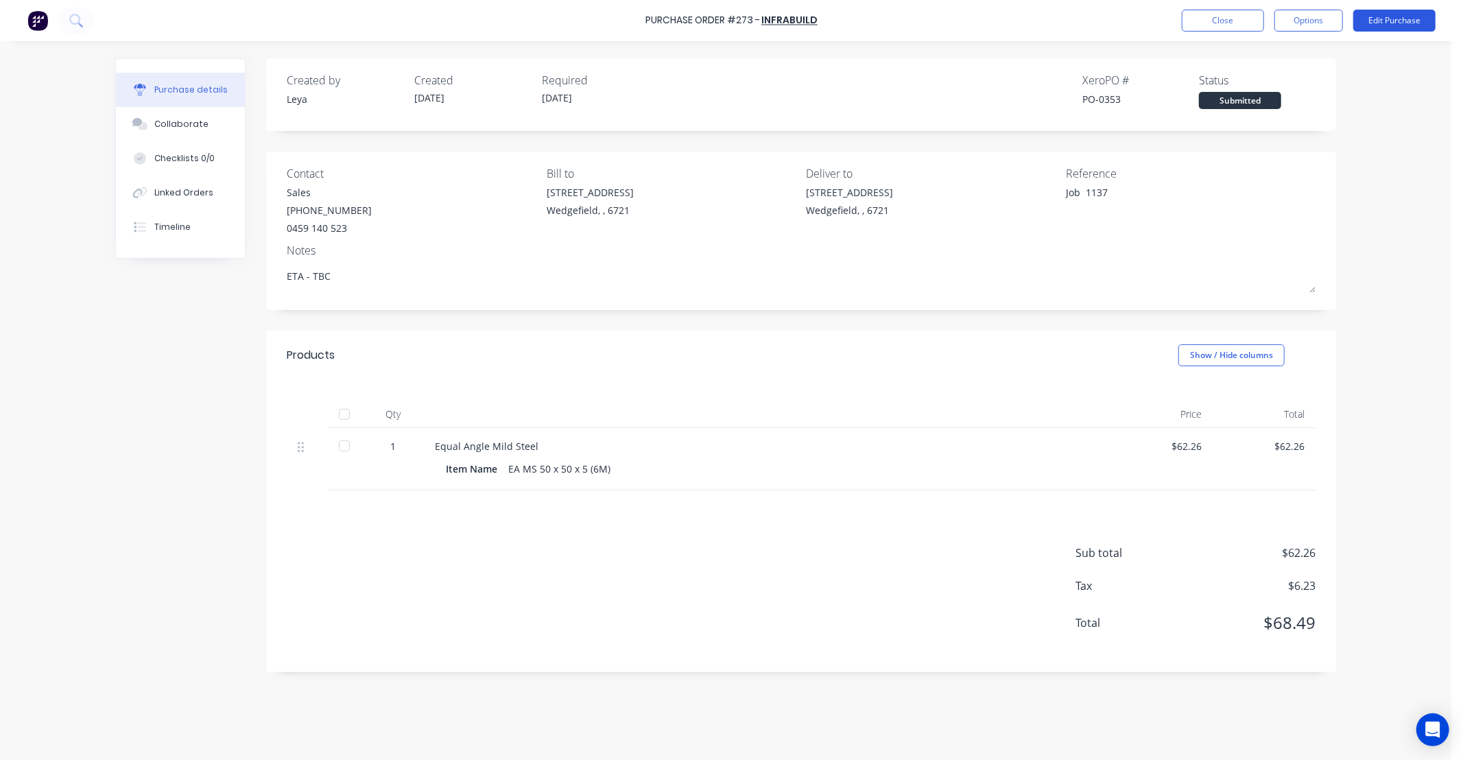
click at [1381, 15] on button "Edit Purchase" at bounding box center [1395, 21] width 82 height 22
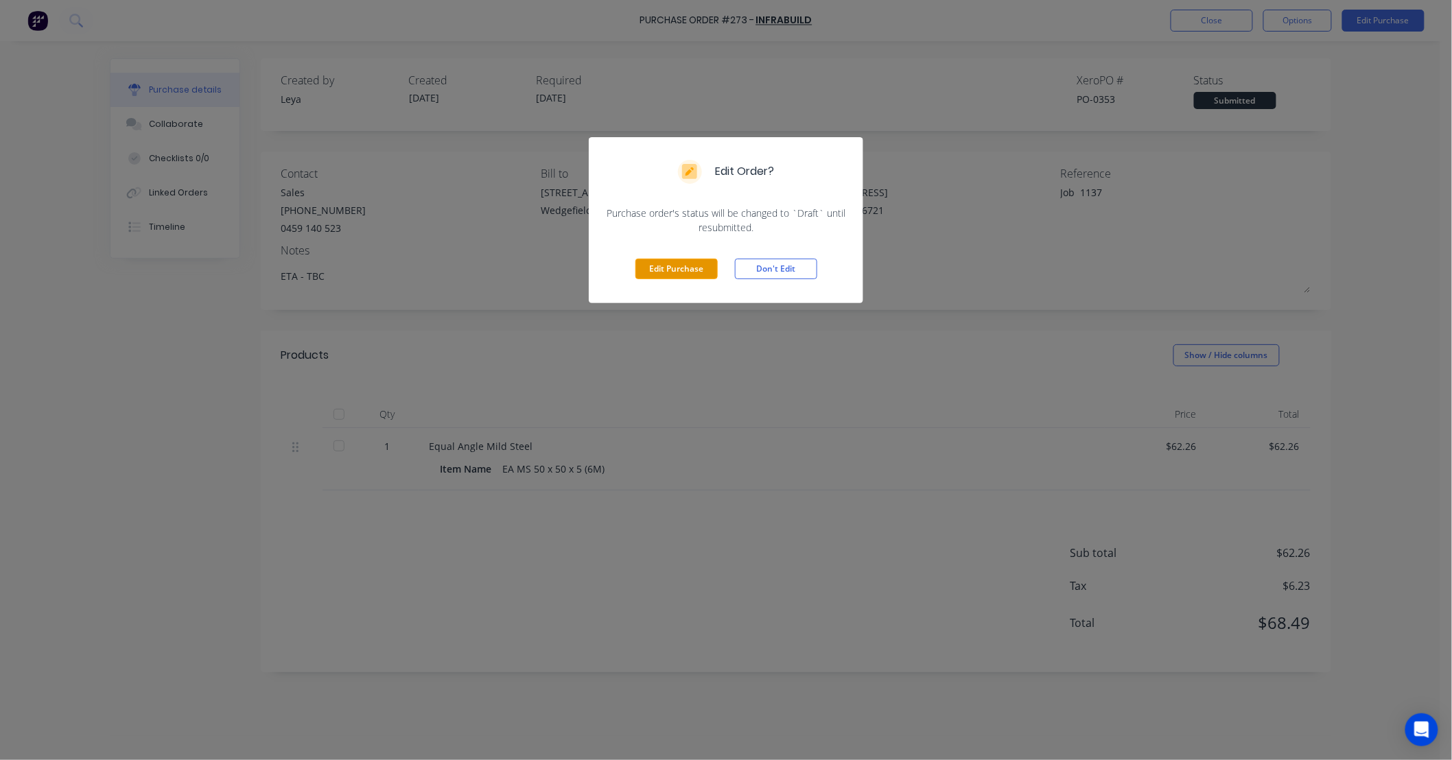
click at [698, 278] on button "Edit Purchase" at bounding box center [676, 269] width 82 height 21
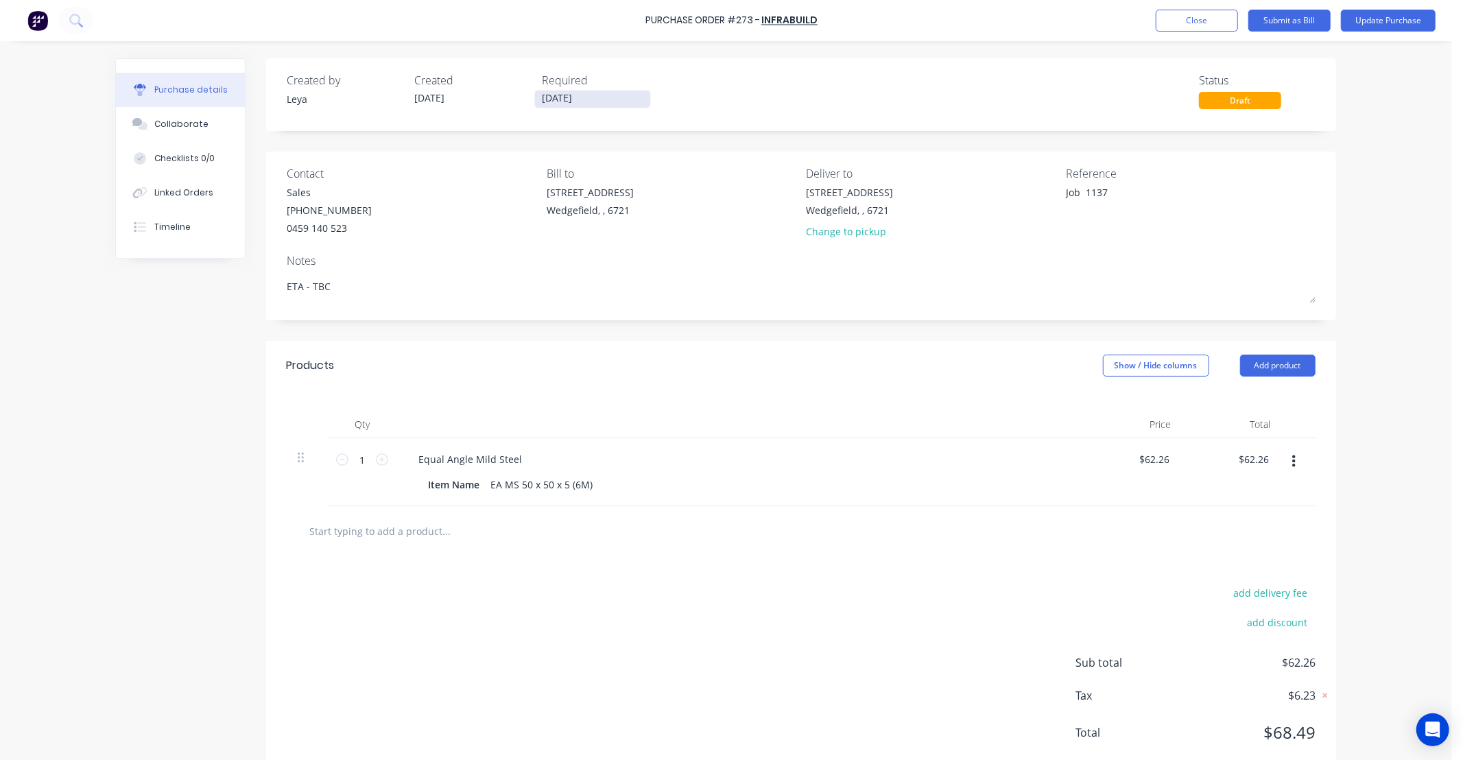
click at [545, 95] on input "09/10/25" at bounding box center [592, 99] width 115 height 17
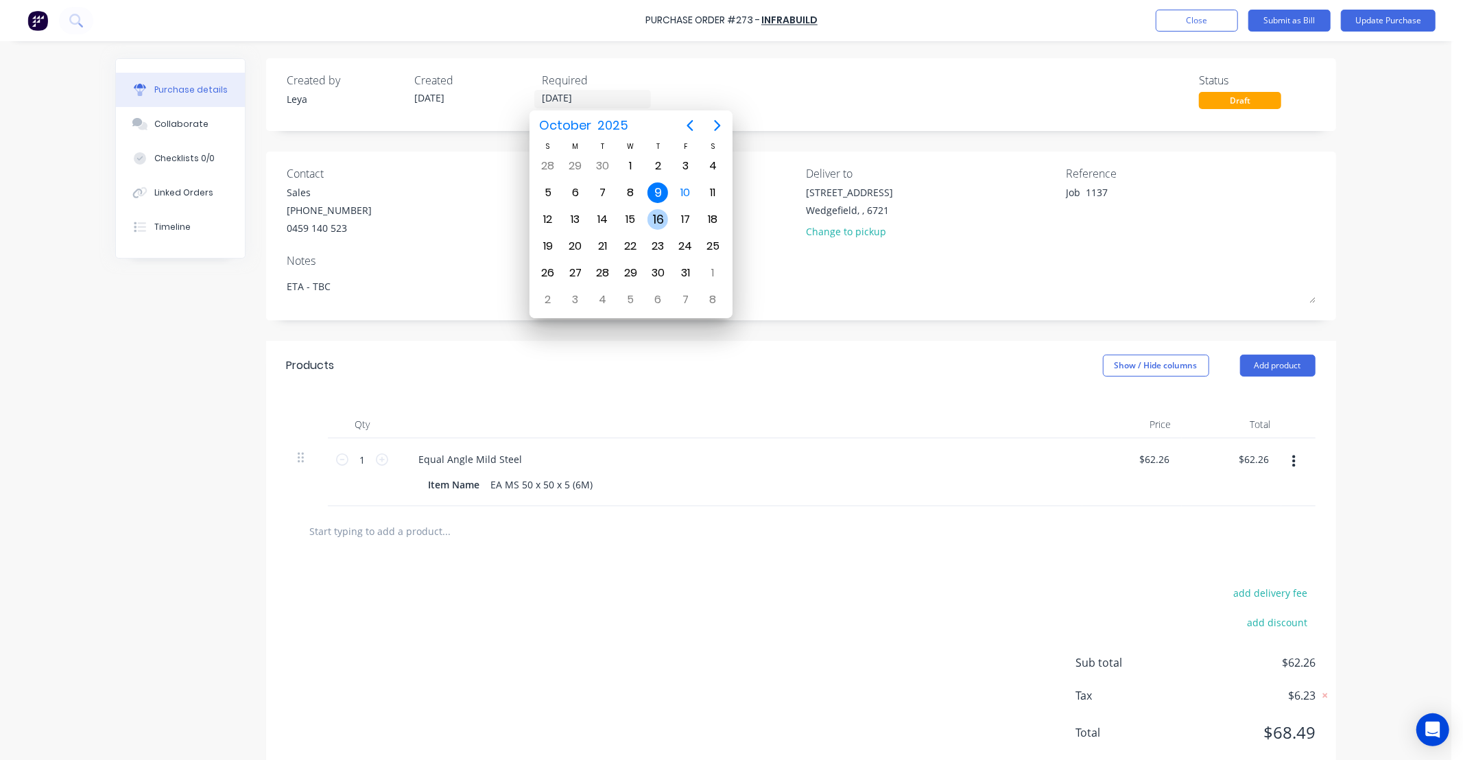
click at [657, 211] on div "16" at bounding box center [658, 219] width 21 height 21
type input "16/10/25"
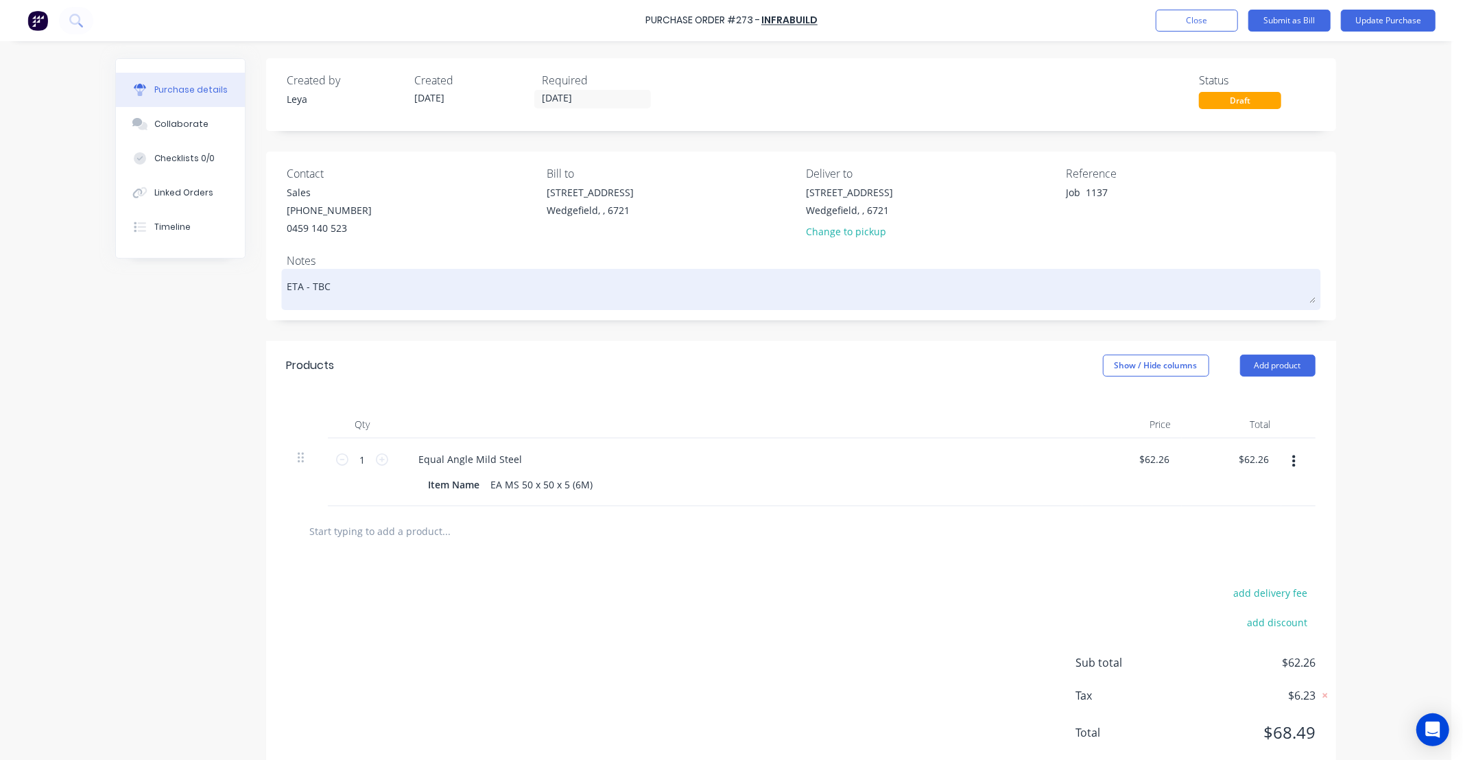
click at [355, 292] on textarea "ETA - TBC" at bounding box center [801, 287] width 1029 height 31
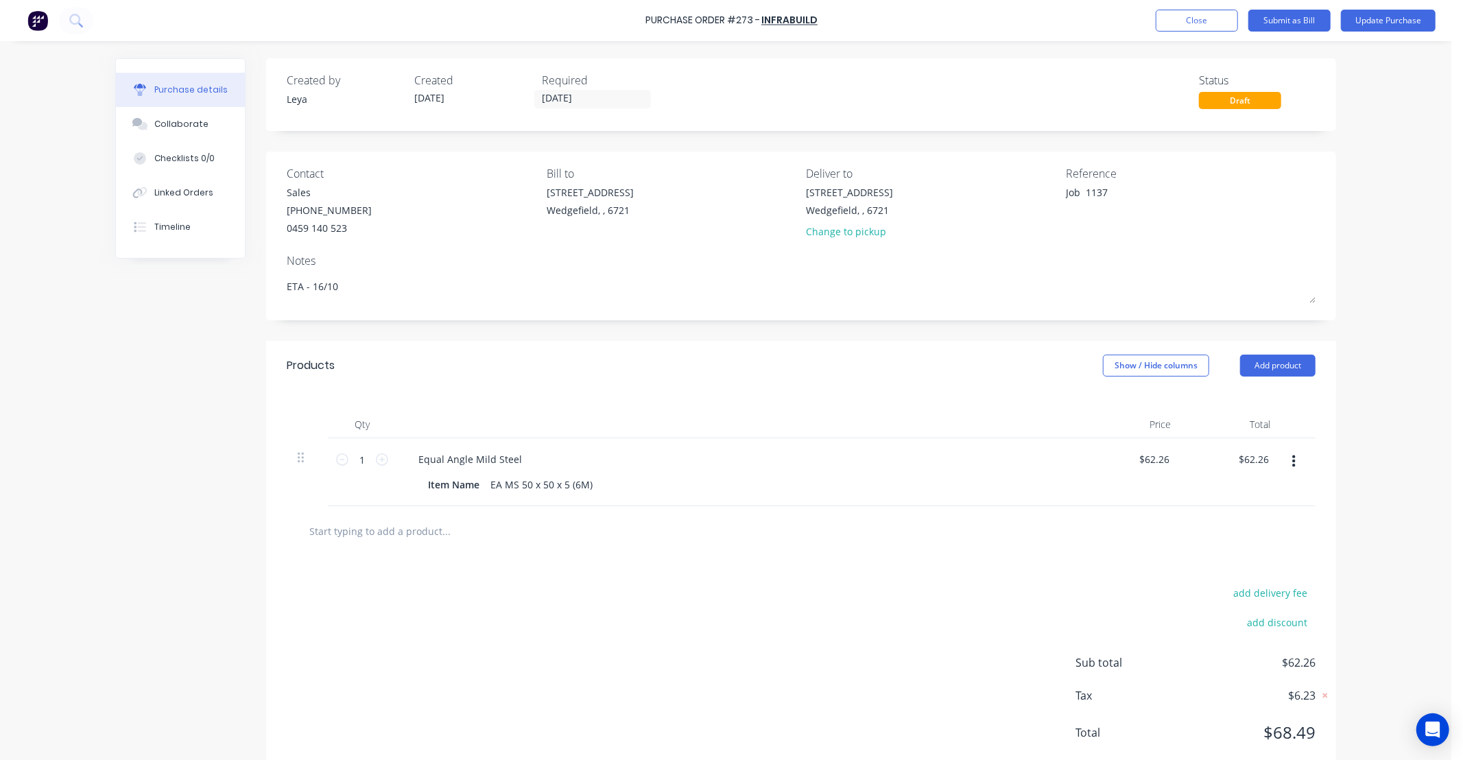
type textarea "ETA - 16/10"
click at [425, 527] on input "text" at bounding box center [446, 530] width 274 height 27
type input "No freight - charged on PO 275."
click at [510, 589] on button "Add No freight - charged on PO 275. to order" at bounding box center [520, 583] width 412 height 44
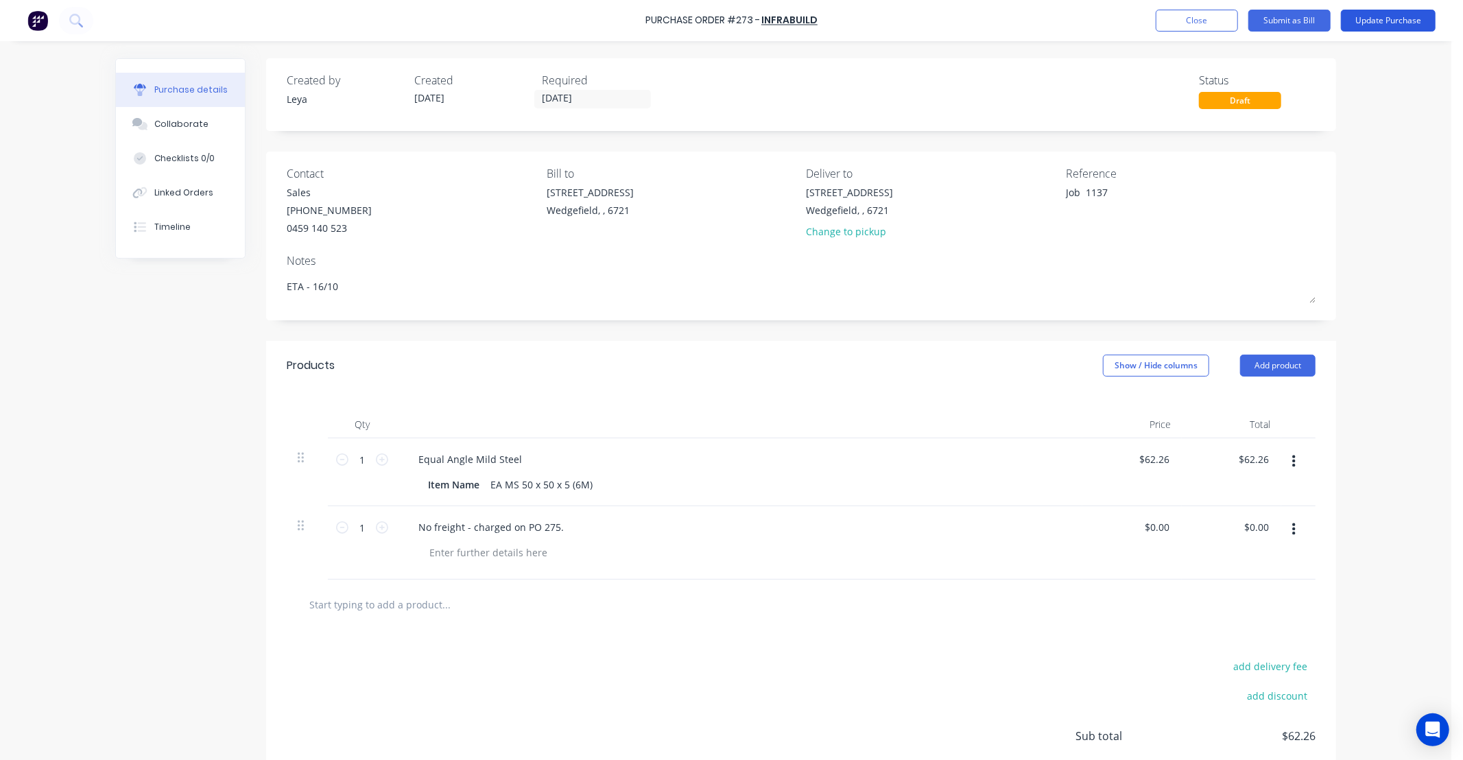
click at [1406, 21] on button "Update Purchase" at bounding box center [1388, 21] width 95 height 22
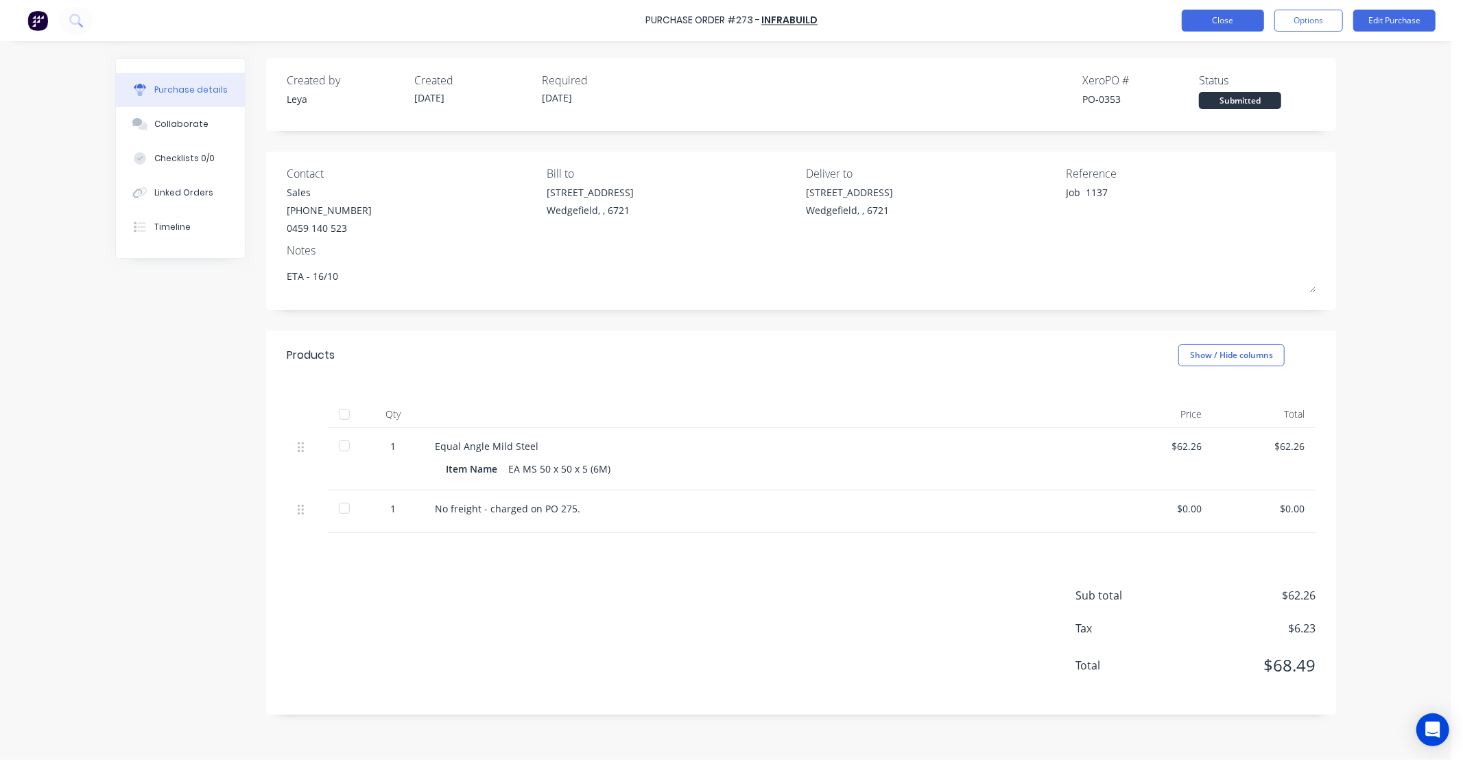
click at [1204, 15] on button "Close" at bounding box center [1223, 21] width 82 height 22
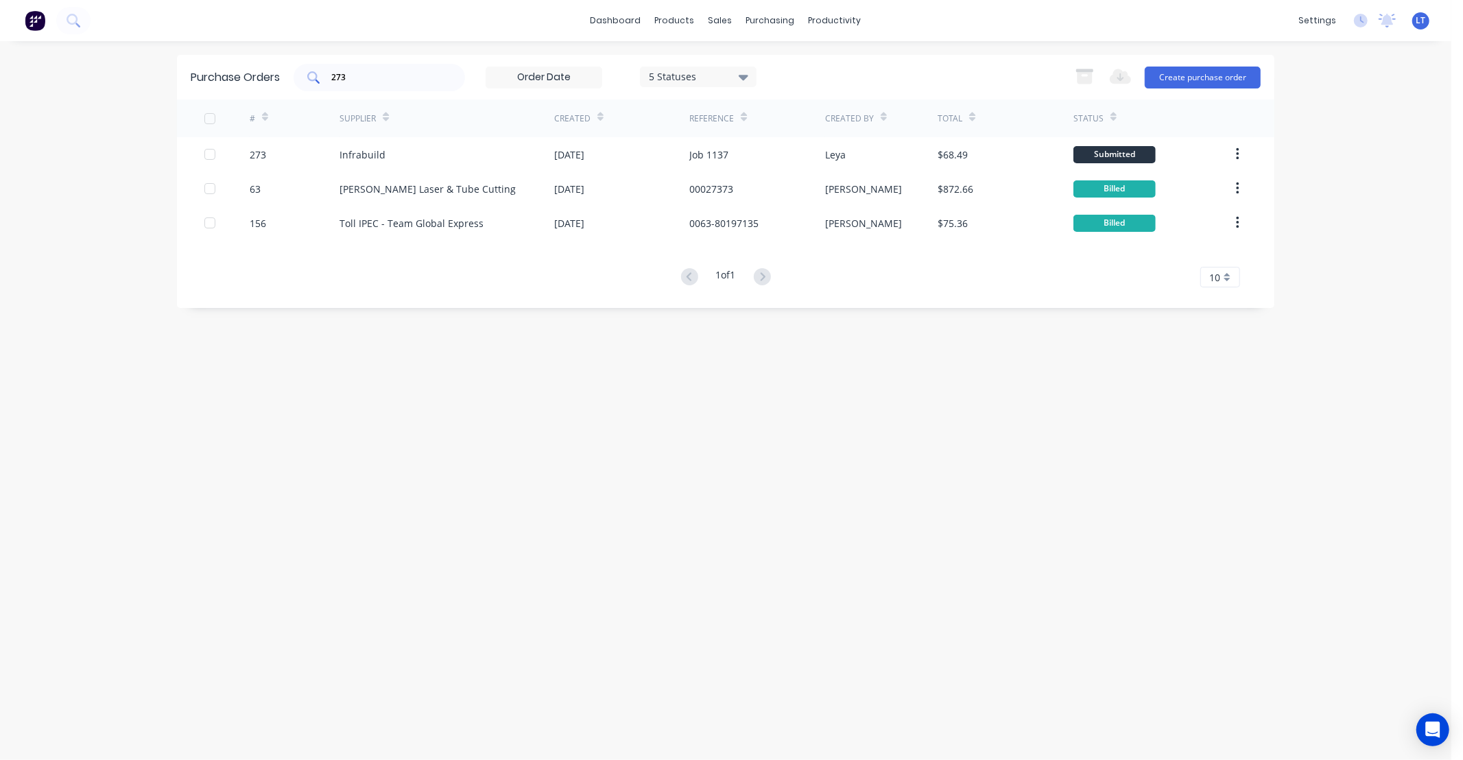
click at [348, 75] on input "273" at bounding box center [387, 78] width 114 height 14
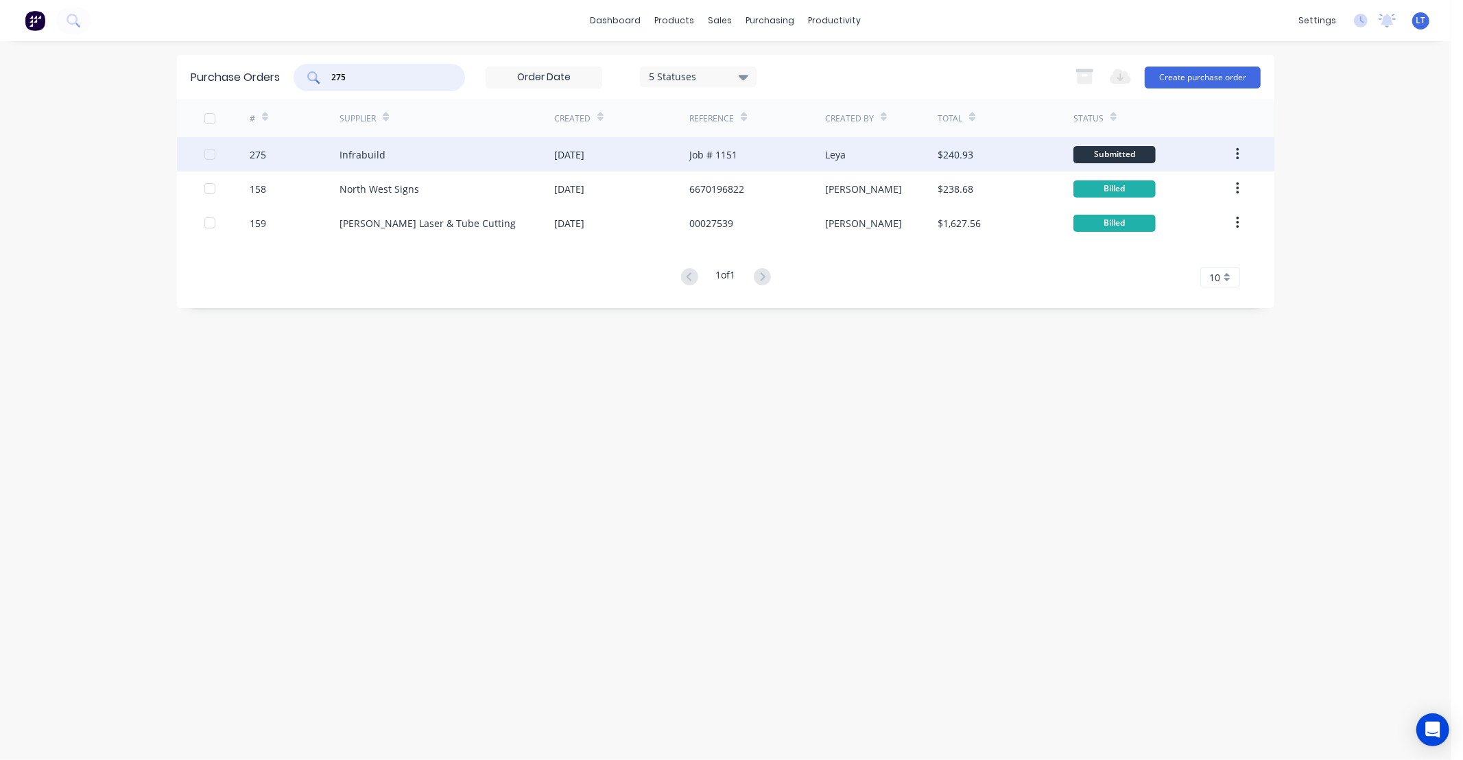
type input "275"
click at [700, 156] on div "Job # 1151" at bounding box center [713, 154] width 48 height 14
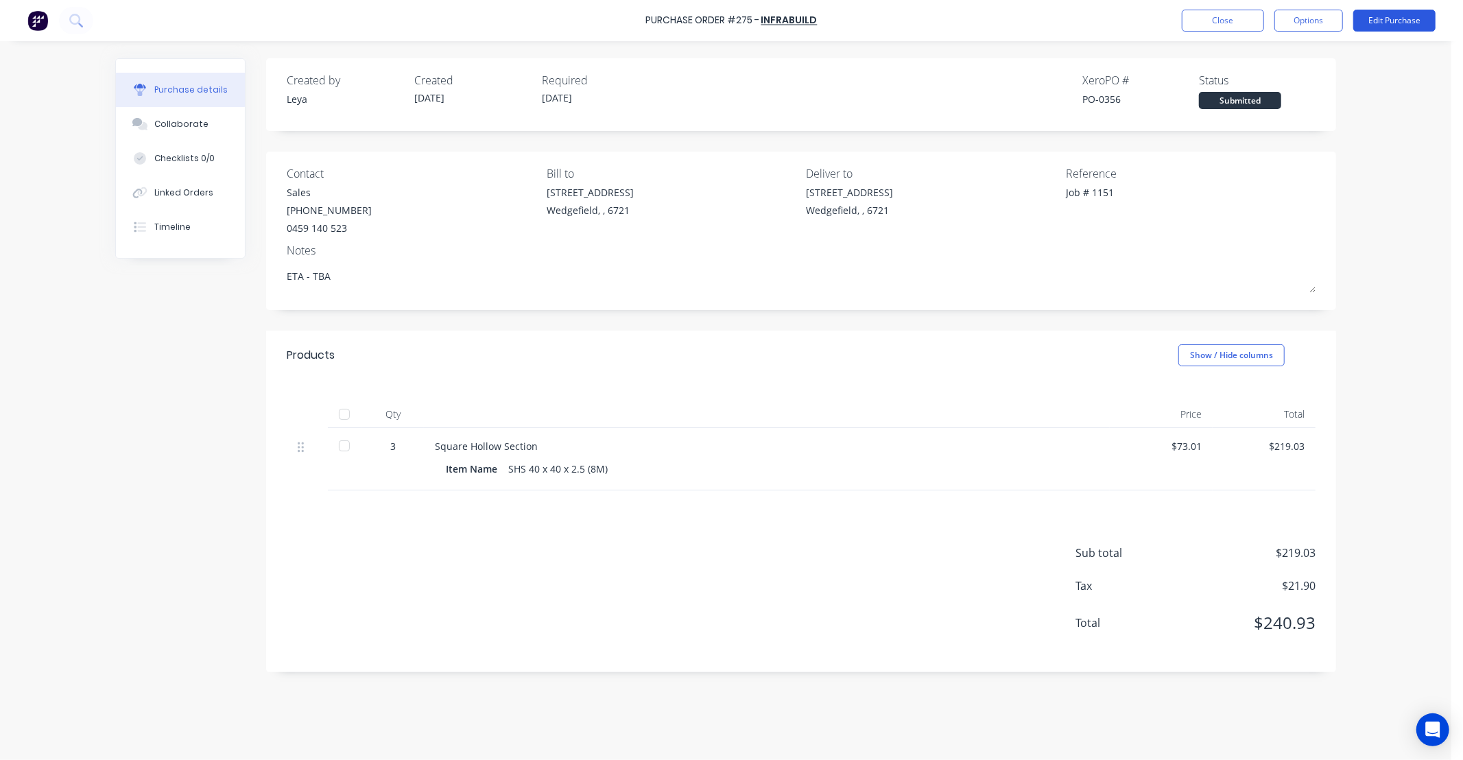
click at [1400, 16] on button "Edit Purchase" at bounding box center [1395, 21] width 82 height 22
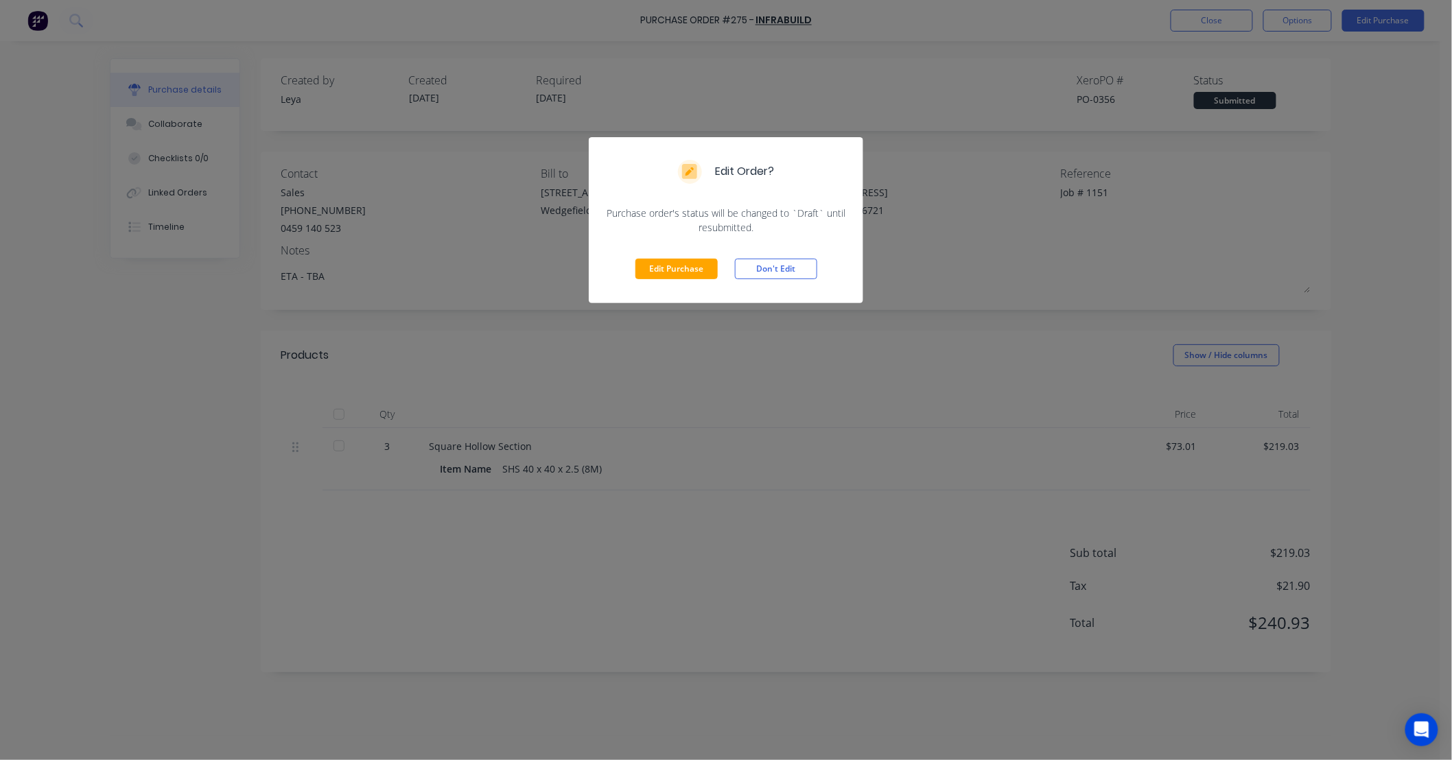
click at [669, 268] on button "Edit Purchase" at bounding box center [676, 269] width 82 height 21
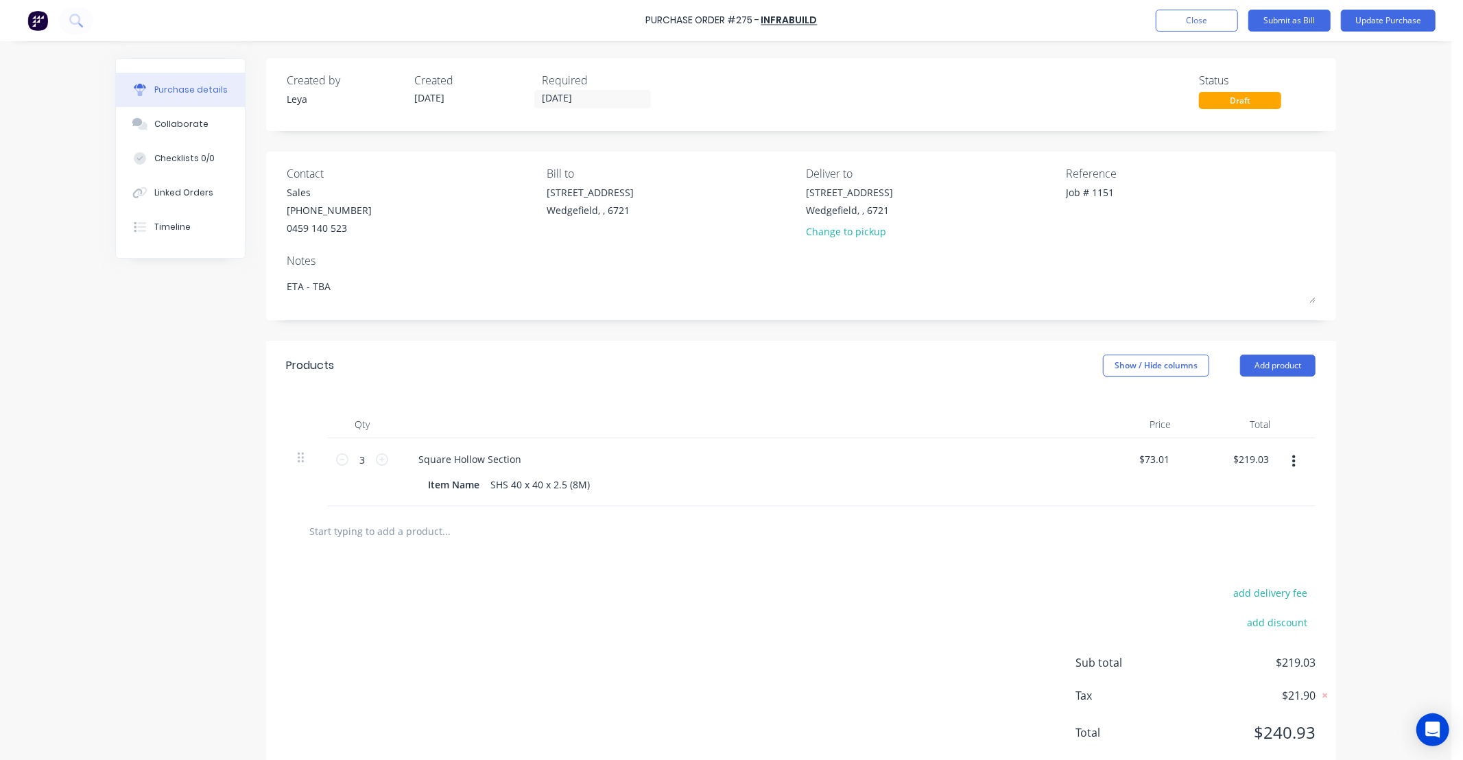
click at [451, 543] on input "text" at bounding box center [446, 530] width 274 height 27
type input "Freight (for POs 269, 273, 275)"
click at [449, 584] on button "Add Freight (for POs 269, 273, 275) to order" at bounding box center [520, 583] width 412 height 44
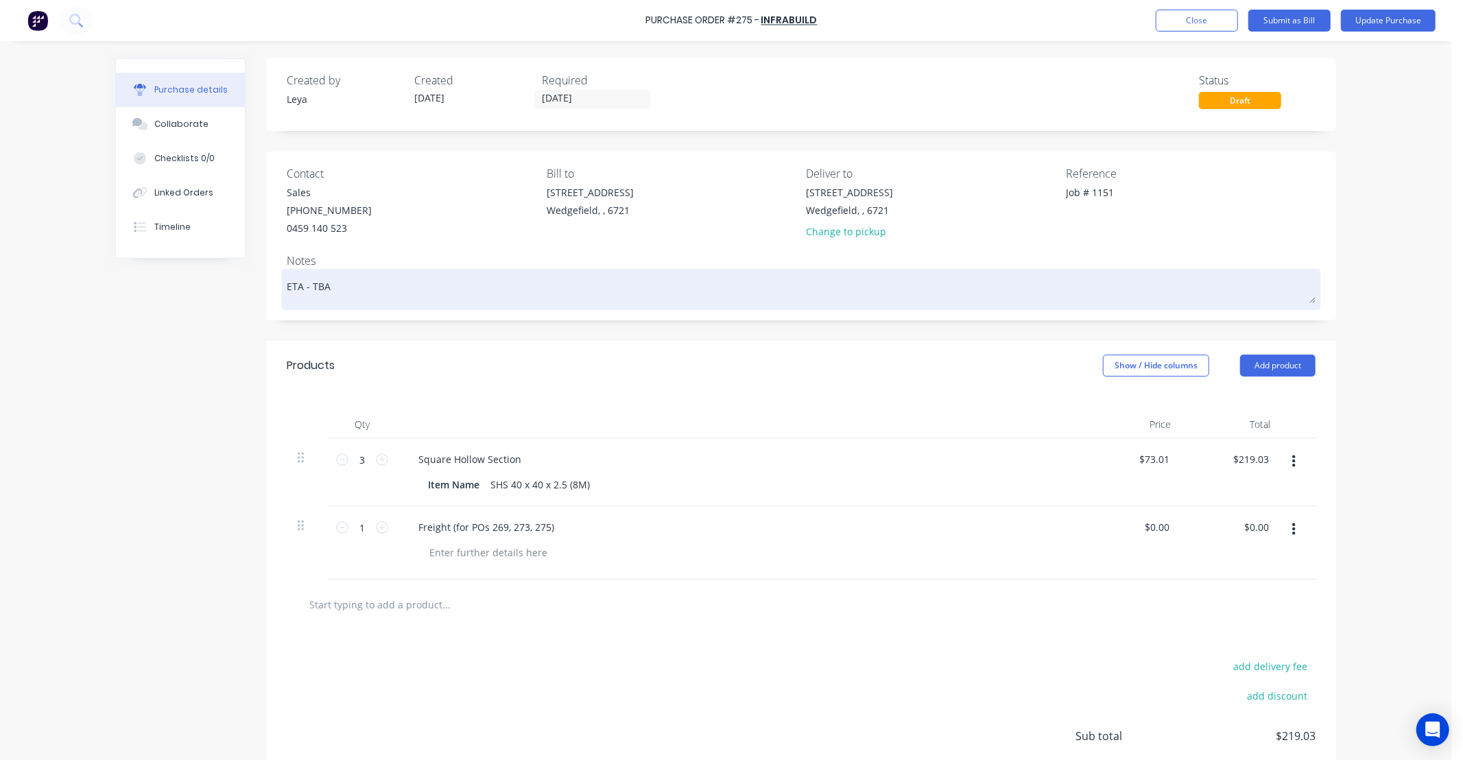
click at [321, 282] on textarea "ETA - TBA" at bounding box center [801, 287] width 1029 height 31
click at [322, 281] on textarea "ETA - TBA" at bounding box center [801, 287] width 1029 height 31
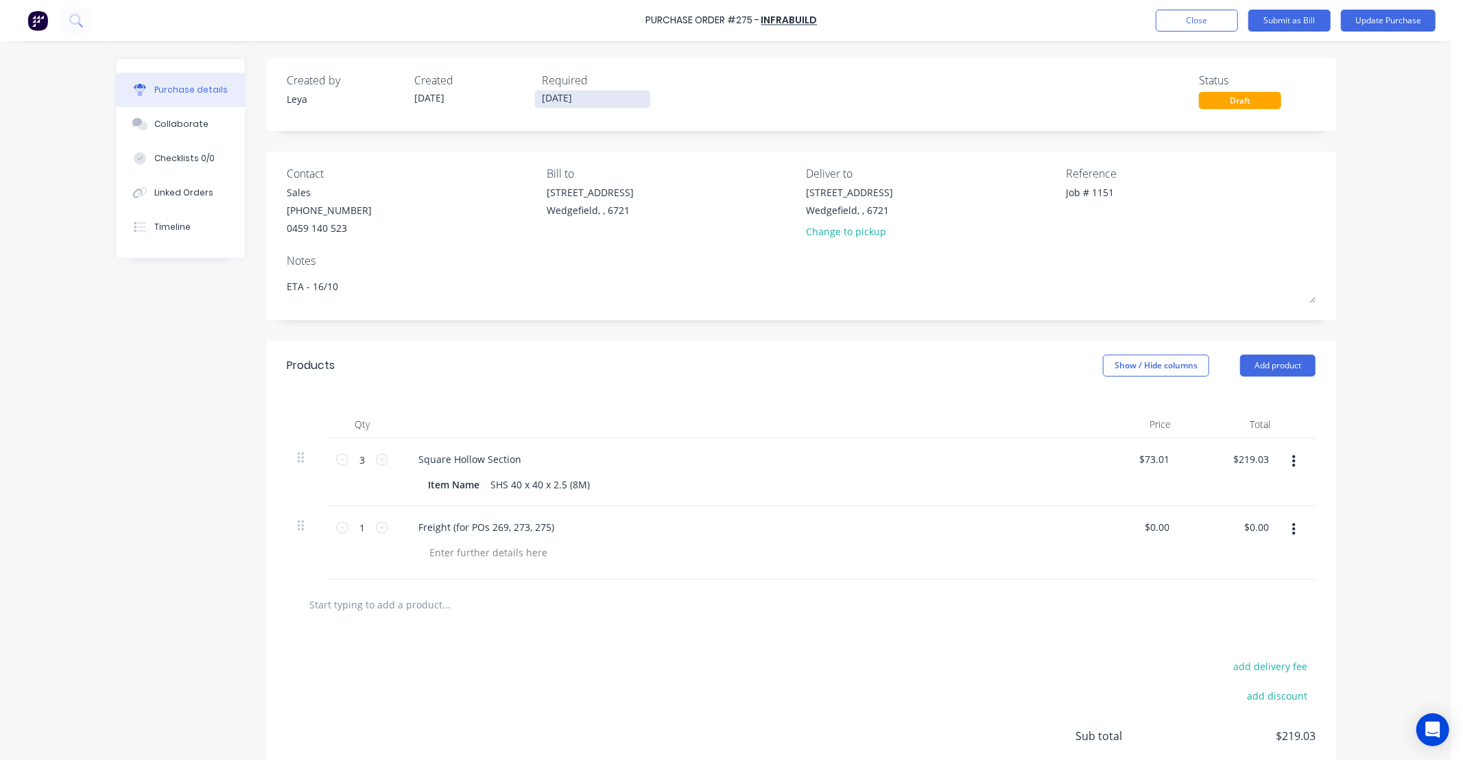
type textarea "ETA - 16/10"
click at [556, 98] on input "09/10/25" at bounding box center [592, 99] width 115 height 17
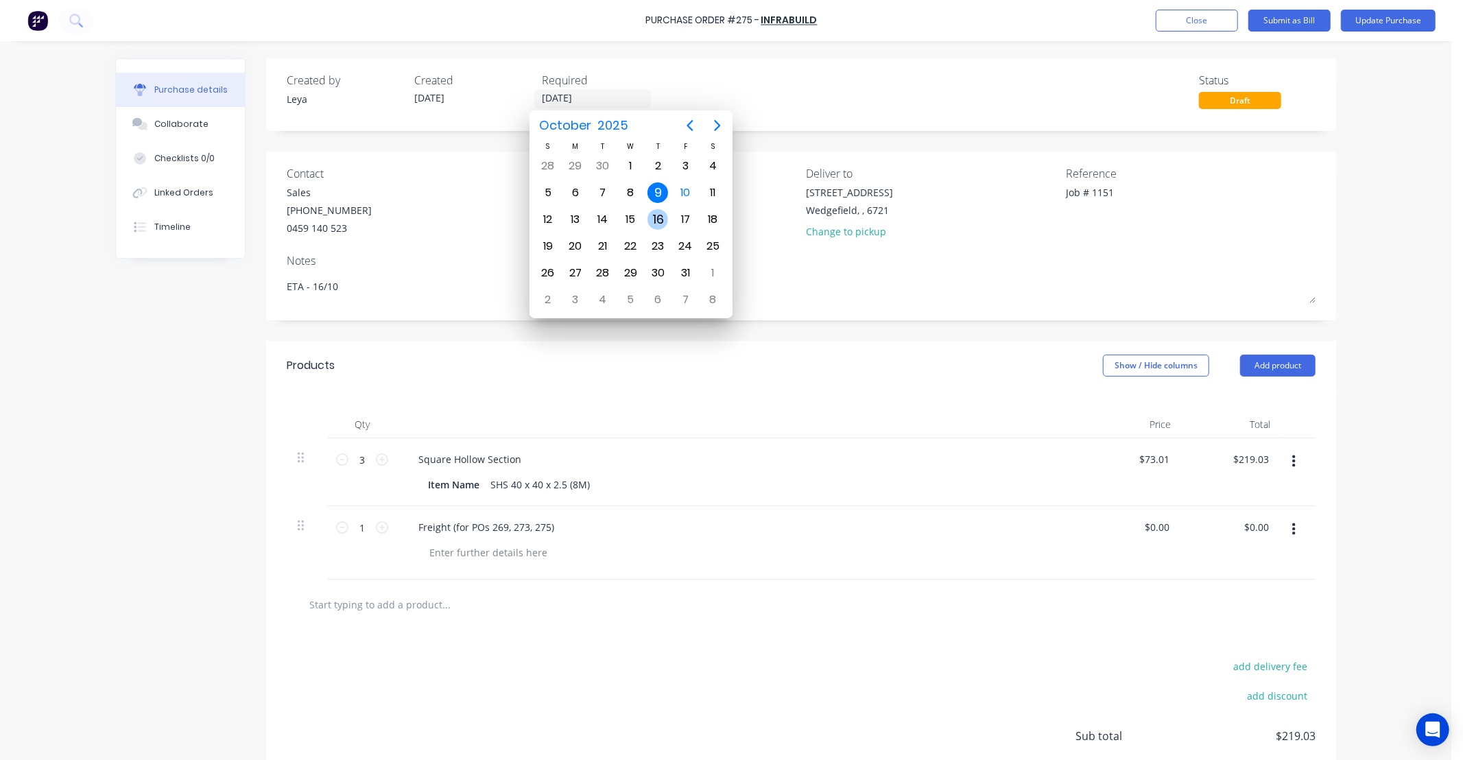
click at [657, 210] on div "16" at bounding box center [658, 219] width 21 height 21
type input "16/10/25"
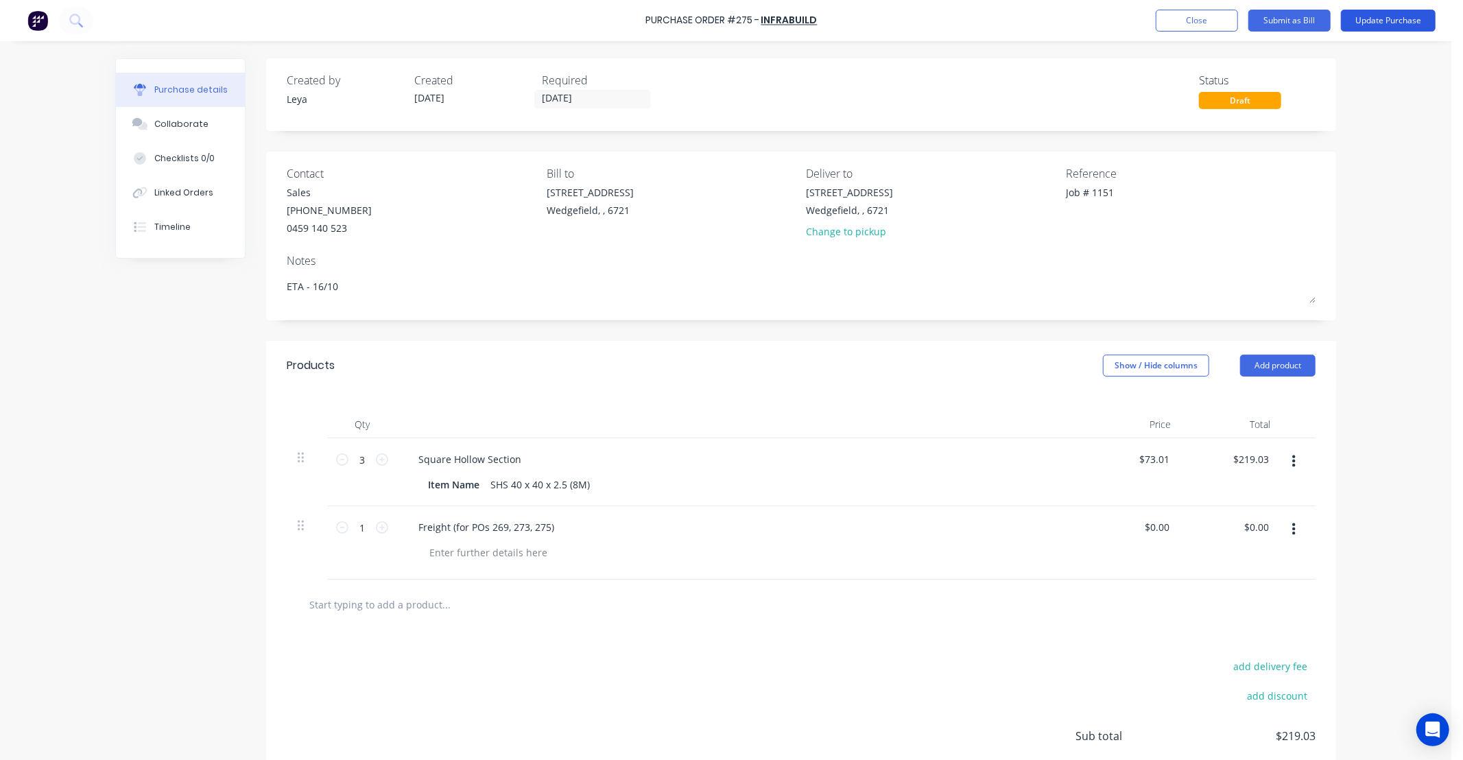
click at [1380, 23] on button "Update Purchase" at bounding box center [1388, 21] width 95 height 22
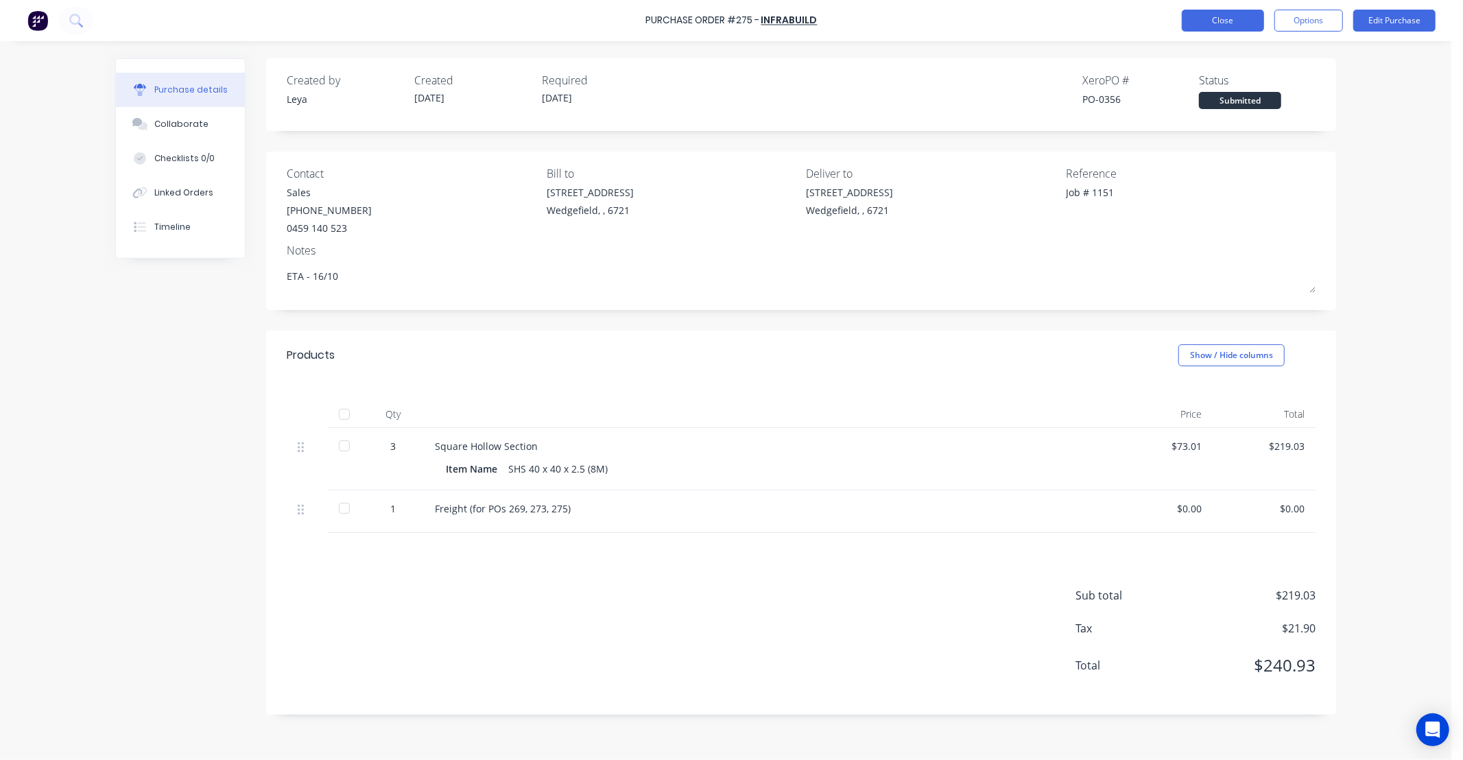
click at [1233, 19] on button "Close" at bounding box center [1223, 21] width 82 height 22
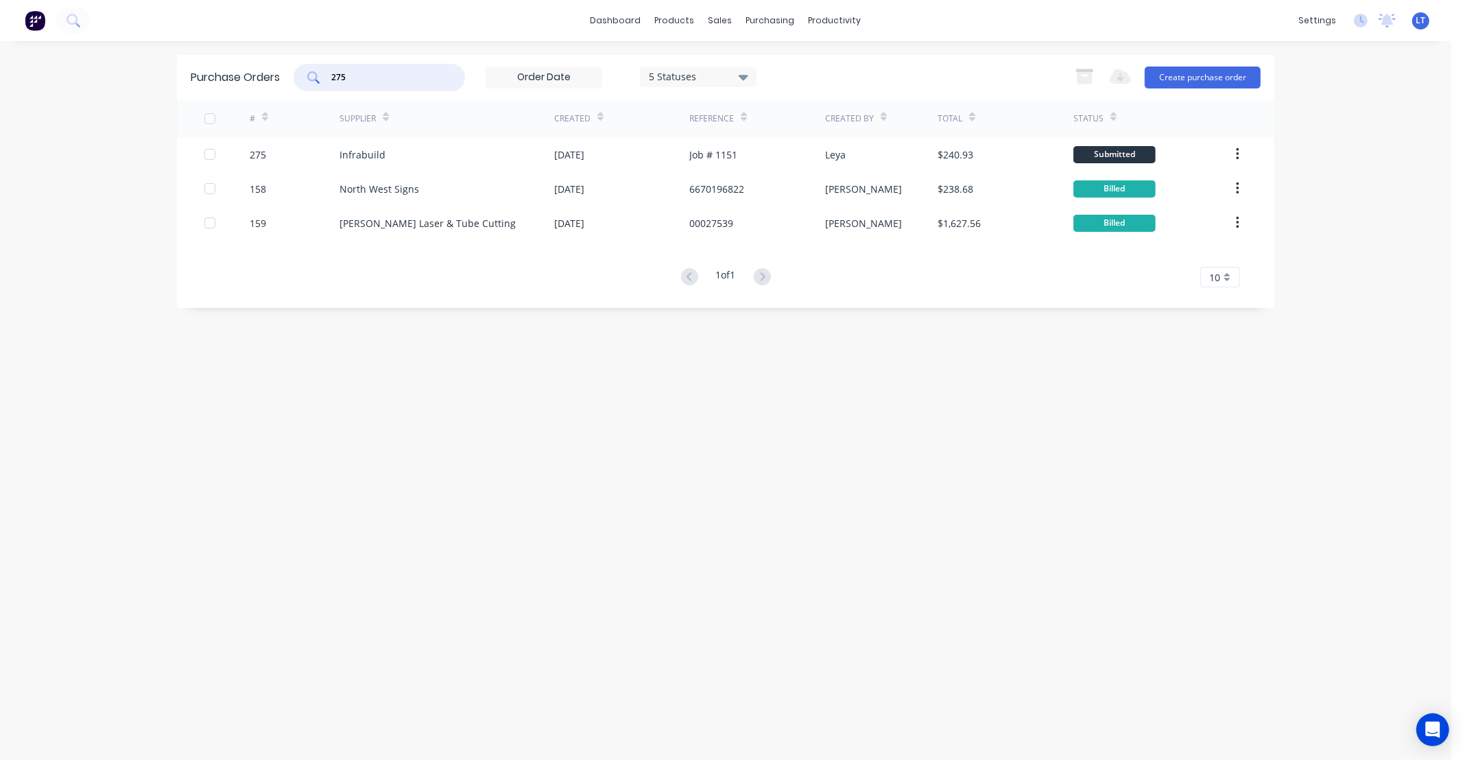
drag, startPoint x: 371, startPoint y: 78, endPoint x: 132, endPoint y: 74, distance: 239.5
click at [132, 74] on div "dashboard products sales purchasing productivity dashboard products Product Cat…" at bounding box center [726, 380] width 1452 height 760
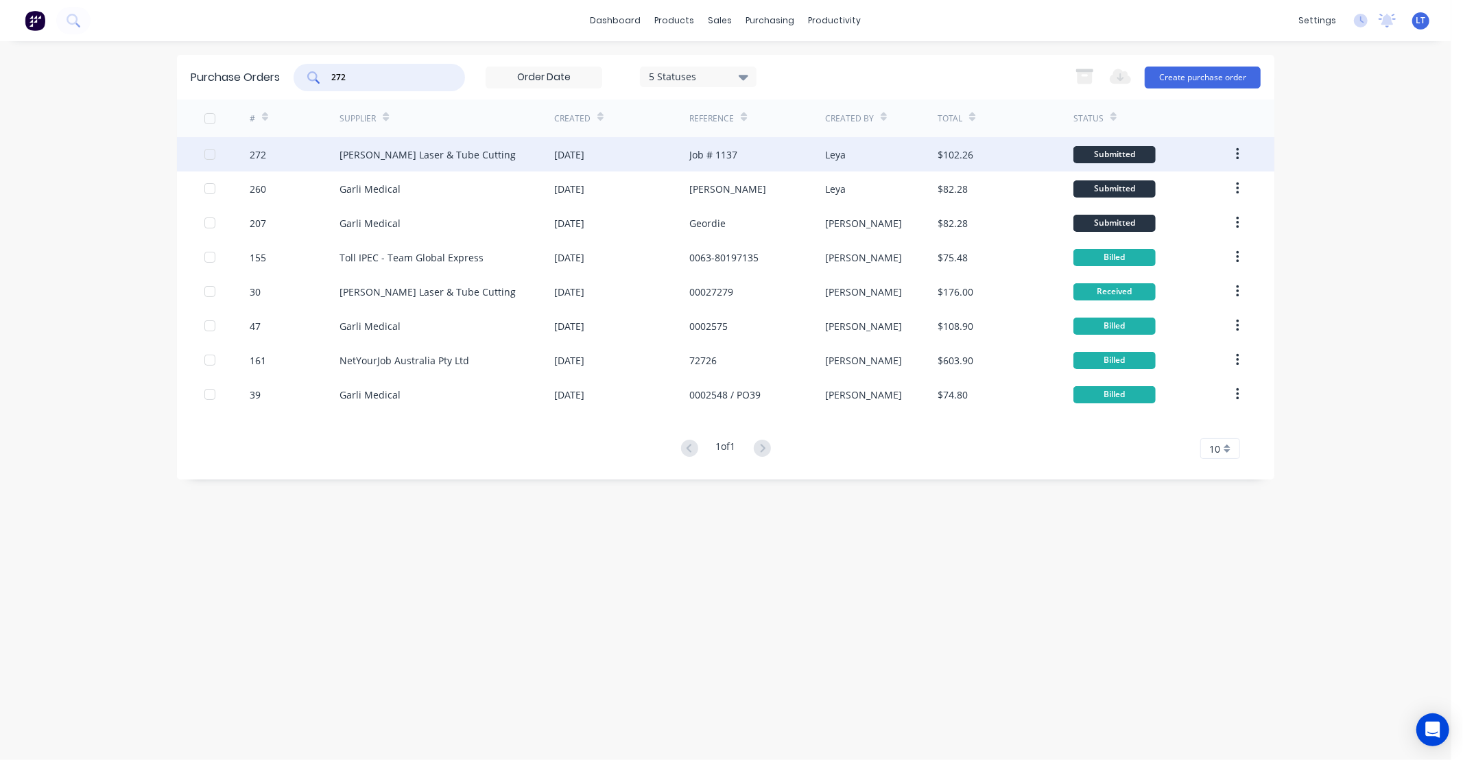
type input "272"
click at [649, 151] on div "09 Oct 2025" at bounding box center [621, 154] width 135 height 34
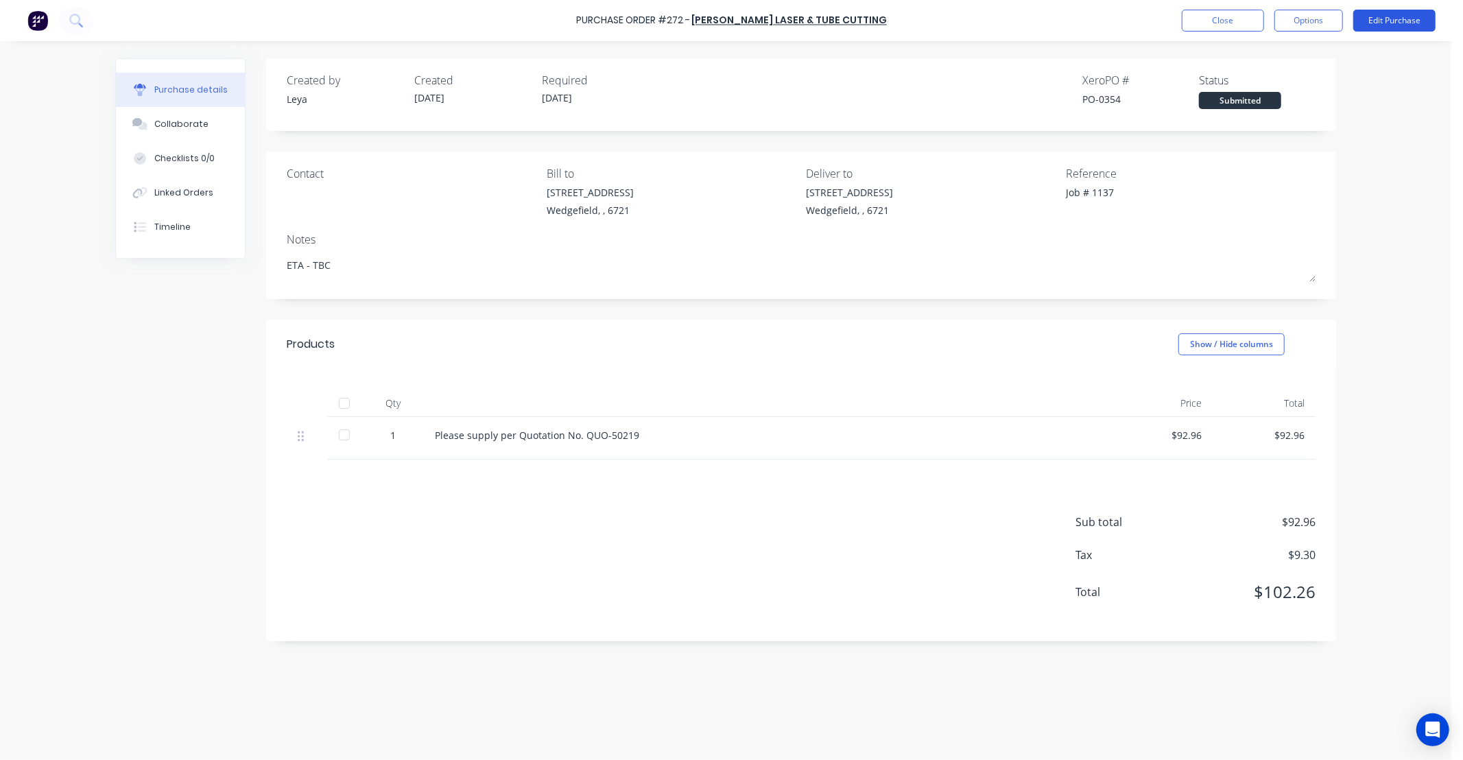
click at [1411, 16] on button "Edit Purchase" at bounding box center [1395, 21] width 82 height 22
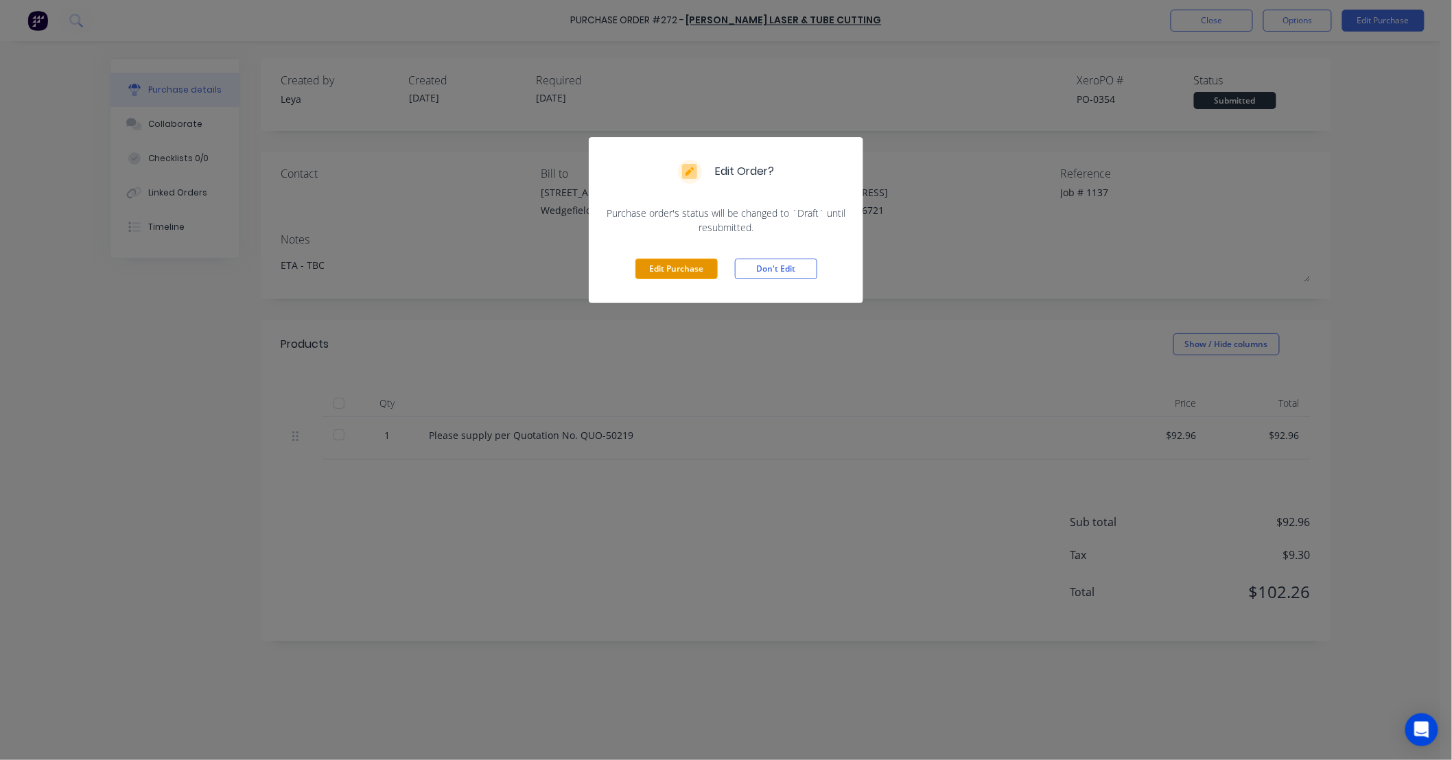
click at [683, 268] on button "Edit Purchase" at bounding box center [676, 269] width 82 height 21
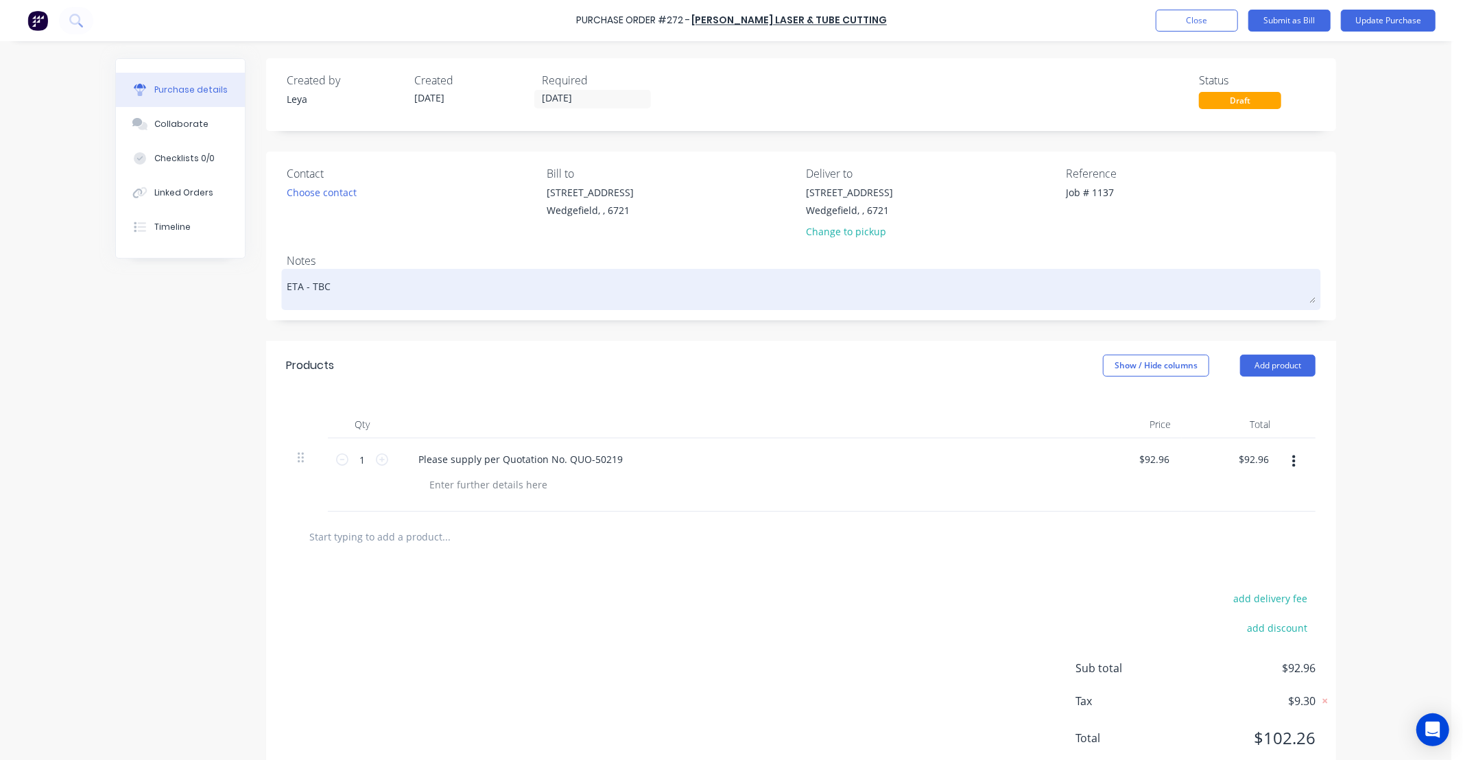
click at [309, 292] on textarea "ETA - TBC" at bounding box center [801, 287] width 1029 height 31
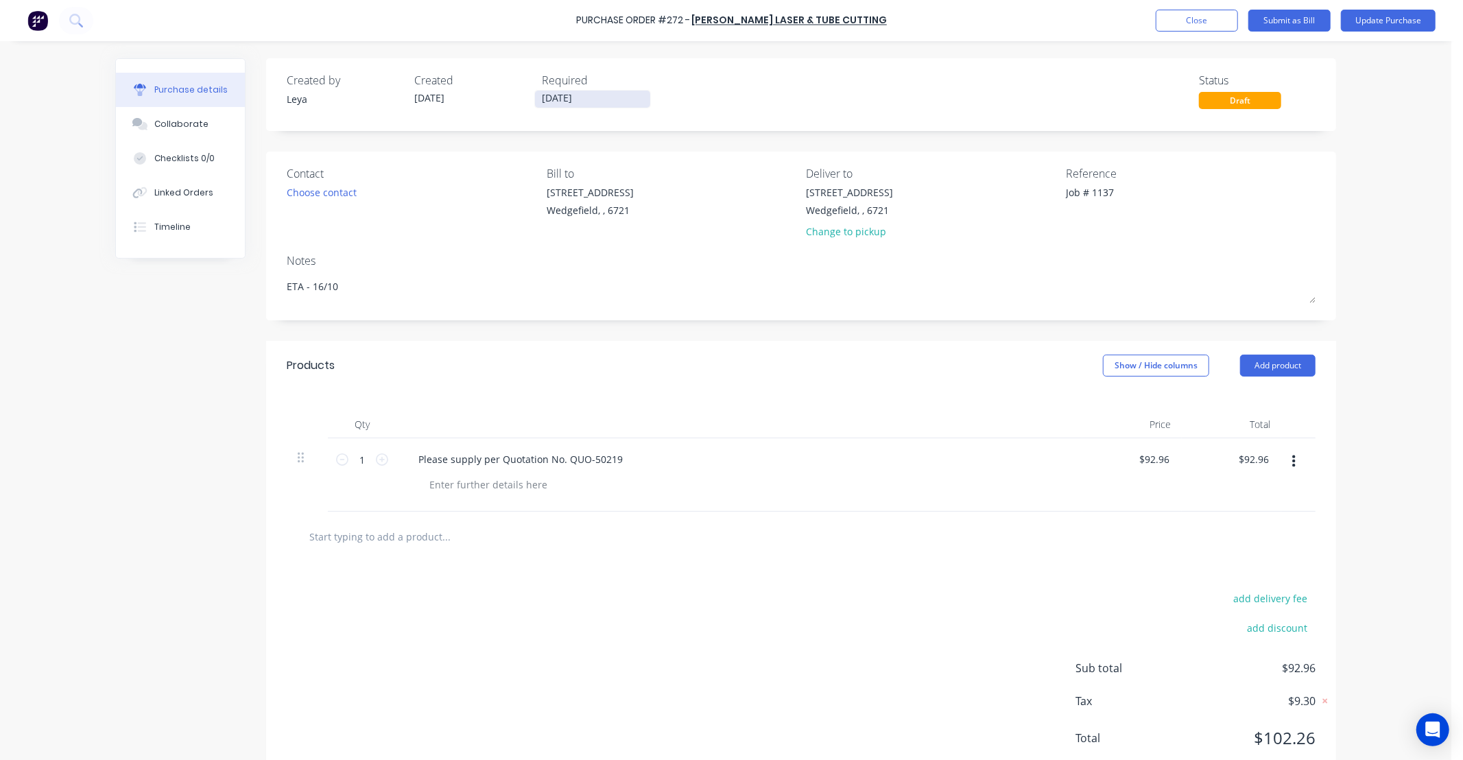
type textarea "ETA - 16/10"
click at [567, 93] on input "09/10/25" at bounding box center [592, 99] width 115 height 17
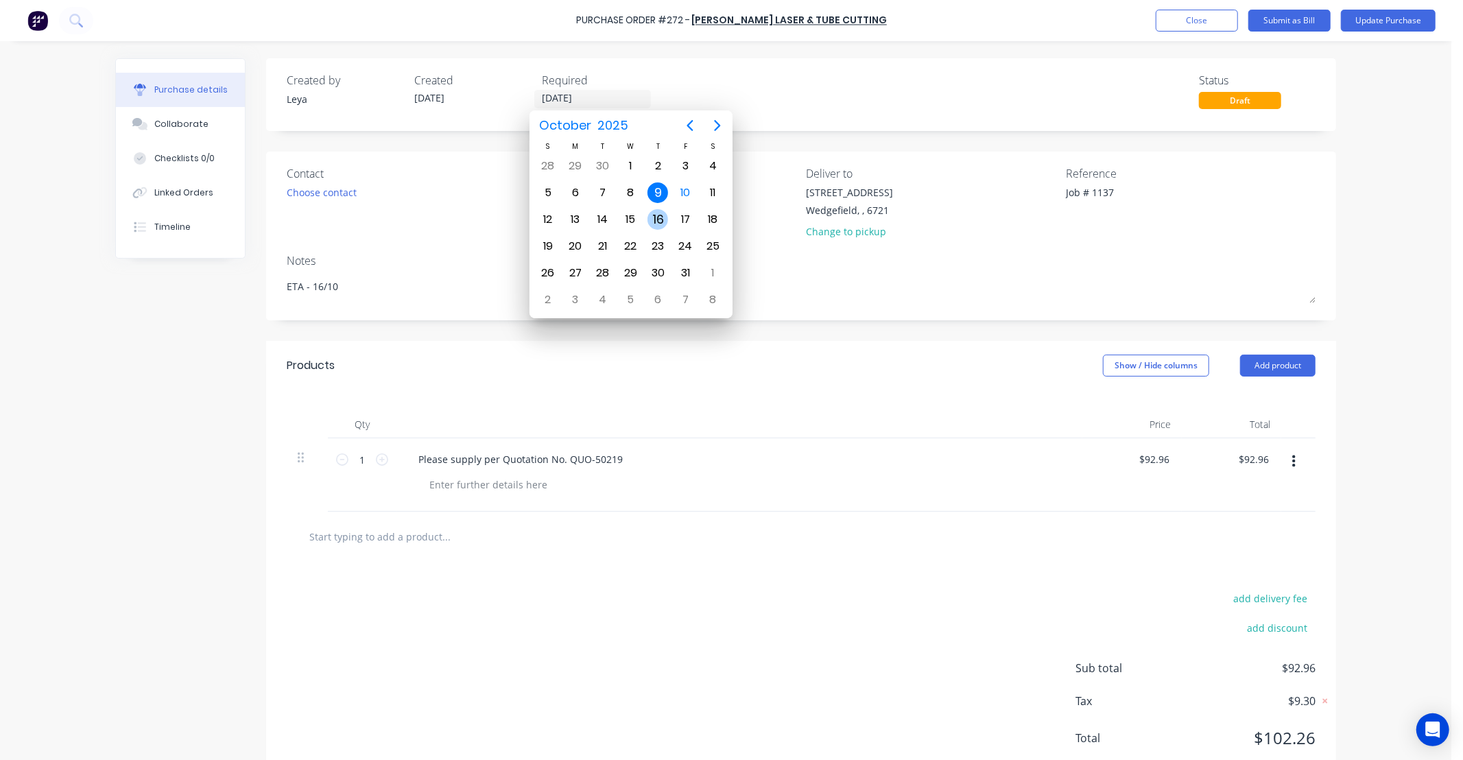
click at [652, 209] on div "16" at bounding box center [658, 219] width 21 height 21
type input "16/10/25"
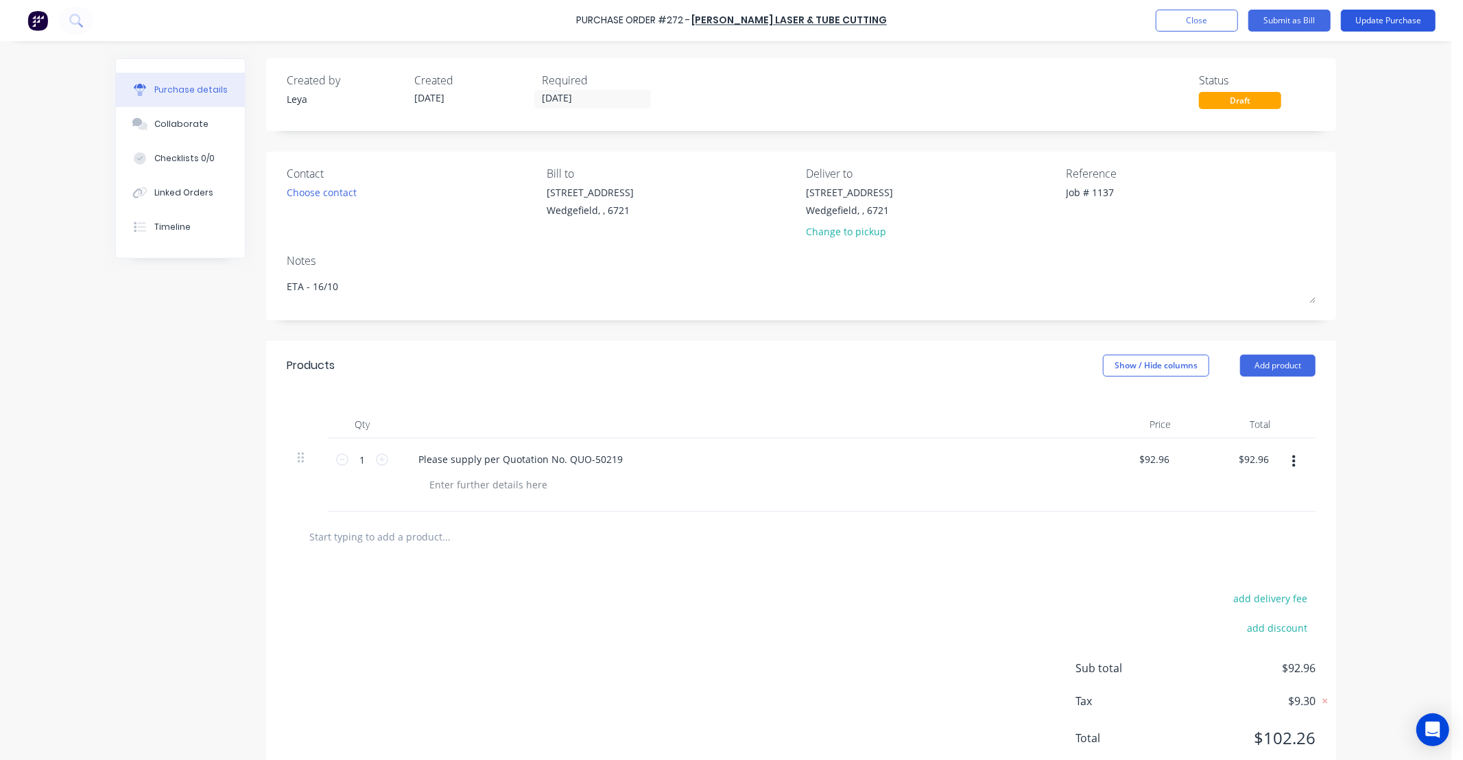
click at [1361, 24] on button "Update Purchase" at bounding box center [1388, 21] width 95 height 22
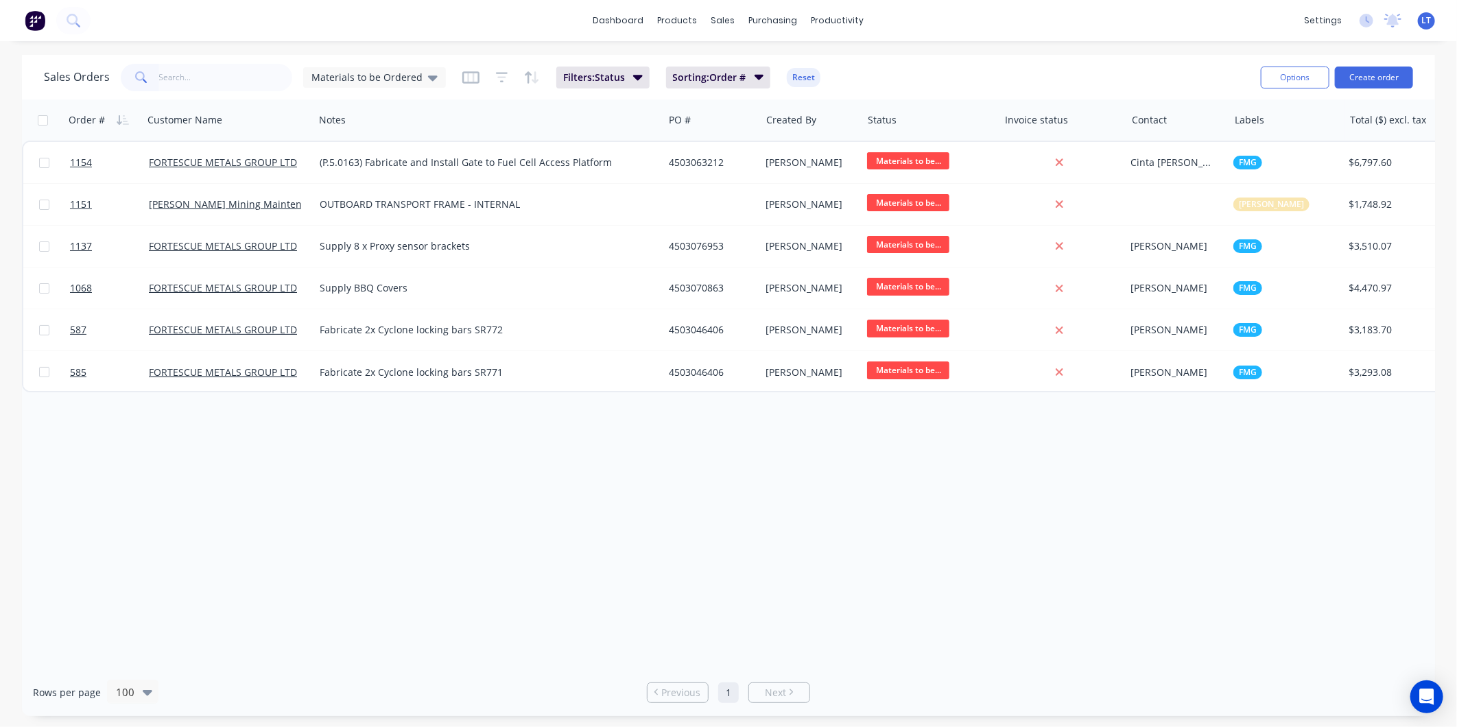
click at [172, 84] on input "text" at bounding box center [226, 77] width 134 height 27
type input "1068"
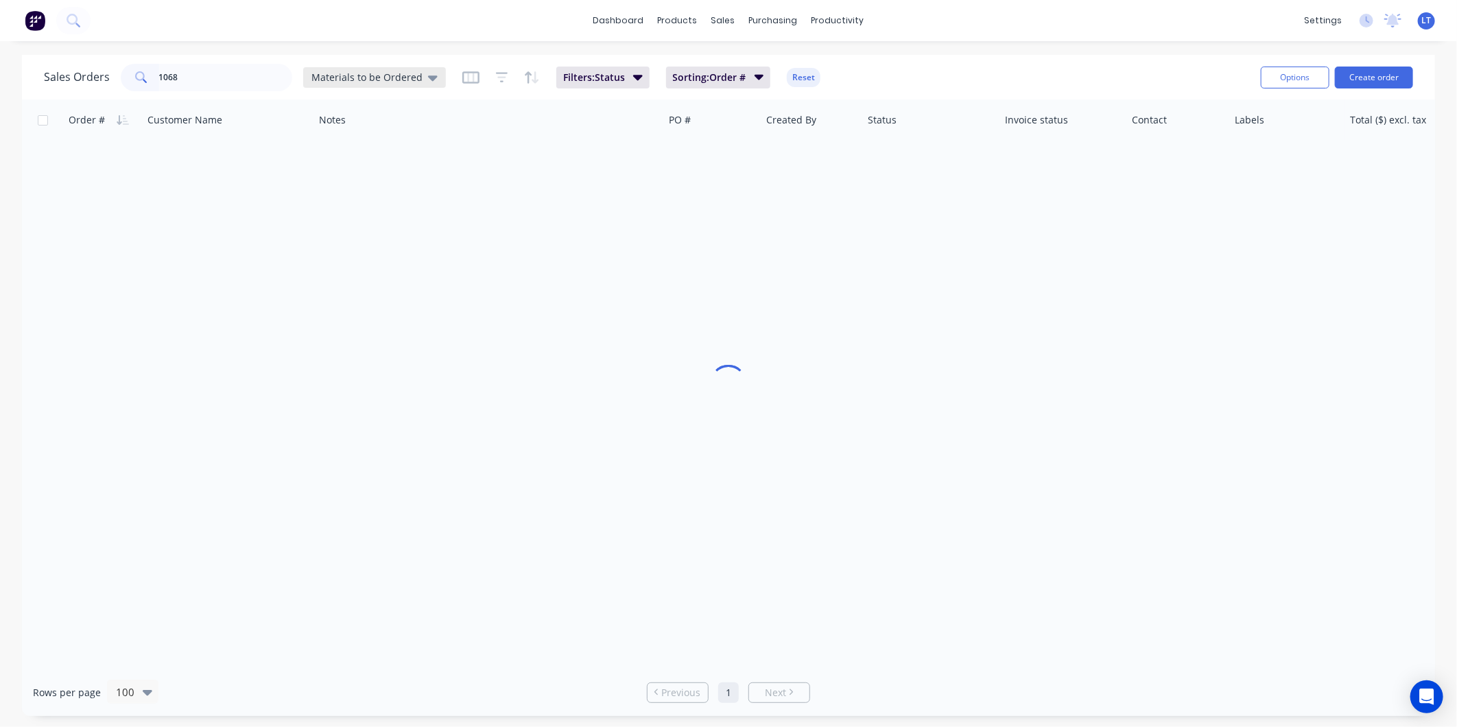
click at [368, 73] on span "Materials to be Ordered" at bounding box center [366, 77] width 111 height 14
click at [381, 217] on button "SEE ALL (Default)" at bounding box center [385, 221] width 156 height 16
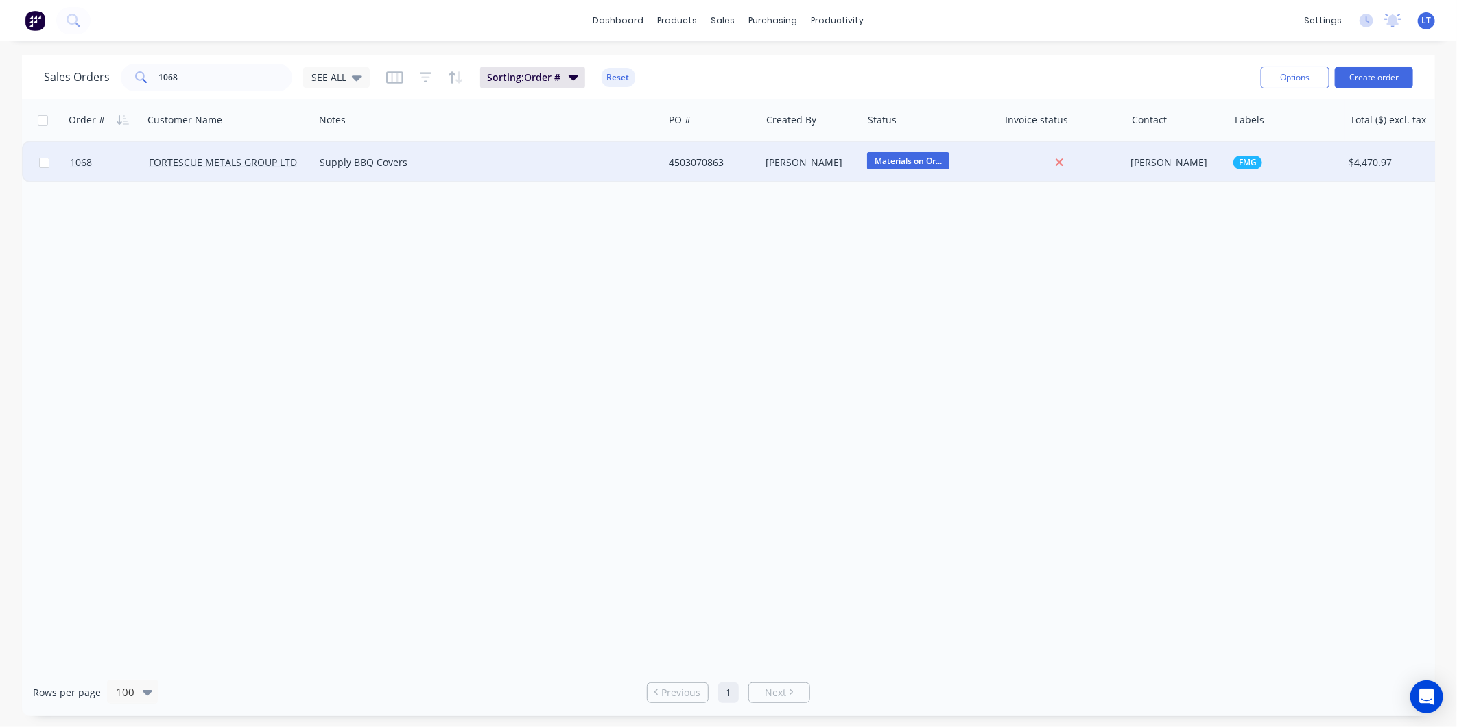
click at [703, 158] on div "4503070863" at bounding box center [710, 163] width 82 height 14
